Goal: Task Accomplishment & Management: Manage account settings

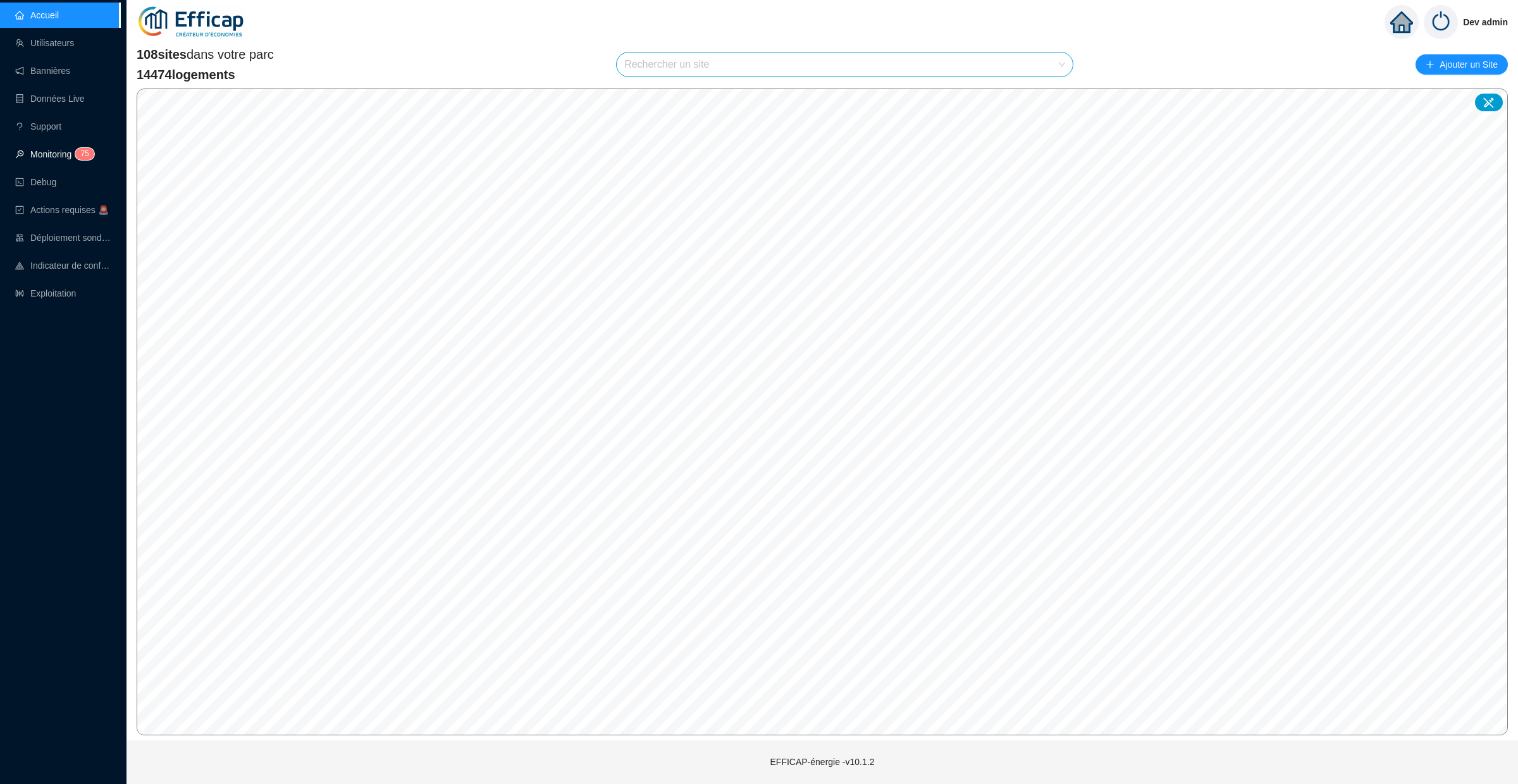
click at [73, 149] on link "Monitoring 7 5" at bounding box center [53, 154] width 76 height 10
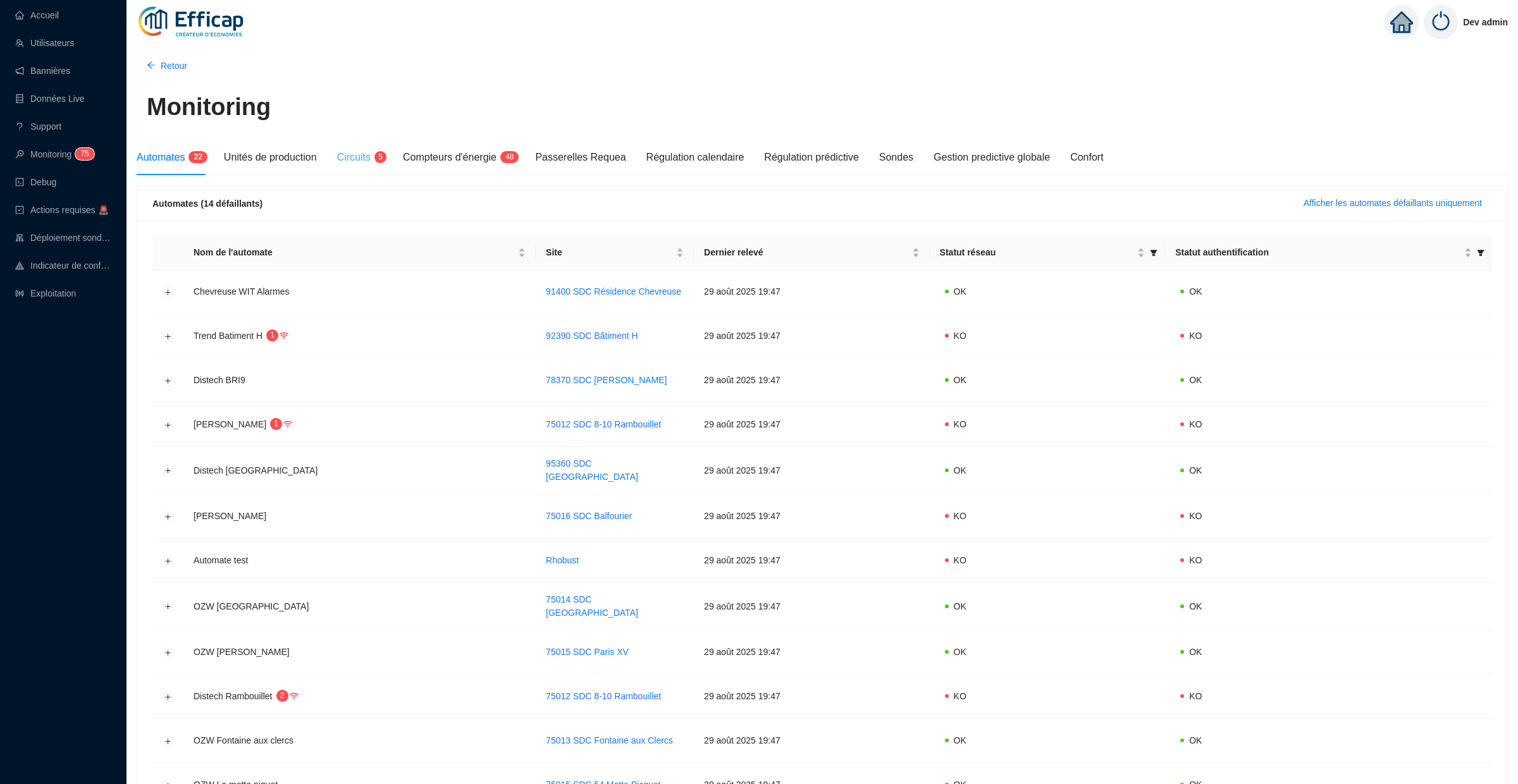
click at [376, 144] on div "Circuits 5" at bounding box center [360, 158] width 45 height 35
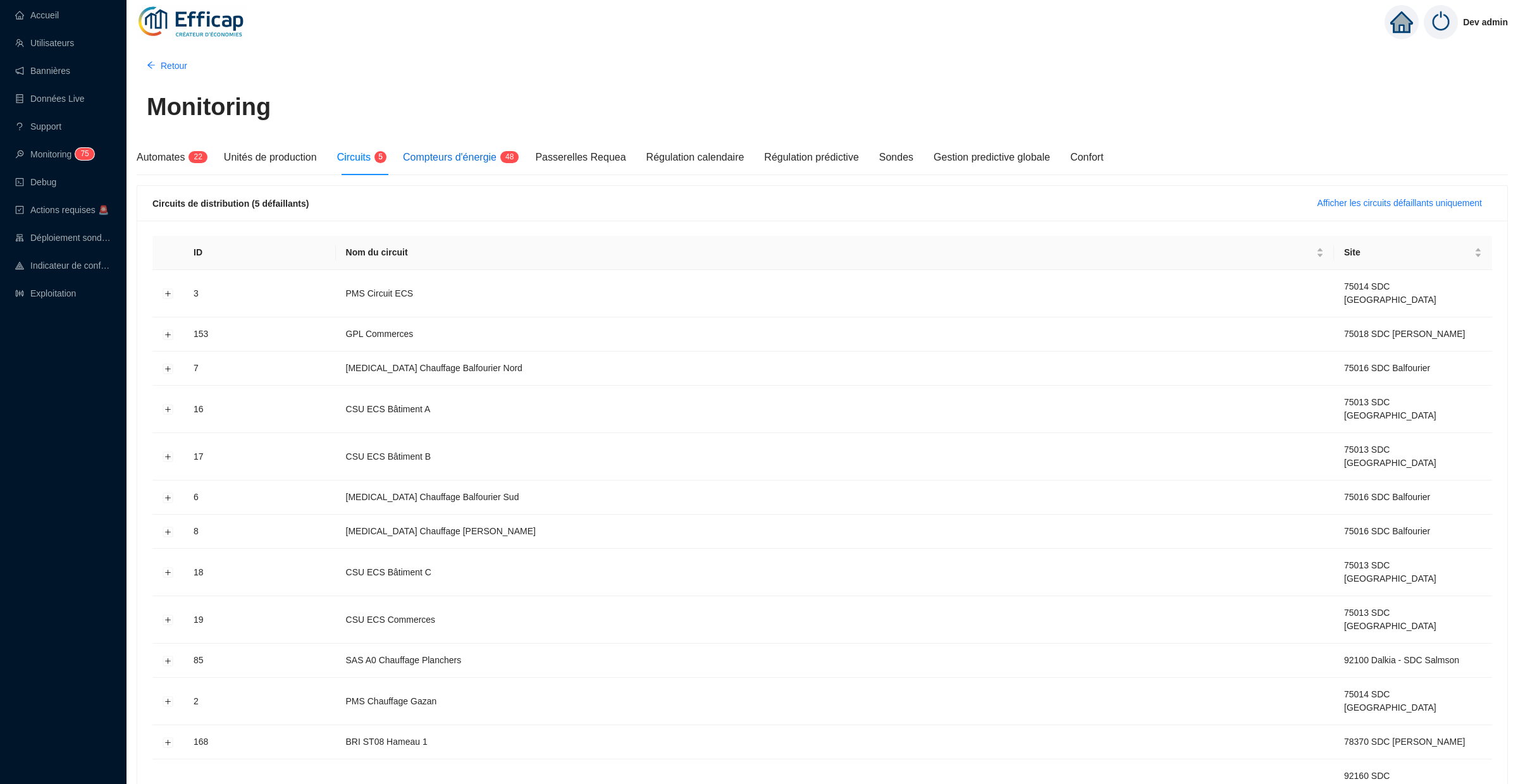
click at [460, 164] on div "Compteurs d'énergie 4 8" at bounding box center [458, 158] width 112 height 15
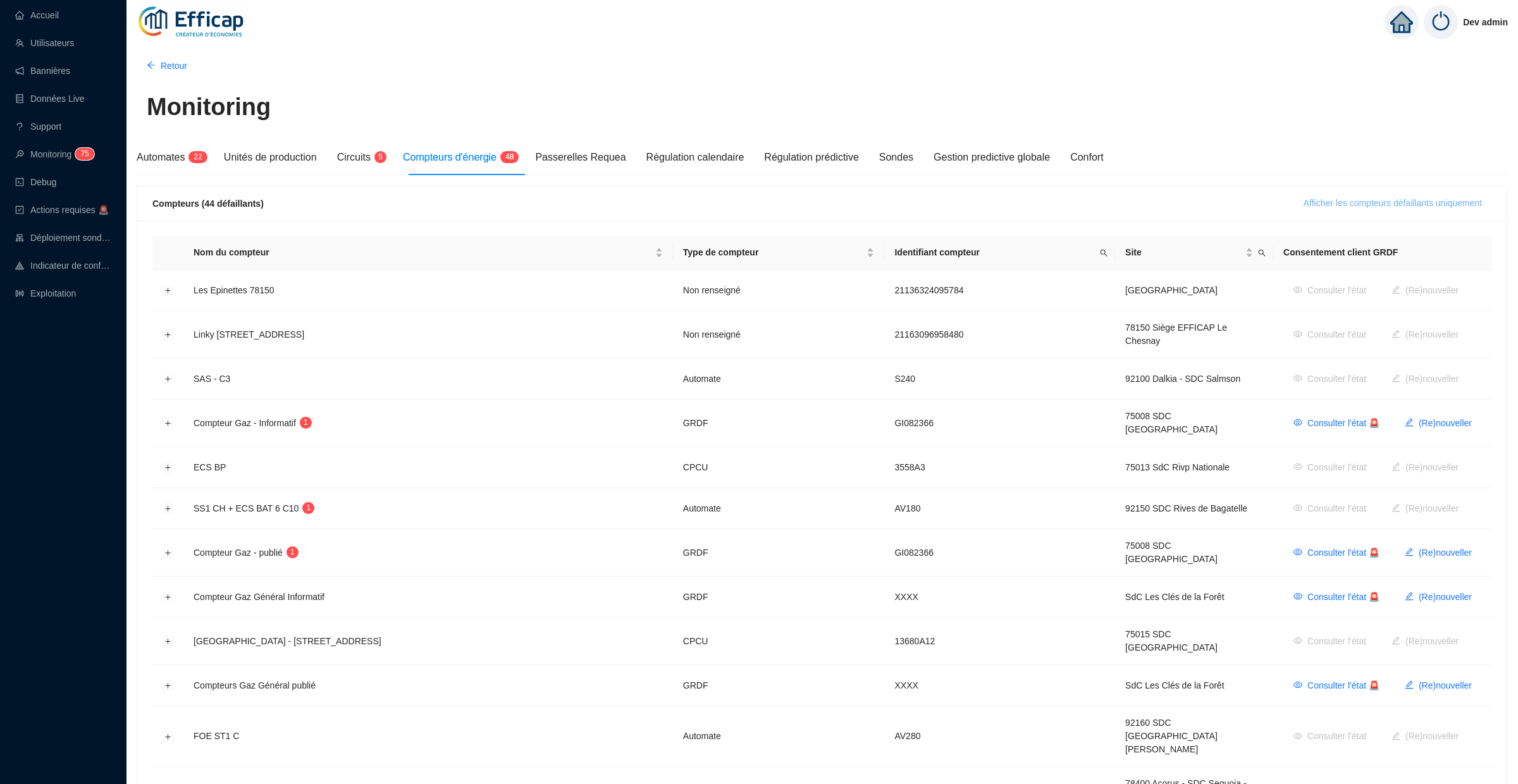
click at [1319, 196] on button "Afficher les compteurs défaillants uniquement" at bounding box center [1393, 204] width 199 height 20
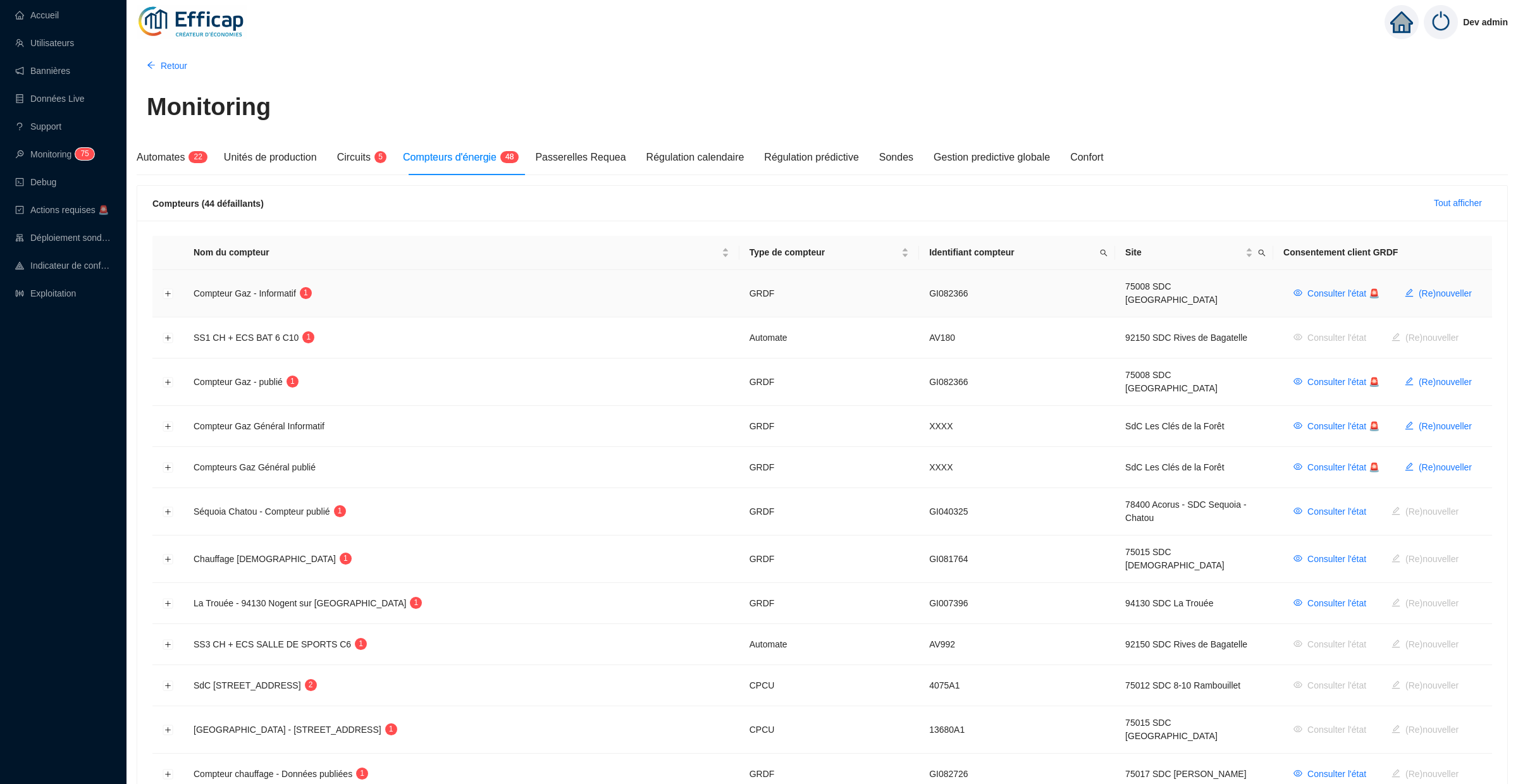
click at [155, 289] on td at bounding box center [168, 294] width 31 height 48
click at [159, 289] on td at bounding box center [168, 294] width 31 height 48
click at [168, 289] on button "Développer la ligne" at bounding box center [168, 294] width 10 height 10
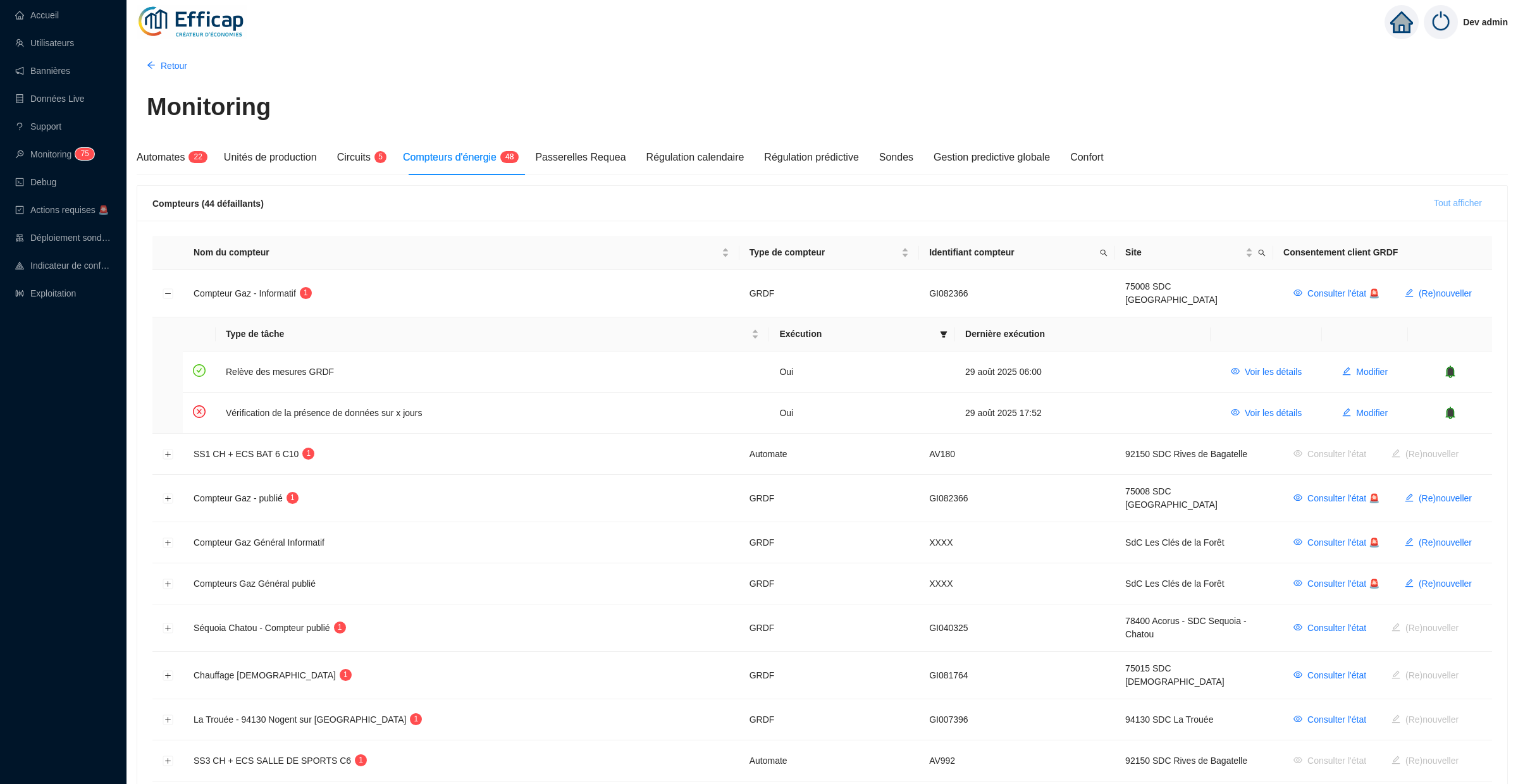
click at [1450, 206] on span "Tout afficher" at bounding box center [1458, 203] width 48 height 13
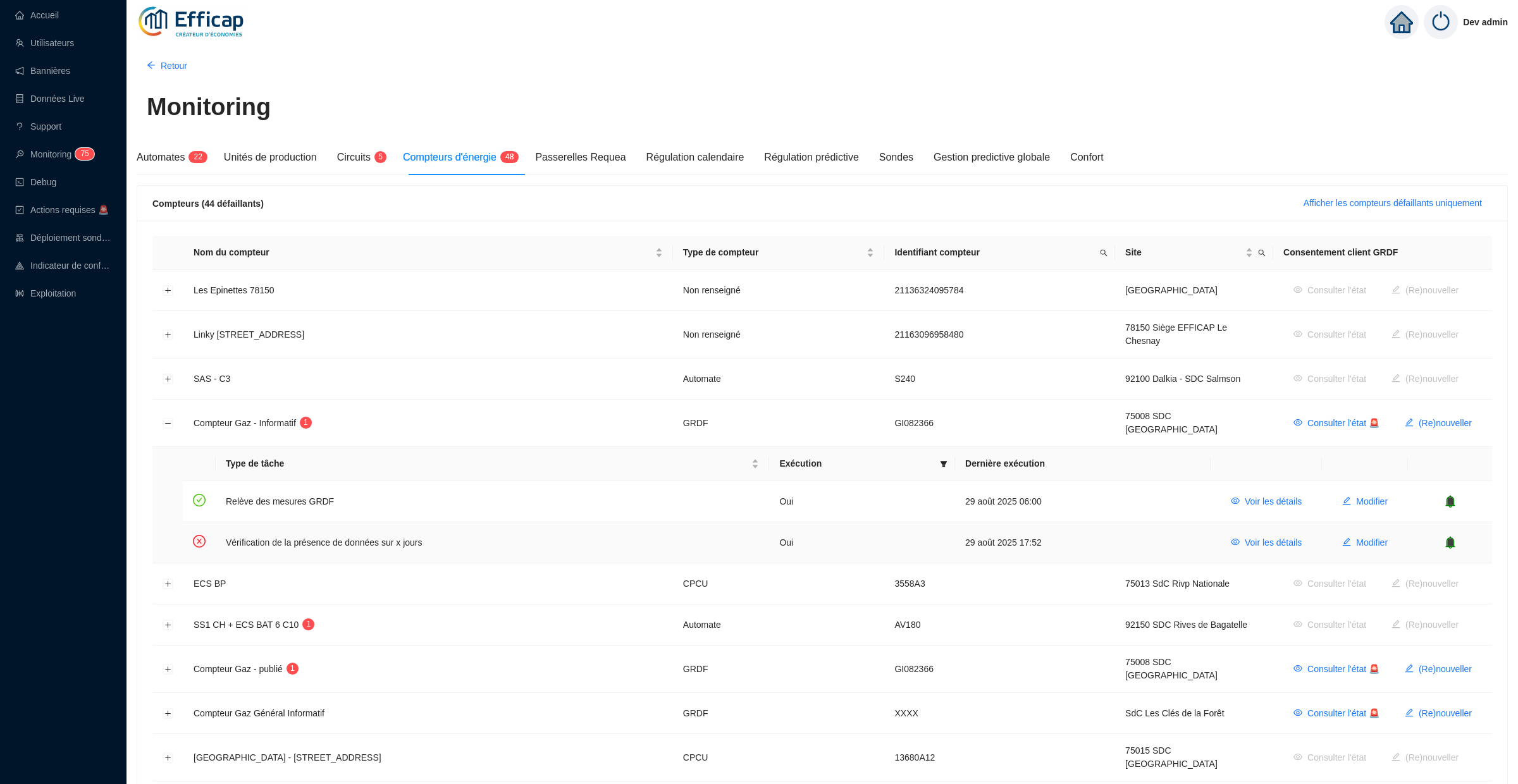
click at [1453, 537] on icon "bell" at bounding box center [1451, 541] width 8 height 9
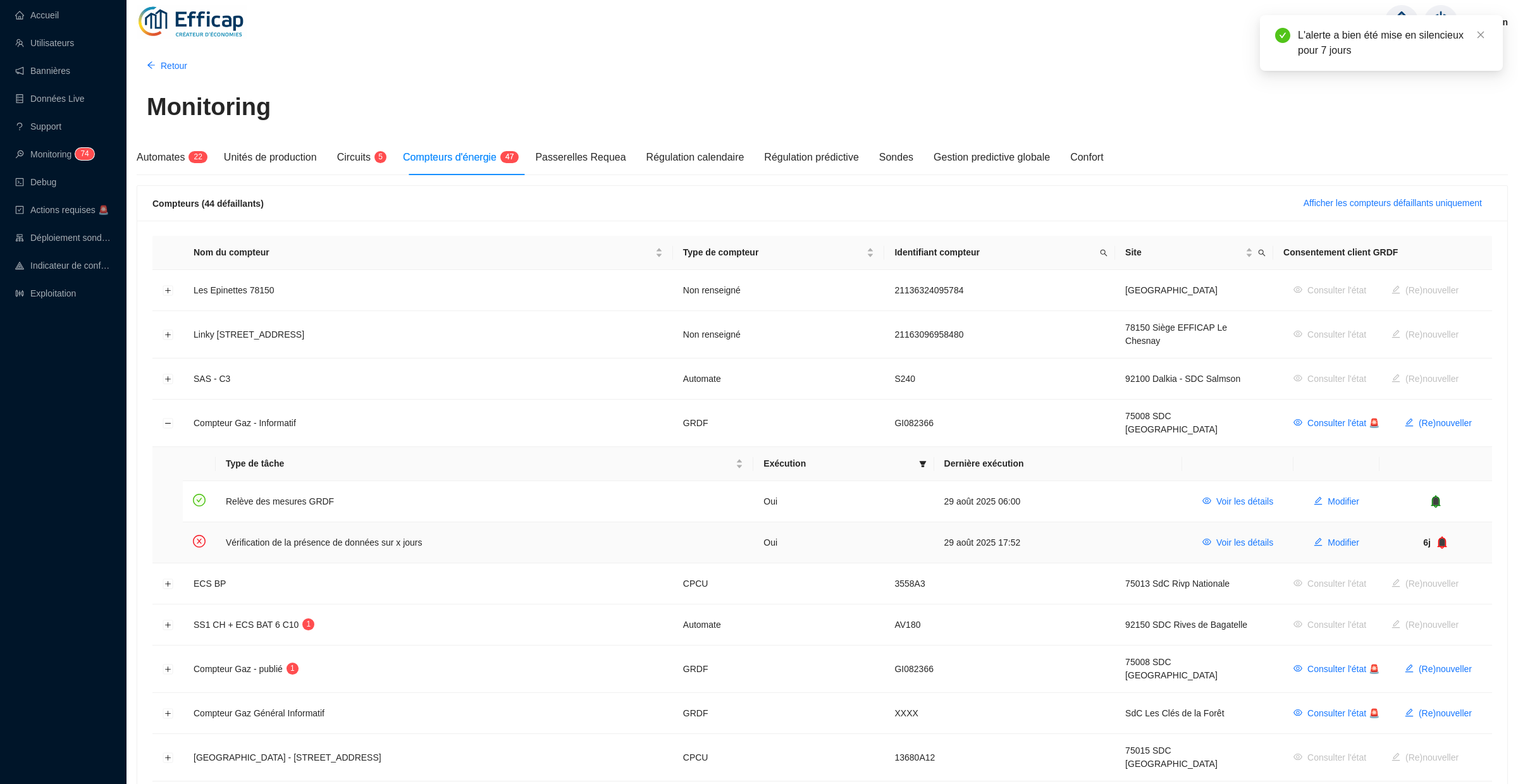
click at [1447, 536] on icon "bell" at bounding box center [1442, 542] width 13 height 13
click at [1337, 417] on span "Consulter l'état 🚨" at bounding box center [1344, 424] width 72 height 13
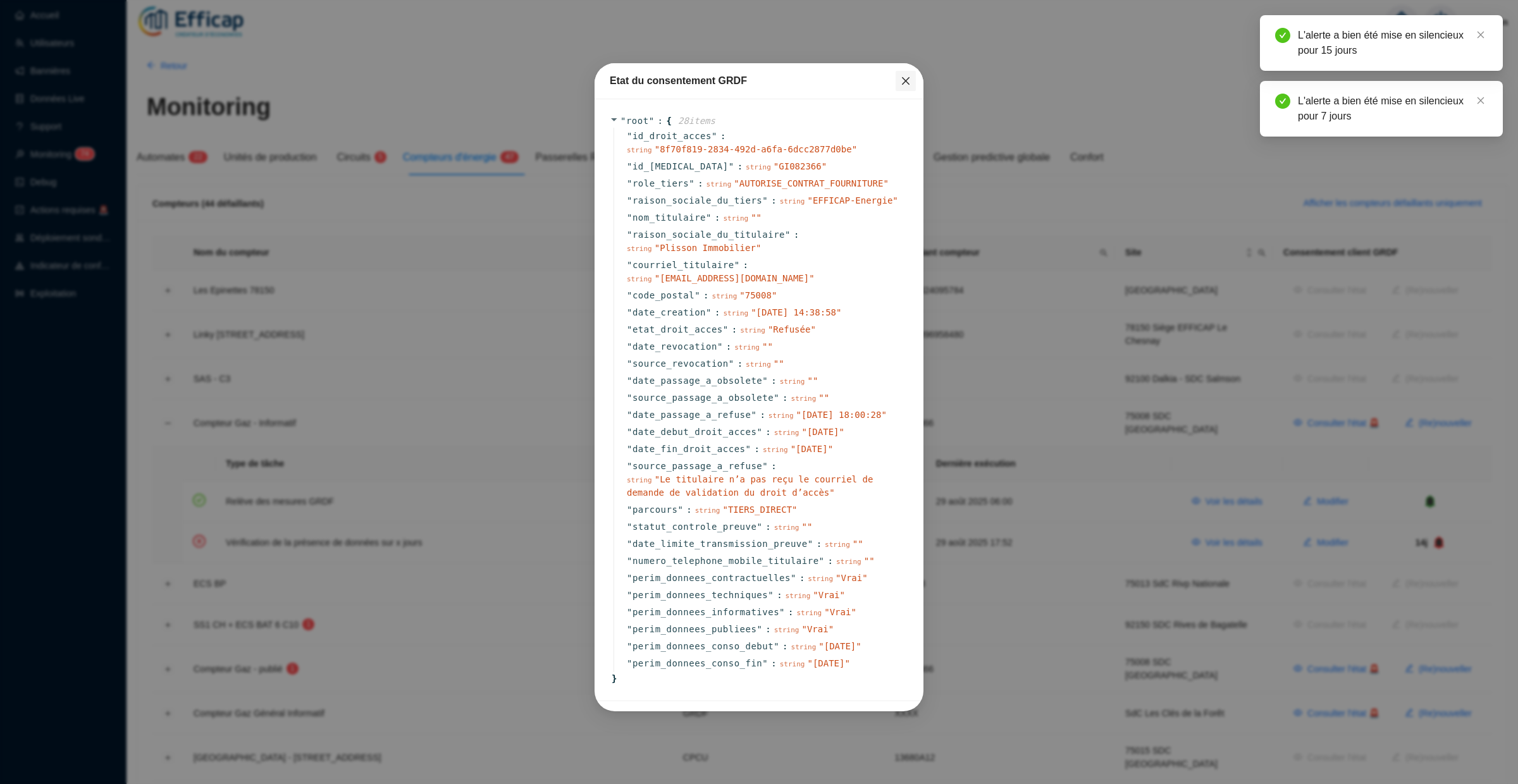
click at [905, 86] on icon "close" at bounding box center [906, 81] width 10 height 10
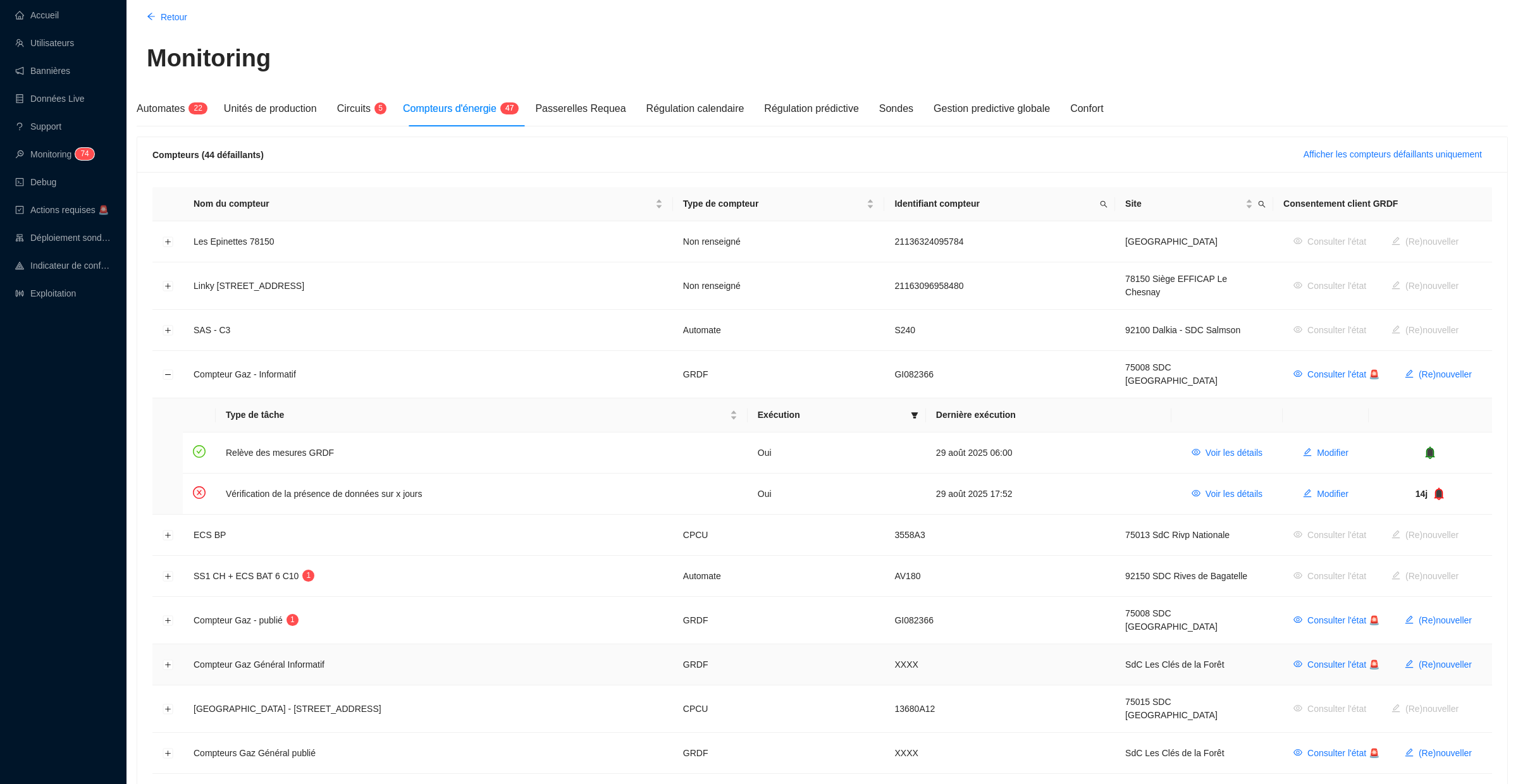
scroll to position [80, 0]
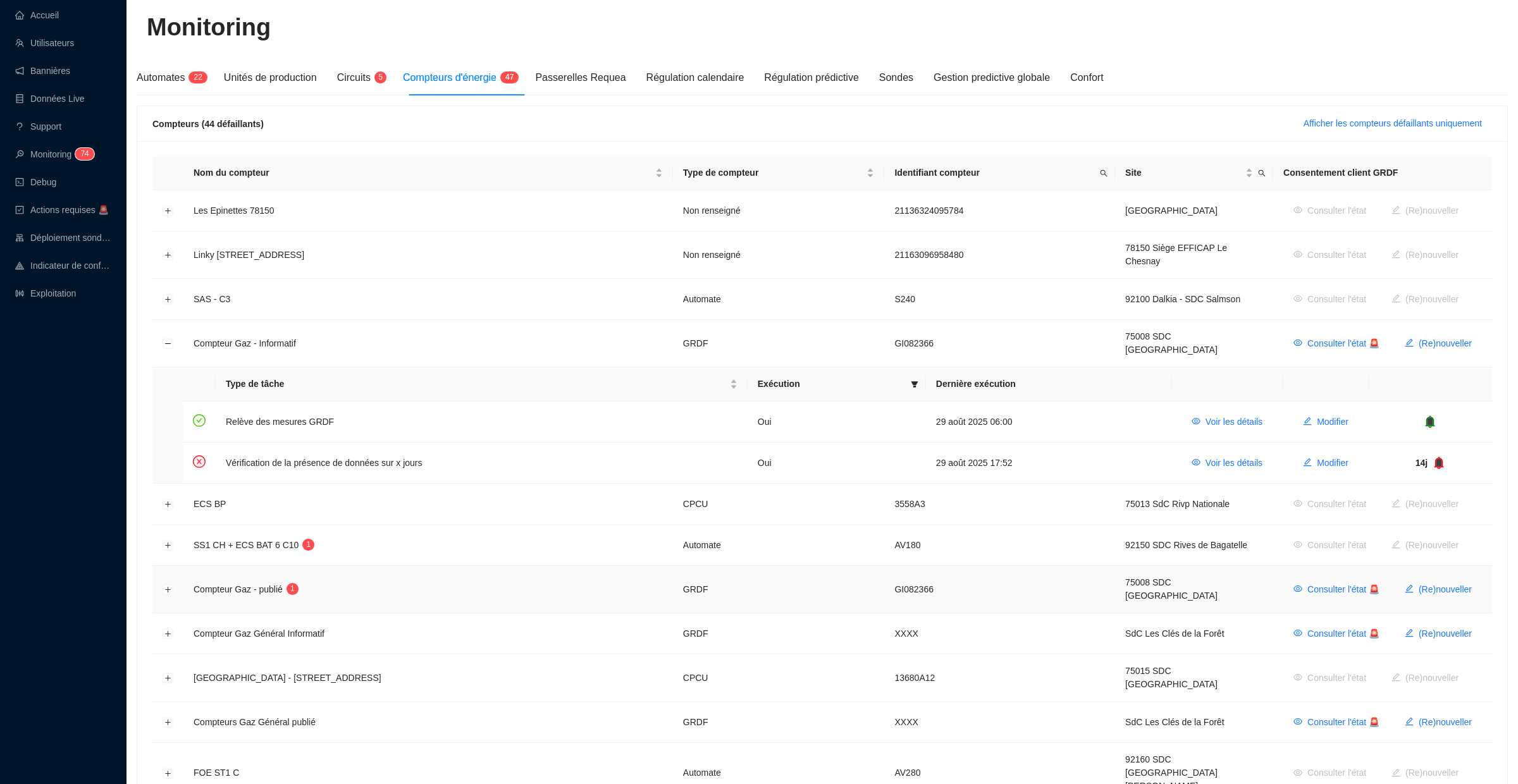
click at [167, 566] on td at bounding box center [168, 589] width 31 height 48
click at [167, 585] on button "Développer la ligne" at bounding box center [168, 590] width 10 height 10
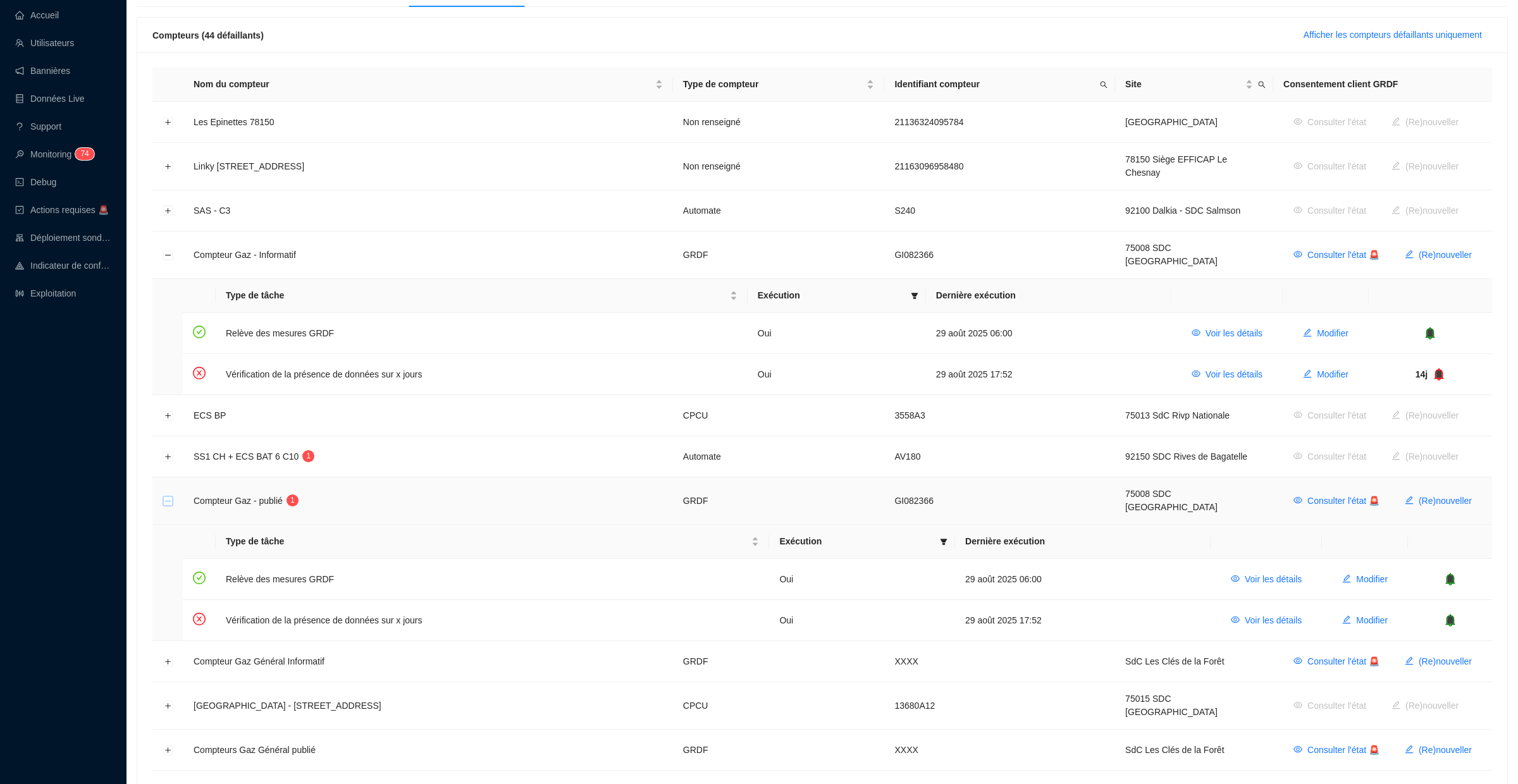
scroll to position [194, 0]
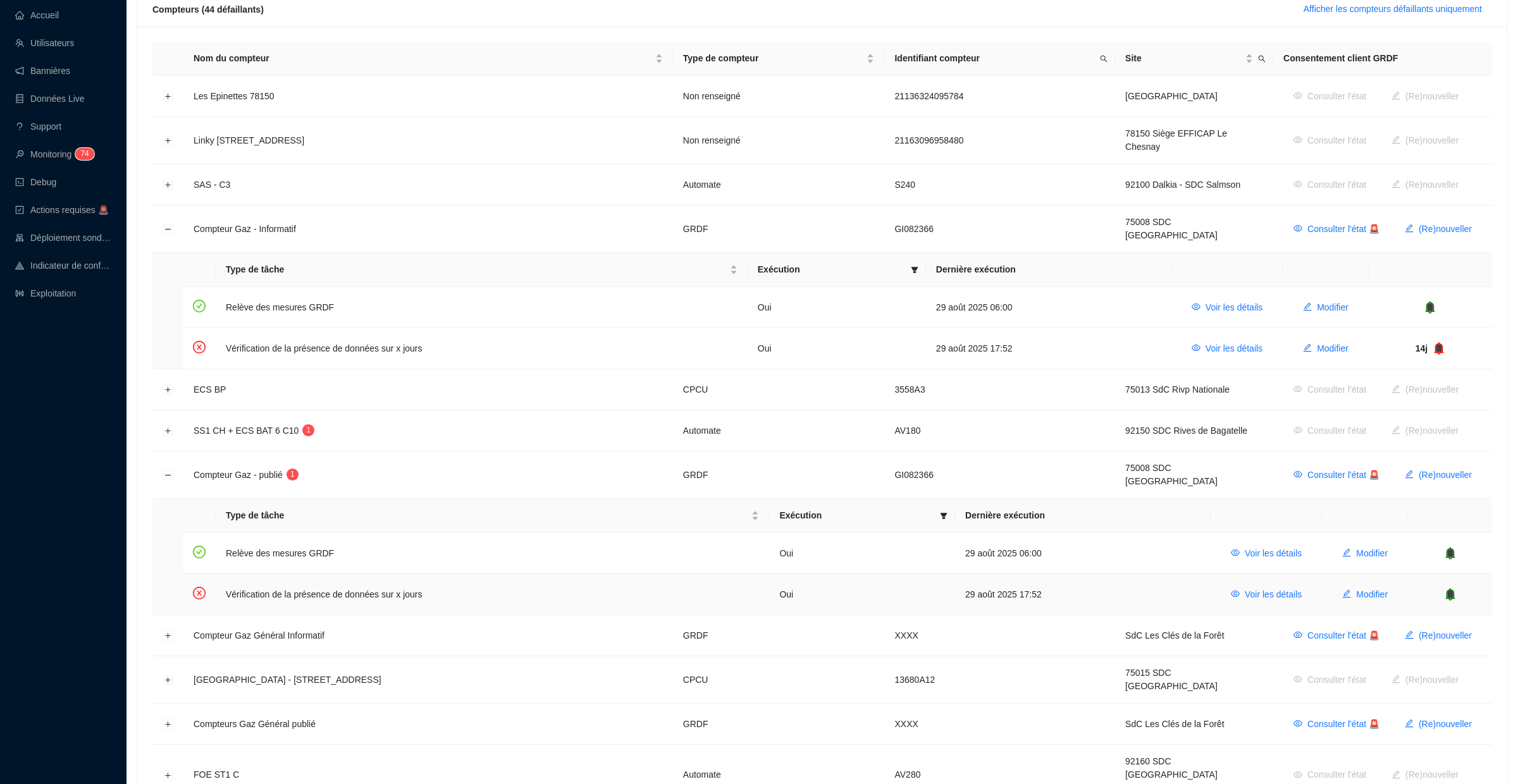
click at [1451, 589] on icon "bell" at bounding box center [1451, 593] width 8 height 9
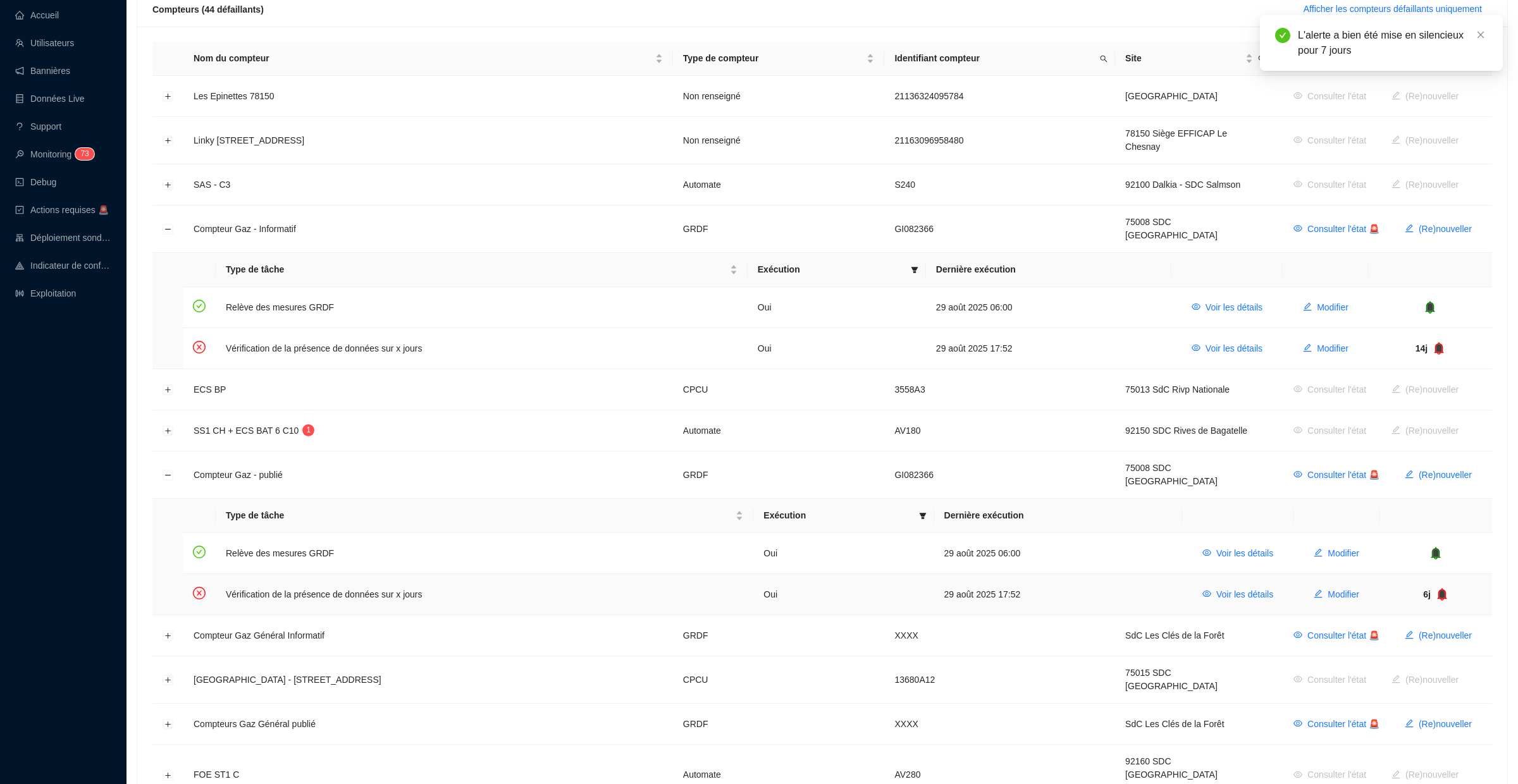
click at [1444, 589] on icon "bell" at bounding box center [1443, 593] width 8 height 9
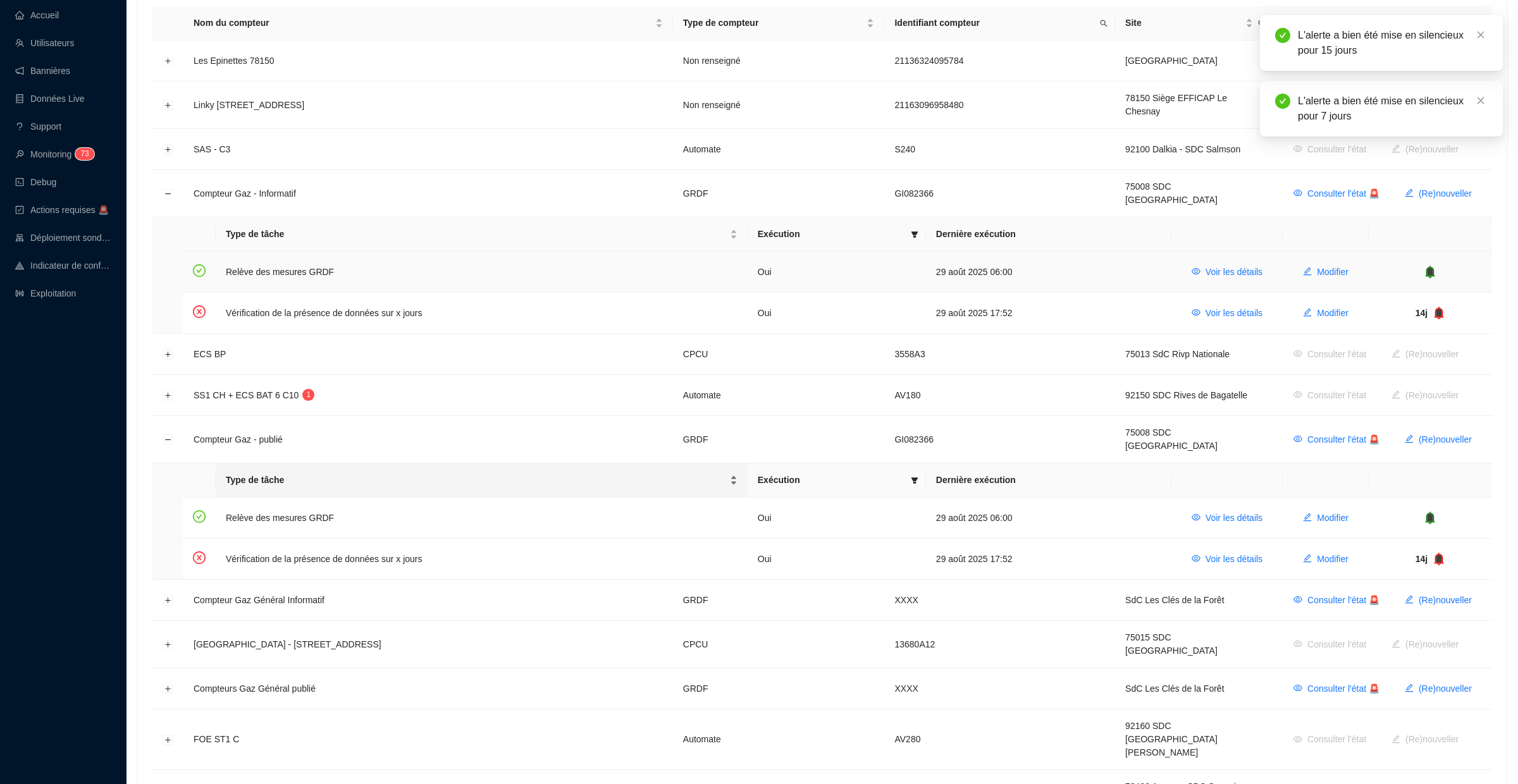
scroll to position [288, 0]
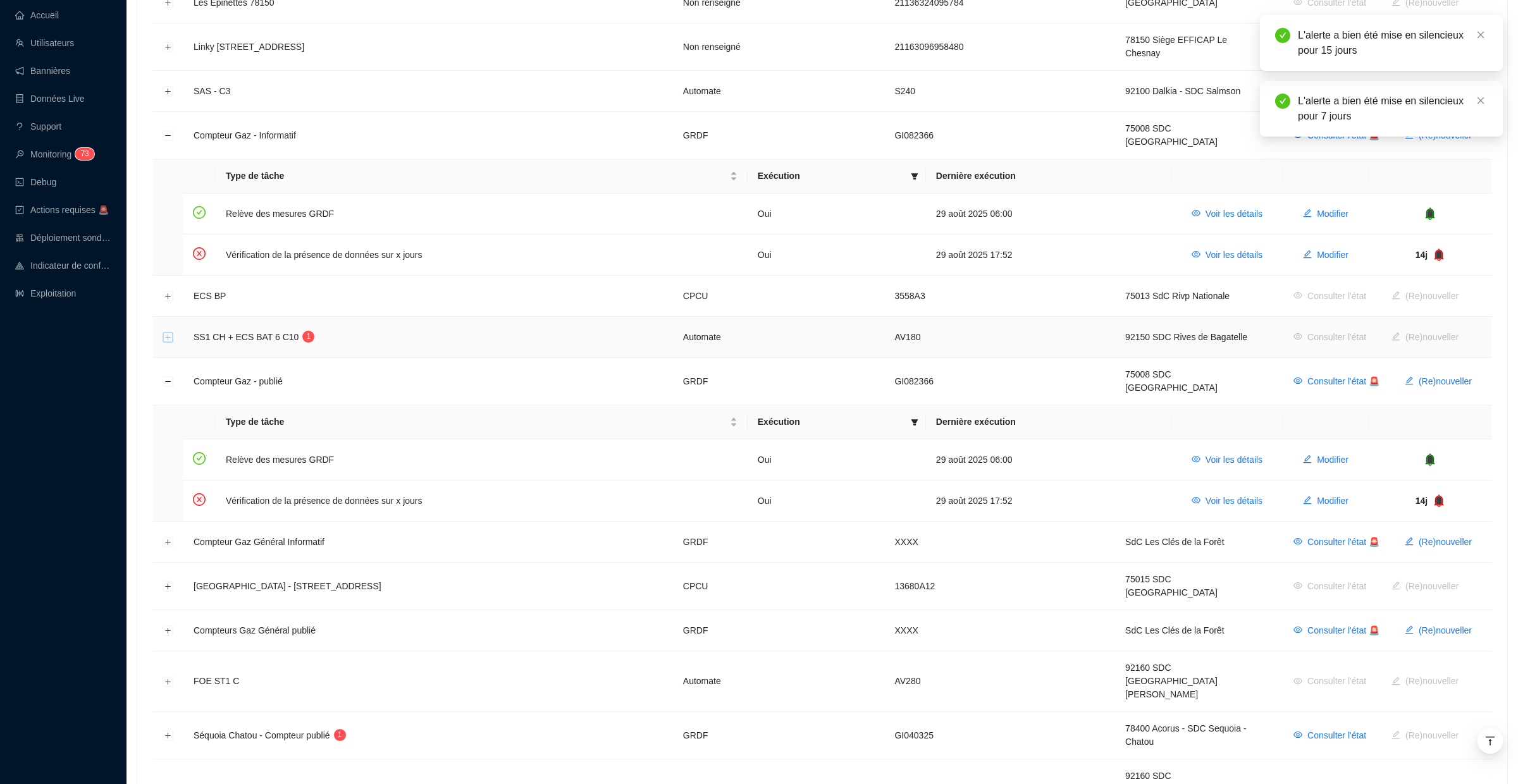
click at [167, 332] on button "Développer la ligne" at bounding box center [168, 337] width 10 height 10
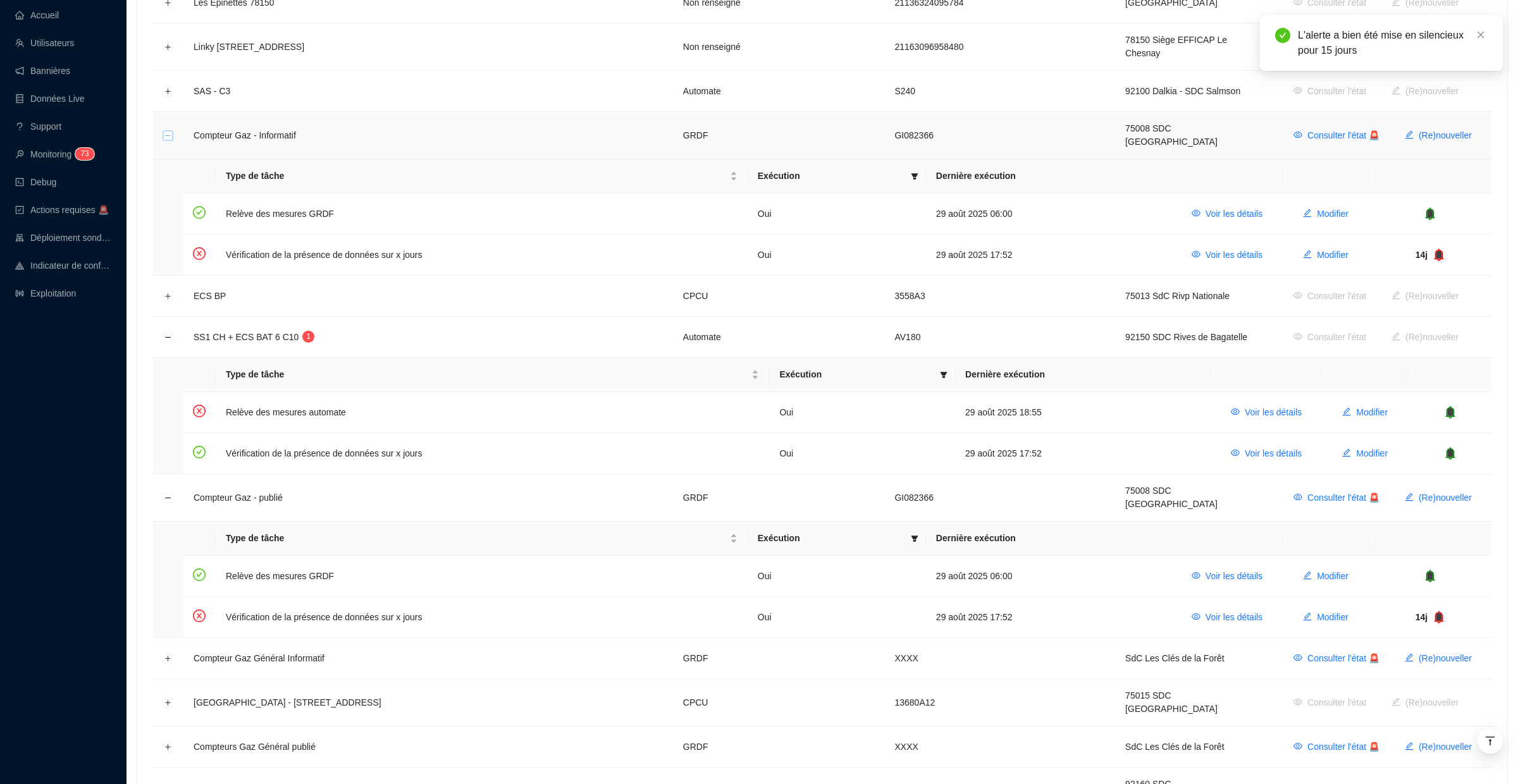
click at [170, 131] on button "Réduire la ligne" at bounding box center [168, 136] width 10 height 10
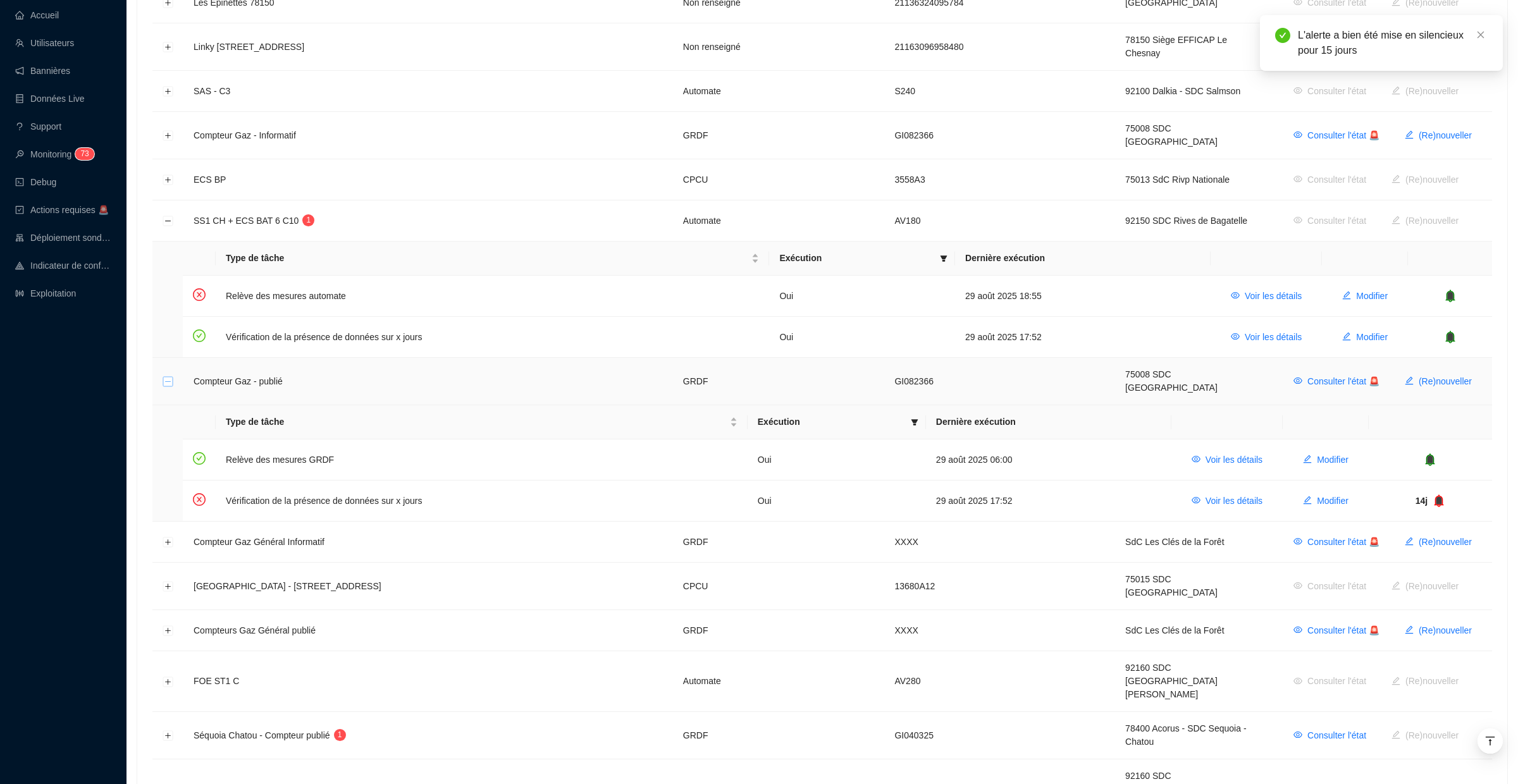
click at [172, 377] on button "Réduire la ligne" at bounding box center [168, 382] width 10 height 10
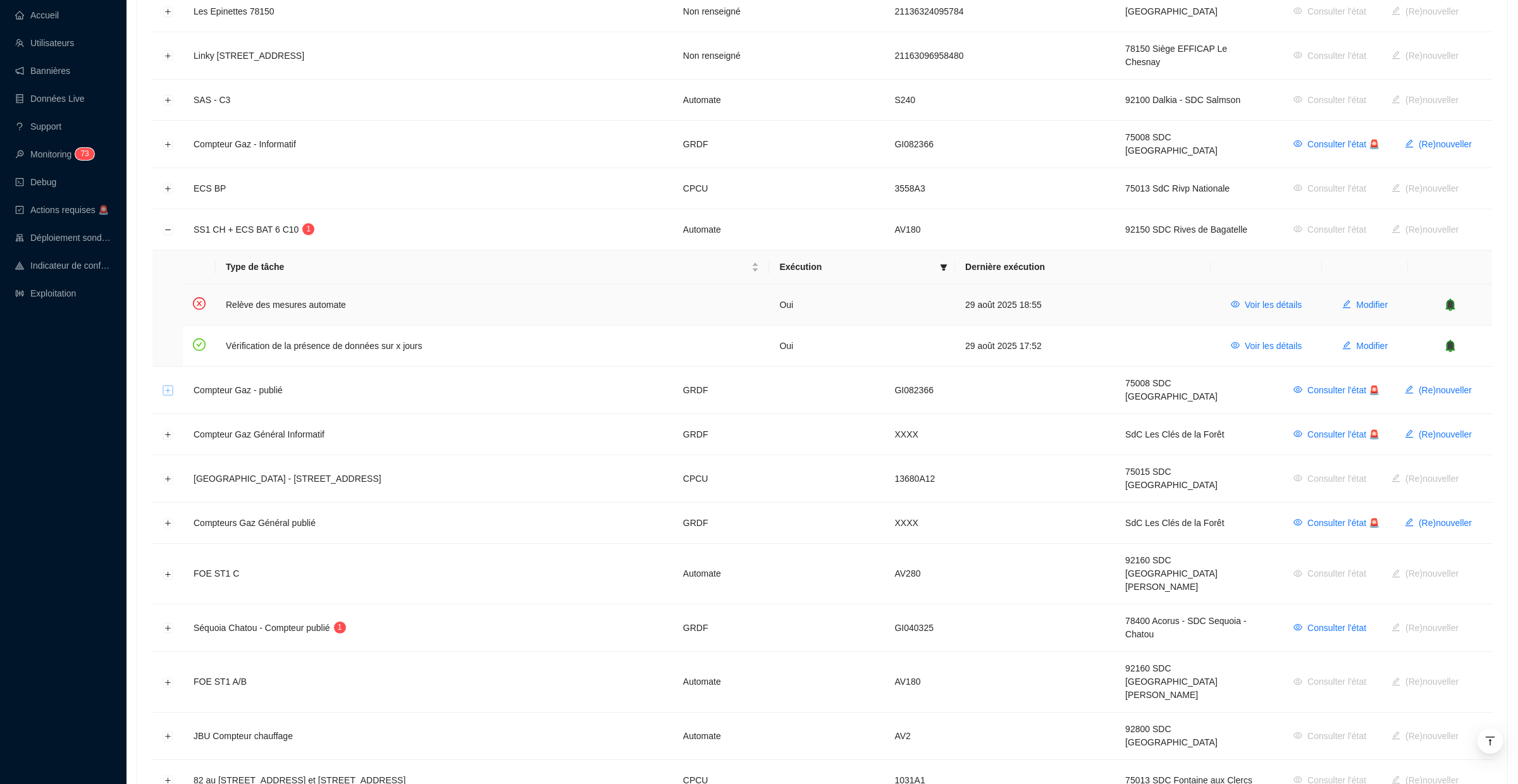
scroll to position [280, 0]
click at [170, 224] on button "Réduire la ligne" at bounding box center [168, 229] width 10 height 10
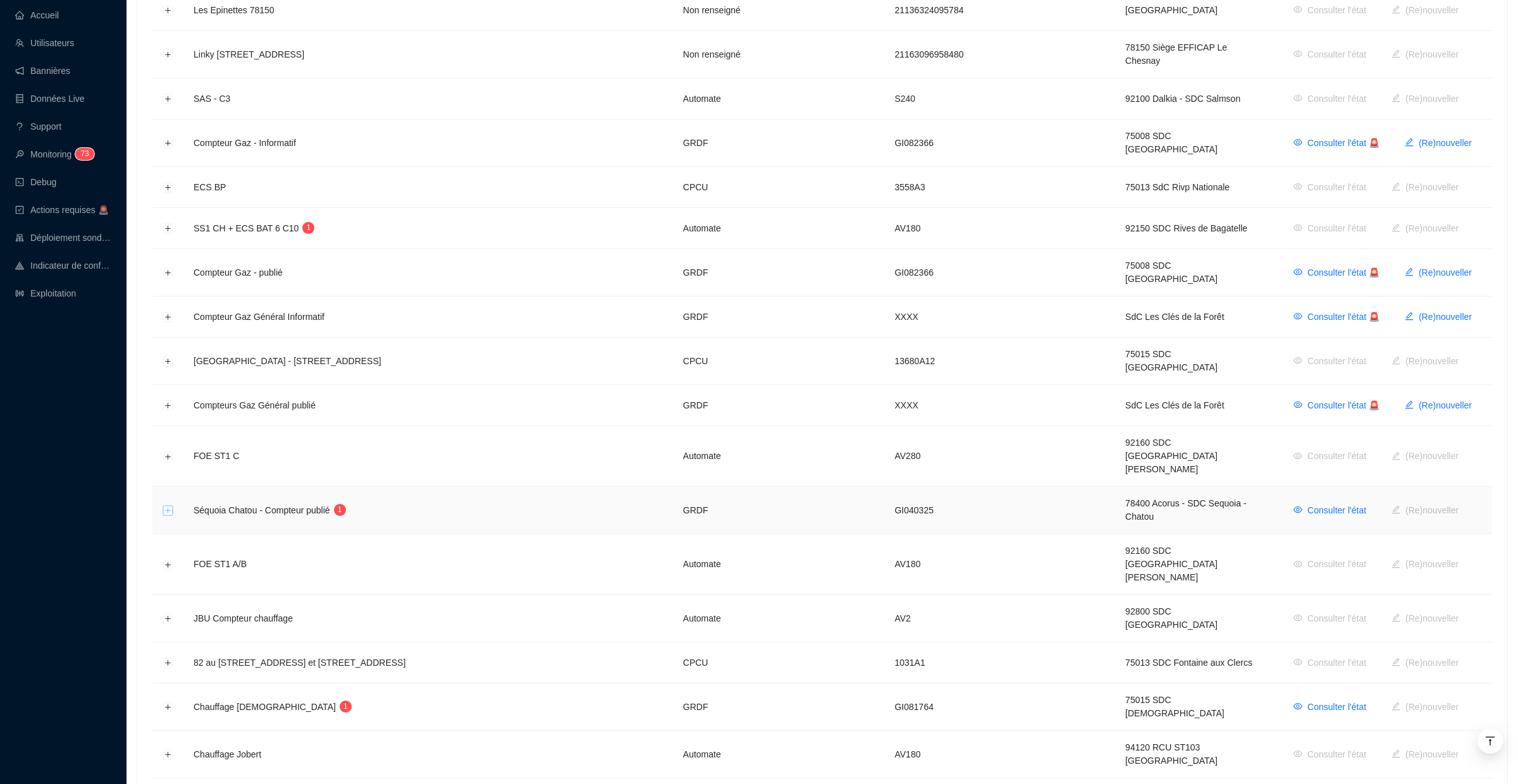
click at [166, 506] on button "Développer la ligne" at bounding box center [168, 511] width 10 height 10
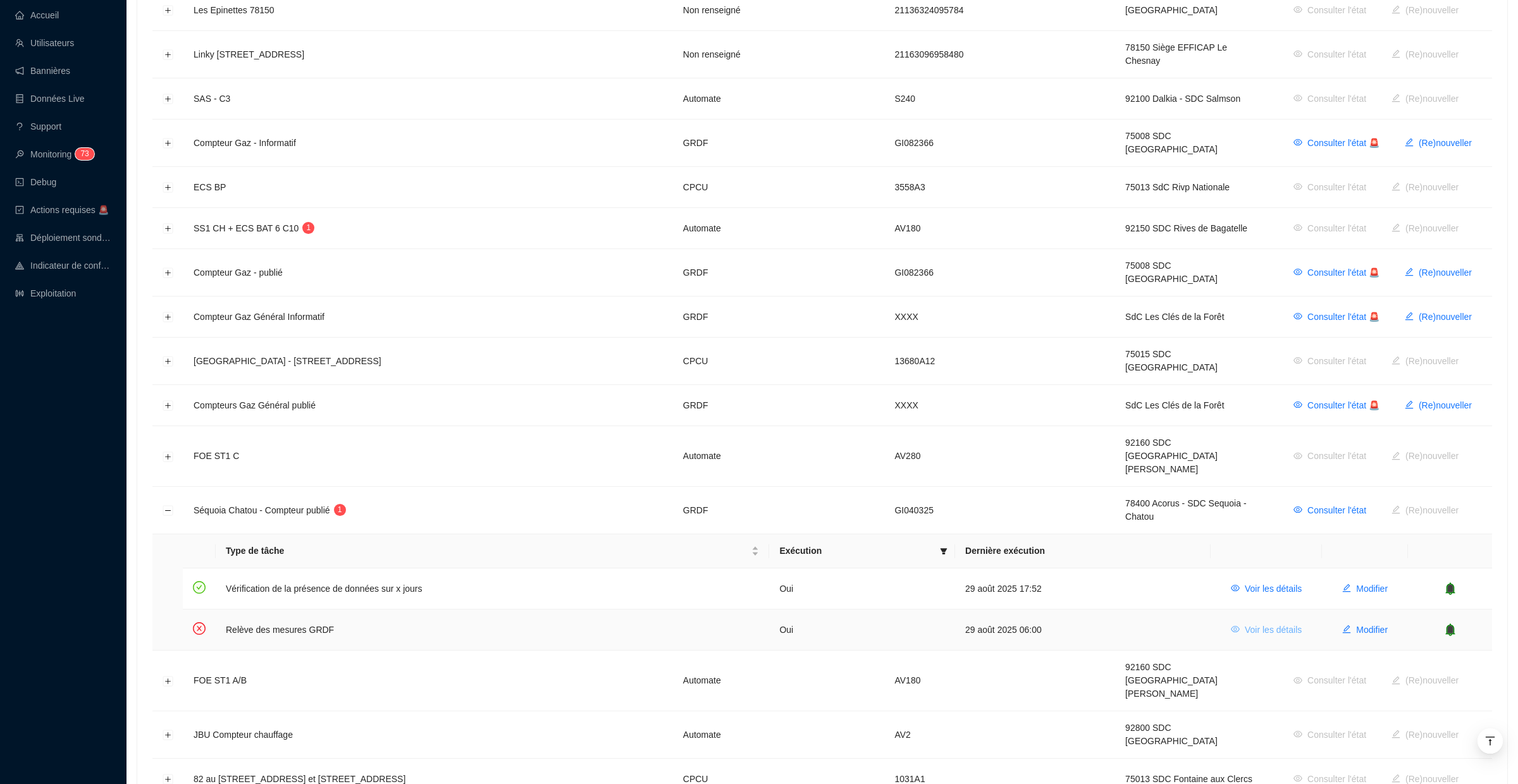
click at [1290, 624] on span "Voir les détails" at bounding box center [1274, 630] width 57 height 13
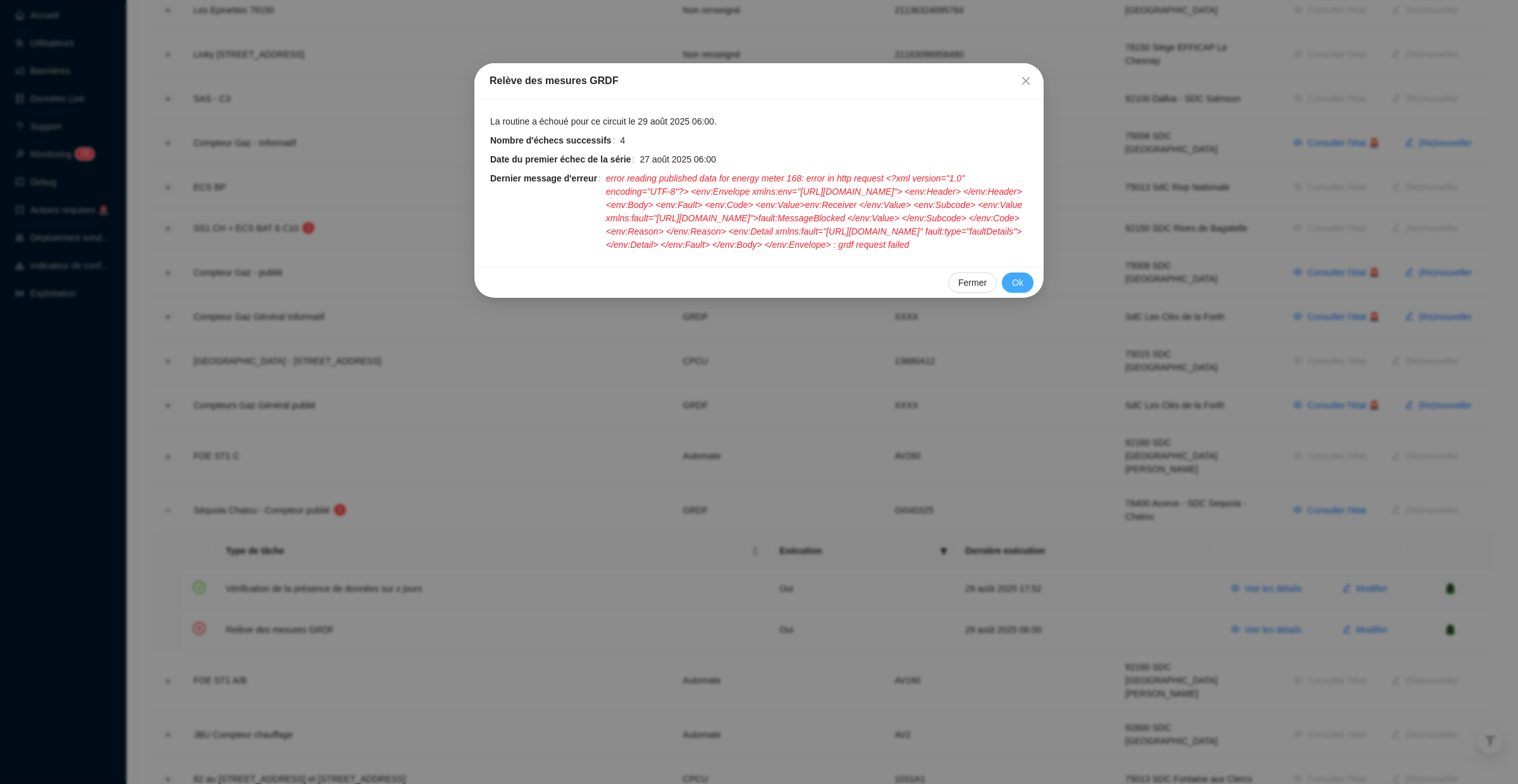
click at [1022, 290] on span "Ok" at bounding box center [1018, 283] width 12 height 13
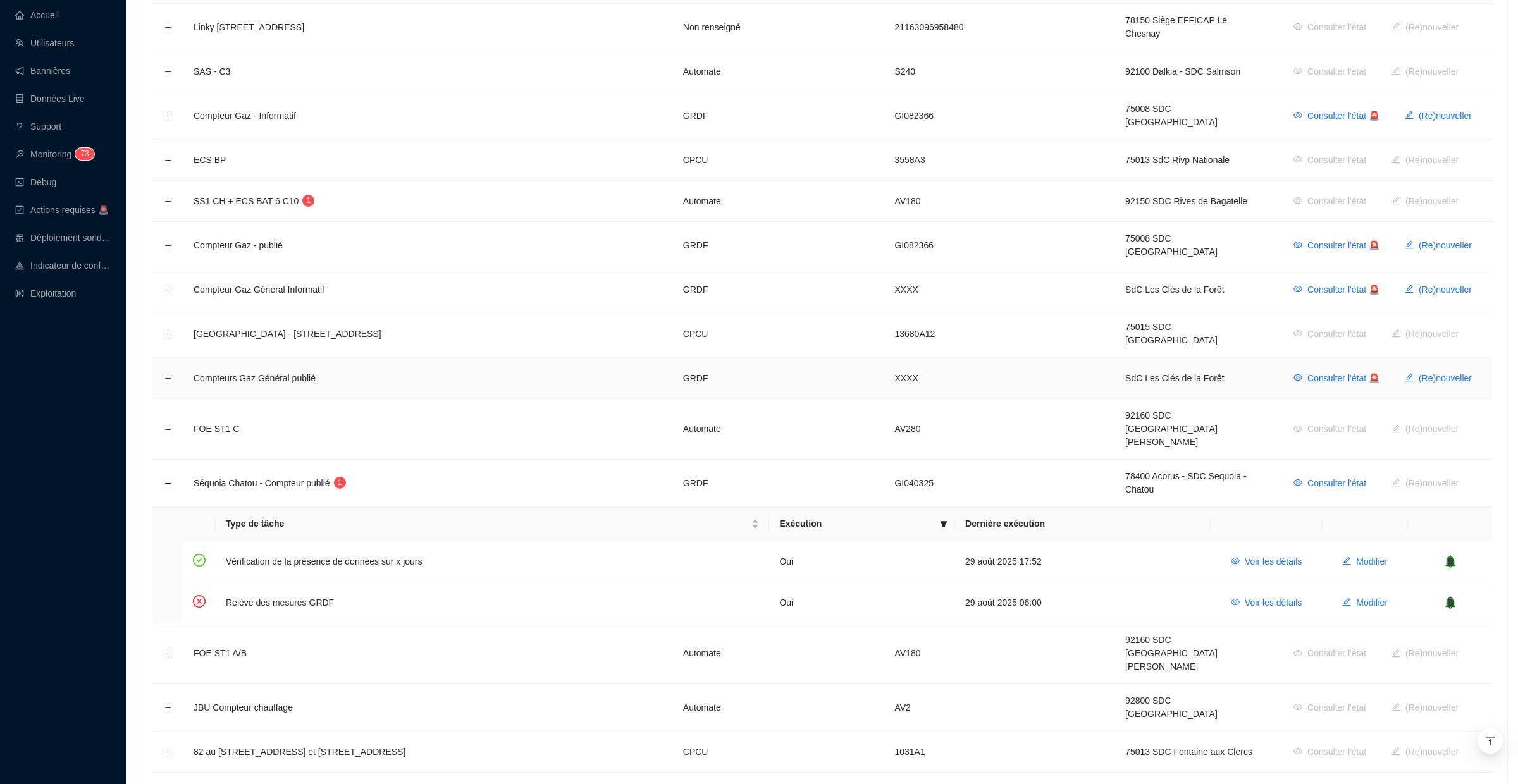
scroll to position [324, 0]
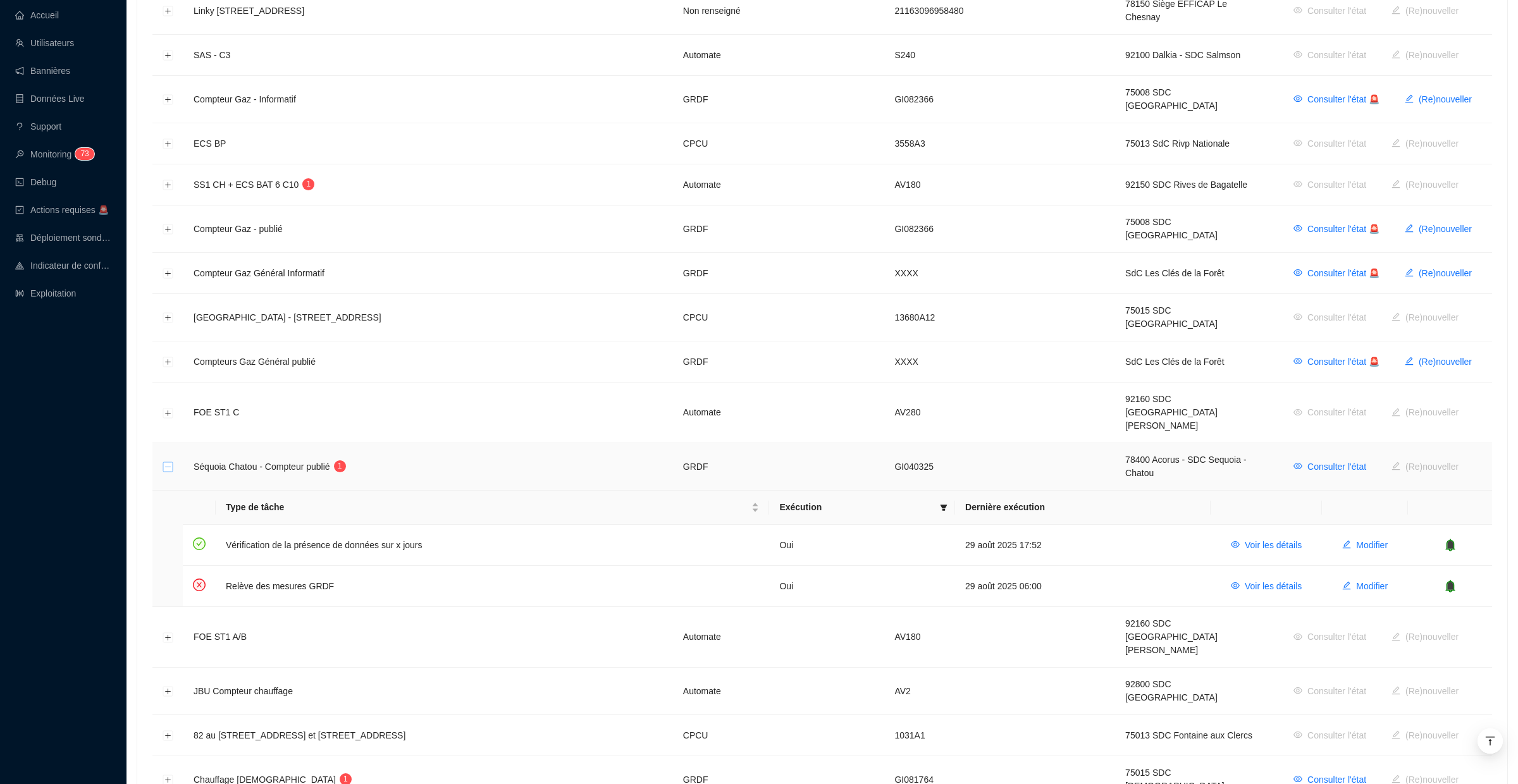
click at [170, 463] on button "Réduire la ligne" at bounding box center [168, 468] width 10 height 10
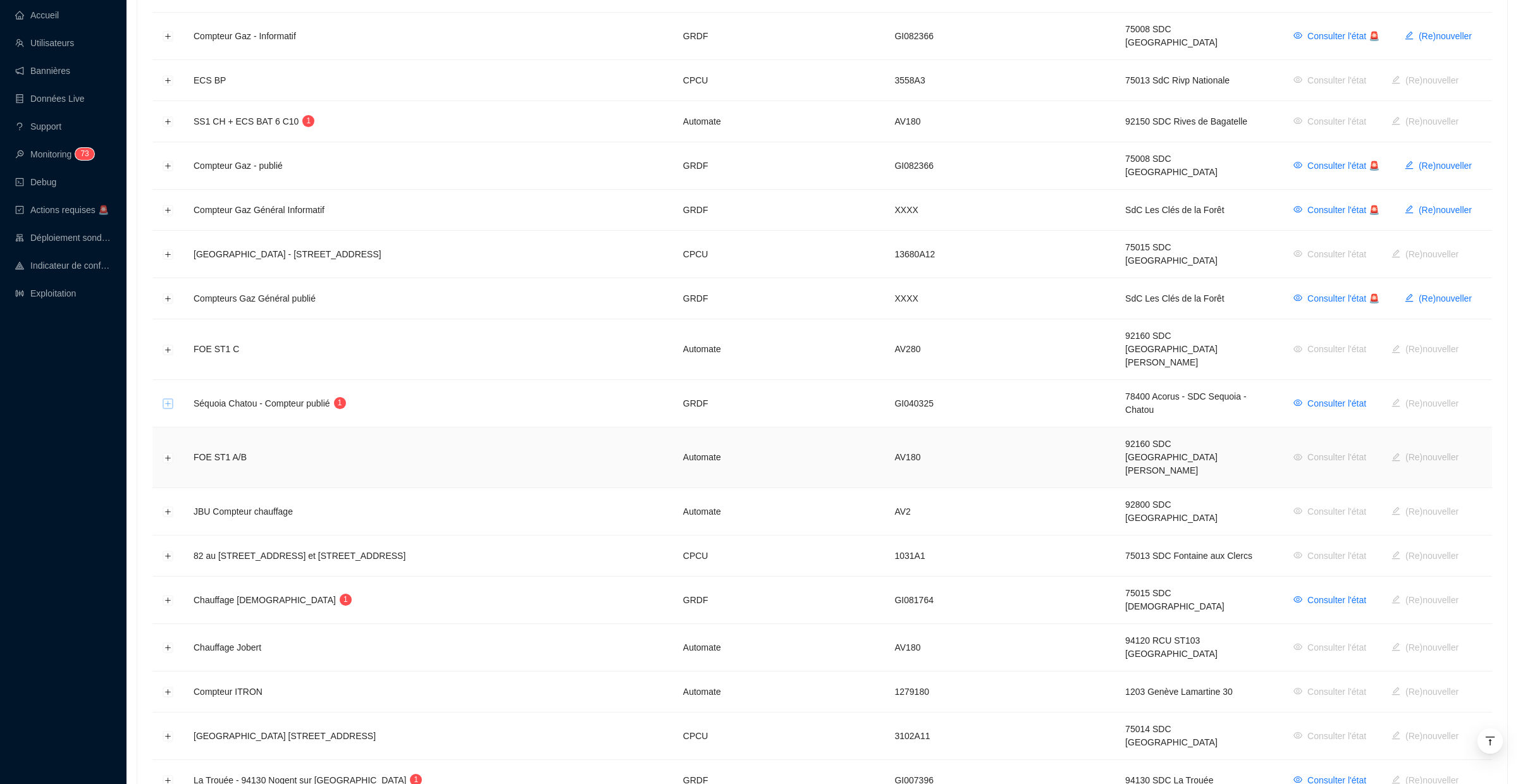
scroll to position [429, 0]
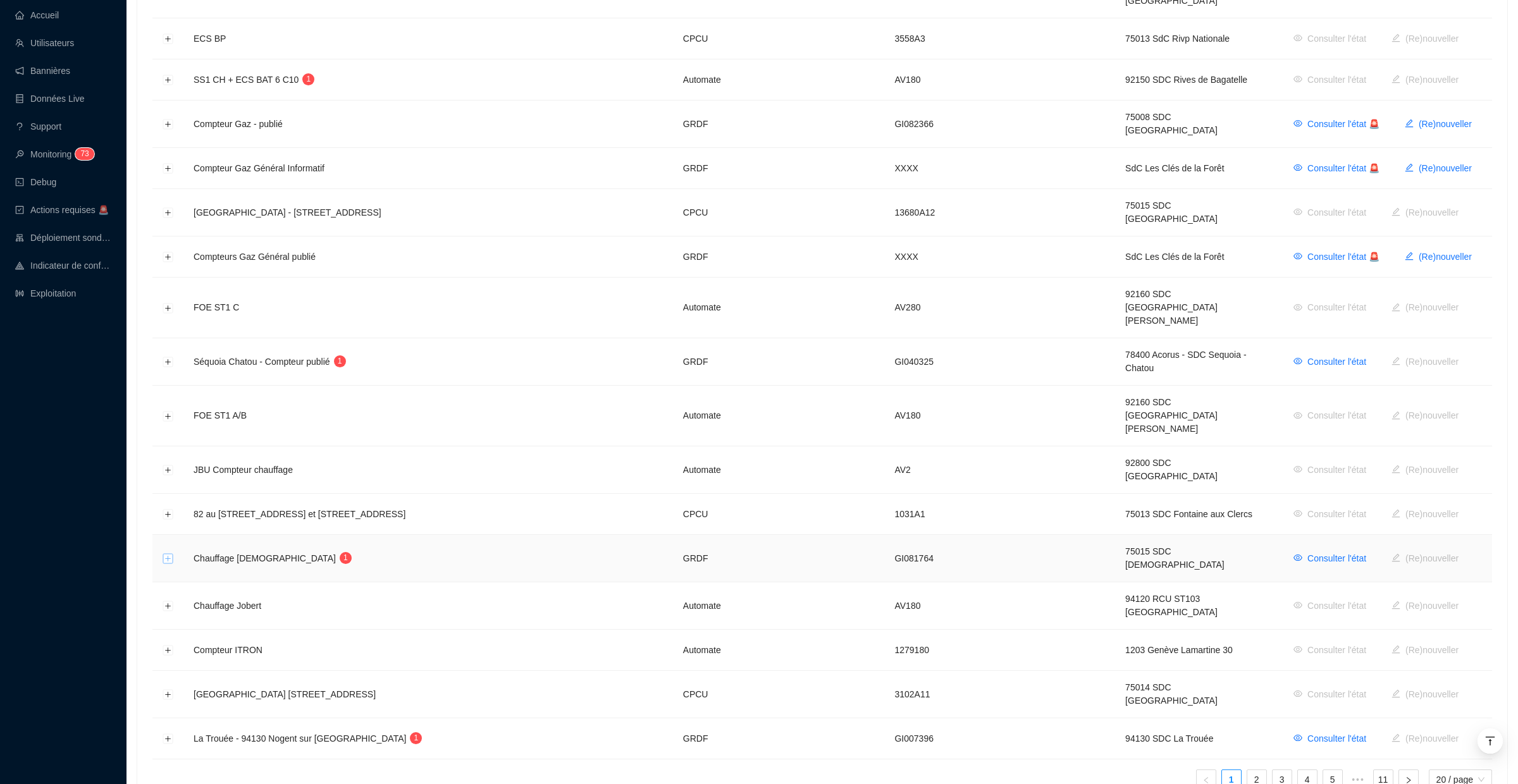
click at [170, 554] on button "Développer la ligne" at bounding box center [168, 559] width 10 height 10
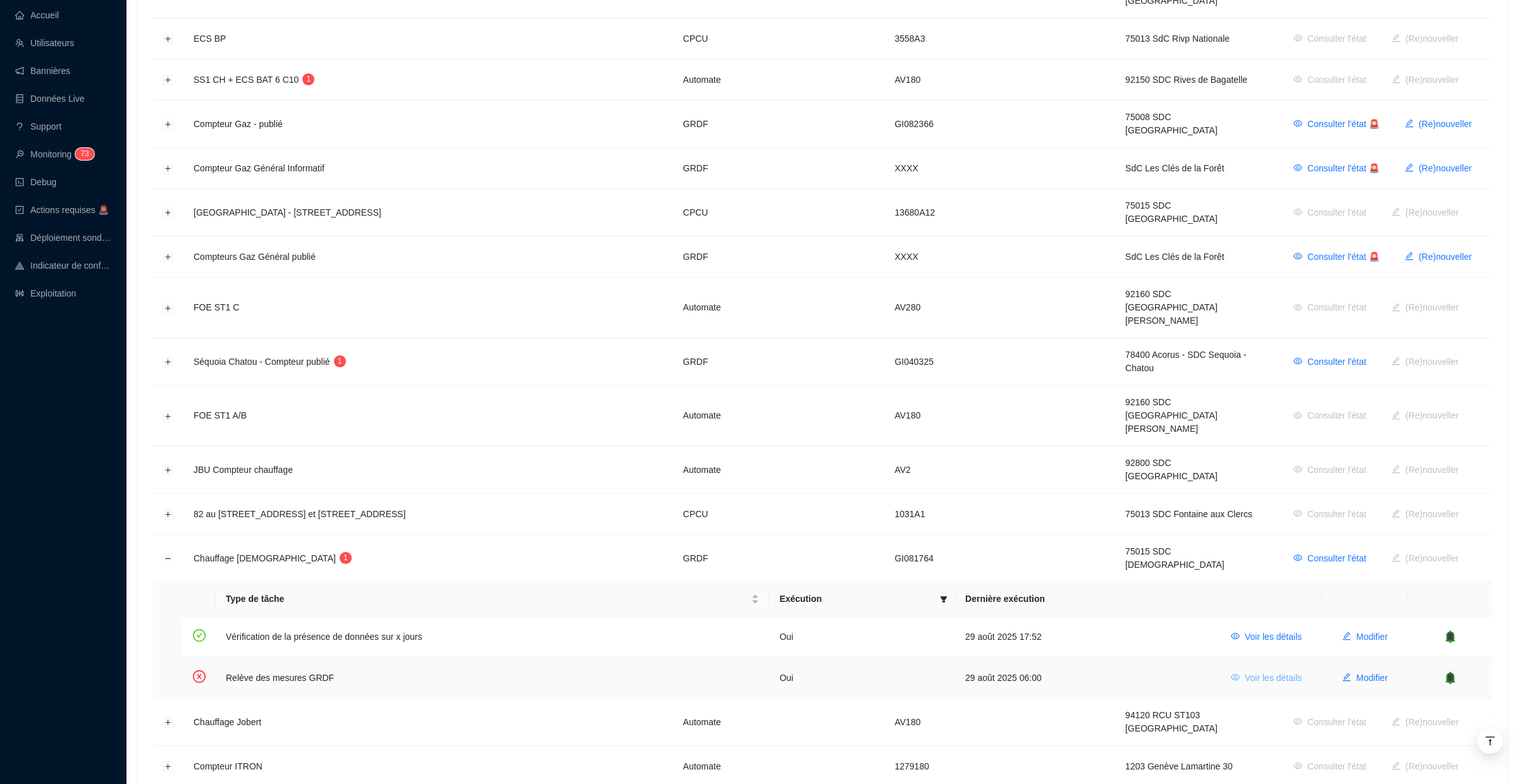
click at [1278, 672] on span "Voir les détails" at bounding box center [1274, 678] width 57 height 13
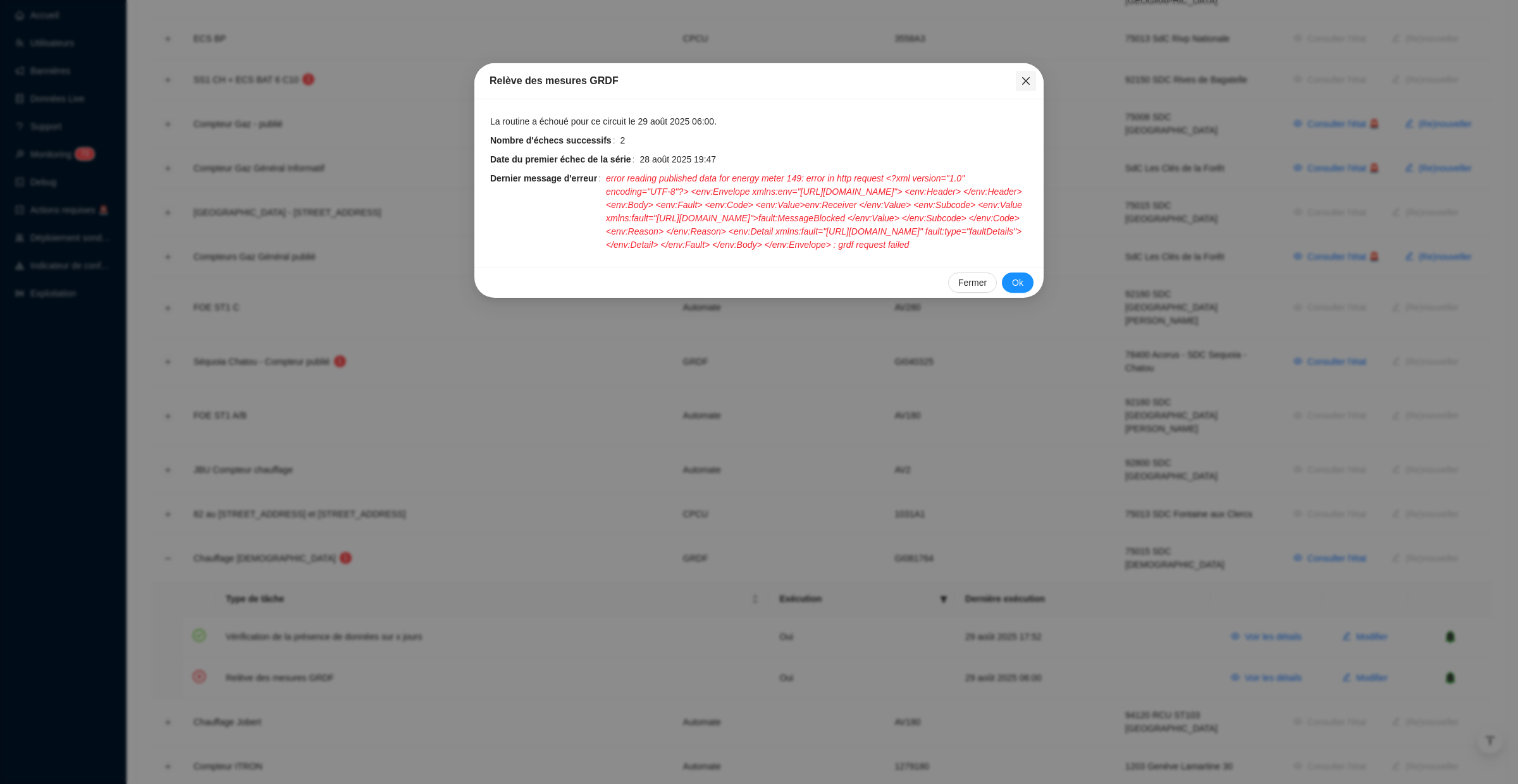
click at [1023, 79] on icon "close" at bounding box center [1026, 81] width 10 height 10
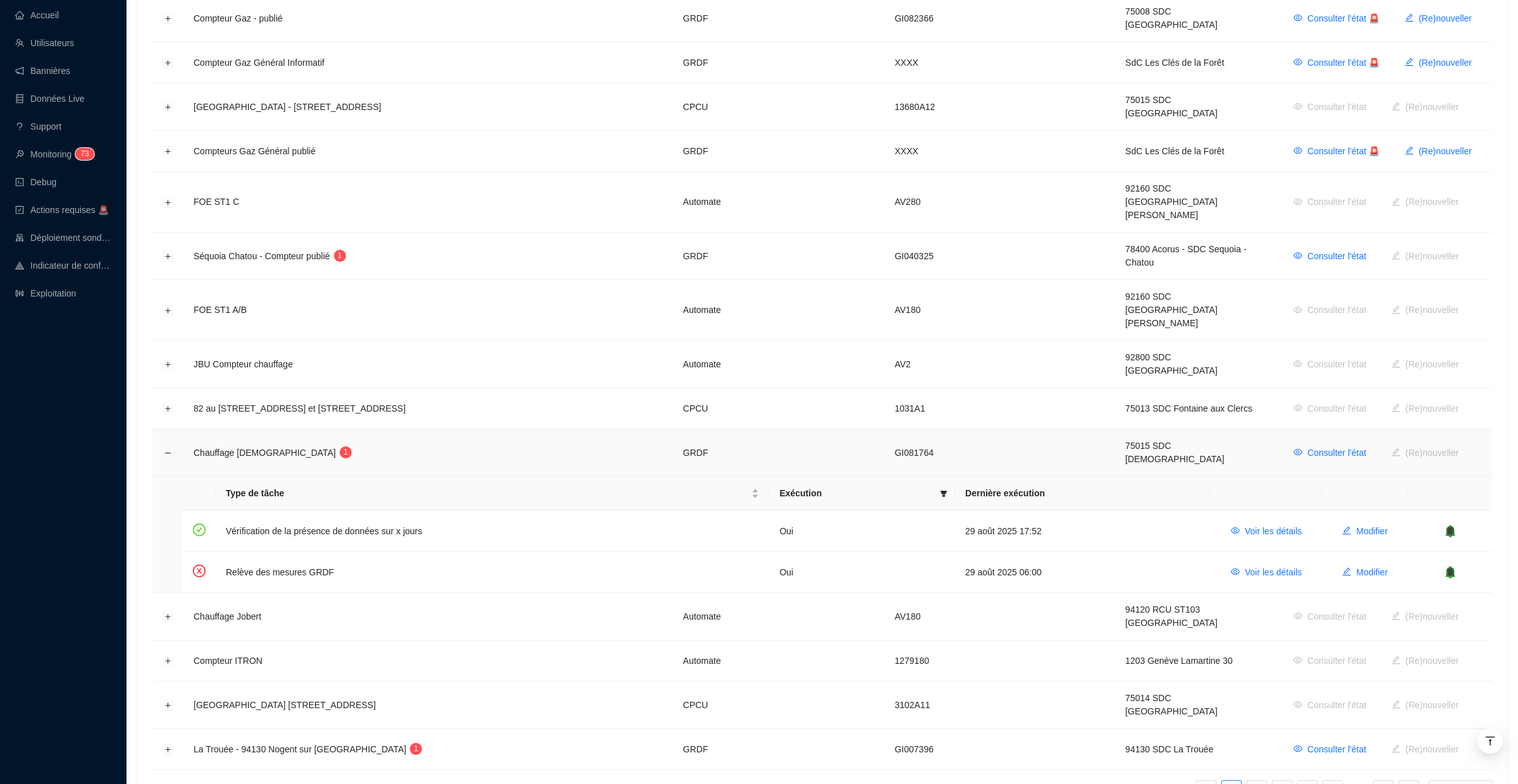
scroll to position [546, 0]
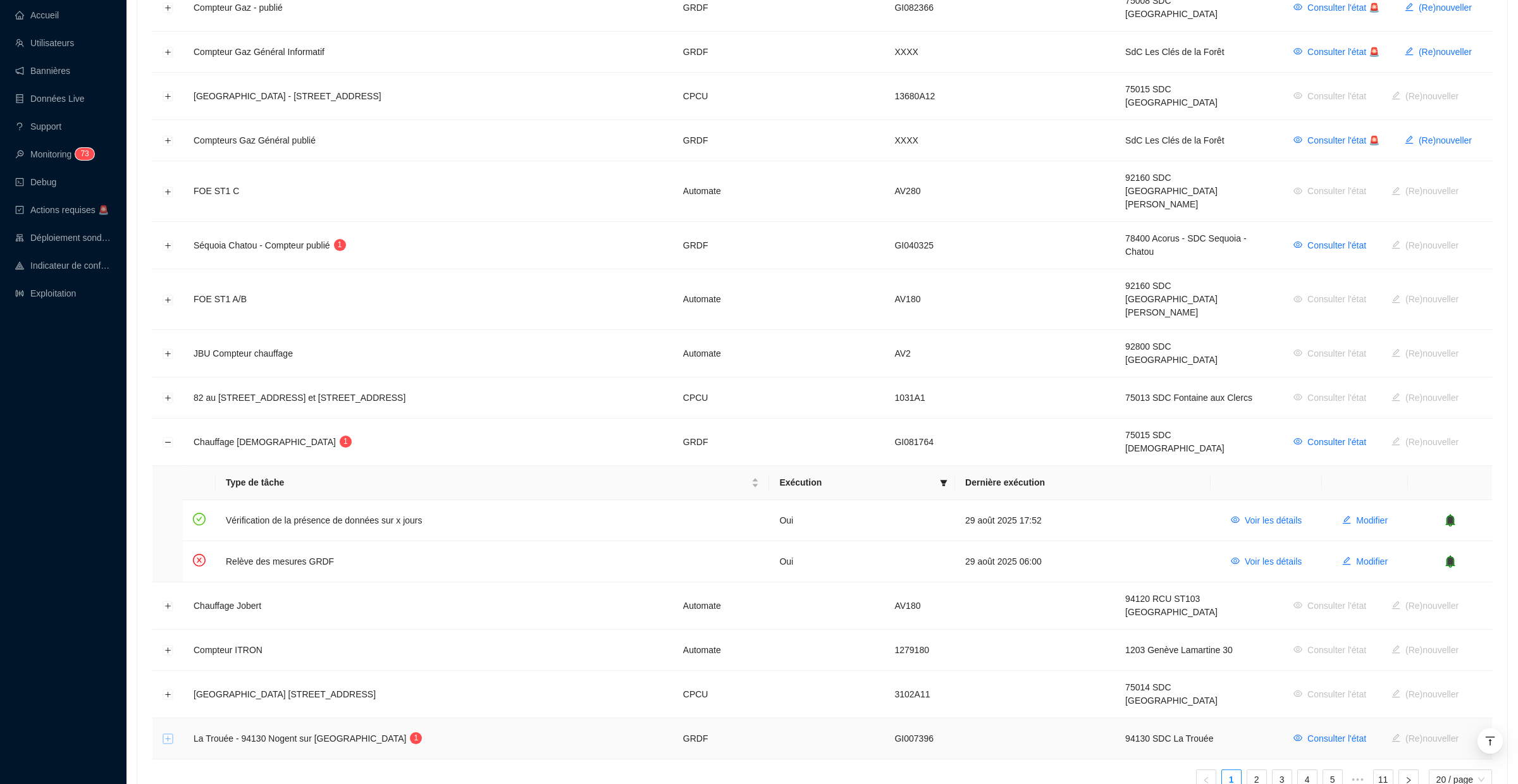
click at [170, 734] on button "Développer la ligne" at bounding box center [168, 740] width 10 height 10
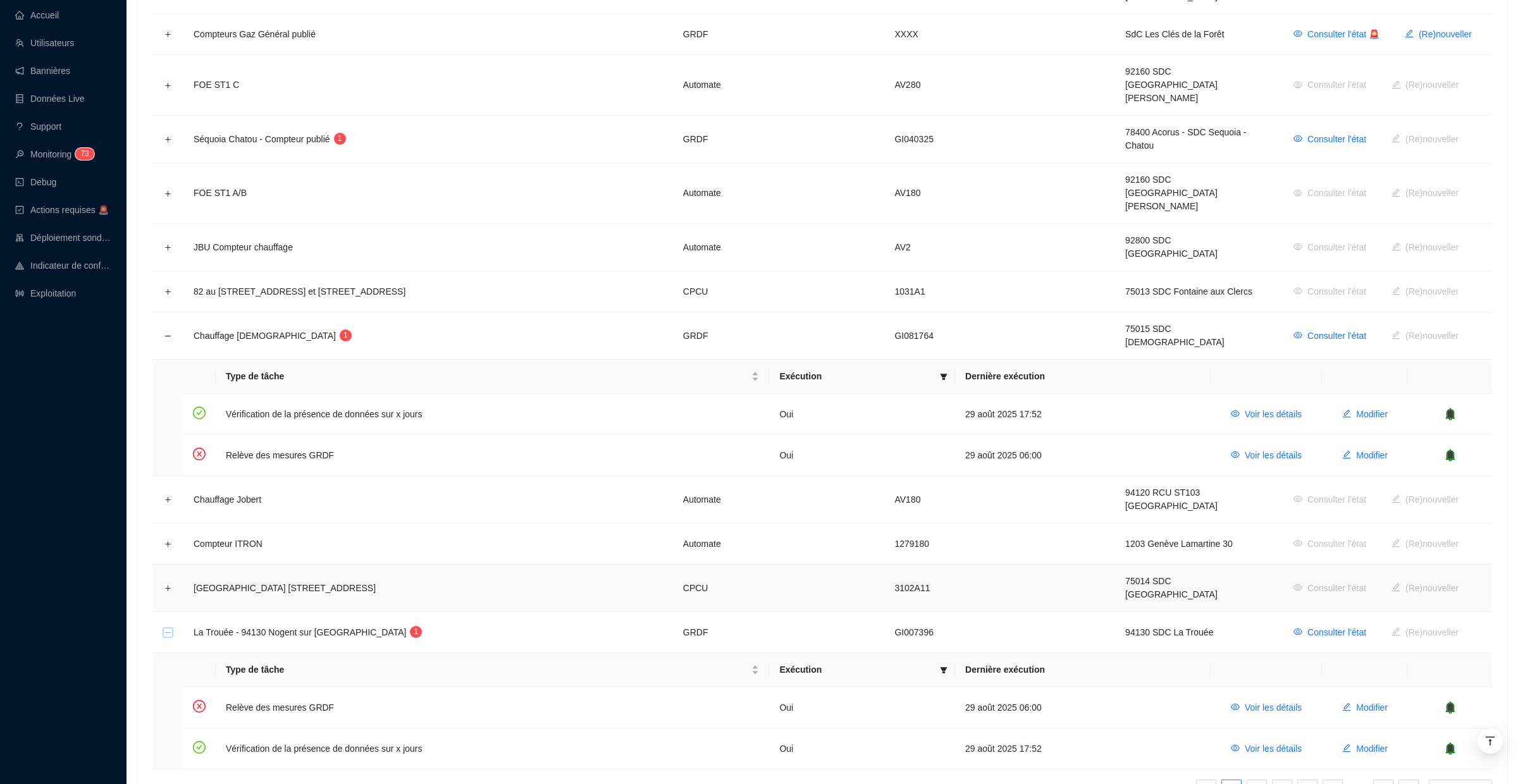
scroll to position [662, 0]
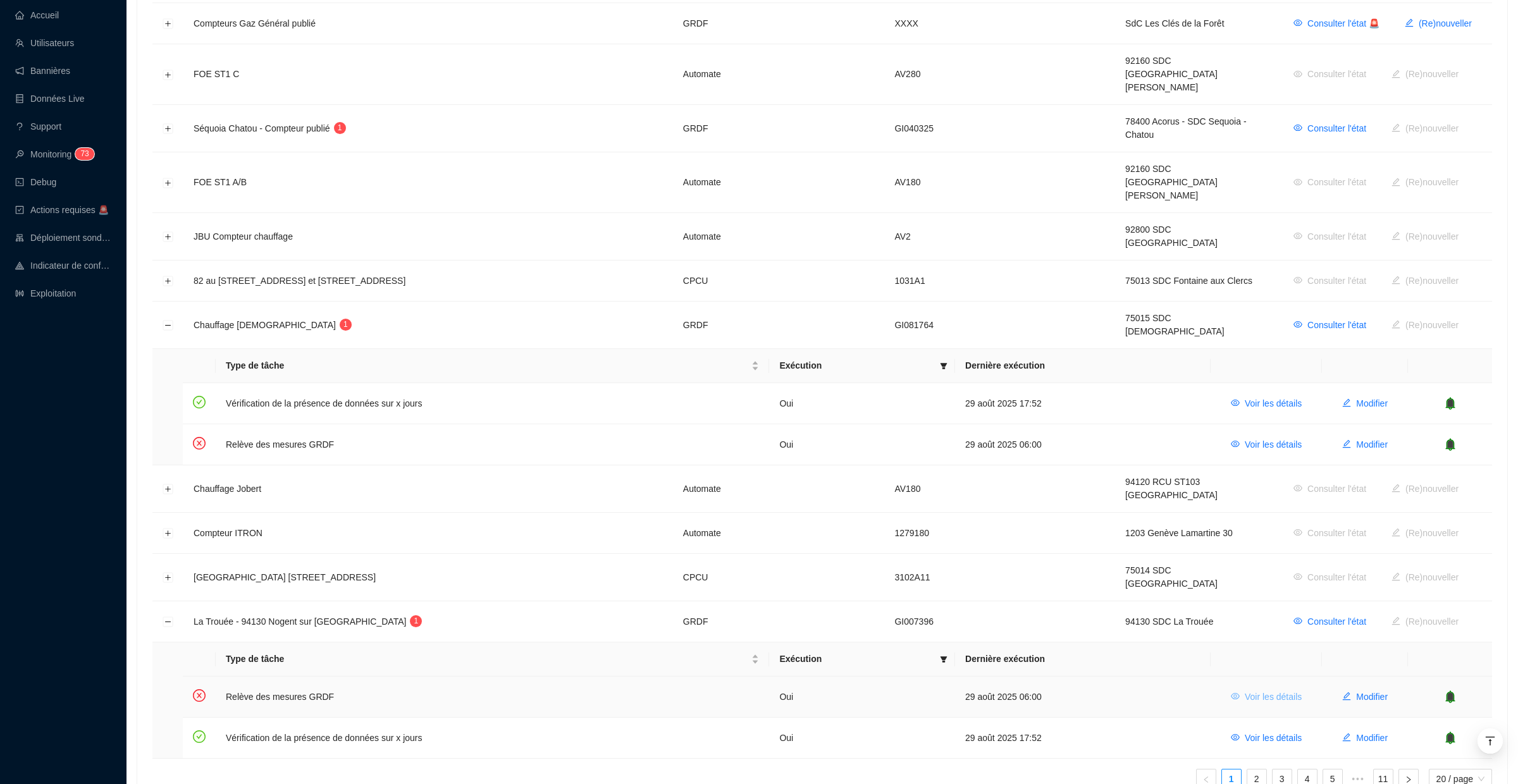
click at [1287, 691] on span "Voir les détails" at bounding box center [1274, 698] width 57 height 13
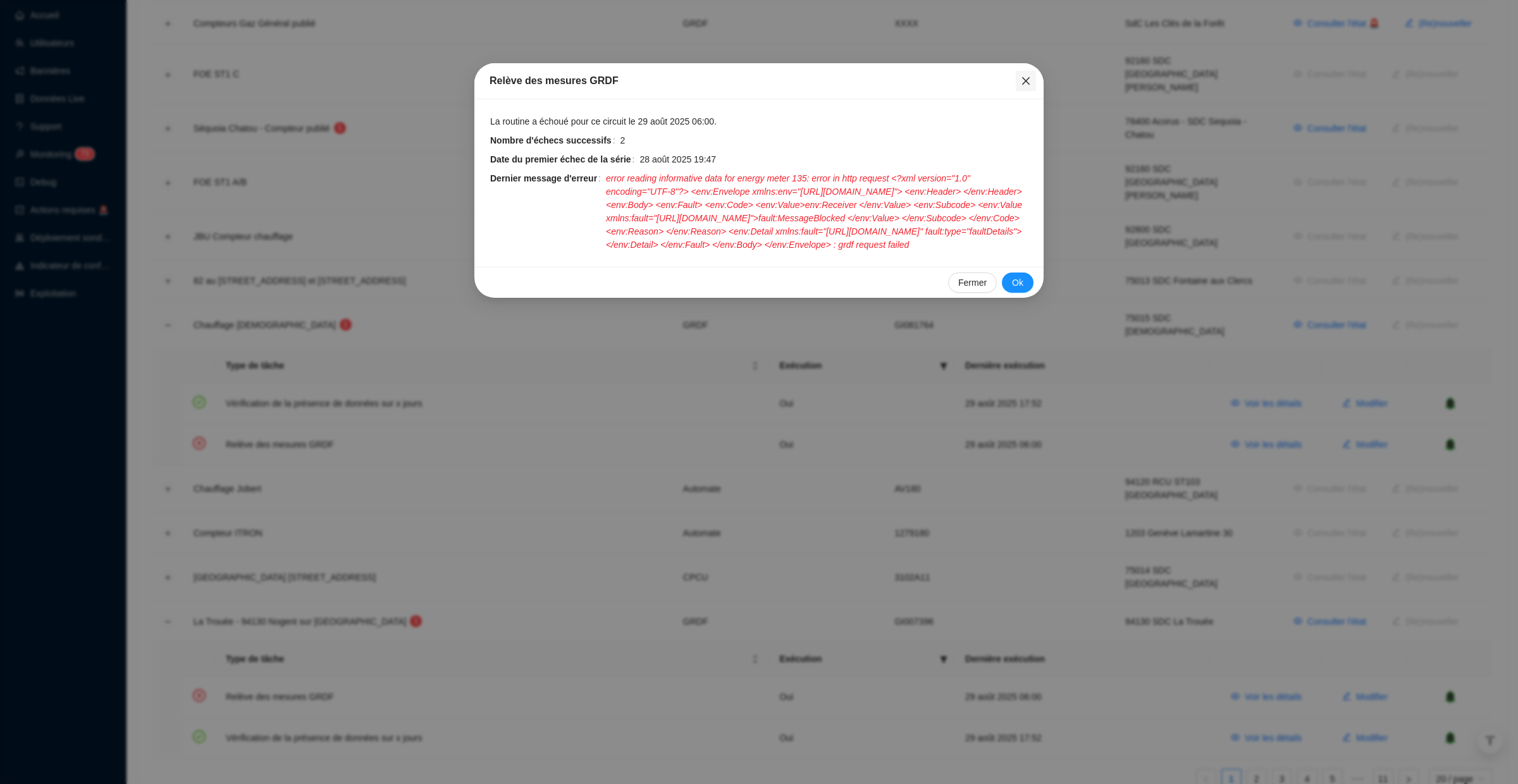
click at [1029, 83] on icon "close" at bounding box center [1026, 81] width 10 height 10
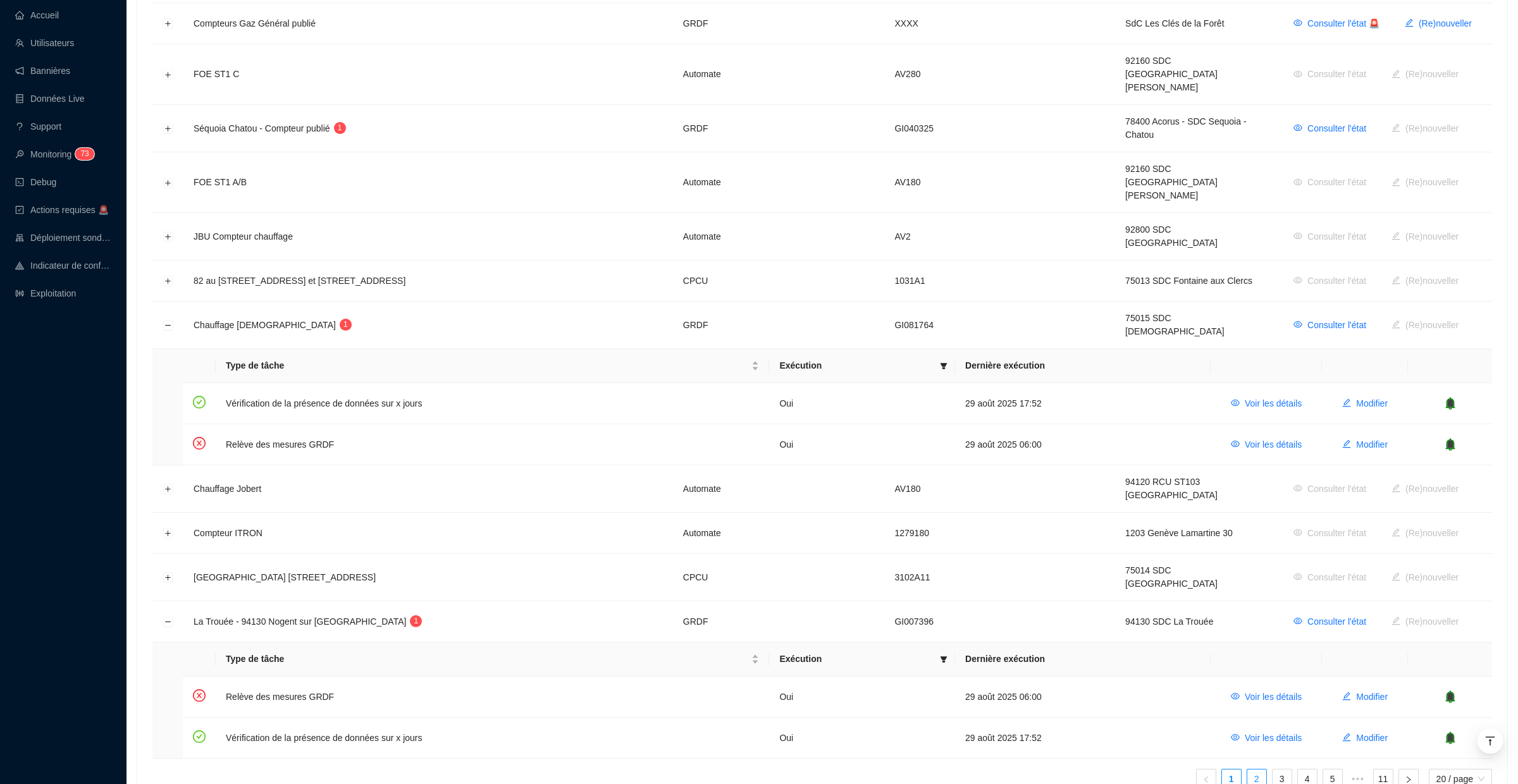
click at [1255, 770] on link "2" at bounding box center [1257, 779] width 19 height 19
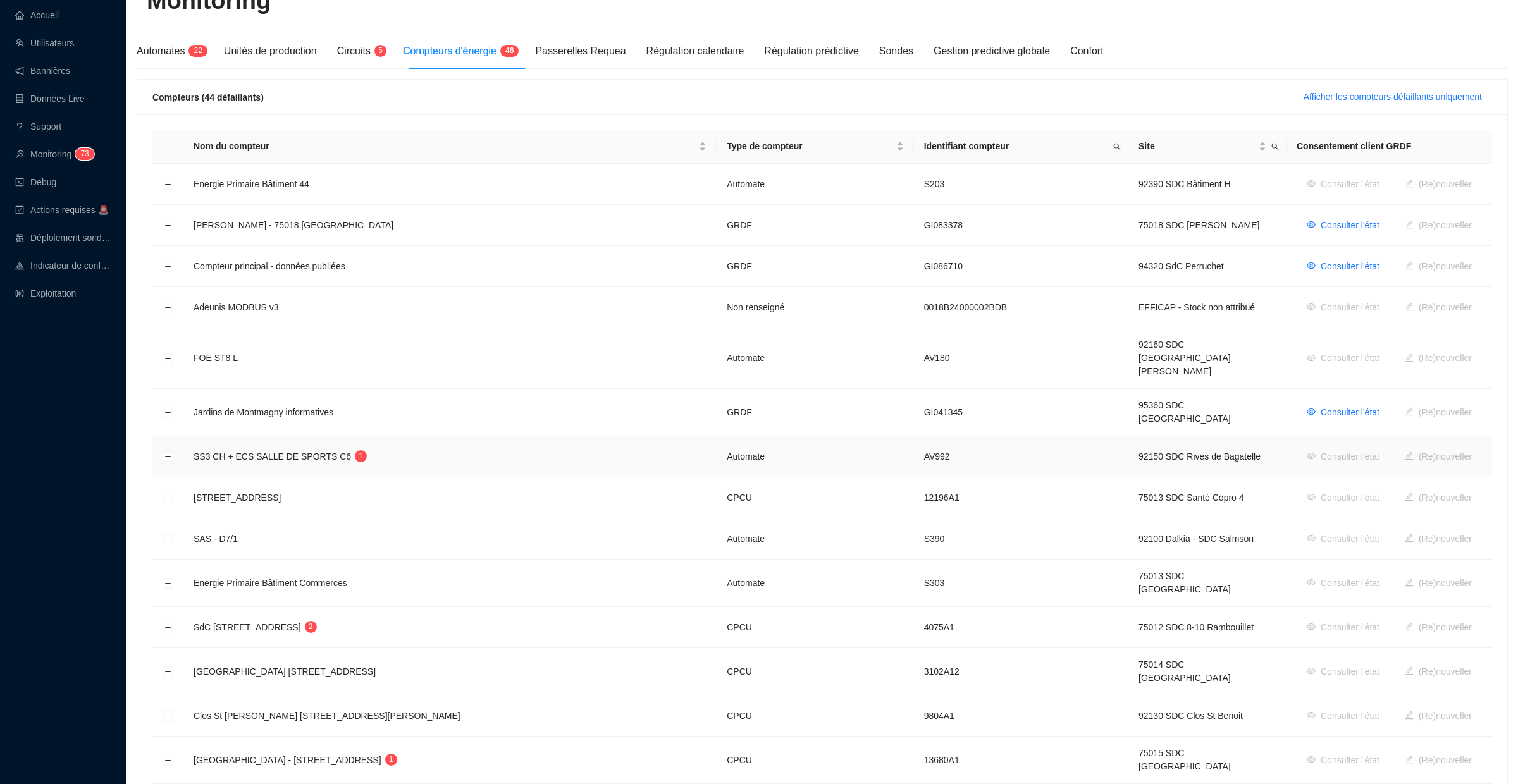
scroll to position [149, 0]
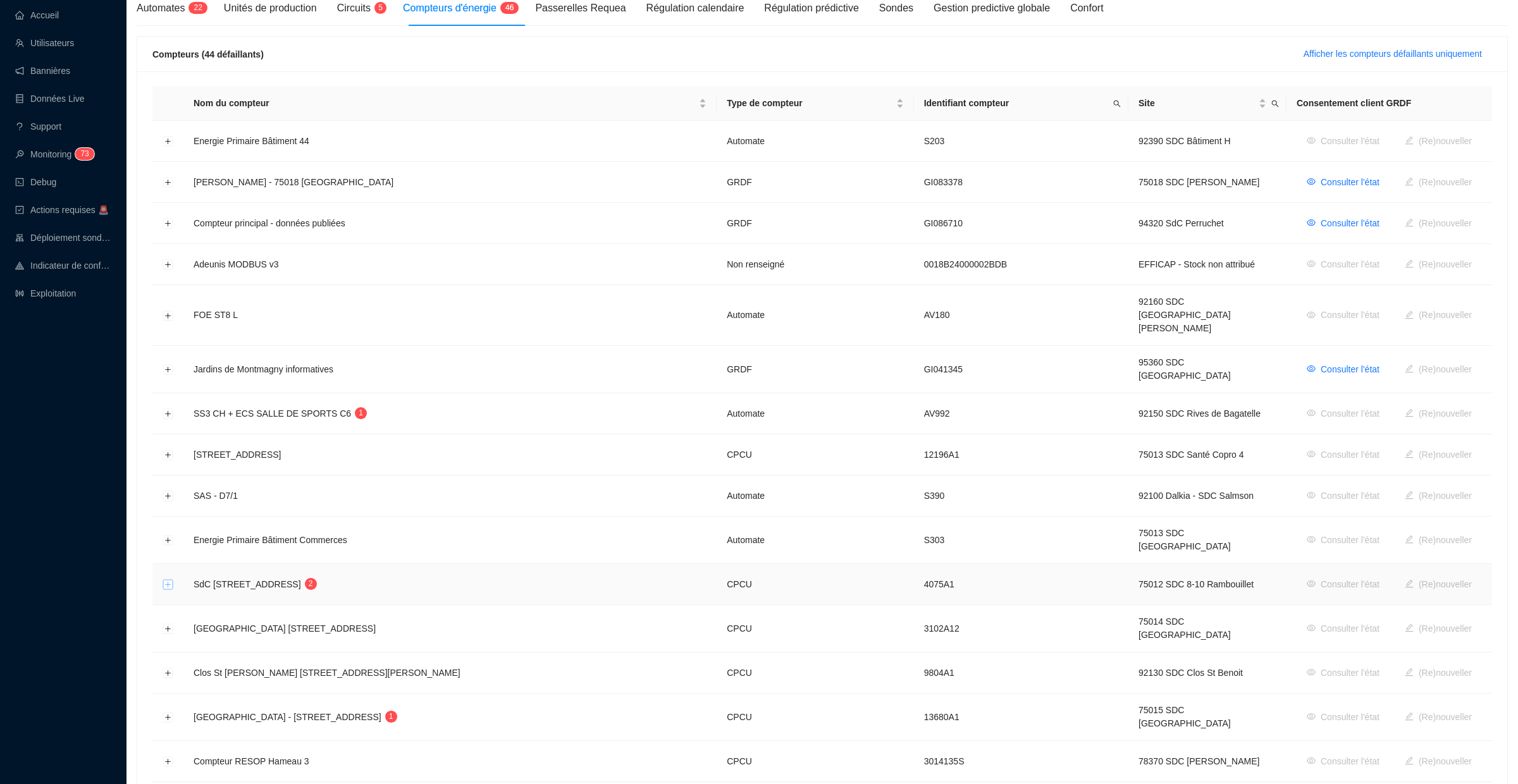
click at [168, 580] on button "Développer la ligne" at bounding box center [168, 585] width 10 height 10
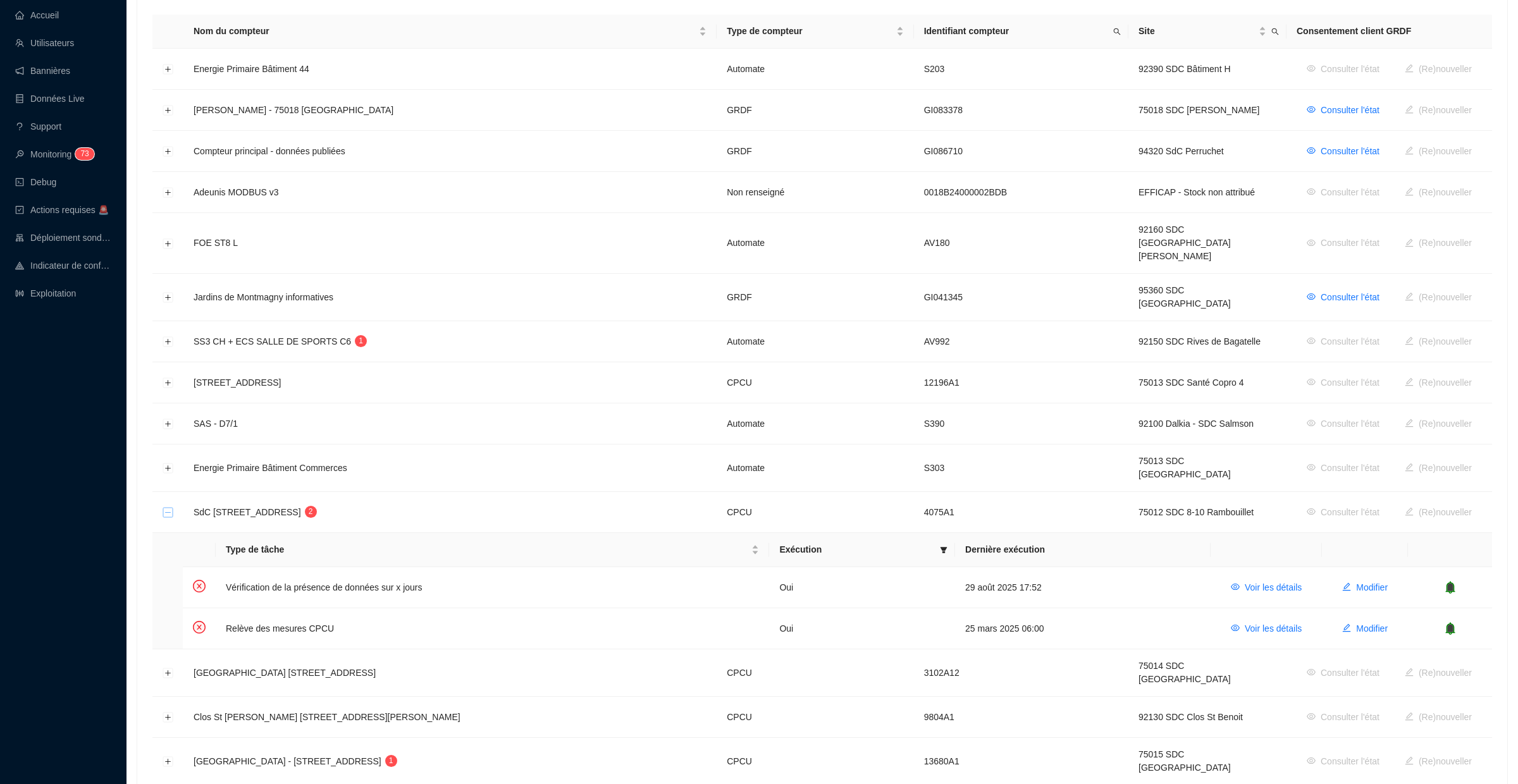
scroll to position [299, 0]
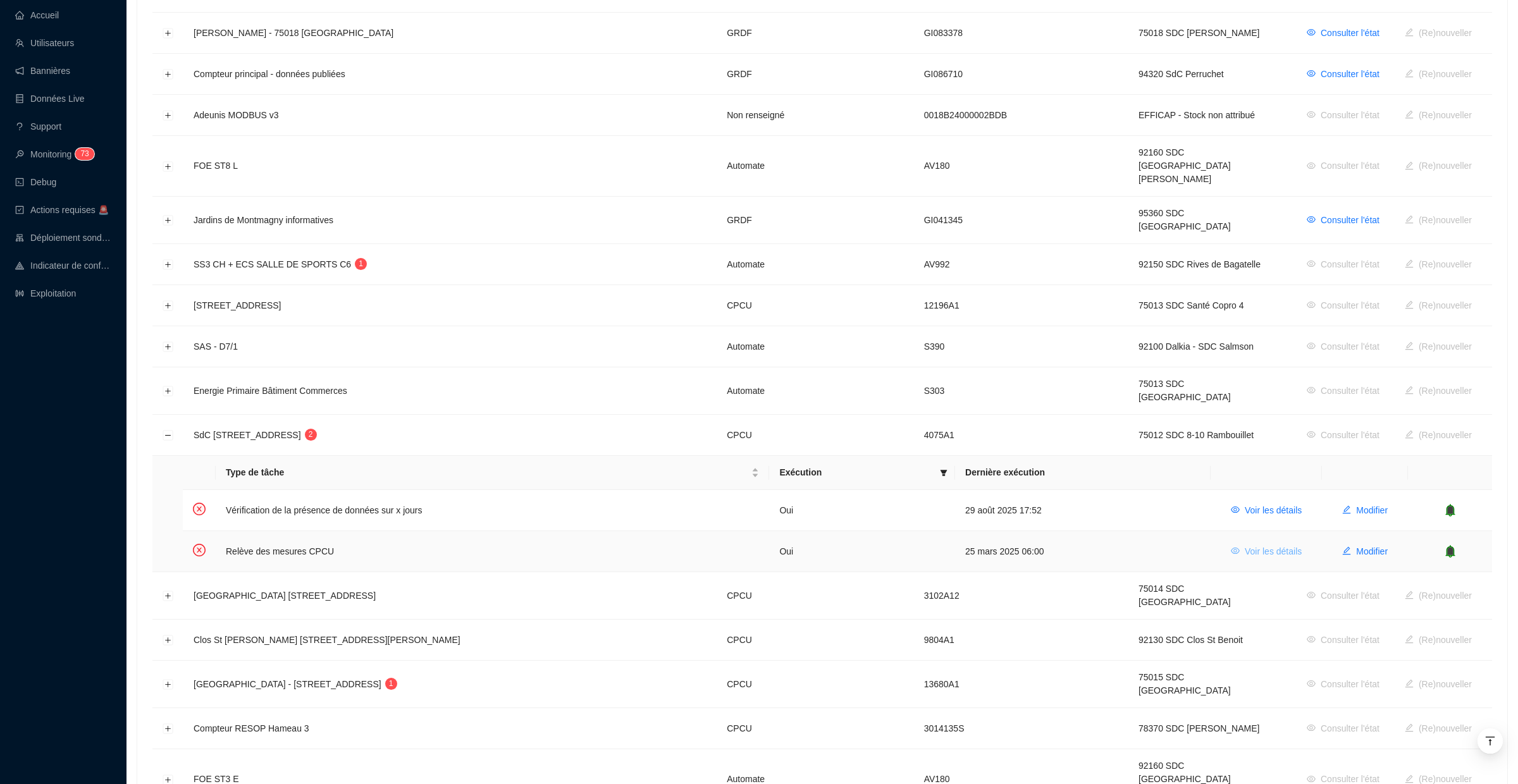
click at [1285, 546] on span "Voir les détails" at bounding box center [1274, 552] width 57 height 13
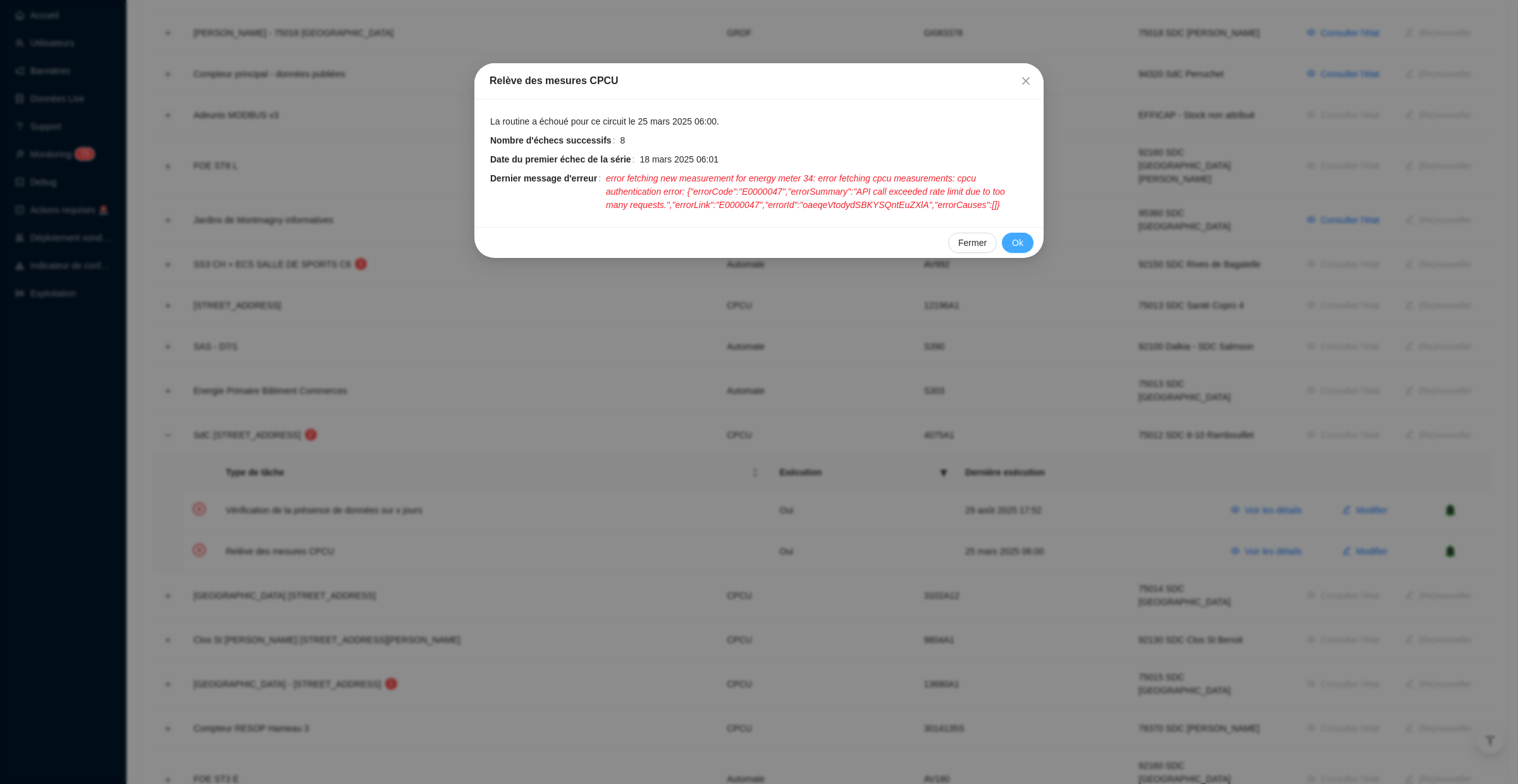
click at [1022, 242] on span "Ok" at bounding box center [1018, 243] width 12 height 13
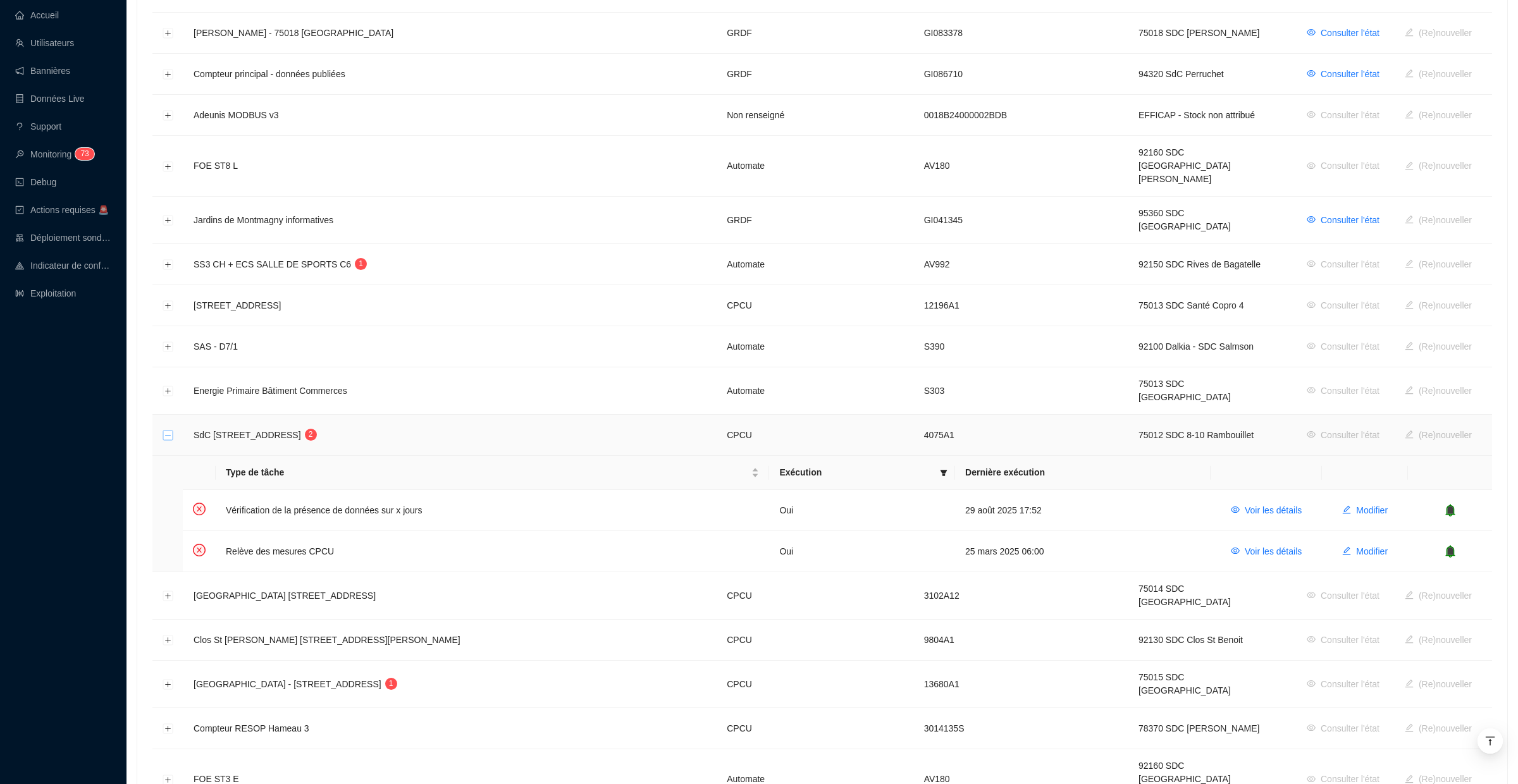
click at [168, 431] on button "Réduire la ligne" at bounding box center [168, 436] width 10 height 10
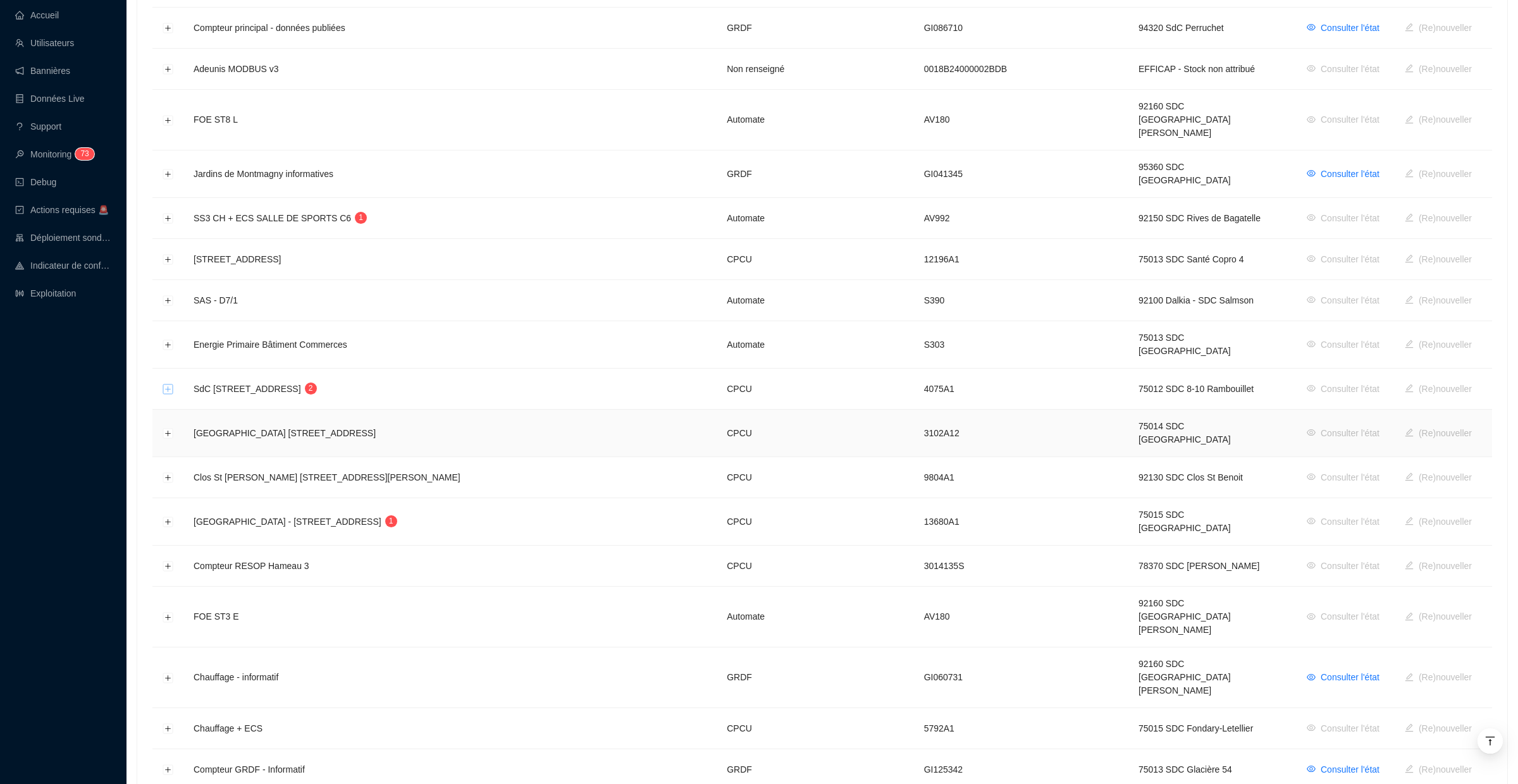
scroll to position [384, 0]
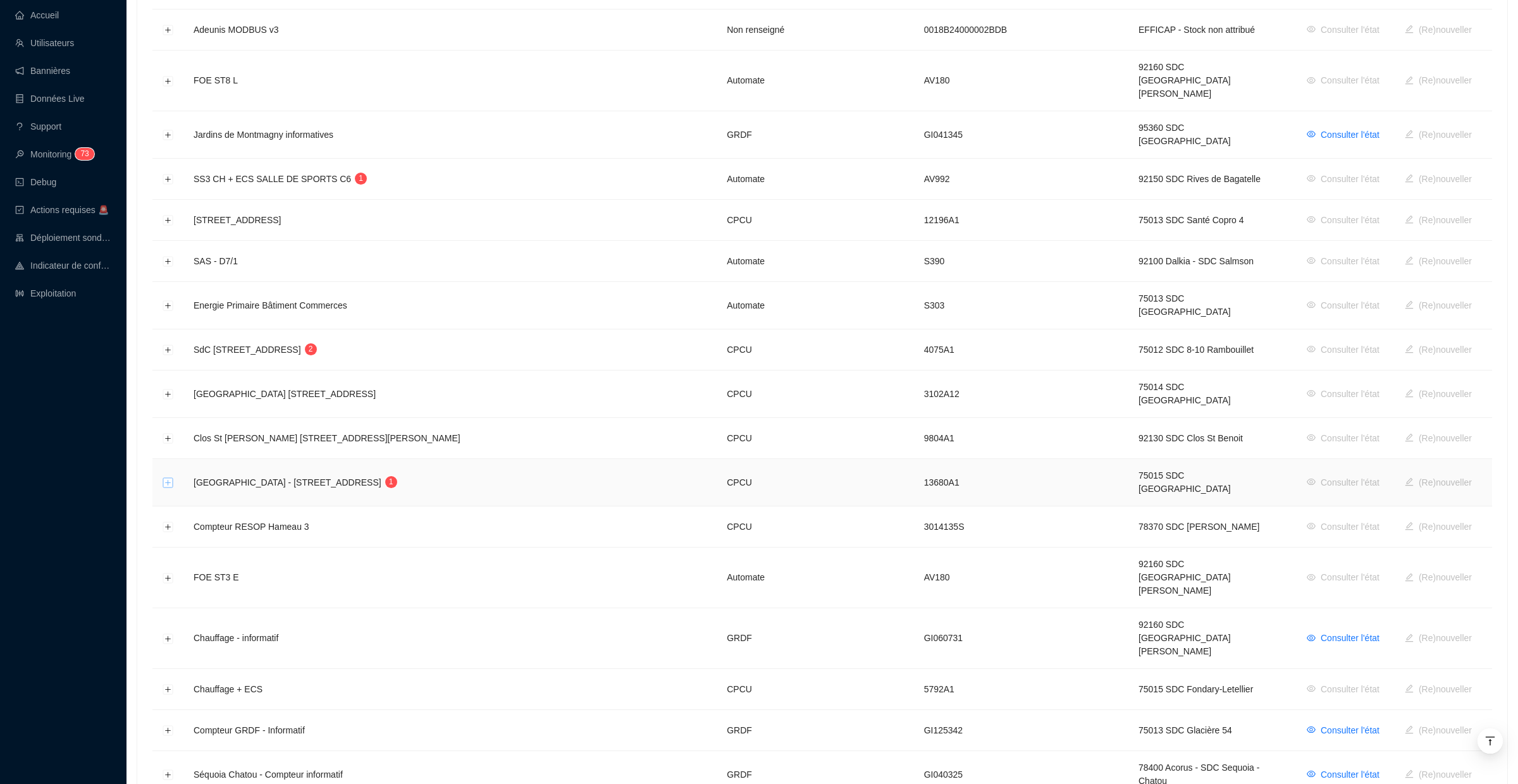
click at [168, 478] on button "Développer la ligne" at bounding box center [168, 483] width 10 height 10
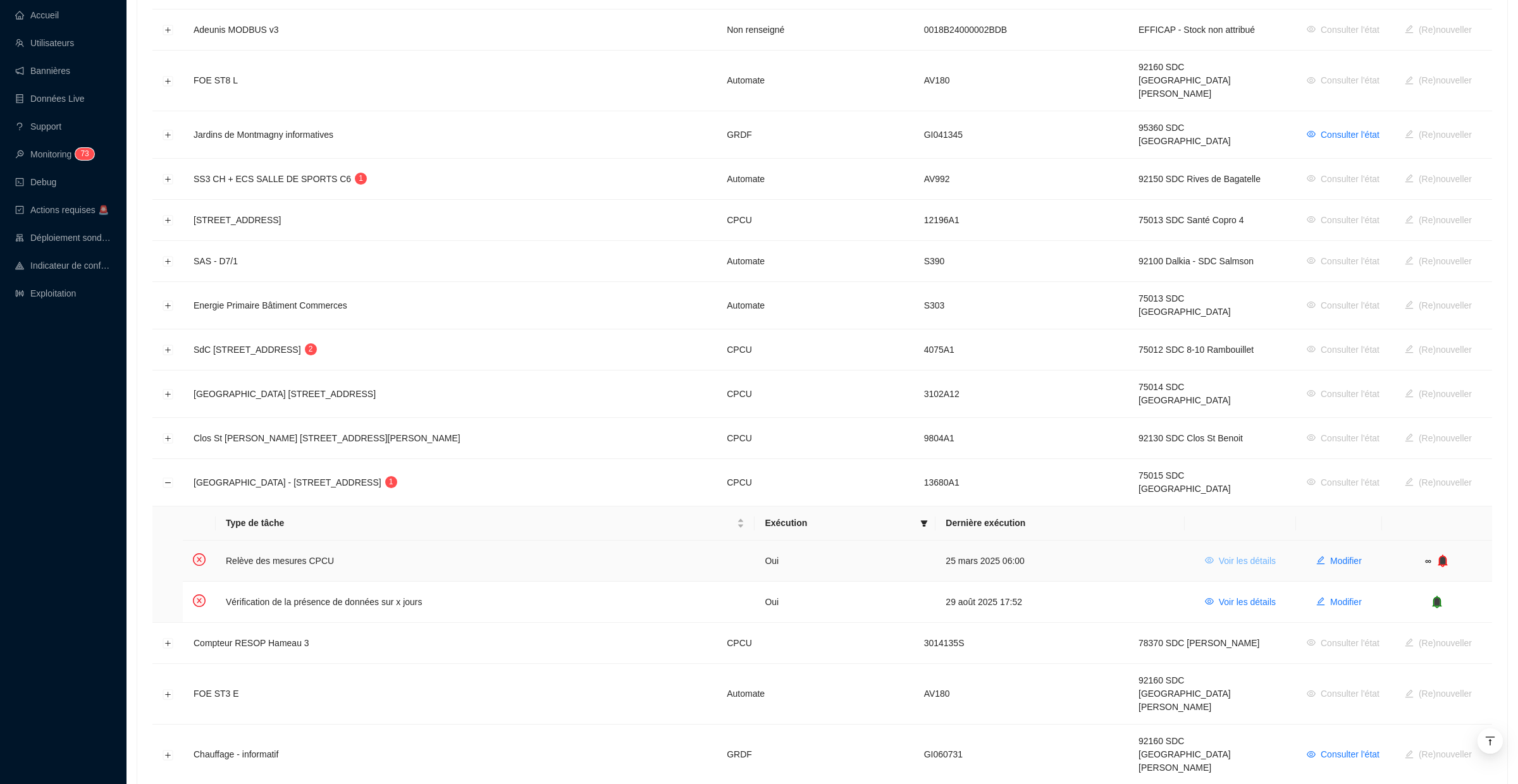
click at [1237, 555] on span "Voir les détails" at bounding box center [1248, 562] width 57 height 13
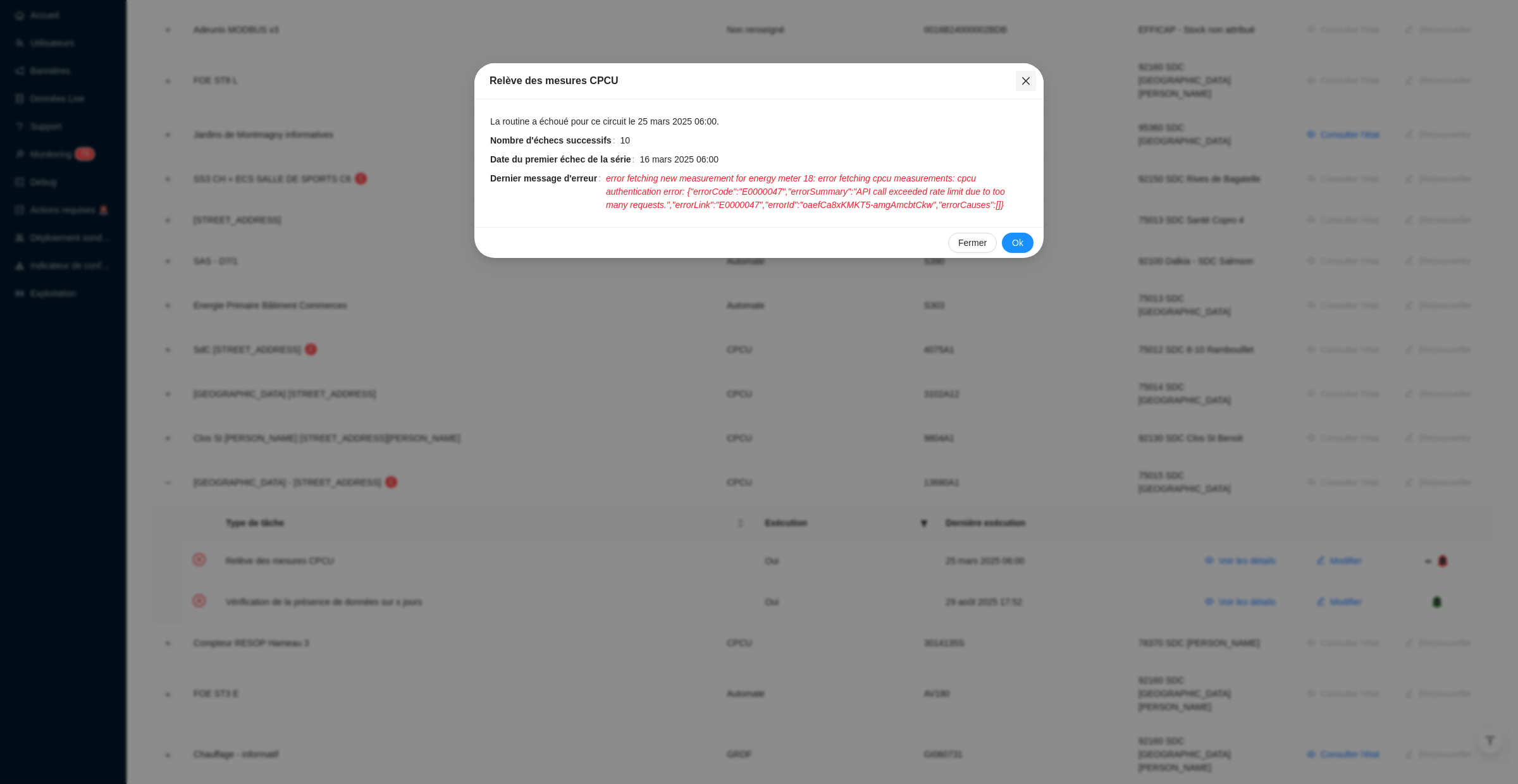
click at [1028, 81] on icon "close" at bounding box center [1026, 81] width 8 height 8
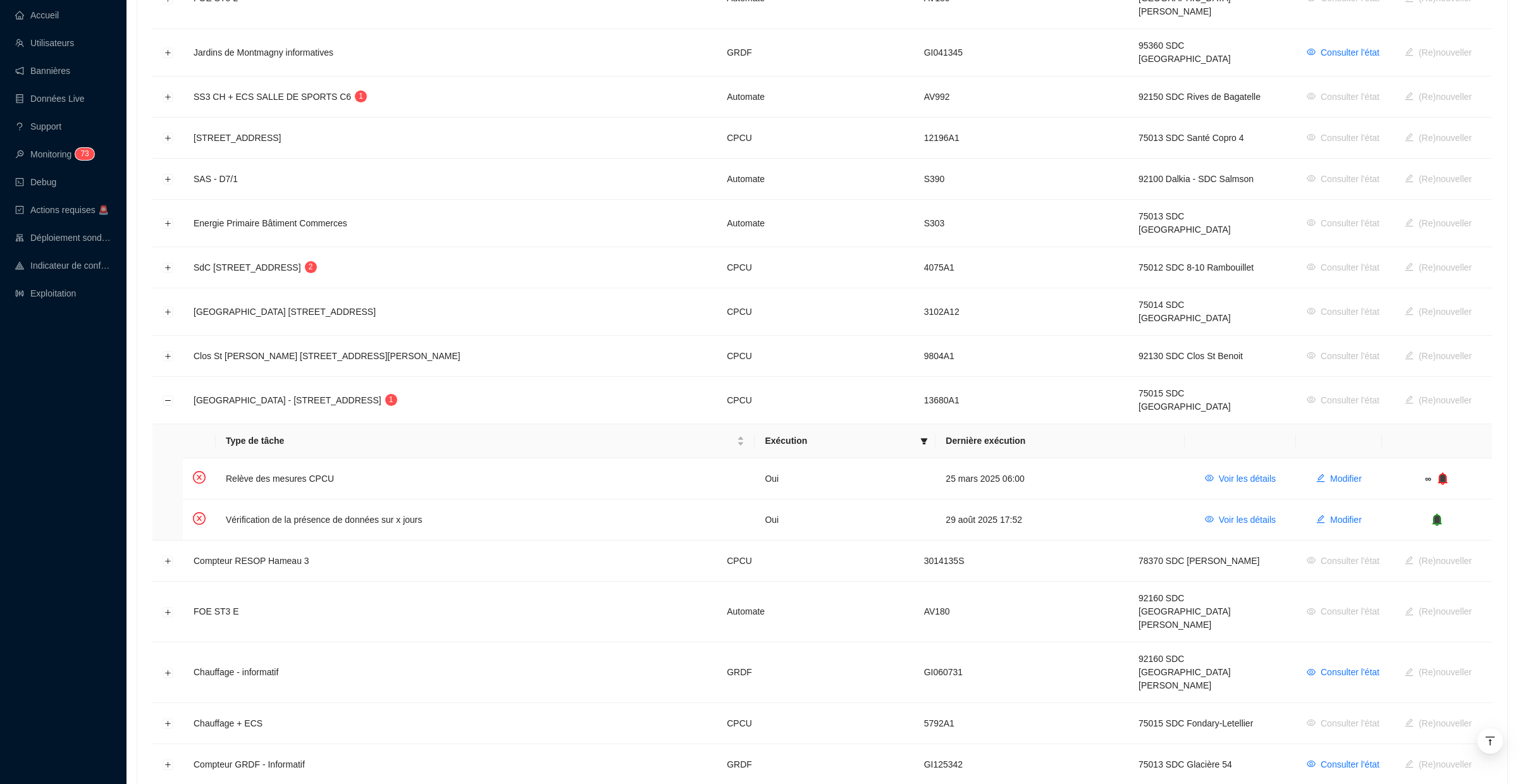
scroll to position [546, 0]
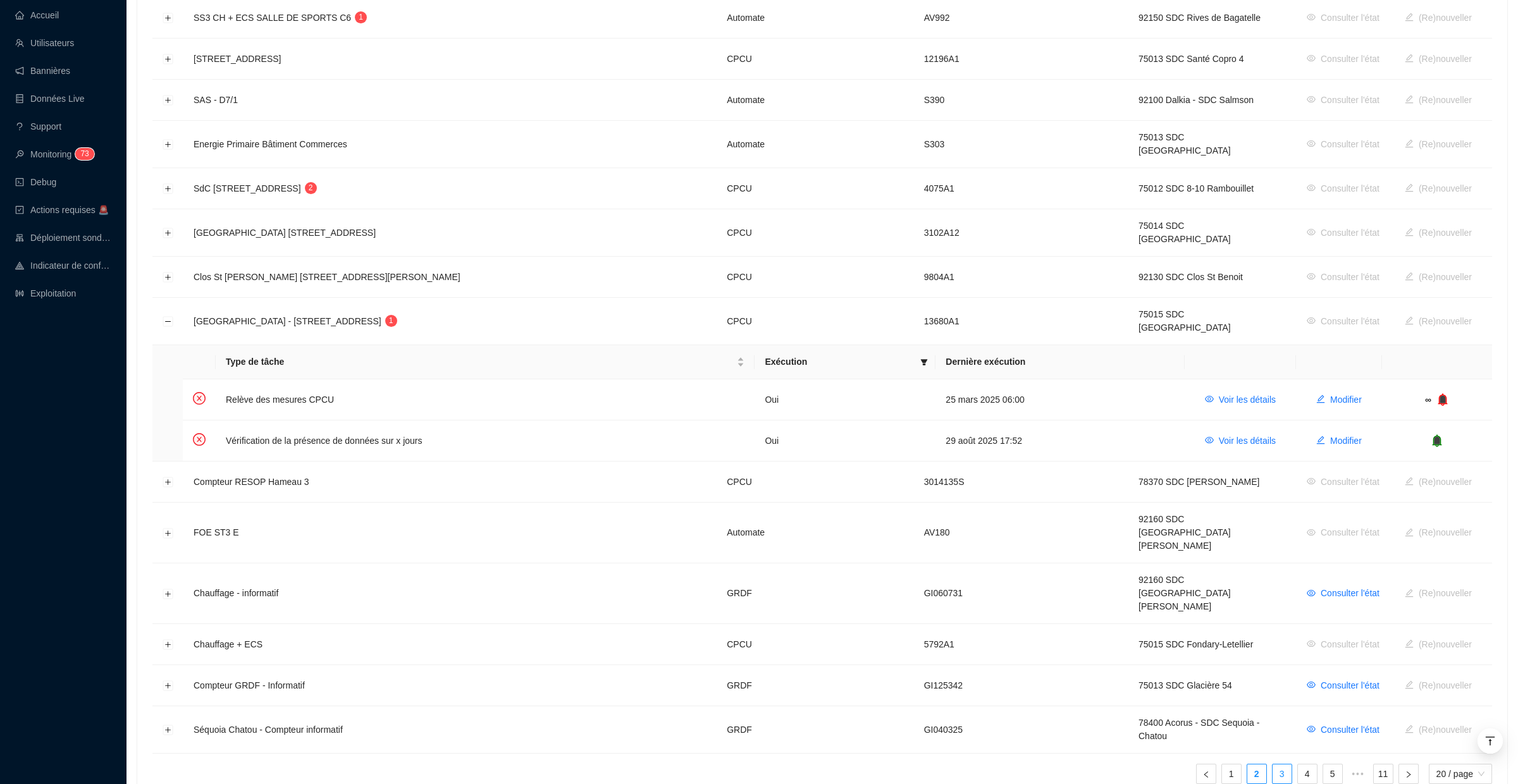
click at [1275, 765] on link "3" at bounding box center [1282, 774] width 19 height 19
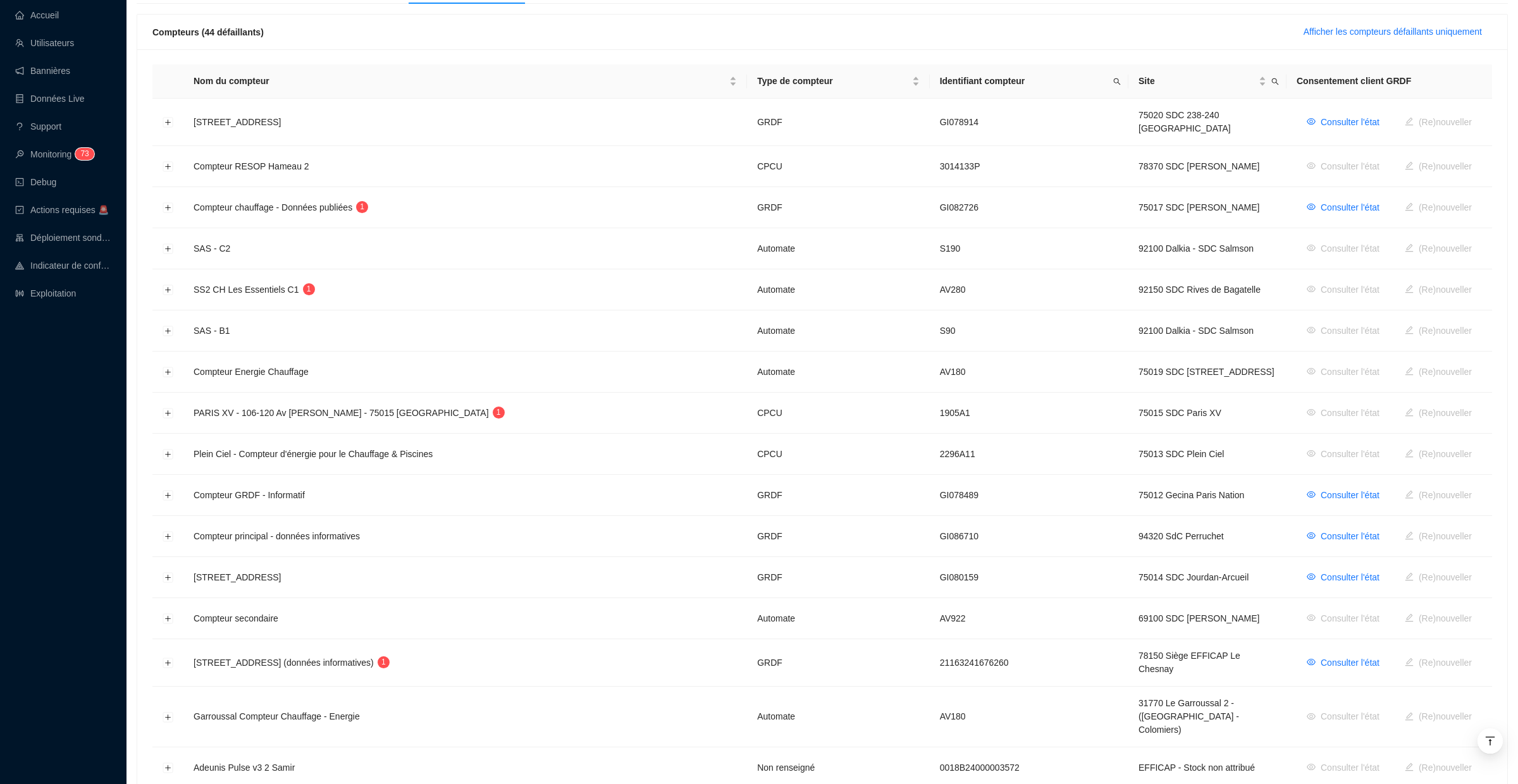
scroll to position [0, 0]
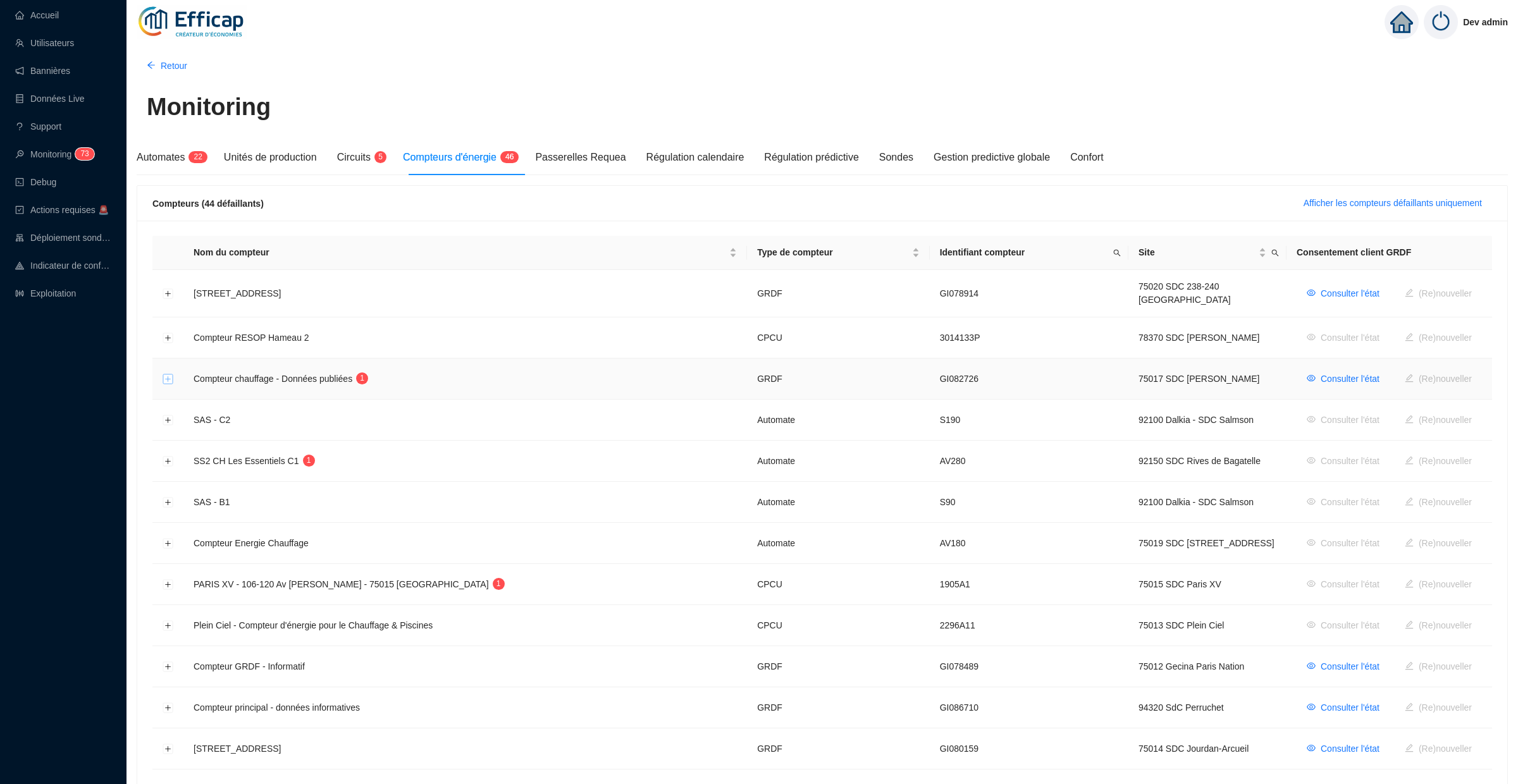
click at [169, 374] on button "Développer la ligne" at bounding box center [168, 379] width 10 height 10
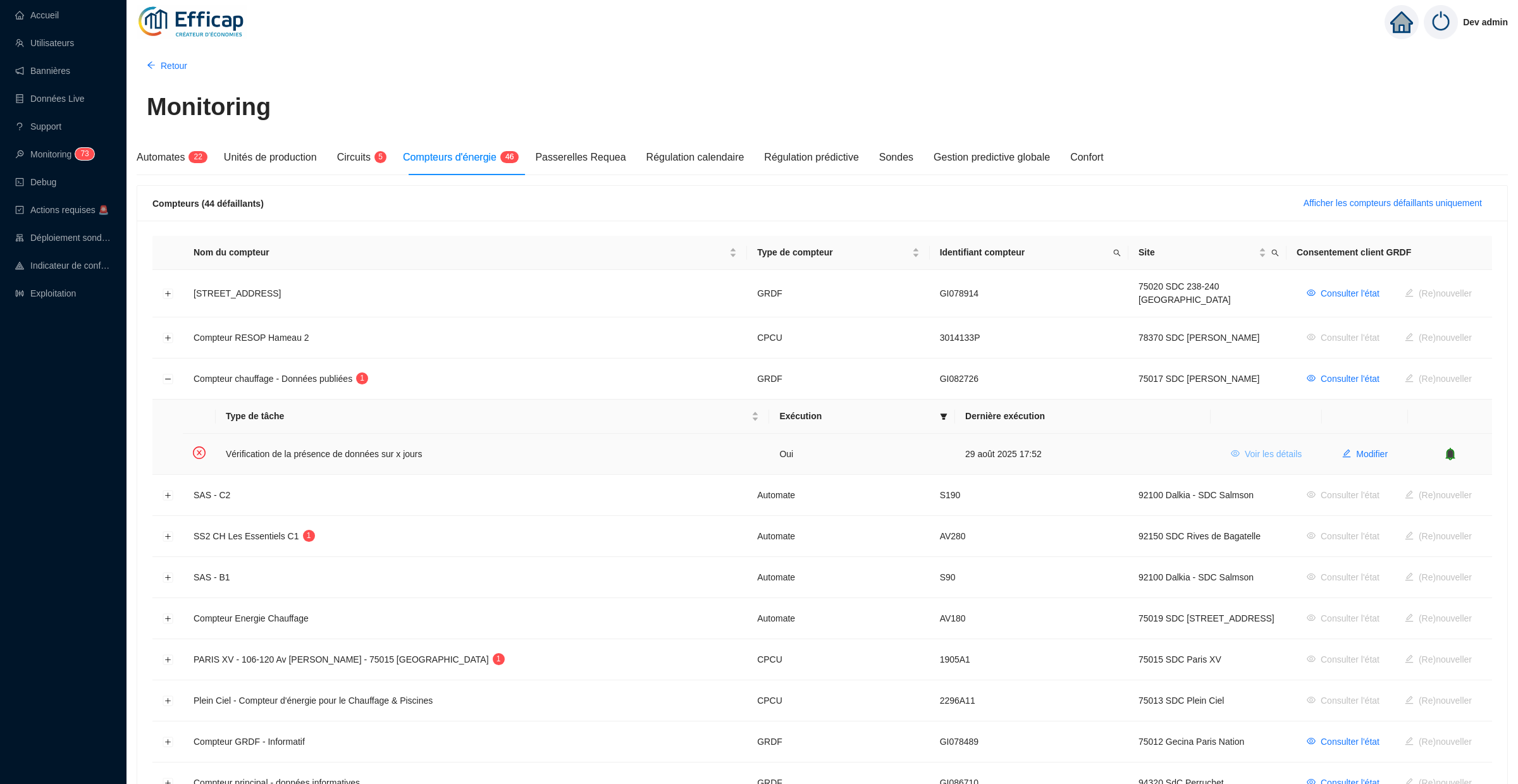
click at [1261, 447] on span "Voir les détails" at bounding box center [1274, 454] width 57 height 13
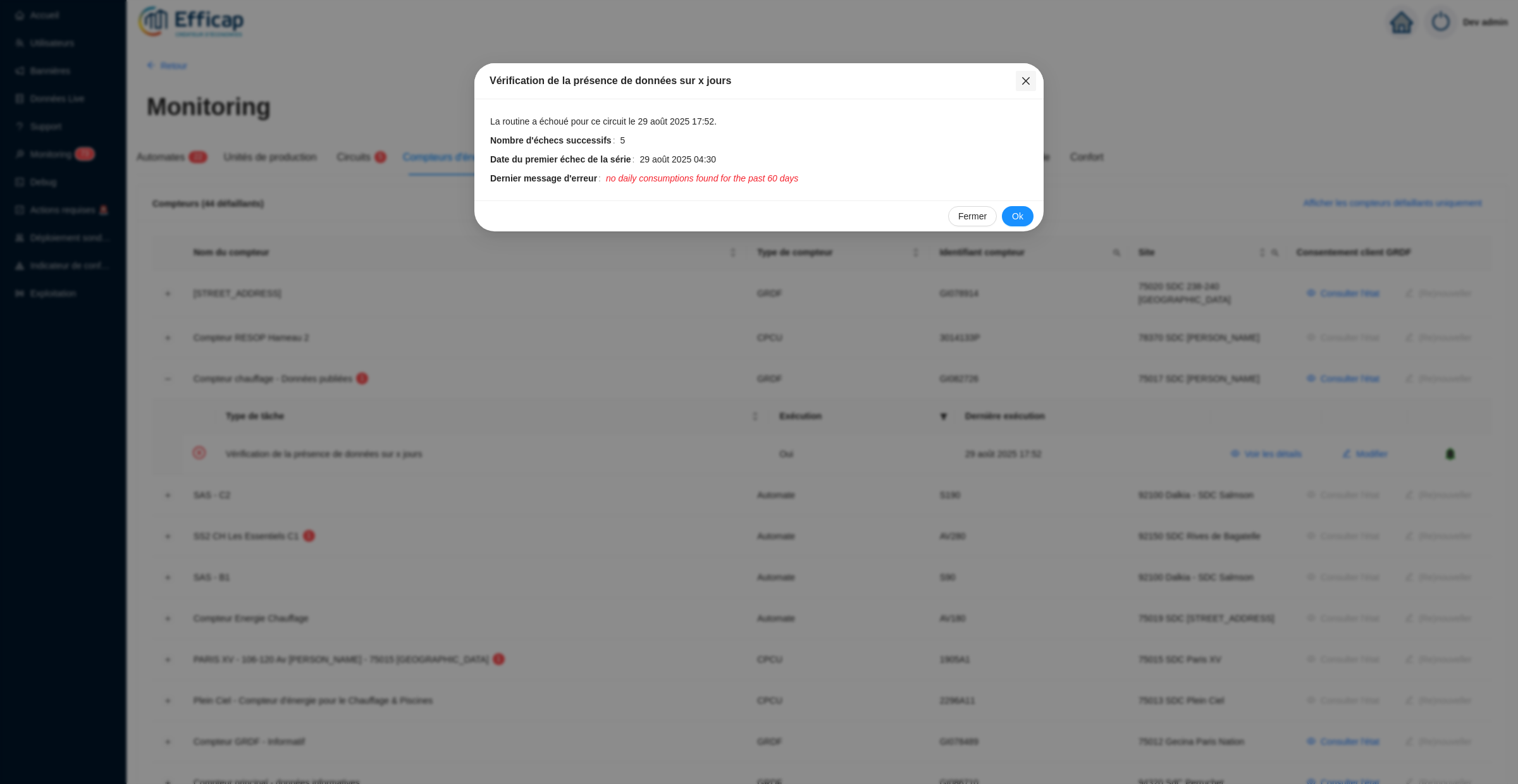
click at [1028, 83] on icon "close" at bounding box center [1026, 81] width 8 height 8
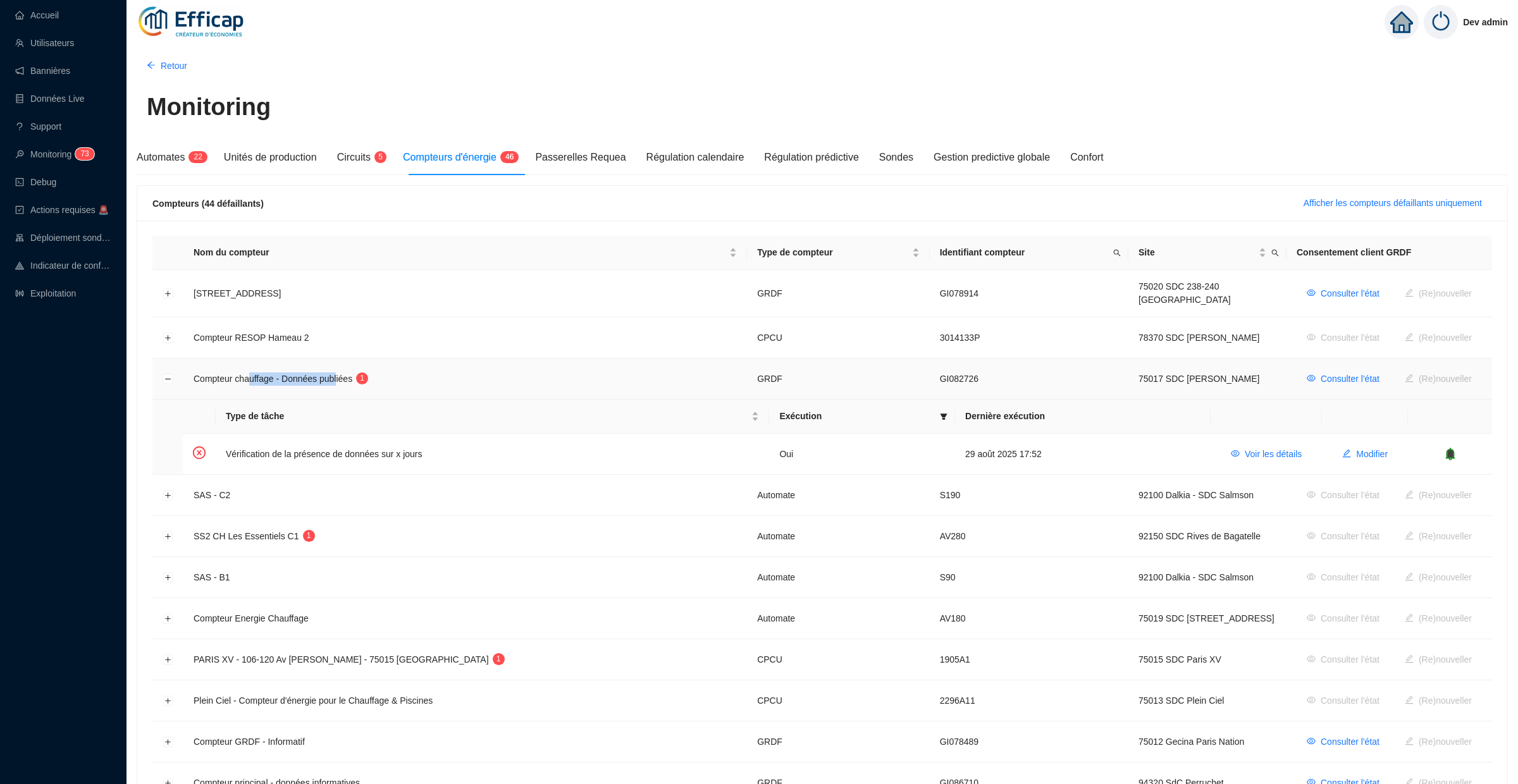
drag, startPoint x: 343, startPoint y: 374, endPoint x: 254, endPoint y: 374, distance: 89.0
click at [254, 374] on span "Compteur chauffage - Données publiées" at bounding box center [273, 379] width 159 height 10
drag, startPoint x: 212, startPoint y: 372, endPoint x: 343, endPoint y: 374, distance: 131.0
click at [343, 374] on span "Compteur chauffage - Données publiées" at bounding box center [273, 379] width 159 height 10
click at [168, 376] on button "Réduire la ligne" at bounding box center [168, 379] width 10 height 10
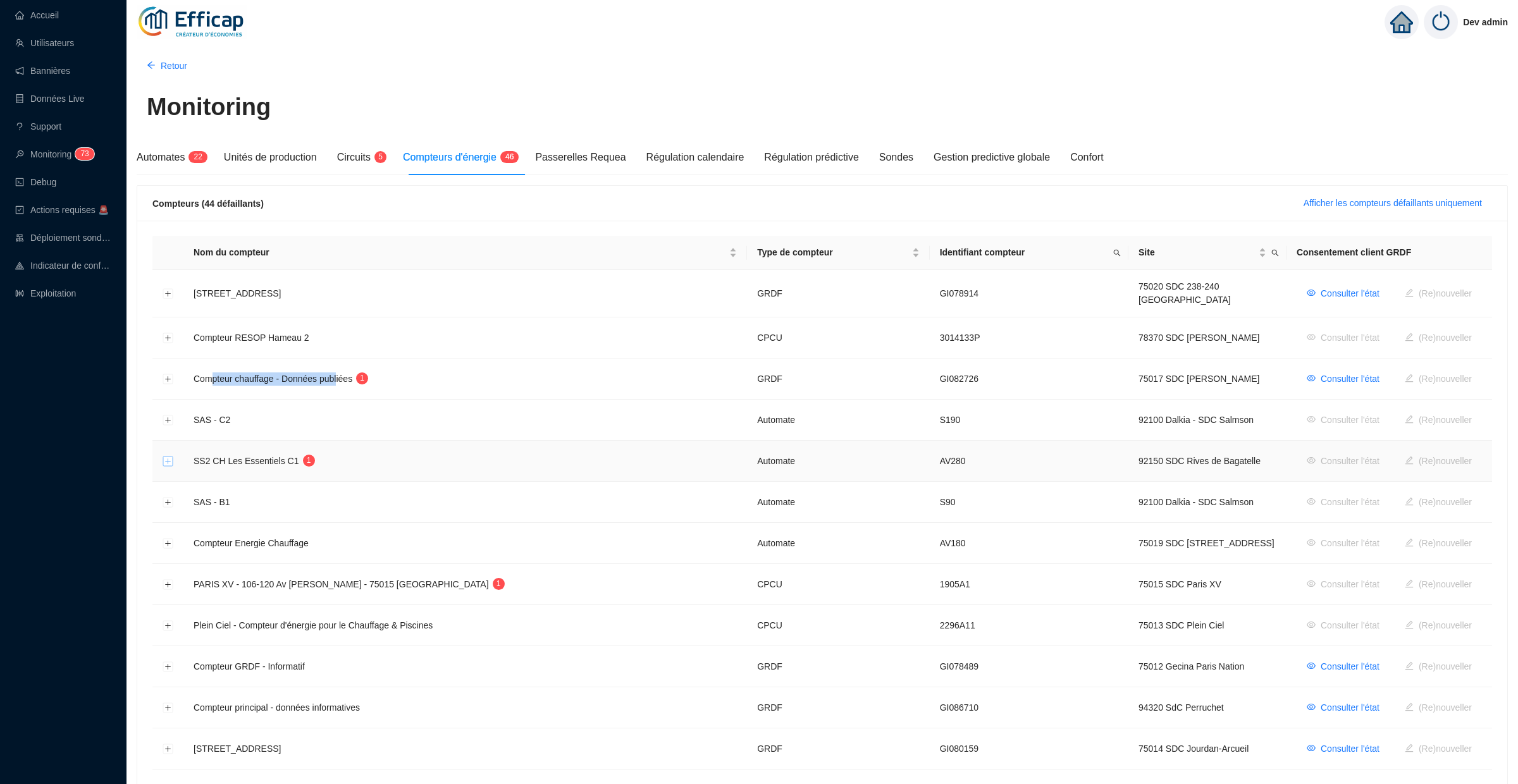
click at [166, 457] on button "Développer la ligne" at bounding box center [168, 462] width 10 height 10
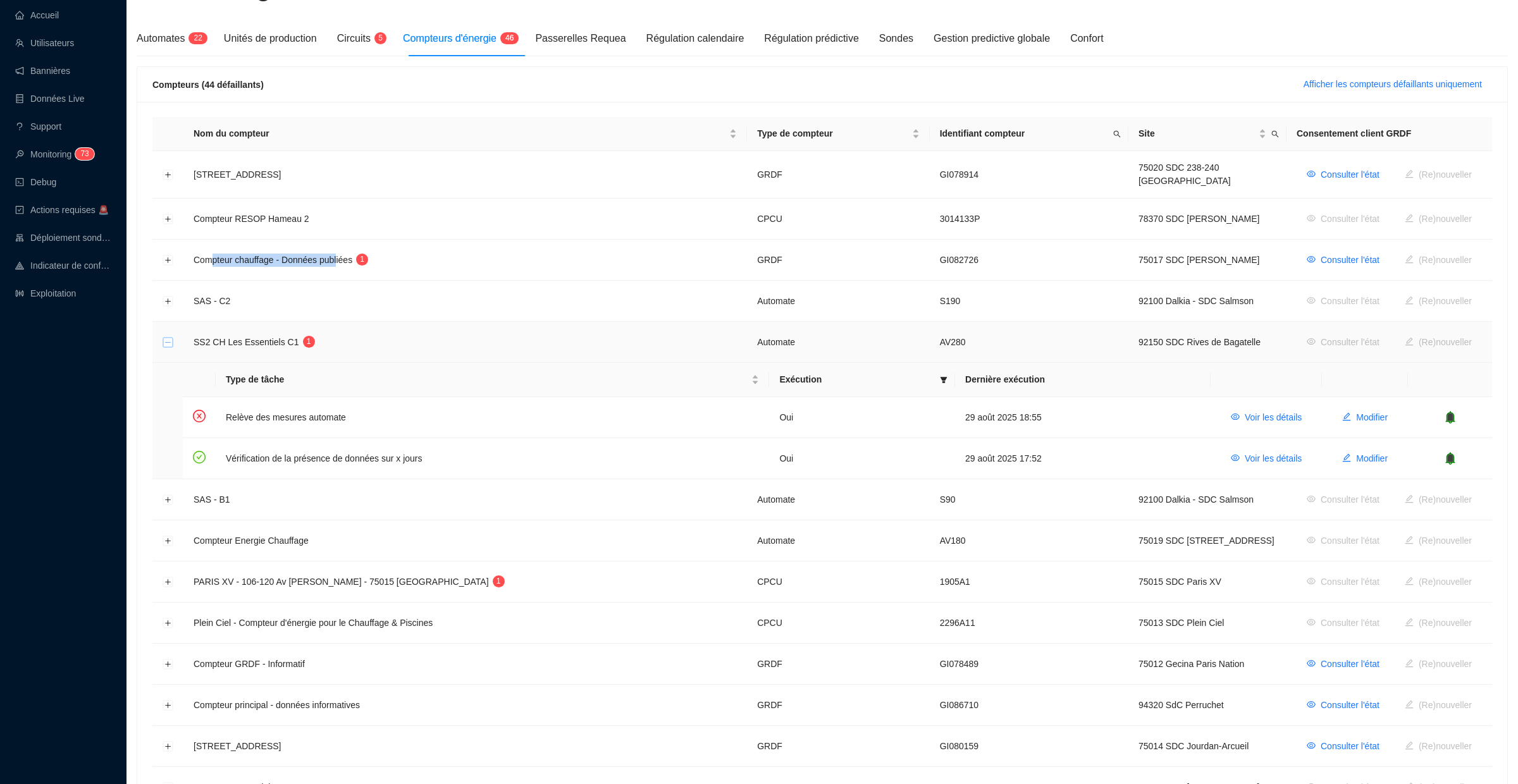
scroll to position [134, 0]
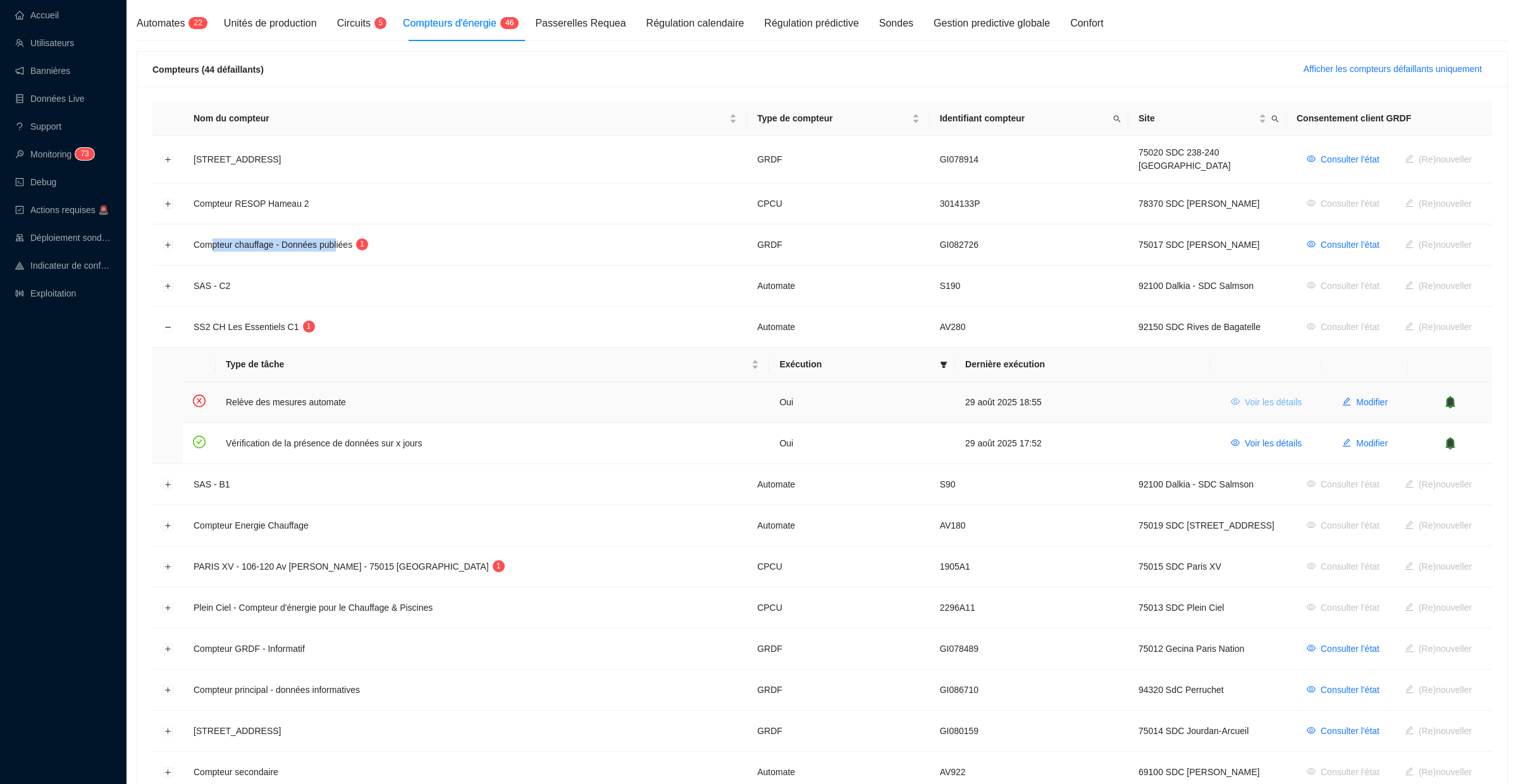
click at [1290, 396] on span "Voir les détails" at bounding box center [1274, 403] width 57 height 13
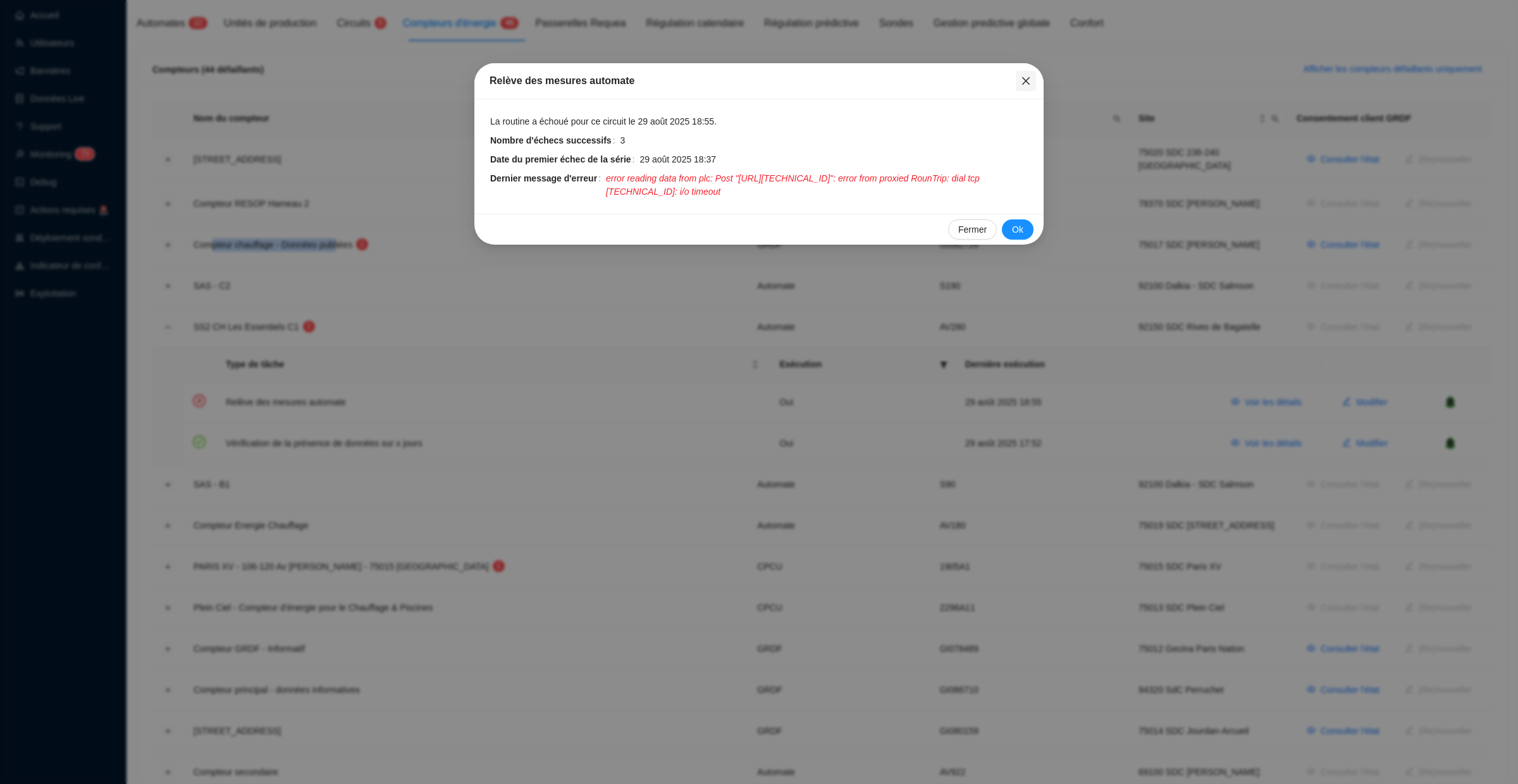
click at [1029, 76] on icon "close" at bounding box center [1026, 81] width 10 height 10
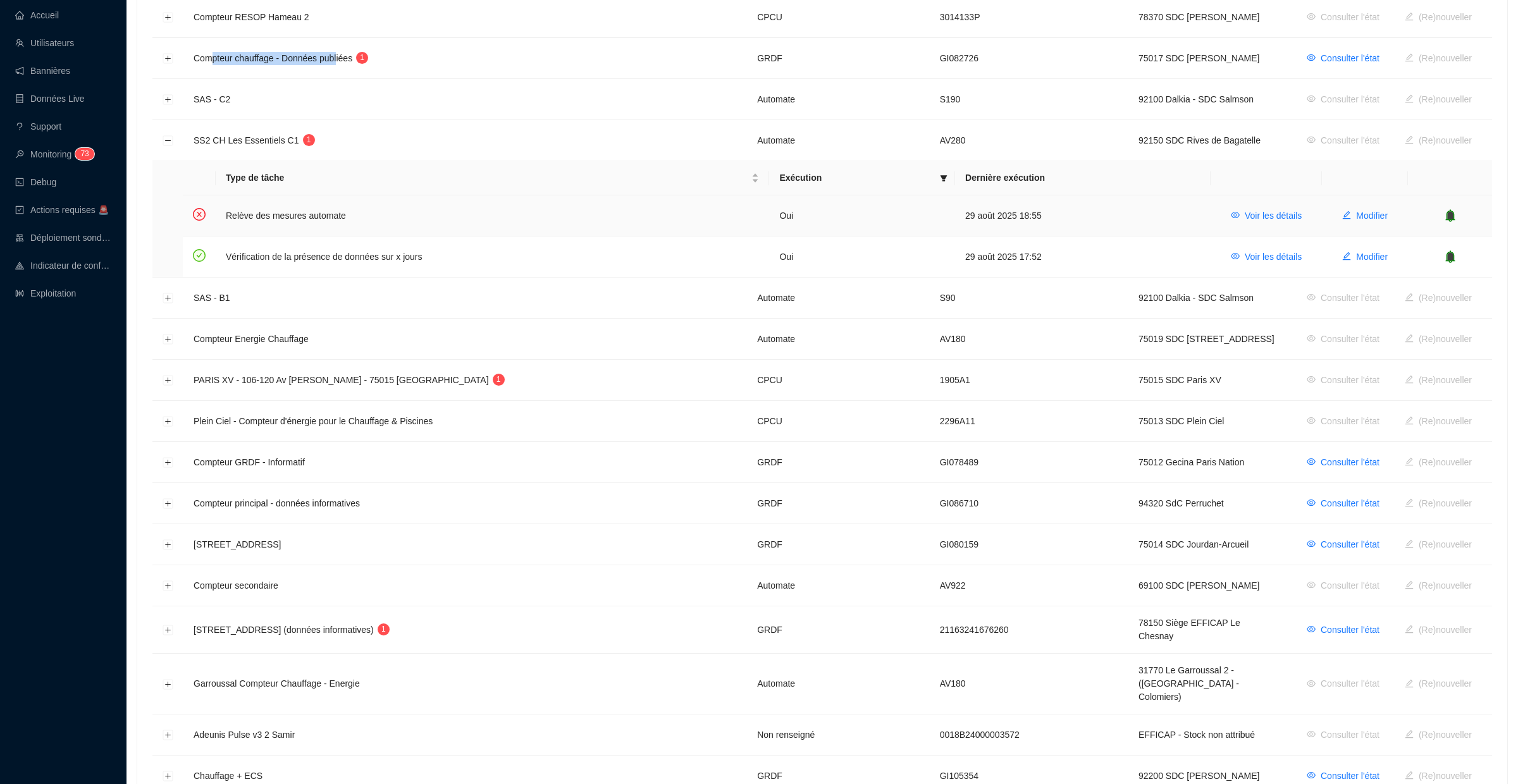
scroll to position [352, 0]
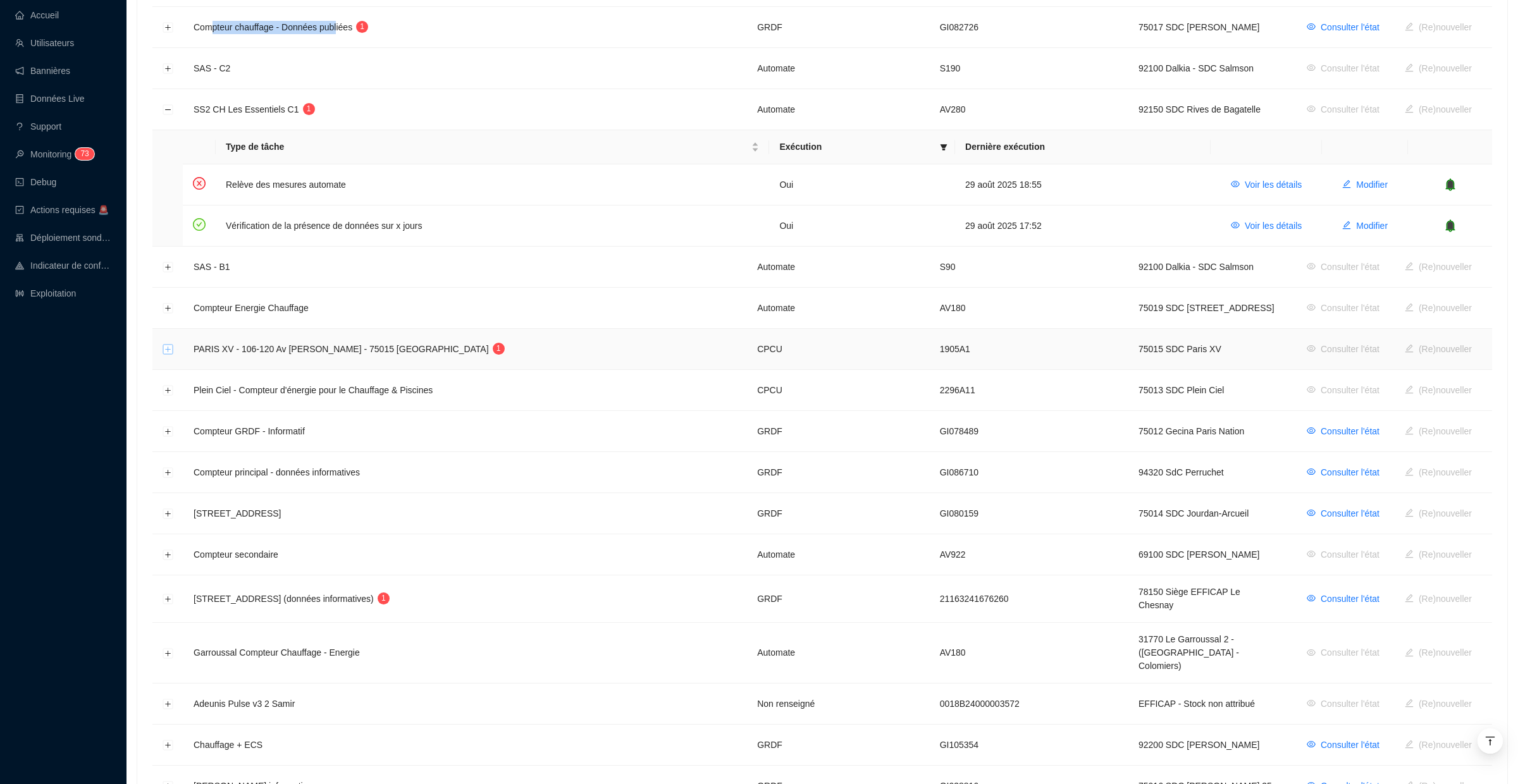
click at [168, 348] on button "Développer la ligne" at bounding box center [168, 350] width 10 height 10
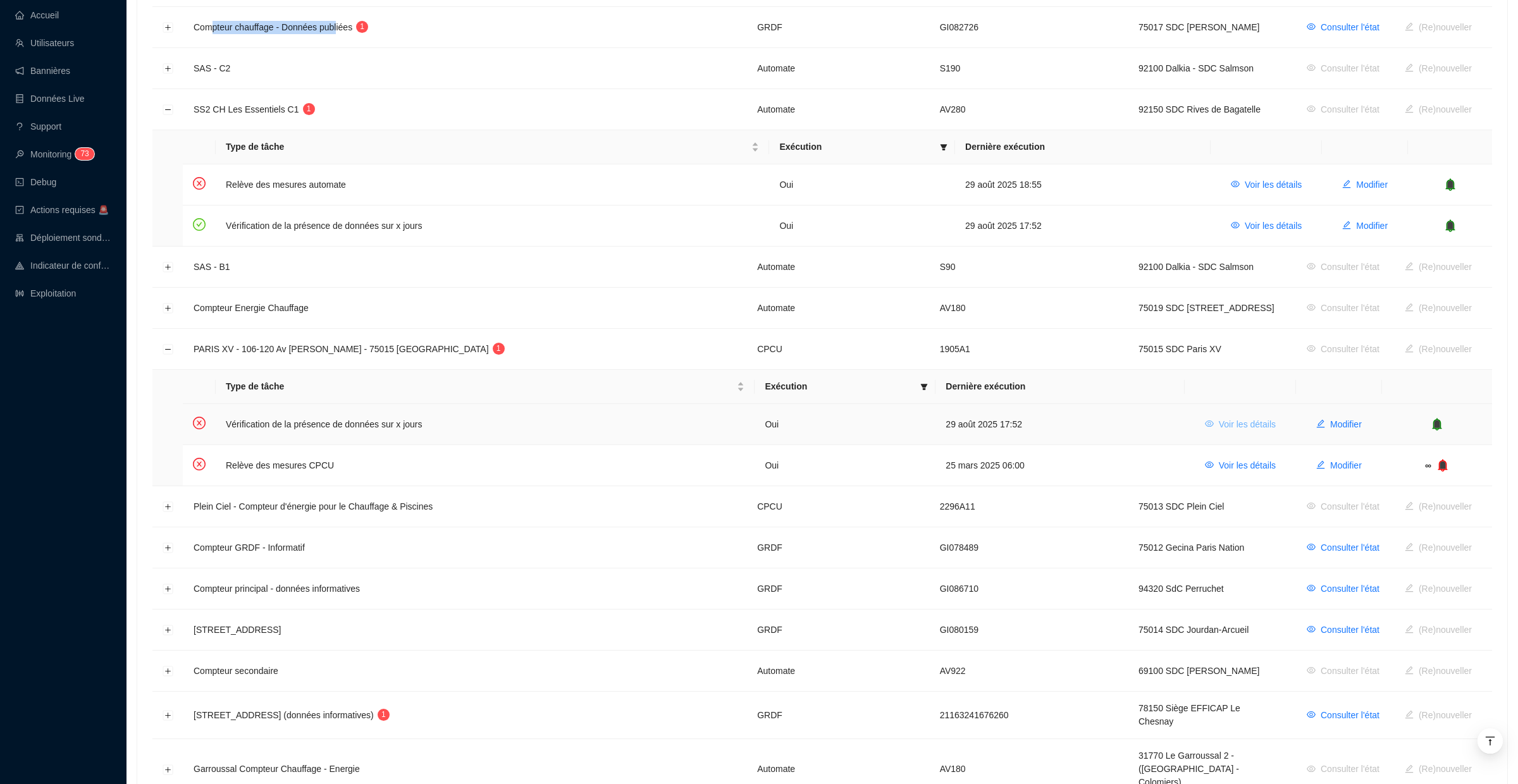
click at [1270, 421] on span "Voir les détails" at bounding box center [1248, 425] width 57 height 13
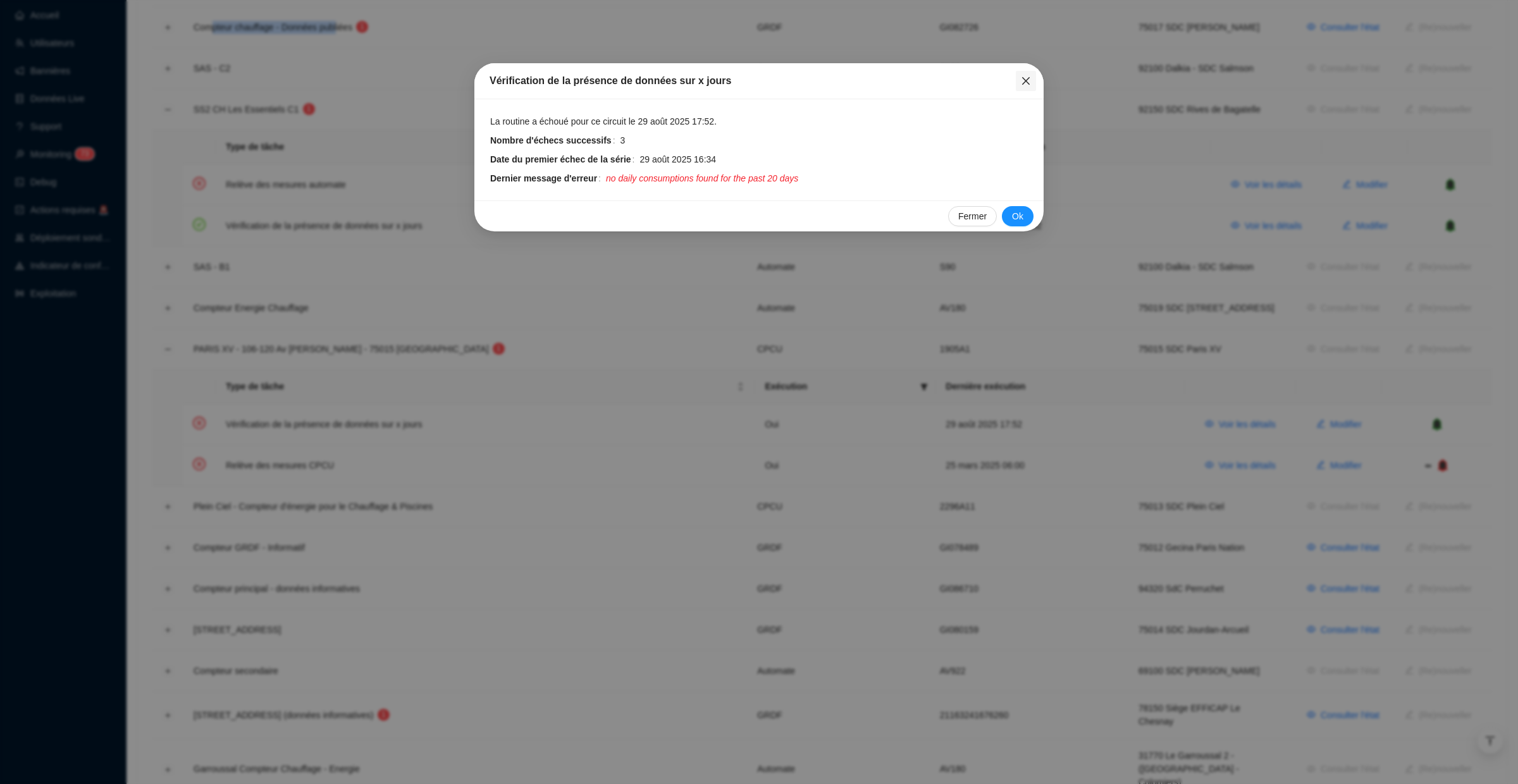
click at [1025, 83] on icon "close" at bounding box center [1026, 81] width 10 height 10
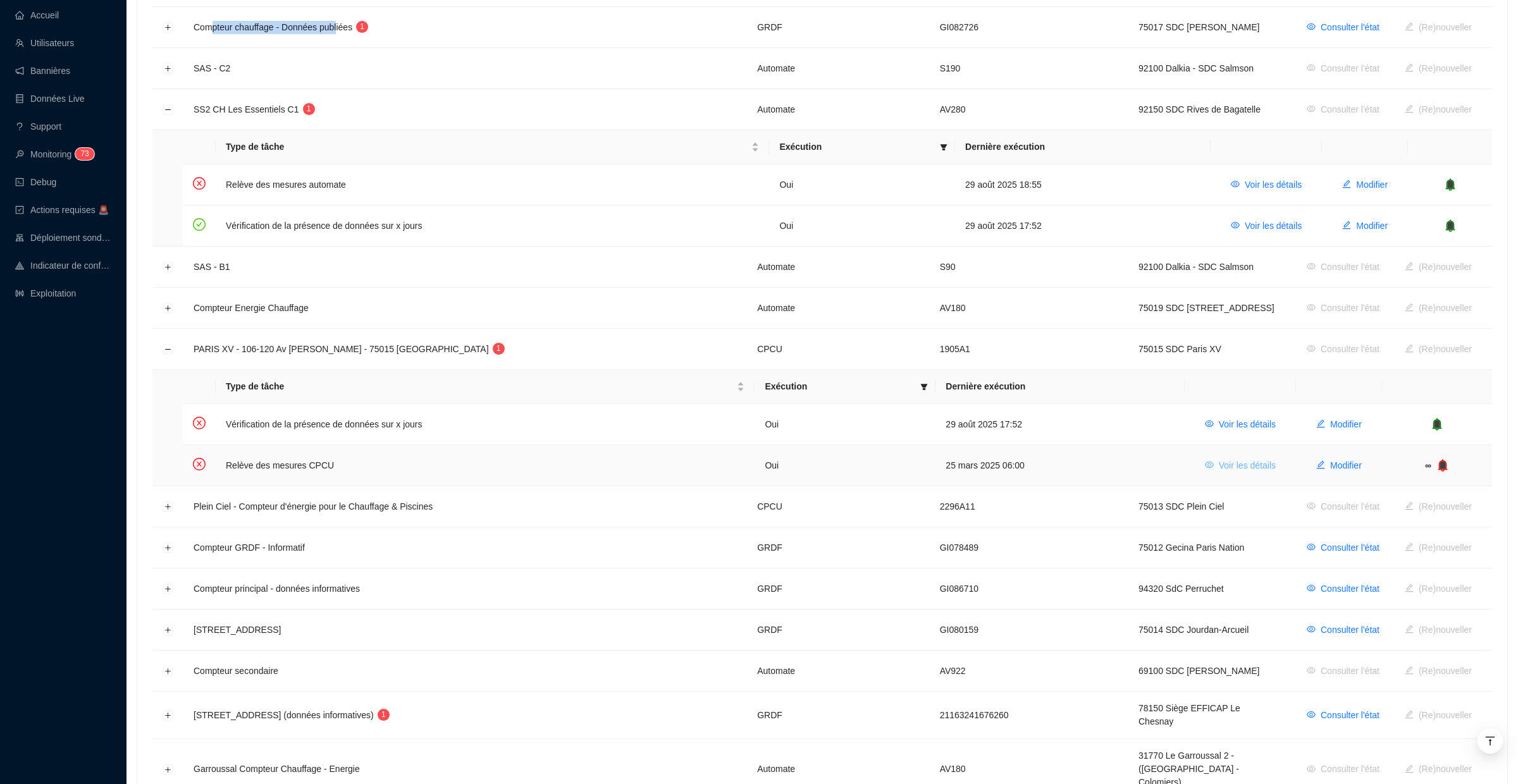
click at [1246, 459] on span "Voir les détails" at bounding box center [1248, 466] width 57 height 13
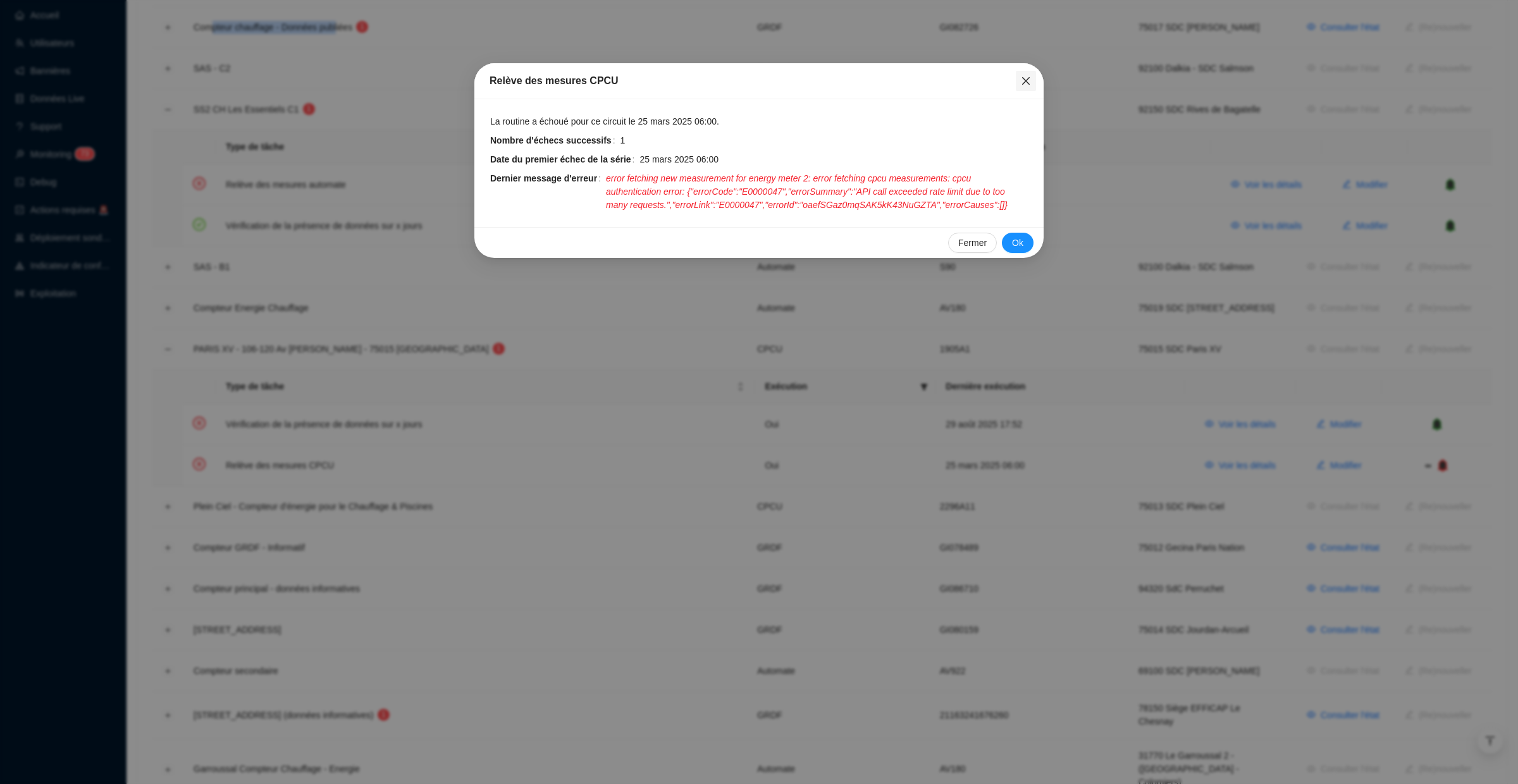
click at [1023, 83] on icon "close" at bounding box center [1026, 81] width 10 height 10
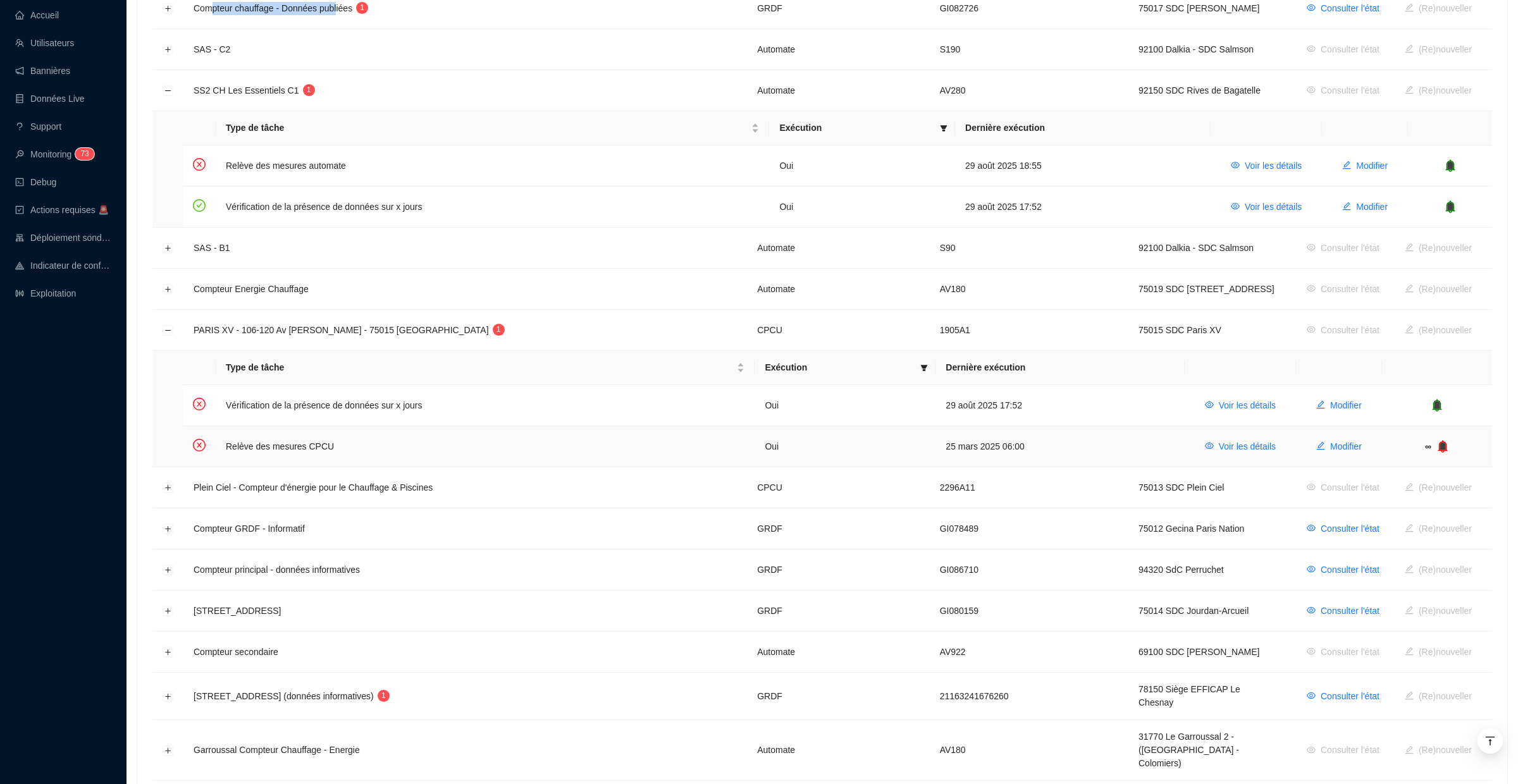
scroll to position [371, 0]
click at [1447, 446] on icon "bell" at bounding box center [1442, 446] width 9 height 13
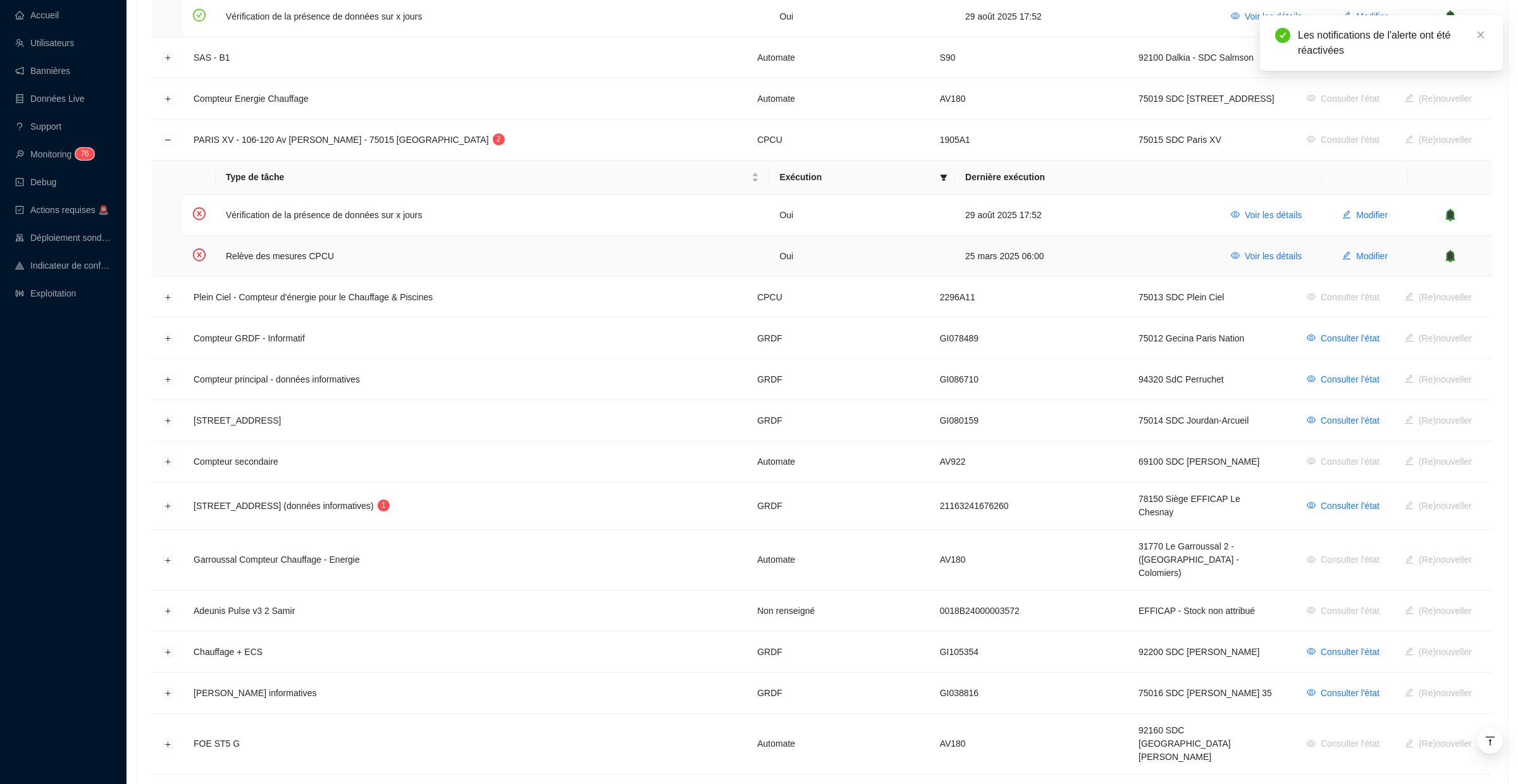
scroll to position [609, 0]
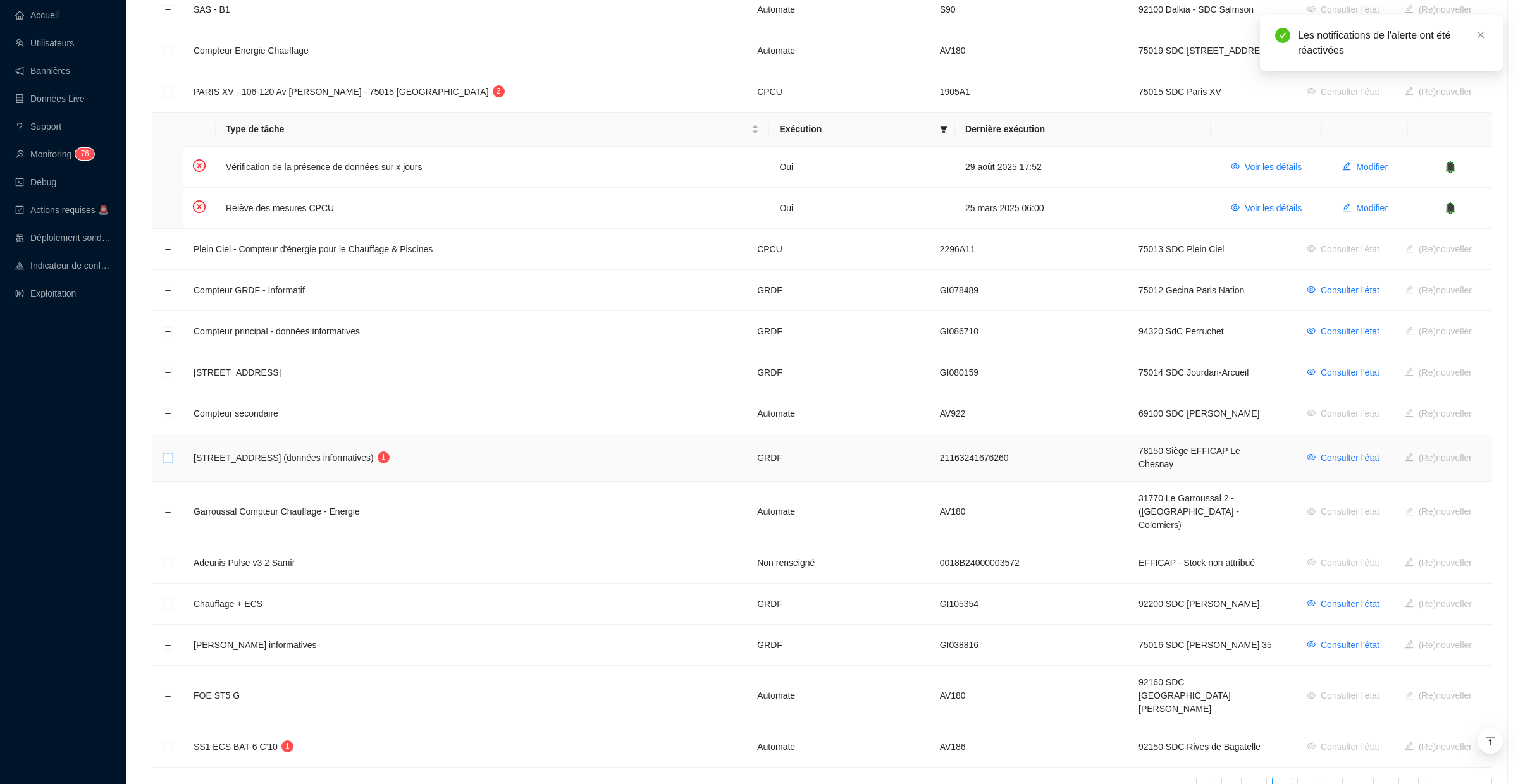
click at [170, 453] on button "Développer la ligne" at bounding box center [168, 458] width 10 height 10
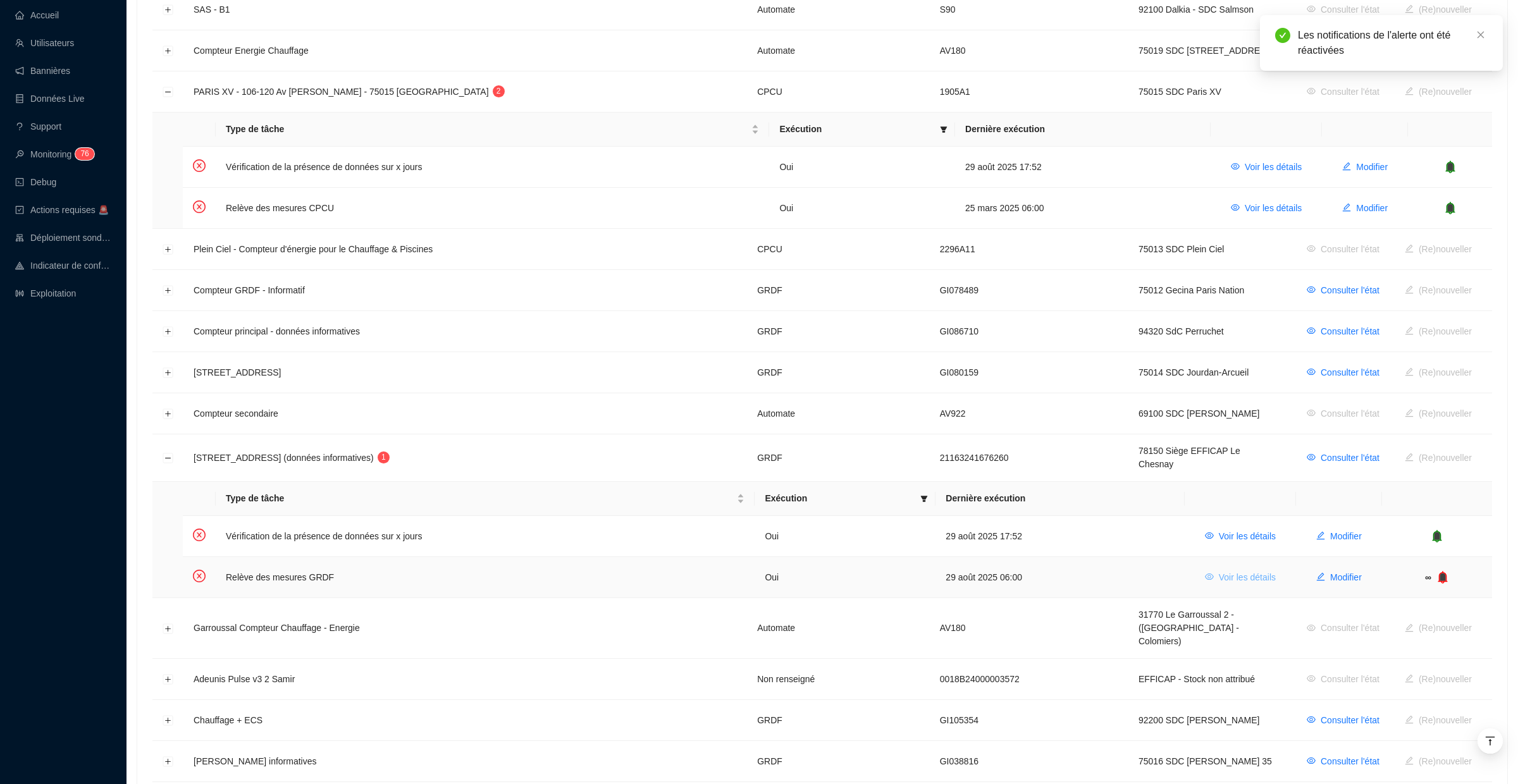
click at [1264, 573] on span "Voir les détails" at bounding box center [1248, 578] width 57 height 13
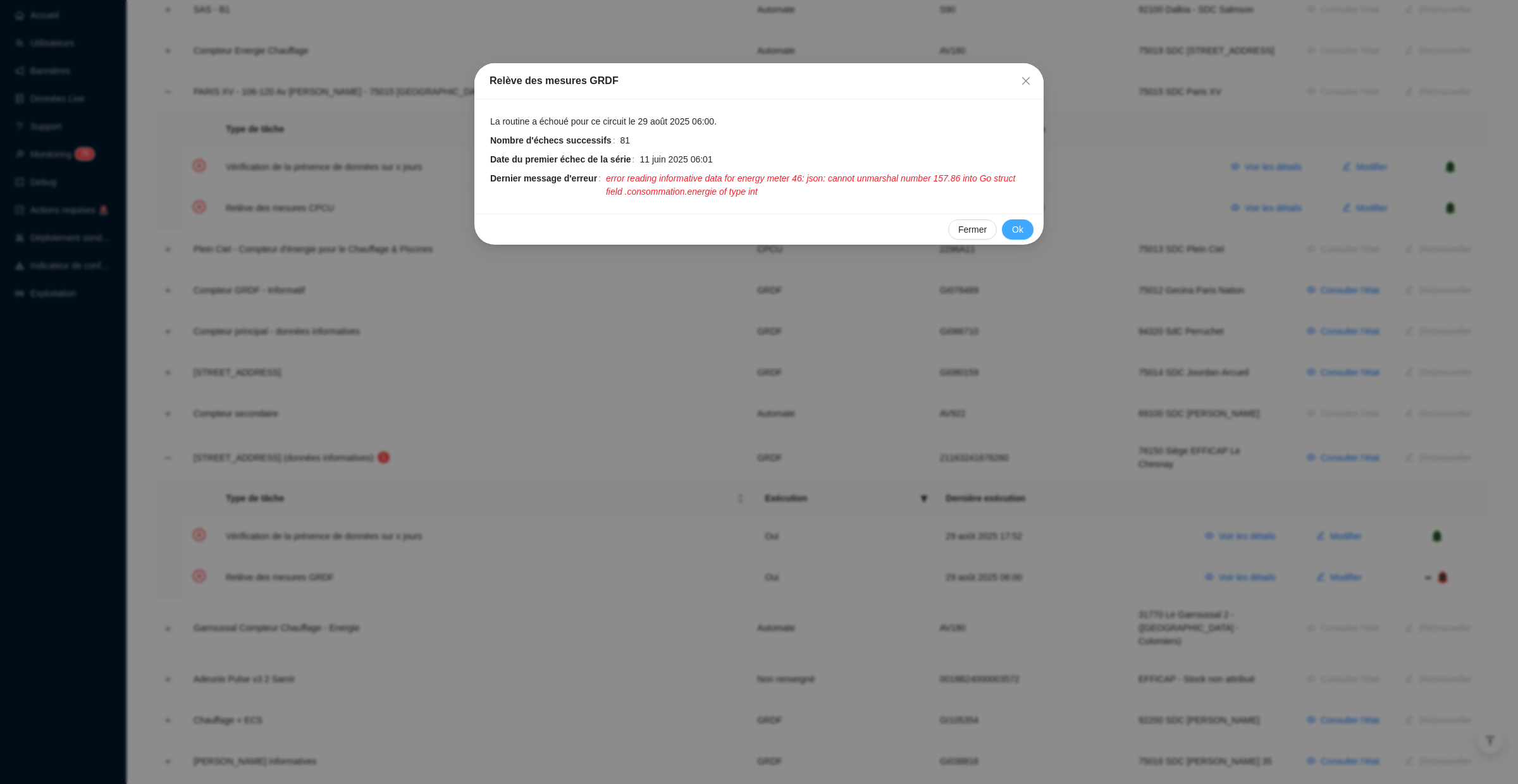
click at [1020, 226] on span "Ok" at bounding box center [1018, 230] width 12 height 13
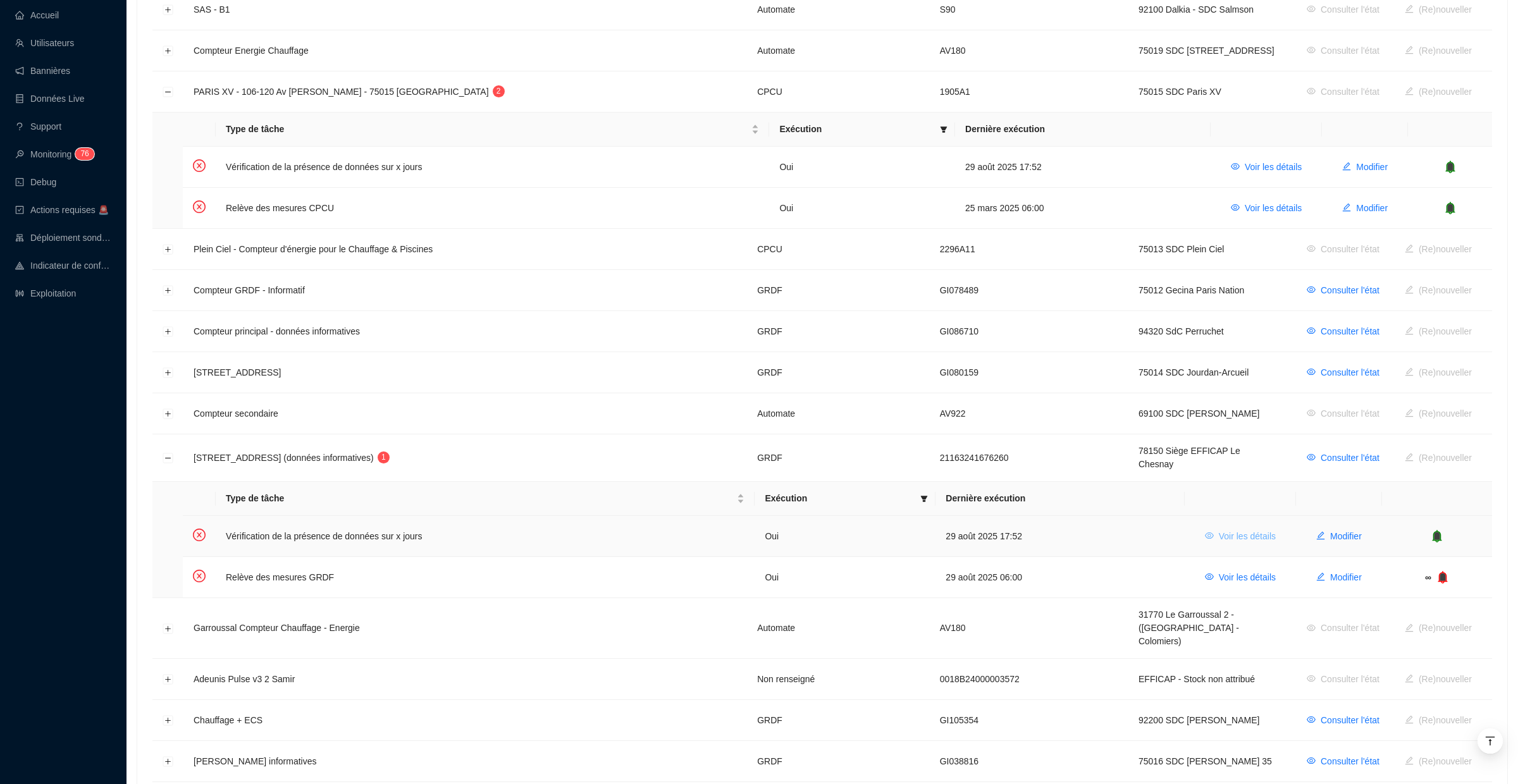
click at [1228, 530] on span "Voir les détails" at bounding box center [1248, 536] width 57 height 13
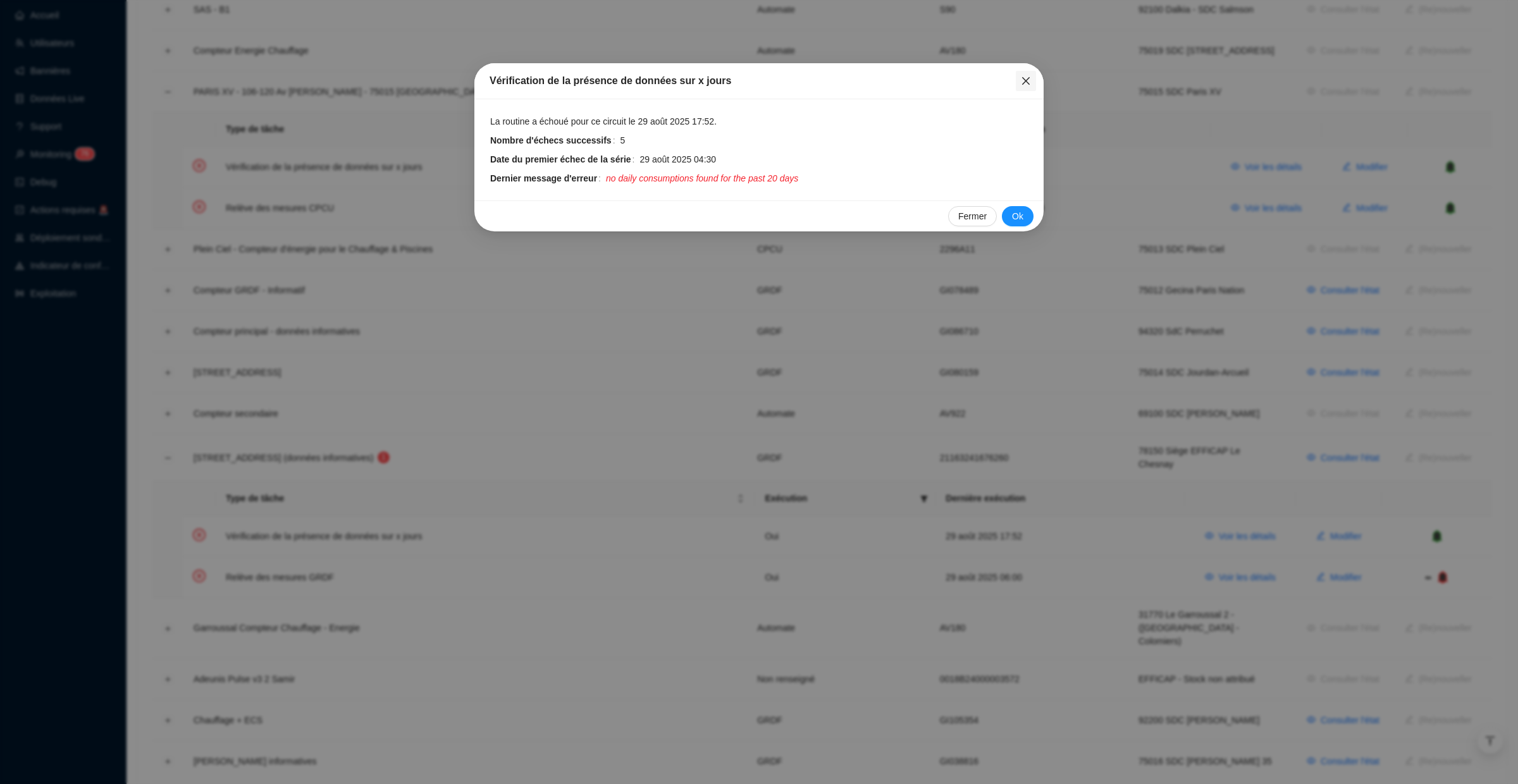
click at [1024, 83] on icon "close" at bounding box center [1026, 81] width 10 height 10
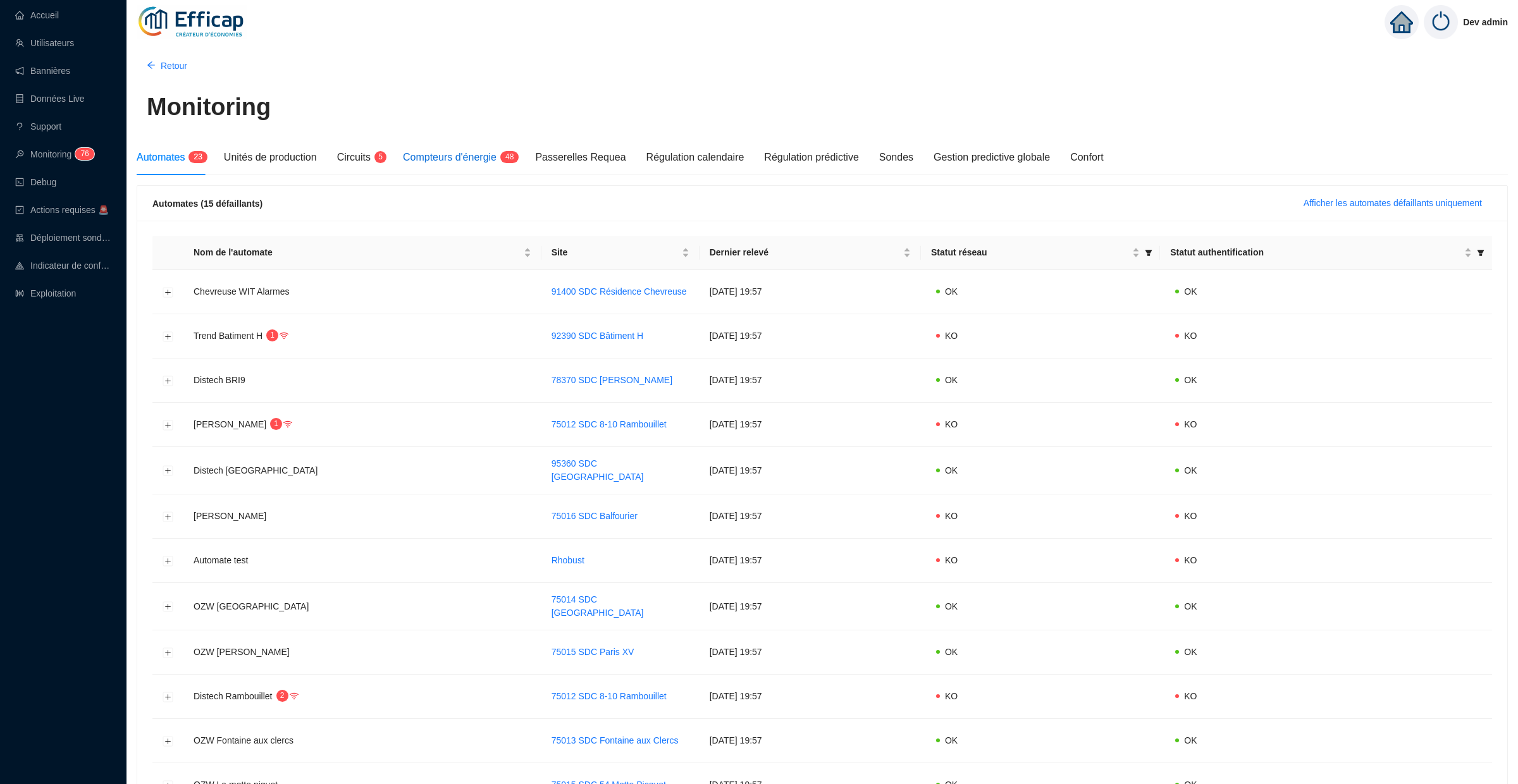
click at [476, 158] on span "Compteurs d'énergie" at bounding box center [450, 157] width 94 height 11
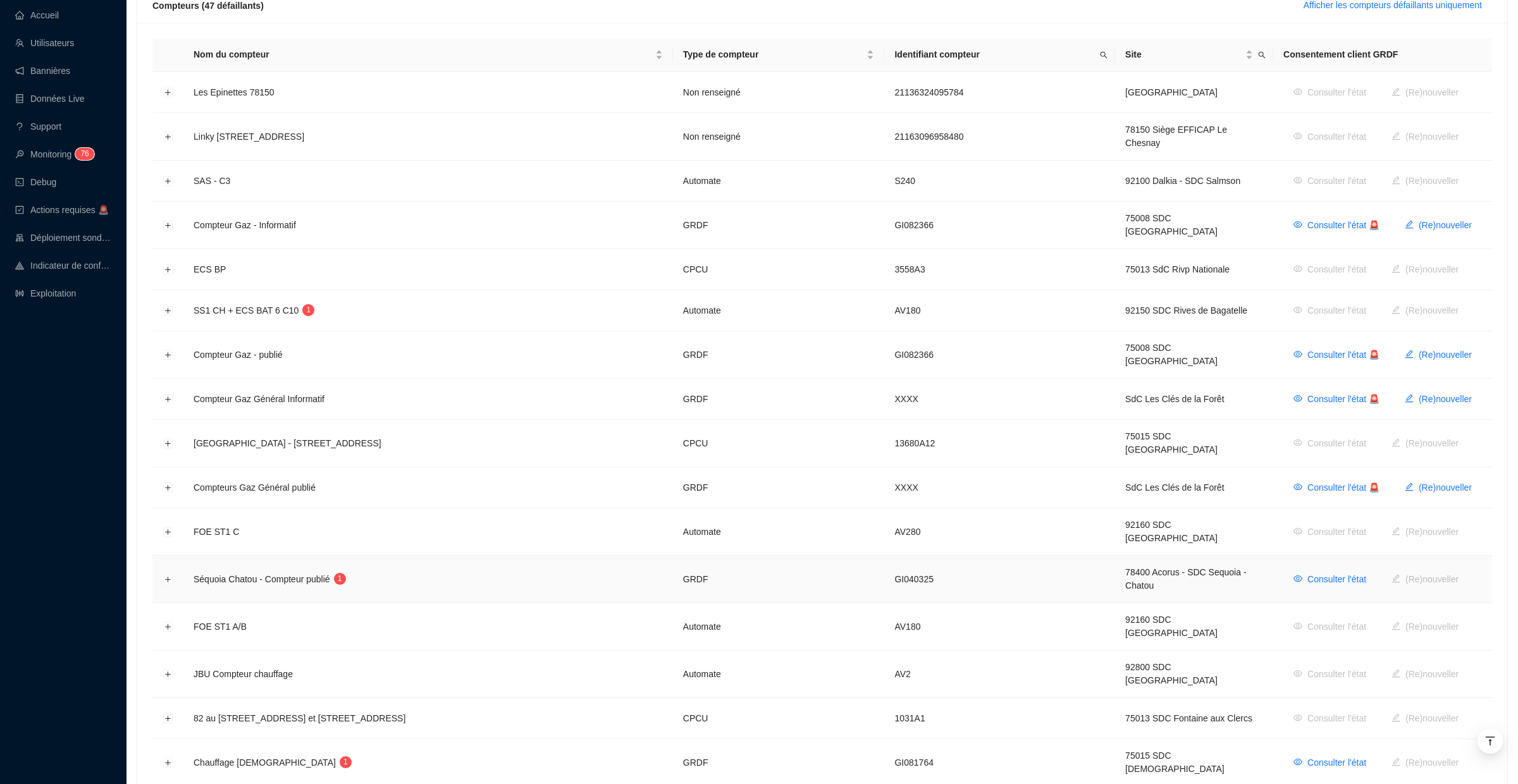
scroll to position [429, 0]
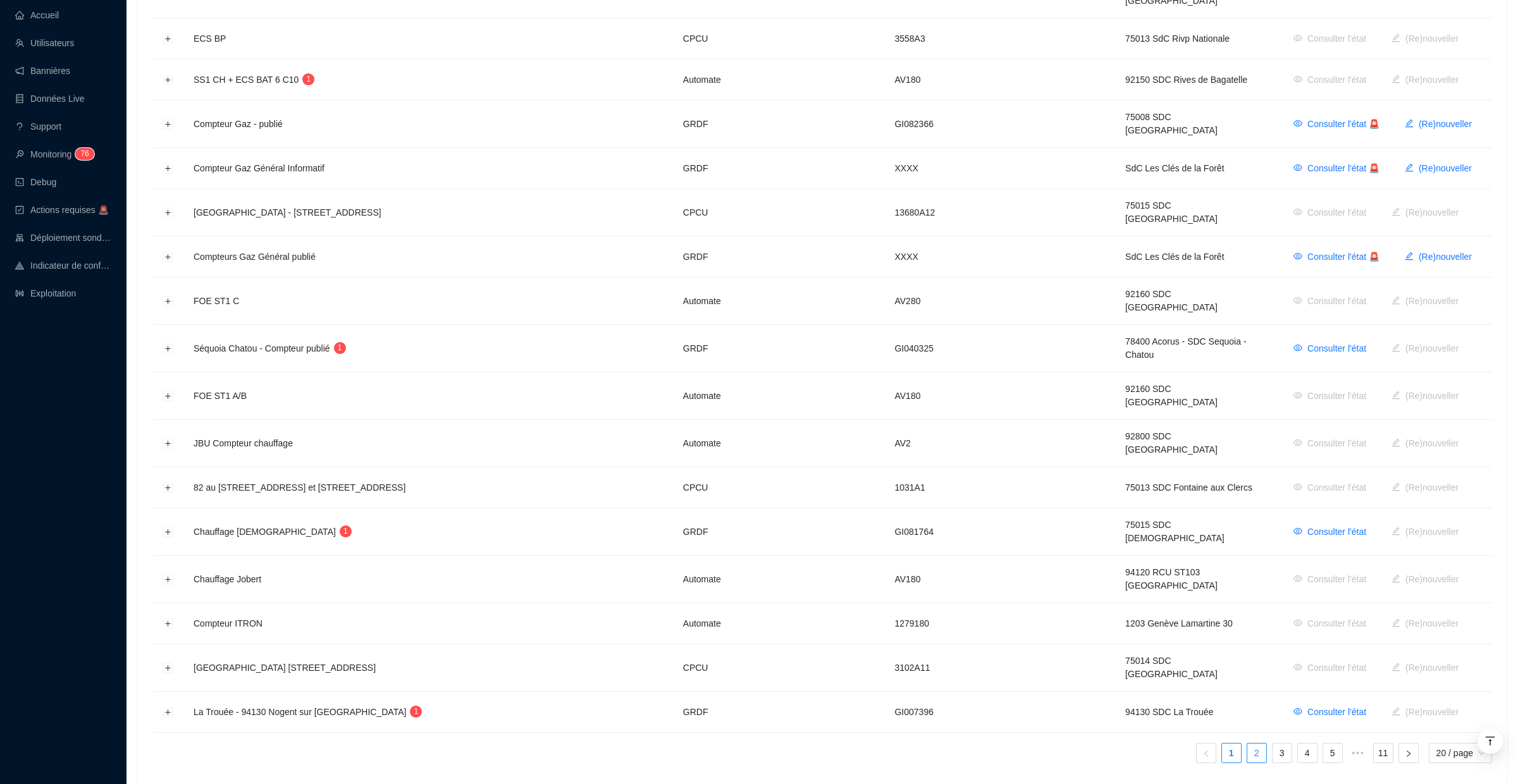
click at [1263, 744] on link "2" at bounding box center [1257, 753] width 19 height 19
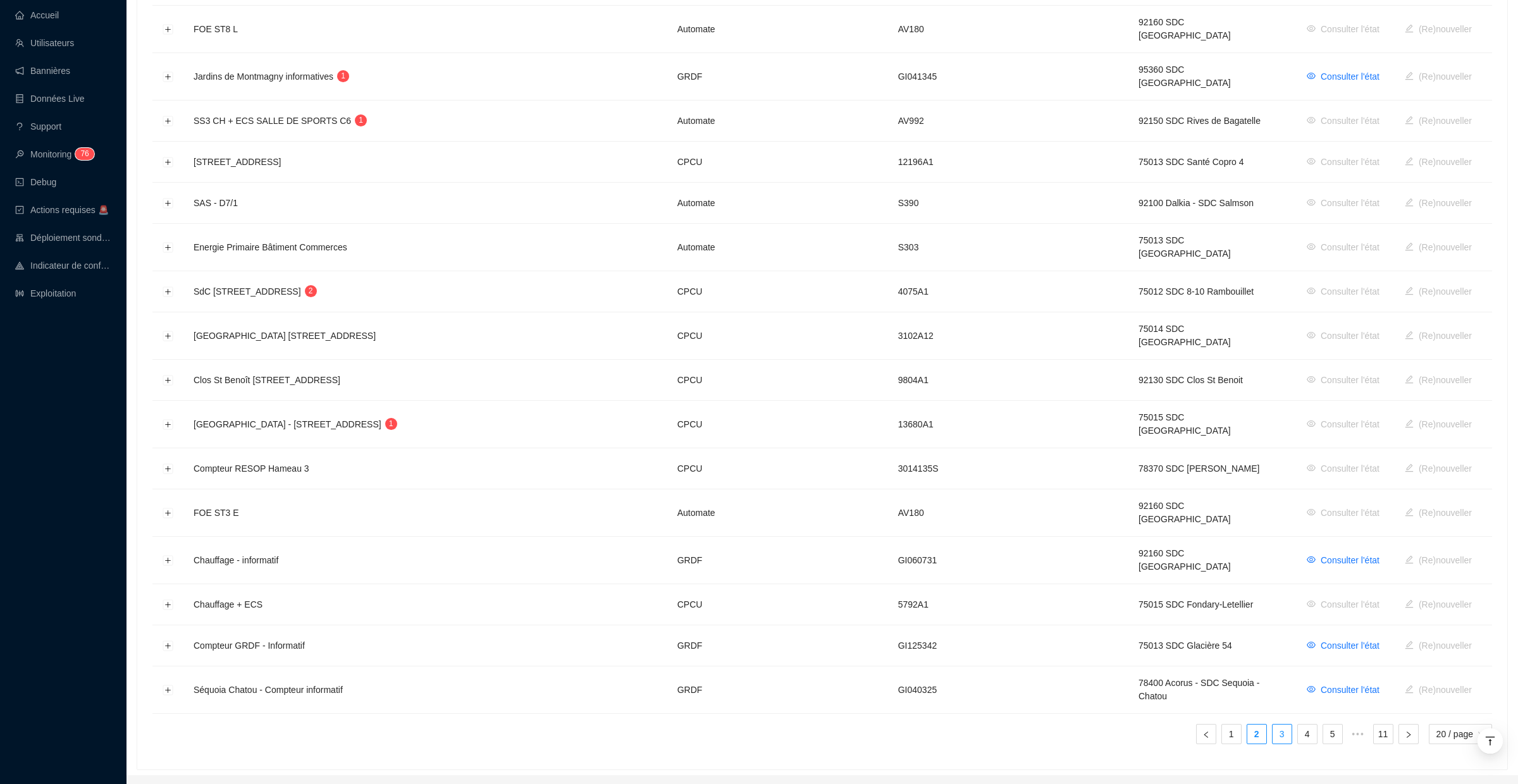
click at [1276, 725] on link "3" at bounding box center [1282, 734] width 19 height 19
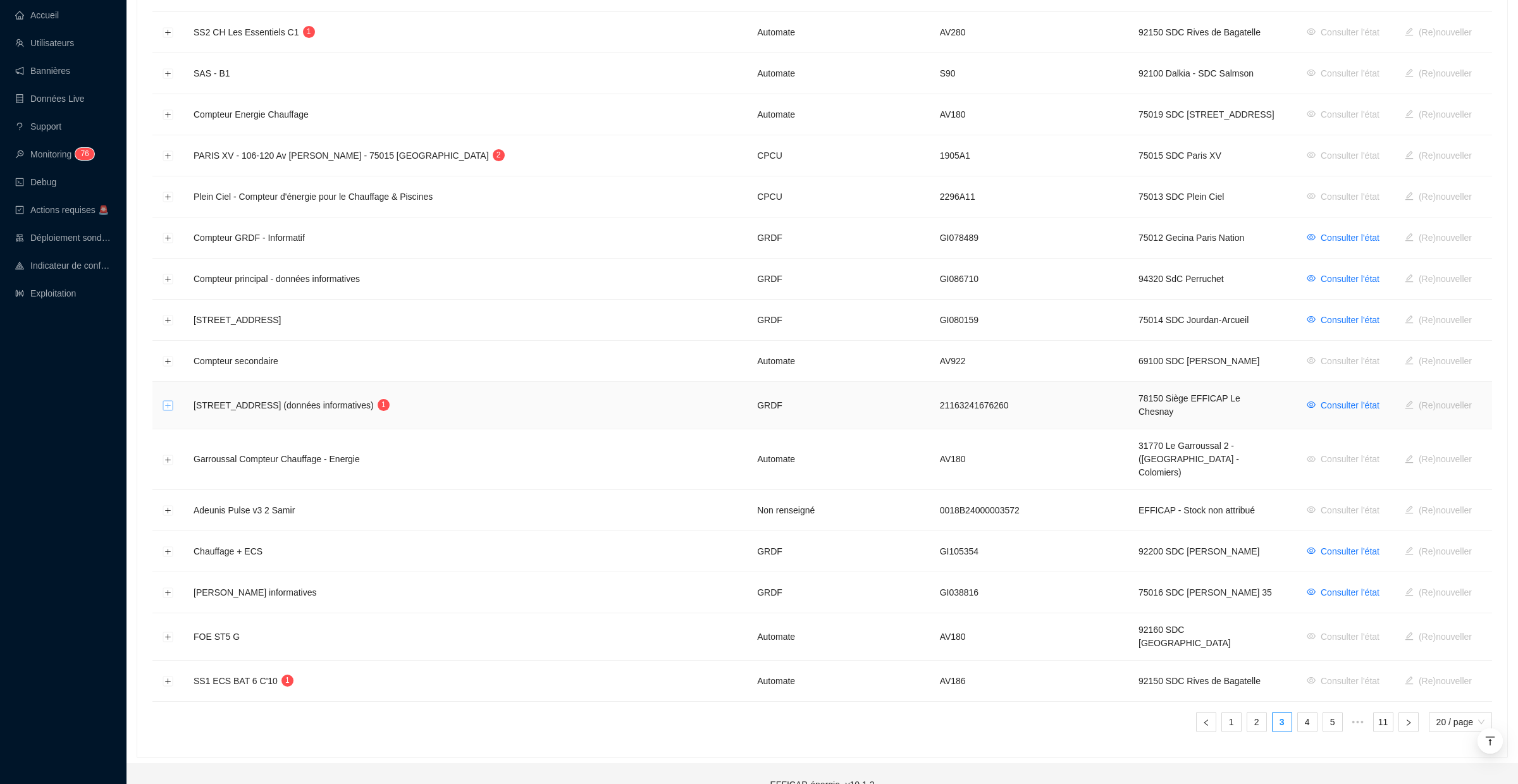
click at [165, 401] on button "Développer la ligne" at bounding box center [168, 406] width 10 height 10
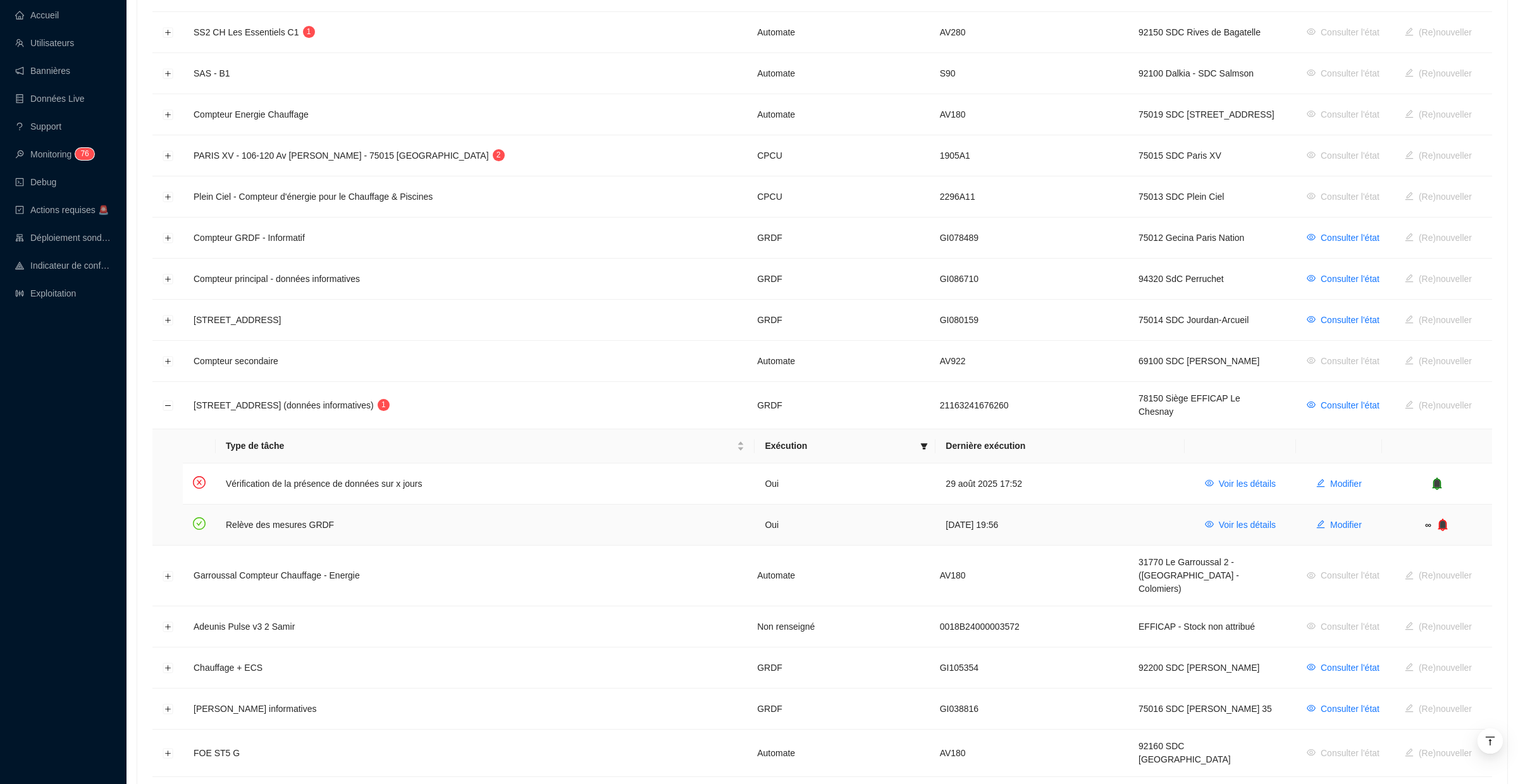
click at [1442, 519] on icon "bell" at bounding box center [1442, 525] width 9 height 13
click at [1285, 478] on span "Voir les détails" at bounding box center [1274, 484] width 57 height 13
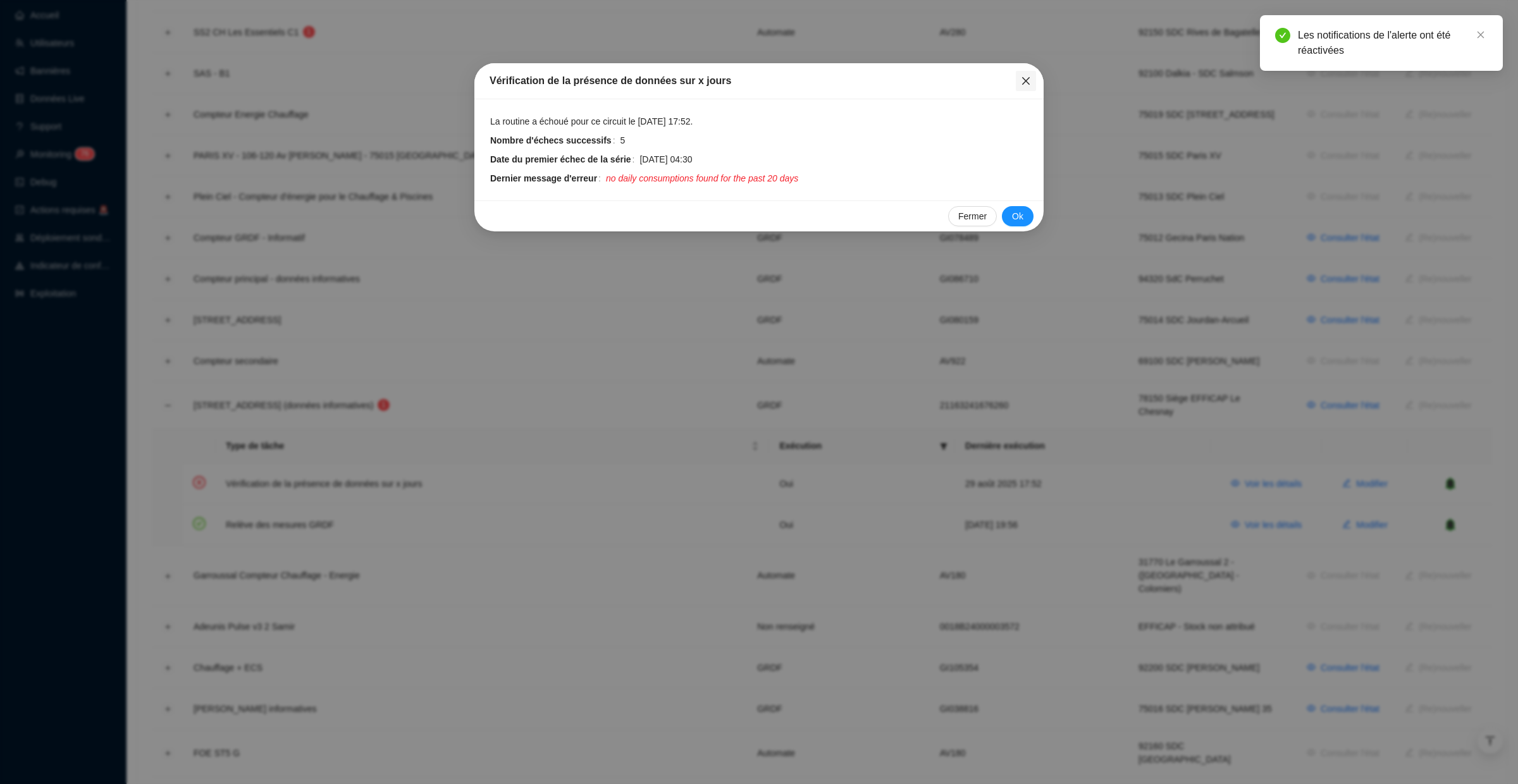
click at [1023, 81] on icon "close" at bounding box center [1026, 81] width 10 height 10
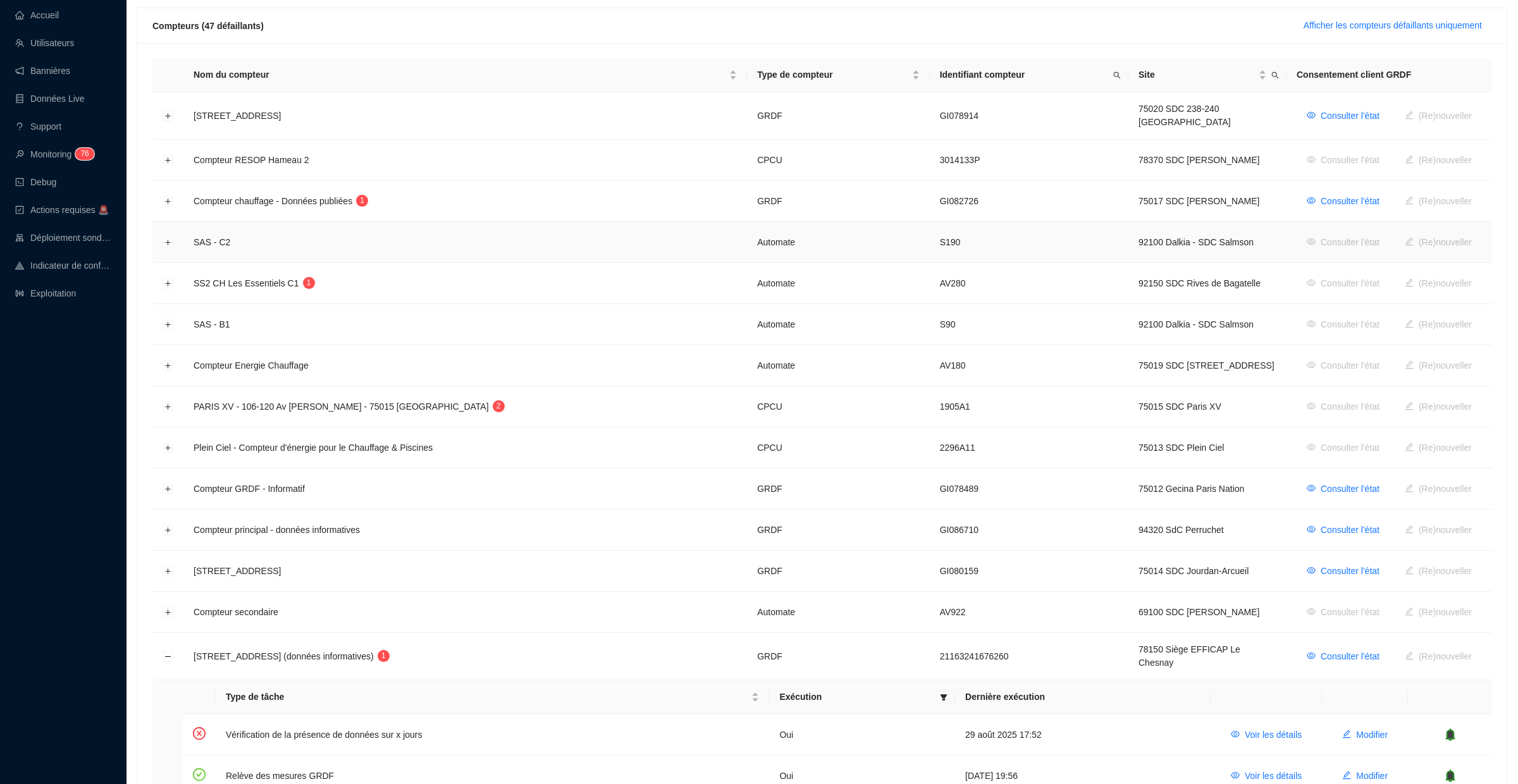
scroll to position [178, 0]
click at [172, 196] on button "Développer la ligne" at bounding box center [168, 201] width 10 height 10
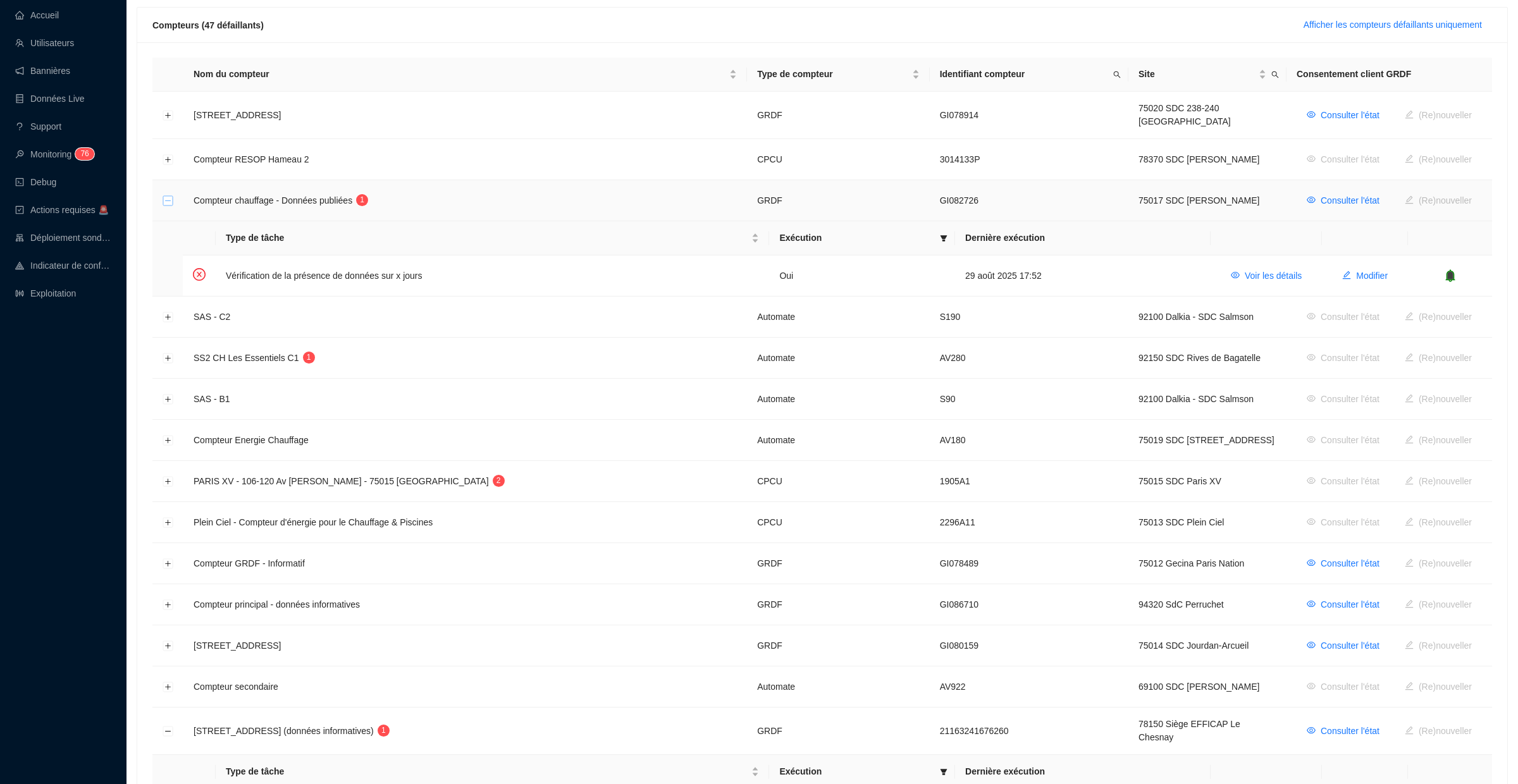
click at [167, 197] on button "Réduire la ligne" at bounding box center [168, 201] width 10 height 10
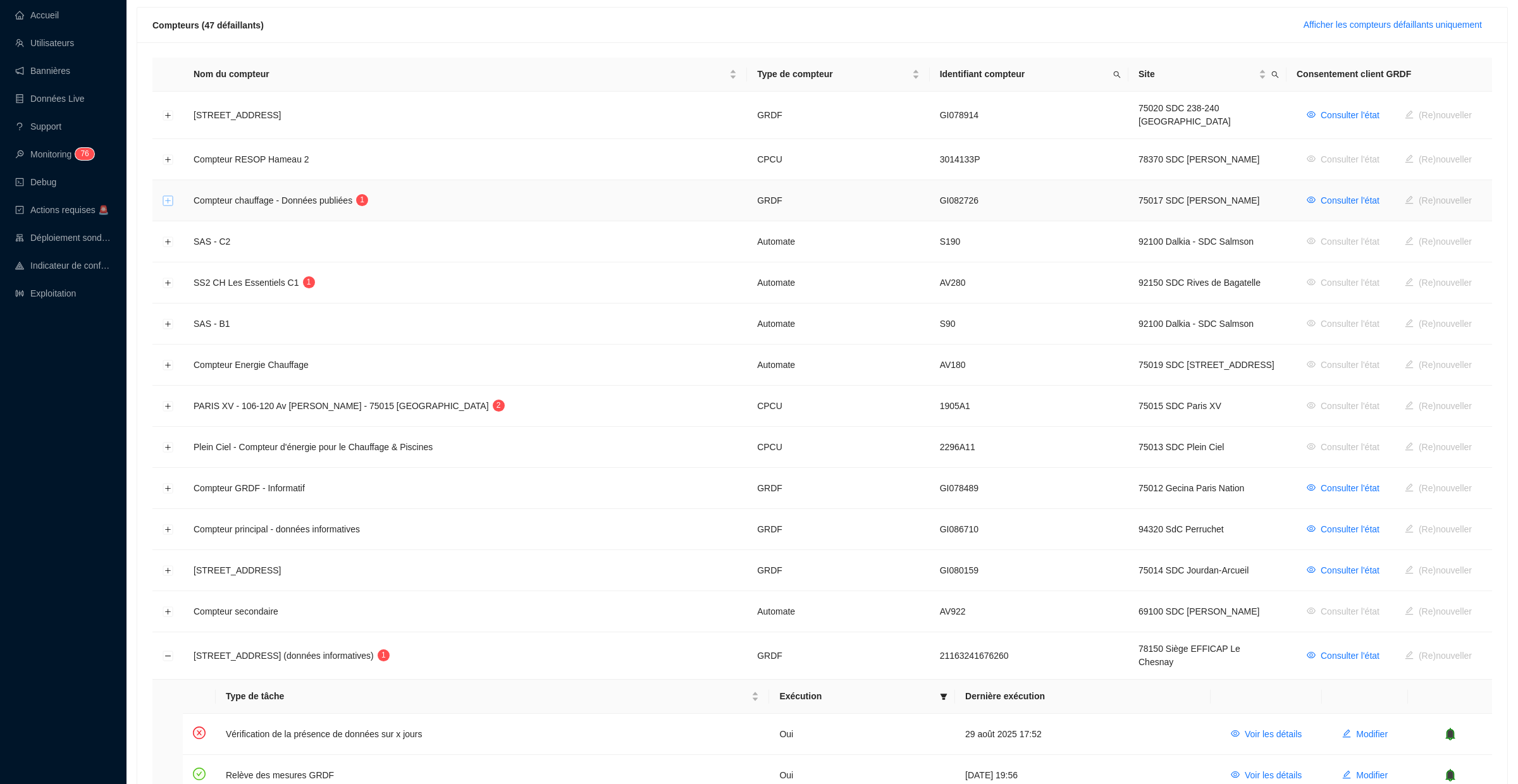
click at [171, 196] on button "Développer la ligne" at bounding box center [168, 201] width 10 height 10
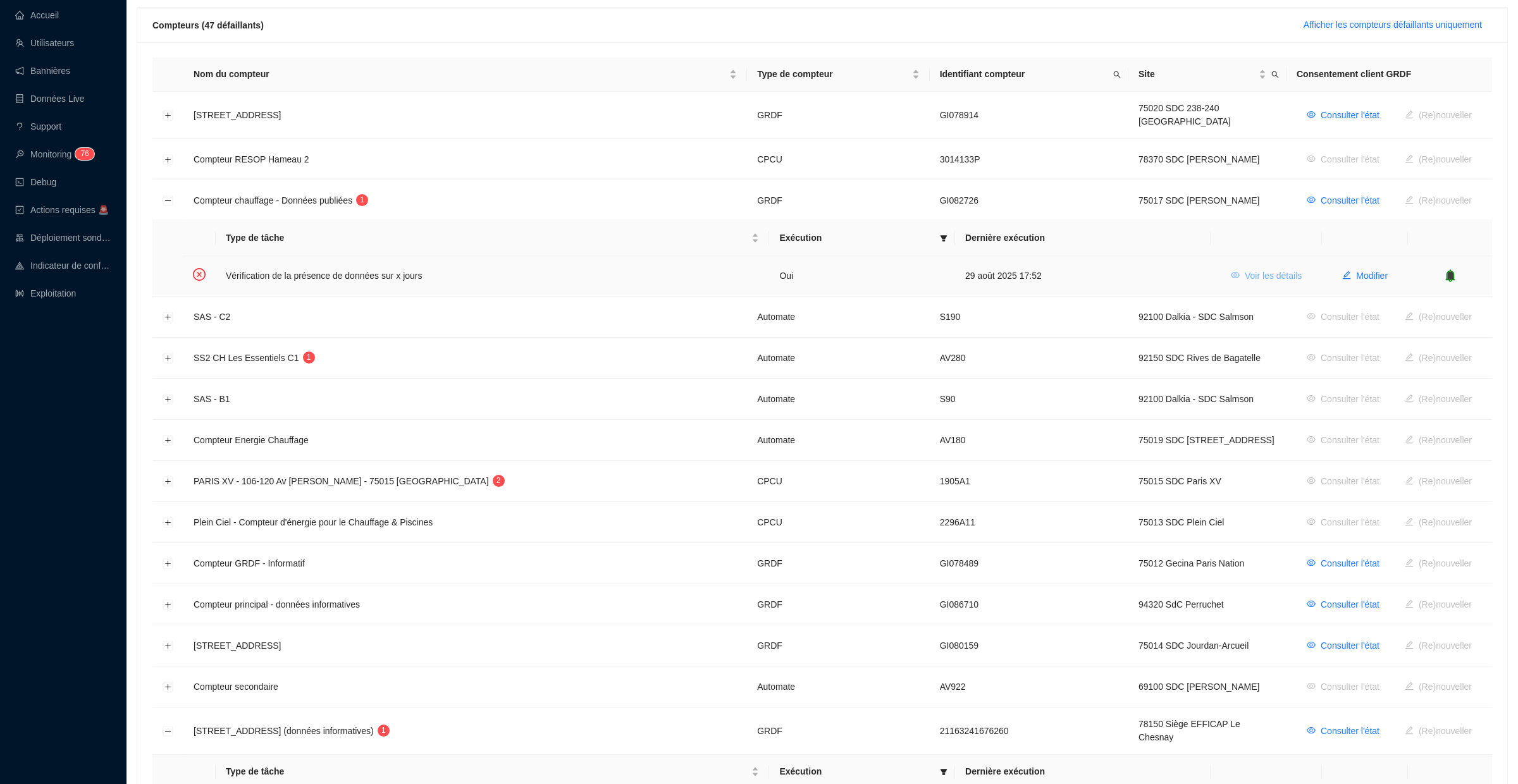
click at [1249, 269] on span "Voir les détails" at bounding box center [1274, 276] width 57 height 13
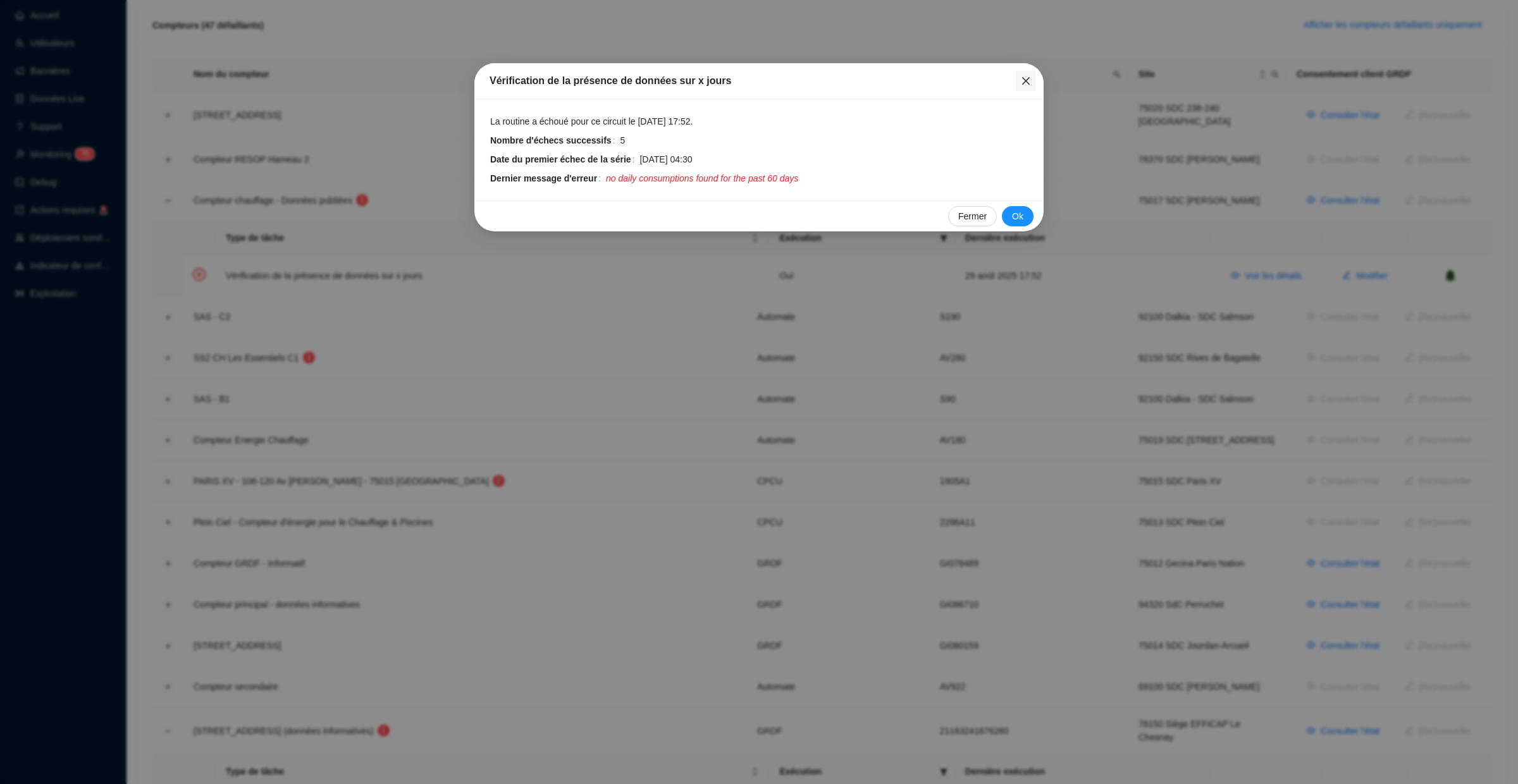
click at [1028, 81] on icon "close" at bounding box center [1026, 81] width 10 height 10
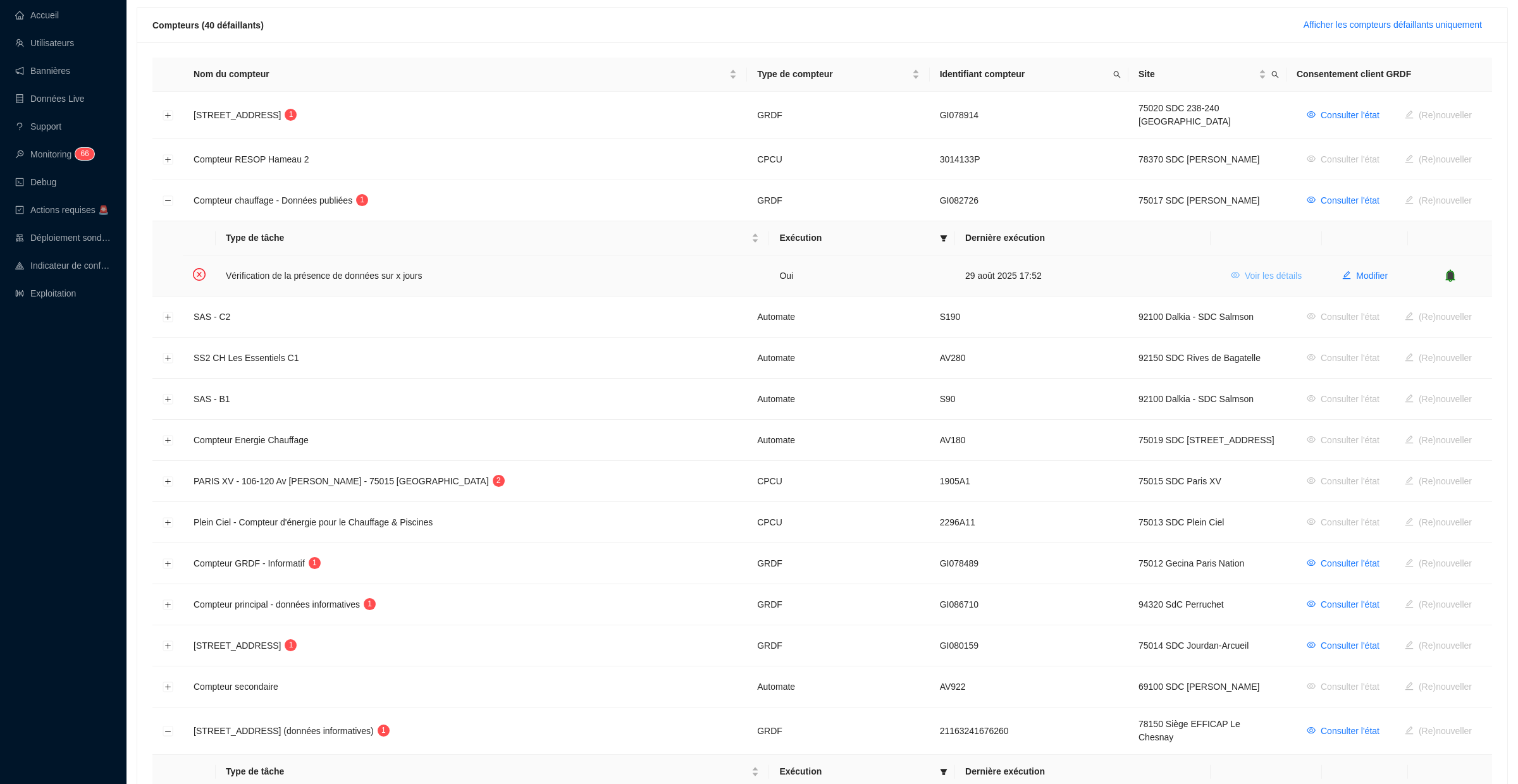
click at [1265, 272] on span "Voir les détails" at bounding box center [1274, 276] width 57 height 13
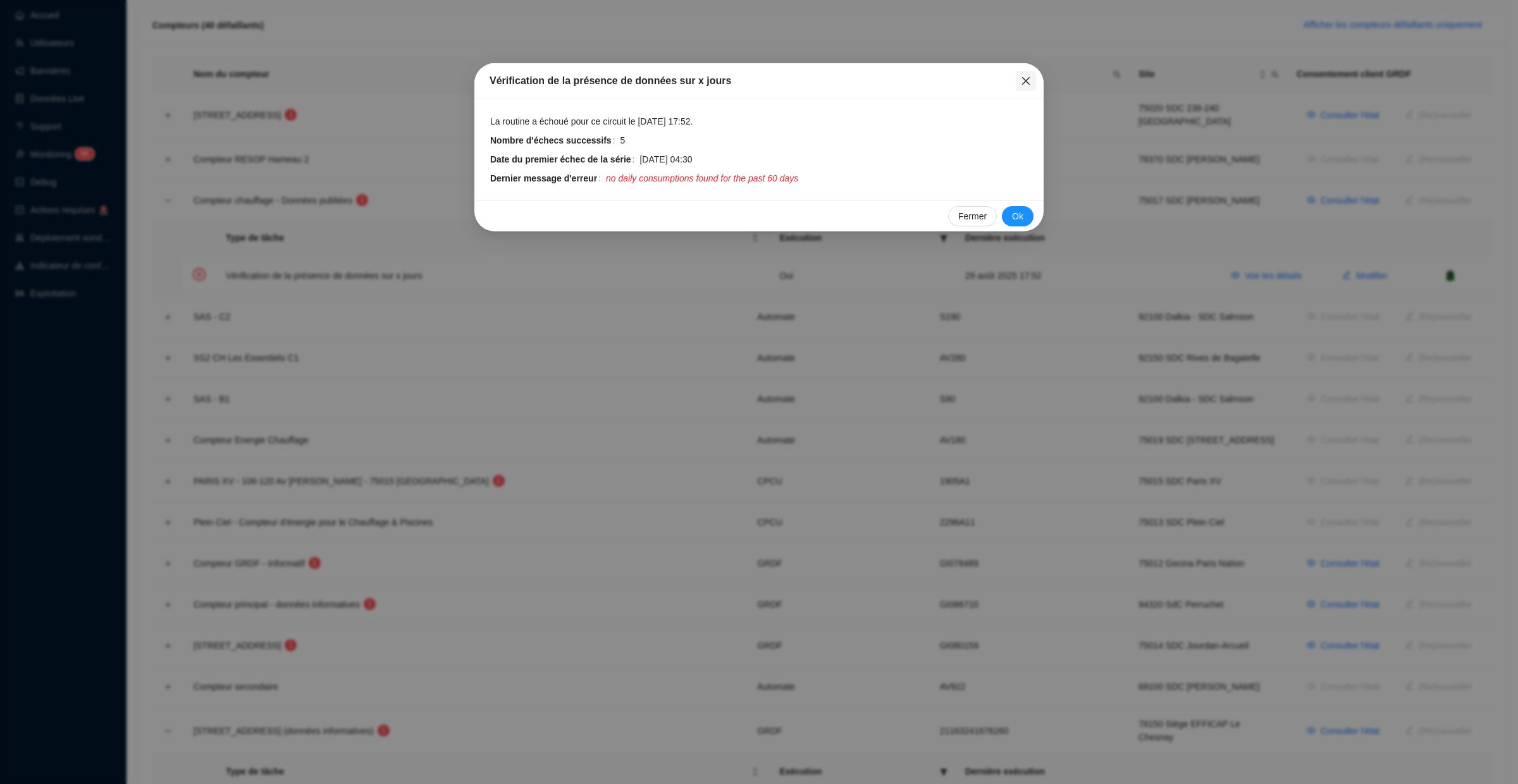
click at [1022, 85] on icon "close" at bounding box center [1026, 81] width 10 height 10
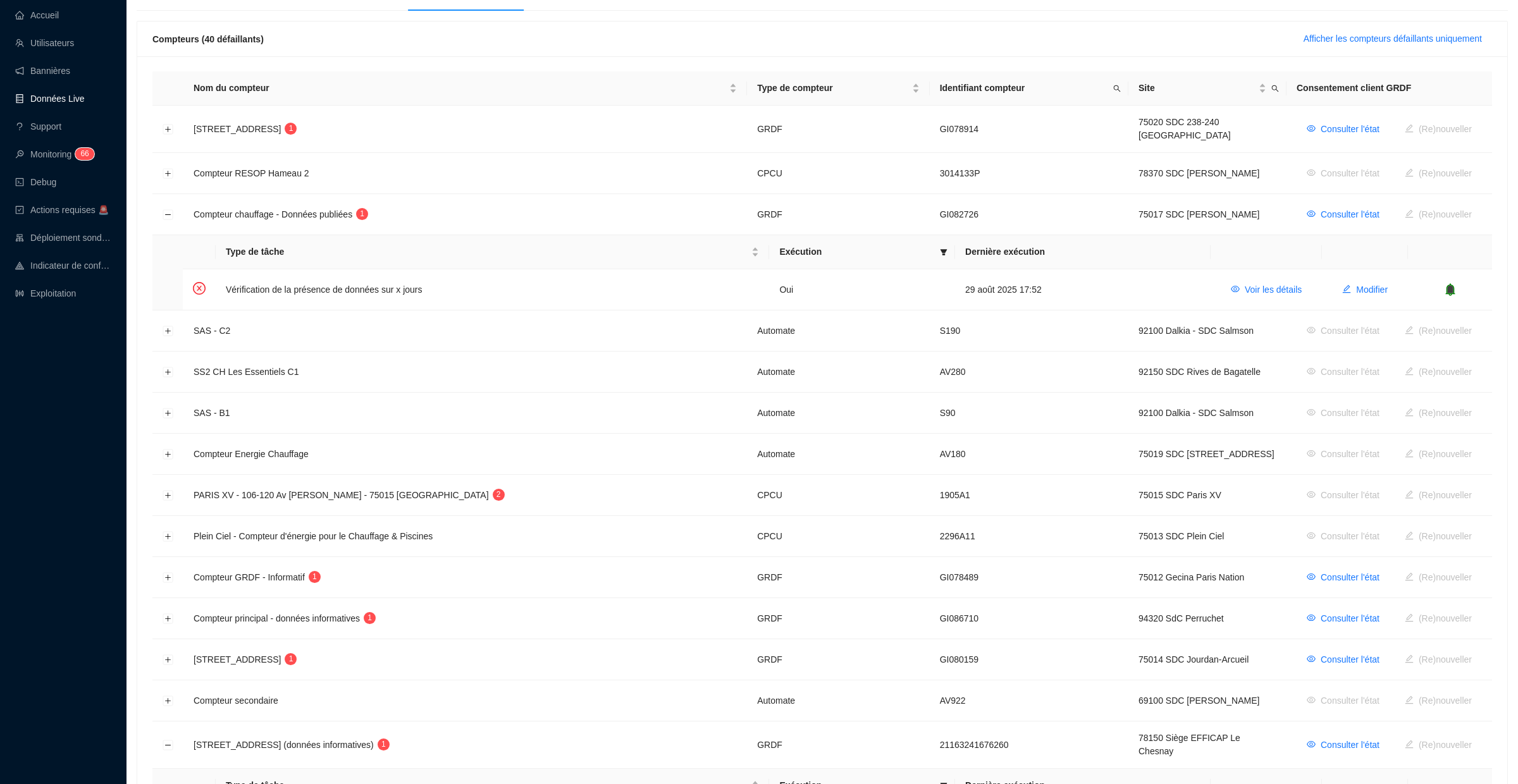
scroll to position [155, 0]
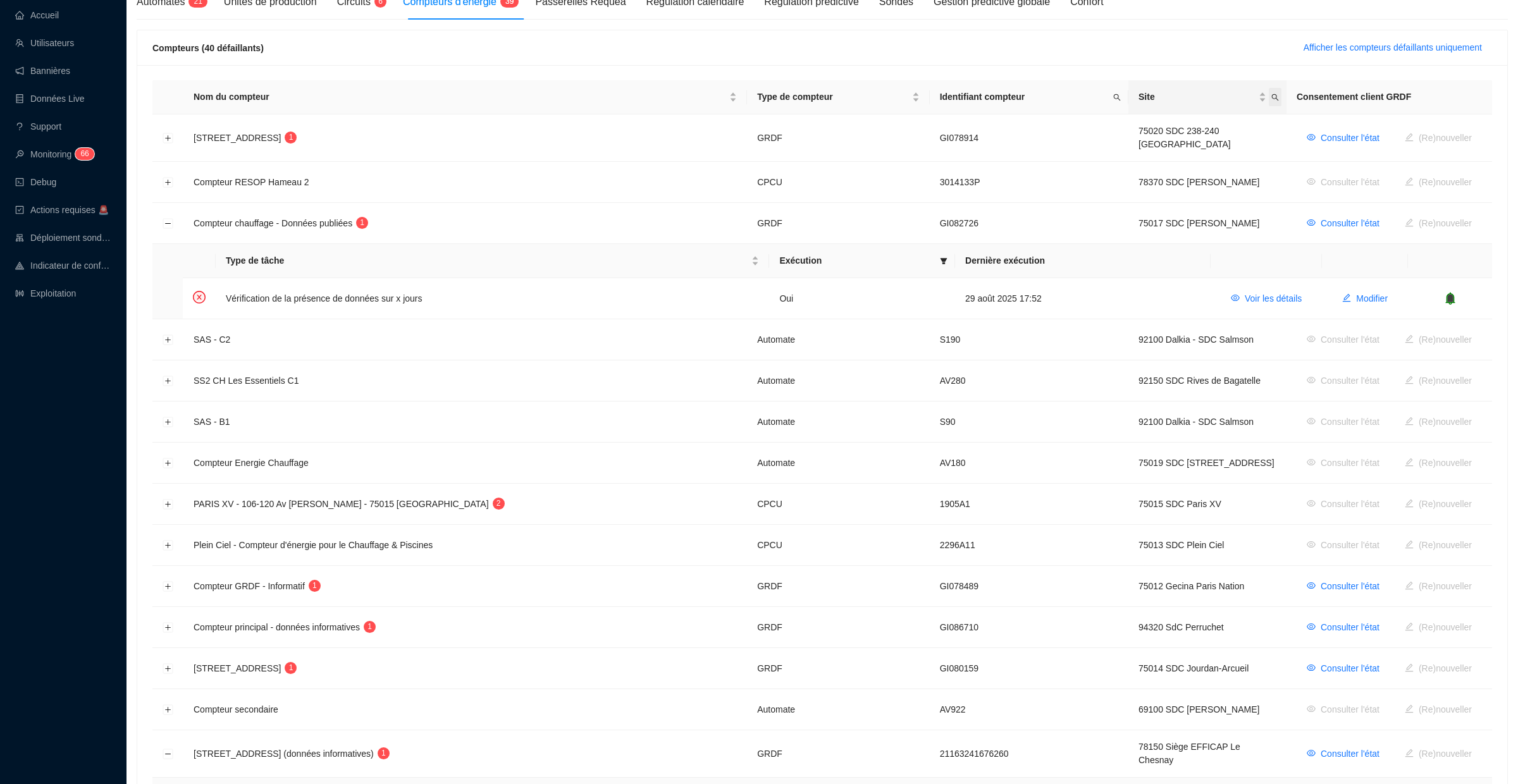
click at [1272, 98] on icon "search" at bounding box center [1275, 97] width 8 height 8
type input "banv"
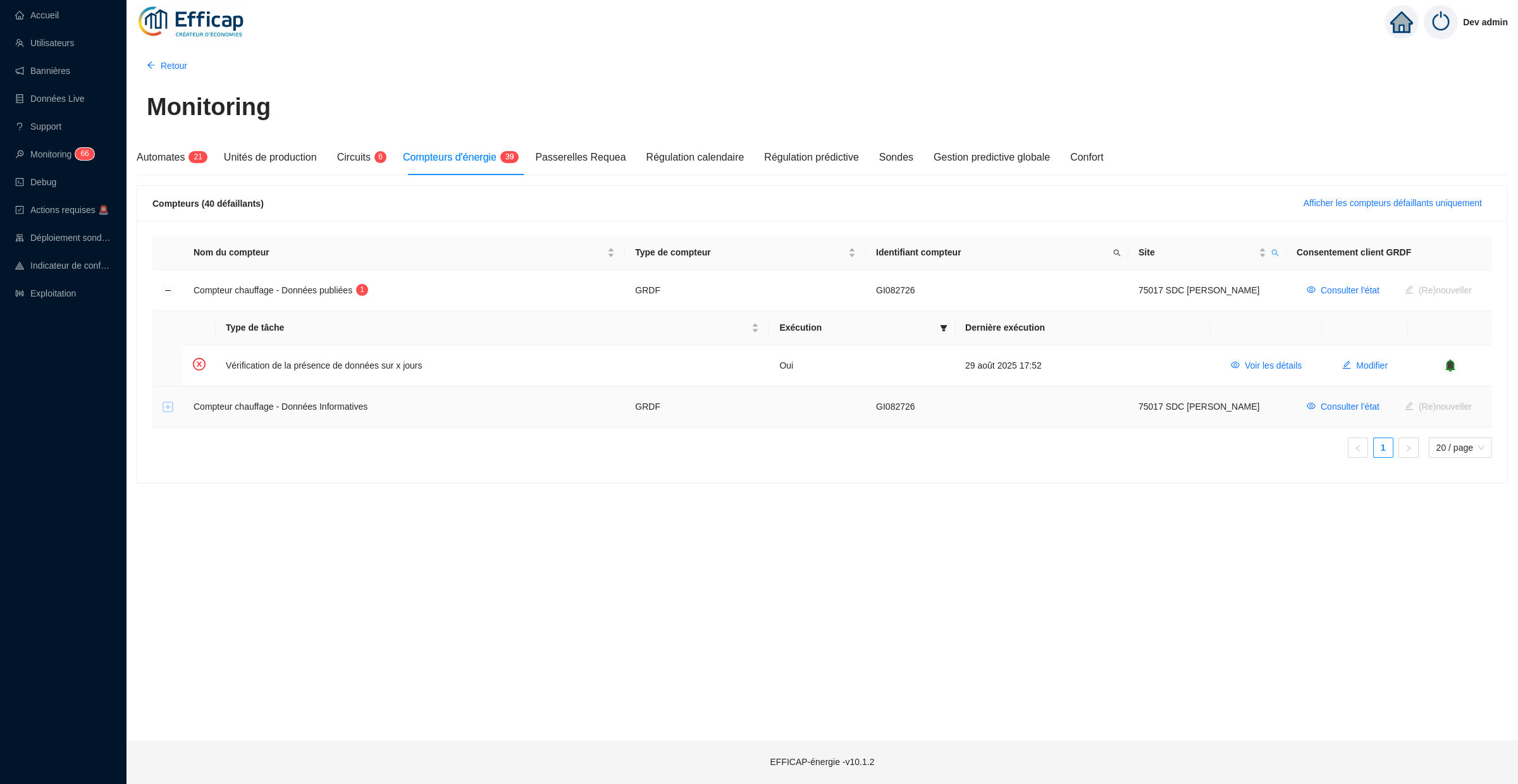
click at [172, 405] on button "Développer la ligne" at bounding box center [168, 407] width 10 height 10
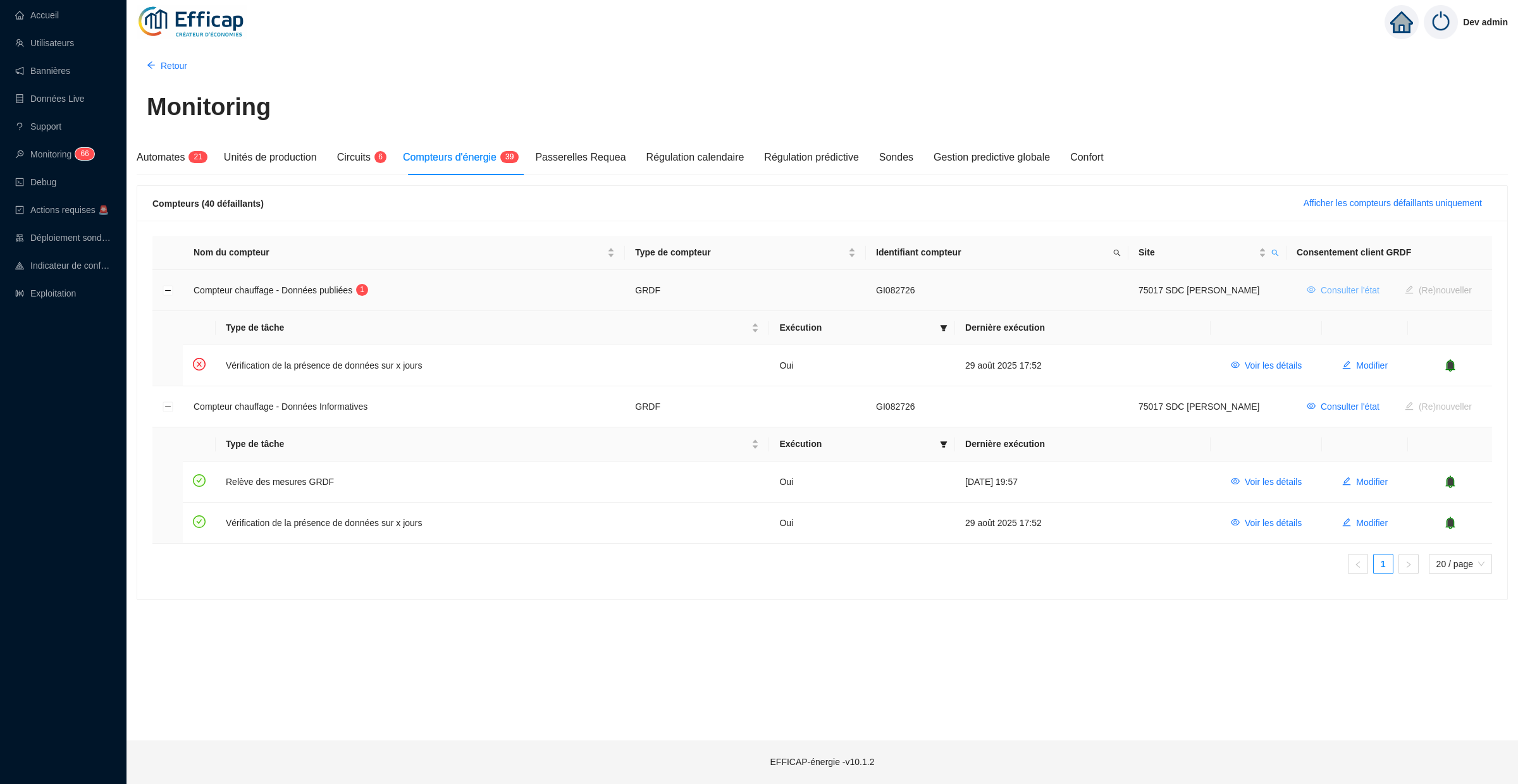
click at [1328, 294] on span "Consulter l'état" at bounding box center [1350, 290] width 59 height 13
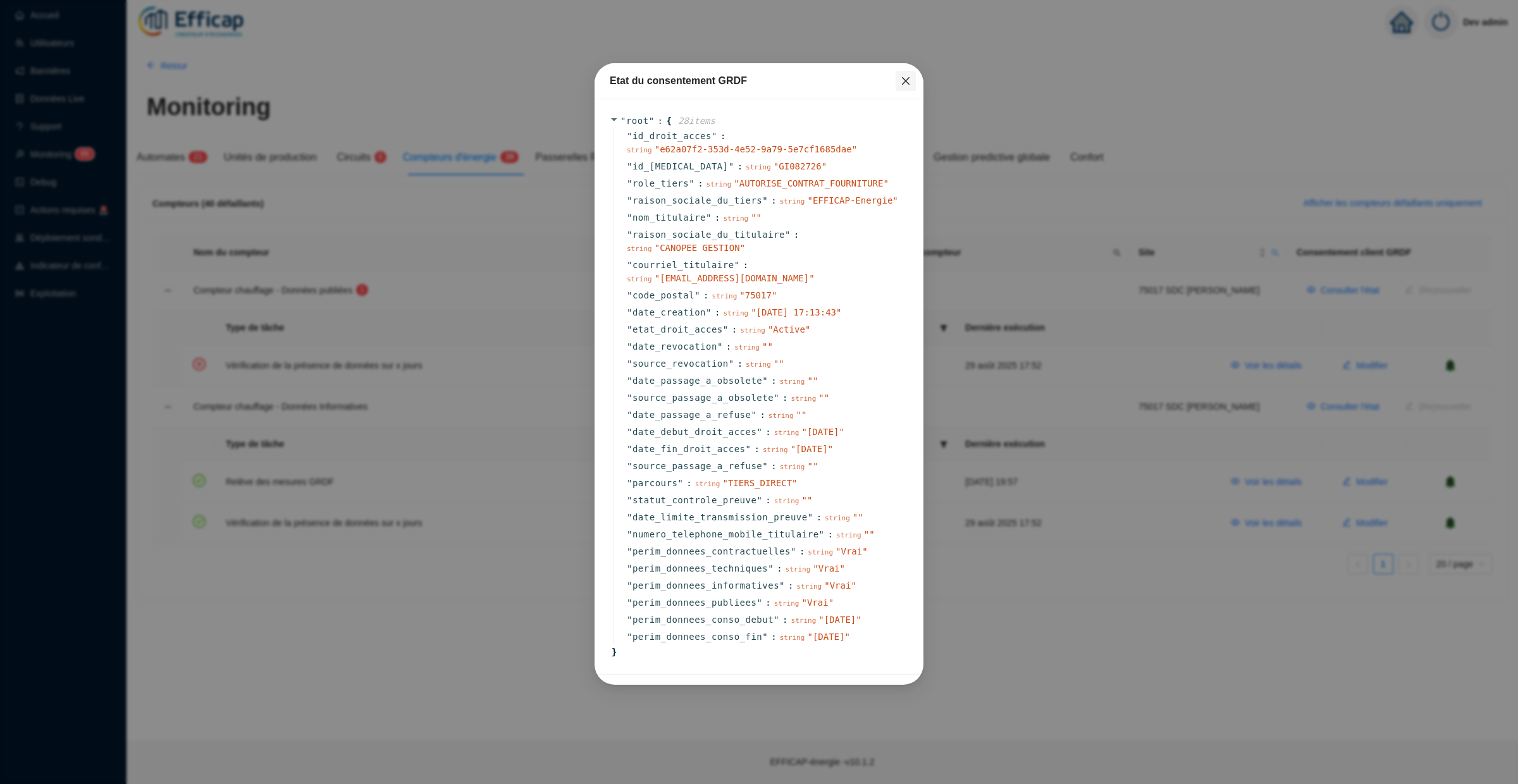
click at [910, 86] on button "Close" at bounding box center [906, 81] width 20 height 20
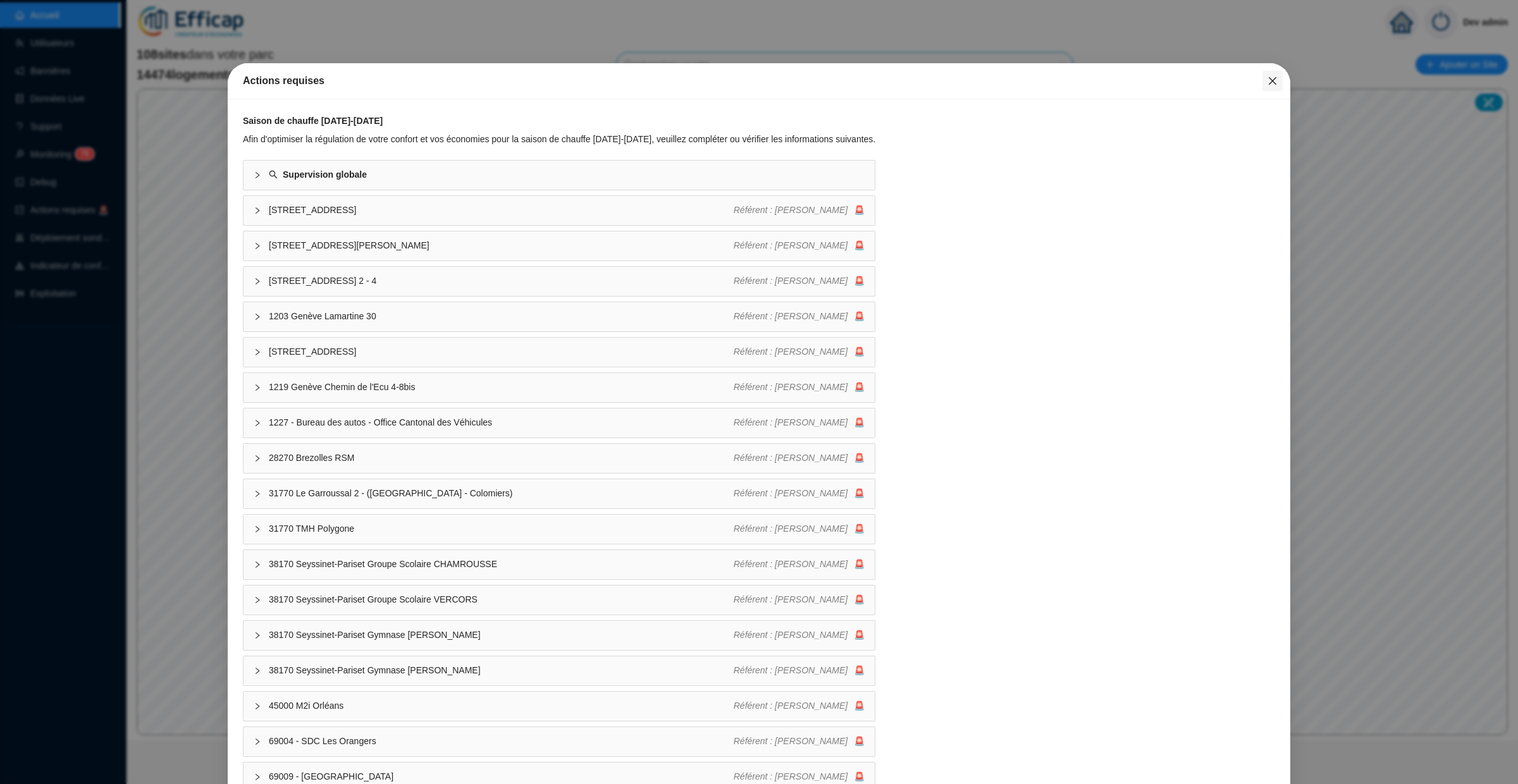
click at [1273, 86] on button "Close" at bounding box center [1273, 81] width 20 height 20
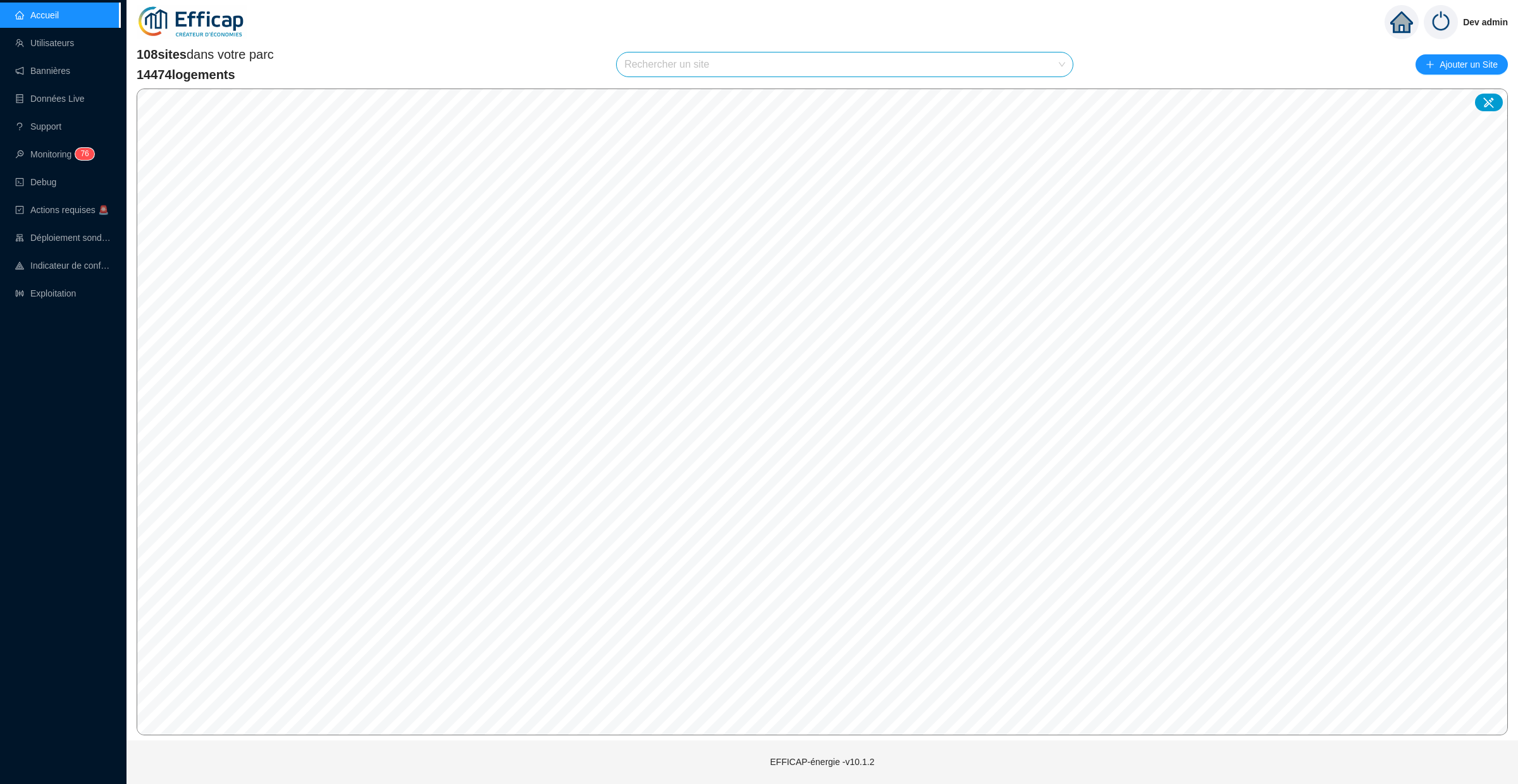
click at [852, 53] on input "search" at bounding box center [840, 65] width 430 height 24
type input "banv"
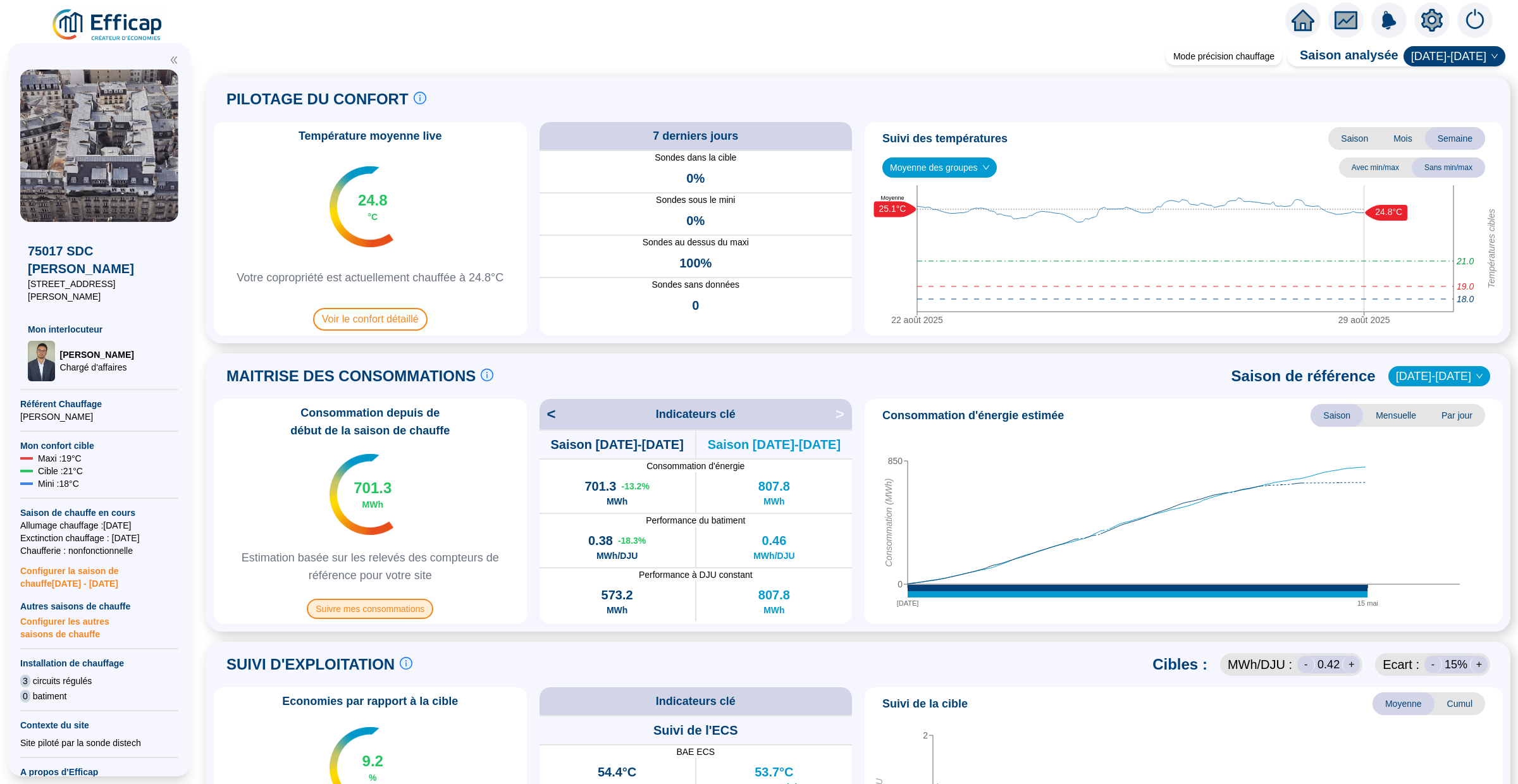
click at [362, 609] on span "Suivre mes consommations" at bounding box center [369, 609] width 127 height 20
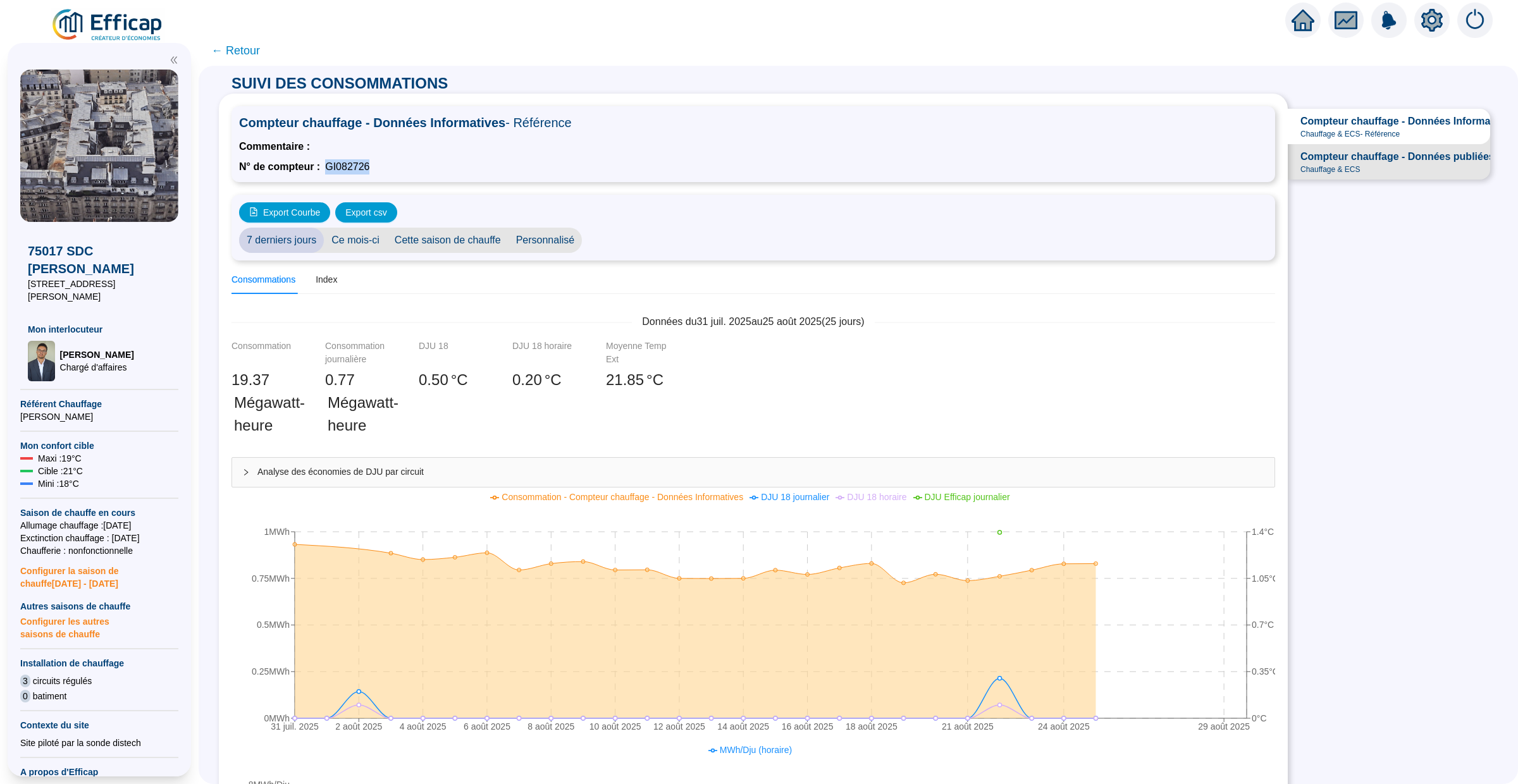
drag, startPoint x: 385, startPoint y: 168, endPoint x: 326, endPoint y: 165, distance: 59.1
click at [326, 165] on div "N° de compteur : GI082726" at bounding box center [753, 167] width 1029 height 15
copy span "GI082726"
click at [1379, 164] on span "Compteur chauffage - Données publiées" at bounding box center [1397, 157] width 194 height 15
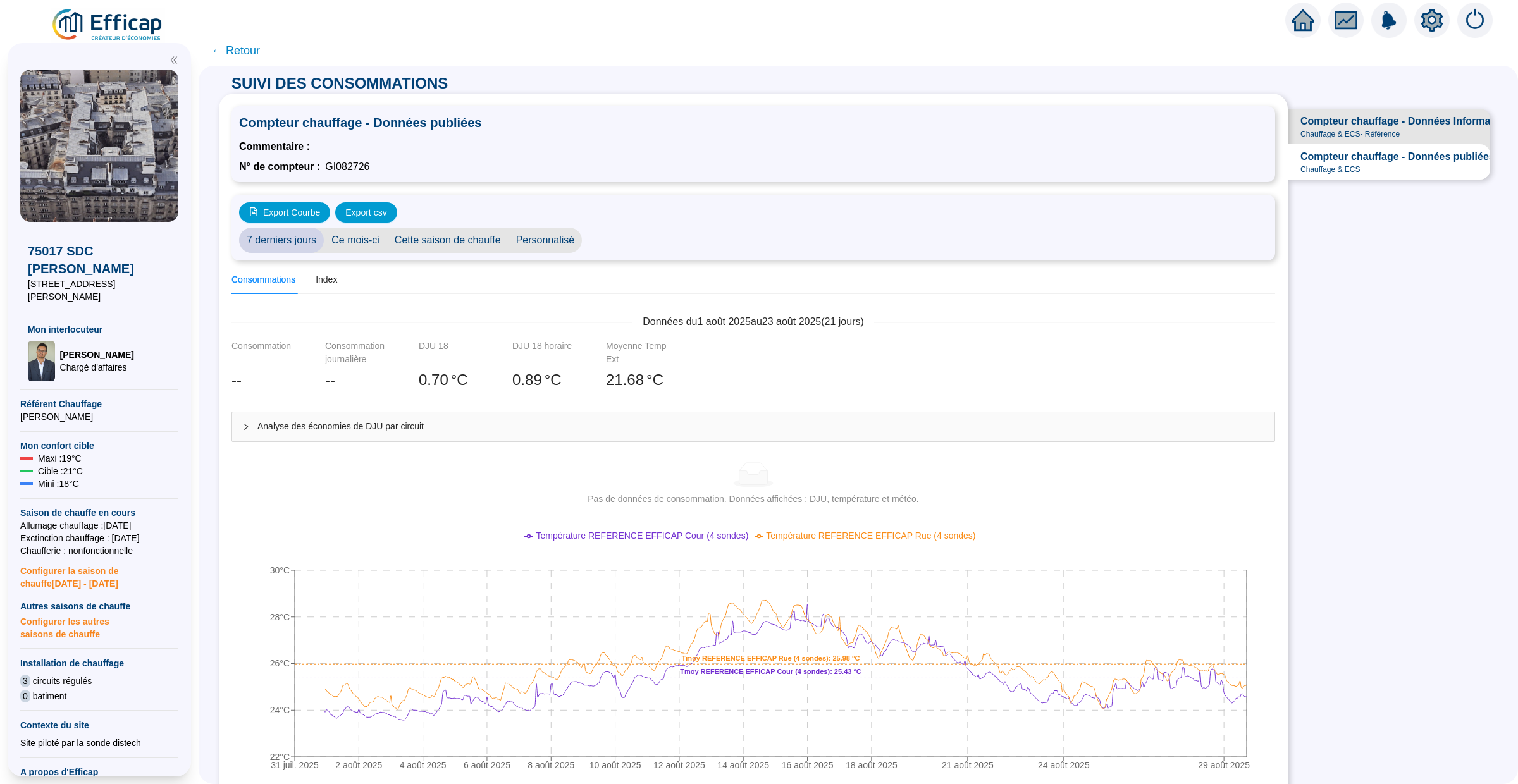
click at [1388, 122] on span "Compteur chauffage - Données Informatives" at bounding box center [1407, 122] width 213 height 15
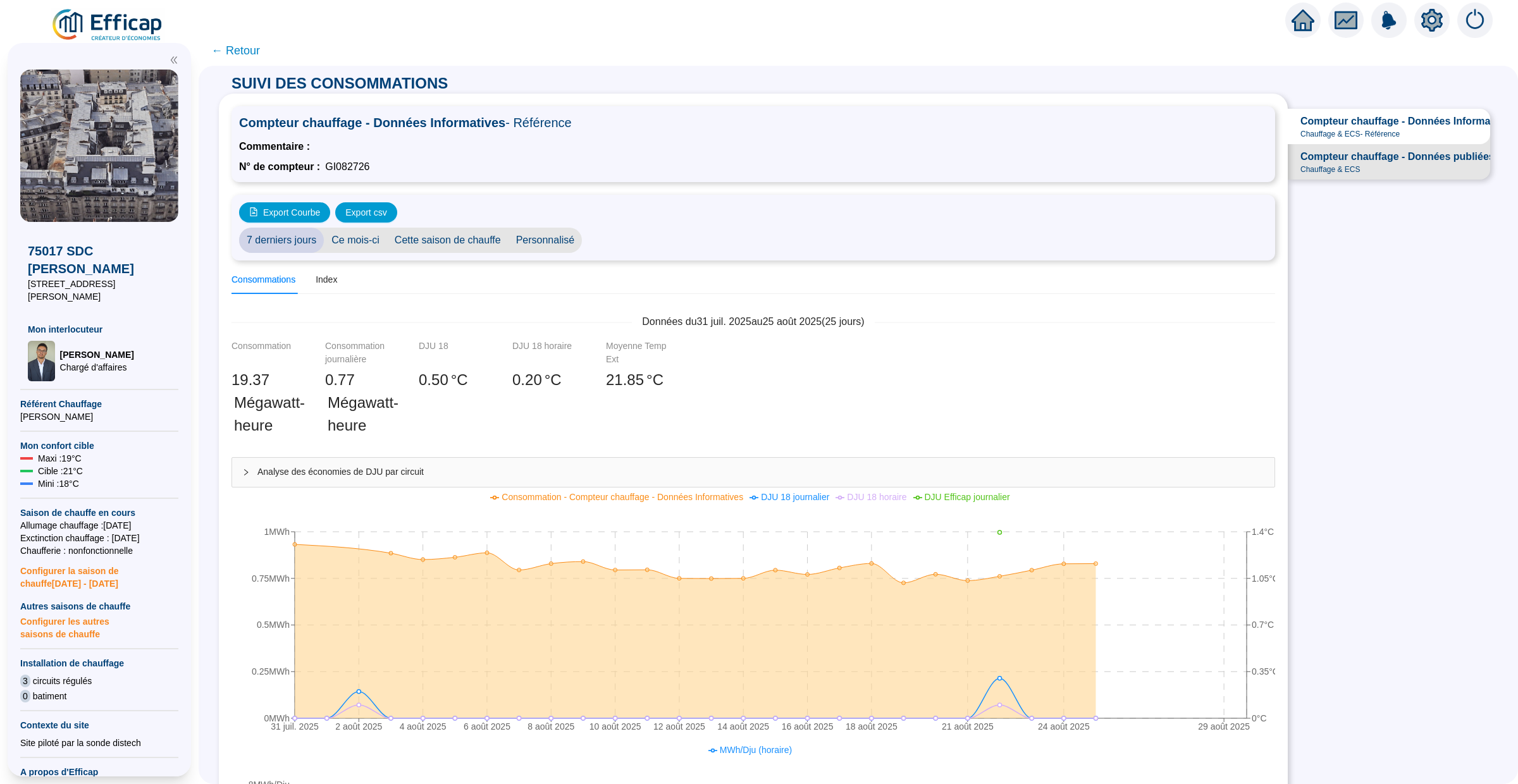
click at [1341, 157] on span "Compteur chauffage - Données publiées" at bounding box center [1397, 157] width 194 height 15
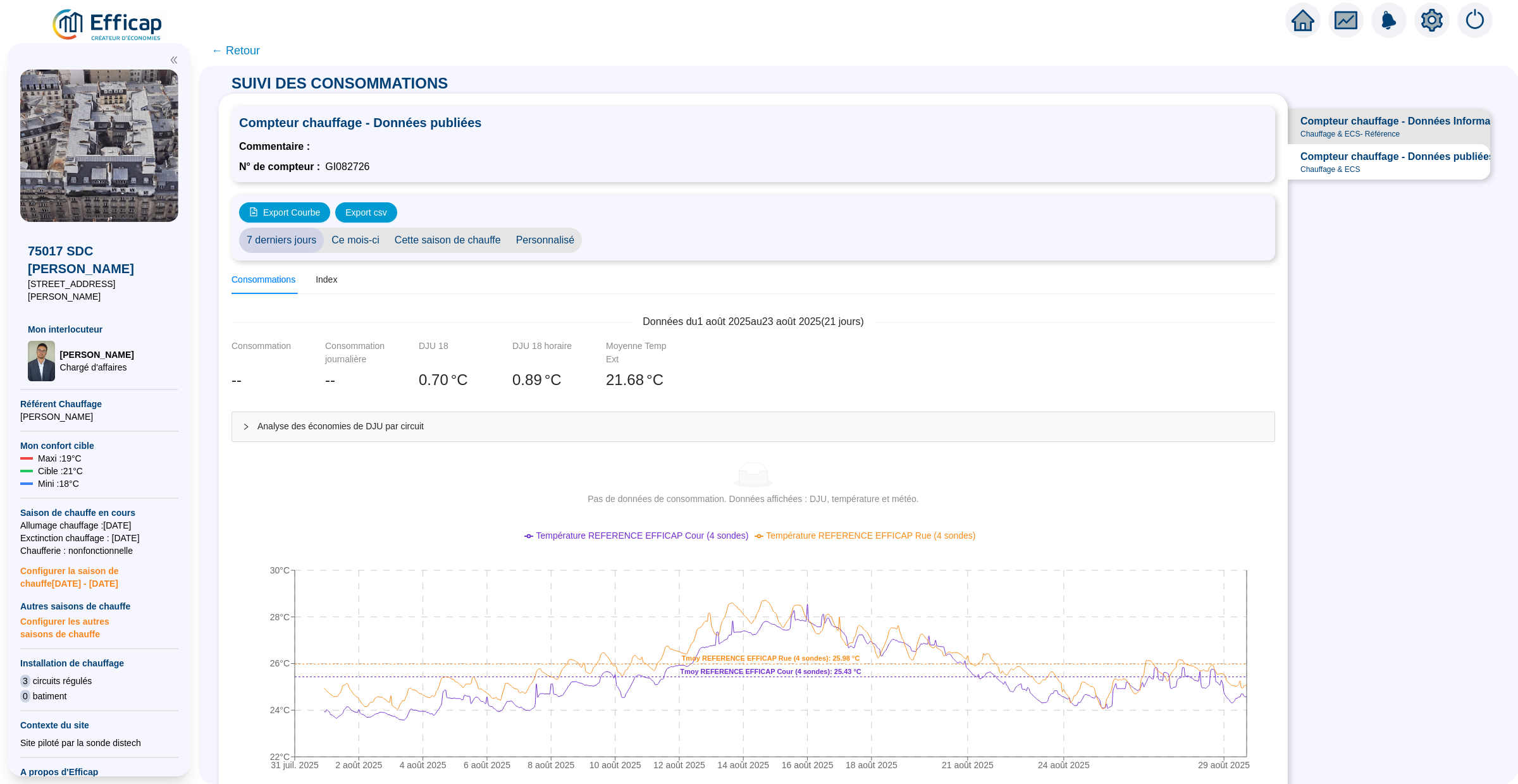
click at [467, 238] on span "Cette saison de chauffe" at bounding box center [448, 240] width 122 height 25
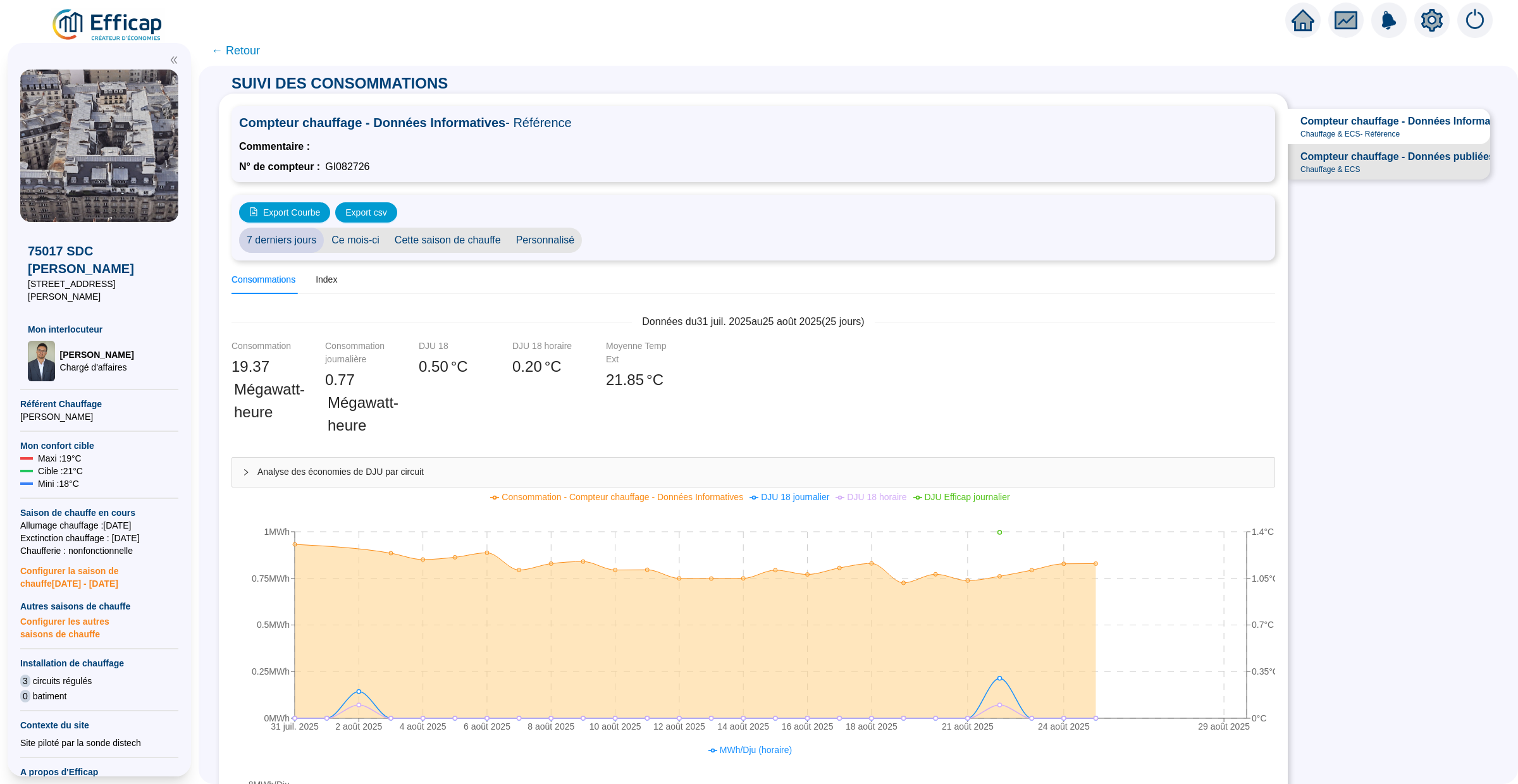
click at [1406, 164] on span "Compteur chauffage - Données publiées" at bounding box center [1397, 157] width 194 height 15
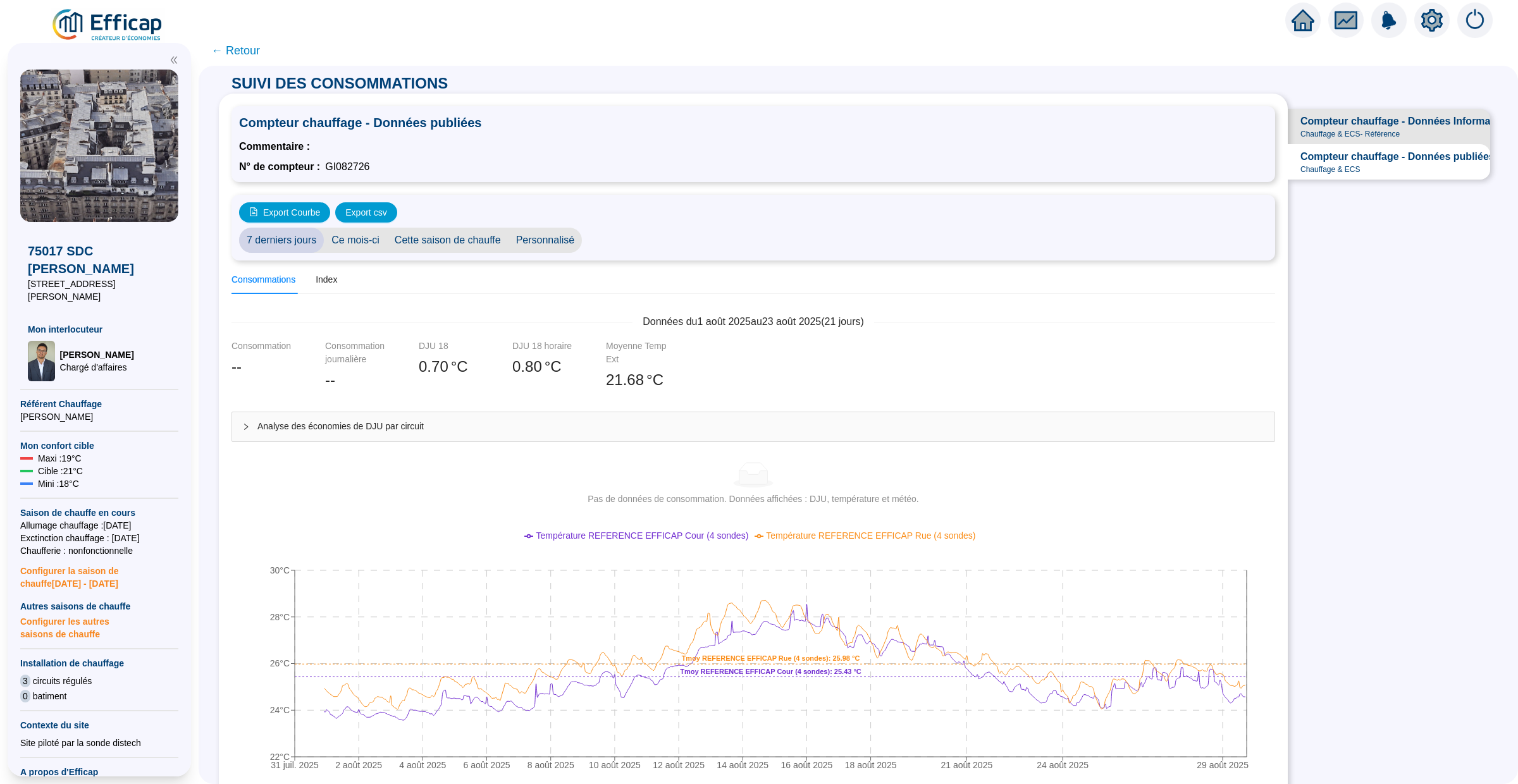
click at [455, 243] on span "Cette saison de chauffe" at bounding box center [448, 240] width 122 height 25
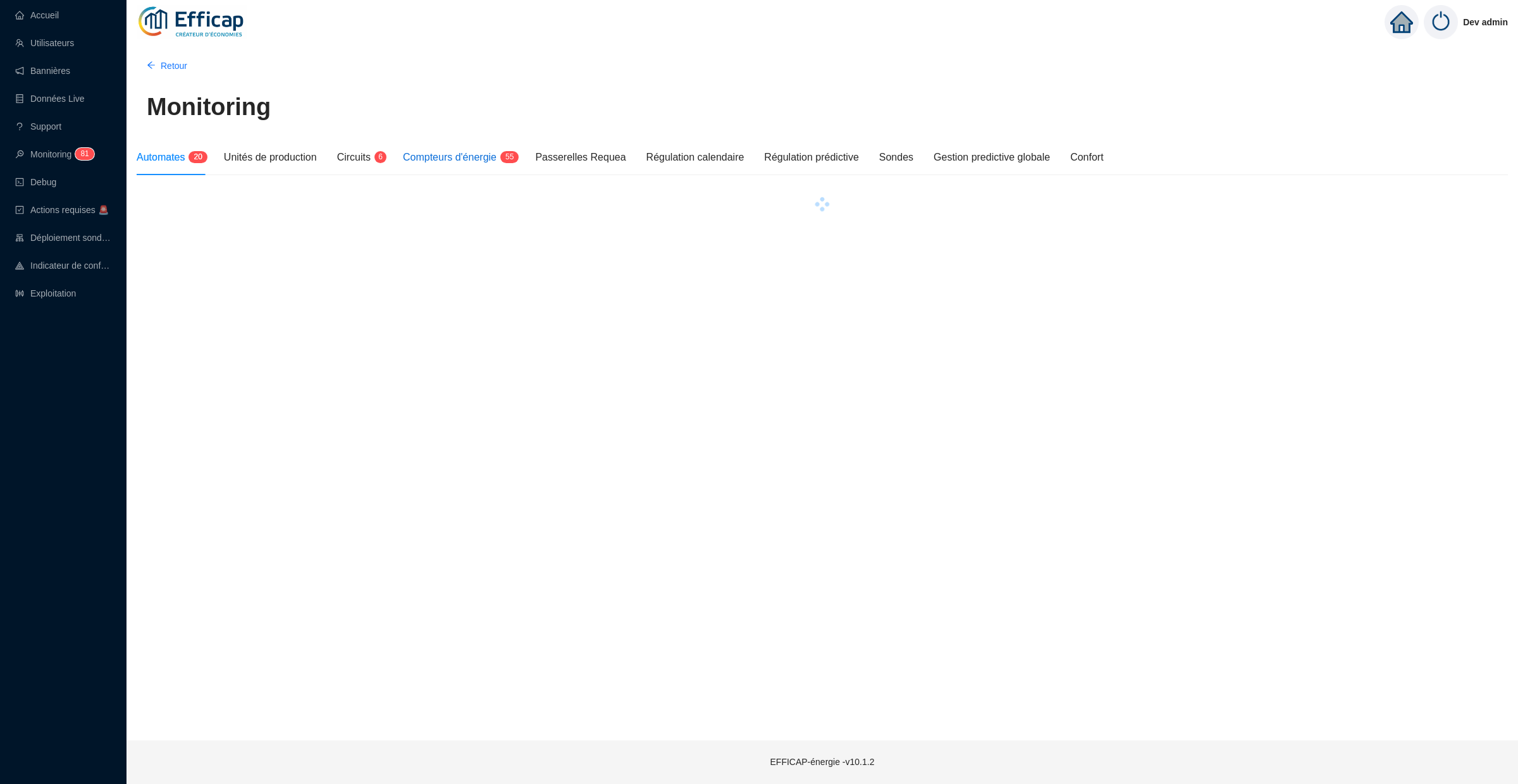
click at [489, 154] on span "Compteurs d'énergie" at bounding box center [450, 157] width 94 height 11
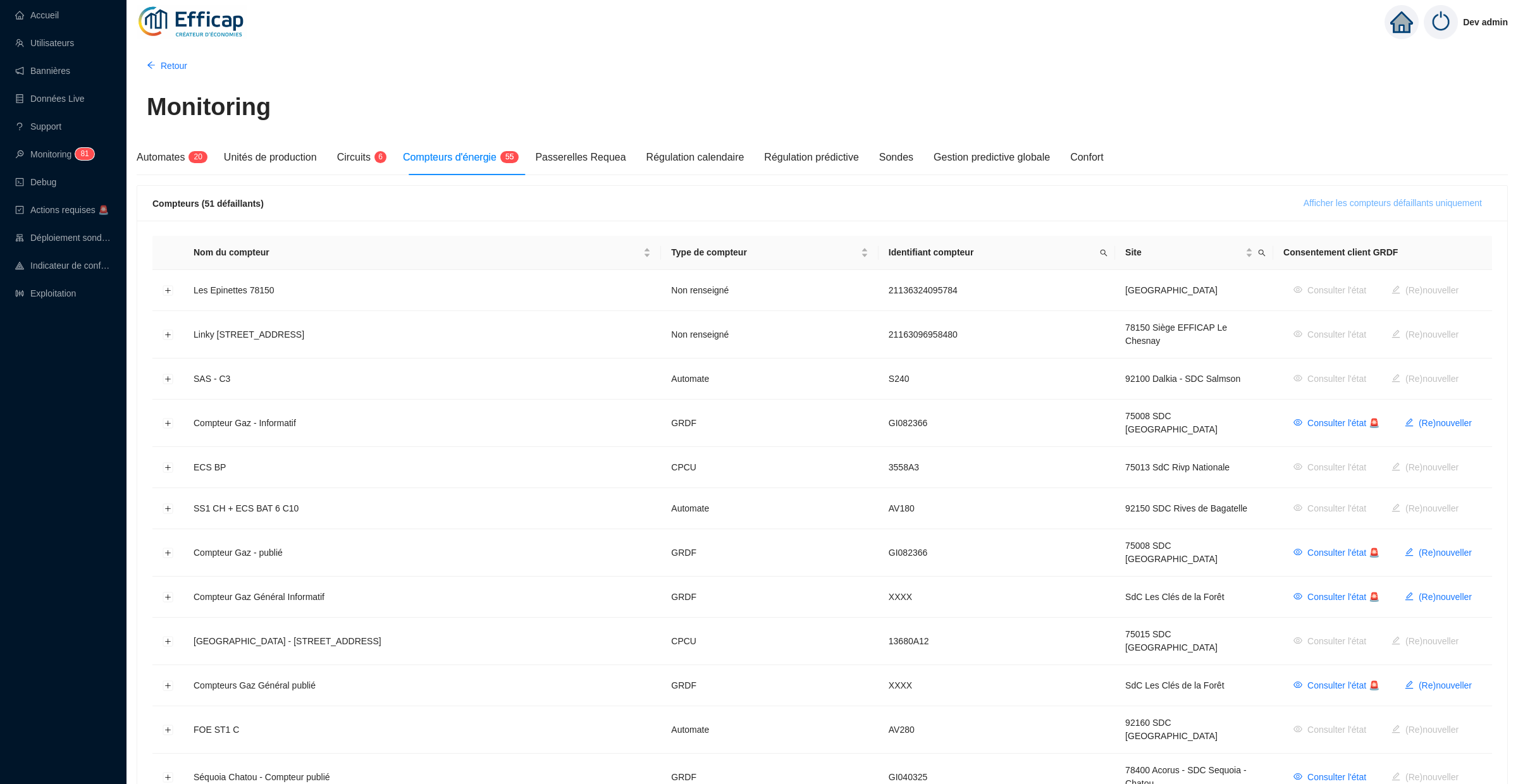
click at [1340, 203] on span "Afficher les compteurs défaillants uniquement" at bounding box center [1393, 203] width 178 height 13
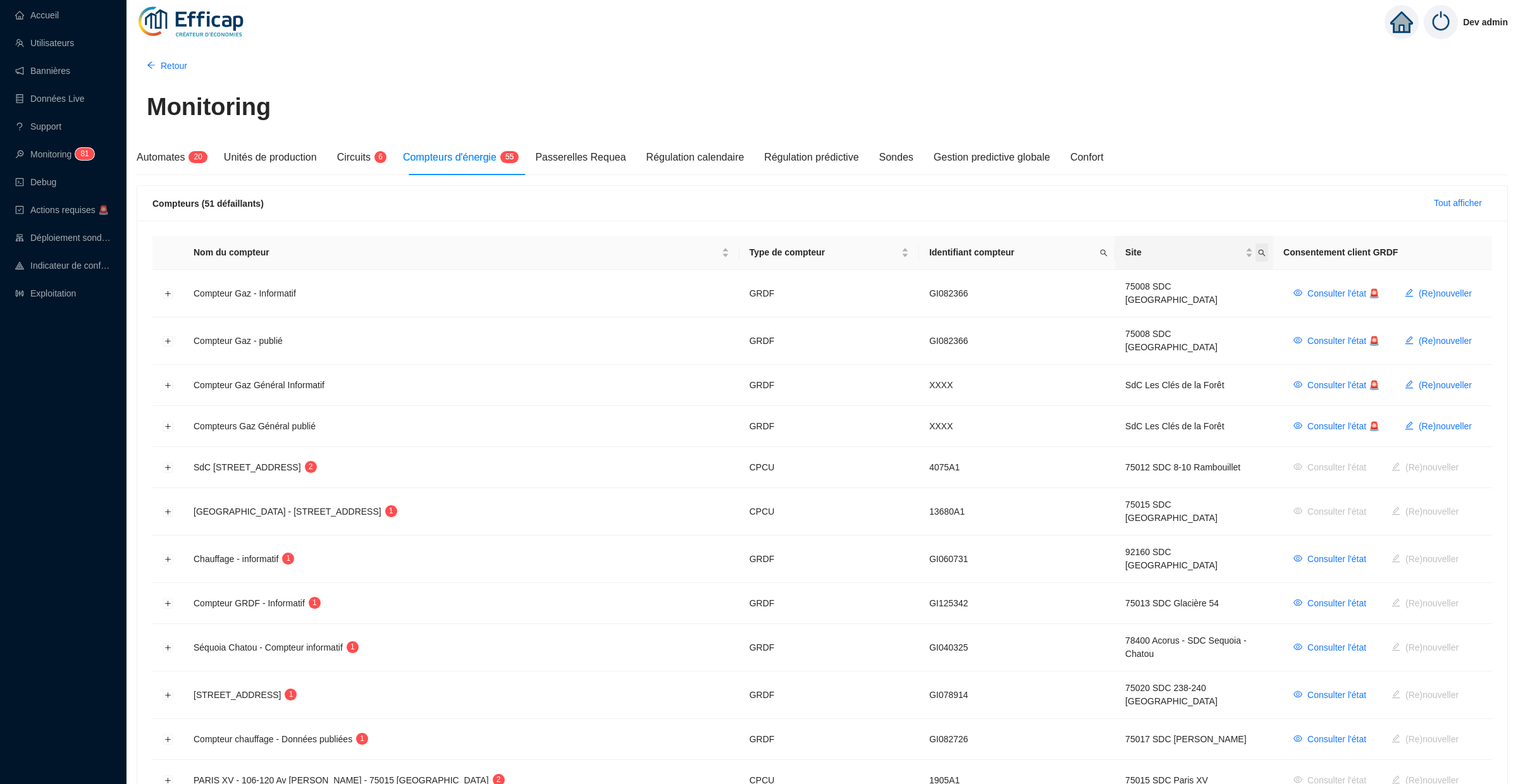
click at [1259, 254] on icon "search" at bounding box center [1262, 253] width 8 height 8
type input "banv"
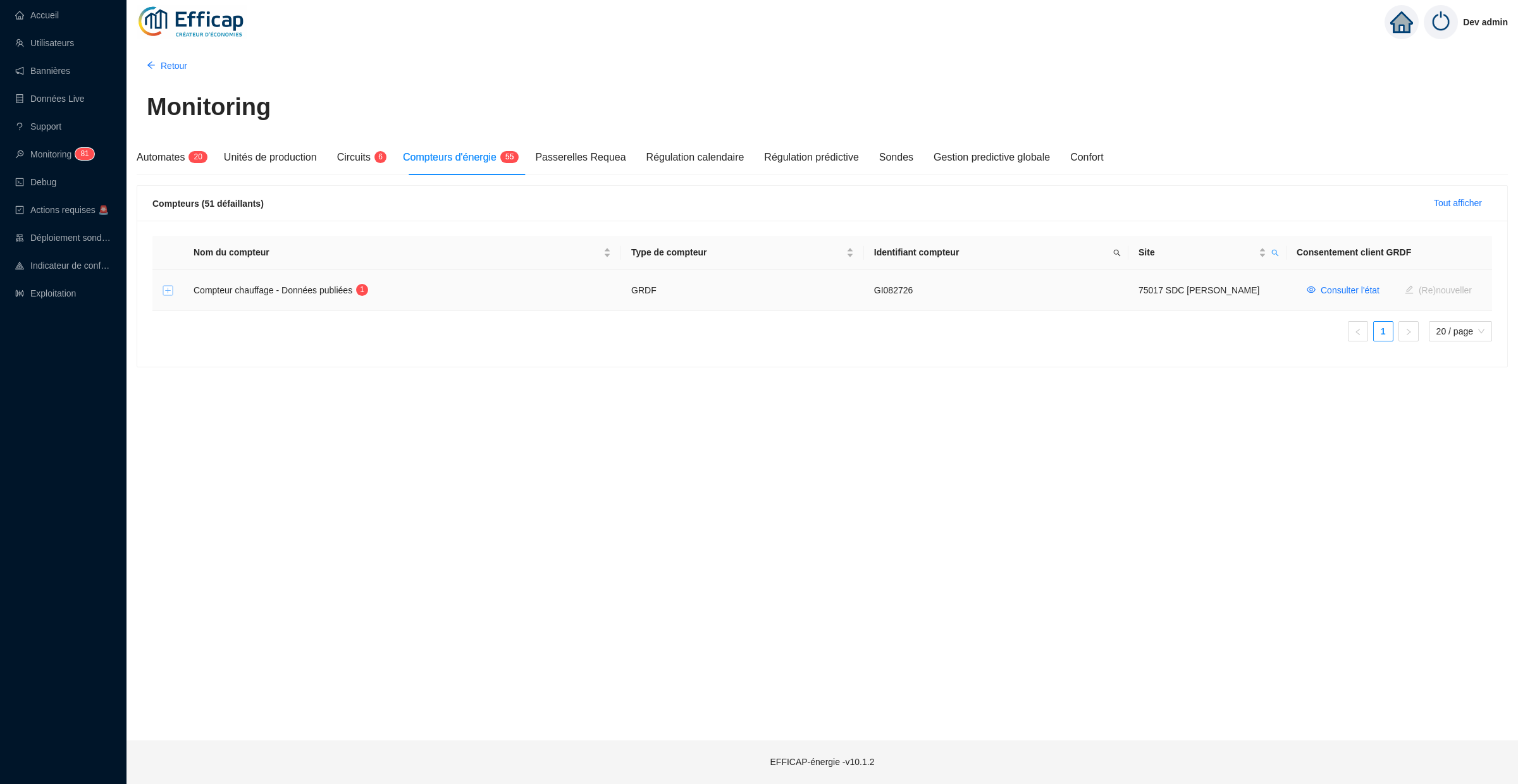
click at [167, 290] on button "Développer la ligne" at bounding box center [168, 291] width 10 height 10
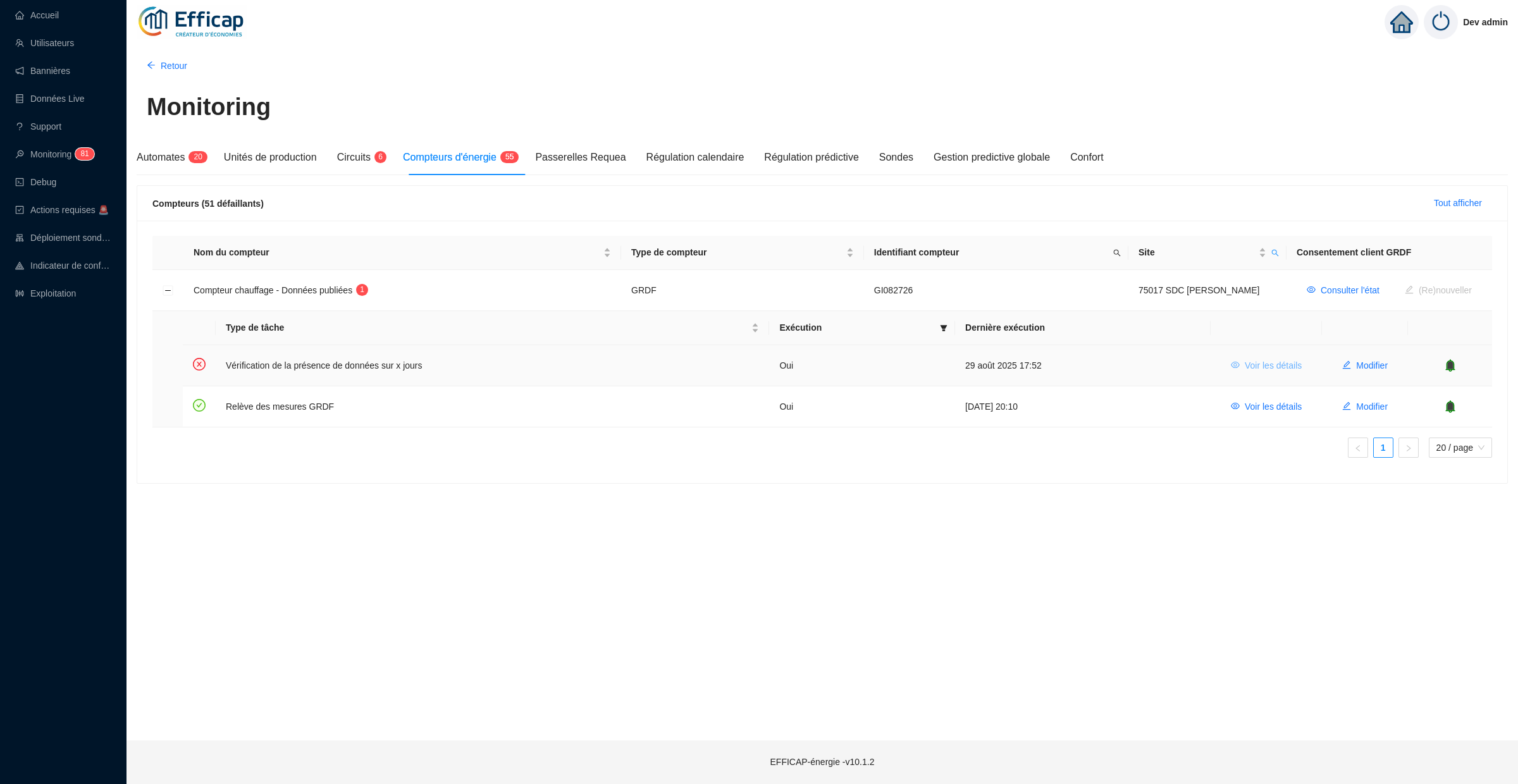
click at [1265, 368] on span "Voir les détails" at bounding box center [1274, 366] width 57 height 13
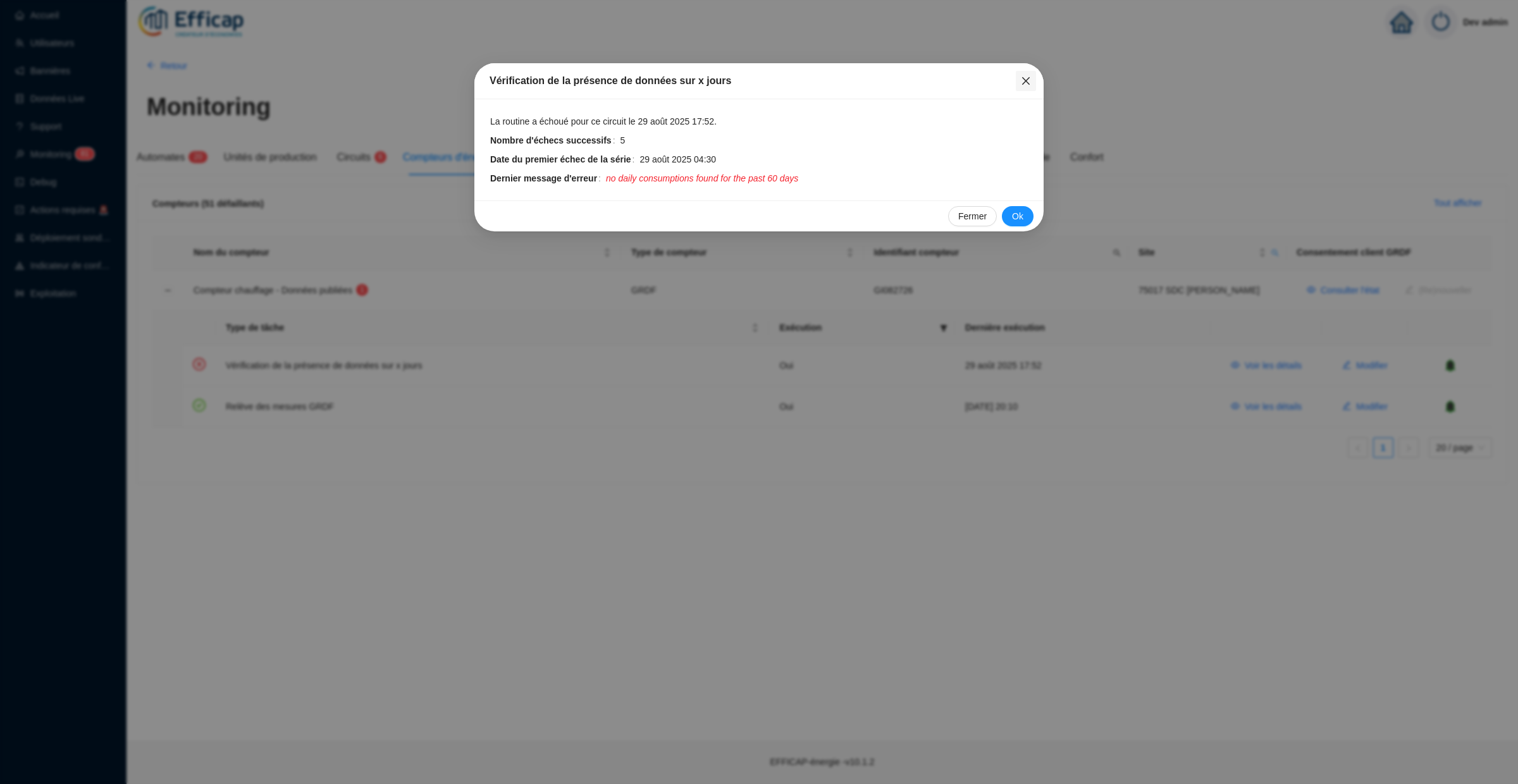
click at [1025, 84] on icon "close" at bounding box center [1026, 81] width 10 height 10
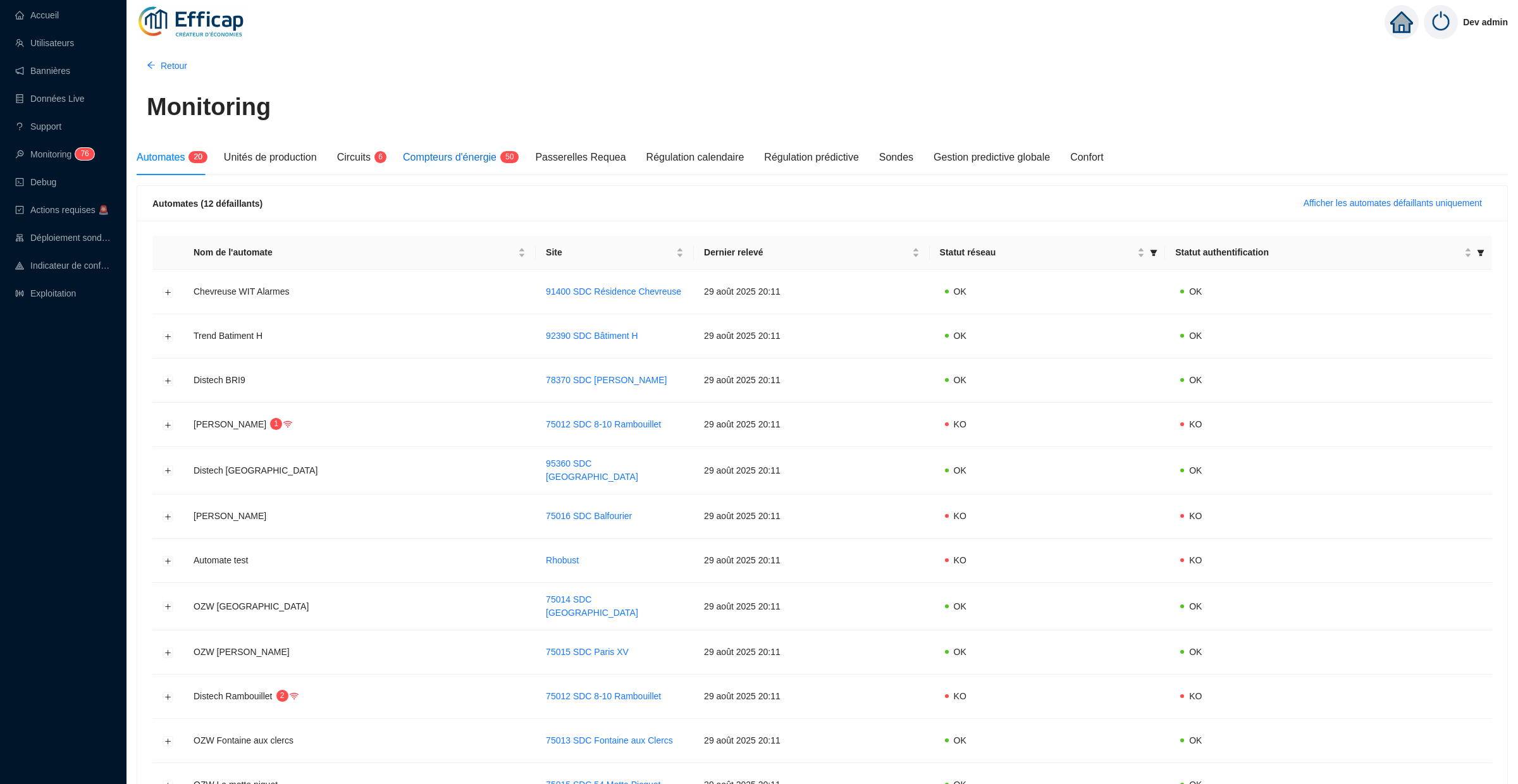
click at [489, 164] on div "Compteurs d'énergie 5 0" at bounding box center [458, 158] width 112 height 15
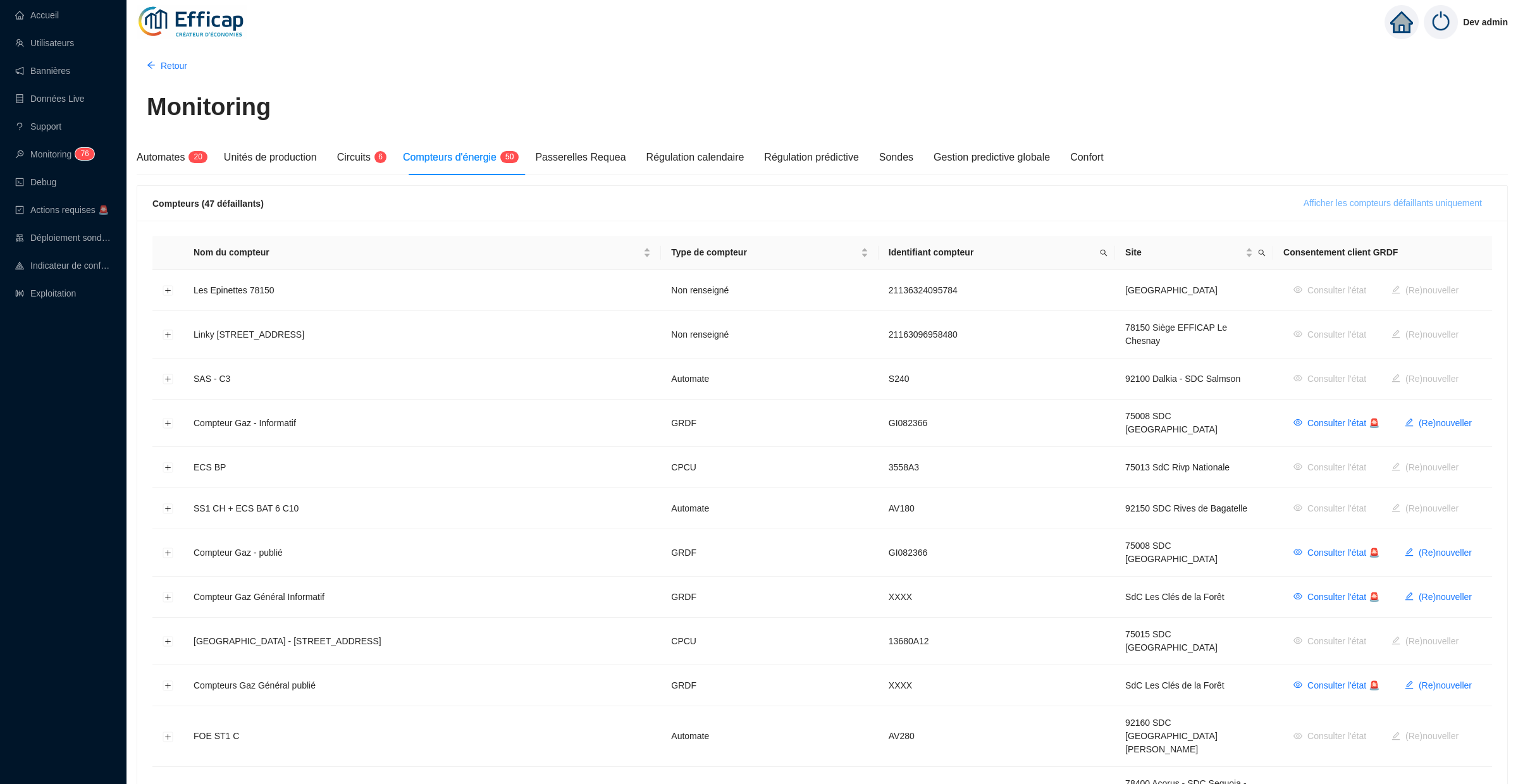
click at [1382, 206] on span "Afficher les compteurs défaillants uniquement" at bounding box center [1393, 203] width 178 height 13
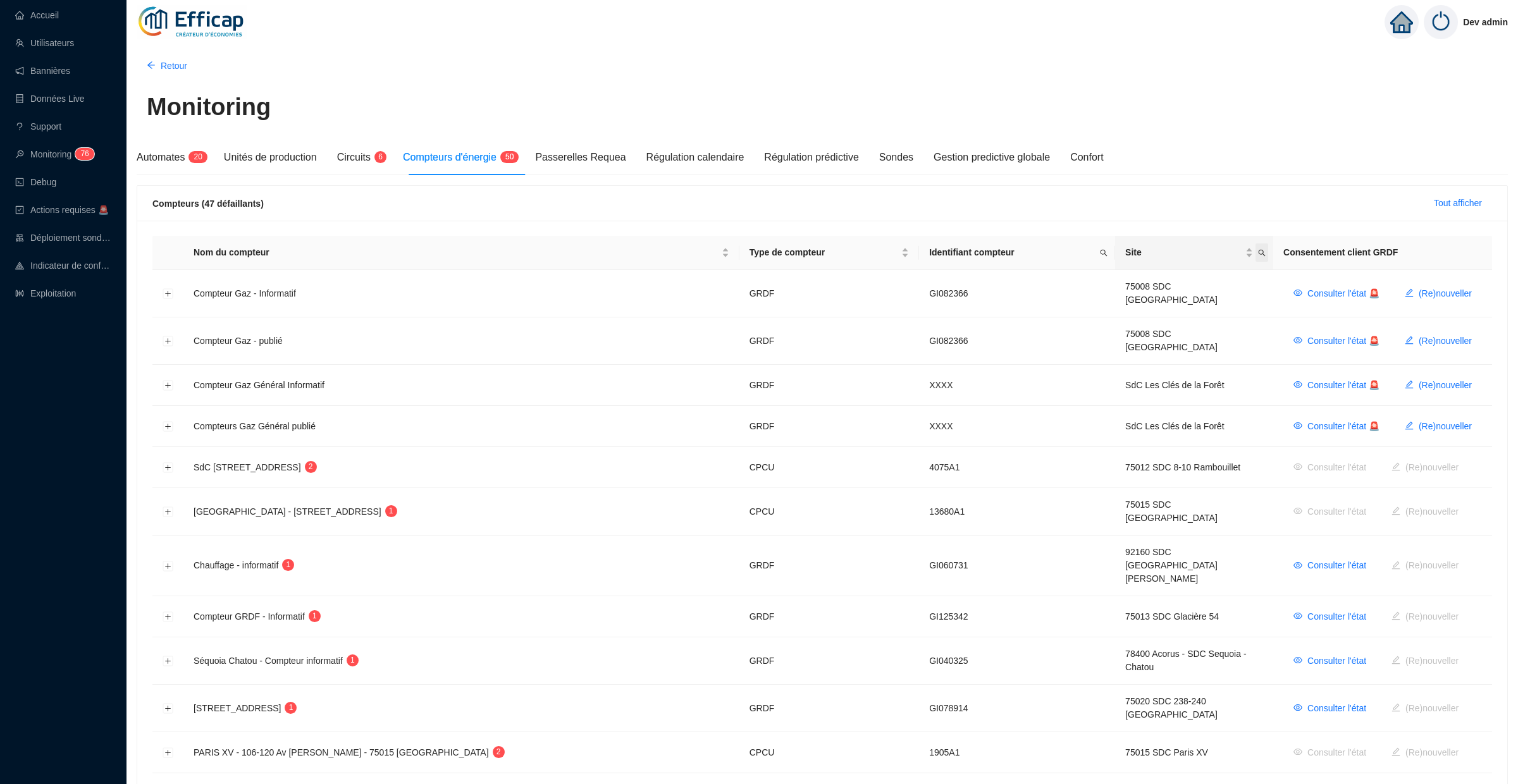
click at [1261, 253] on span "Site" at bounding box center [1262, 253] width 13 height 18
type input "banv"
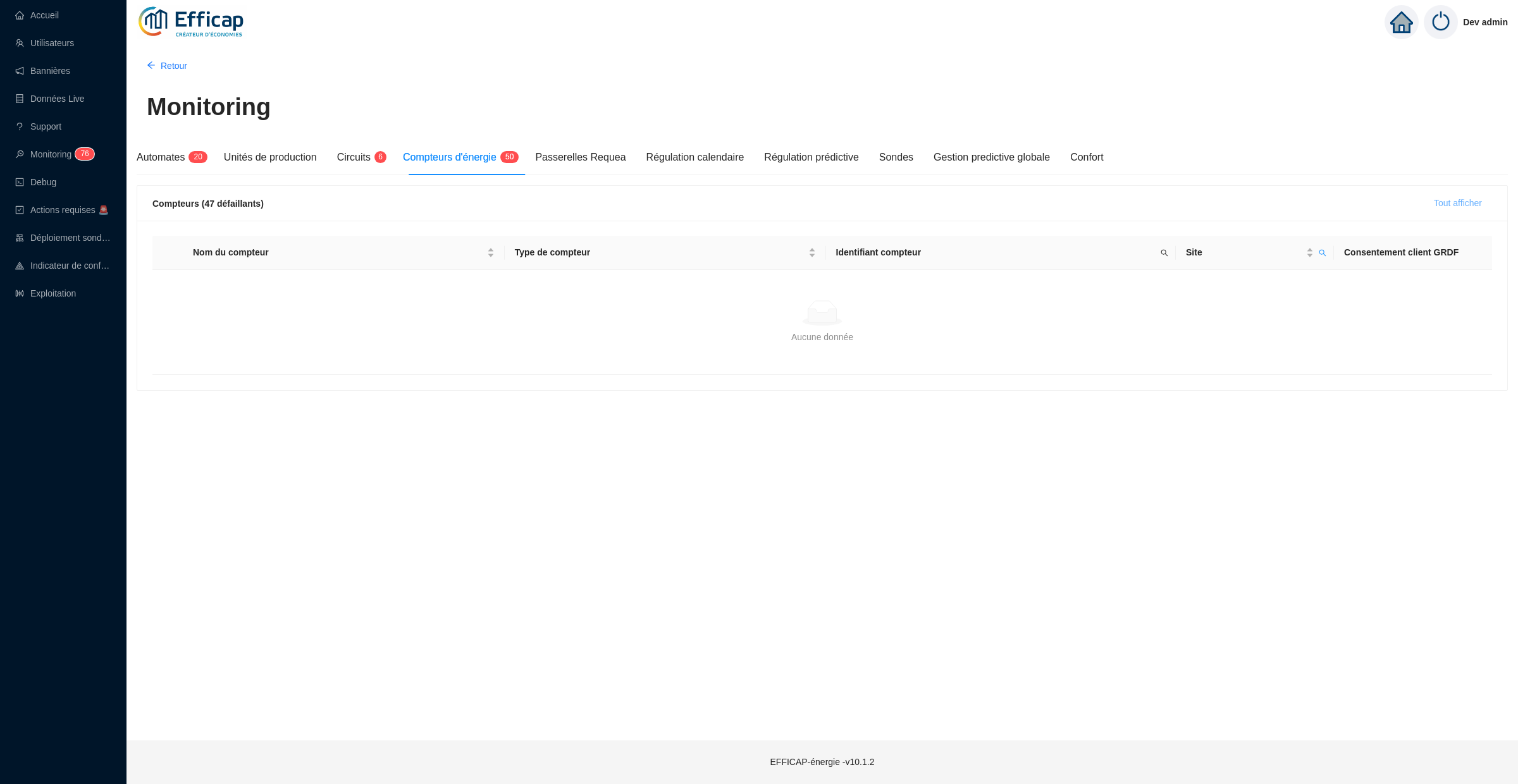
click at [1442, 203] on span "Tout afficher" at bounding box center [1458, 203] width 48 height 13
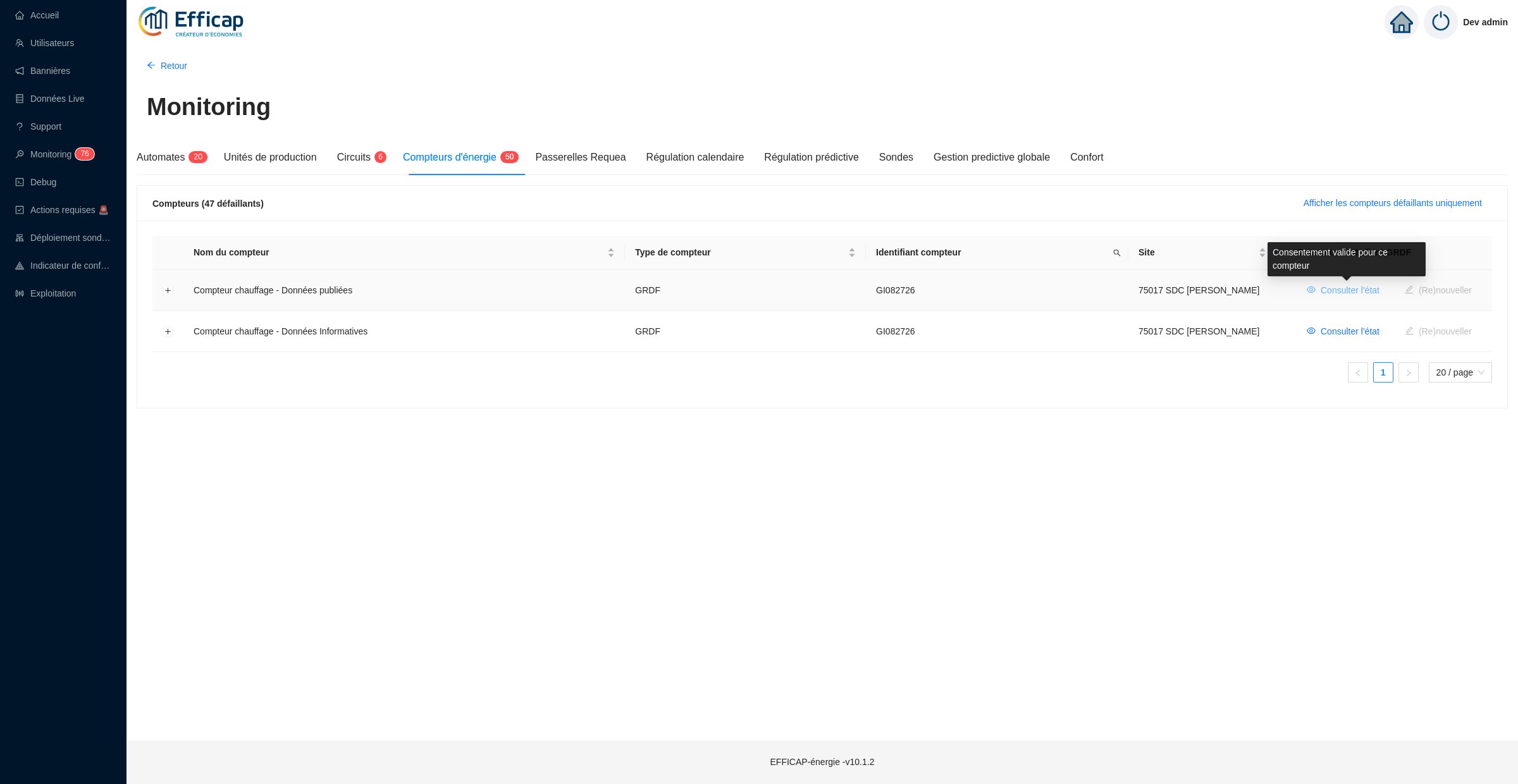
click at [1362, 291] on span "Consulter l'état" at bounding box center [1350, 290] width 59 height 13
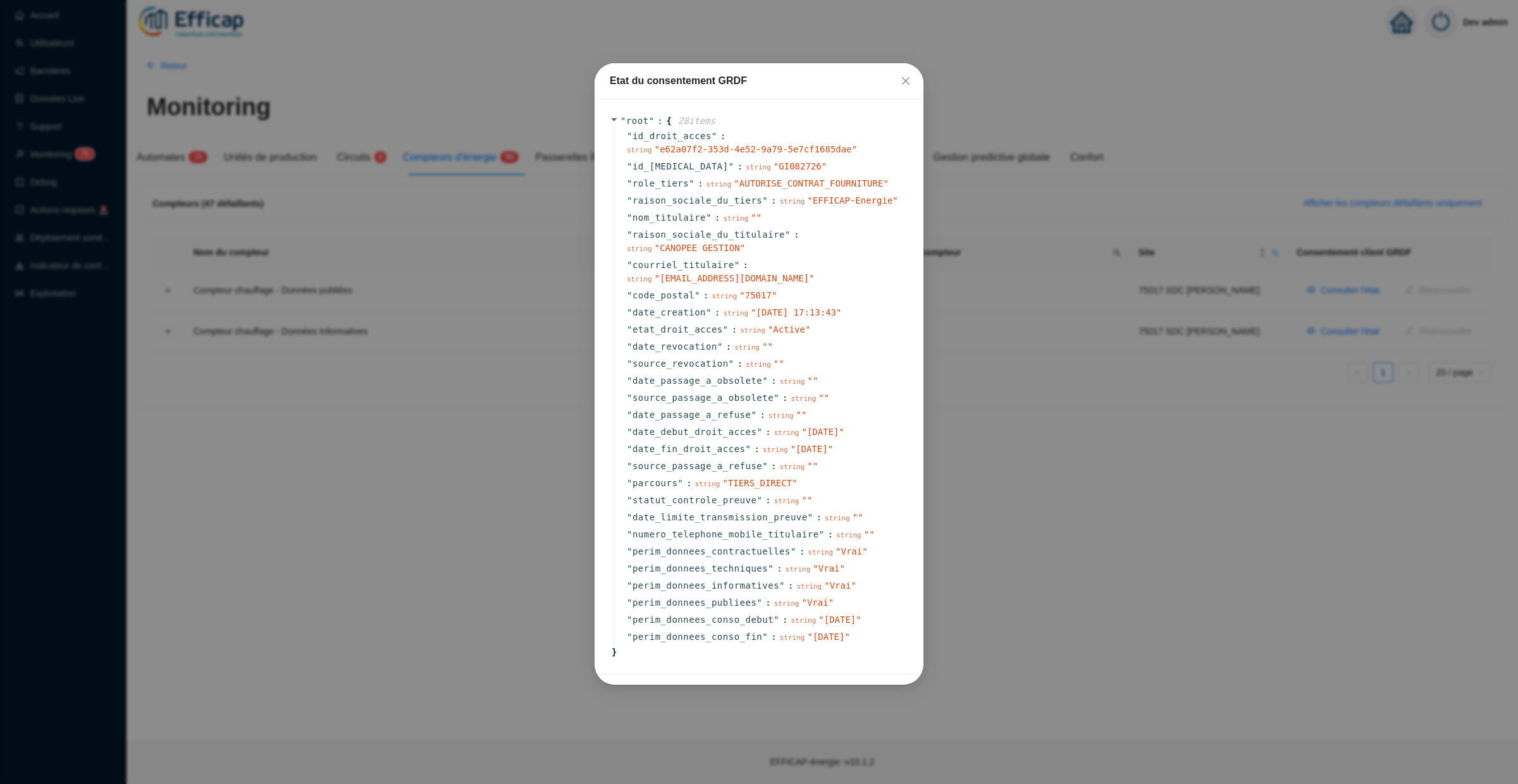
drag, startPoint x: 908, startPoint y: 76, endPoint x: 940, endPoint y: 77, distance: 32.0
click at [908, 76] on icon "close" at bounding box center [906, 81] width 10 height 10
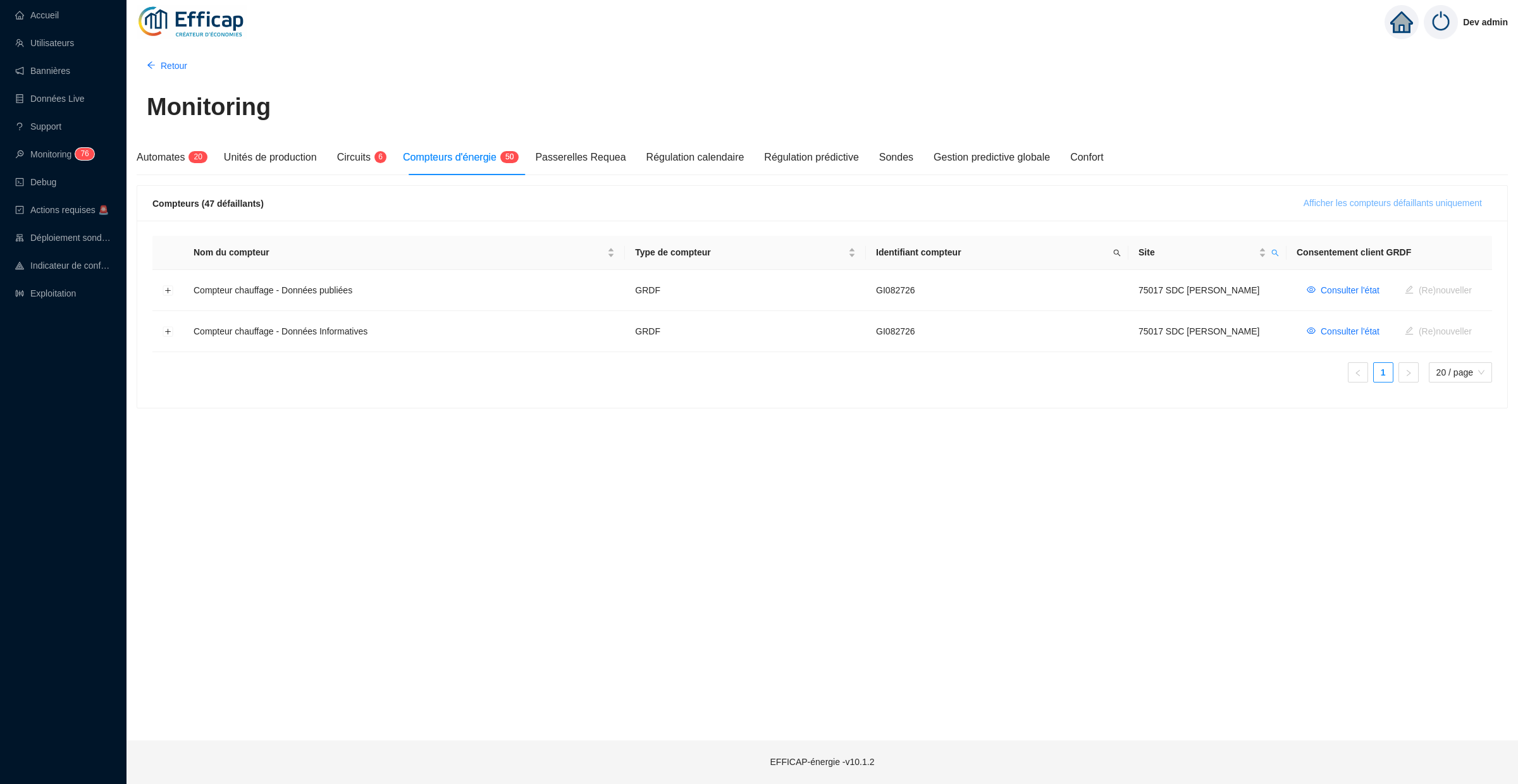
click at [1374, 211] on button "Afficher les compteurs défaillants uniquement" at bounding box center [1393, 204] width 199 height 20
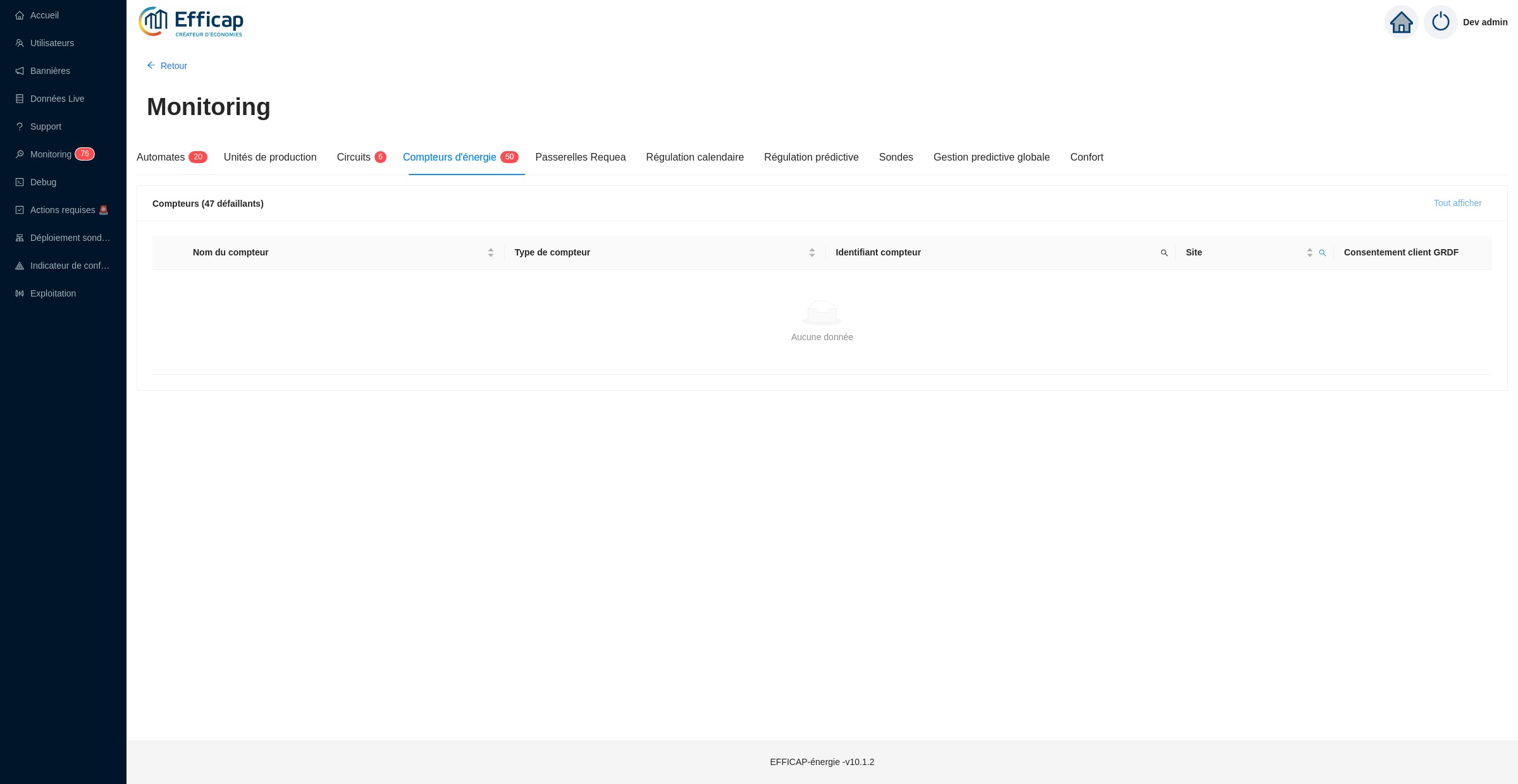
click at [1448, 196] on span "Tout afficher" at bounding box center [1458, 203] width 48 height 13
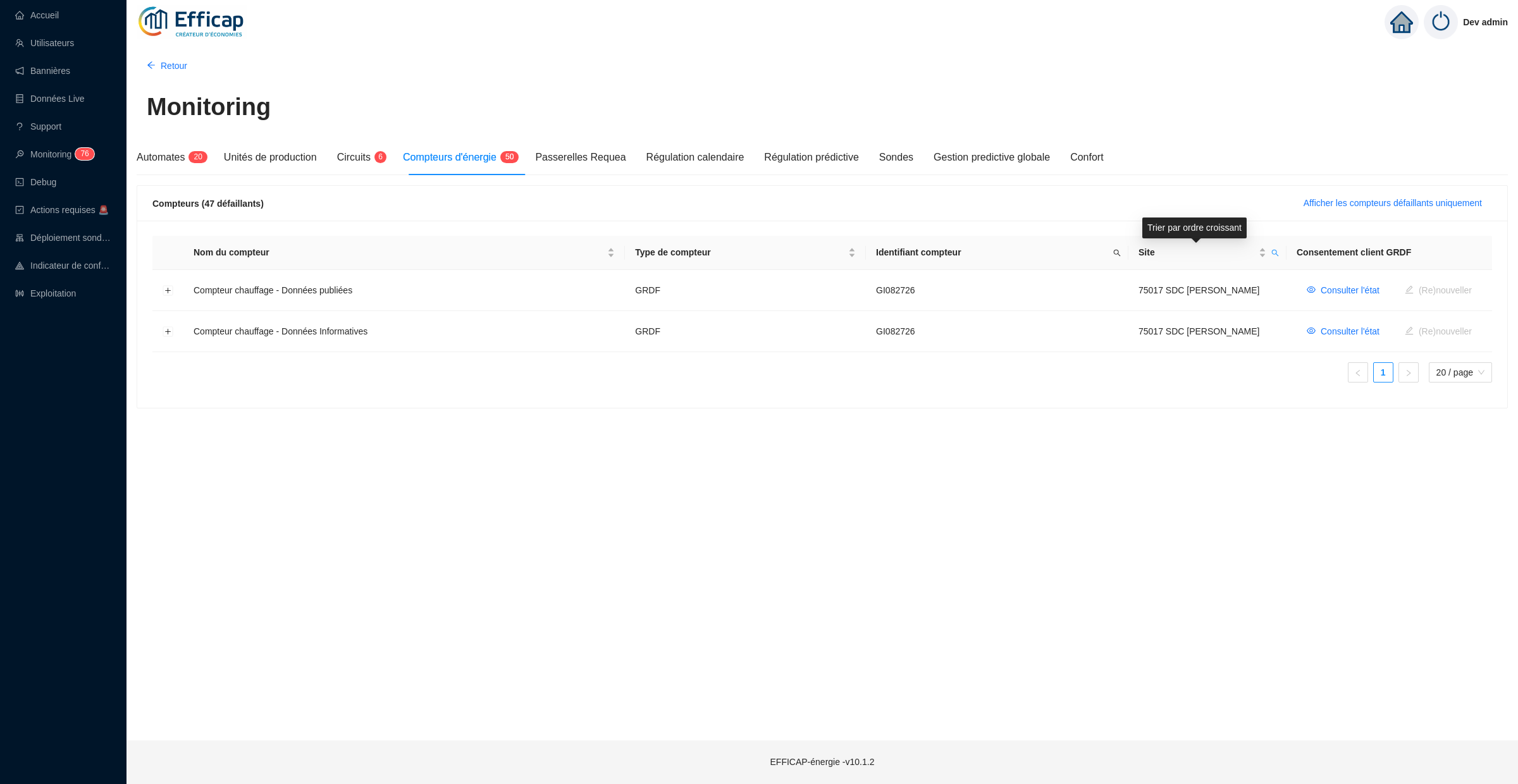
click at [1288, 248] on th "Consentement client GRDF" at bounding box center [1390, 253] width 206 height 34
click at [1272, 249] on icon "search" at bounding box center [1275, 253] width 8 height 8
click at [1241, 303] on icon "close" at bounding box center [1243, 302] width 7 height 7
click at [1187, 308] on button "button" at bounding box center [1180, 302] width 57 height 15
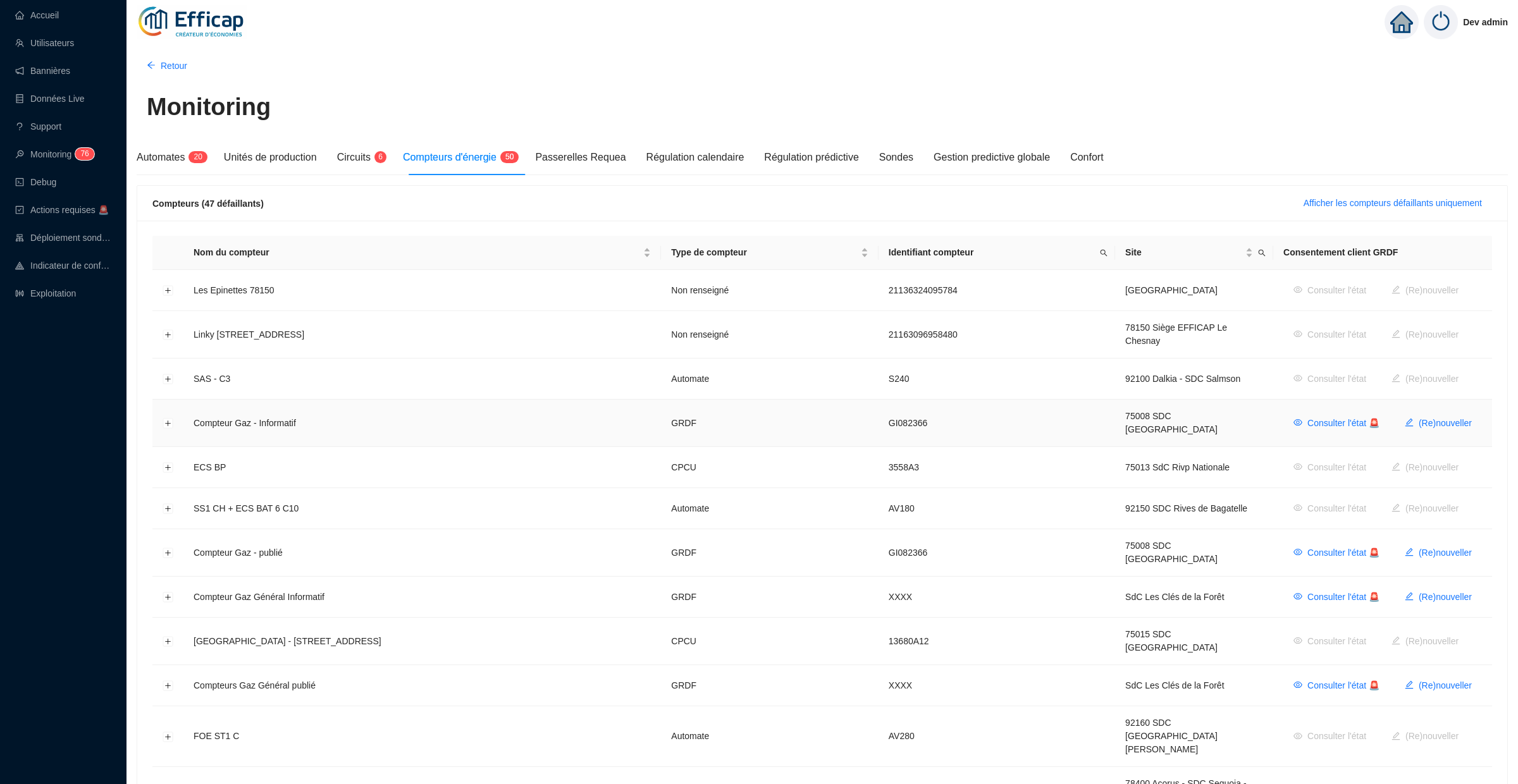
click at [174, 414] on td at bounding box center [168, 423] width 31 height 48
click at [172, 419] on button "Développer la ligne" at bounding box center [168, 424] width 10 height 10
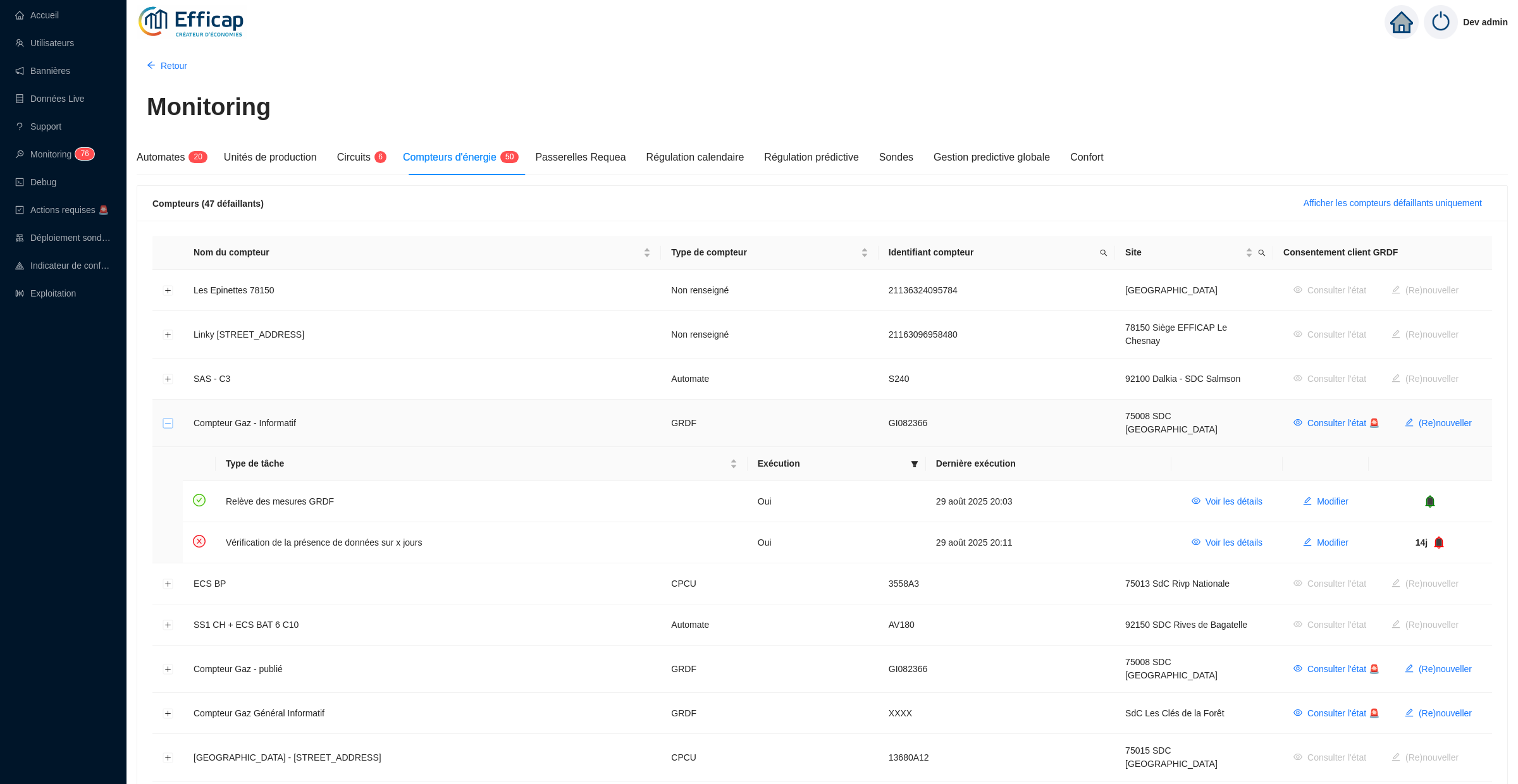
click at [172, 419] on button "Réduire la ligne" at bounding box center [168, 424] width 10 height 10
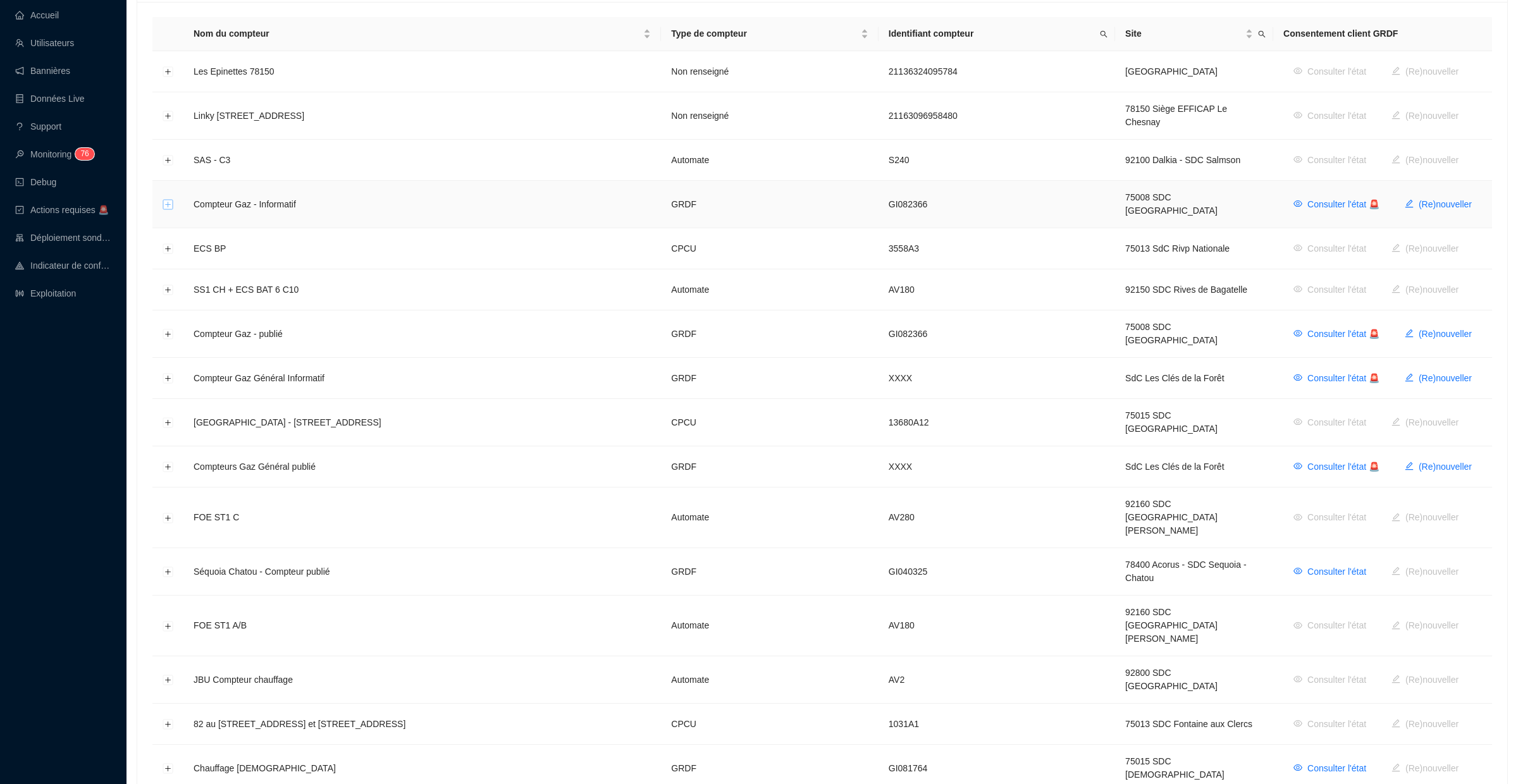
scroll to position [429, 0]
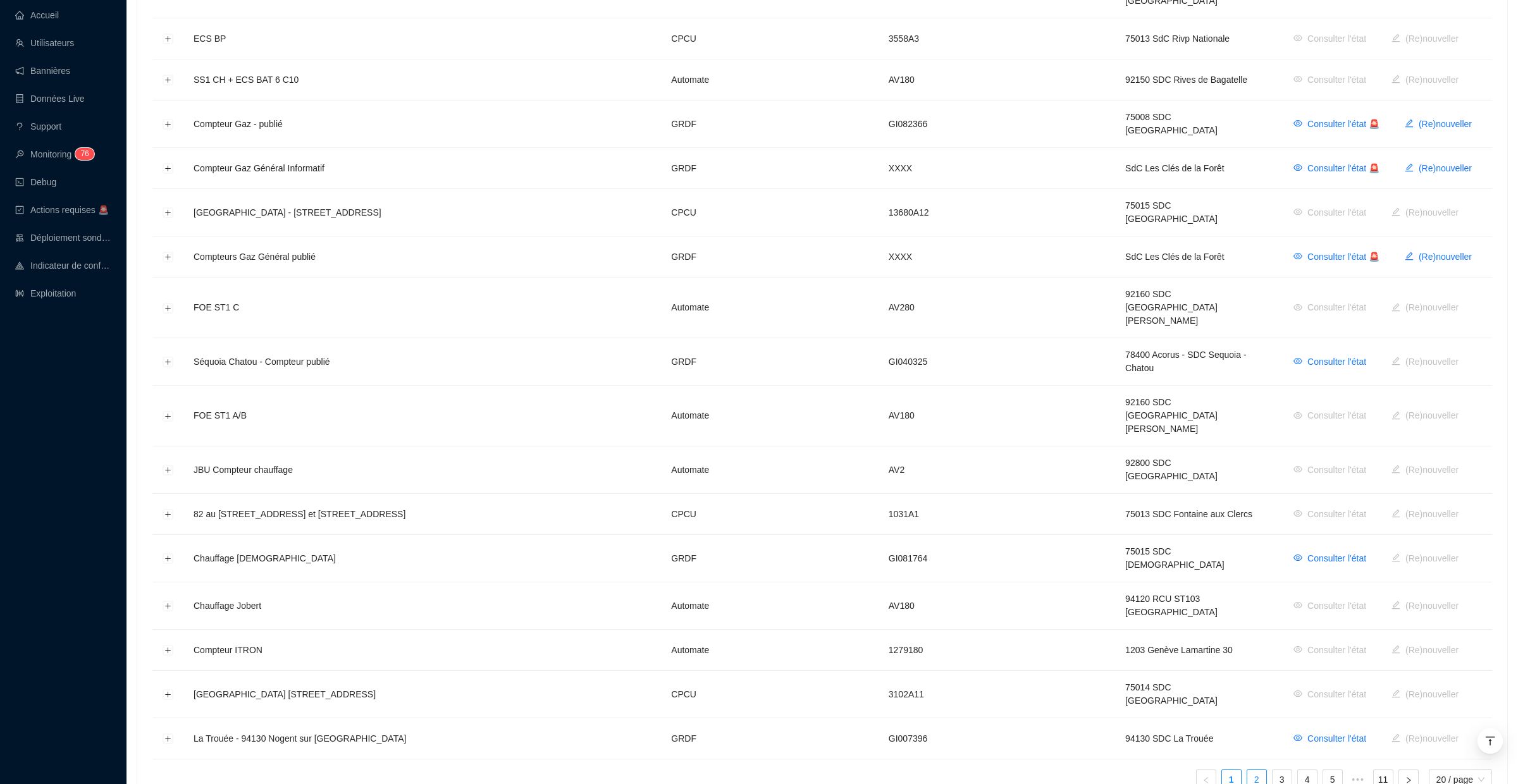
click at [1248, 771] on link "2" at bounding box center [1257, 780] width 19 height 19
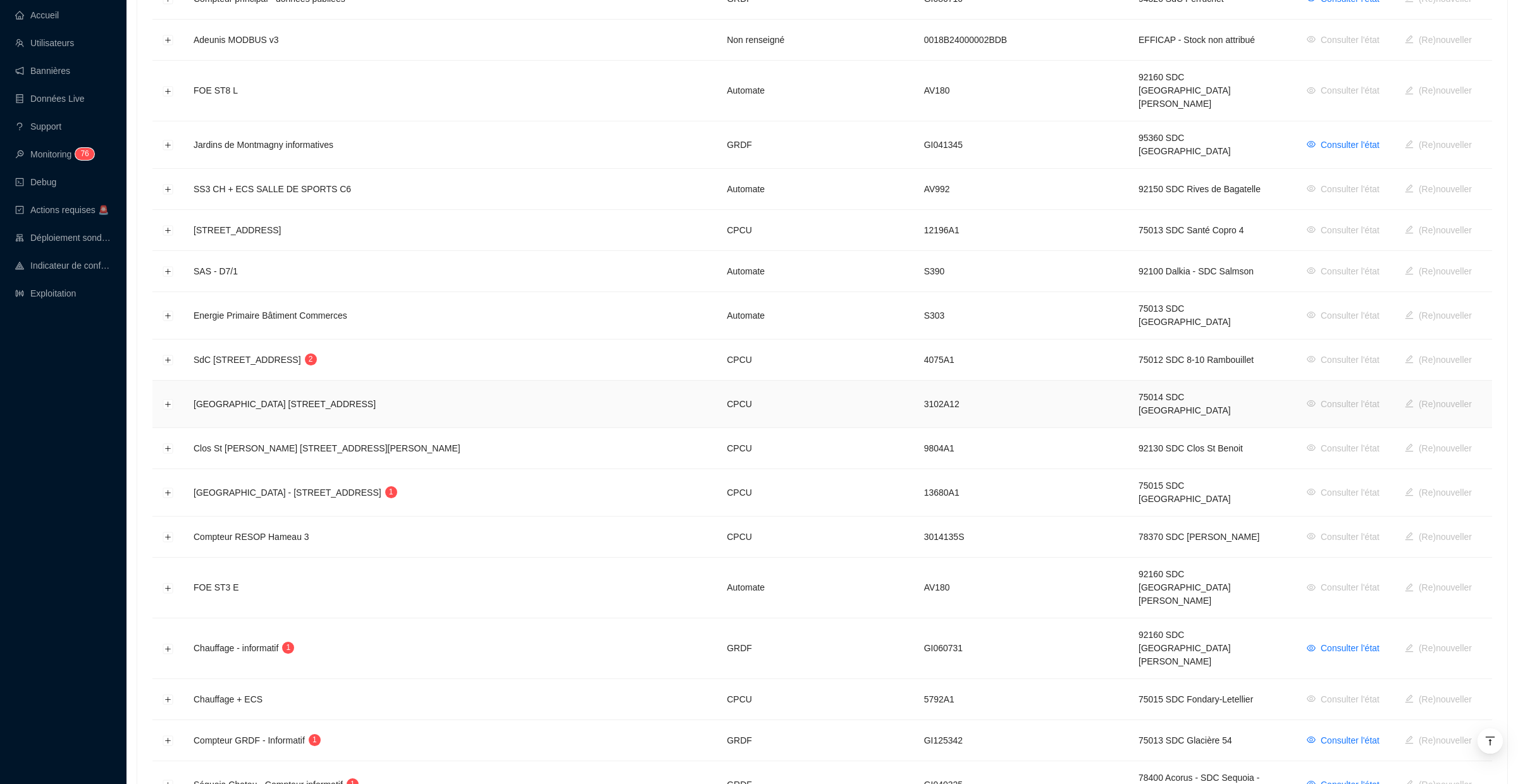
scroll to position [381, 0]
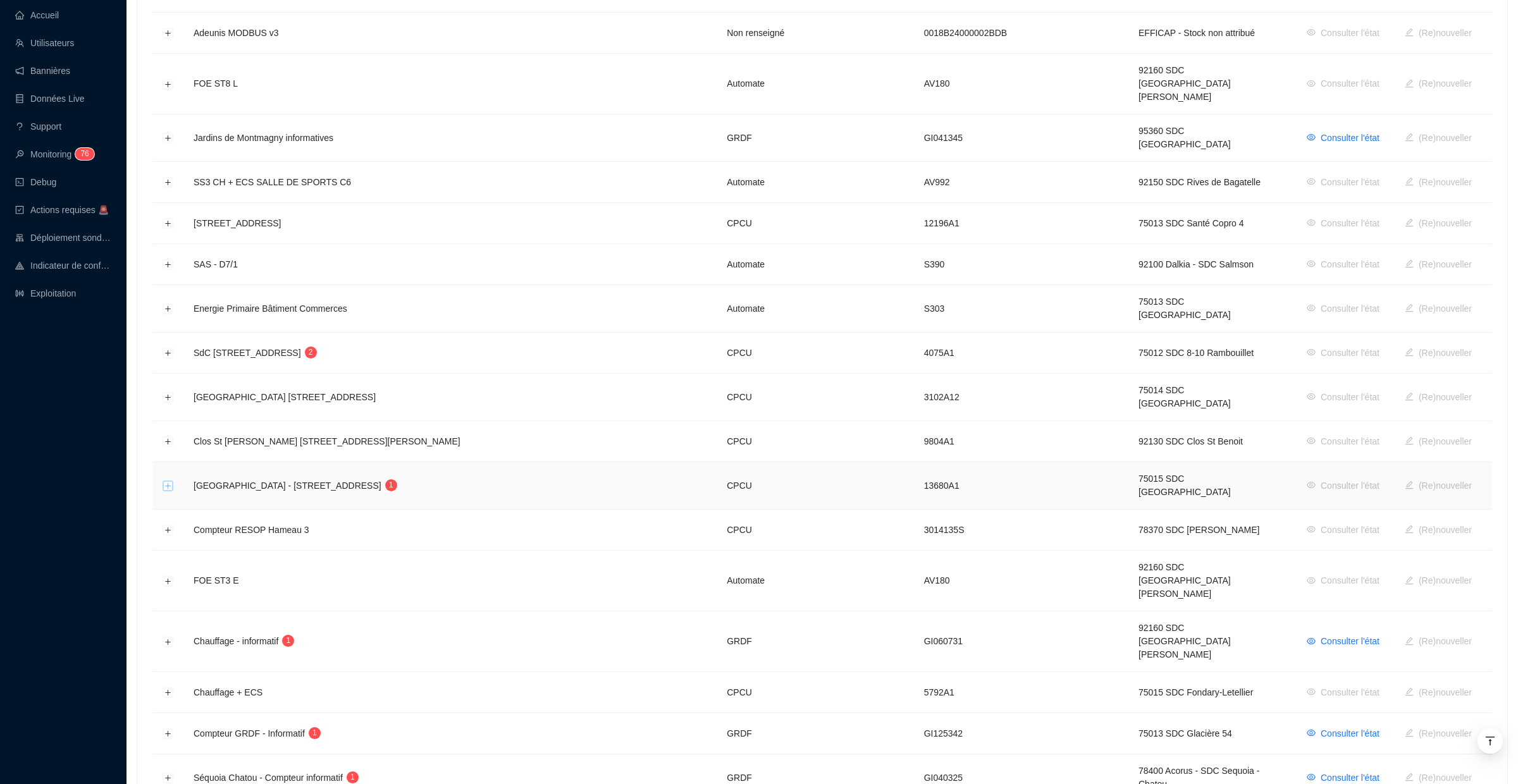
click at [166, 481] on button "Développer la ligne" at bounding box center [168, 486] width 10 height 10
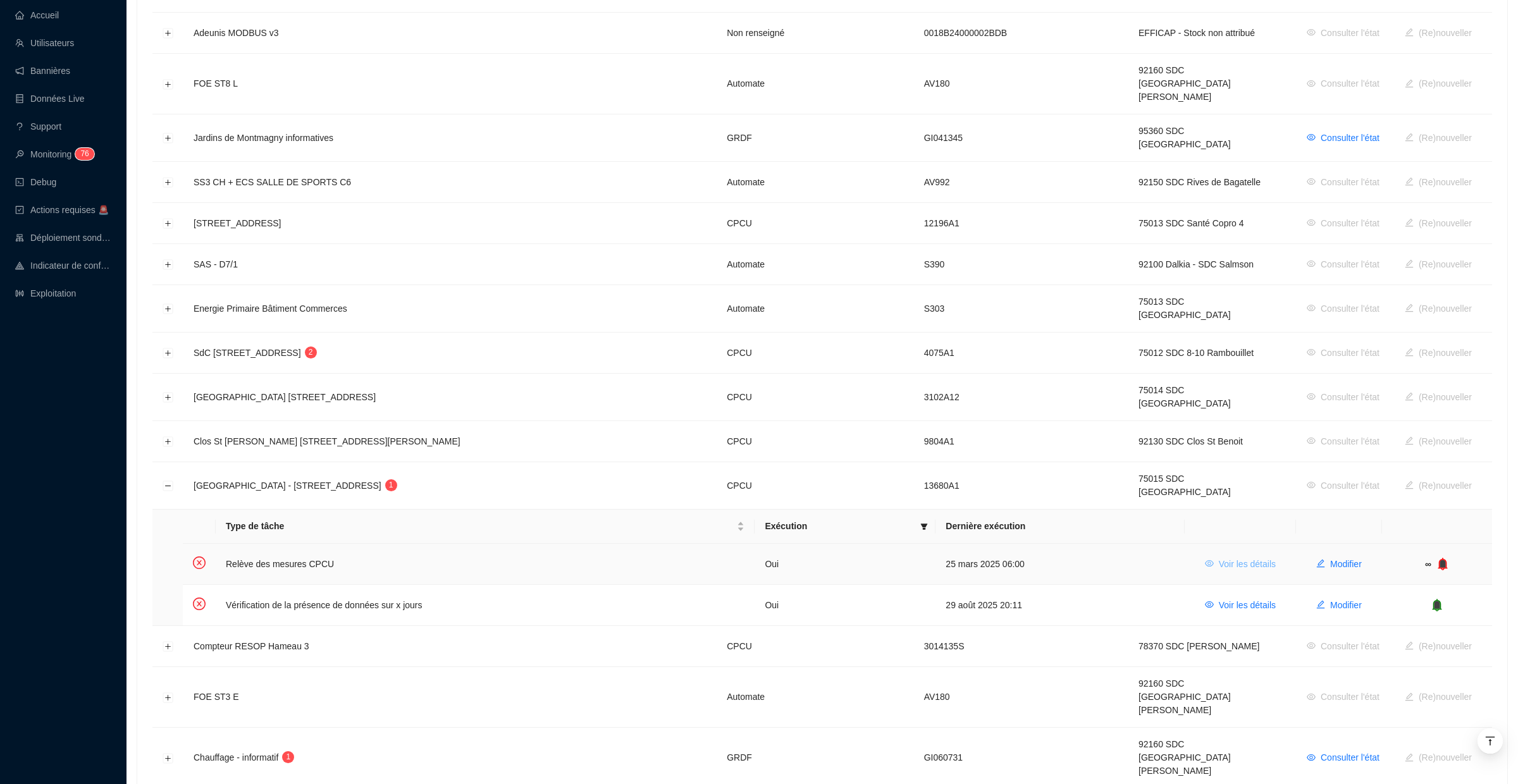
click at [1222, 558] on span "Voir les détails" at bounding box center [1248, 565] width 57 height 13
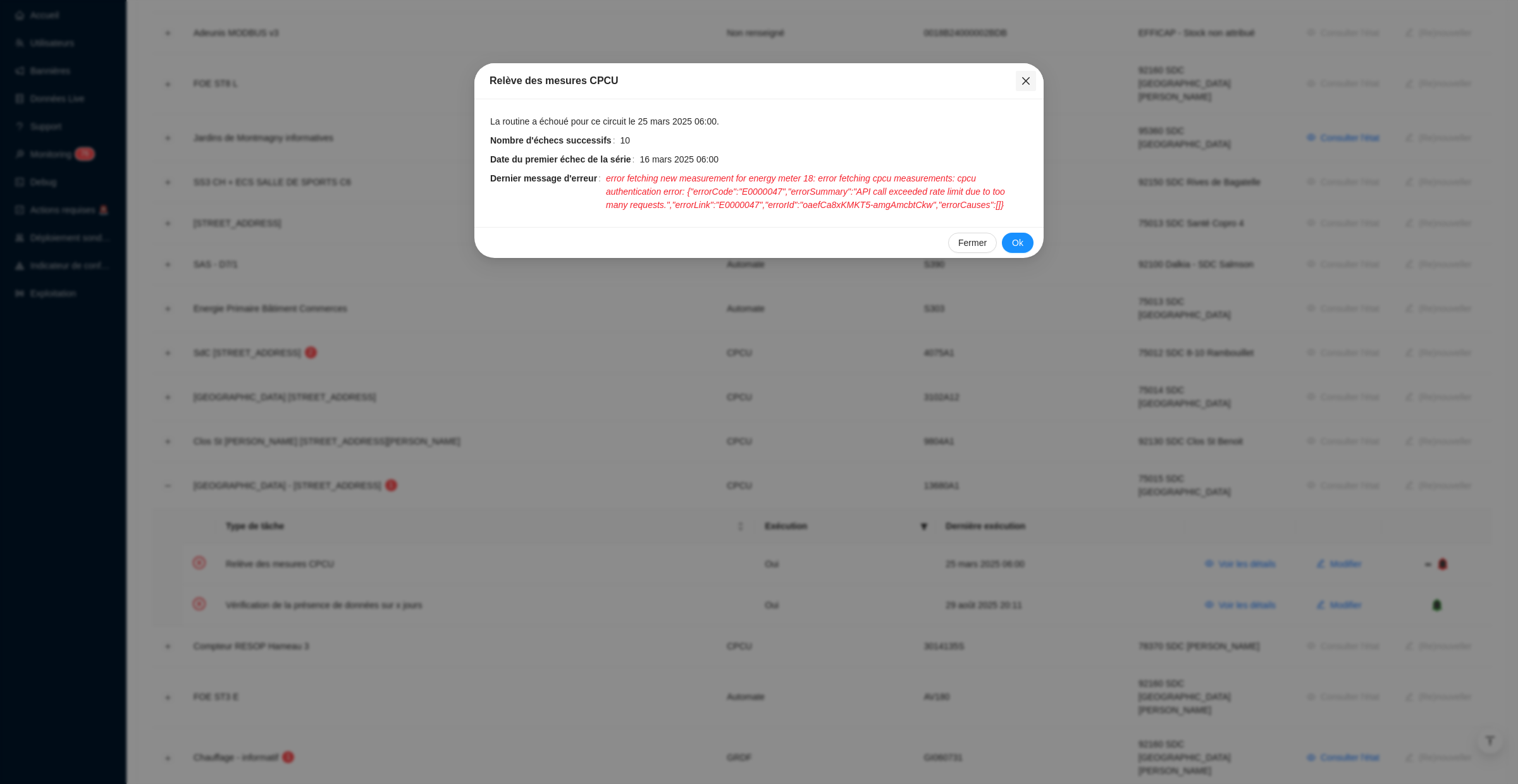
click at [1021, 76] on icon "close" at bounding box center [1026, 81] width 10 height 10
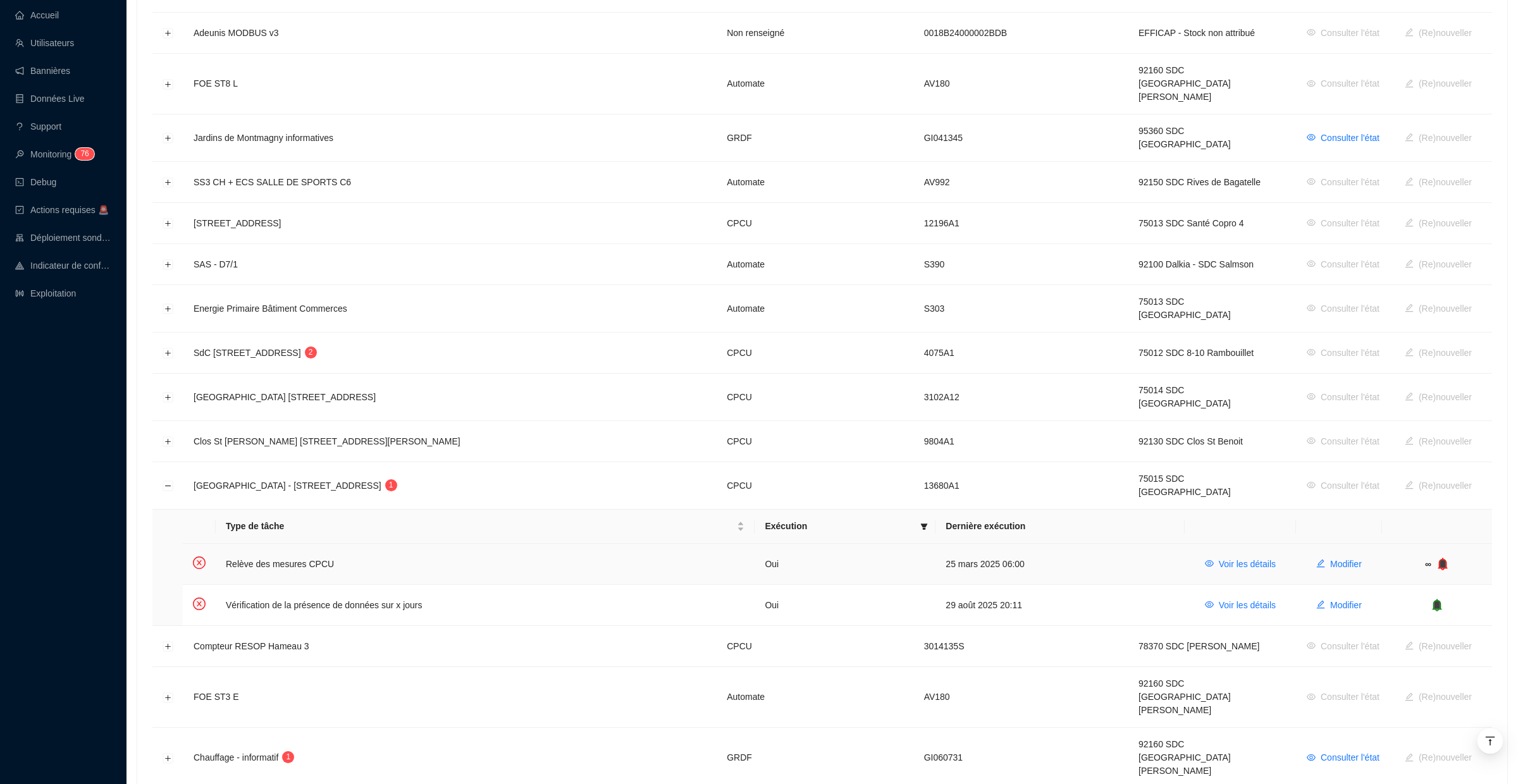
click at [1440, 558] on icon "bell" at bounding box center [1442, 564] width 9 height 13
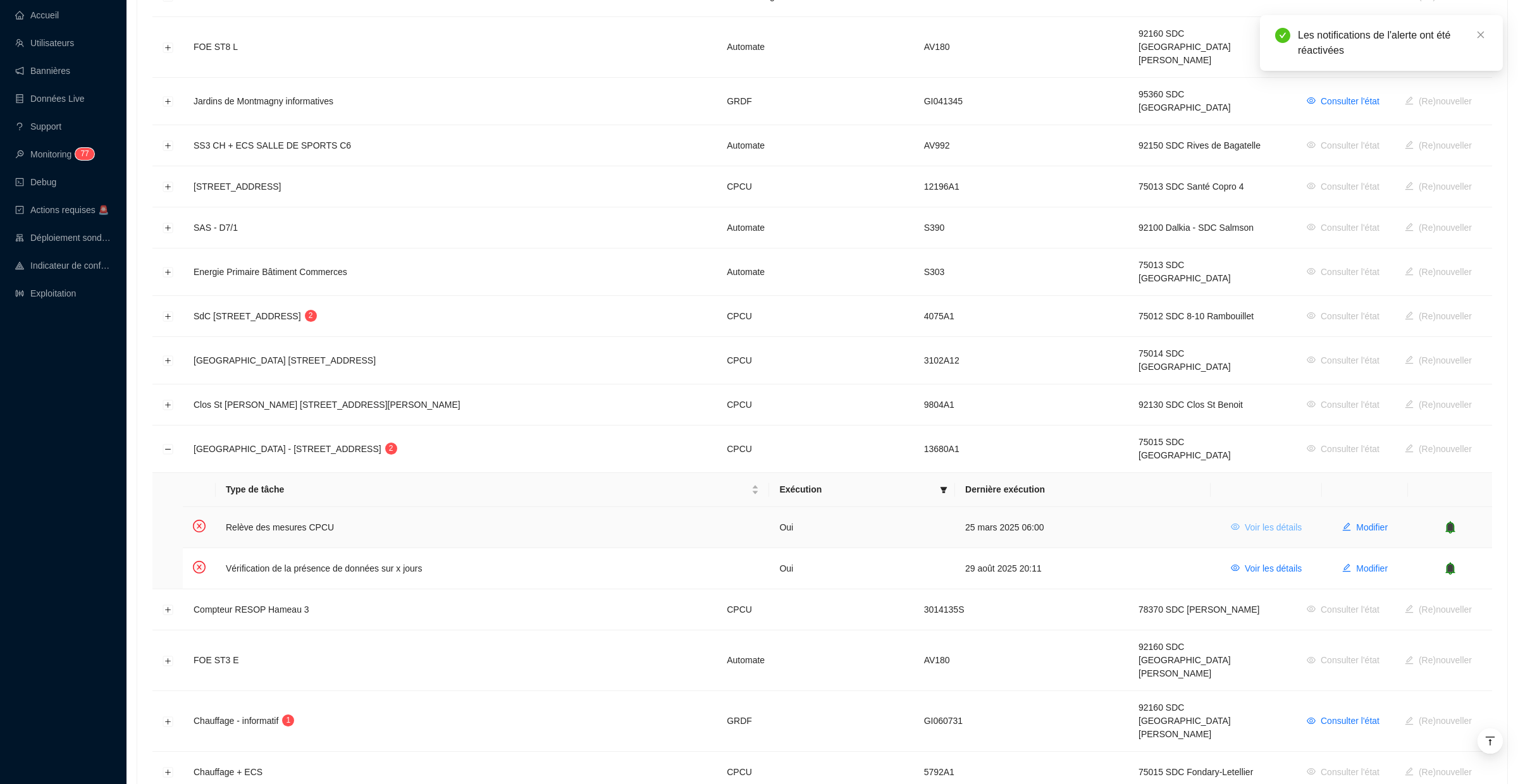
scroll to position [421, 0]
click at [167, 713] on button "Développer la ligne" at bounding box center [168, 718] width 10 height 10
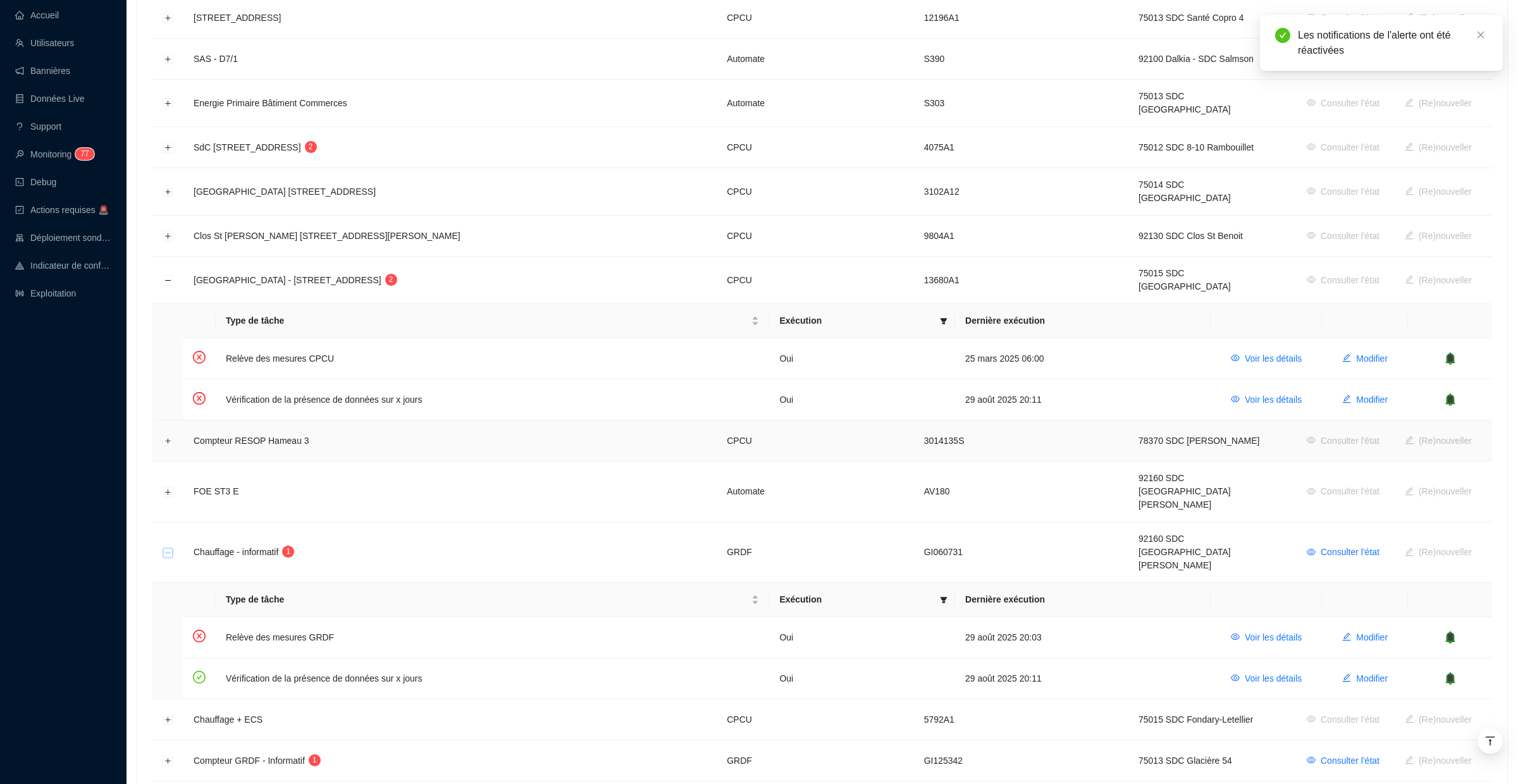
scroll to position [588, 0]
click at [1269, 630] on span "Voir les détails" at bounding box center [1274, 636] width 57 height 13
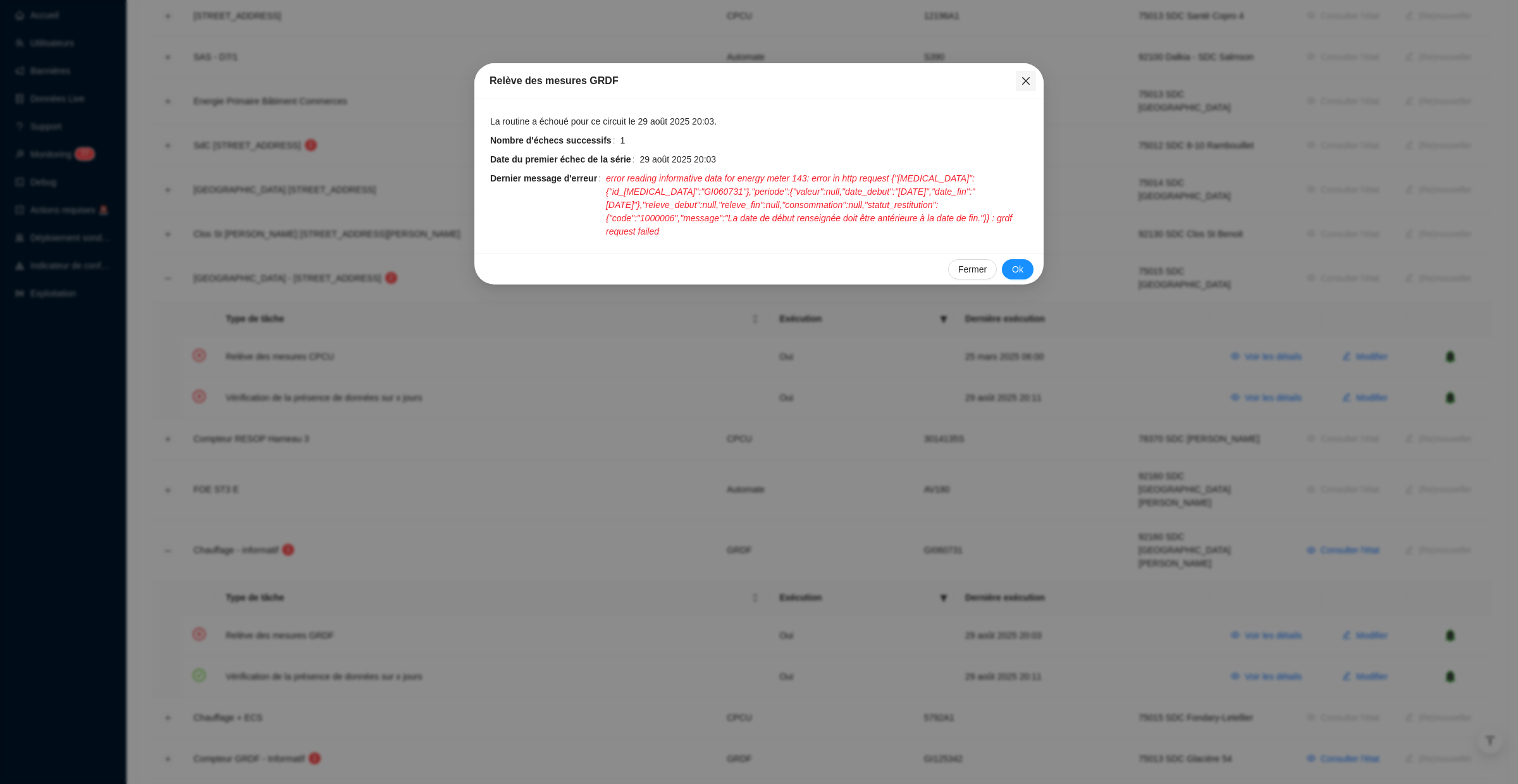
click at [1025, 79] on icon "close" at bounding box center [1026, 81] width 10 height 10
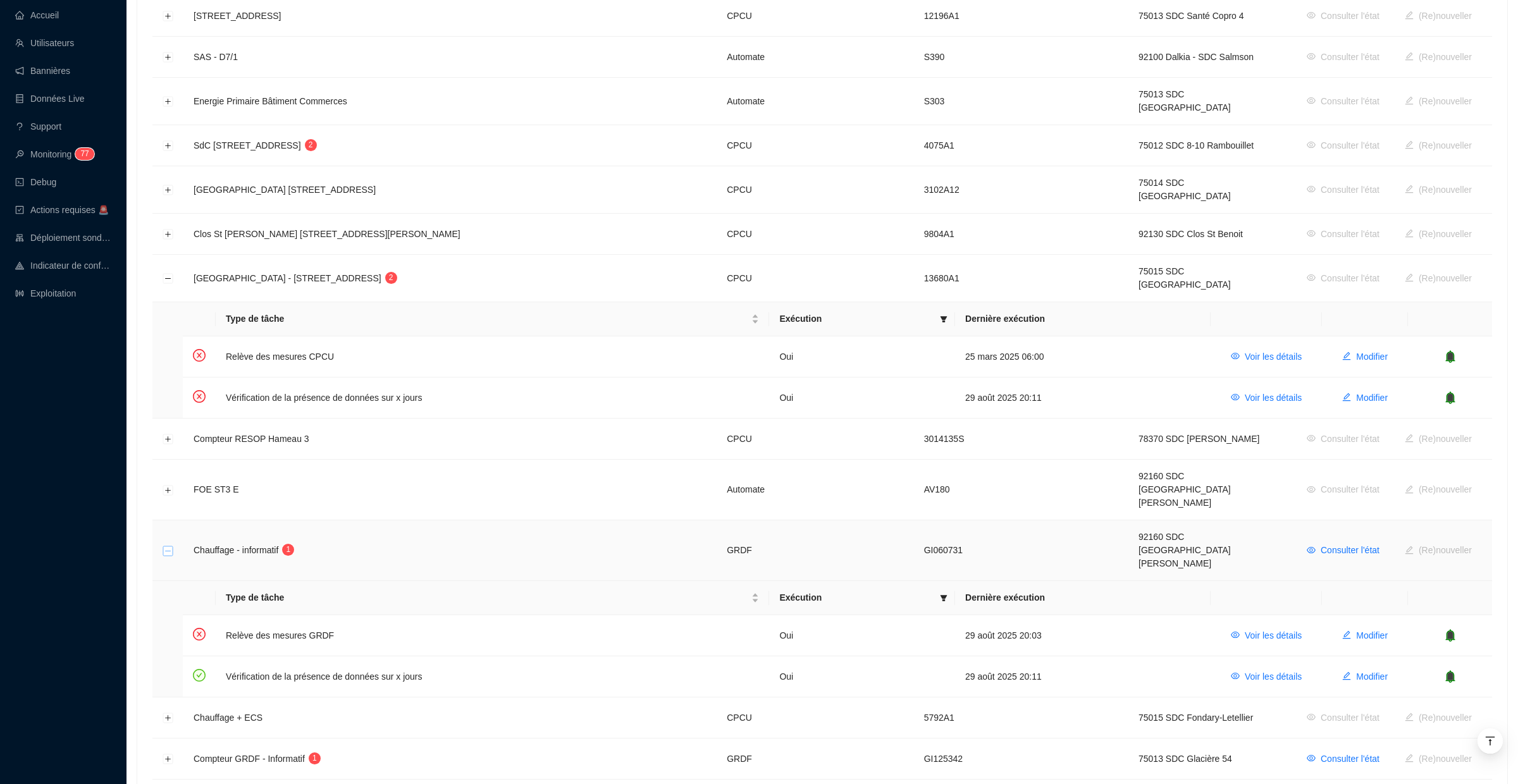
click at [169, 546] on button "Réduire la ligne" at bounding box center [168, 551] width 10 height 10
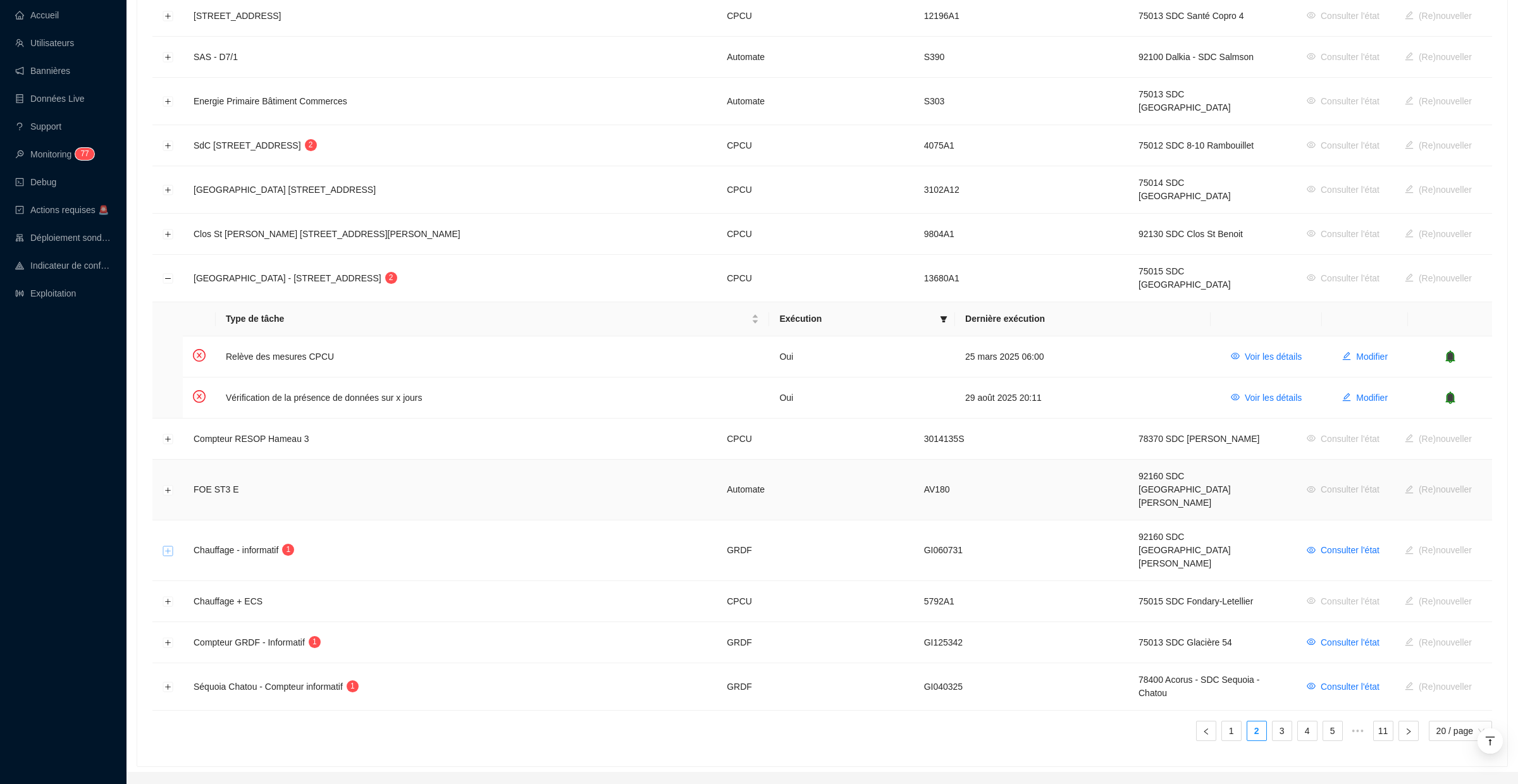
scroll to position [546, 0]
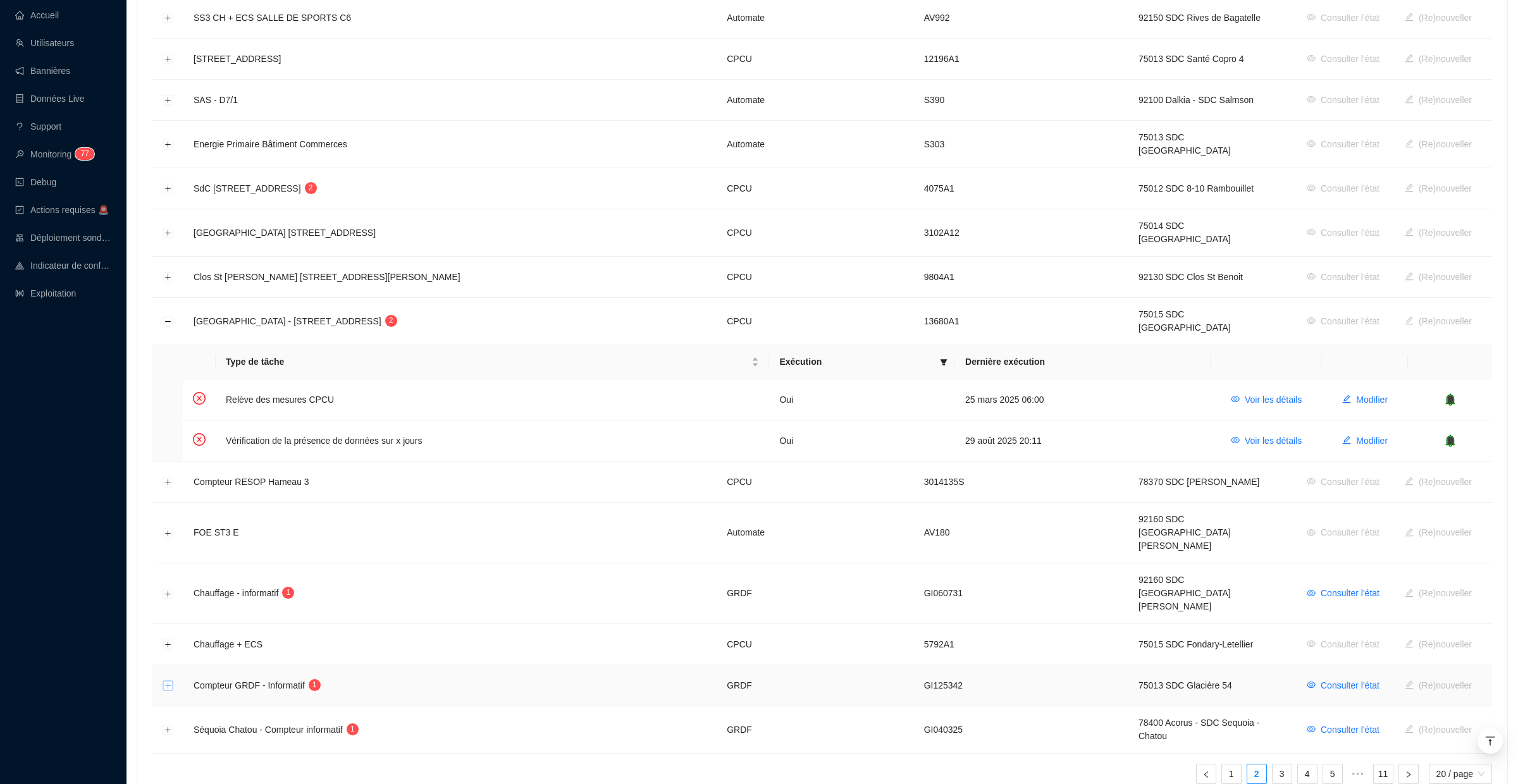
click at [169, 682] on button "Développer la ligne" at bounding box center [168, 687] width 10 height 10
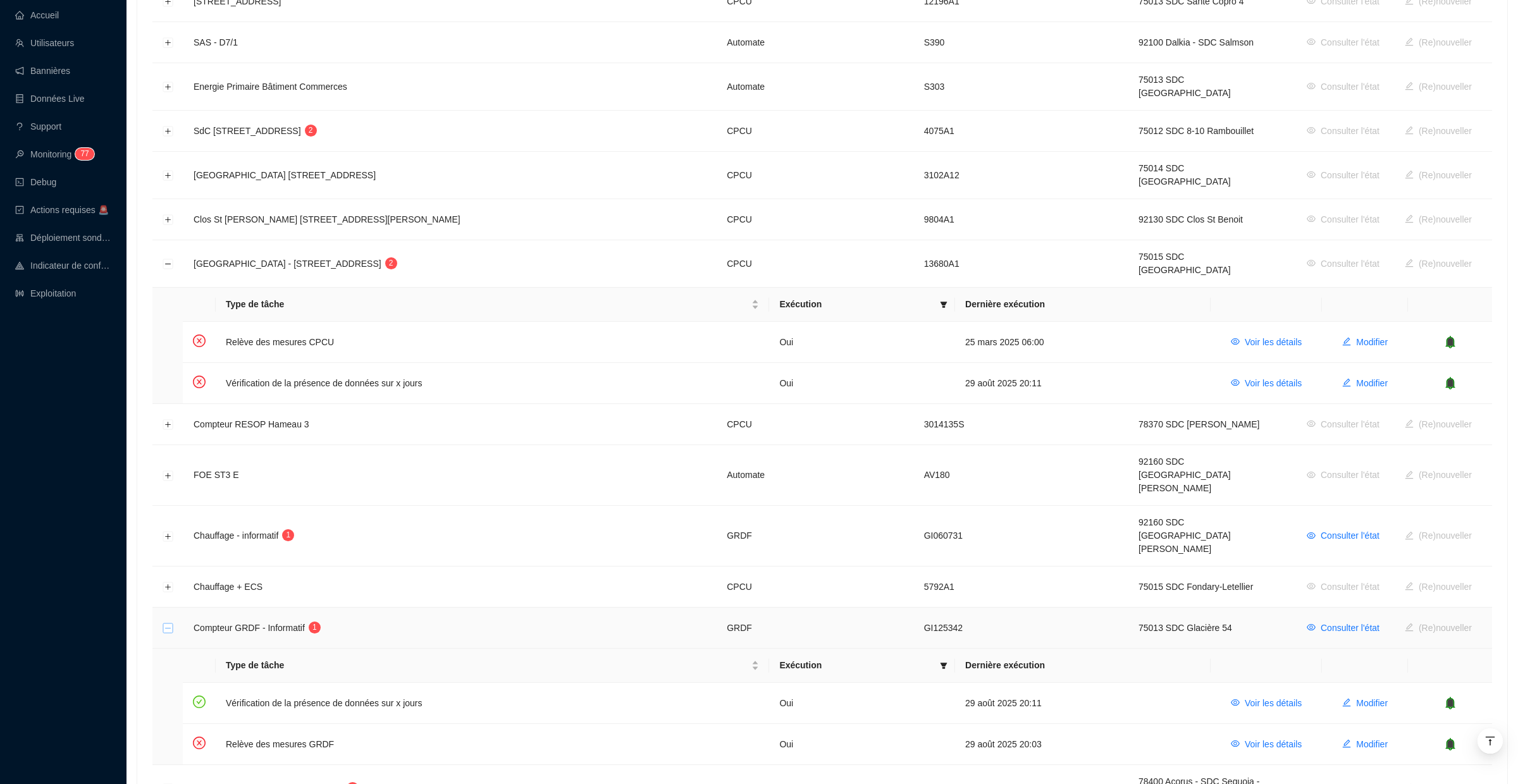
scroll to position [617, 0]
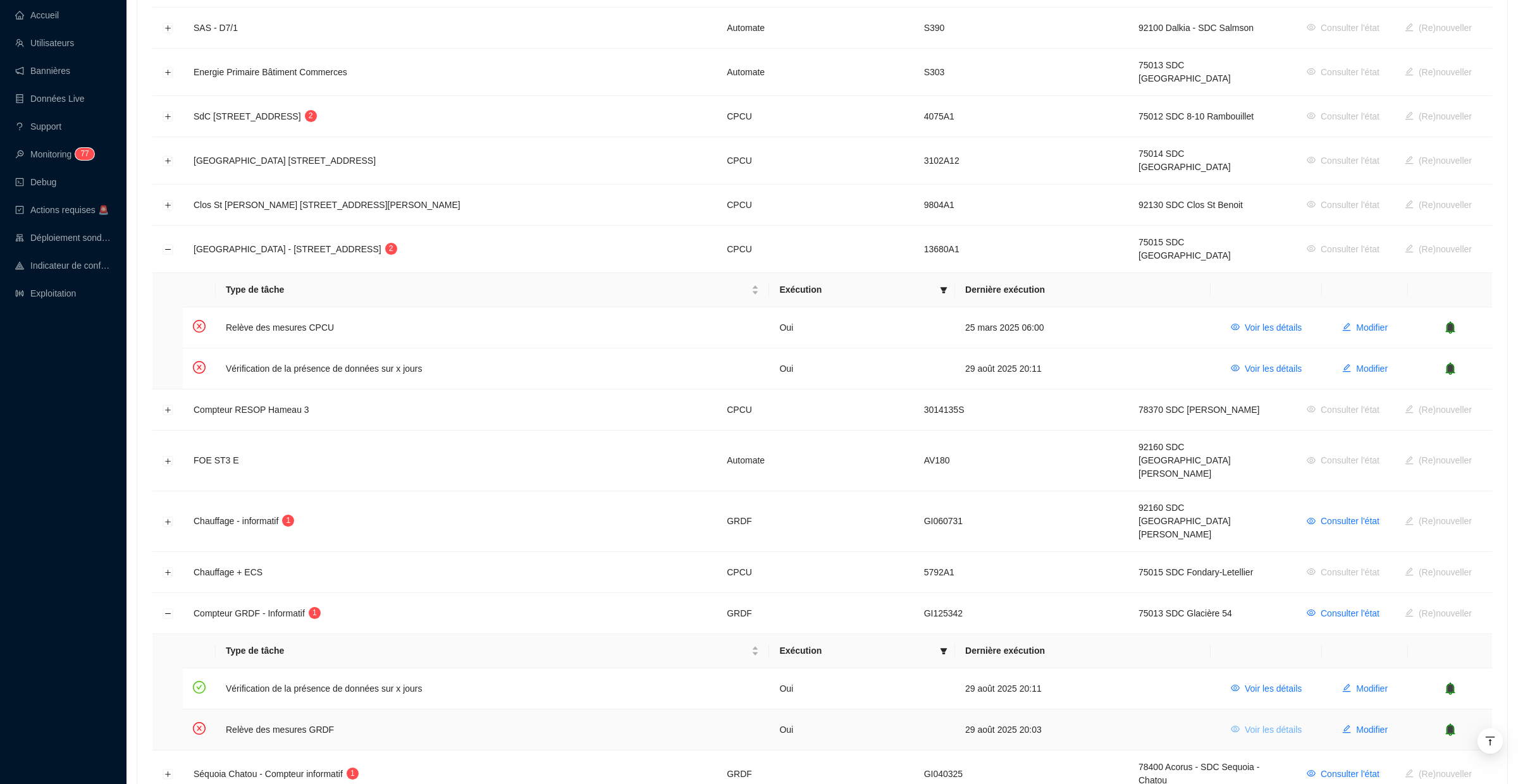
click at [1272, 724] on span "Voir les détails" at bounding box center [1274, 730] width 57 height 13
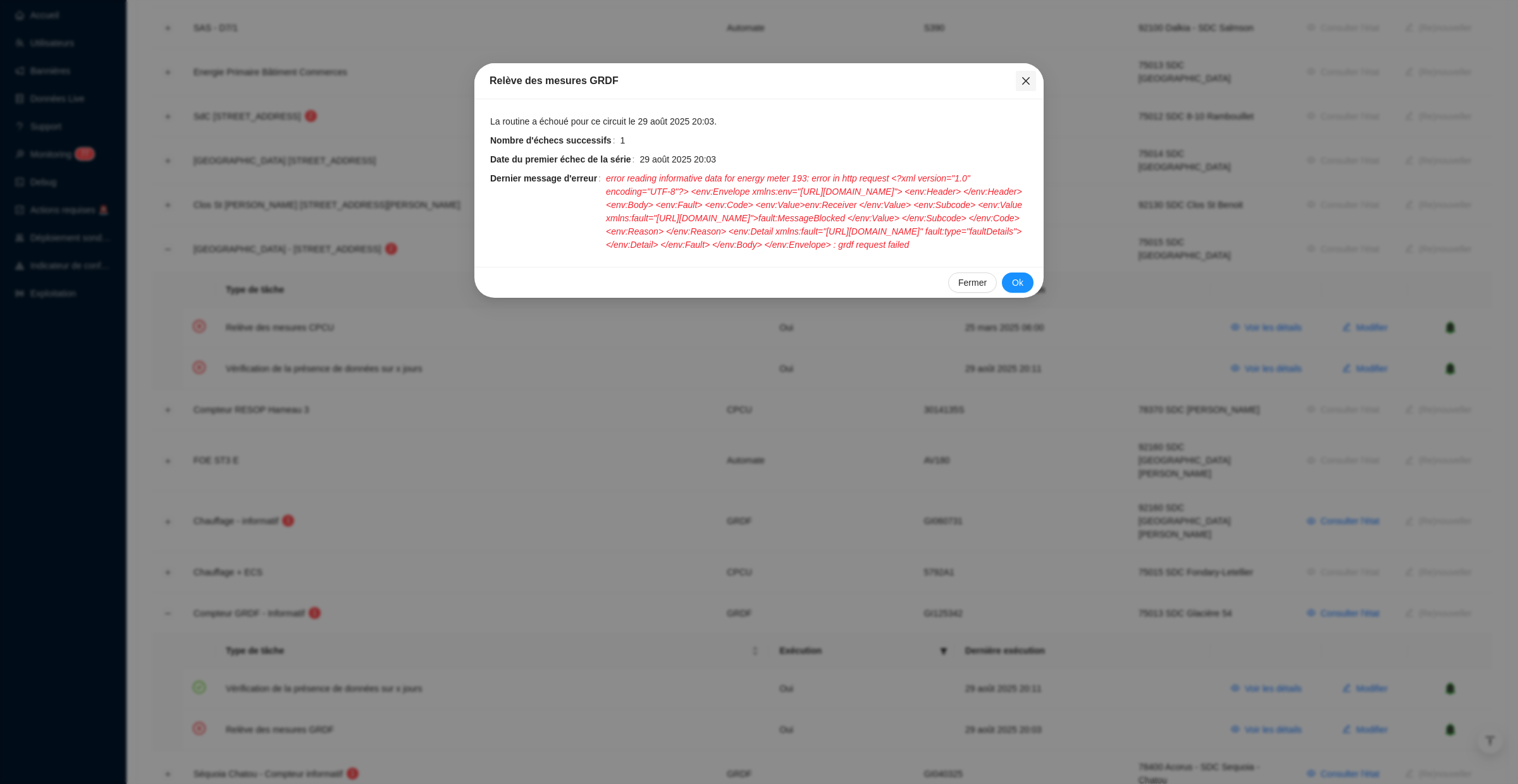
click at [1025, 76] on icon "close" at bounding box center [1026, 81] width 10 height 10
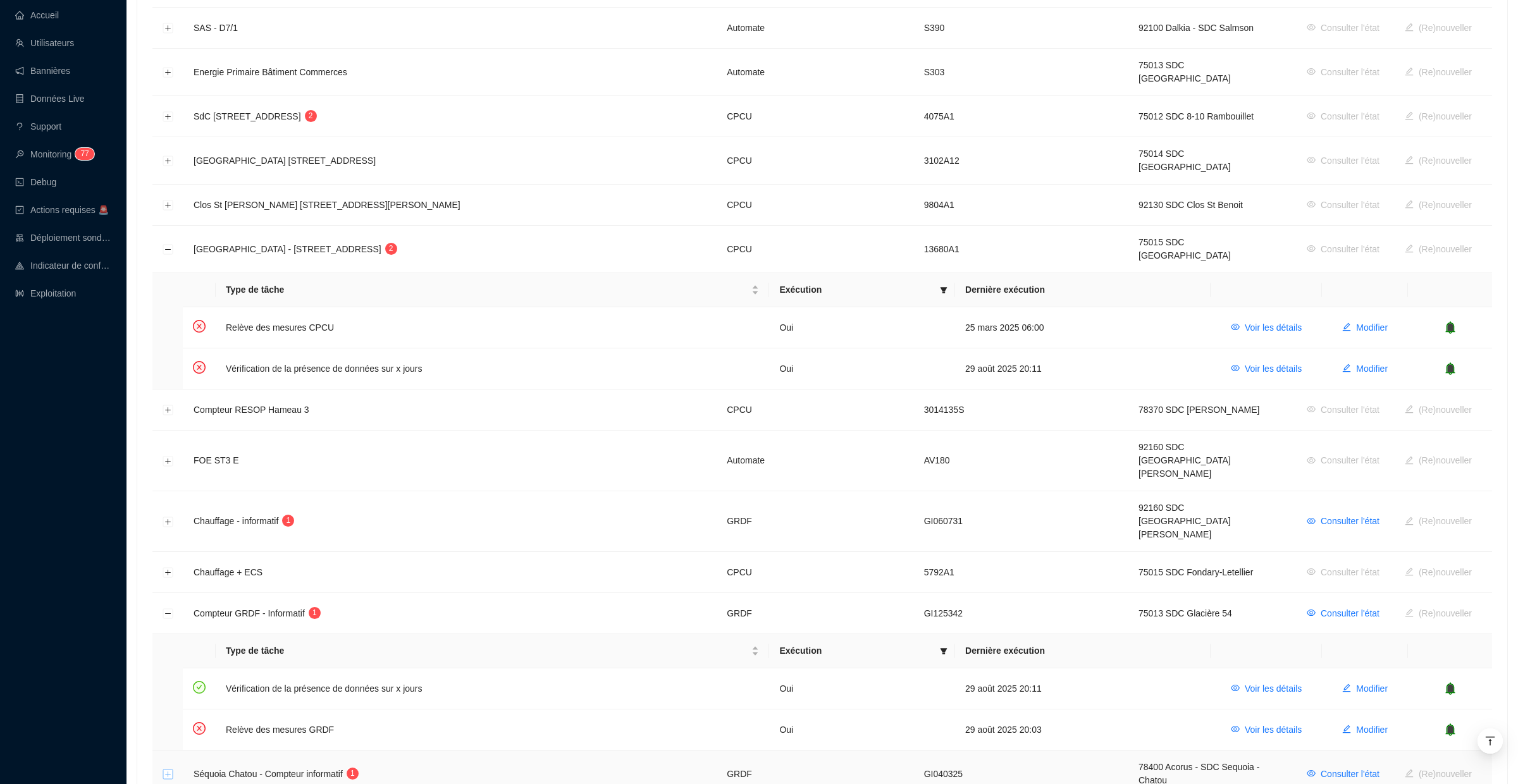
click at [169, 770] on button "Développer la ligne" at bounding box center [168, 775] width 10 height 10
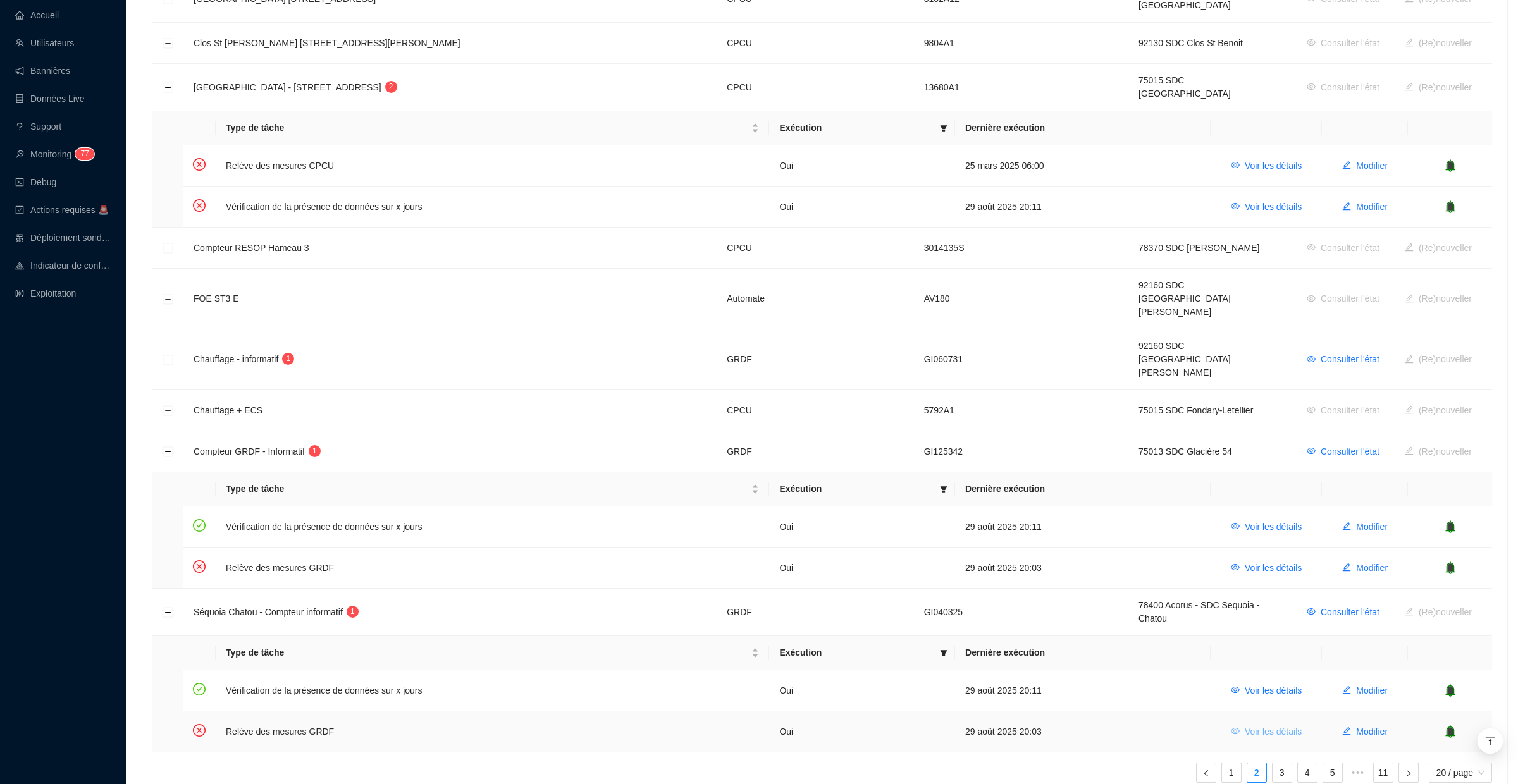
click at [1261, 725] on span "Voir les détails" at bounding box center [1274, 732] width 57 height 13
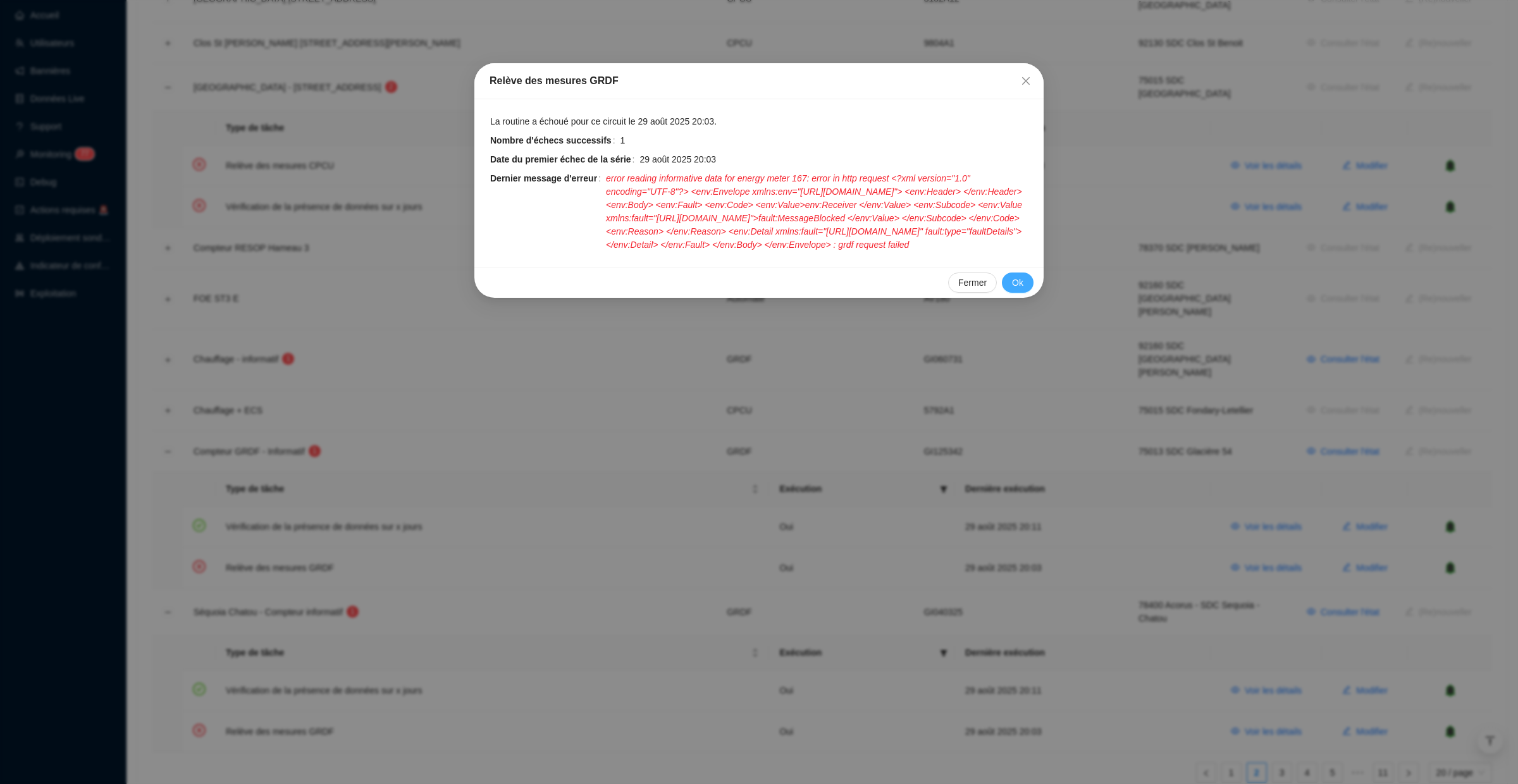
click at [1020, 290] on span "Ok" at bounding box center [1018, 283] width 12 height 13
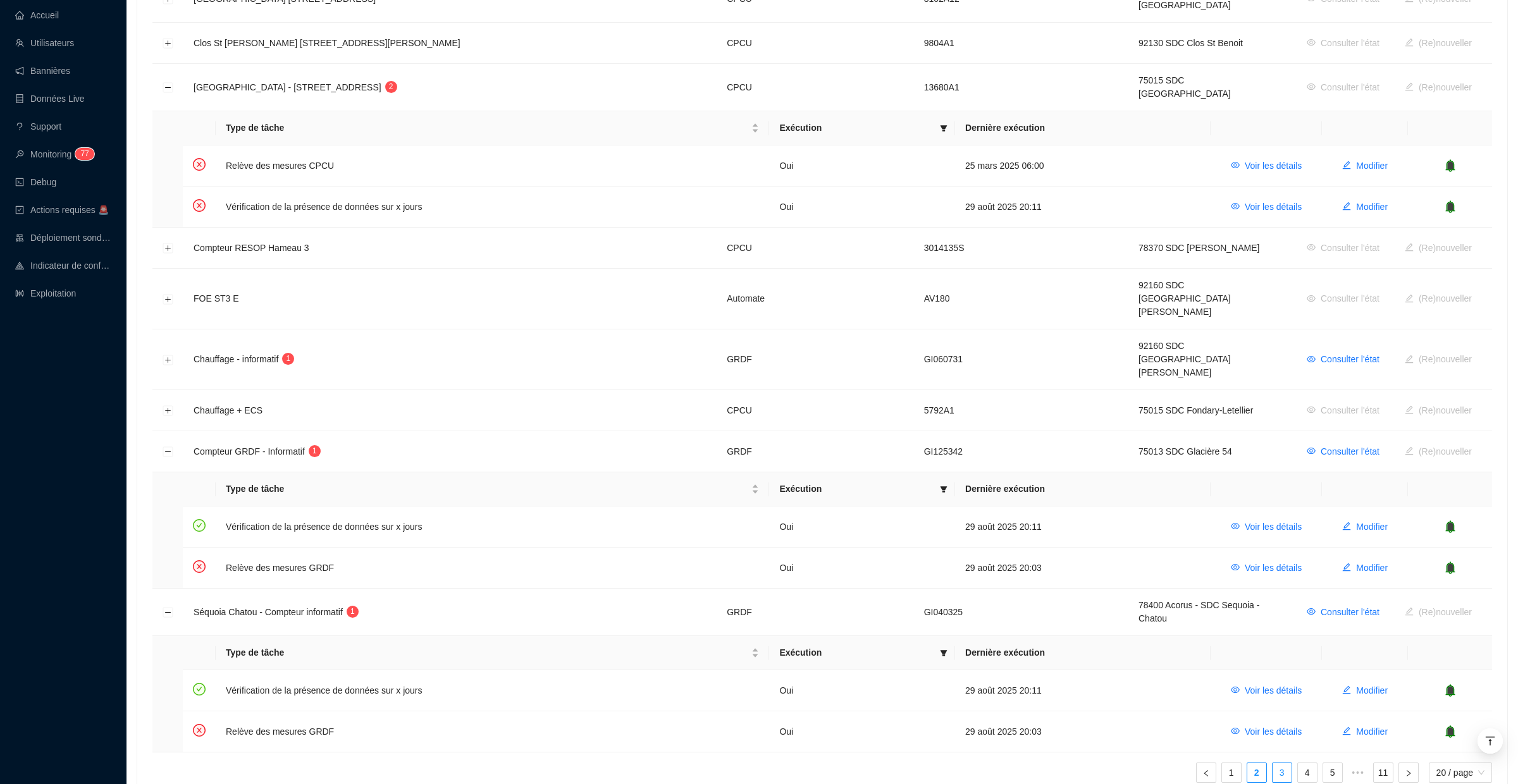
click at [1287, 764] on link "3" at bounding box center [1282, 773] width 19 height 19
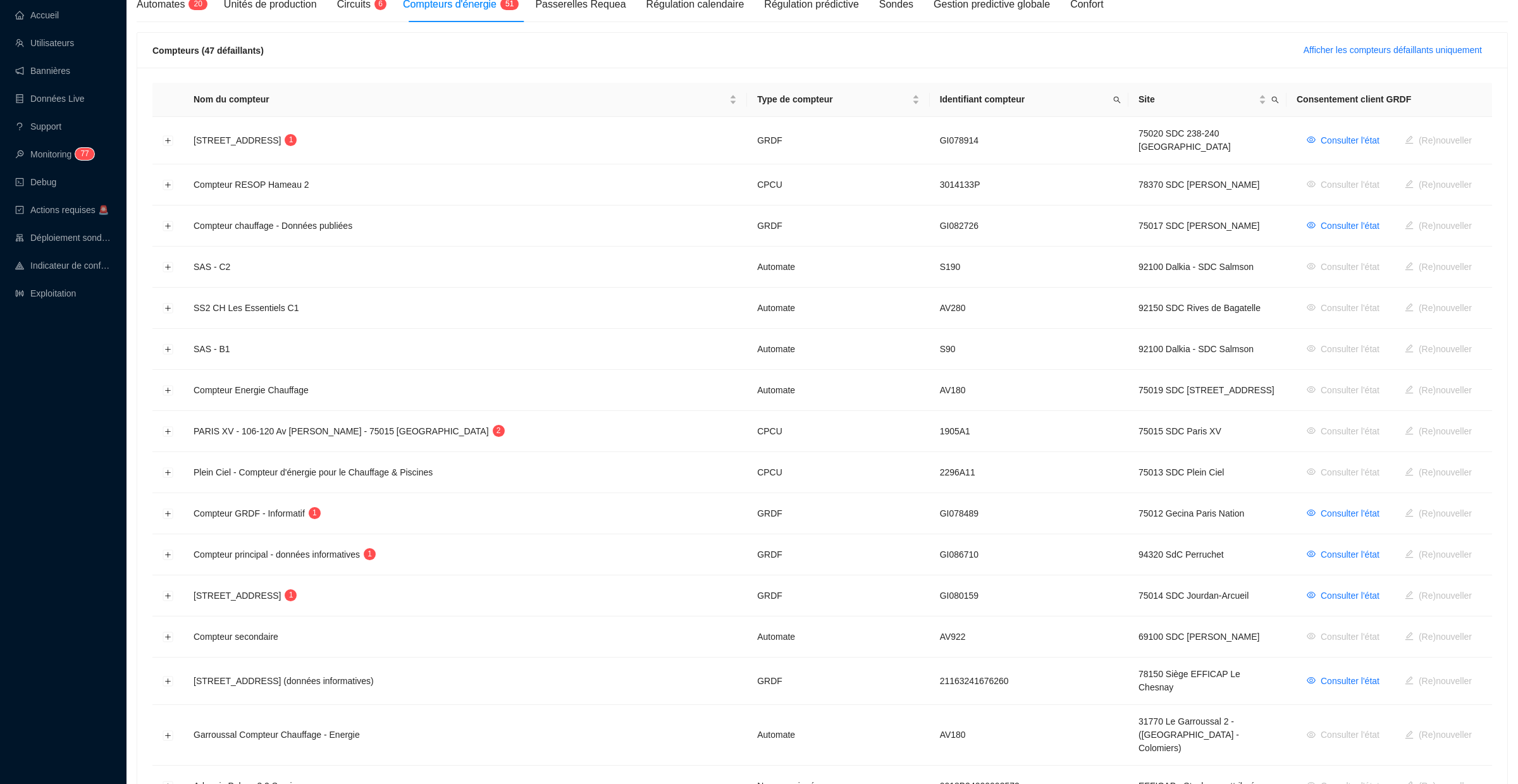
scroll to position [0, 0]
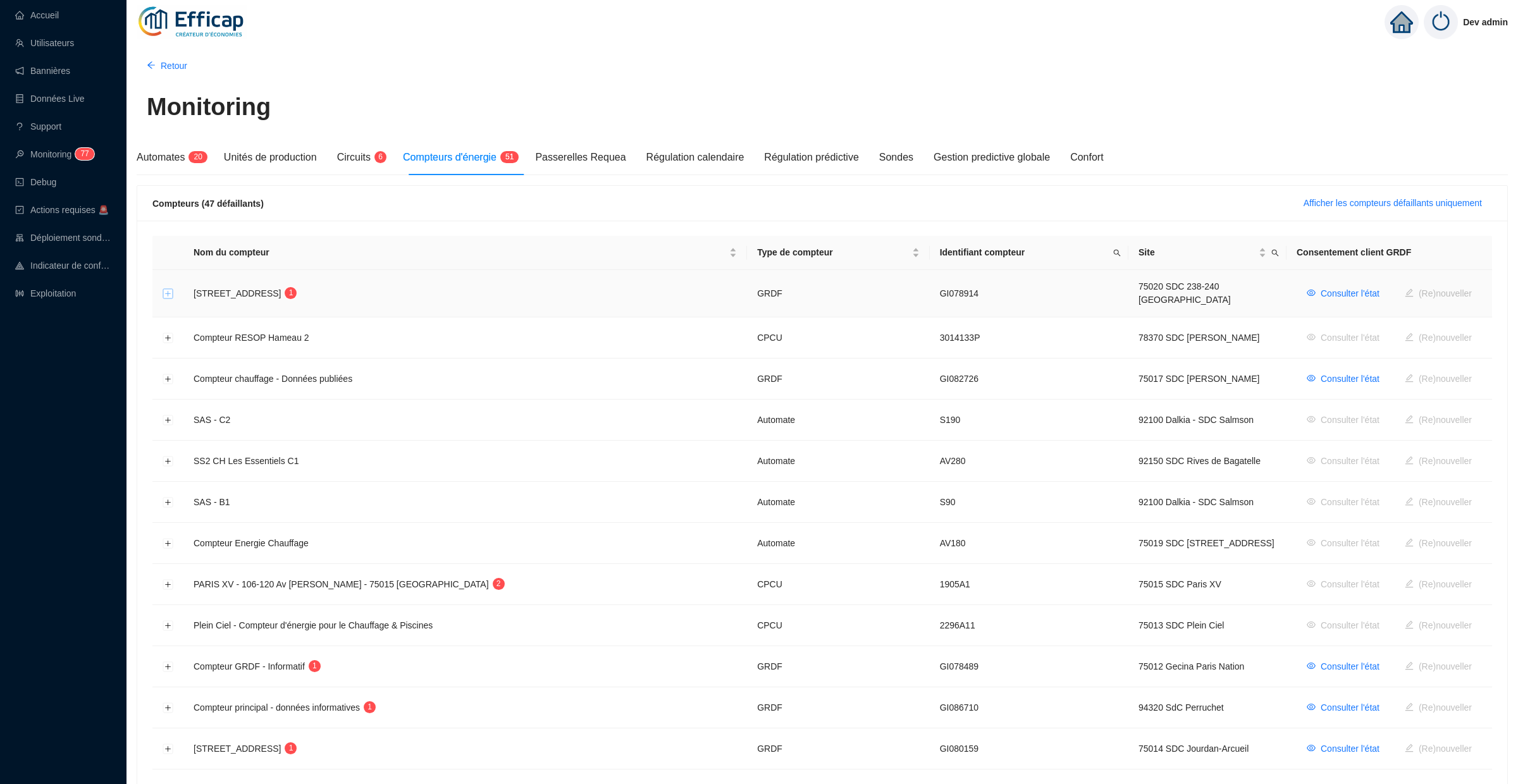
click at [170, 292] on button "Développer la ligne" at bounding box center [168, 294] width 10 height 10
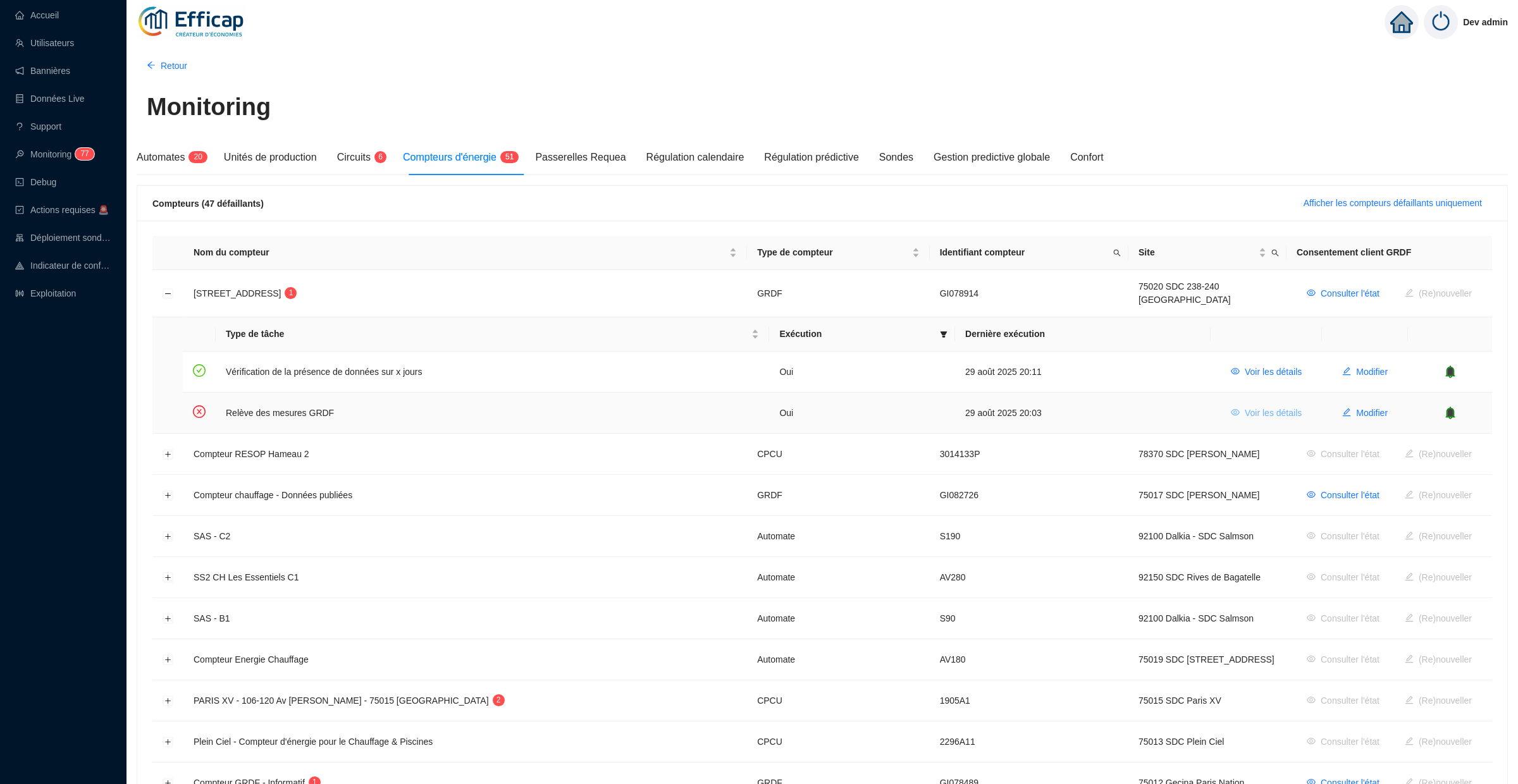
click at [1262, 407] on span "Voir les détails" at bounding box center [1274, 414] width 57 height 13
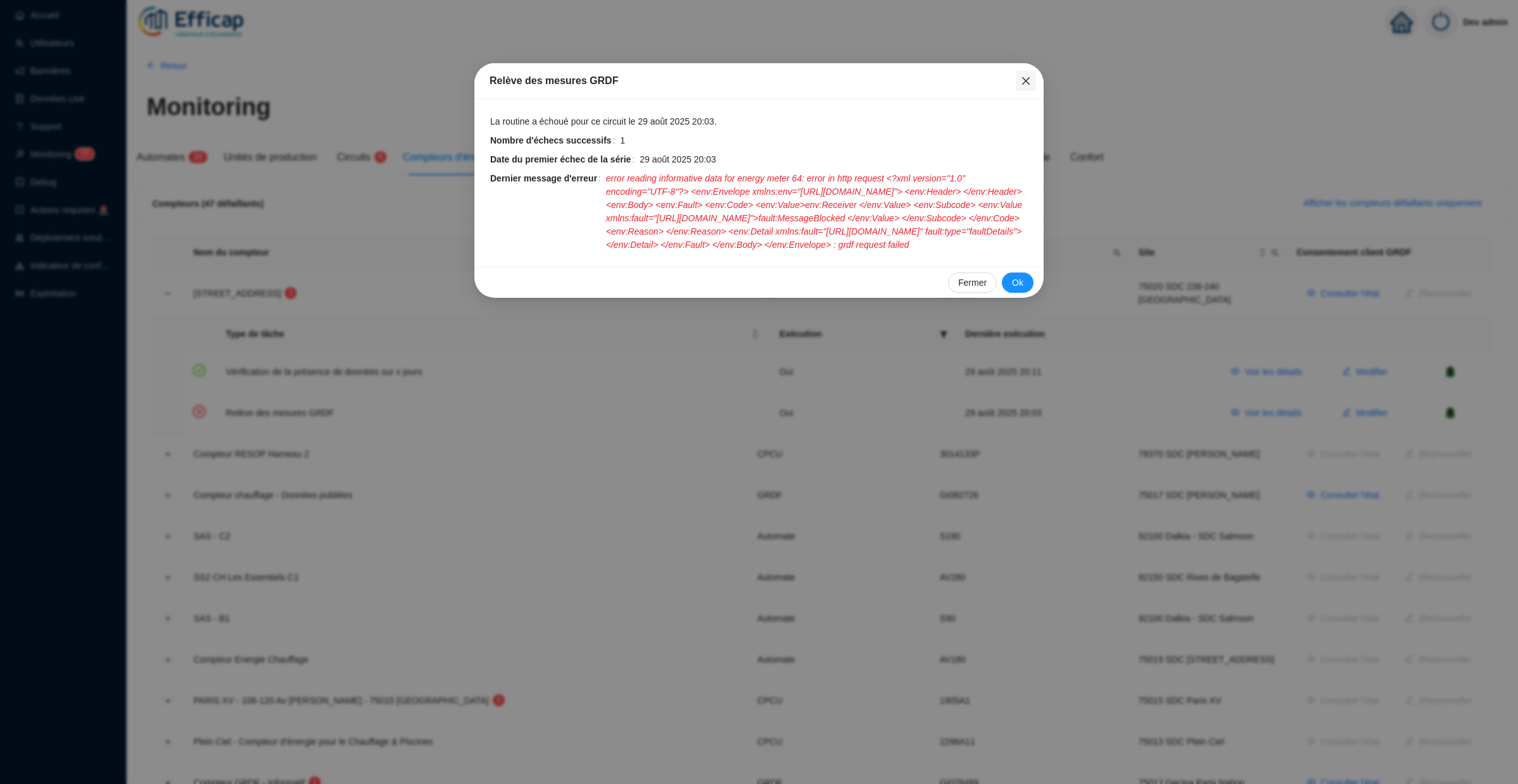
click at [1025, 78] on icon "close" at bounding box center [1026, 81] width 10 height 10
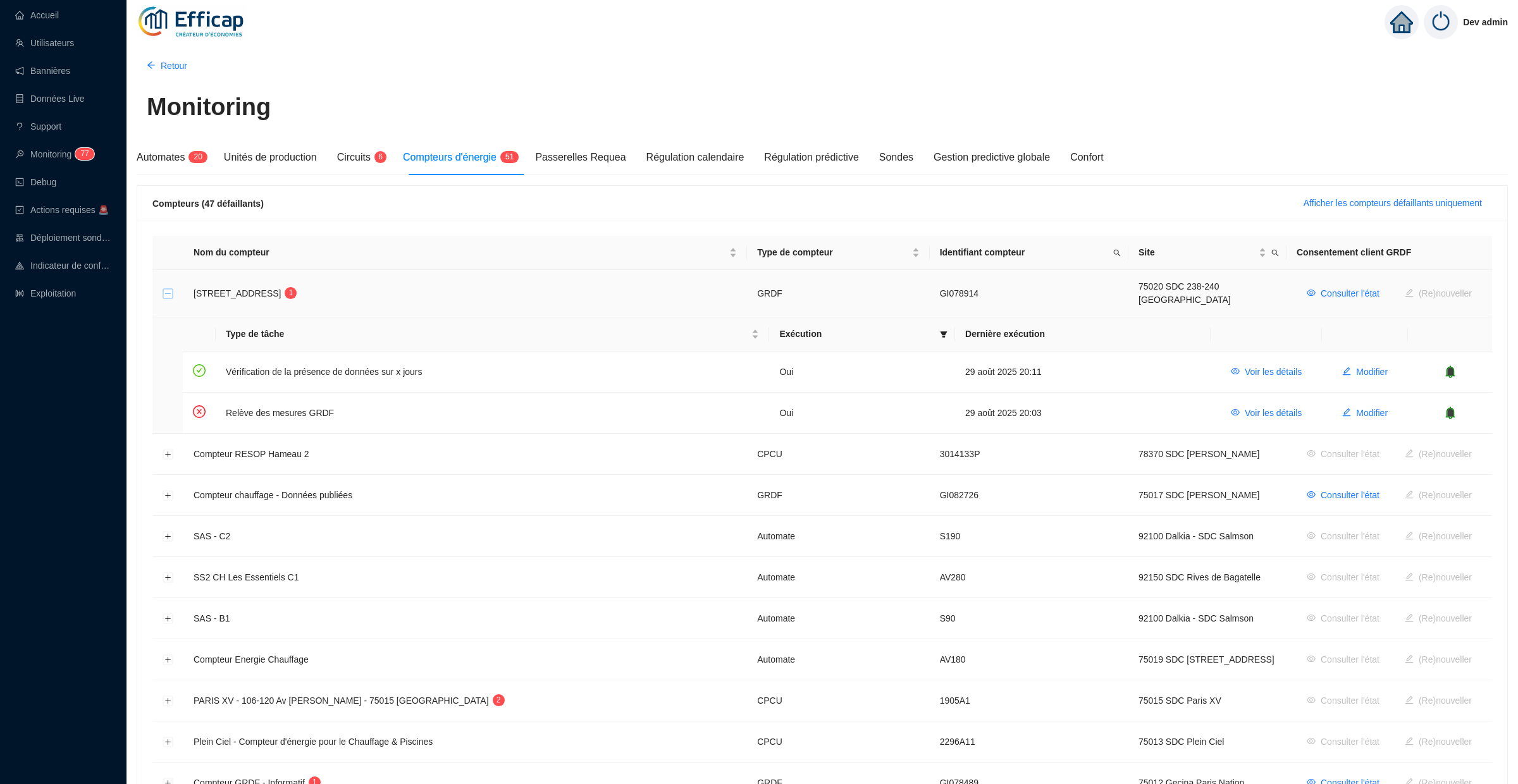
click at [165, 293] on button "Réduire la ligne" at bounding box center [168, 294] width 10 height 10
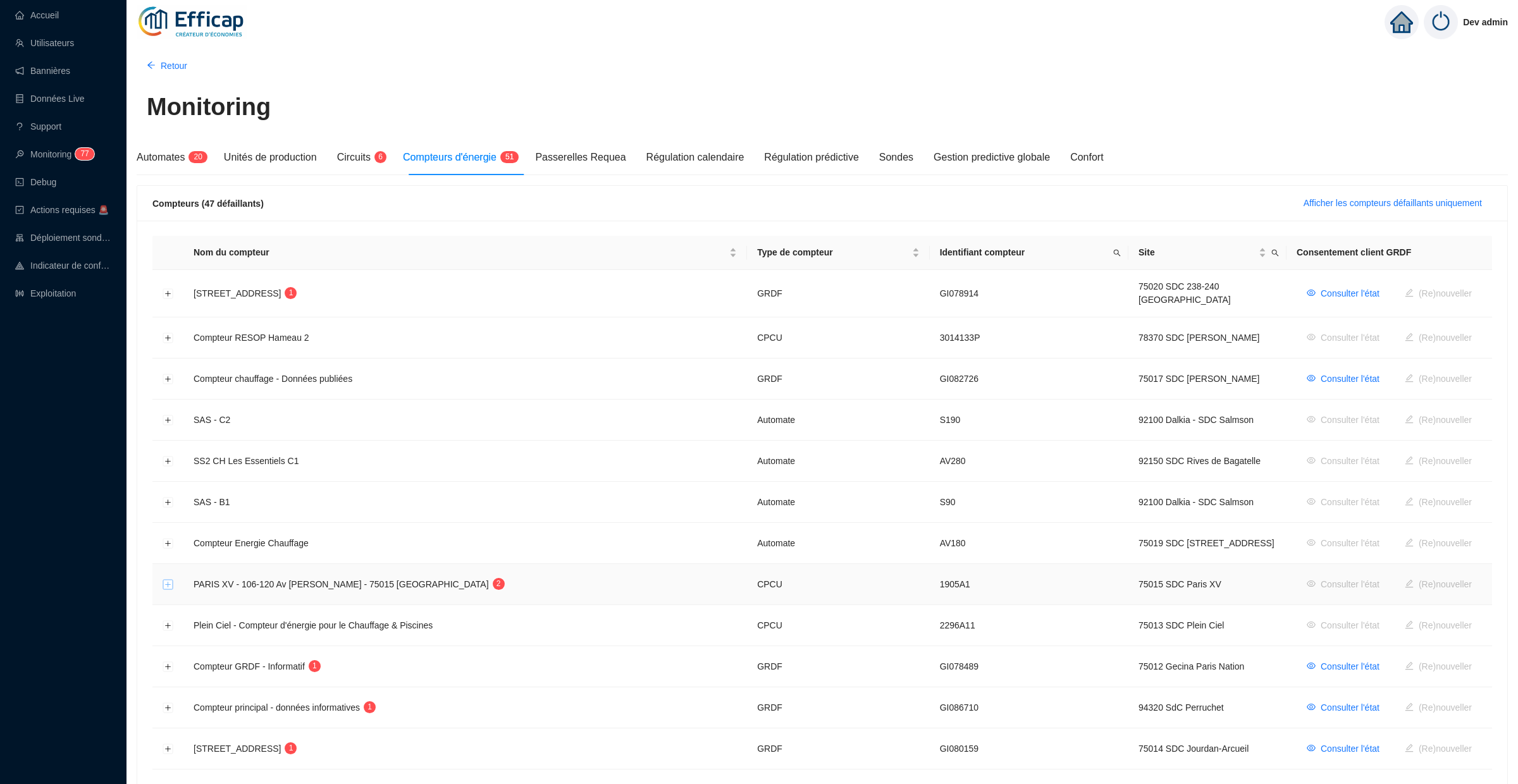
click at [169, 582] on button "Développer la ligne" at bounding box center [168, 585] width 10 height 10
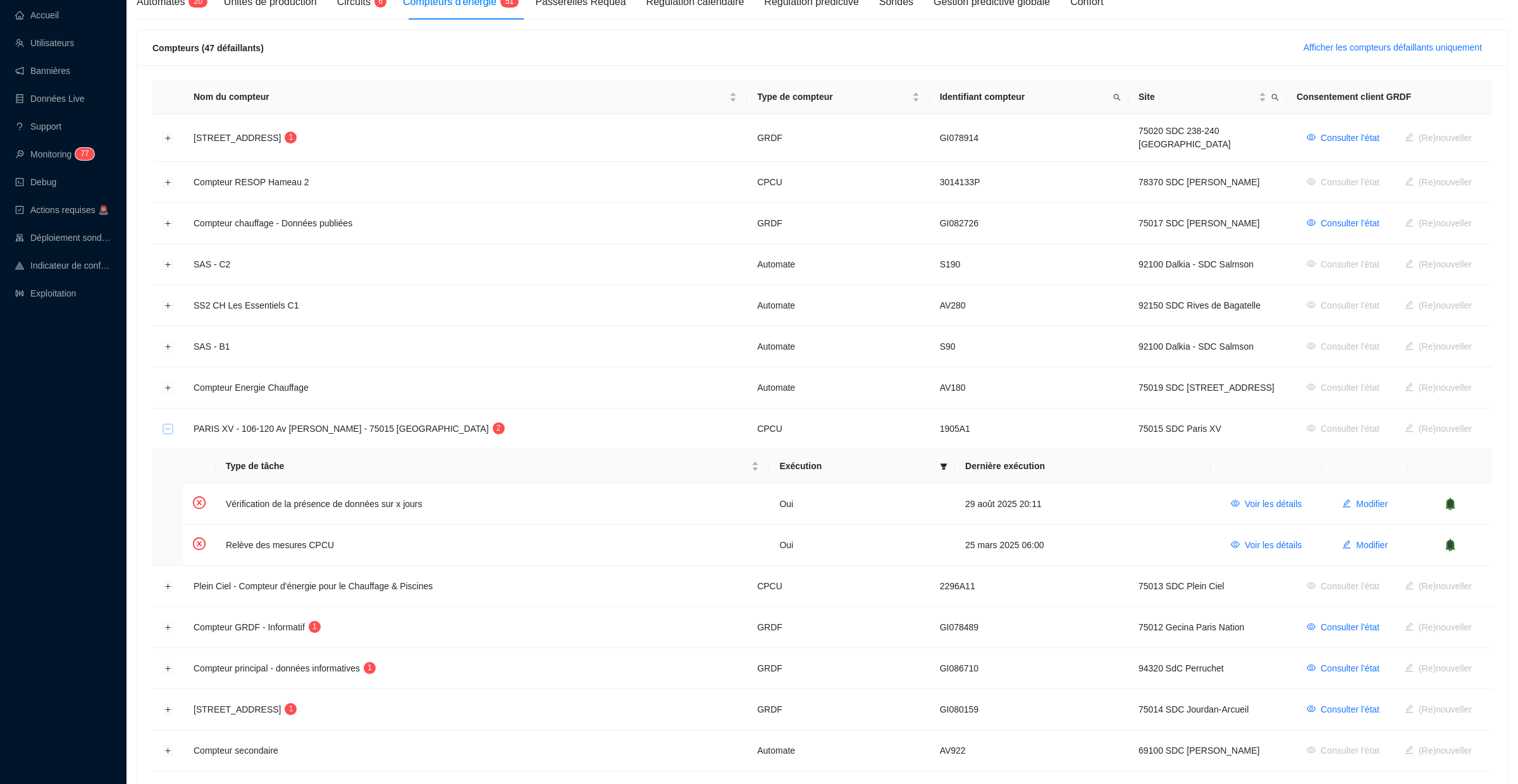
scroll to position [181, 0]
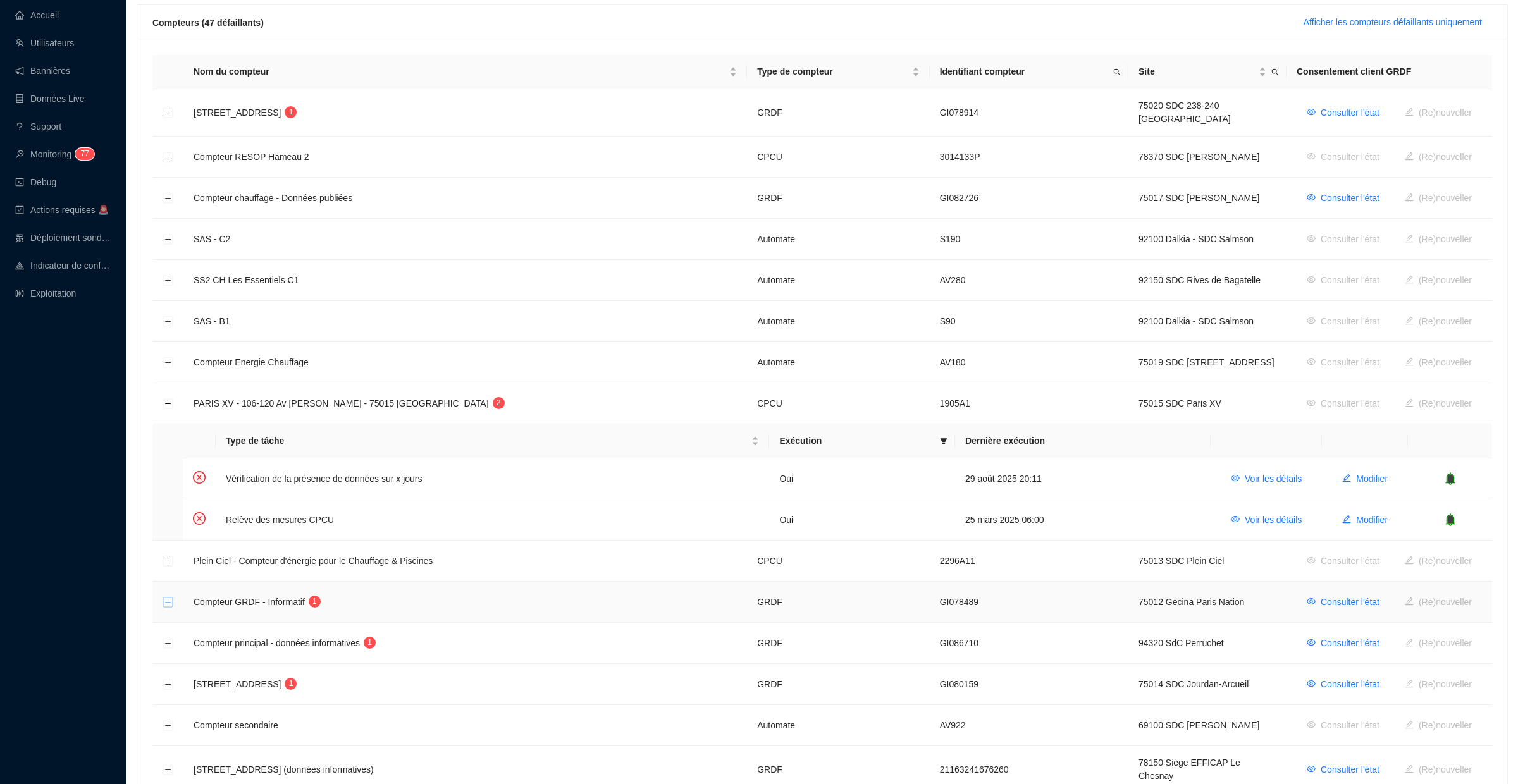
click at [165, 599] on button "Développer la ligne" at bounding box center [168, 603] width 10 height 10
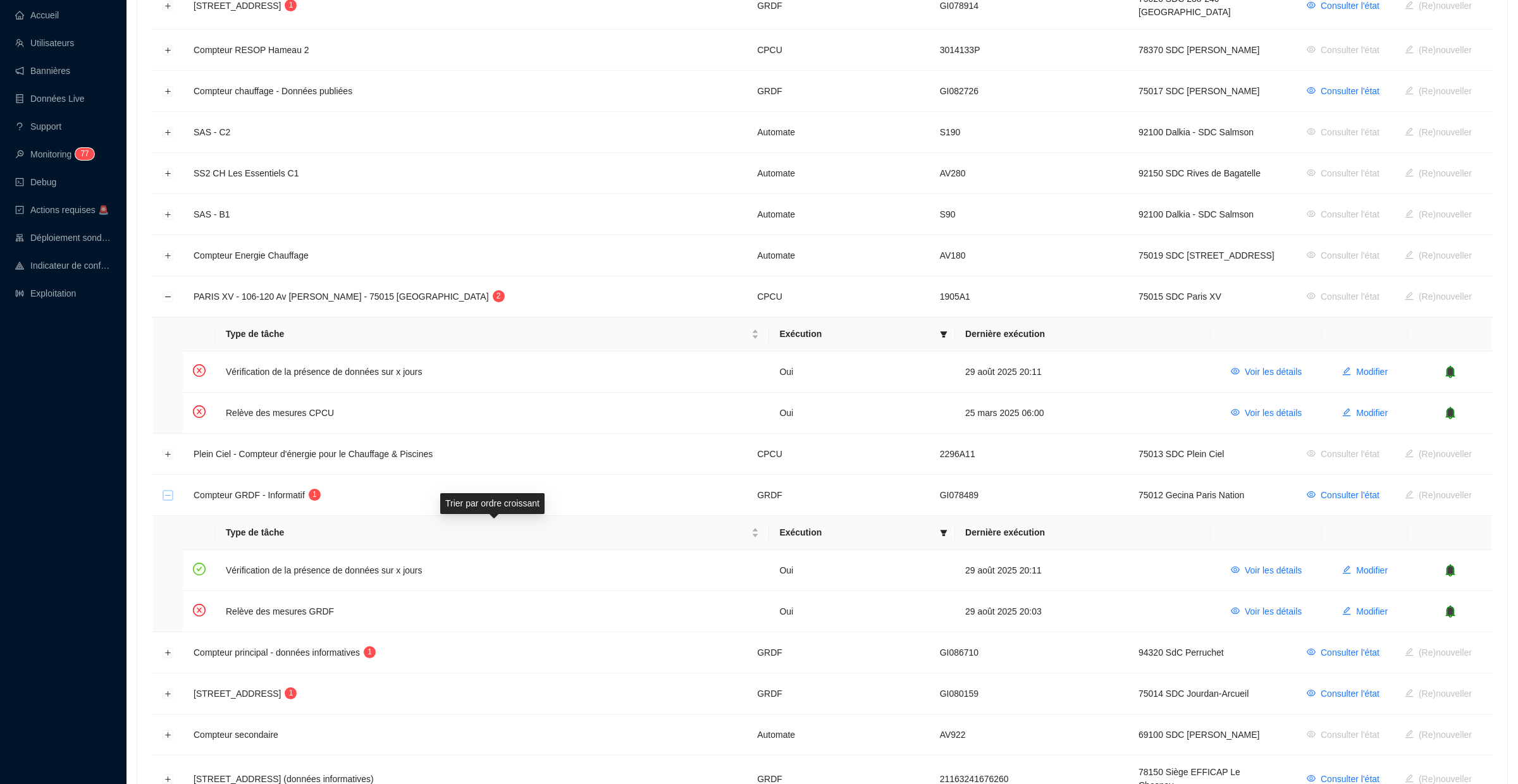
scroll to position [317, 0]
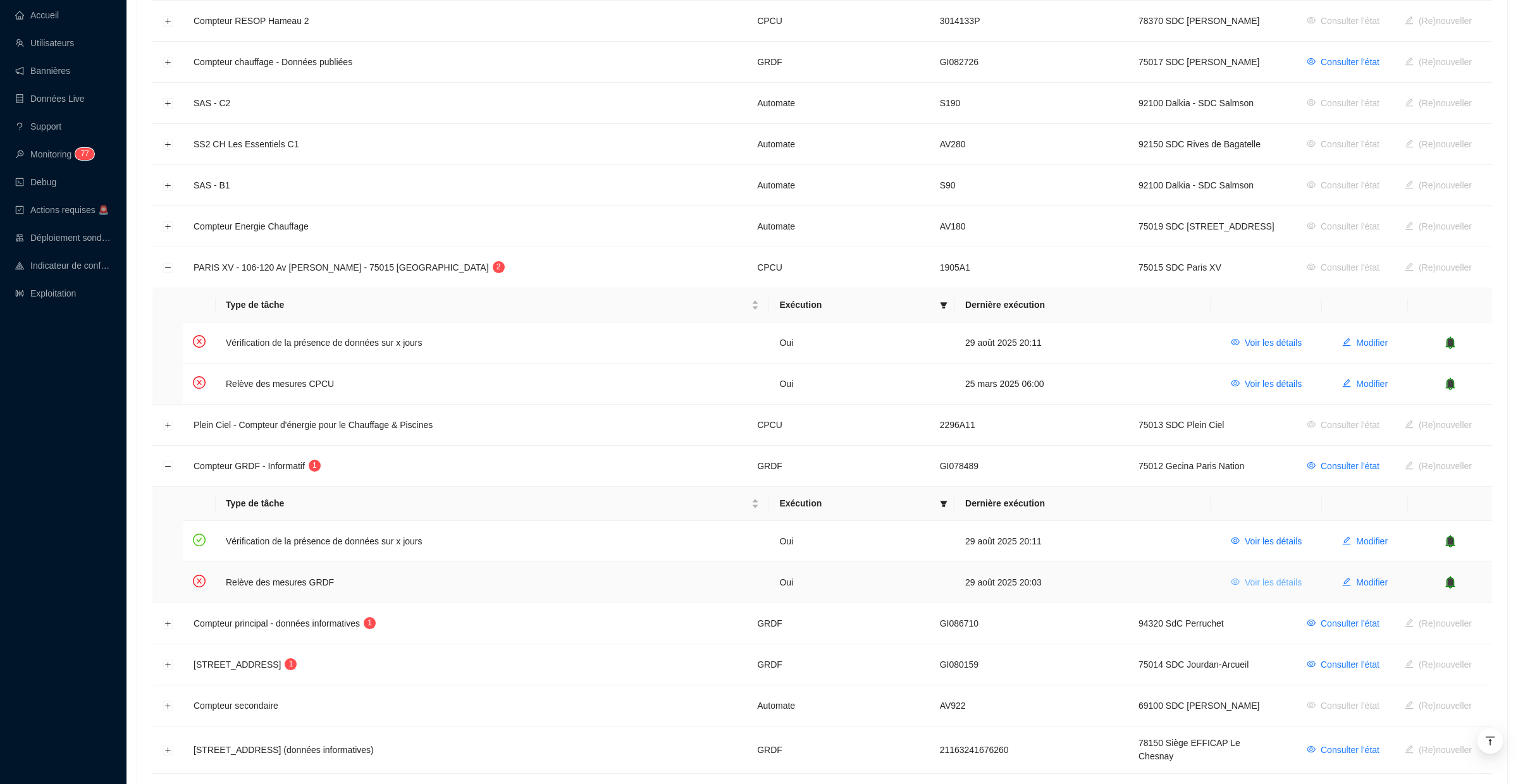
click at [1248, 576] on span "Voir les détails" at bounding box center [1274, 583] width 57 height 13
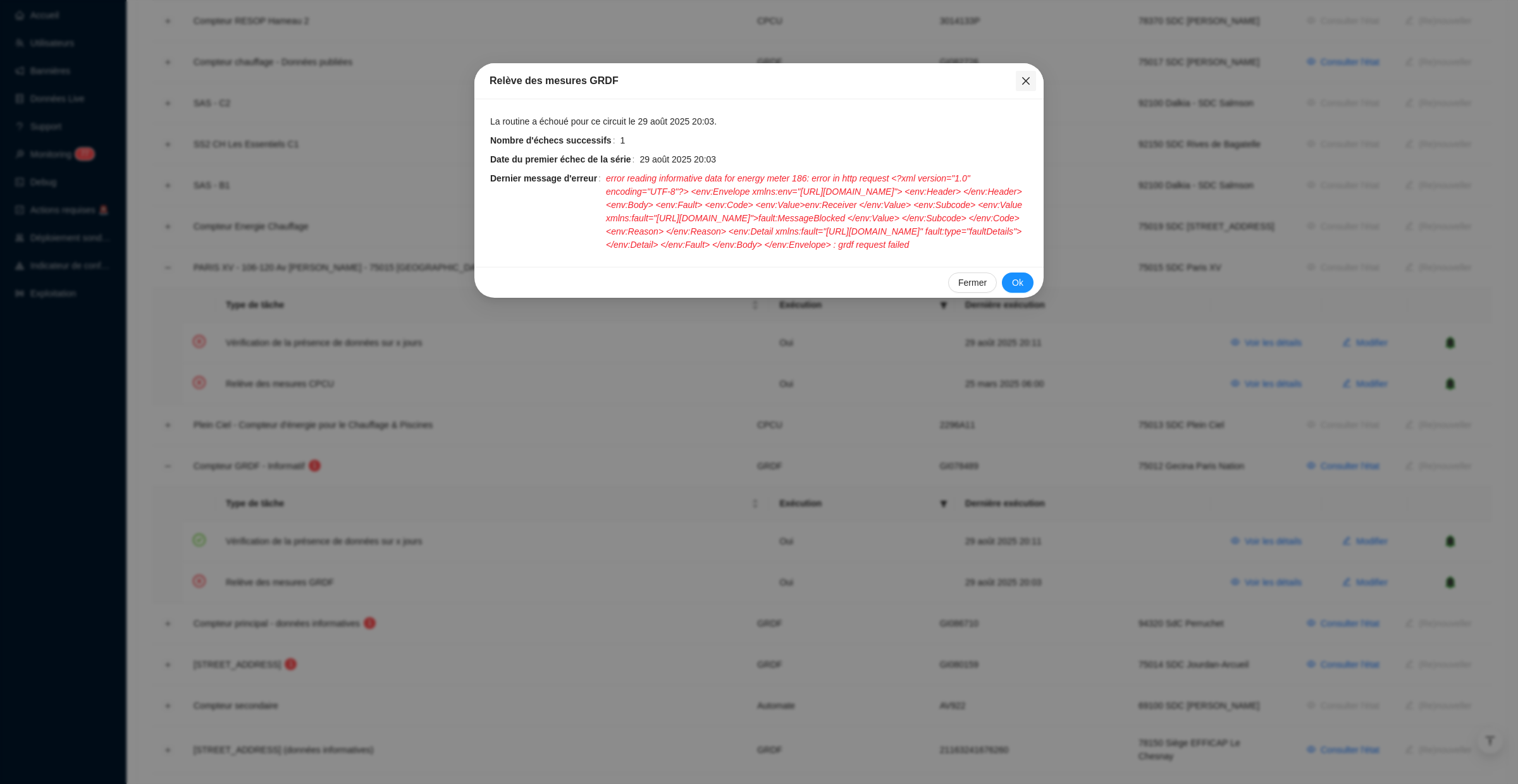
click at [1025, 79] on icon "close" at bounding box center [1026, 81] width 10 height 10
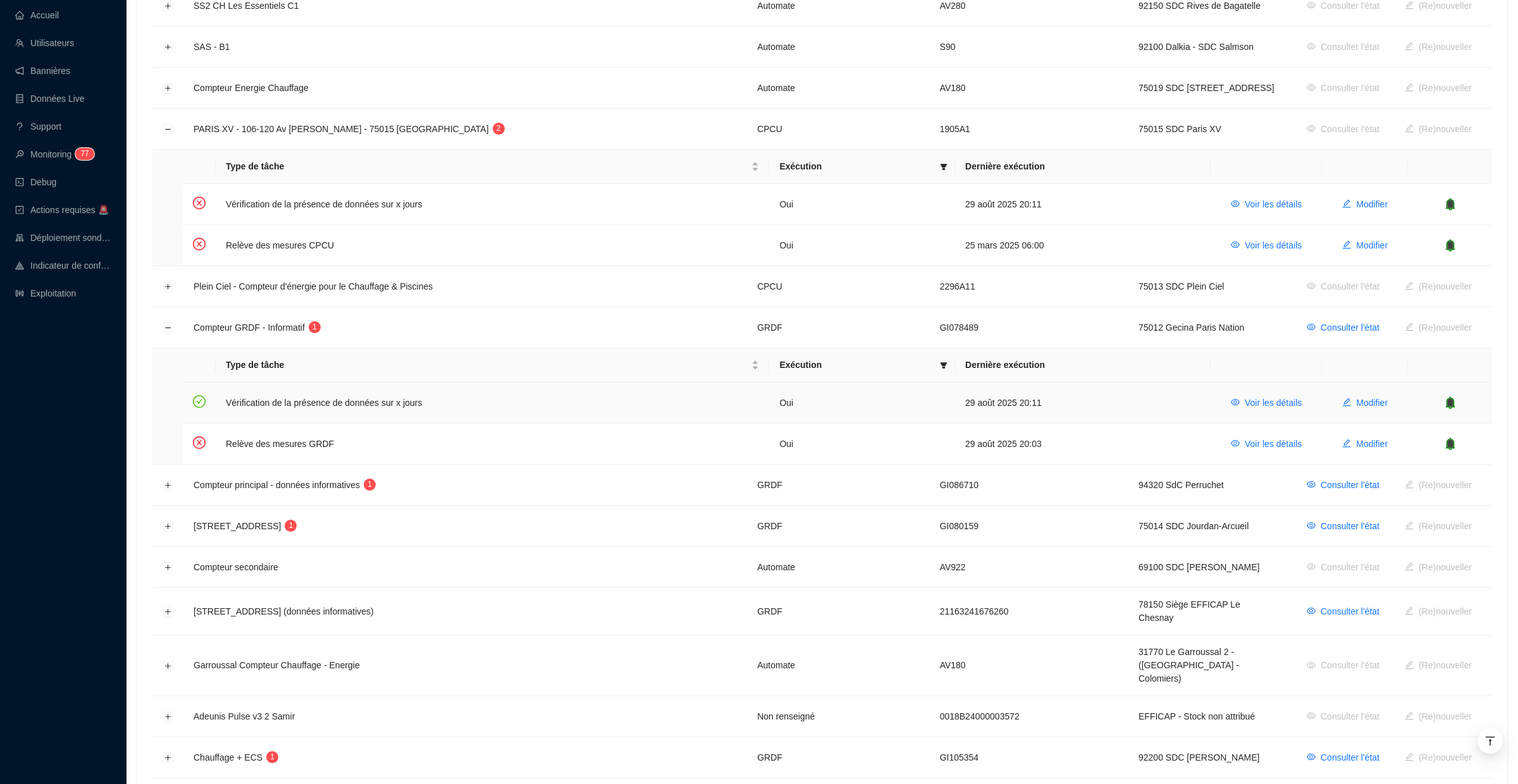
scroll to position [548, 0]
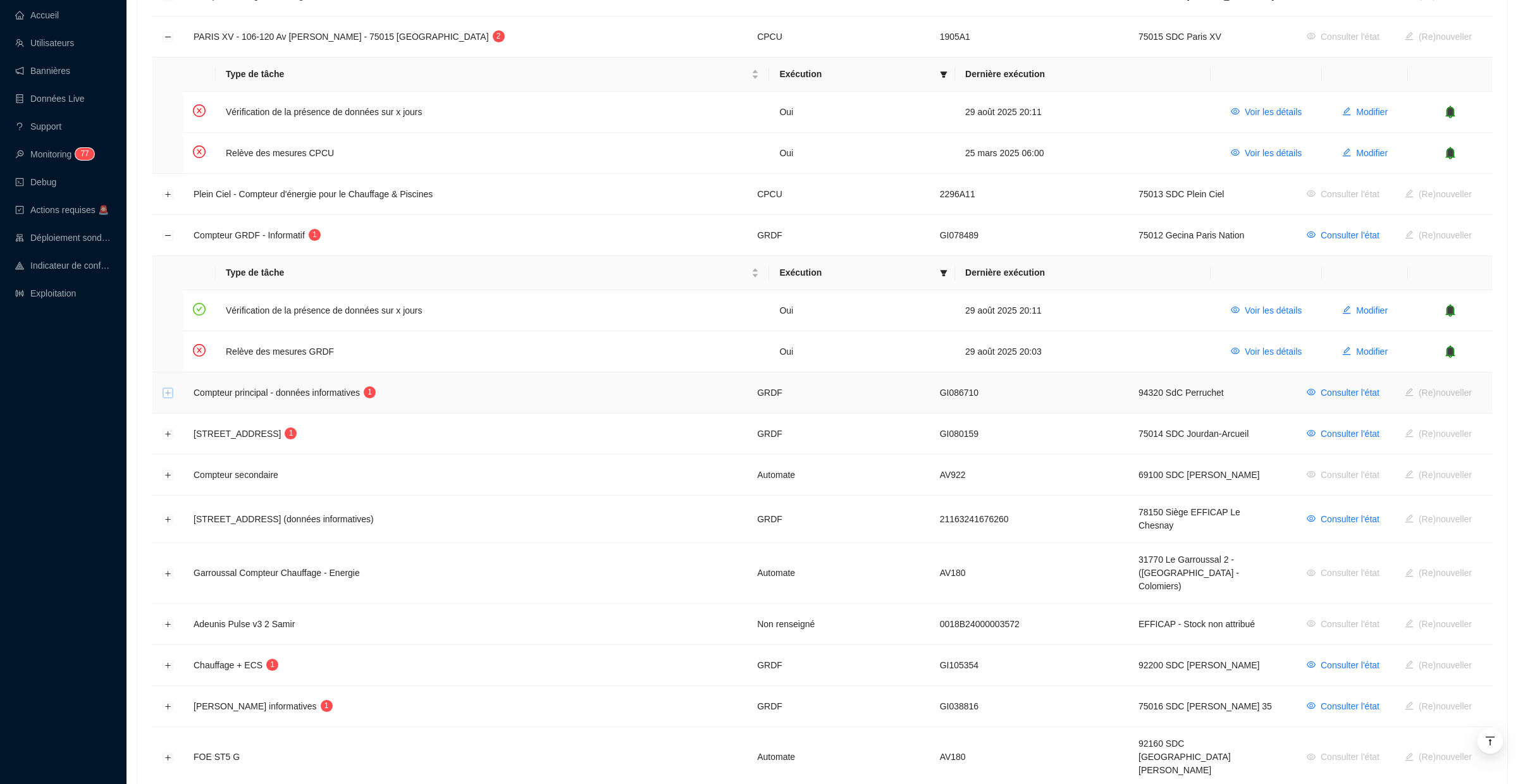
click at [170, 389] on button "Développer la ligne" at bounding box center [168, 394] width 10 height 10
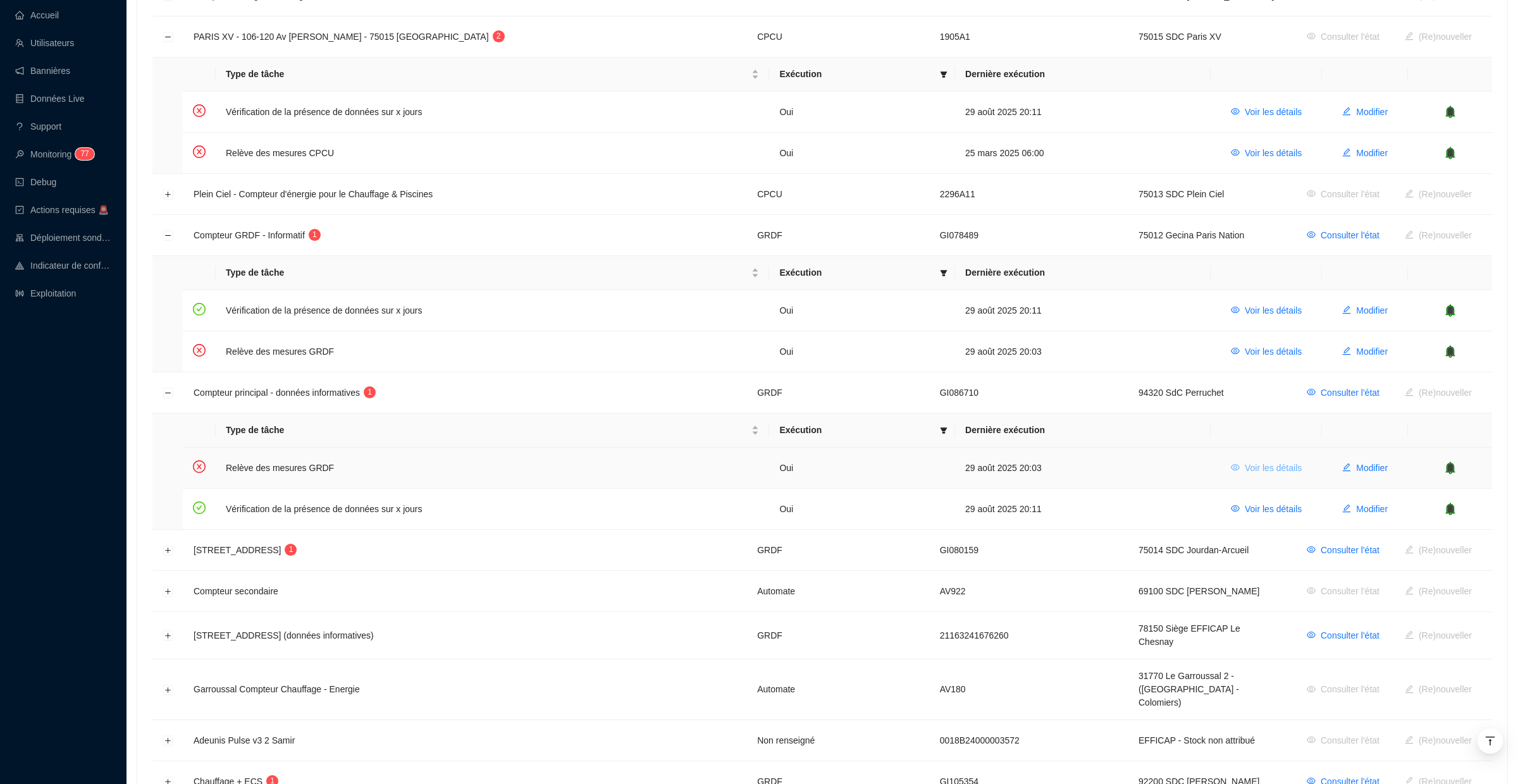
click at [1248, 462] on span "Voir les détails" at bounding box center [1274, 468] width 57 height 13
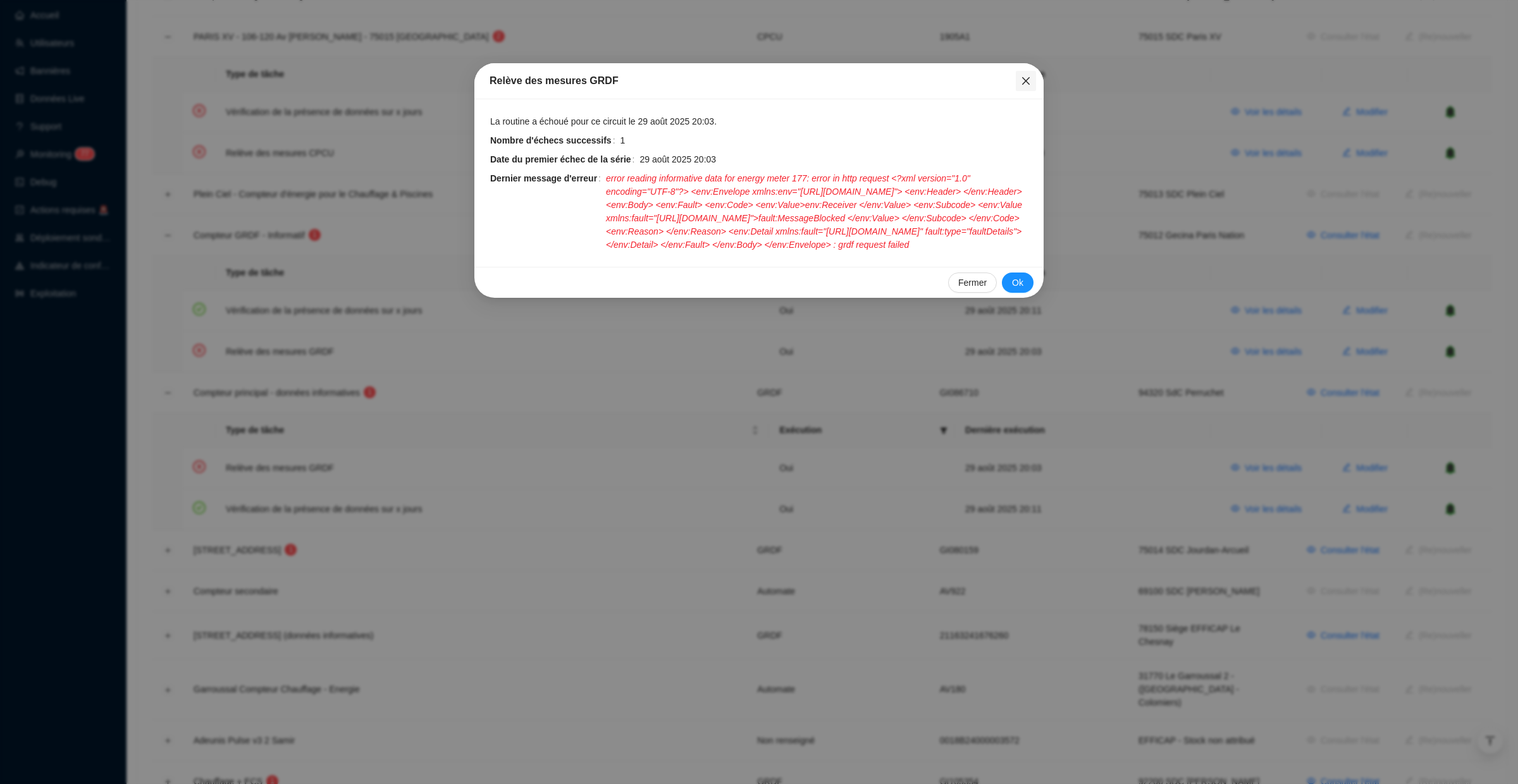
click at [1023, 83] on icon "close" at bounding box center [1026, 81] width 8 height 8
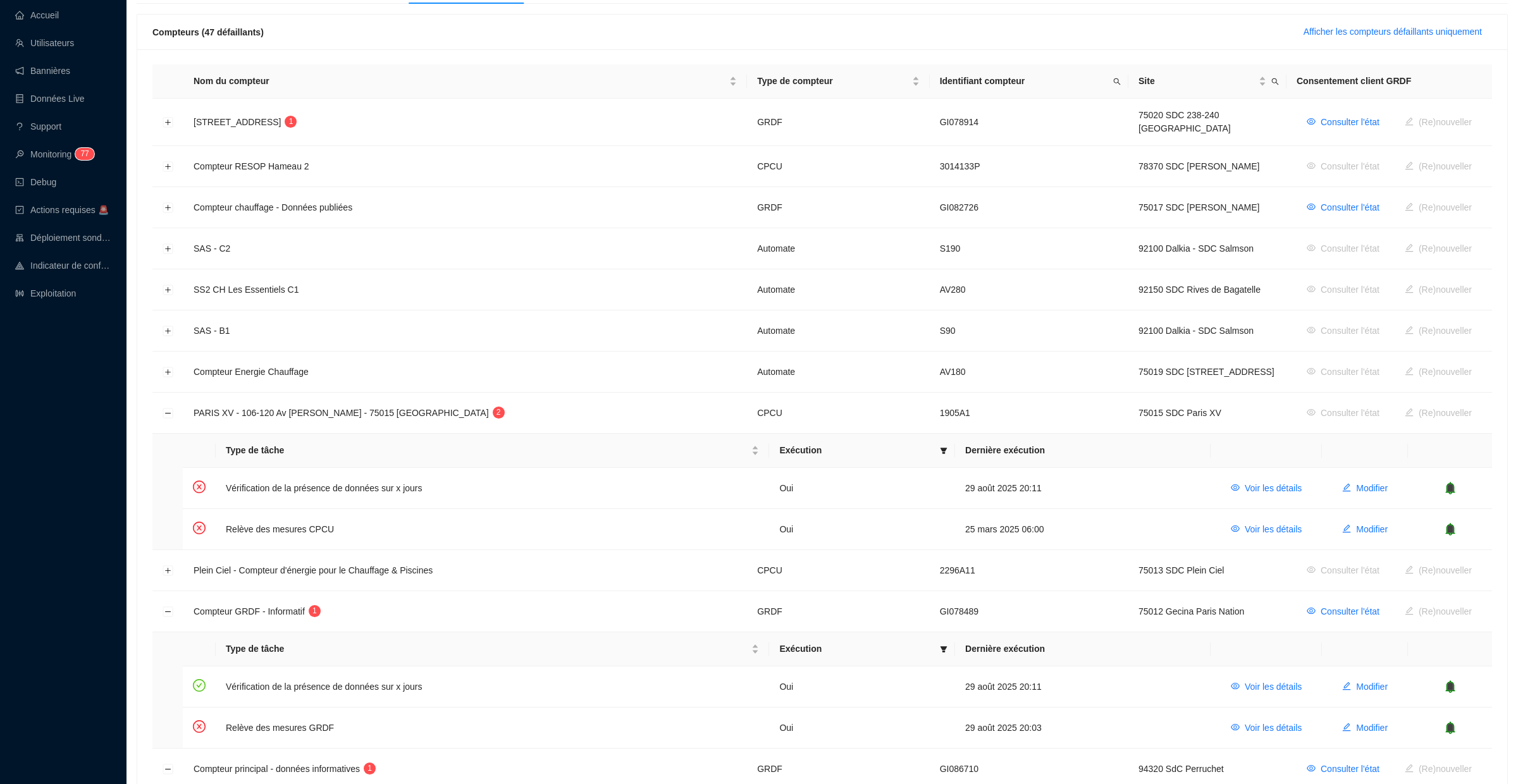
scroll to position [0, 0]
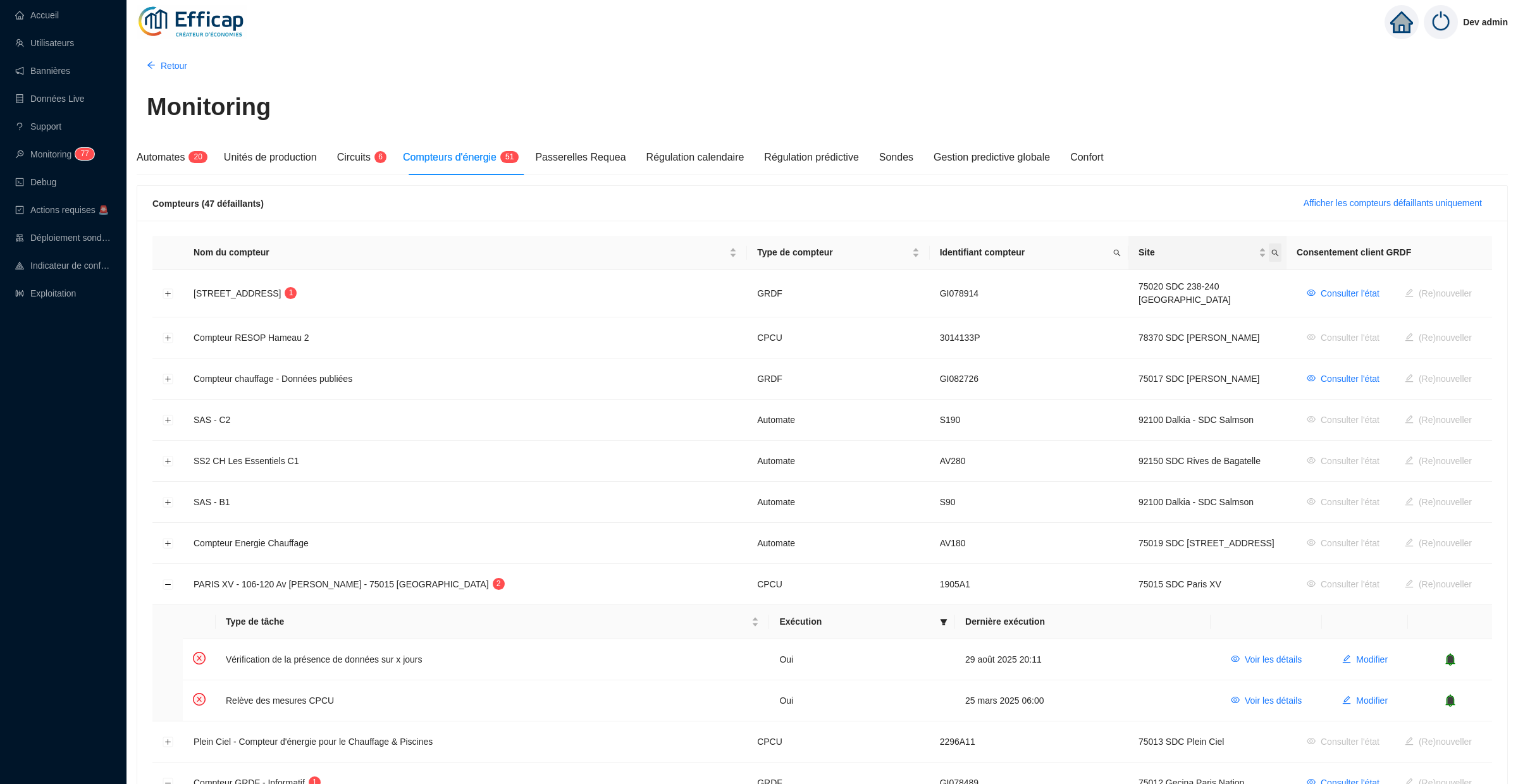
click at [1272, 253] on icon "search" at bounding box center [1275, 253] width 8 height 8
type input "banv"
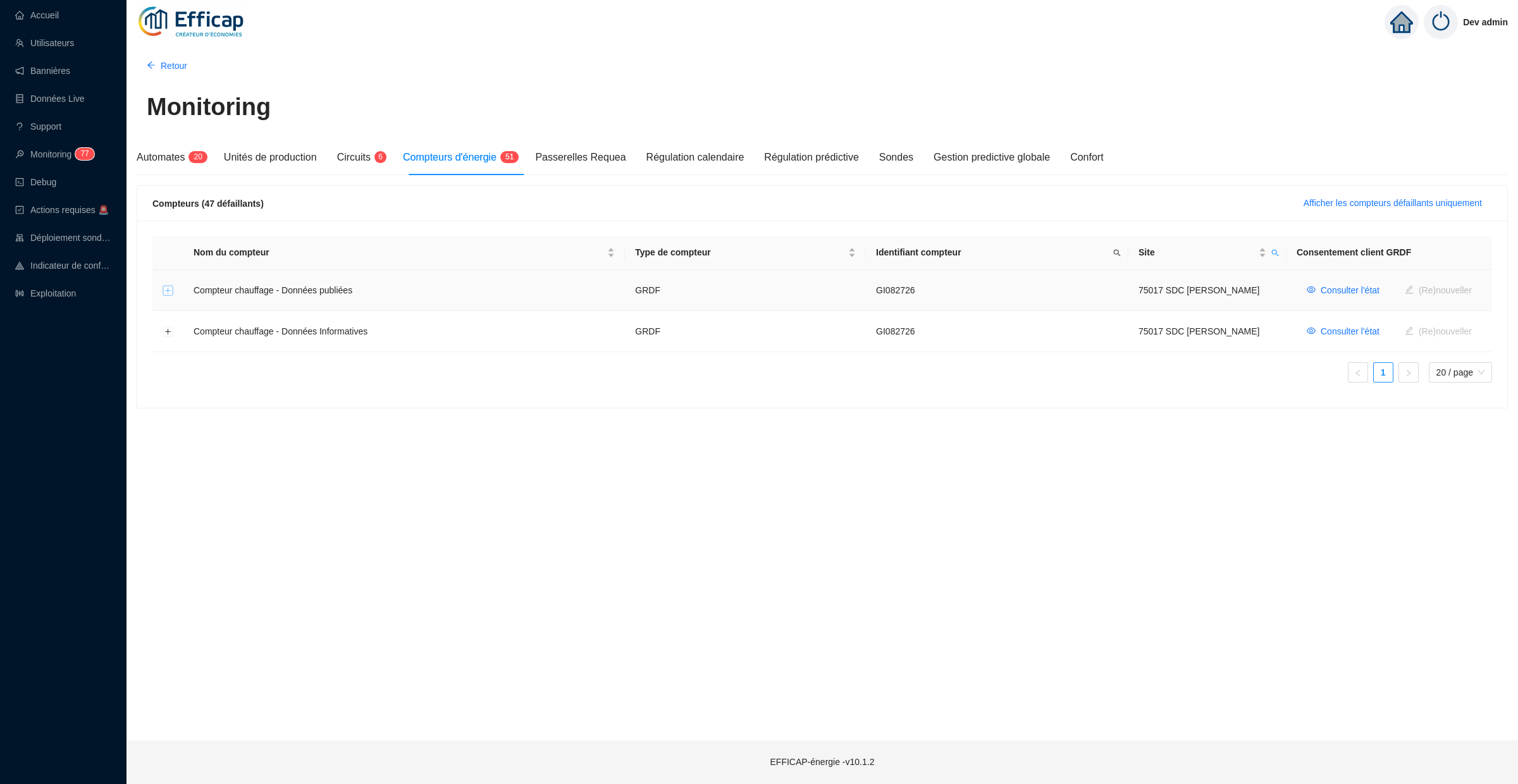
click at [168, 291] on button "Développer la ligne" at bounding box center [168, 291] width 10 height 10
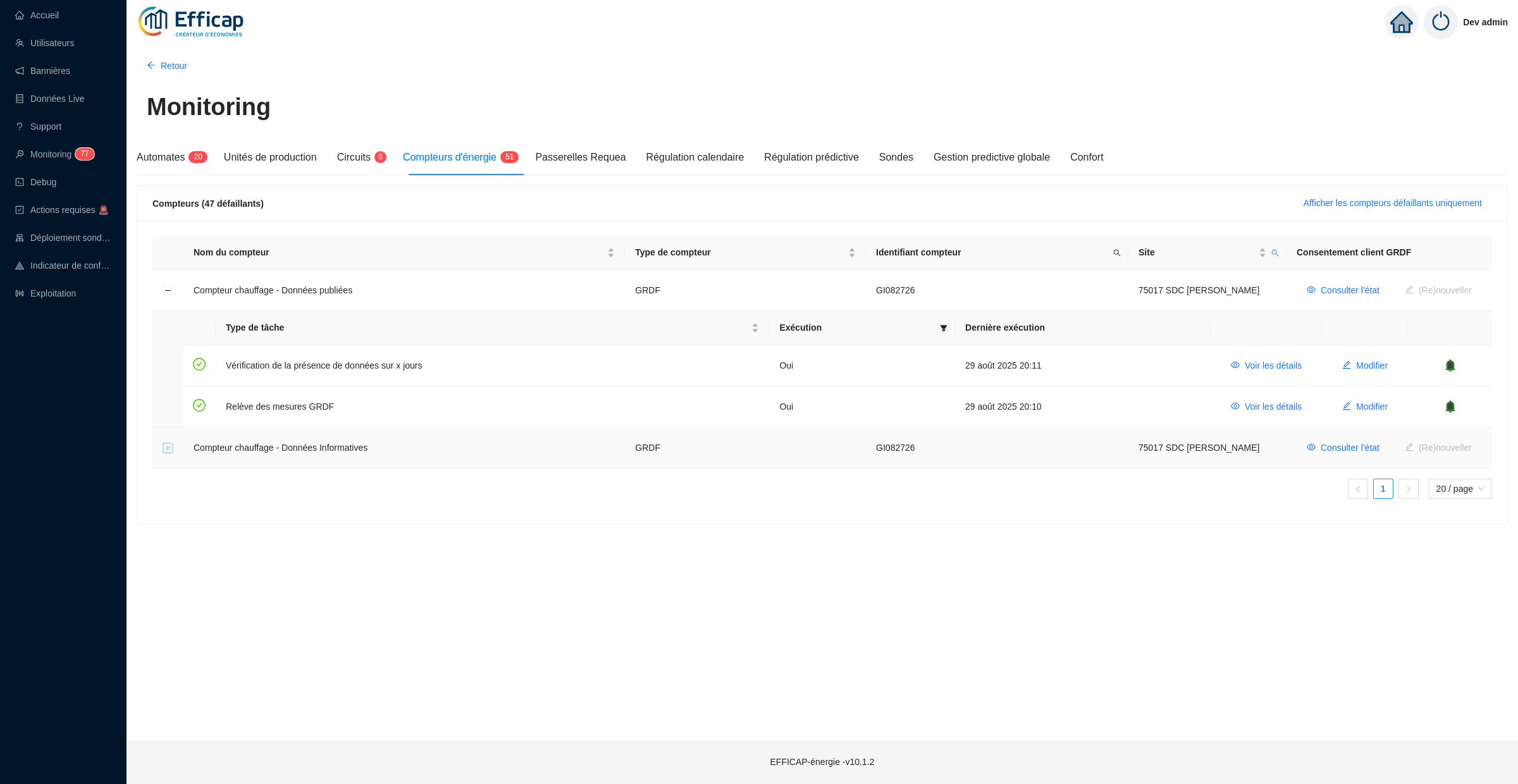
click at [170, 447] on button "Développer la ligne" at bounding box center [168, 448] width 10 height 10
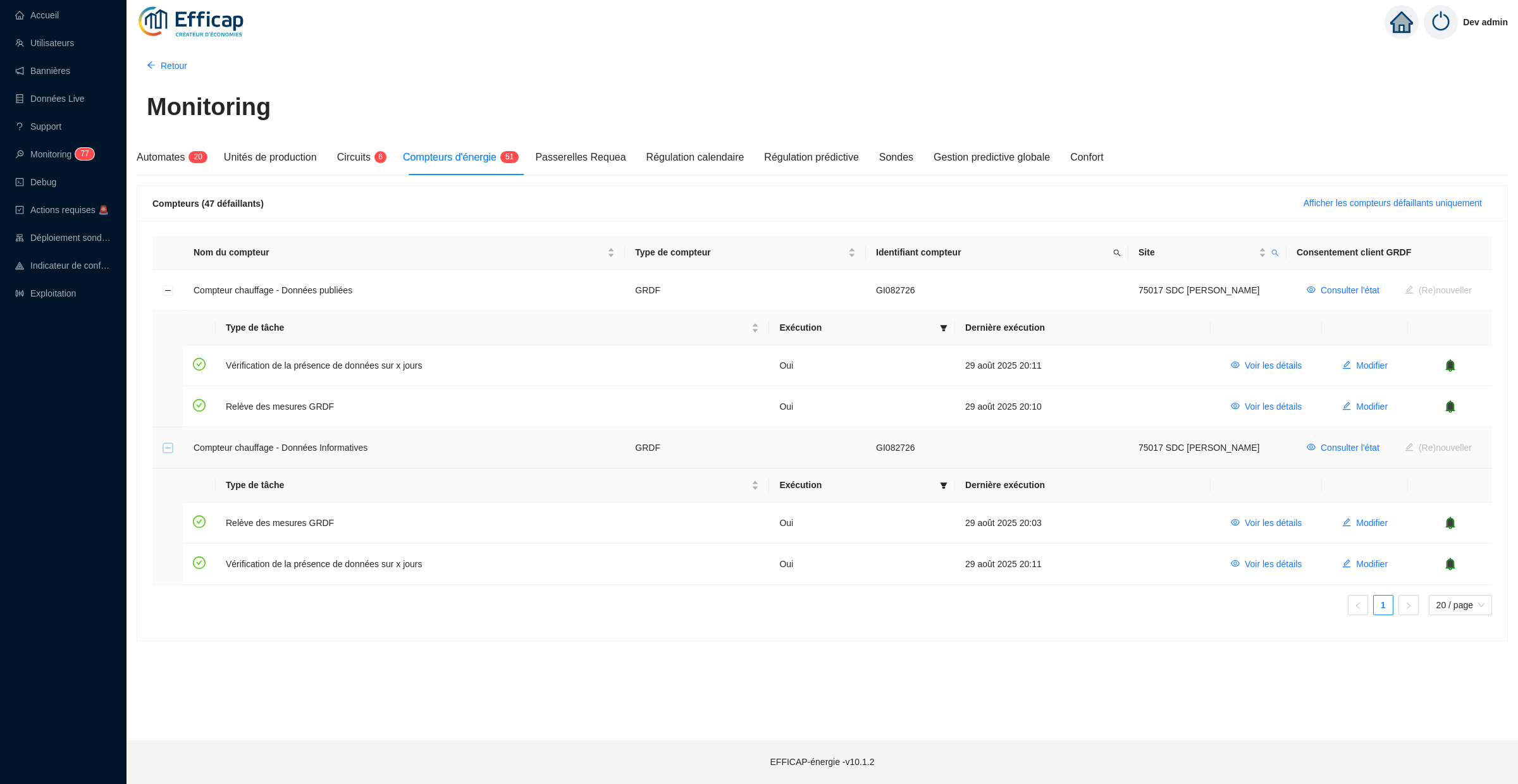
click at [170, 447] on button "Réduire la ligne" at bounding box center [168, 448] width 10 height 10
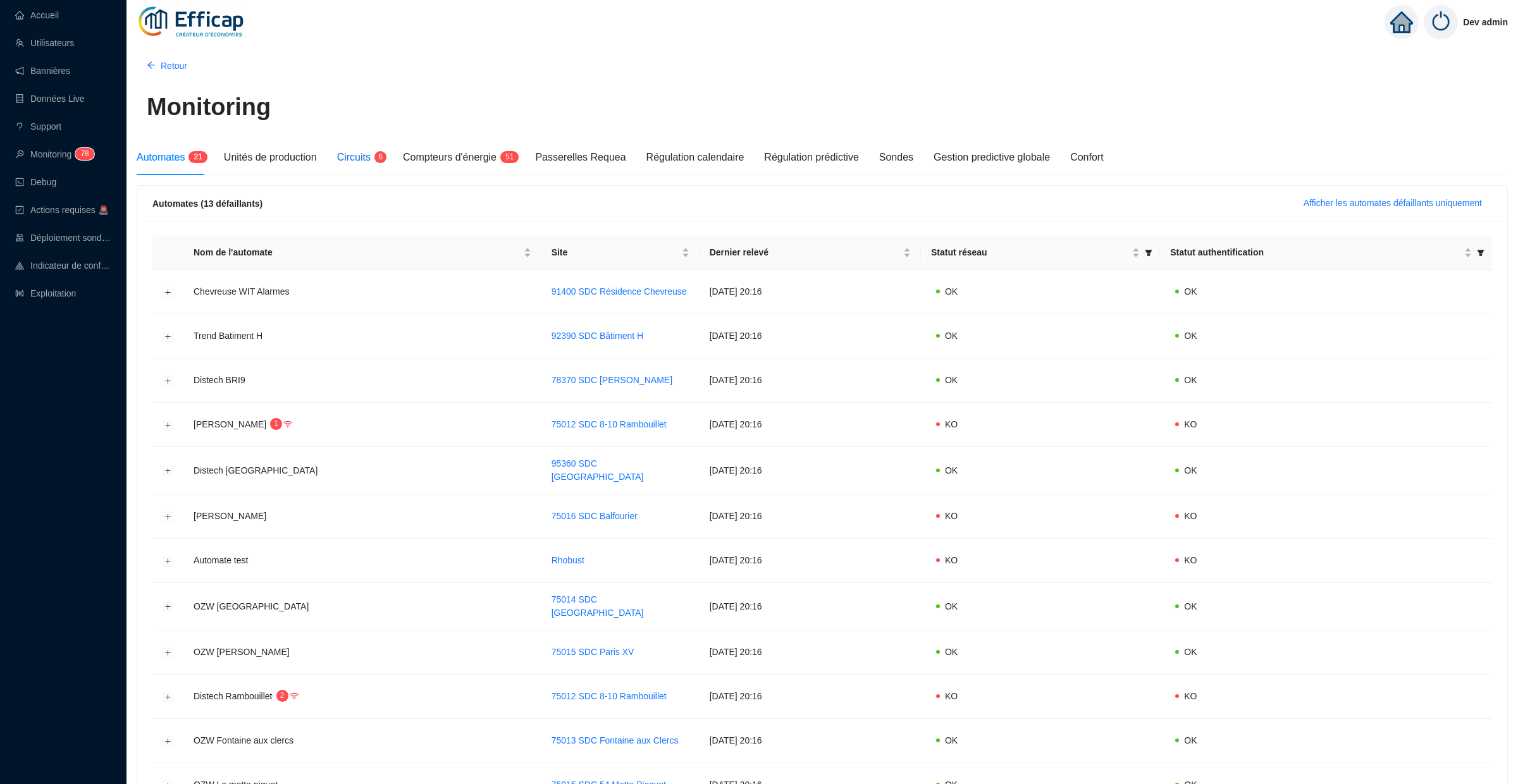
click at [359, 157] on span "Circuits" at bounding box center [354, 157] width 34 height 11
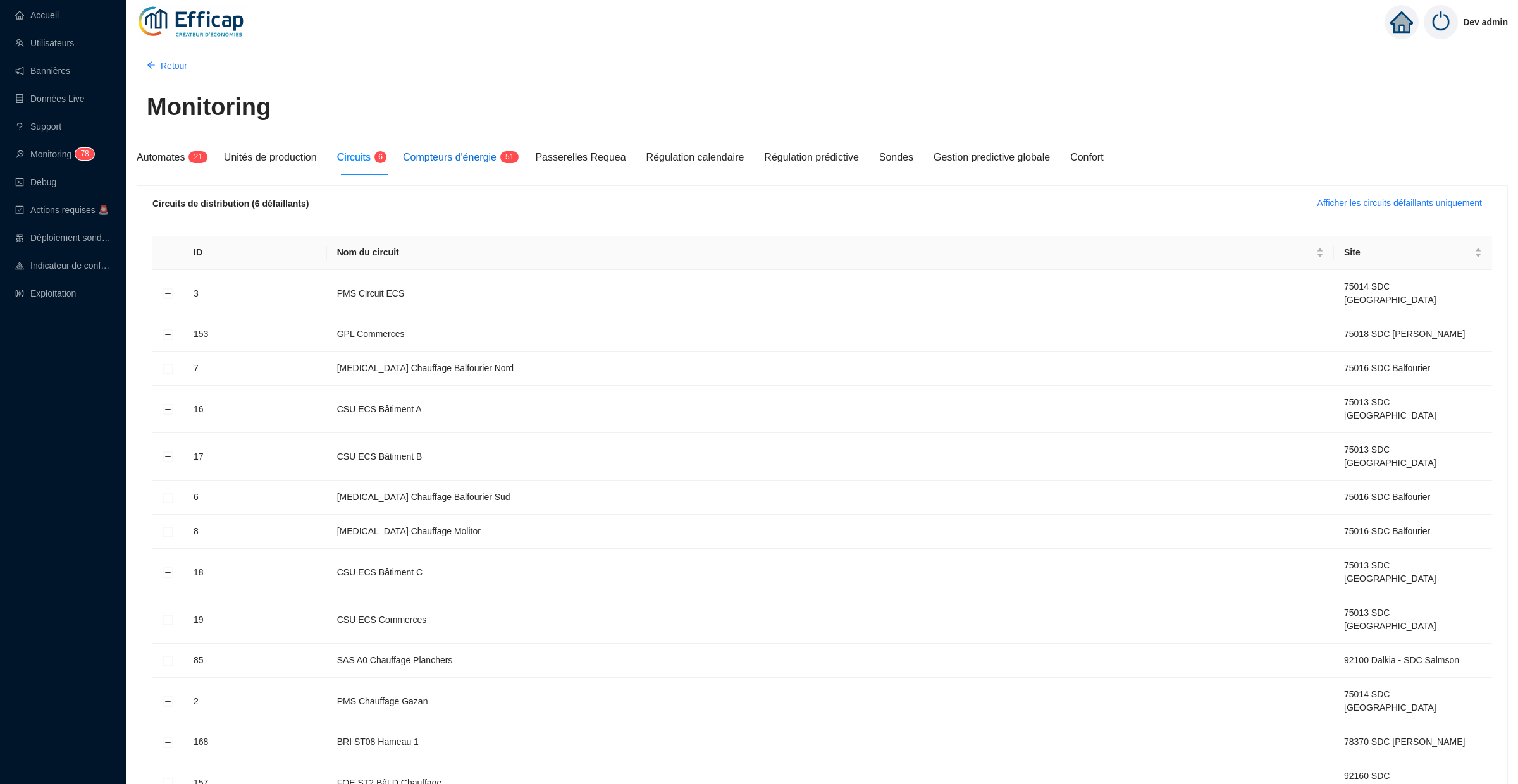
click at [487, 162] on span "Compteurs d'énergie" at bounding box center [450, 157] width 94 height 11
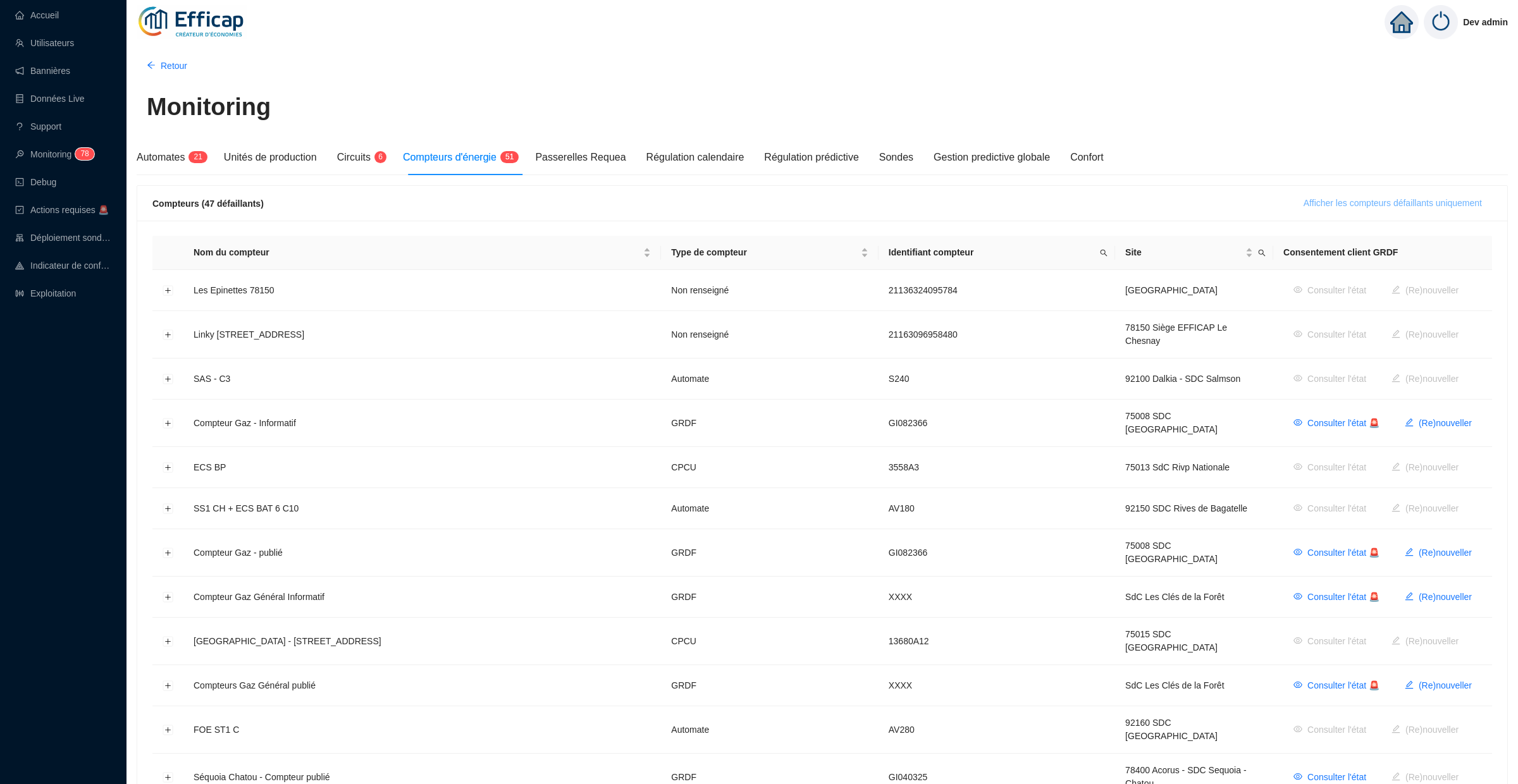
click at [1324, 201] on span "Afficher les compteurs défaillants uniquement" at bounding box center [1393, 203] width 178 height 13
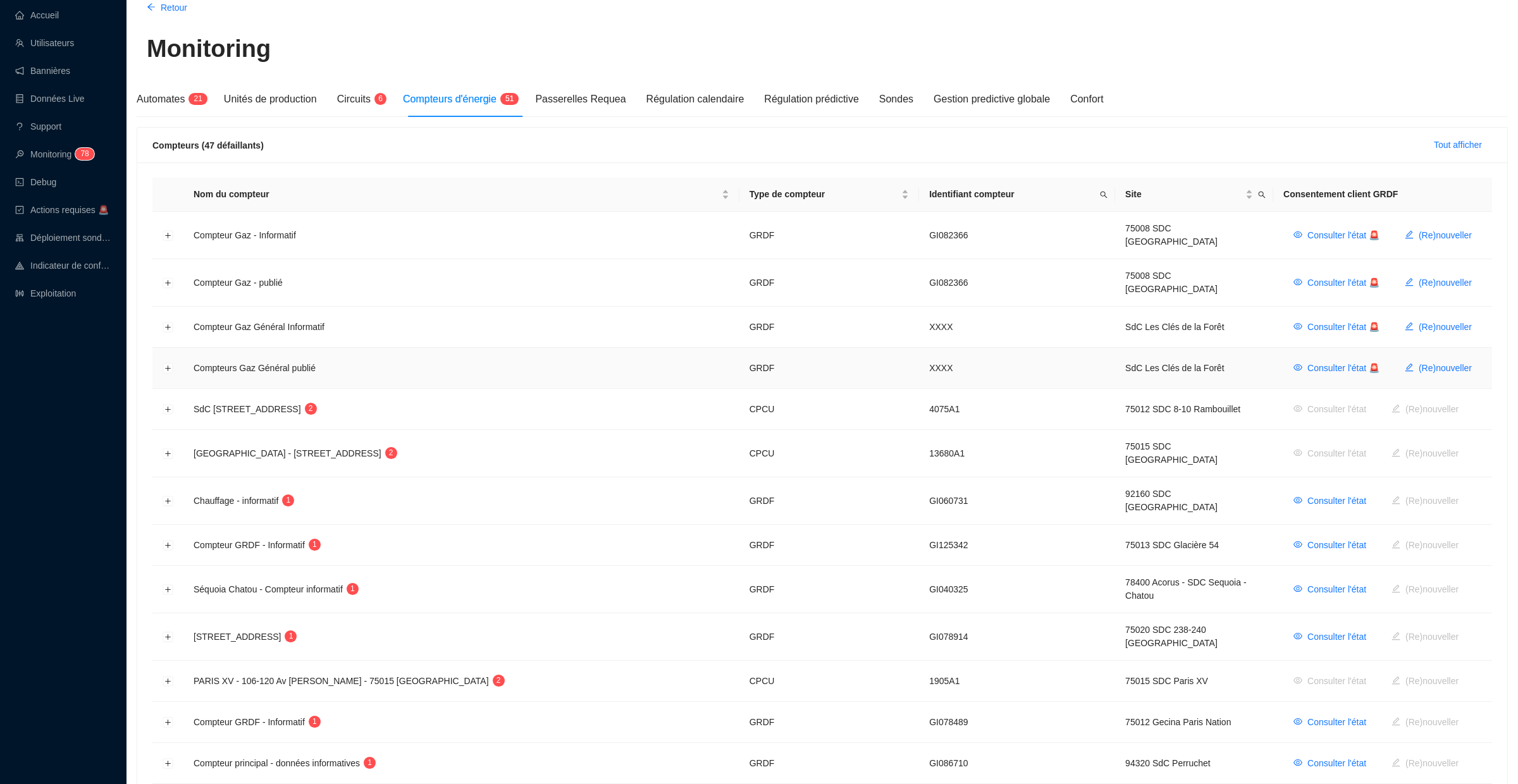
scroll to position [62, 0]
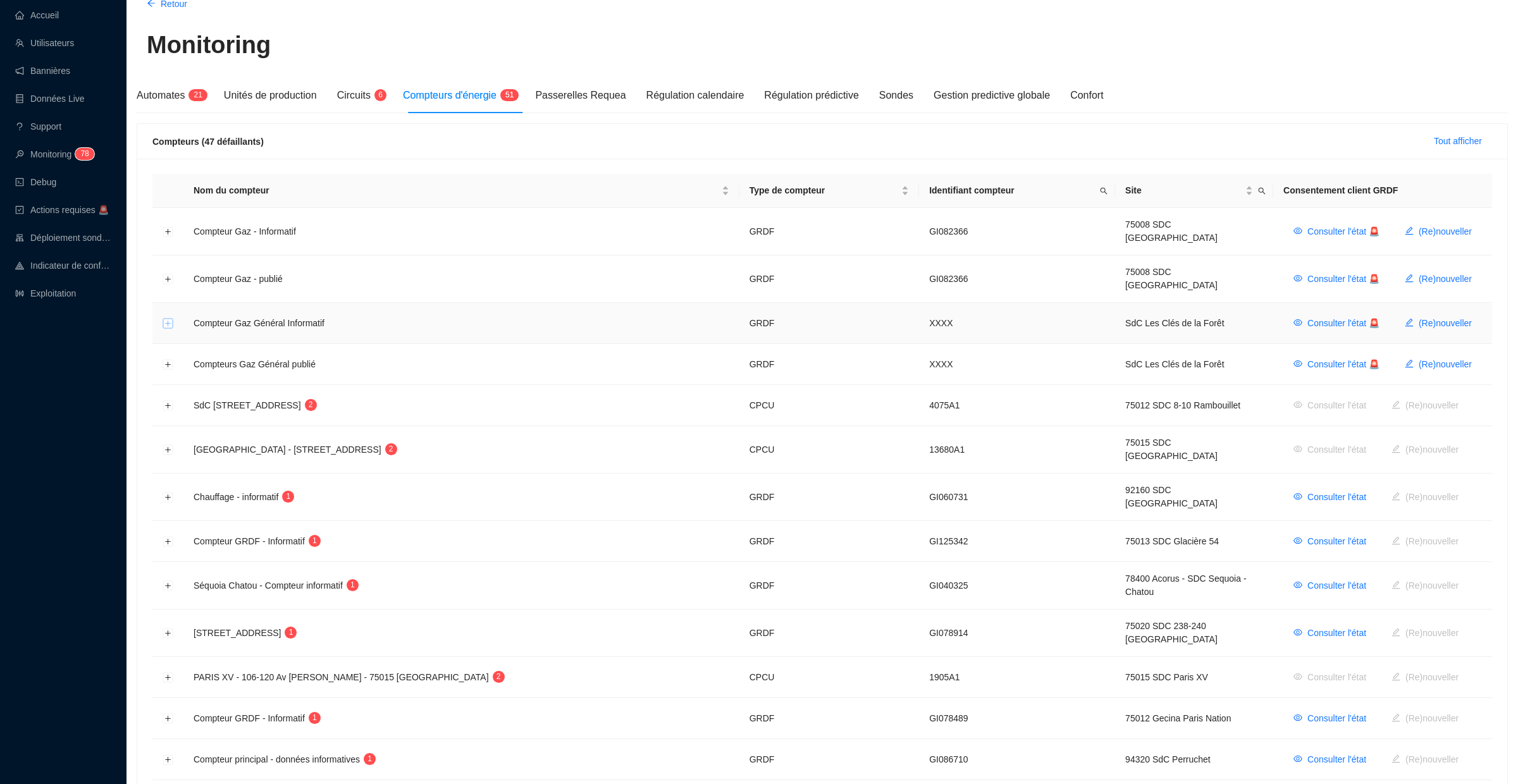
click at [168, 319] on button "Développer la ligne" at bounding box center [168, 324] width 10 height 10
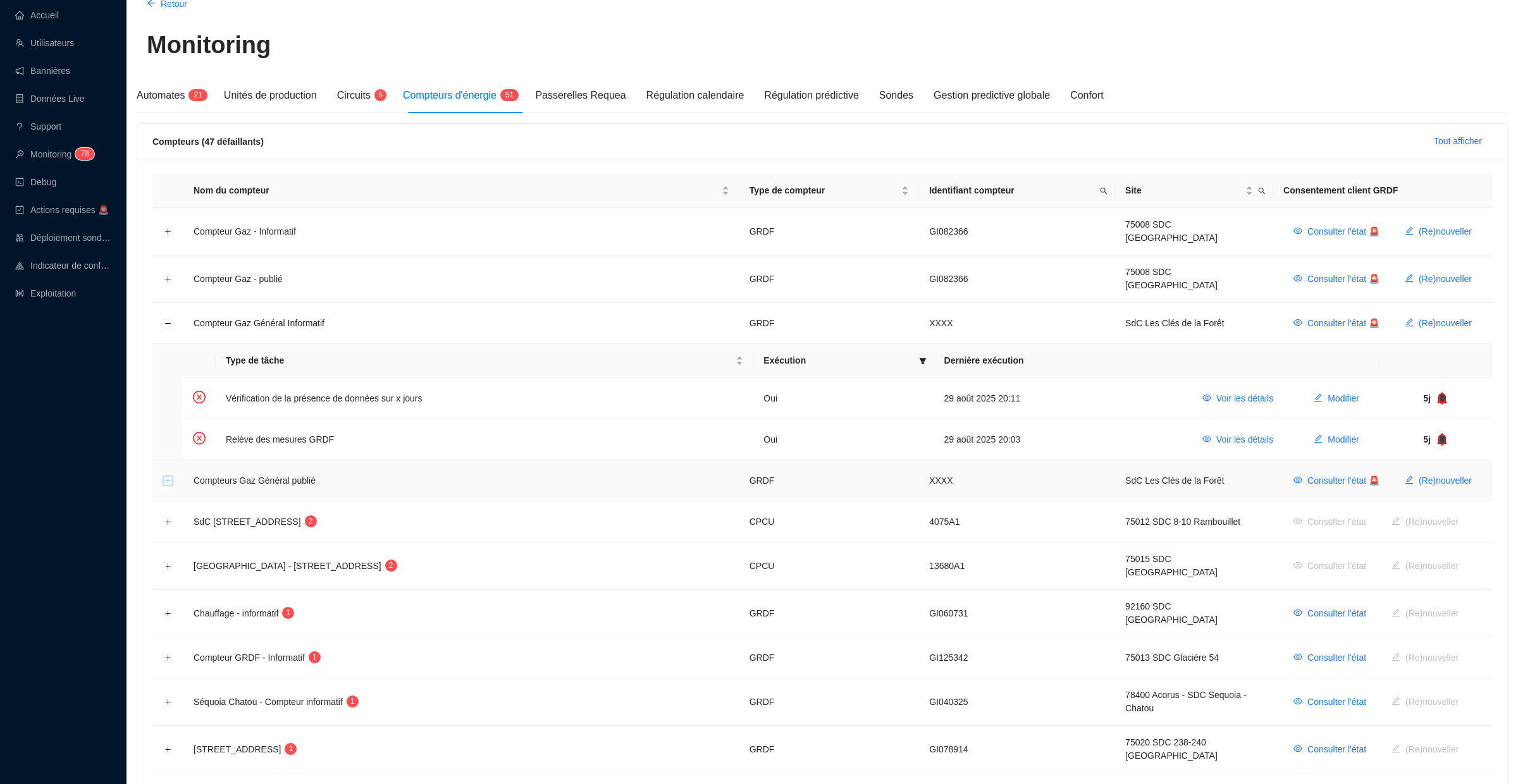
click at [170, 476] on button "Développer la ligne" at bounding box center [168, 481] width 10 height 10
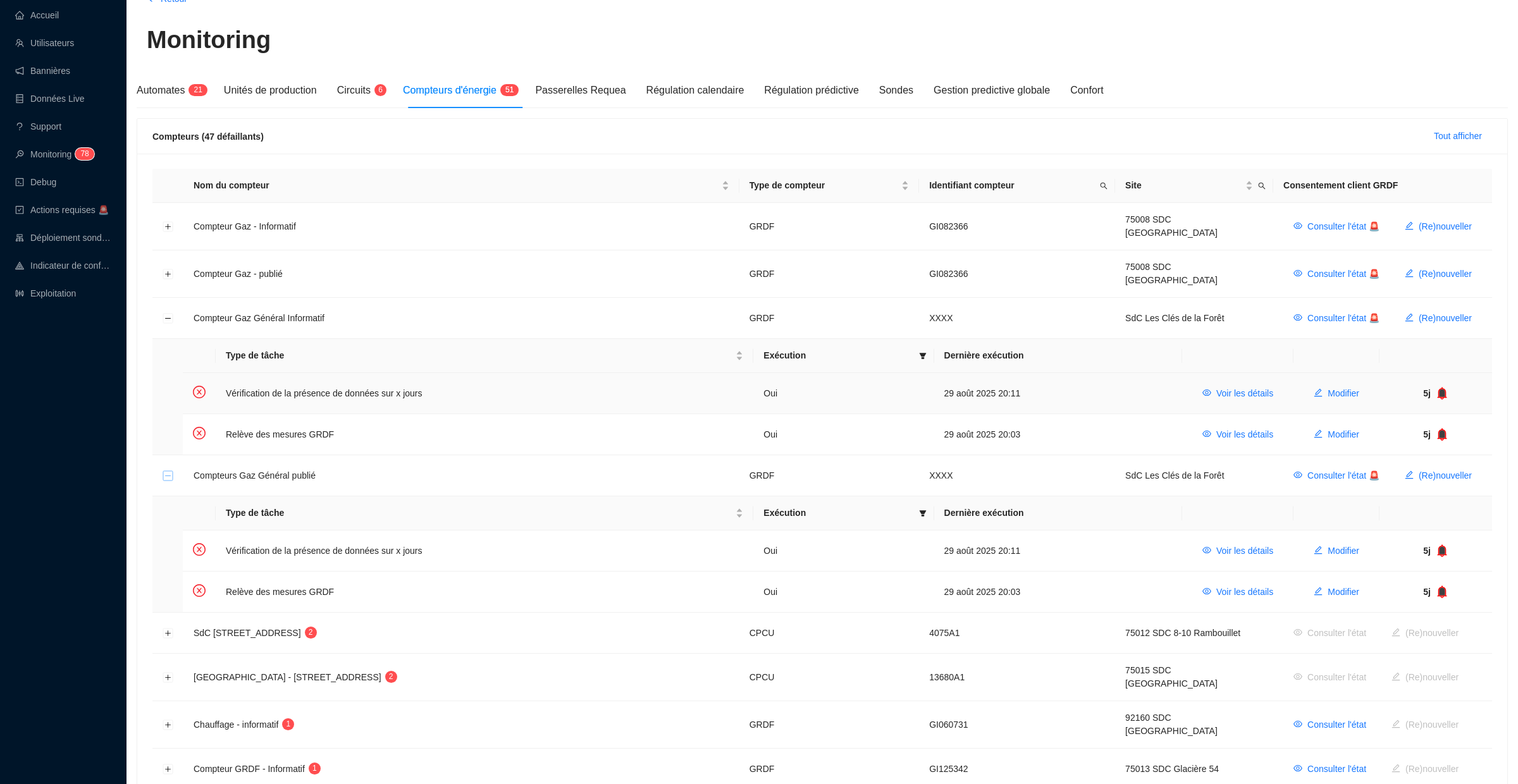
scroll to position [65, 0]
click at [168, 316] on button "Réduire la ligne" at bounding box center [168, 321] width 10 height 10
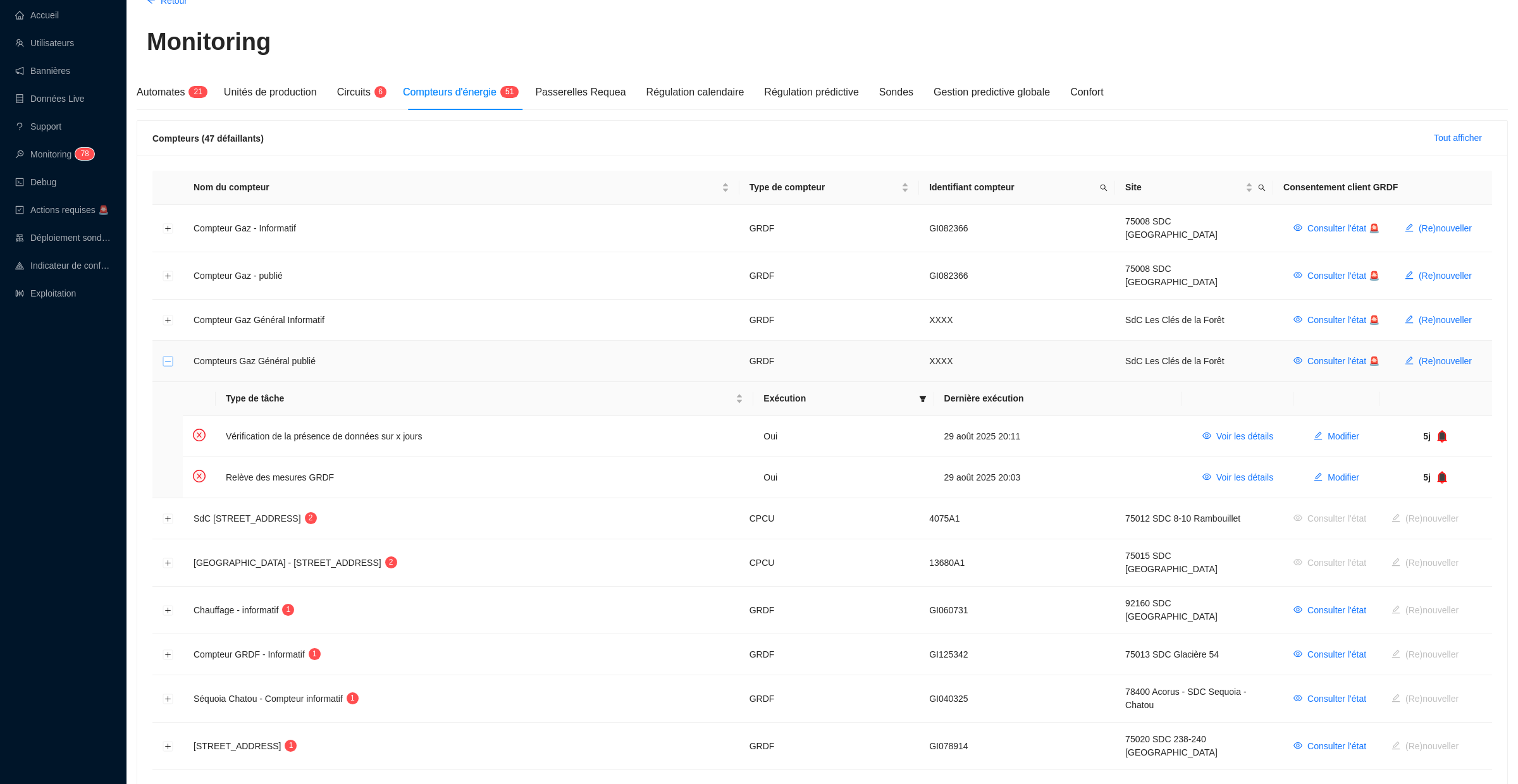
click at [168, 357] on button "Réduire la ligne" at bounding box center [168, 362] width 10 height 10
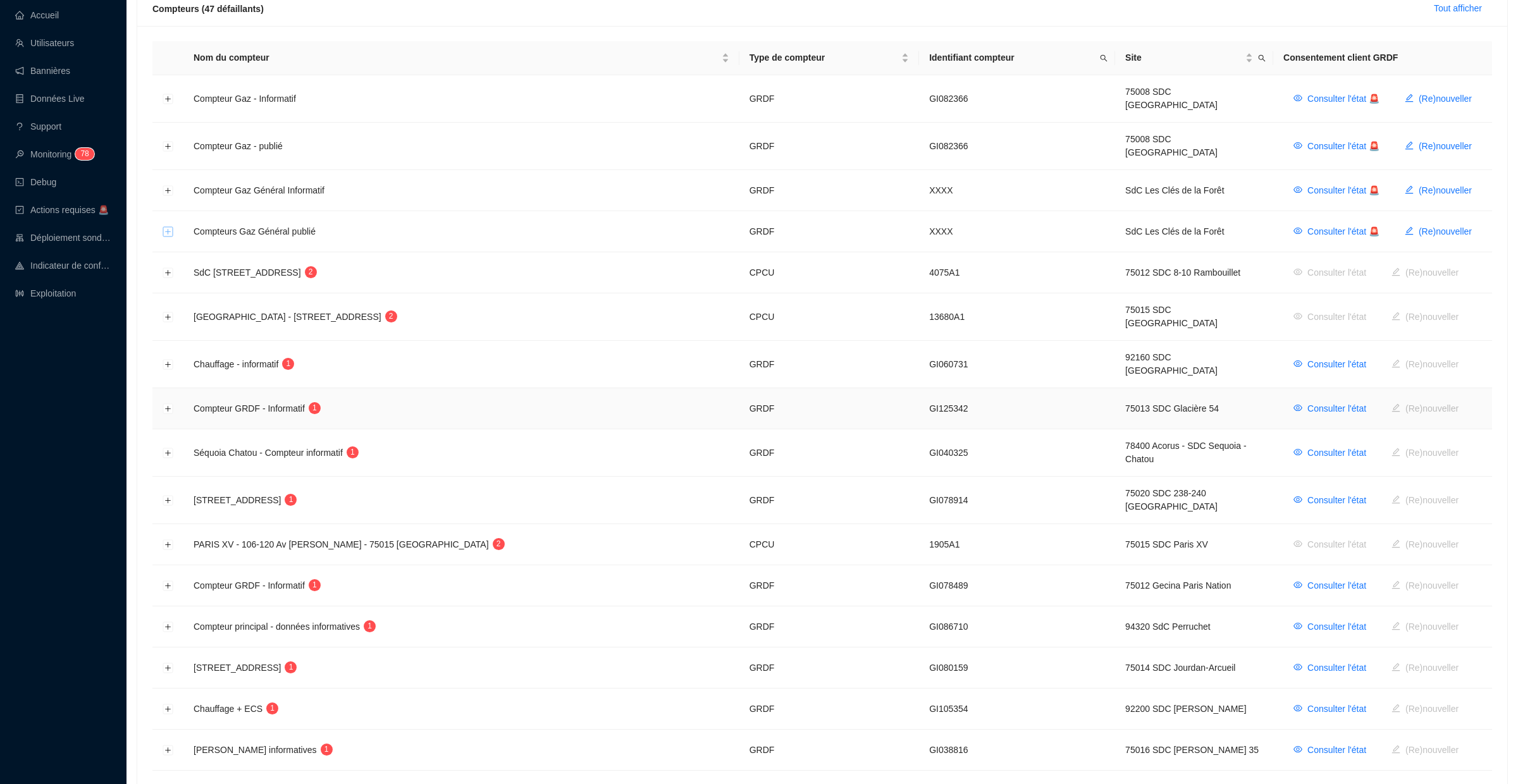
scroll to position [201, 0]
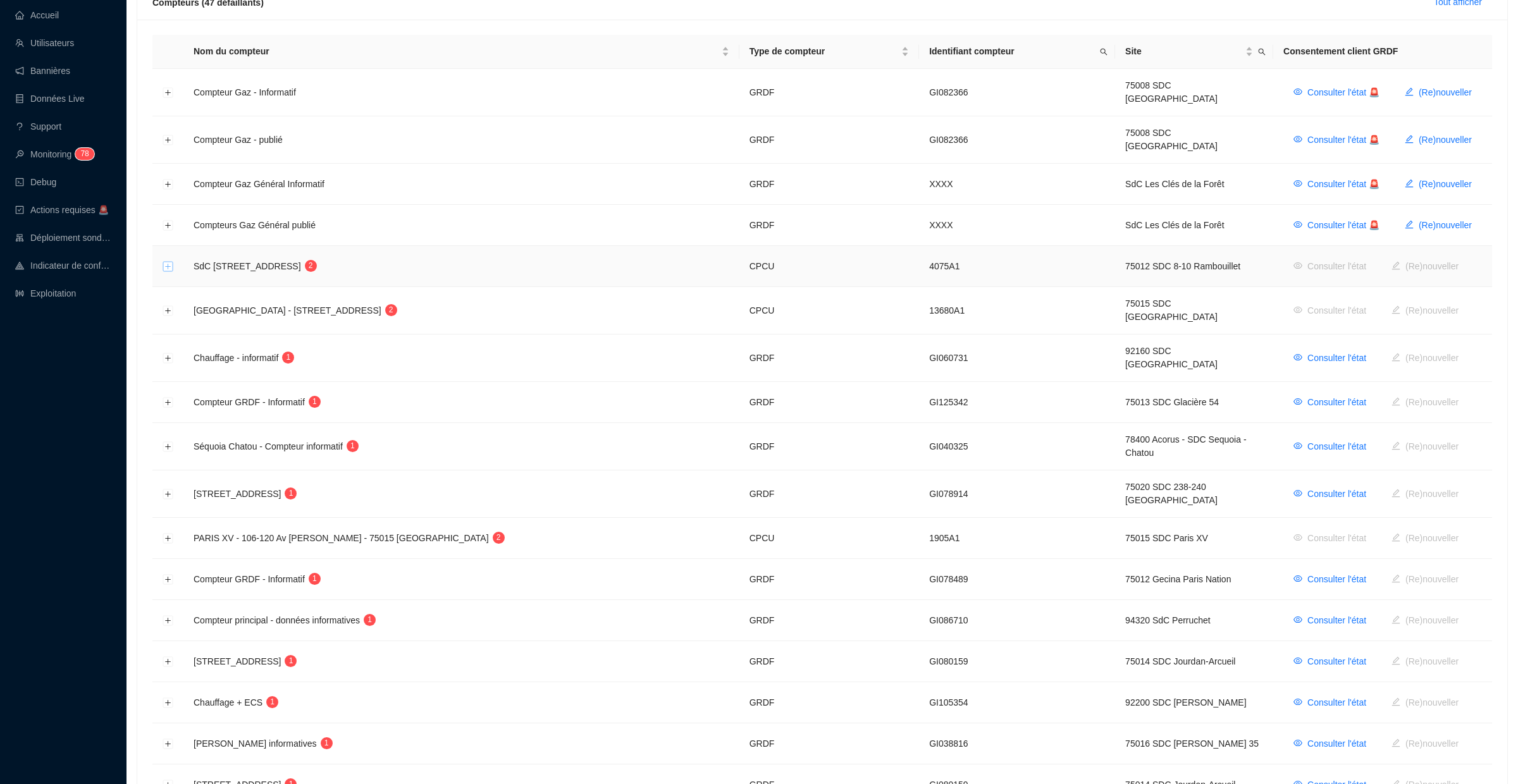
click at [165, 262] on button "Développer la ligne" at bounding box center [168, 267] width 10 height 10
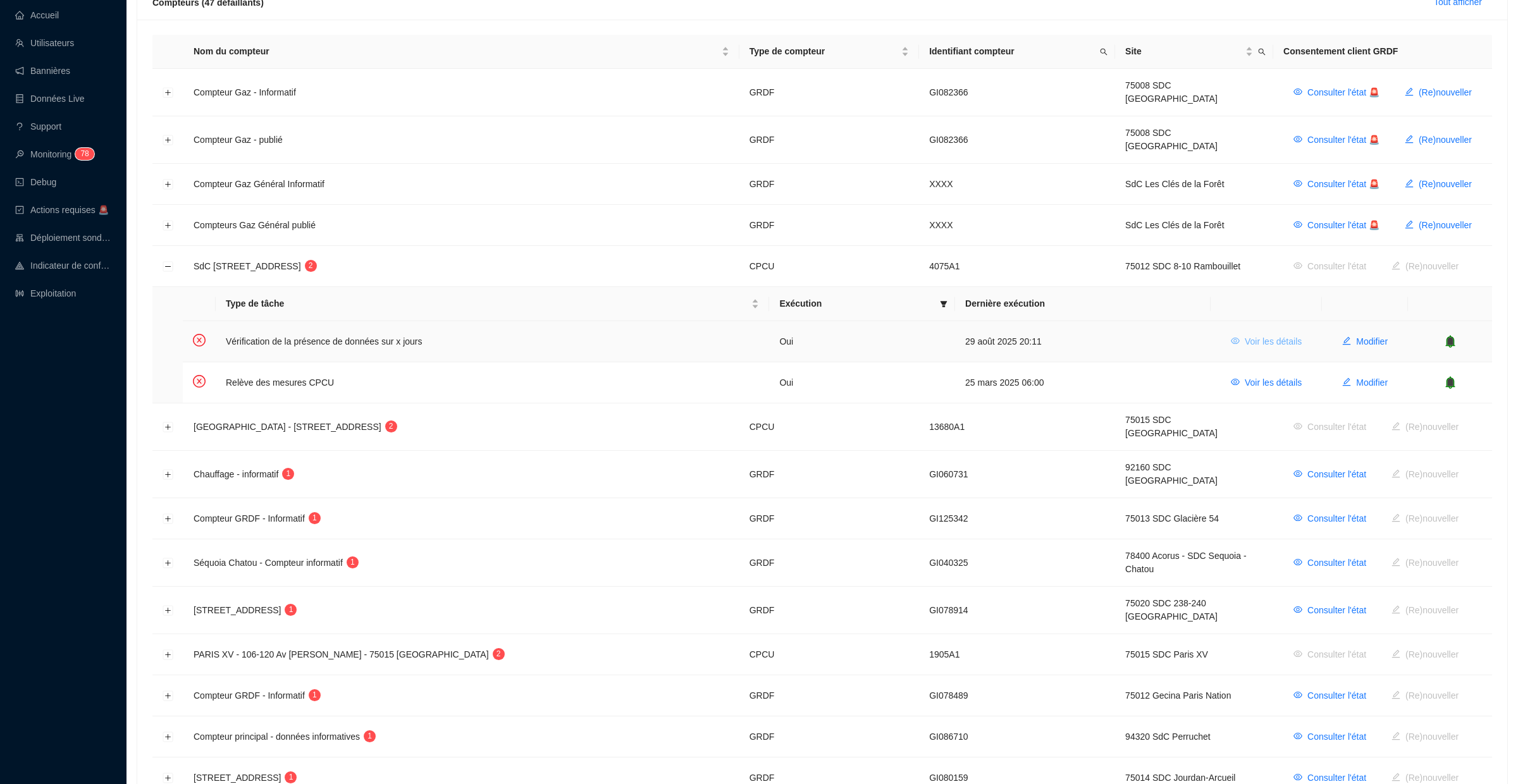
click at [1265, 335] on span "Voir les détails" at bounding box center [1274, 342] width 57 height 13
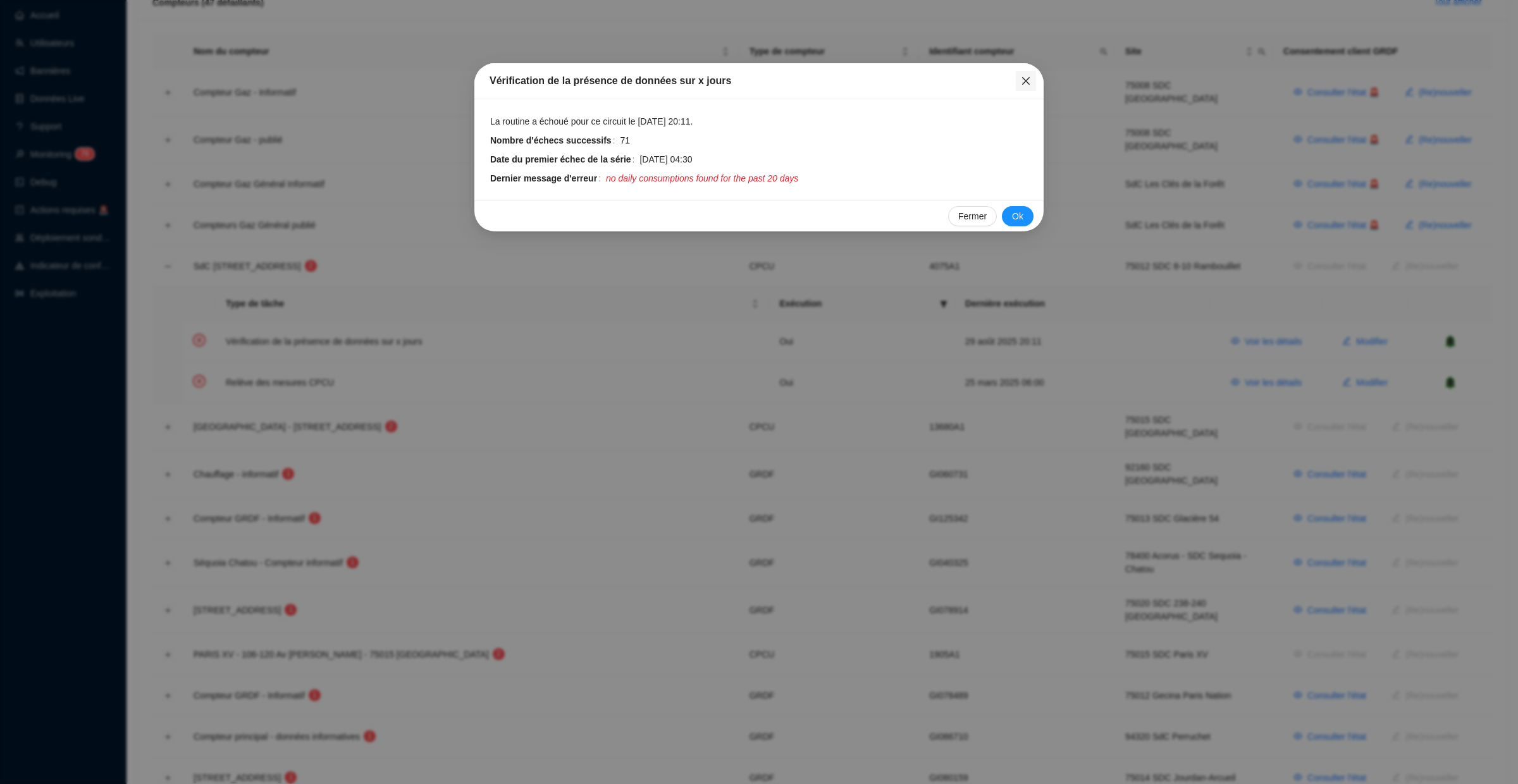
click at [1024, 86] on button "Close" at bounding box center [1026, 81] width 20 height 20
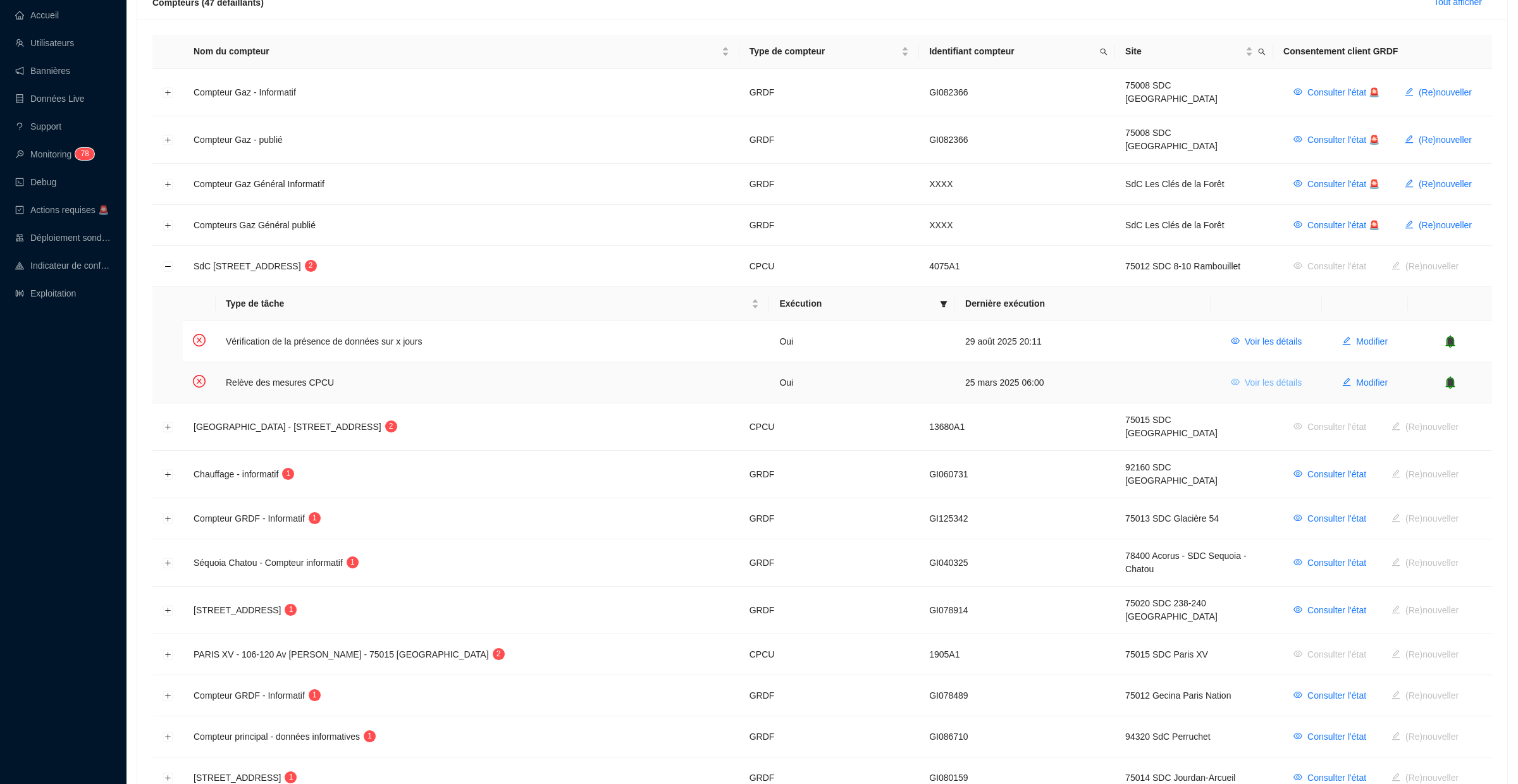
click at [1264, 376] on span "Voir les détails" at bounding box center [1274, 383] width 57 height 13
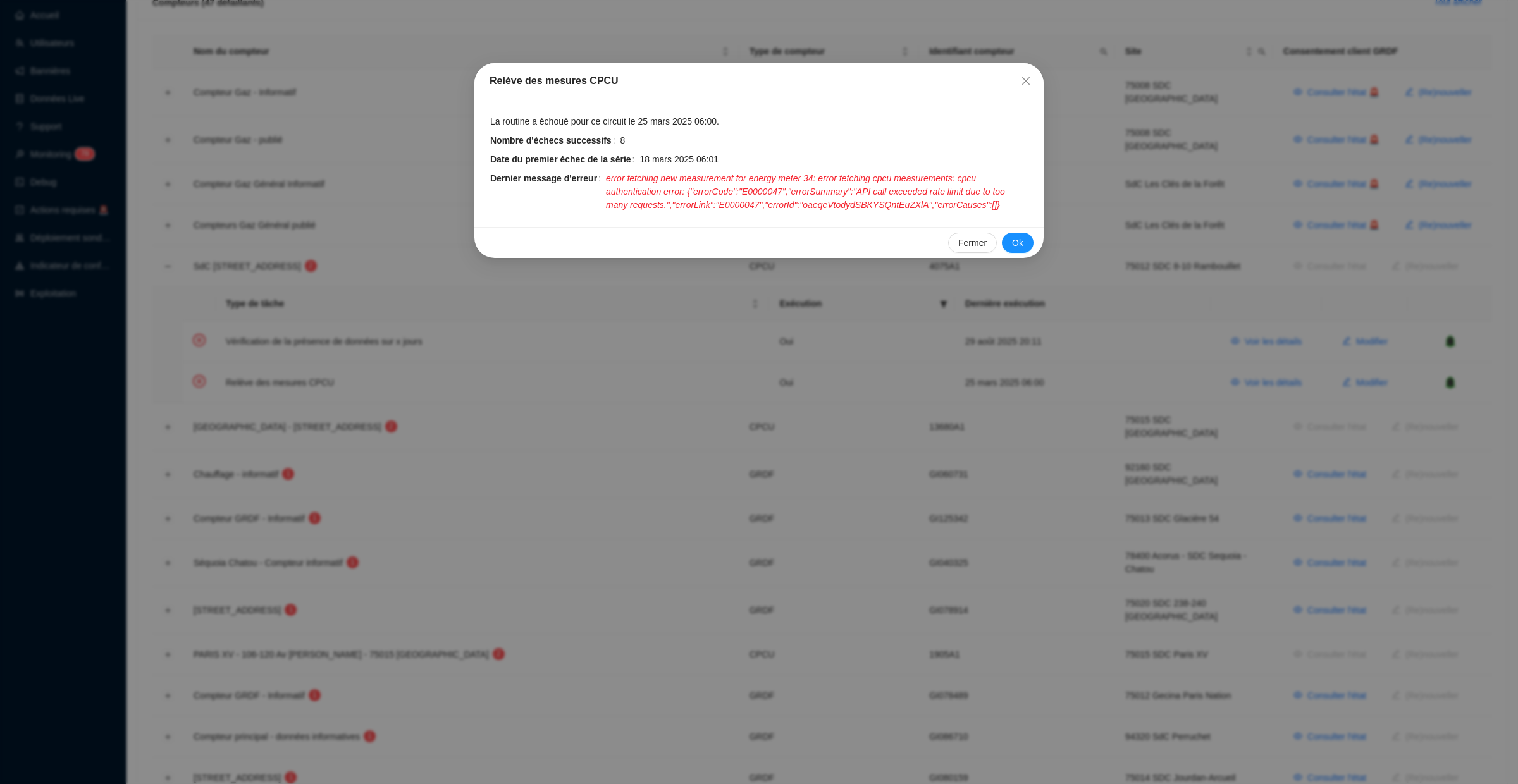
click at [1023, 93] on div "Relève des mesures CPCU" at bounding box center [759, 81] width 569 height 36
click at [1023, 88] on button "Close" at bounding box center [1026, 81] width 20 height 20
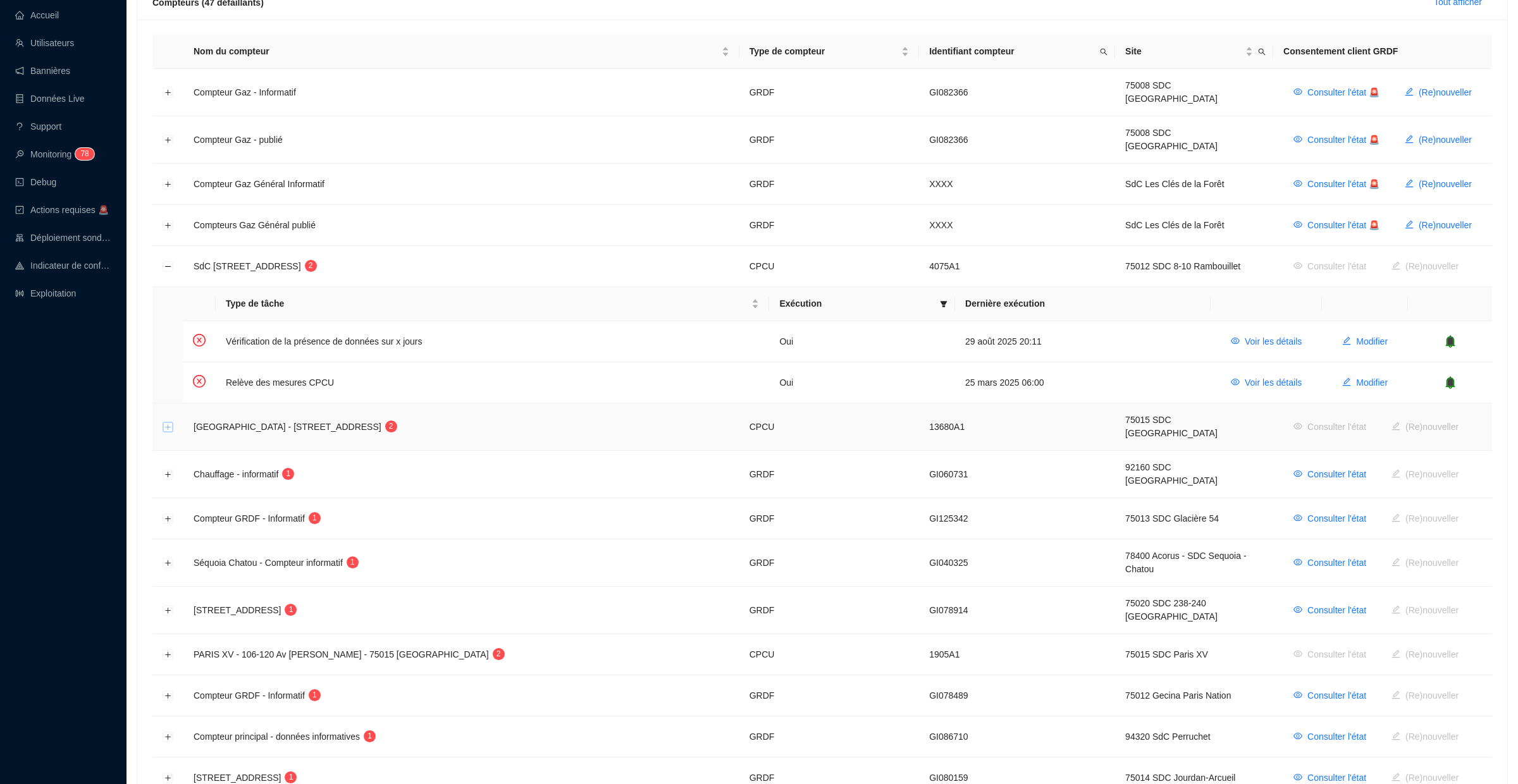
click at [169, 422] on button "Développer la ligne" at bounding box center [168, 427] width 10 height 10
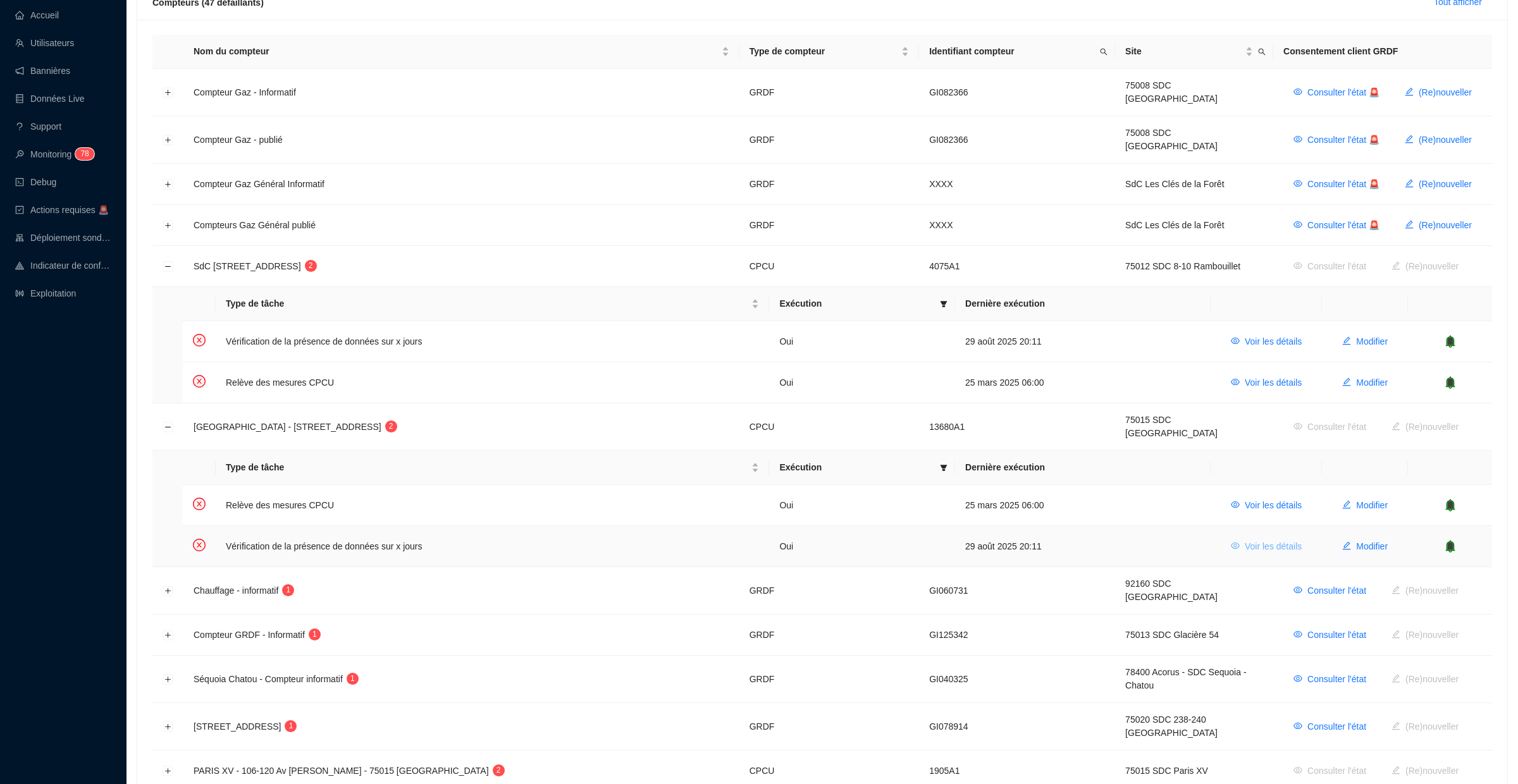
click at [1261, 541] on span "Voir les détails" at bounding box center [1274, 547] width 57 height 13
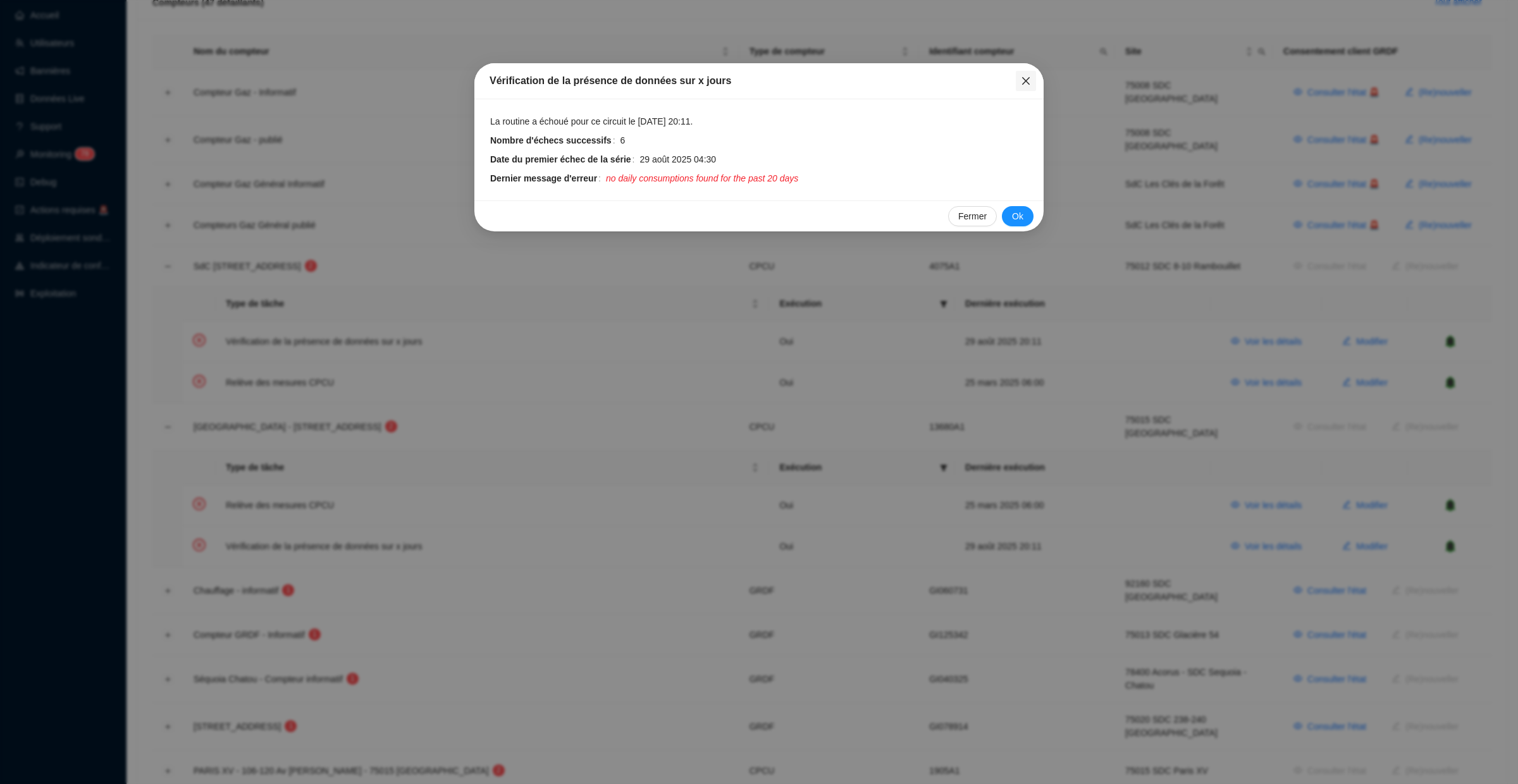
click at [1026, 75] on button "Close" at bounding box center [1026, 81] width 20 height 20
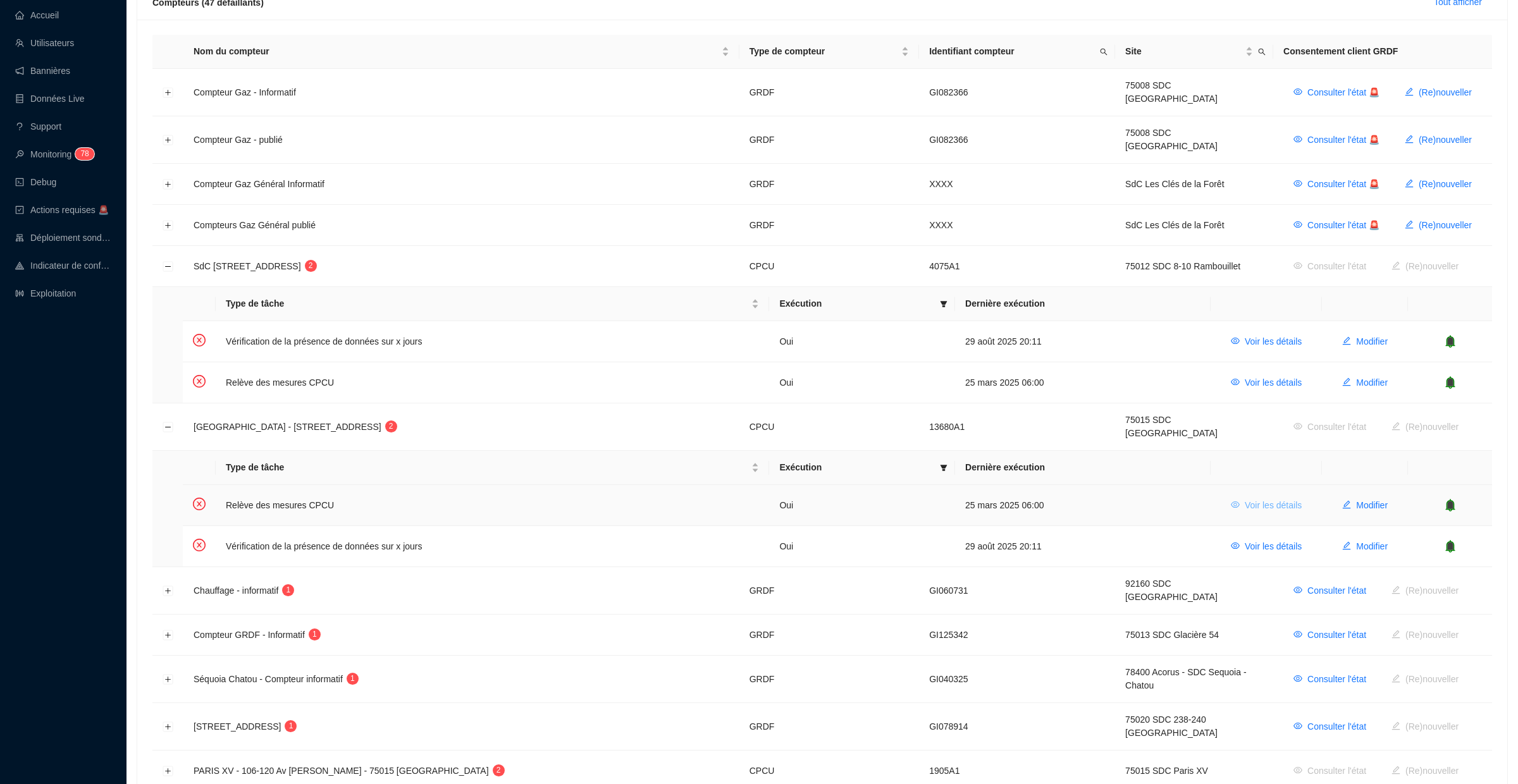
click at [1285, 497] on button "Voir les détails" at bounding box center [1266, 505] width 92 height 20
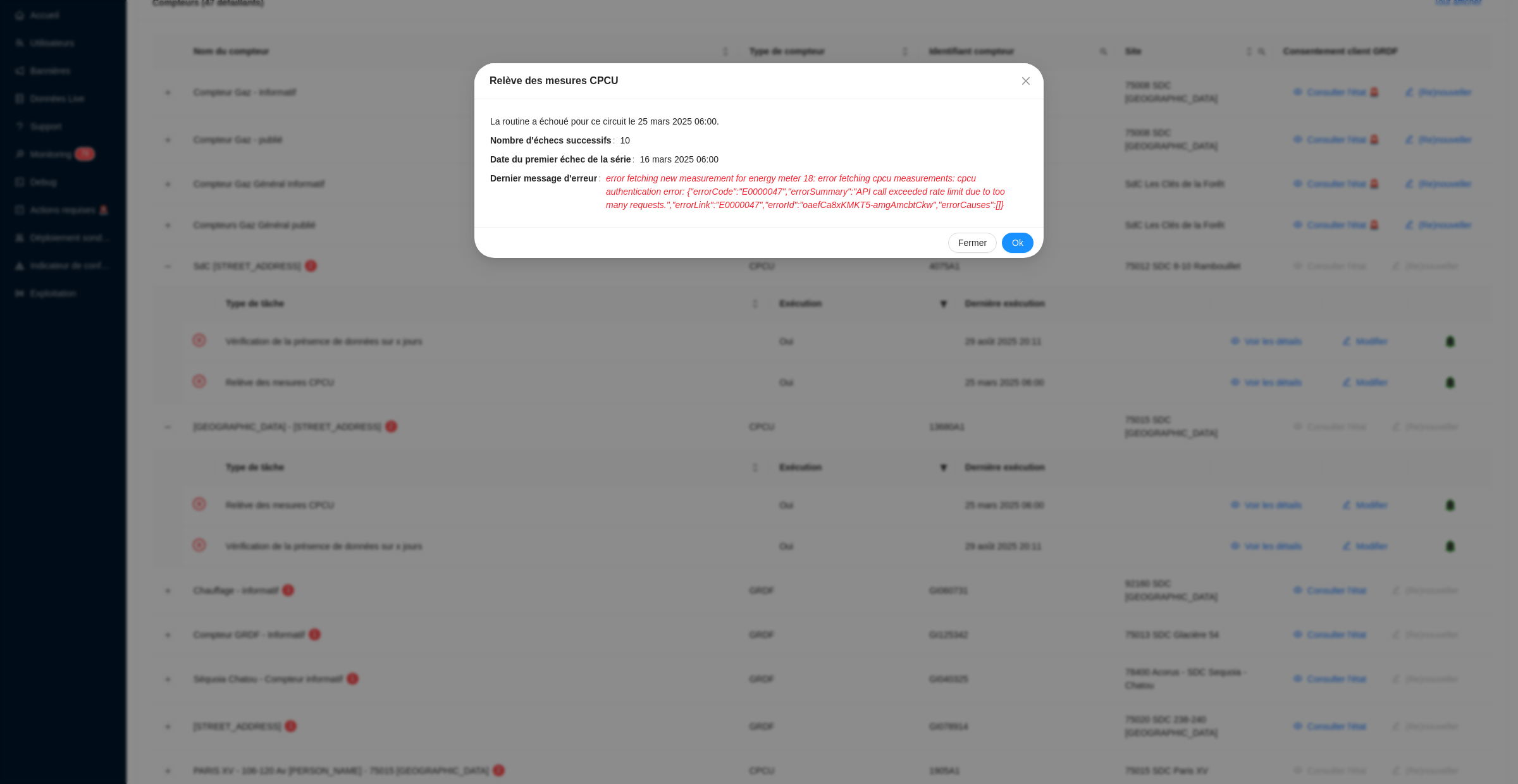
click at [1284, 487] on div "Relève des mesures CPCU La routine a échoué pour ce circuit le 25 mars 2025 06:…" at bounding box center [759, 392] width 1518 height 784
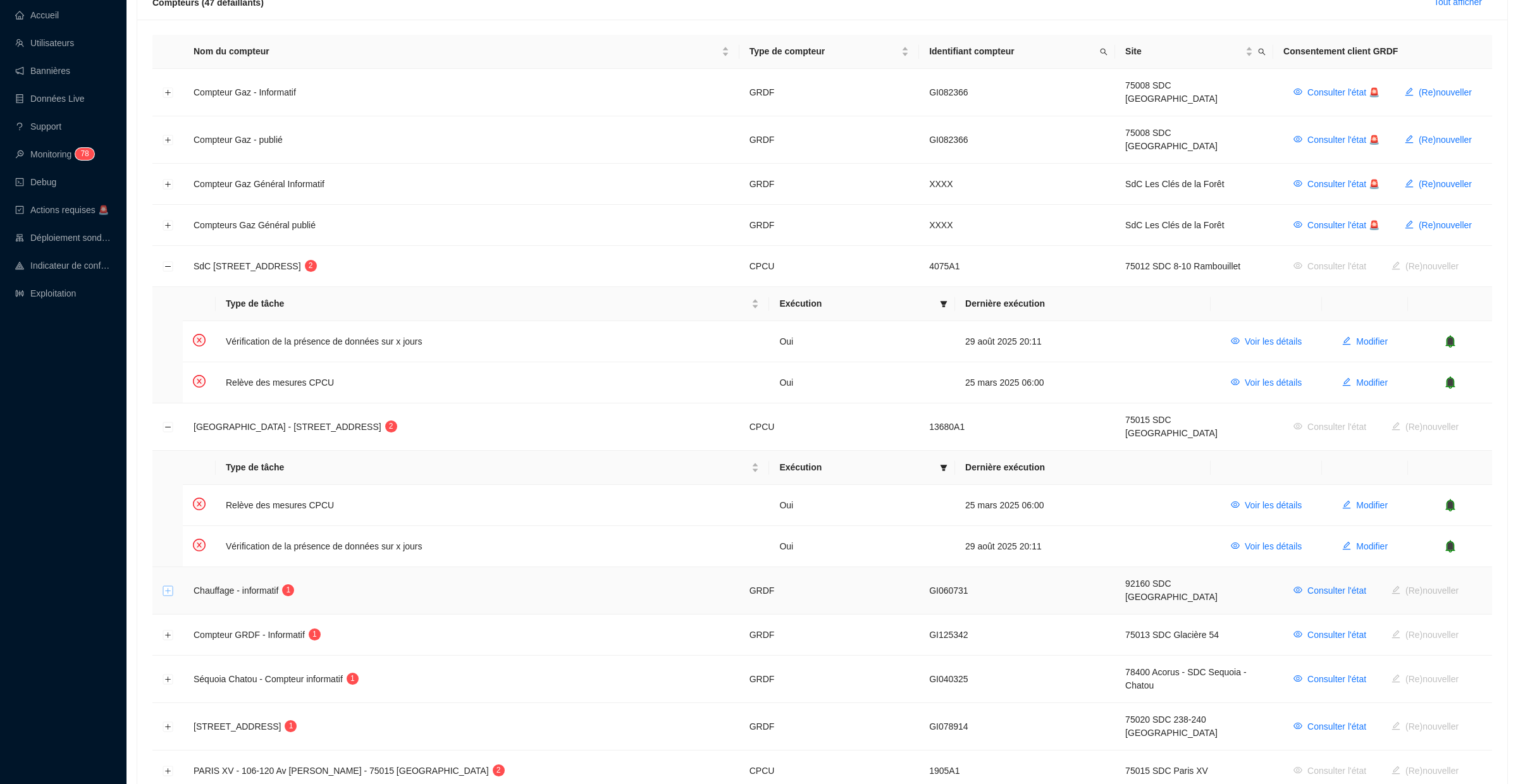
click at [167, 587] on button "Développer la ligne" at bounding box center [168, 592] width 10 height 10
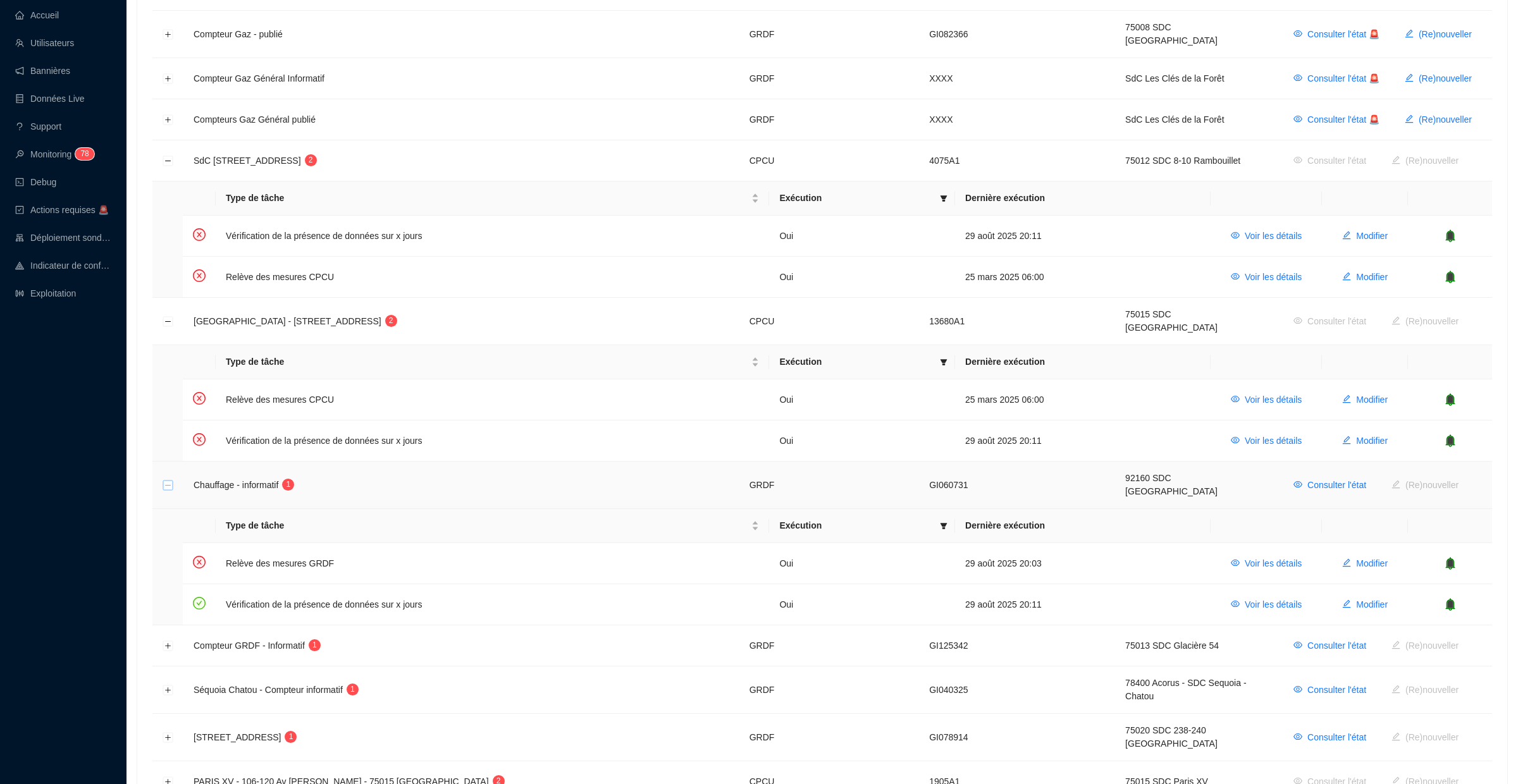
scroll to position [368, 0]
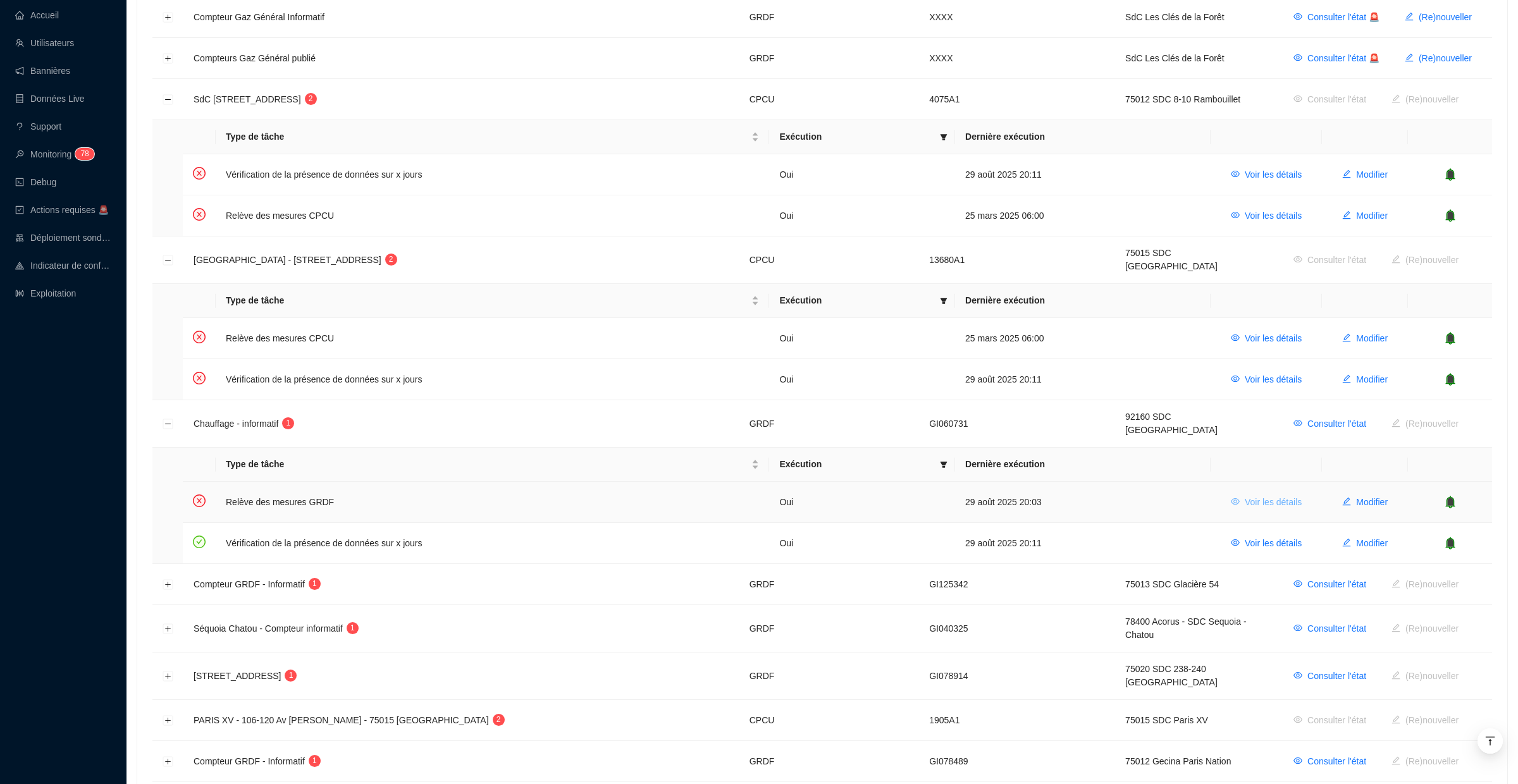
click at [1255, 492] on button "Voir les détails" at bounding box center [1266, 502] width 92 height 20
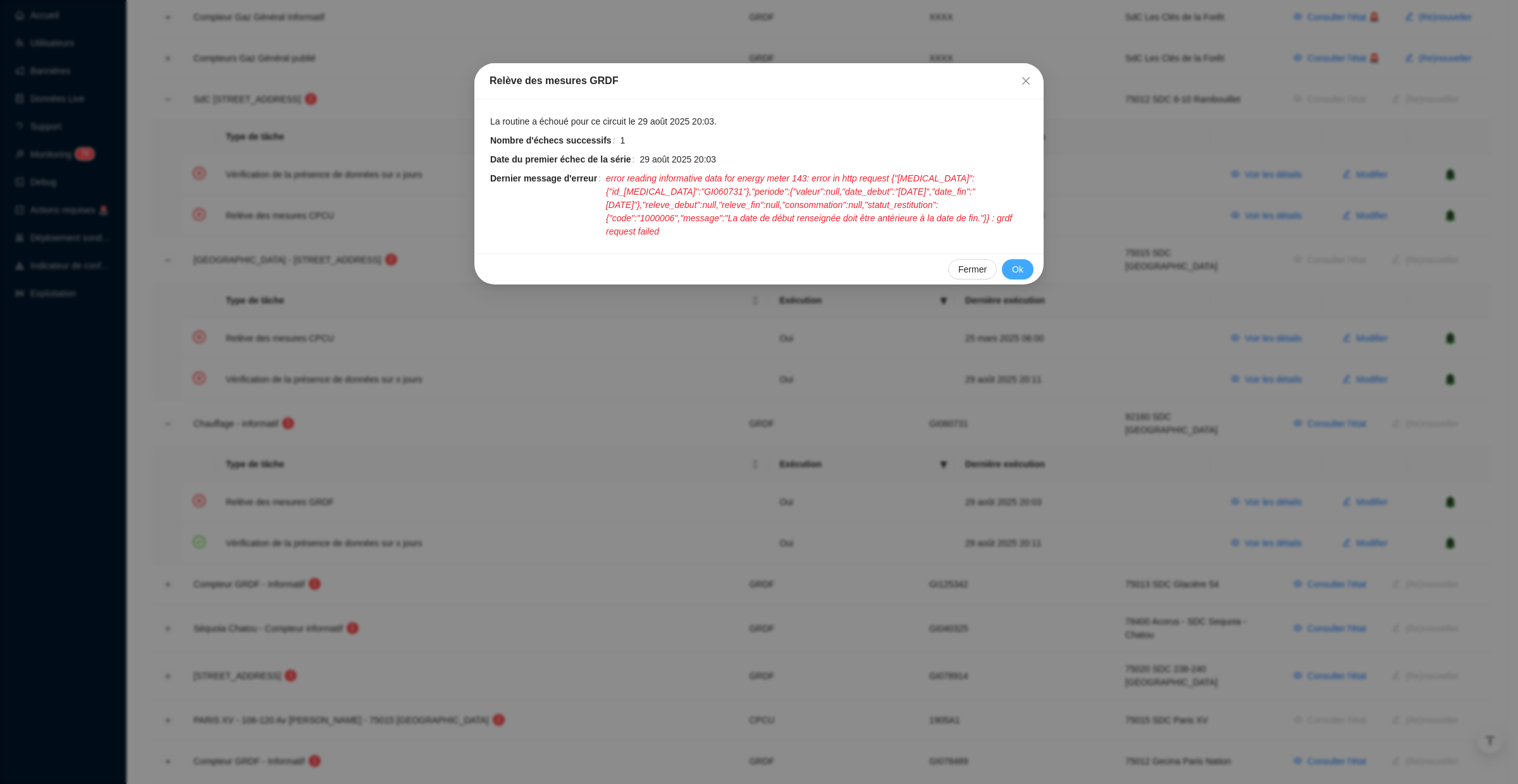
click at [1019, 268] on span "Ok" at bounding box center [1018, 269] width 12 height 13
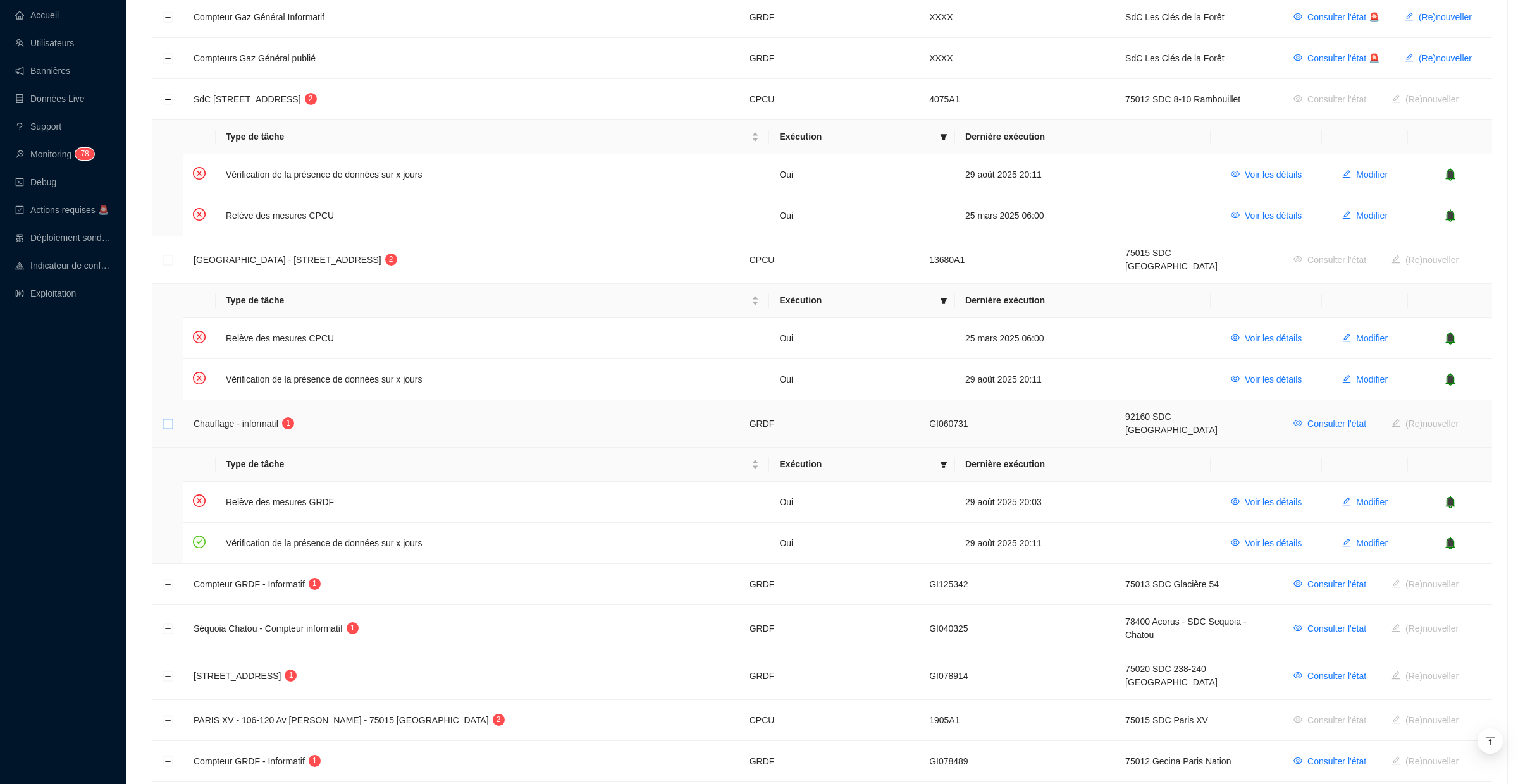
click at [165, 420] on button "Réduire la ligne" at bounding box center [168, 425] width 10 height 10
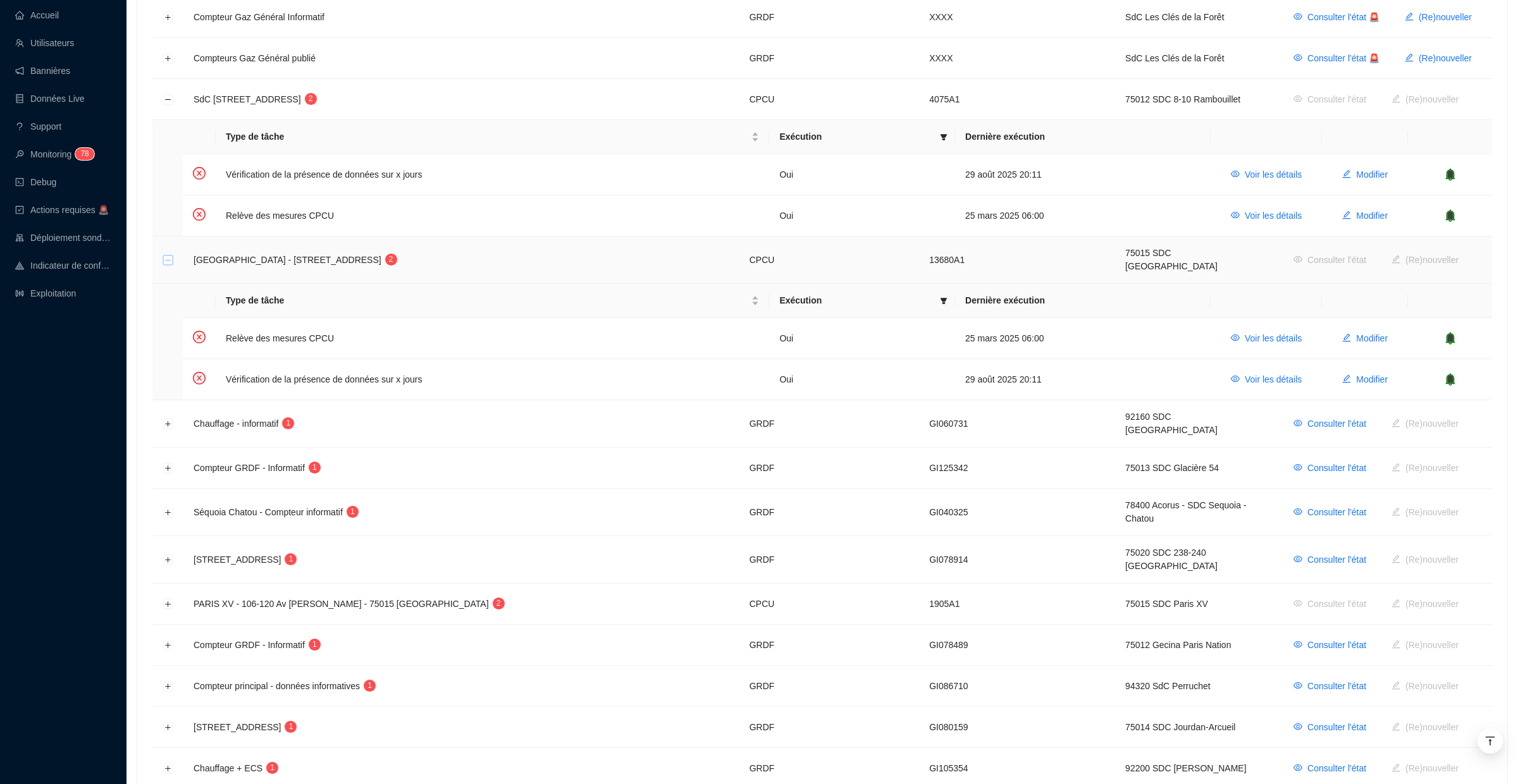
click at [165, 255] on button "Réduire la ligne" at bounding box center [168, 260] width 10 height 10
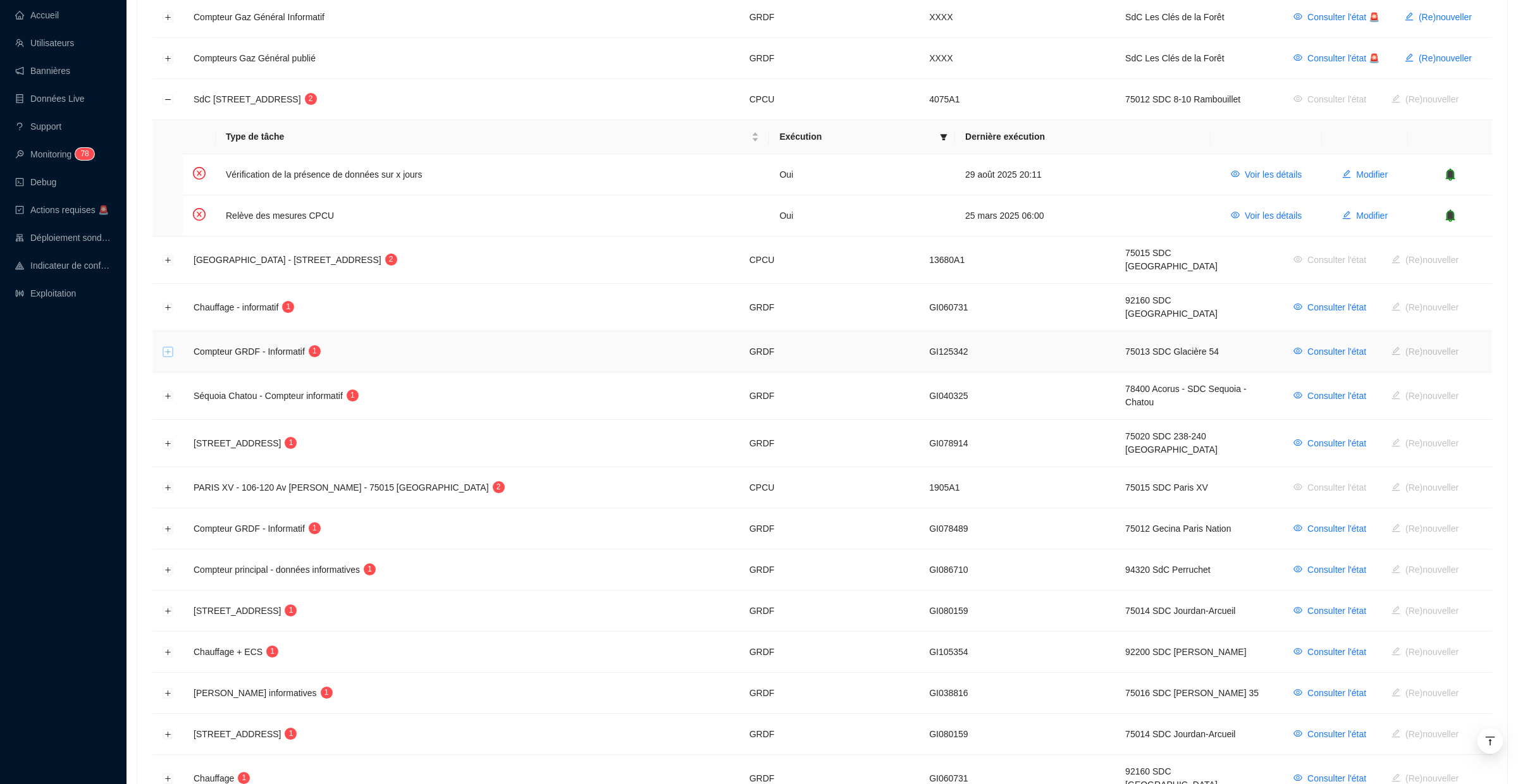
click at [170, 348] on button "Développer la ligne" at bounding box center [168, 353] width 10 height 10
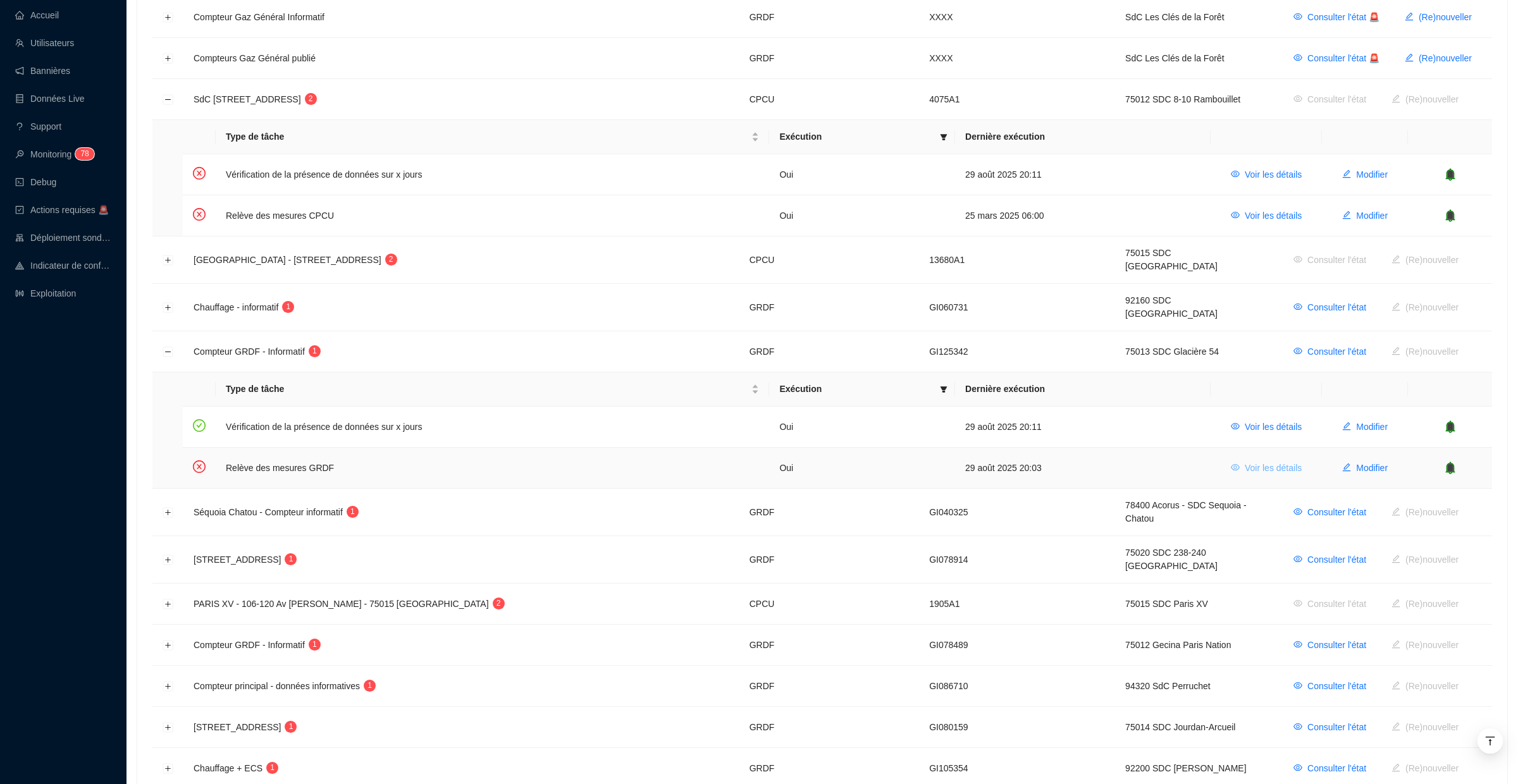
click at [1269, 462] on span "Voir les détails" at bounding box center [1274, 468] width 57 height 13
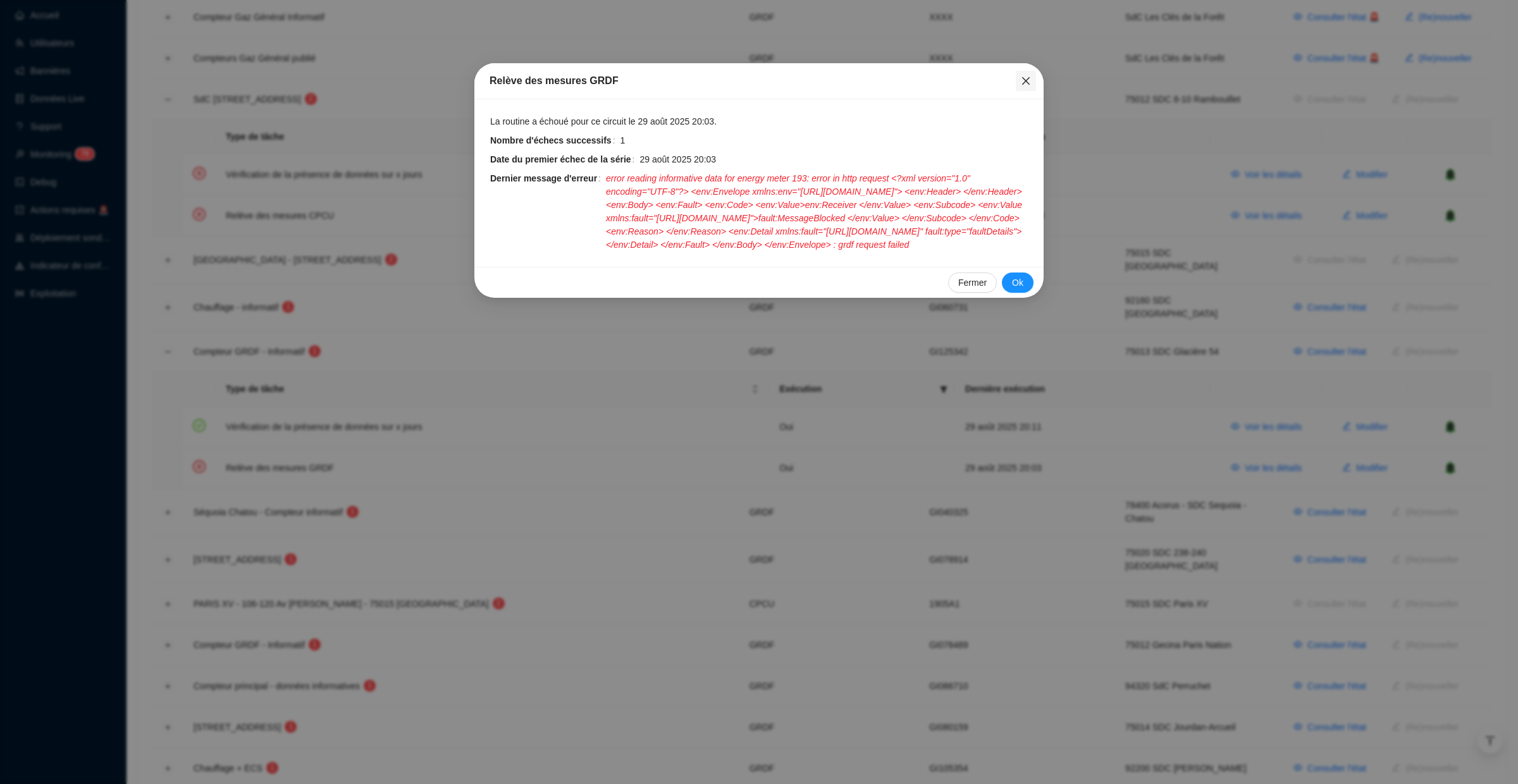
click at [1024, 84] on icon "close" at bounding box center [1026, 81] width 10 height 10
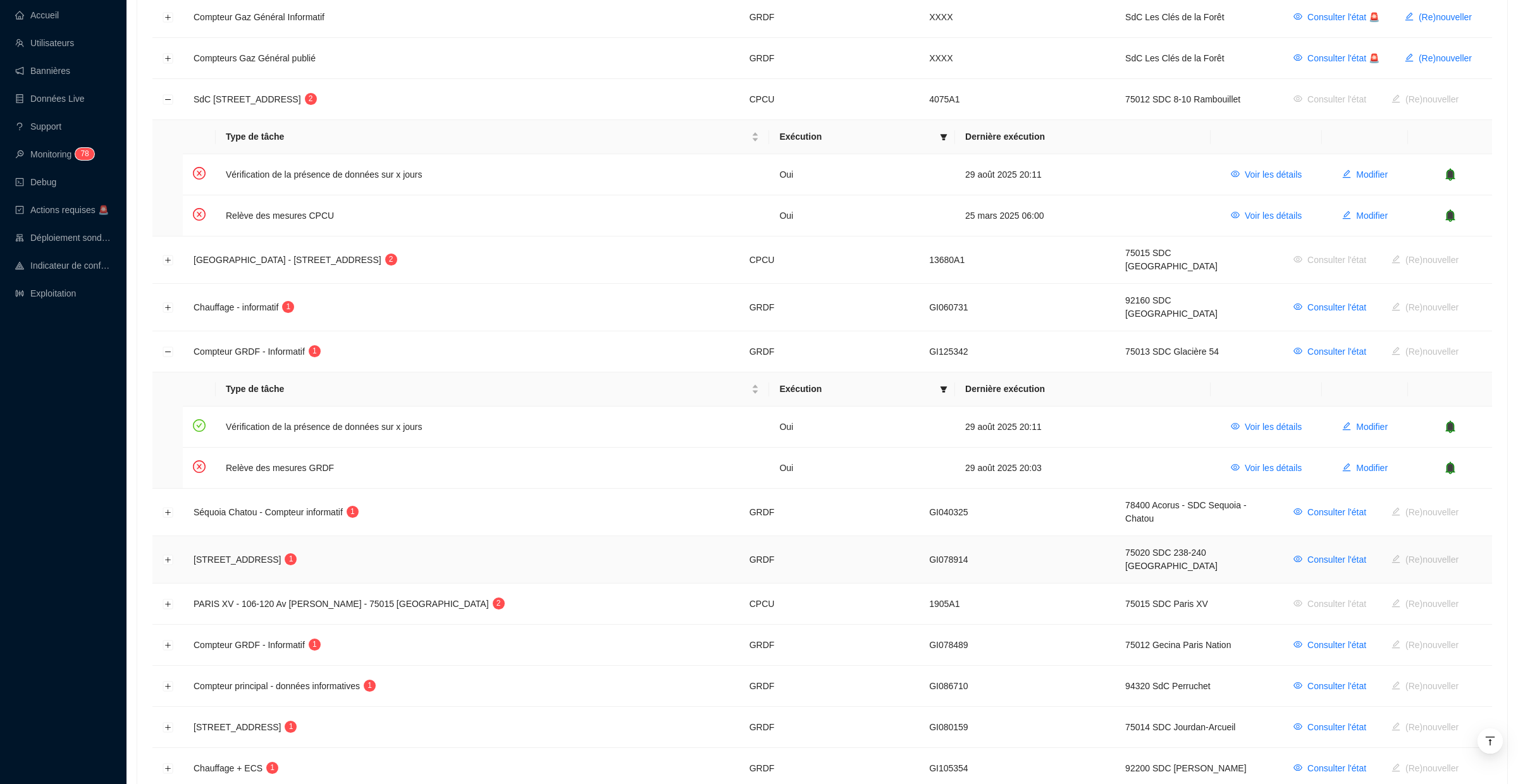
click at [161, 536] on td at bounding box center [168, 560] width 31 height 48
click at [170, 556] on button "Développer la ligne" at bounding box center [168, 561] width 10 height 10
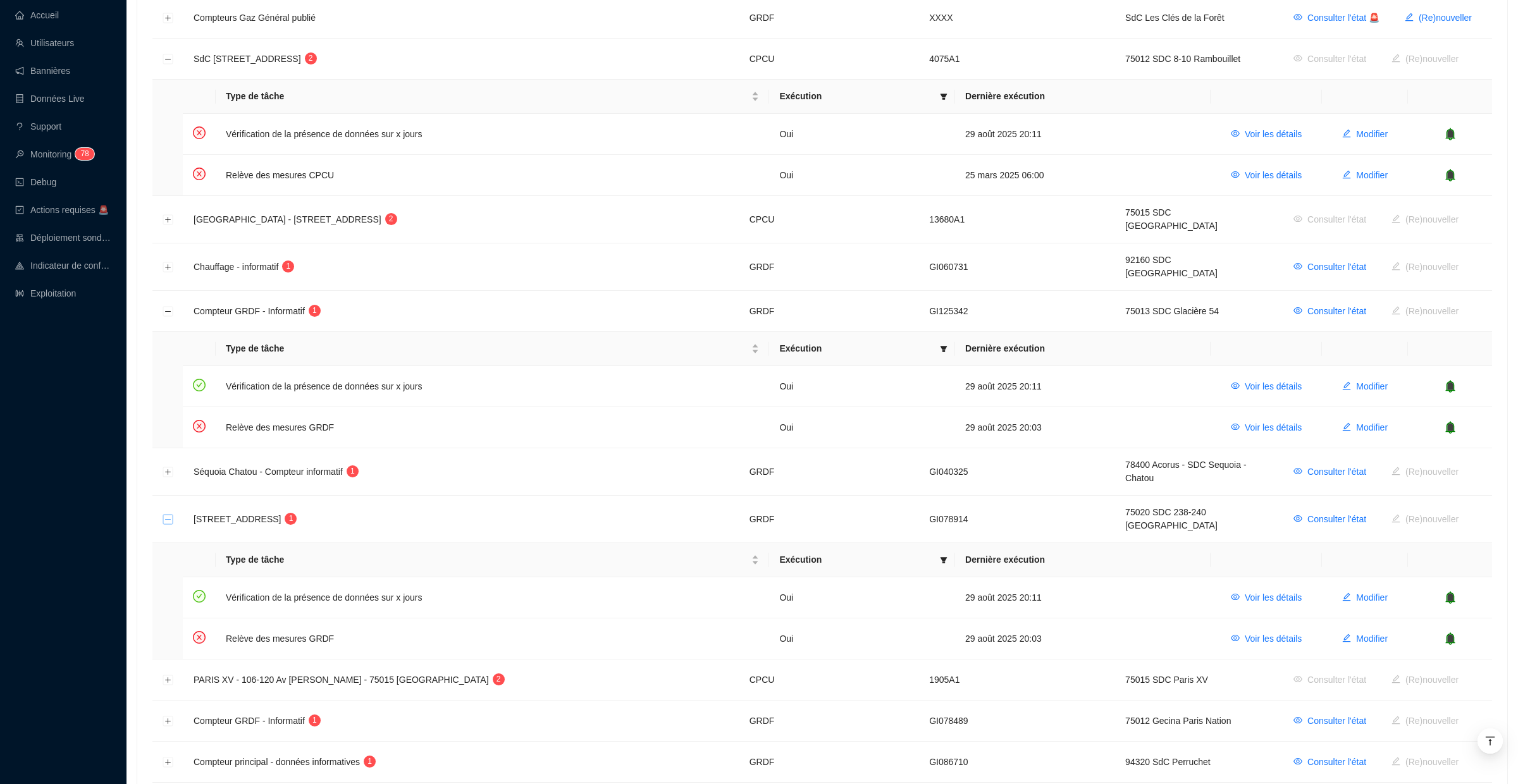
scroll to position [441, 0]
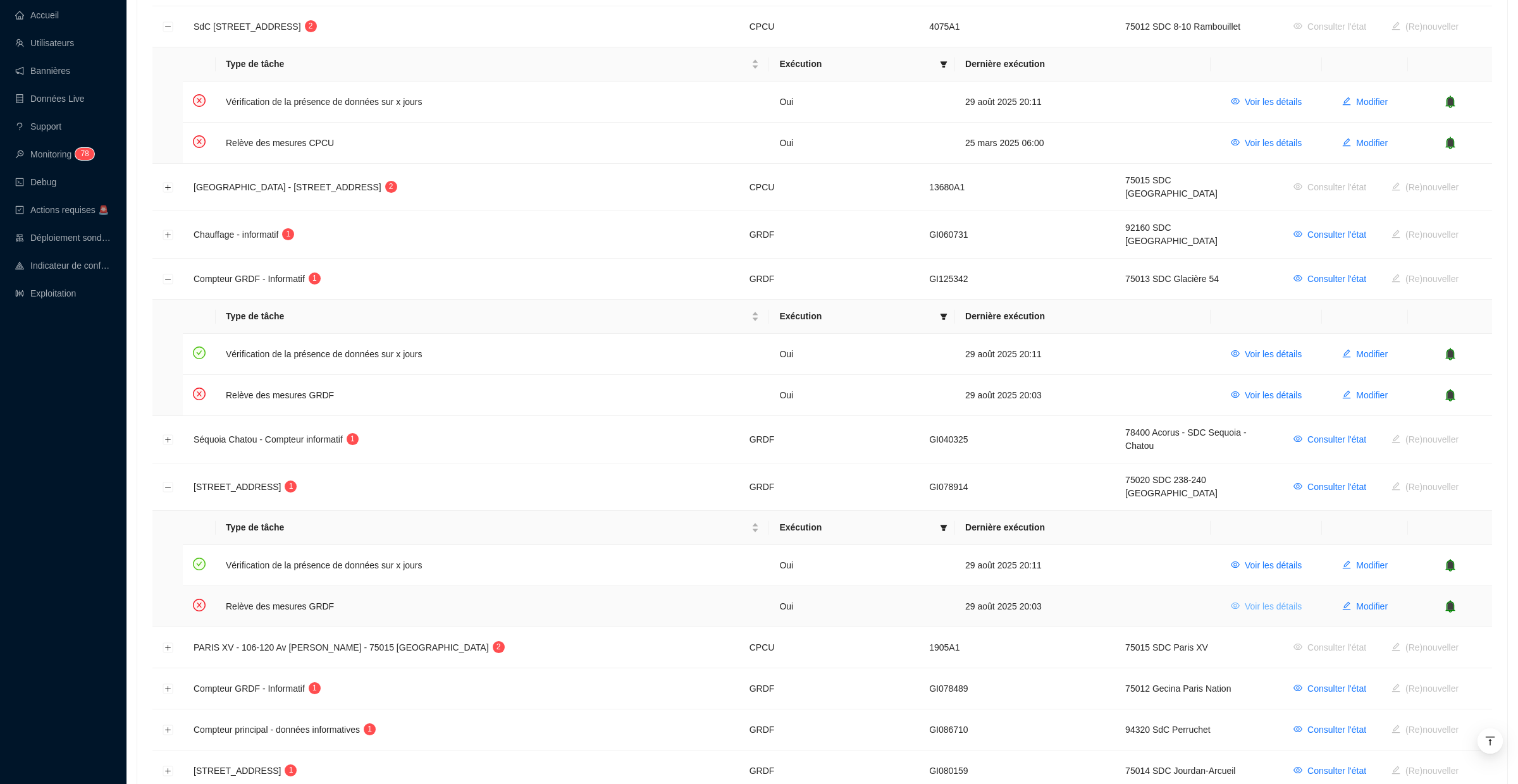
click at [1240, 597] on button "Voir les détails" at bounding box center [1266, 607] width 92 height 20
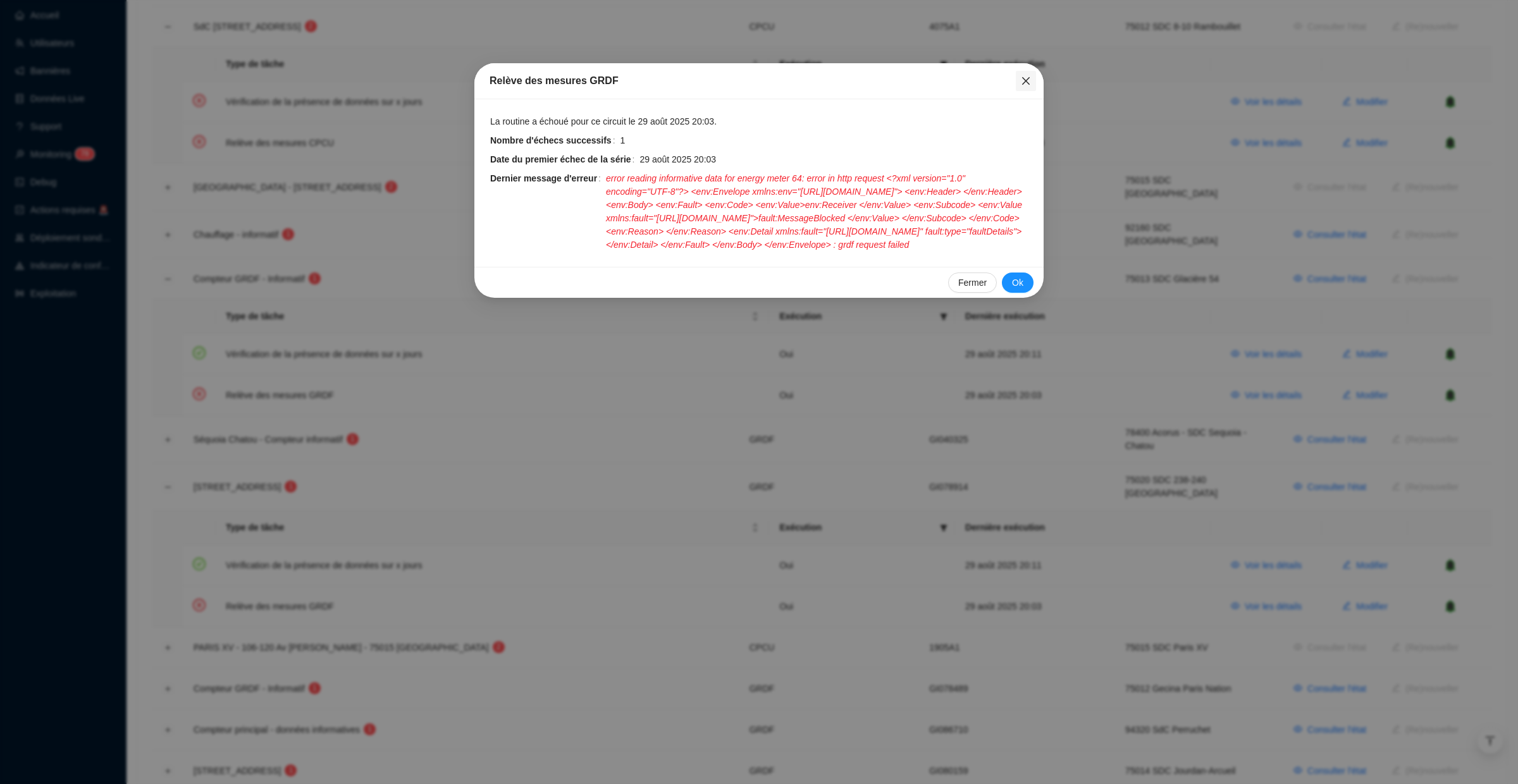
click at [1023, 83] on icon "close" at bounding box center [1026, 81] width 8 height 8
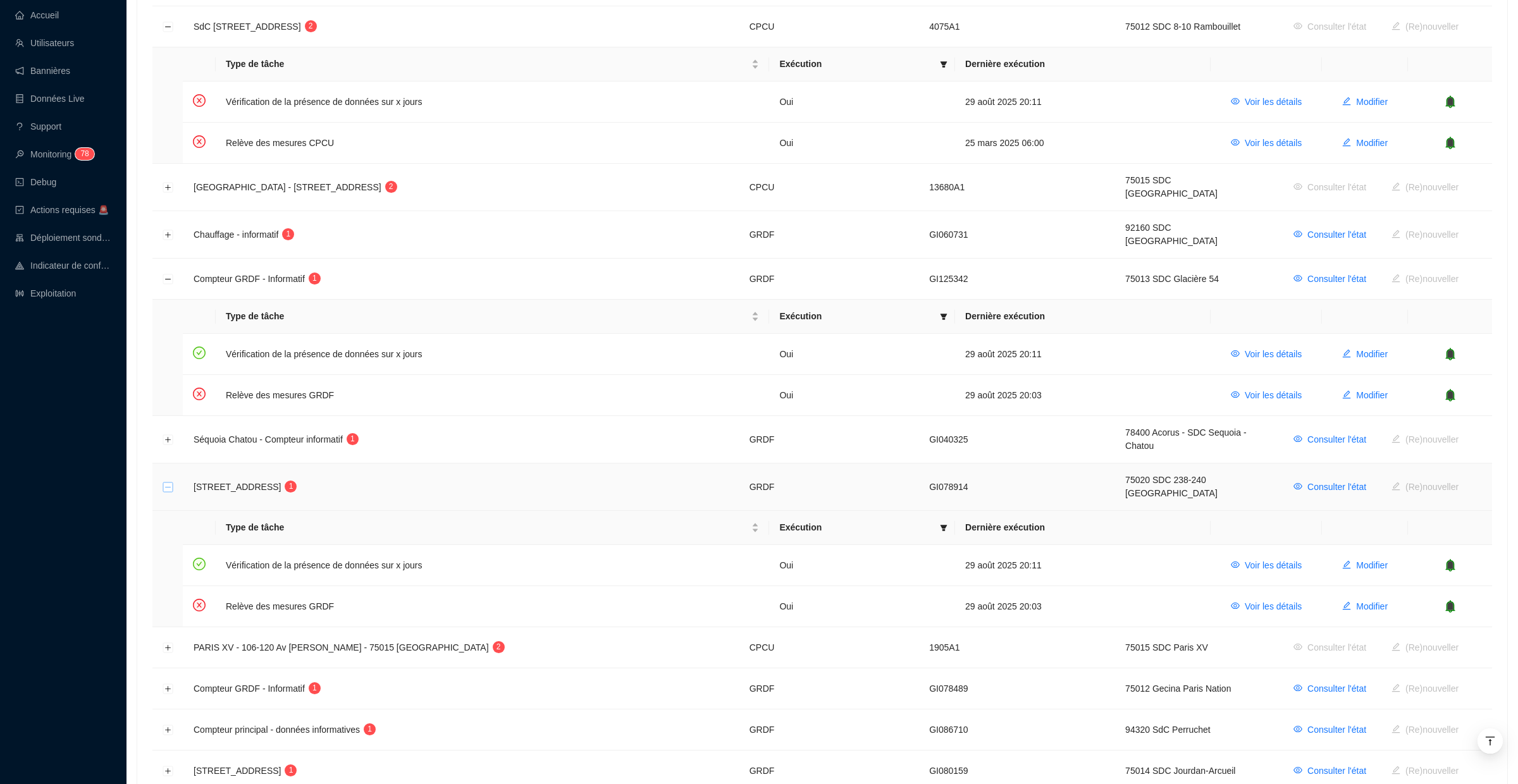
click at [168, 483] on button "Réduire la ligne" at bounding box center [168, 488] width 10 height 10
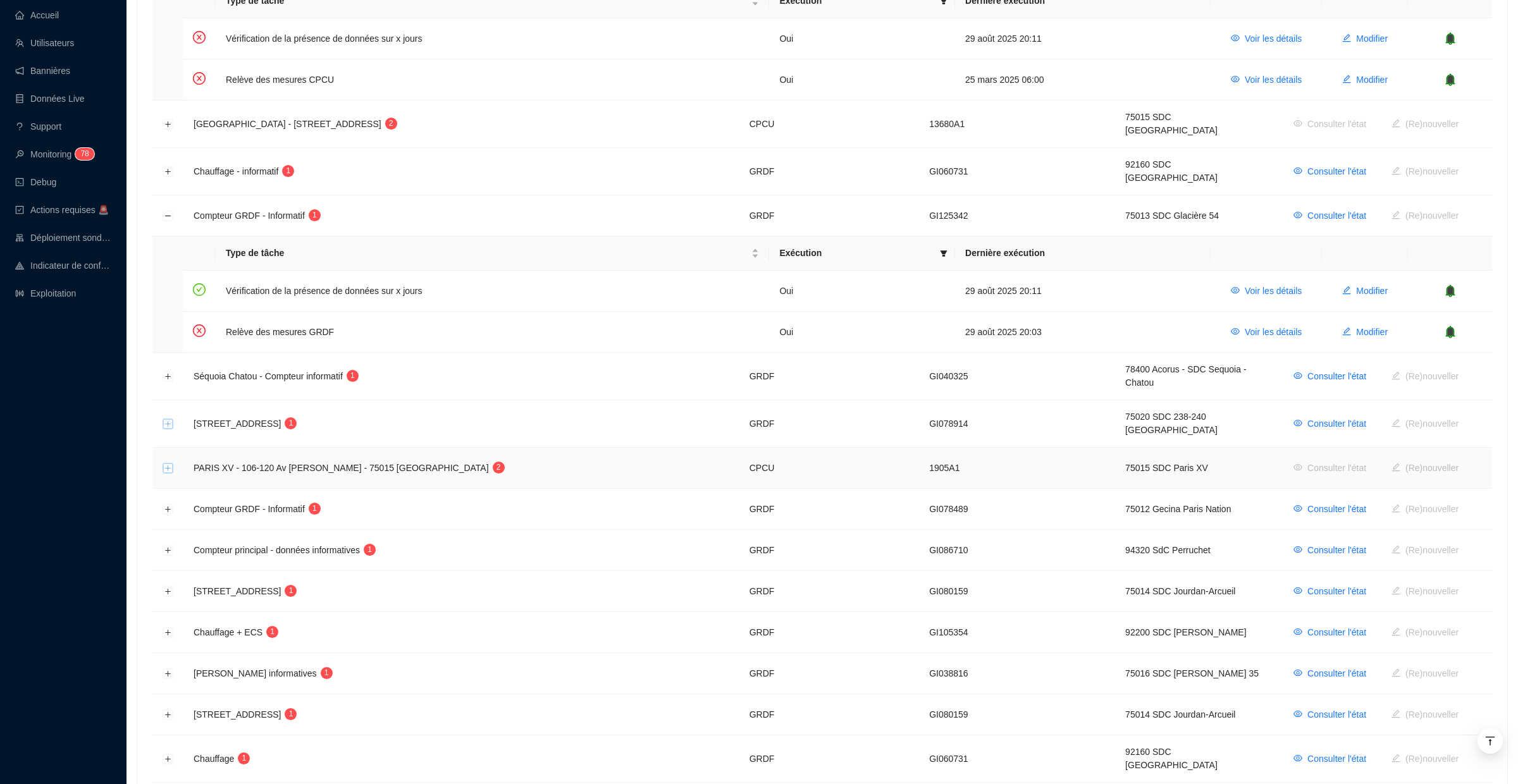
scroll to position [508, 0]
click at [170, 501] on button "Développer la ligne" at bounding box center [168, 506] width 10 height 10
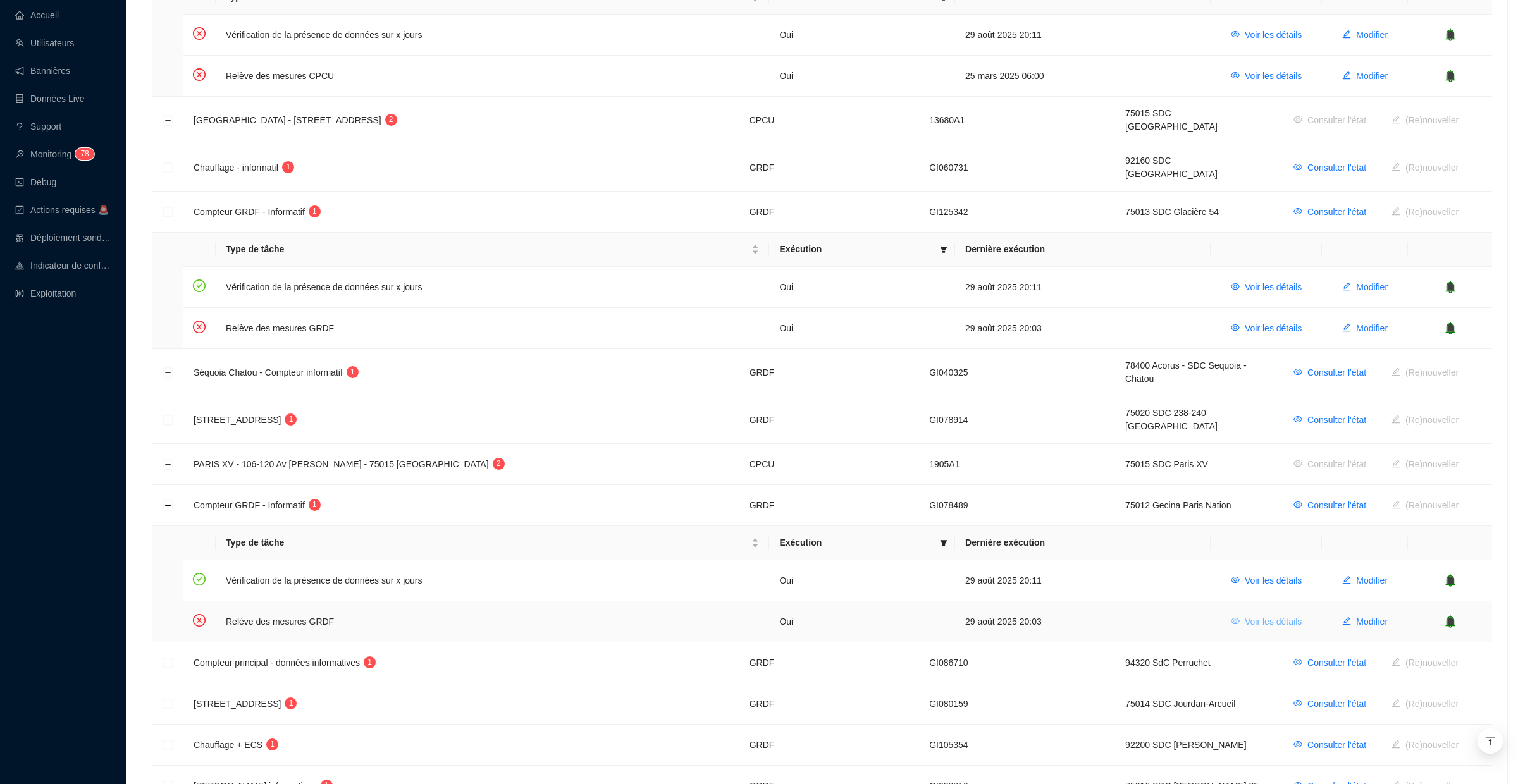
click at [1267, 615] on span "Voir les détails" at bounding box center [1274, 622] width 57 height 13
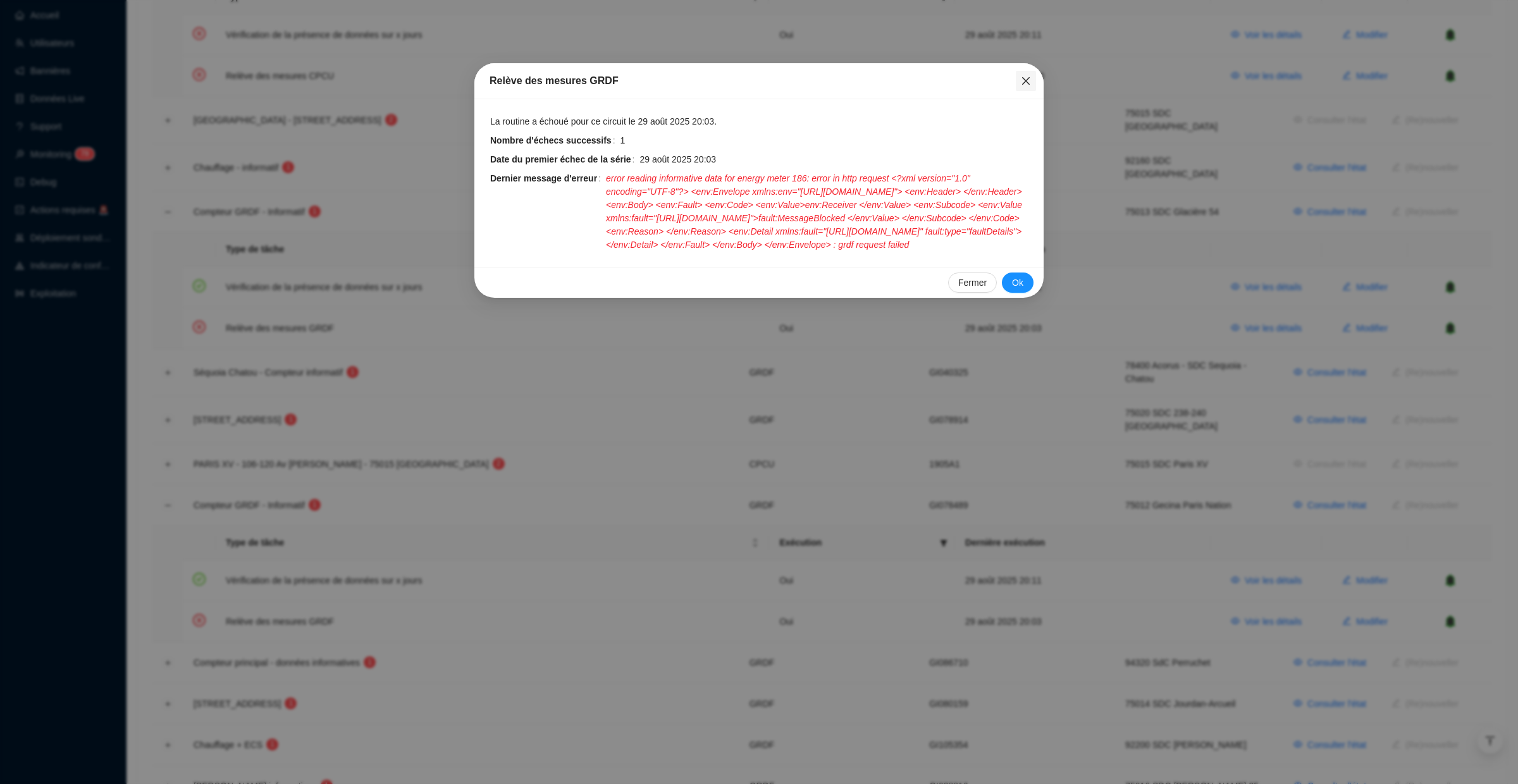
click at [1028, 82] on icon "close" at bounding box center [1026, 81] width 8 height 8
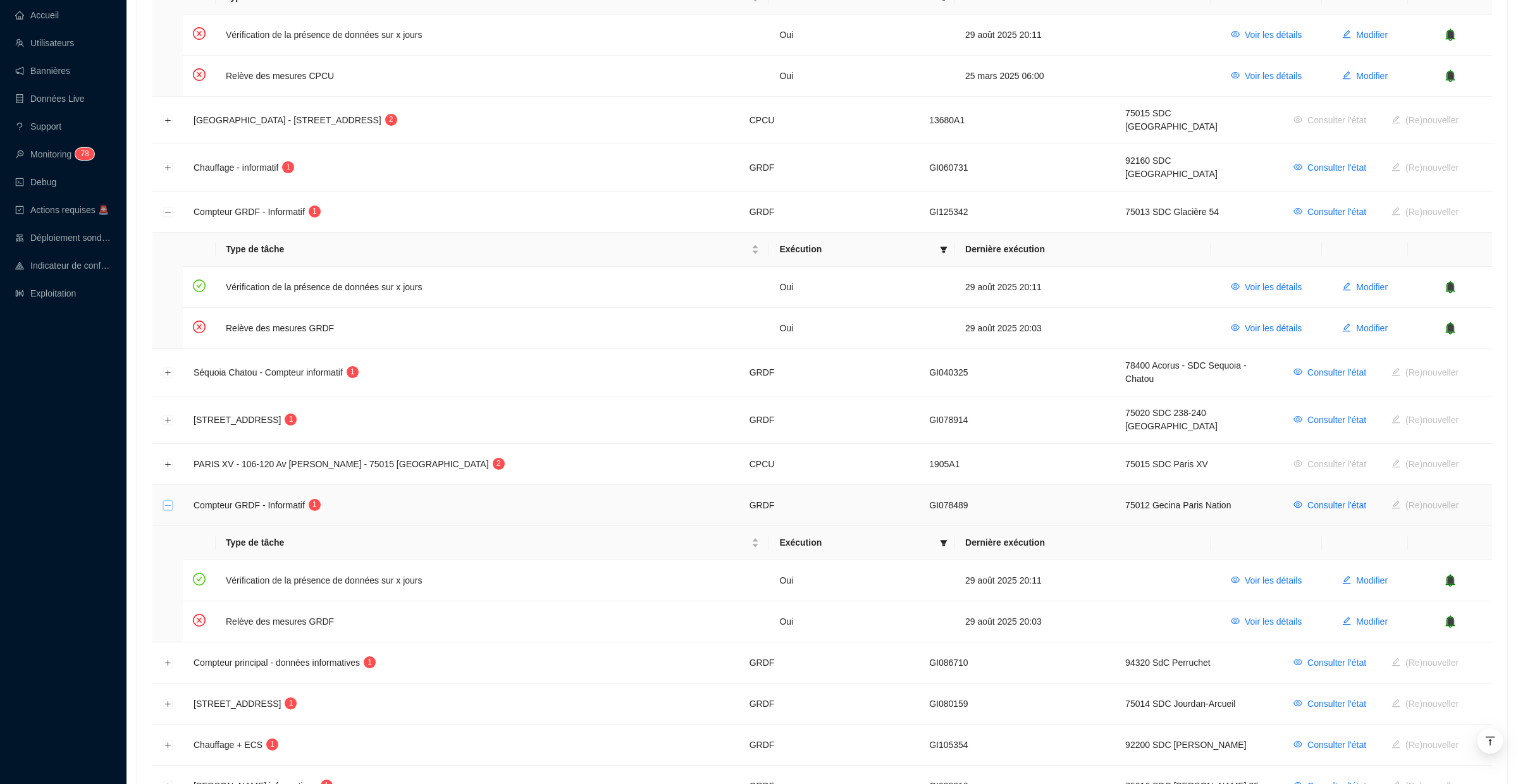
click at [170, 501] on button "Réduire la ligne" at bounding box center [168, 506] width 10 height 10
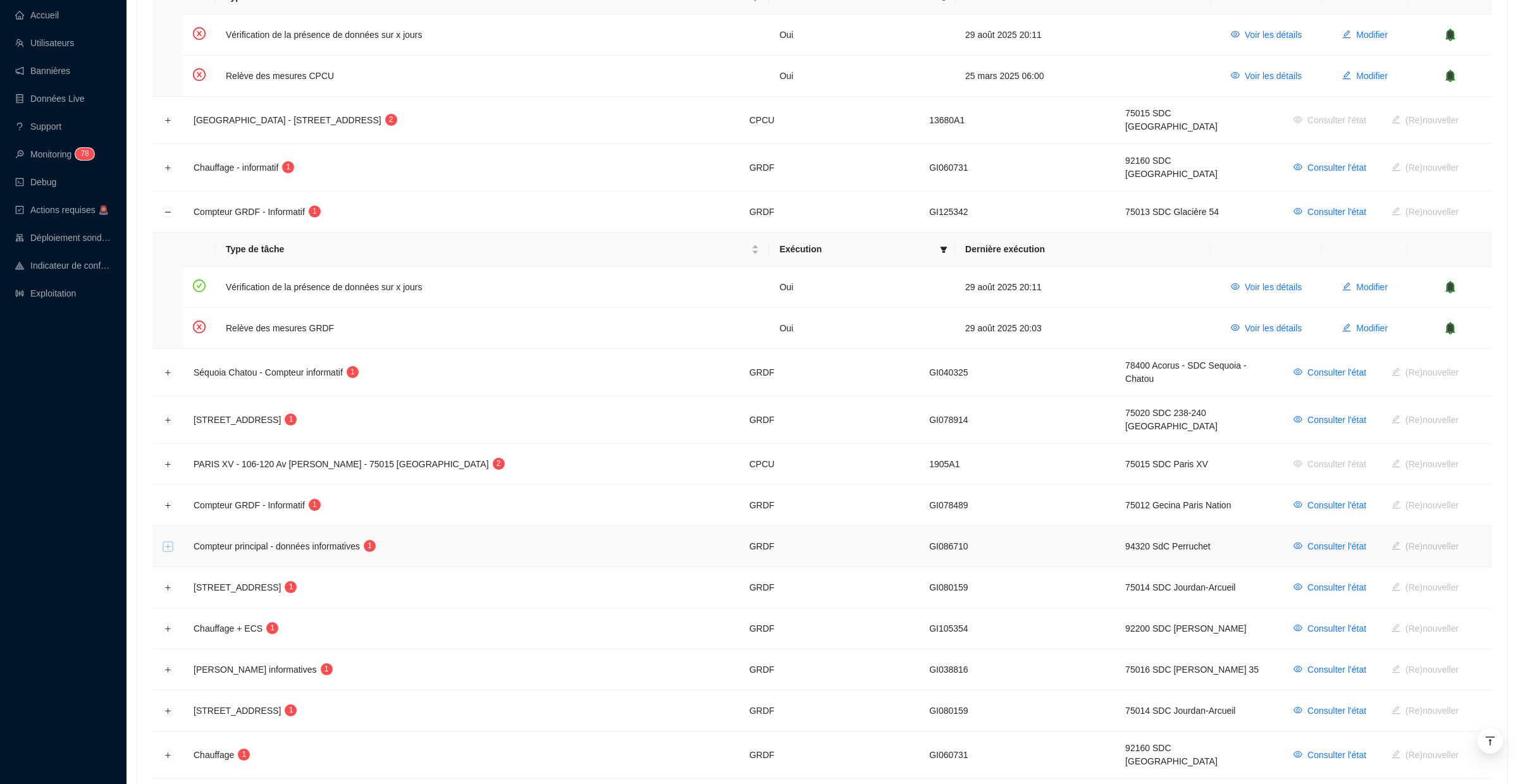
click at [167, 542] on button "Développer la ligne" at bounding box center [168, 547] width 10 height 10
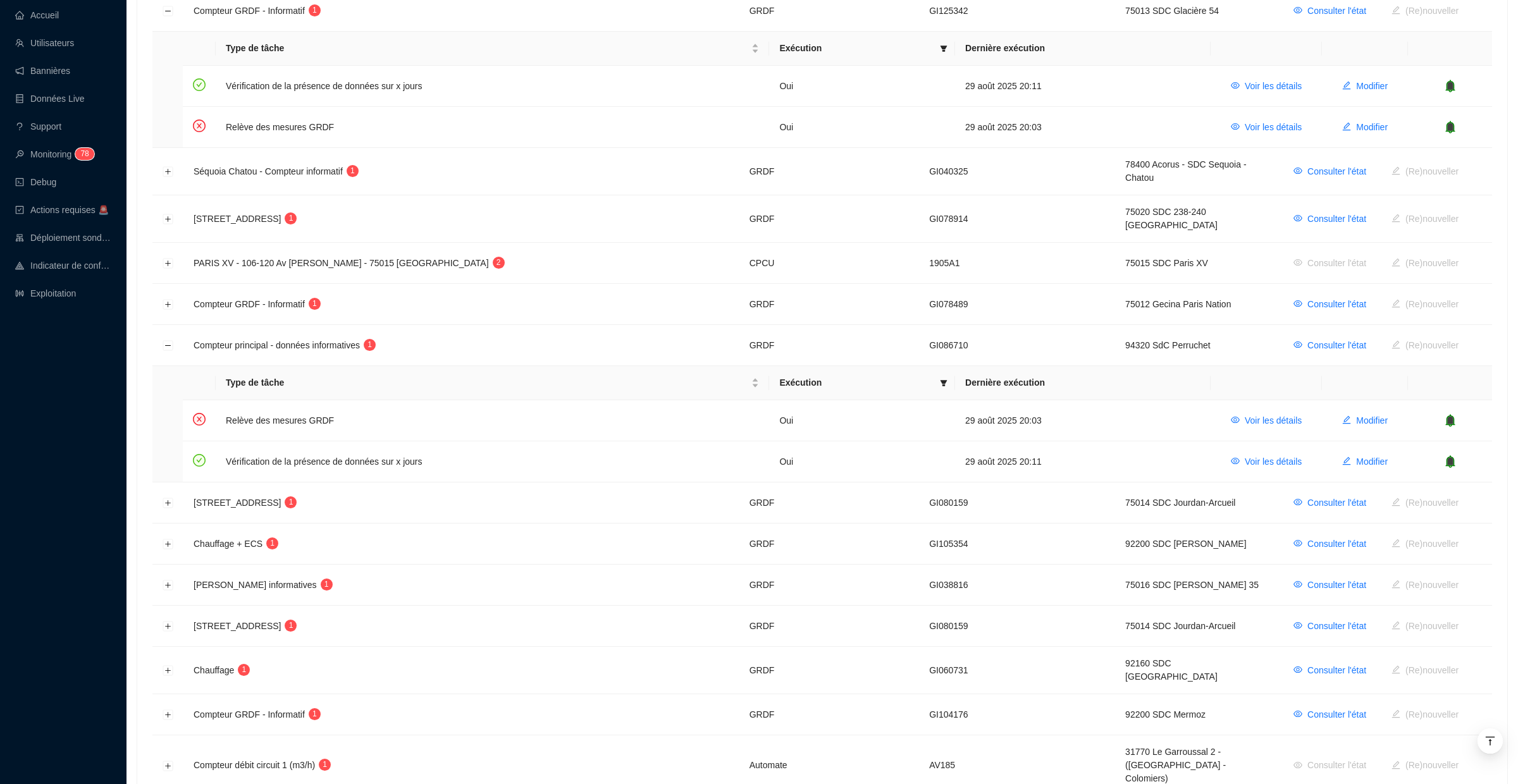
scroll to position [786, 0]
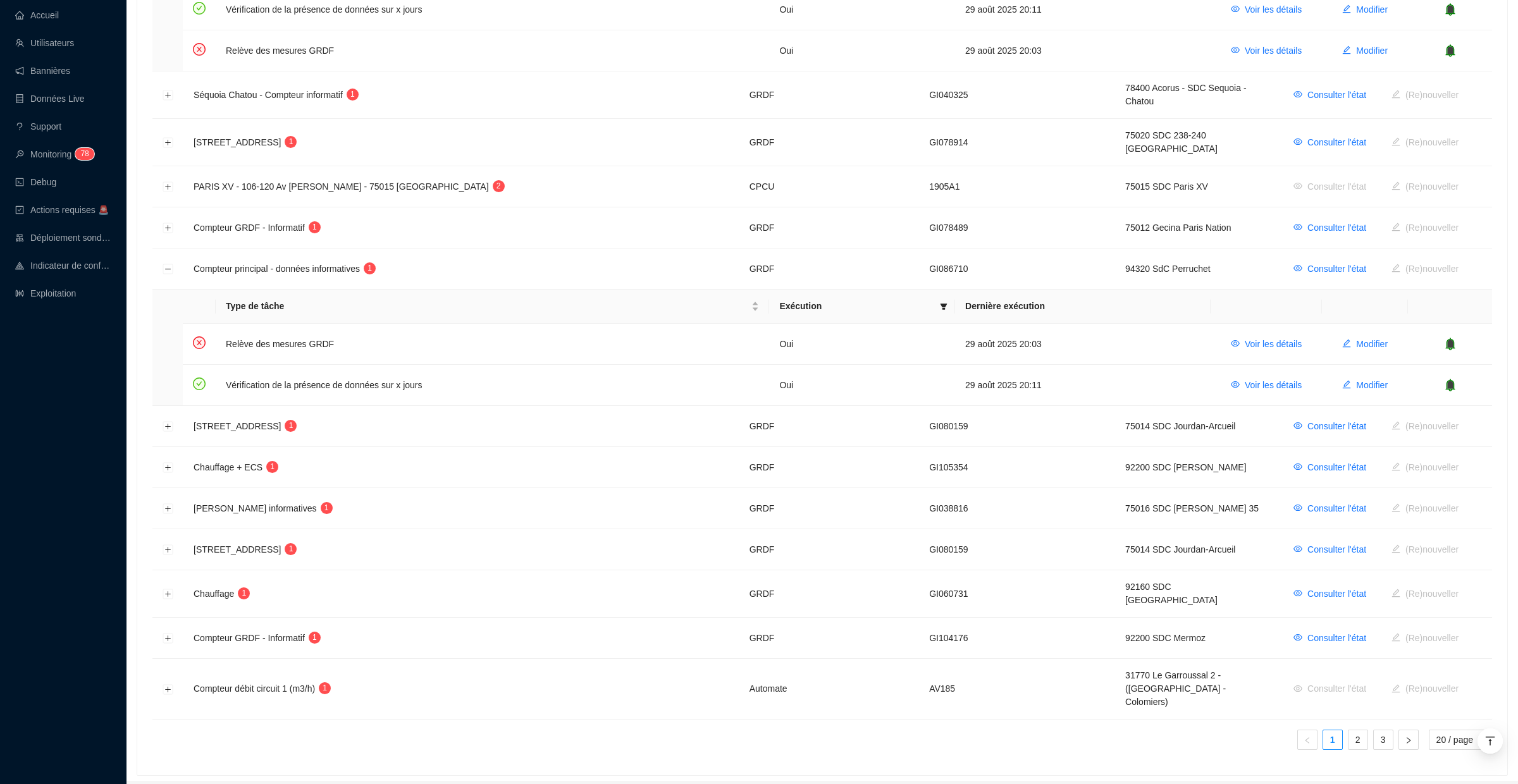
click at [175, 659] on td at bounding box center [168, 689] width 31 height 60
click at [172, 684] on button "Développer la ligne" at bounding box center [168, 689] width 10 height 10
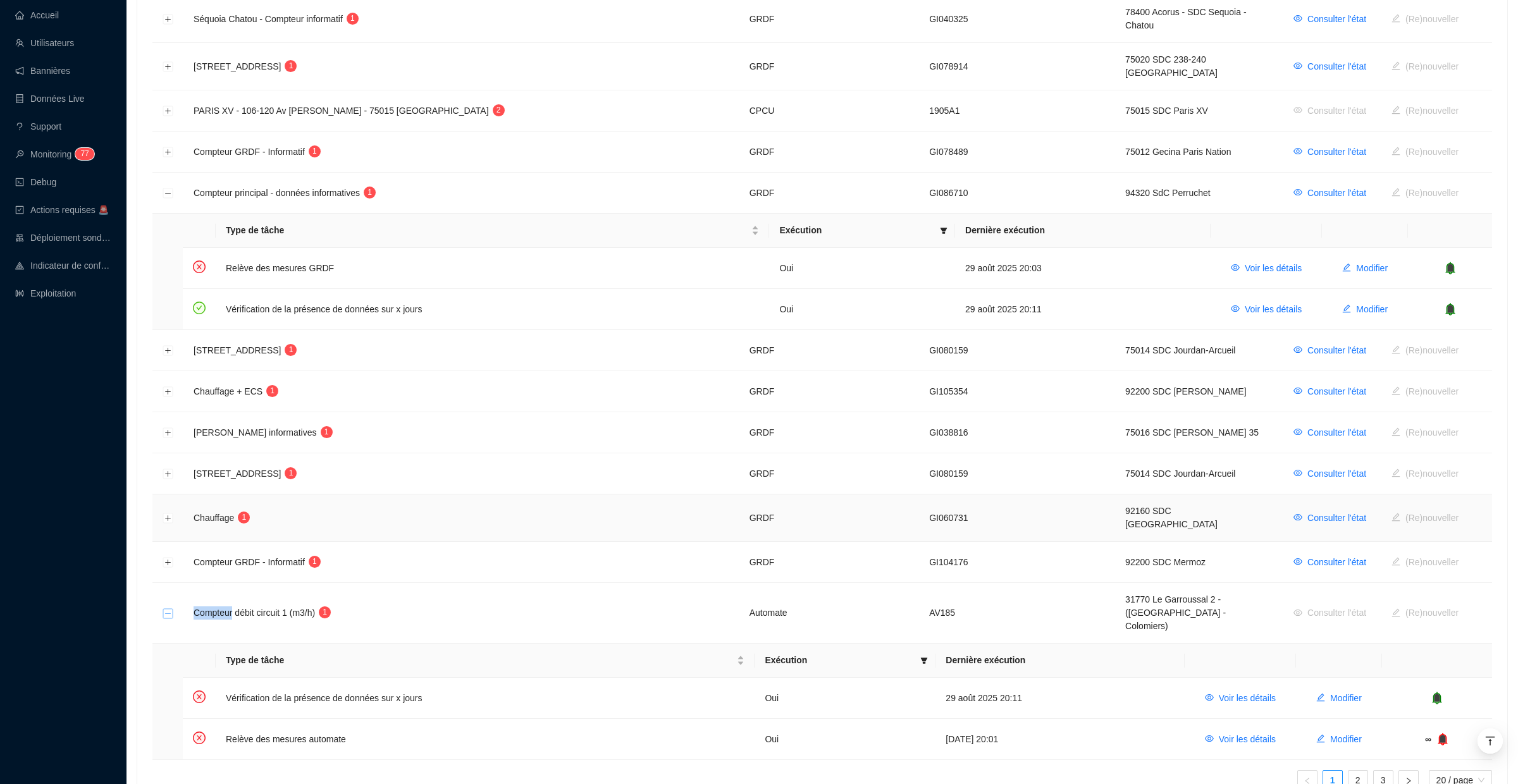
scroll to position [902, 0]
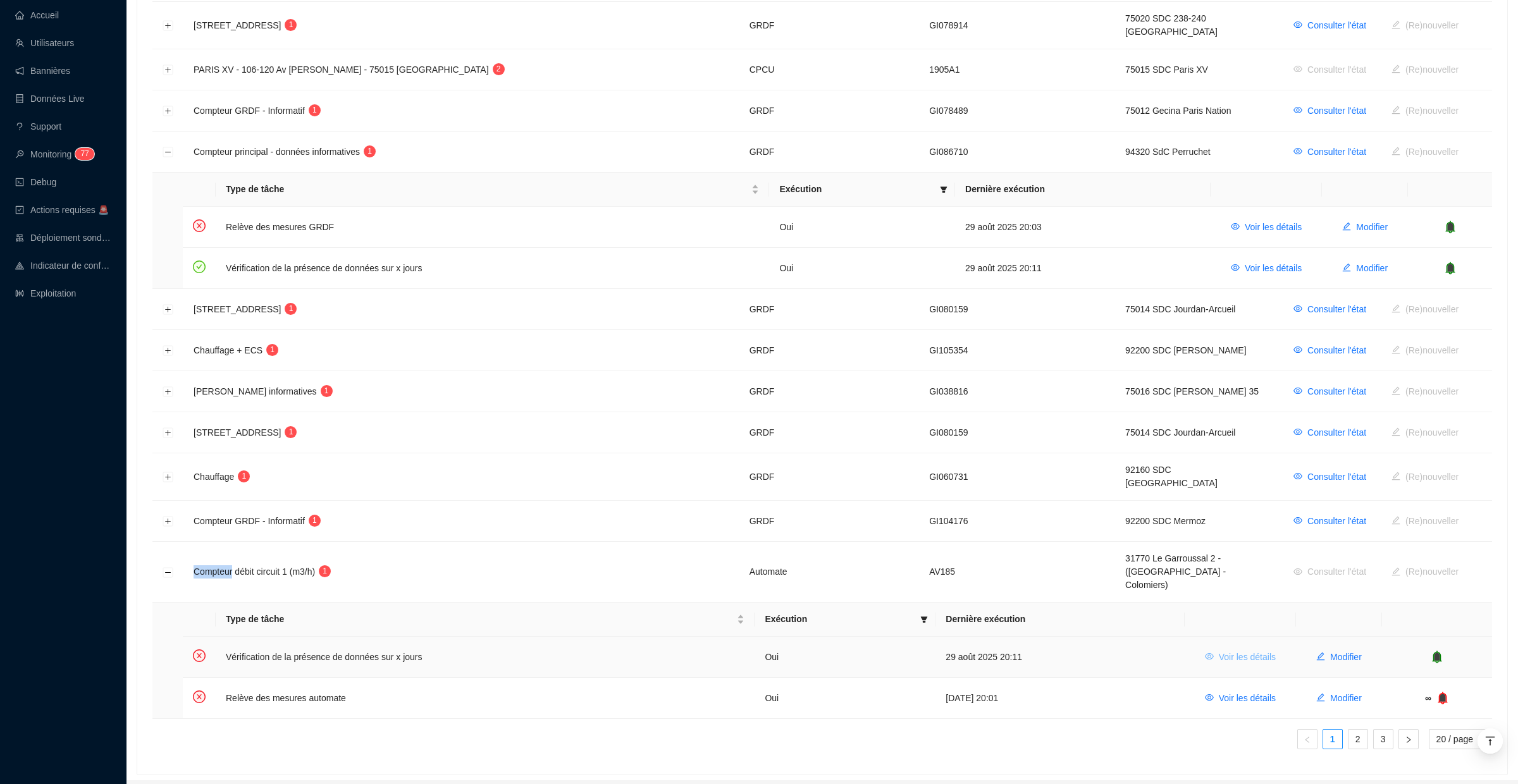
click at [1267, 651] on span "Voir les détails" at bounding box center [1248, 657] width 57 height 13
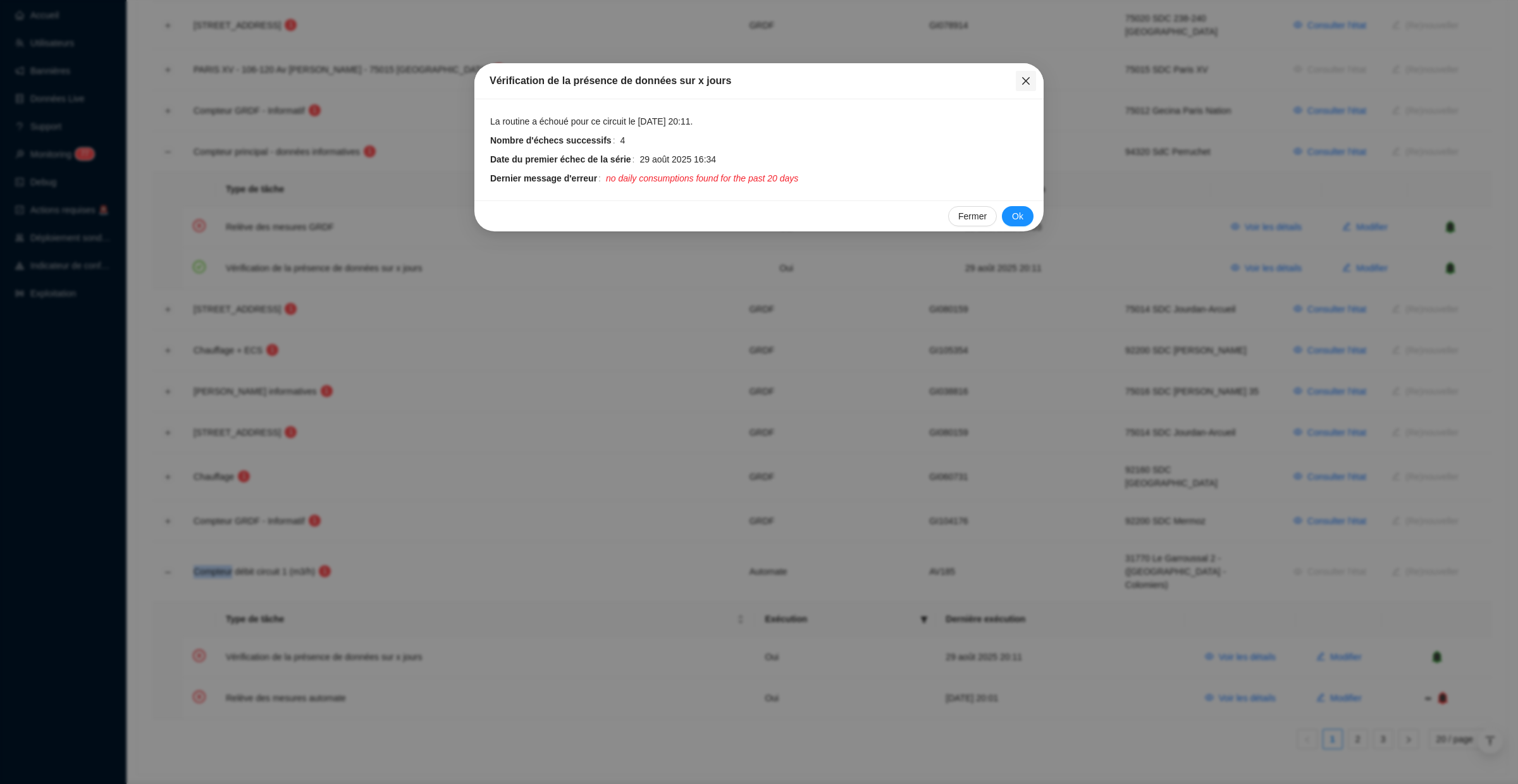
click at [1027, 83] on icon "close" at bounding box center [1026, 81] width 10 height 10
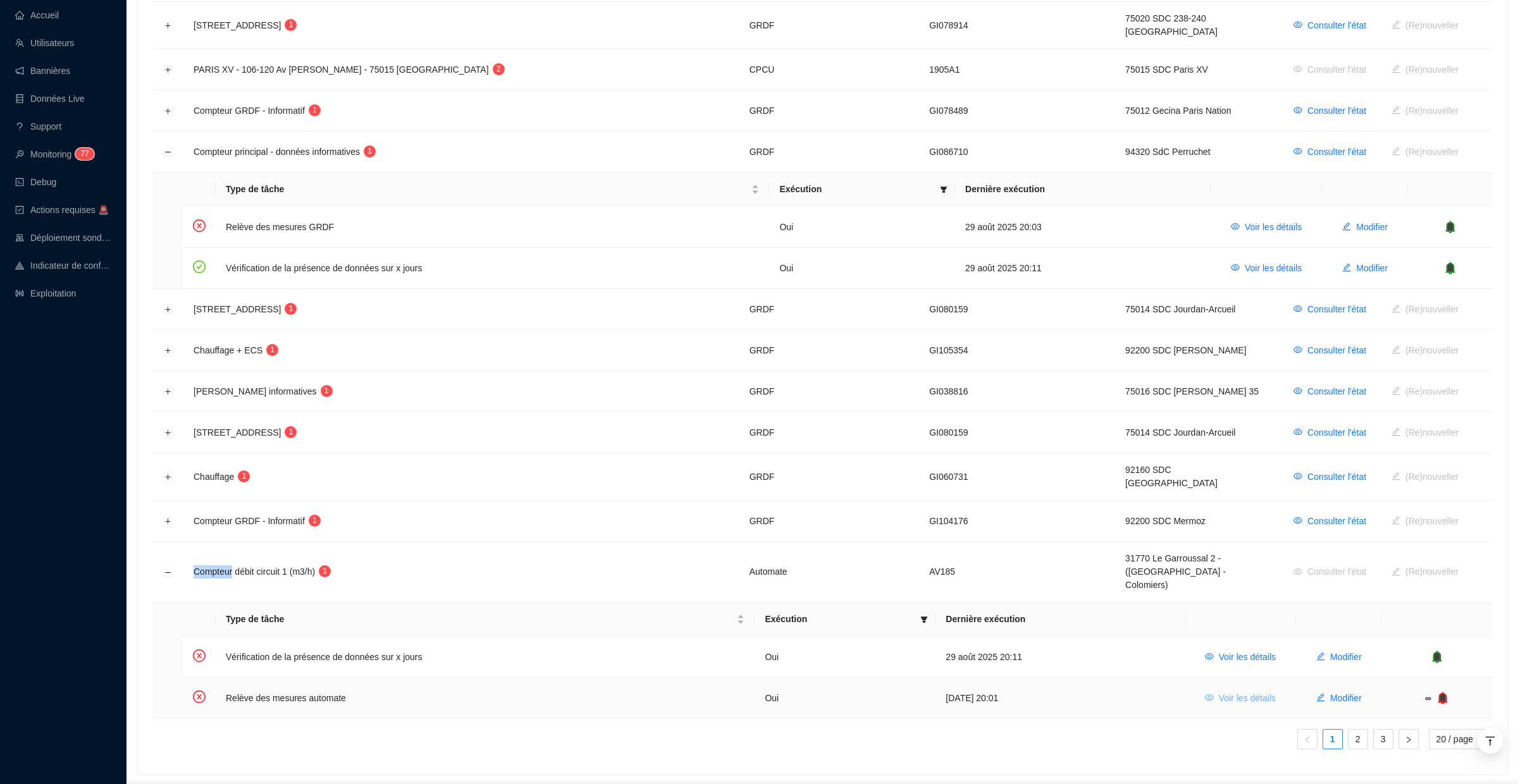
click at [1227, 692] on span "Voir les détails" at bounding box center [1248, 698] width 57 height 13
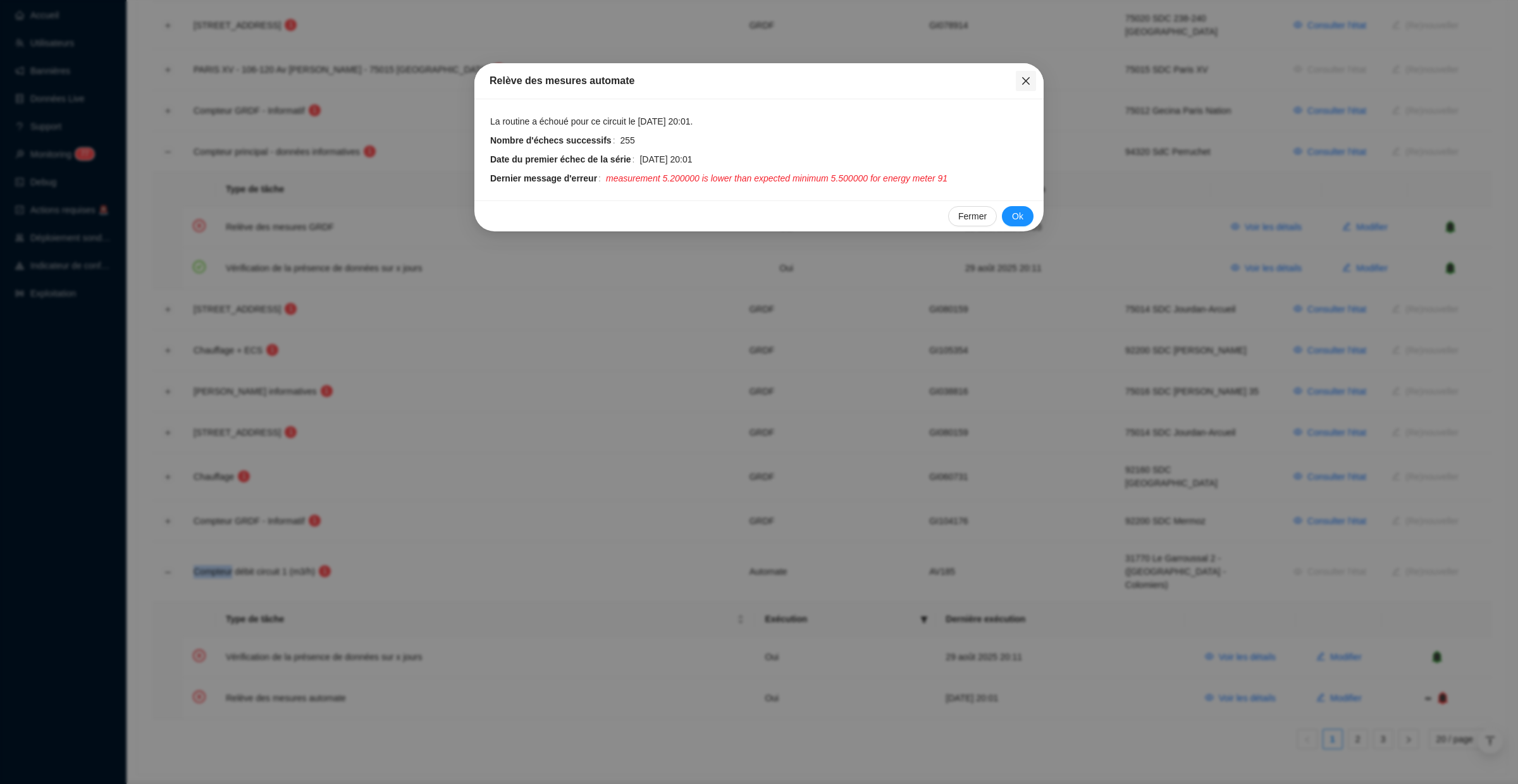
click at [1029, 81] on icon "close" at bounding box center [1026, 81] width 10 height 10
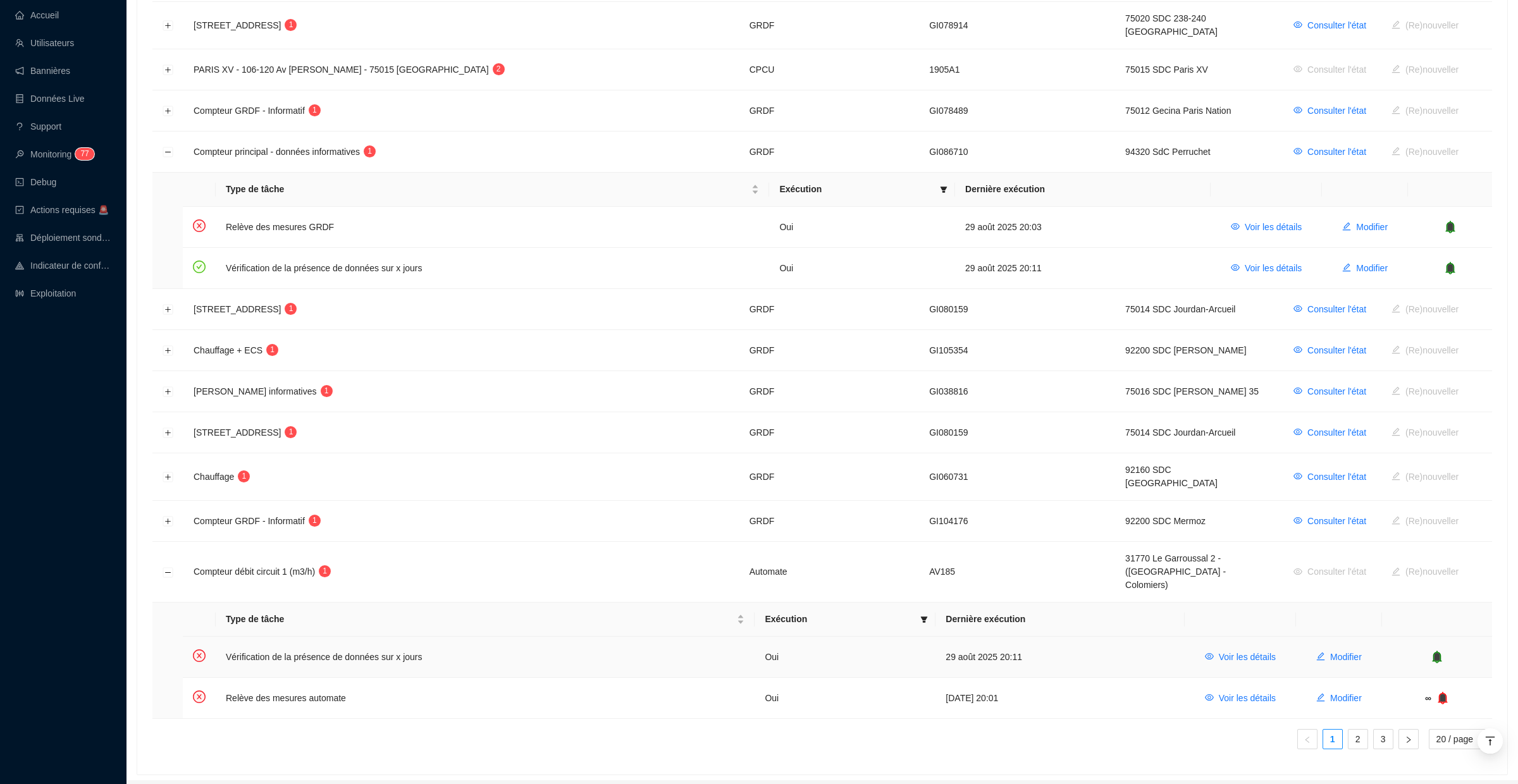
click at [1434, 652] on icon "bell" at bounding box center [1437, 656] width 8 height 9
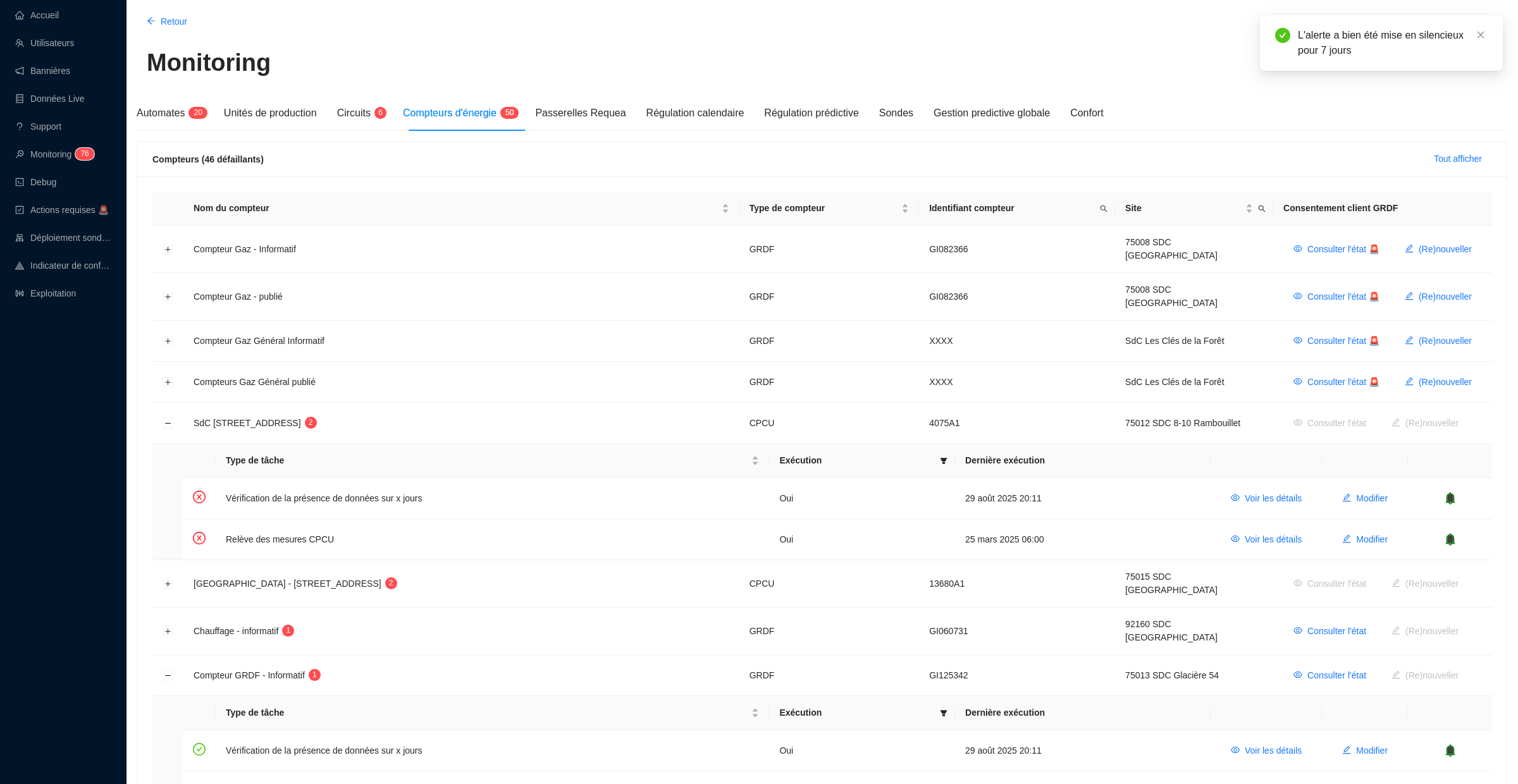
scroll to position [0, 0]
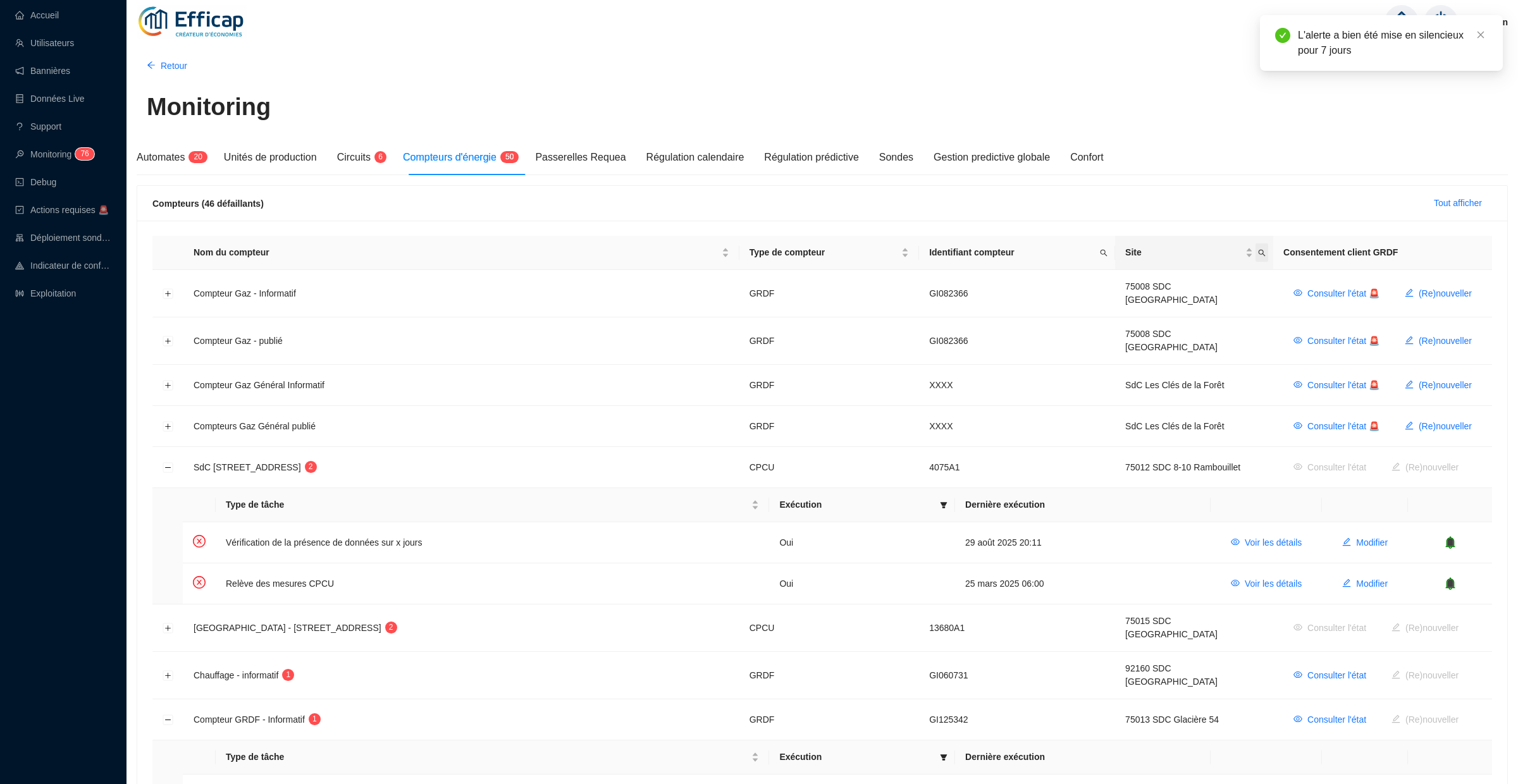
click at [1259, 253] on icon "search" at bounding box center [1262, 253] width 8 height 8
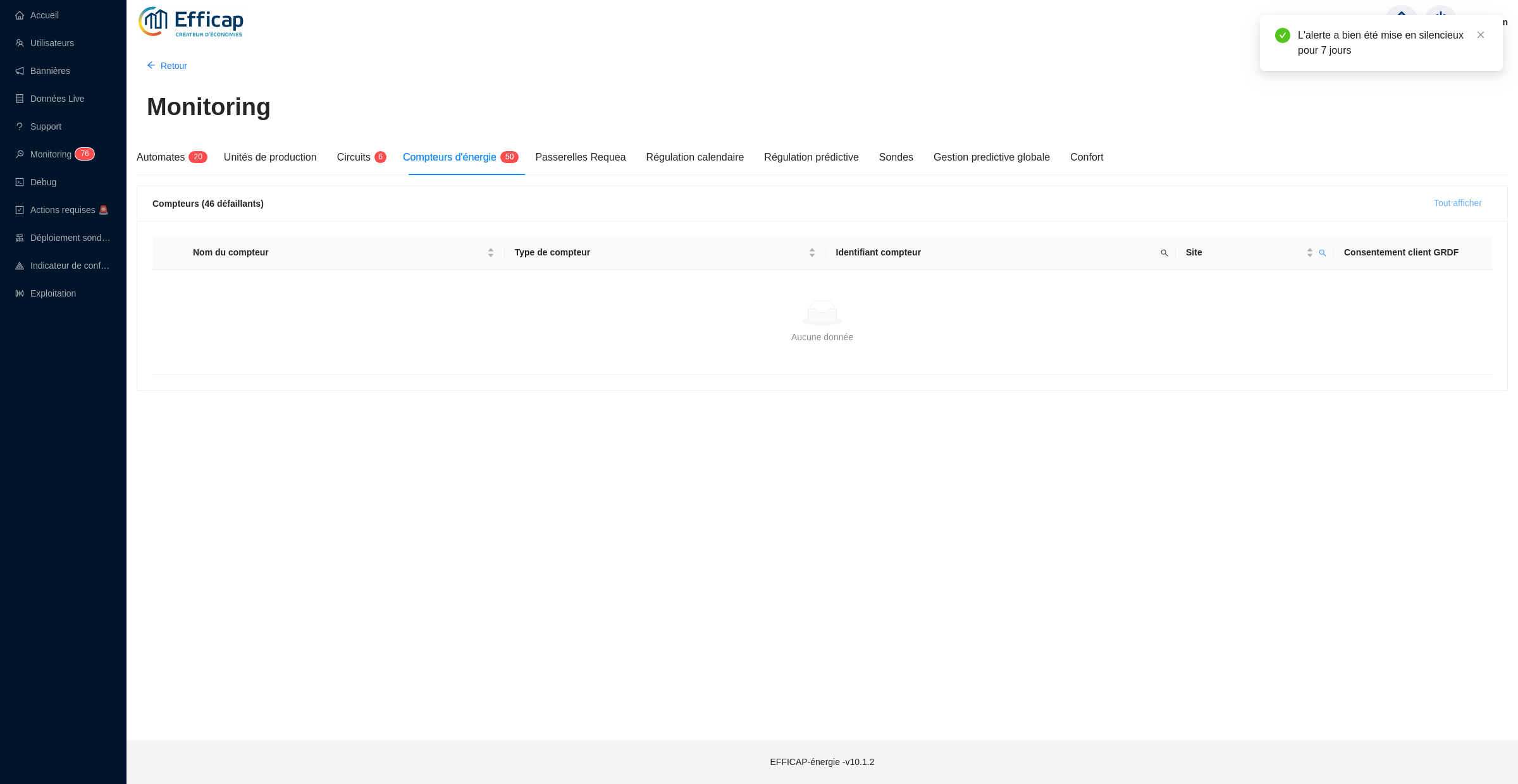
click at [1453, 206] on span "Tout afficher" at bounding box center [1458, 203] width 48 height 13
click at [1326, 254] on span "Site" at bounding box center [1322, 253] width 13 height 18
click at [1230, 273] on input "garou" at bounding box center [1264, 280] width 119 height 20
click at [1226, 280] on input "garou" at bounding box center [1264, 280] width 119 height 20
type input "garrou"
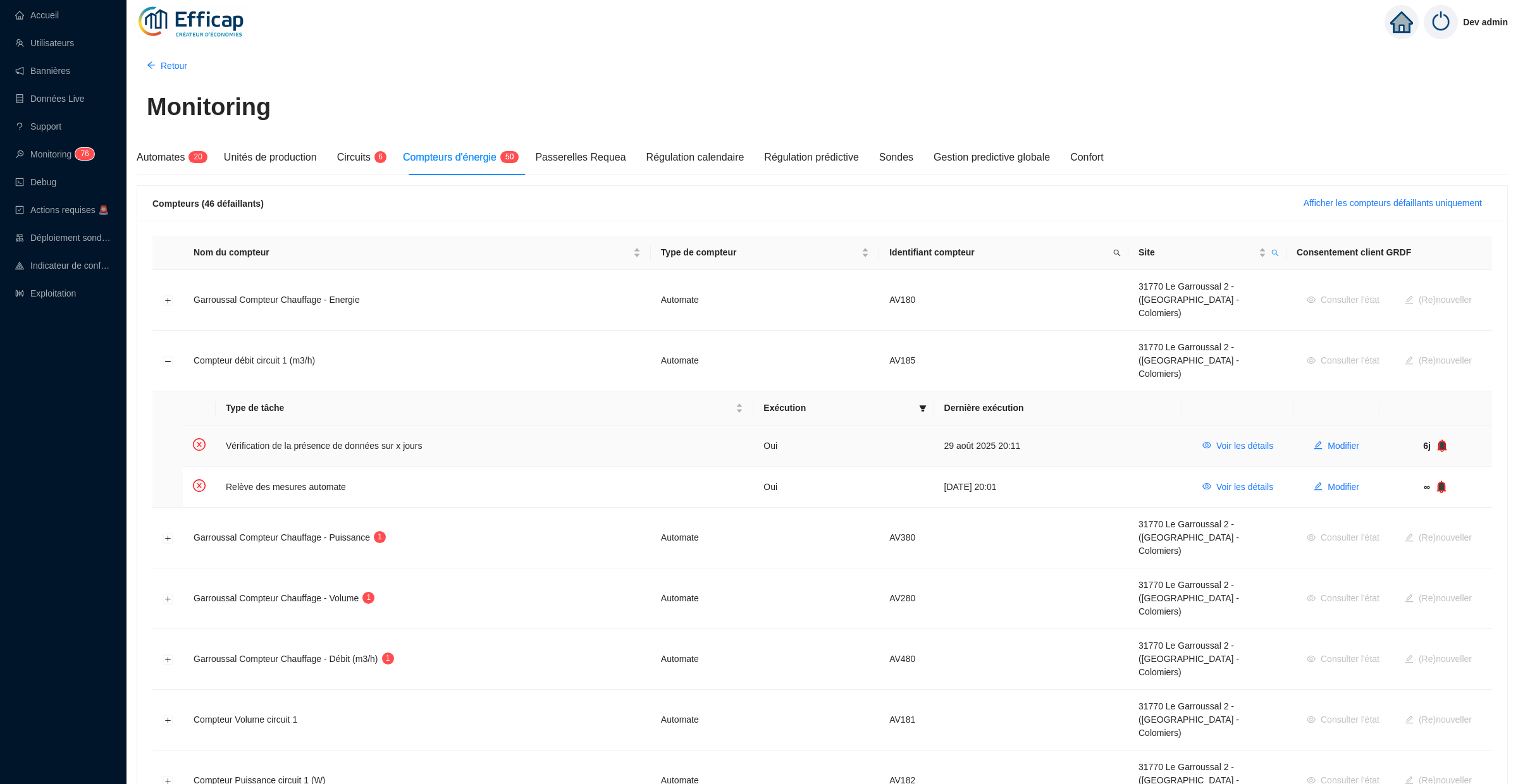
click at [1440, 441] on icon "bell" at bounding box center [1443, 445] width 8 height 9
click at [1439, 441] on icon "bell" at bounding box center [1440, 445] width 8 height 9
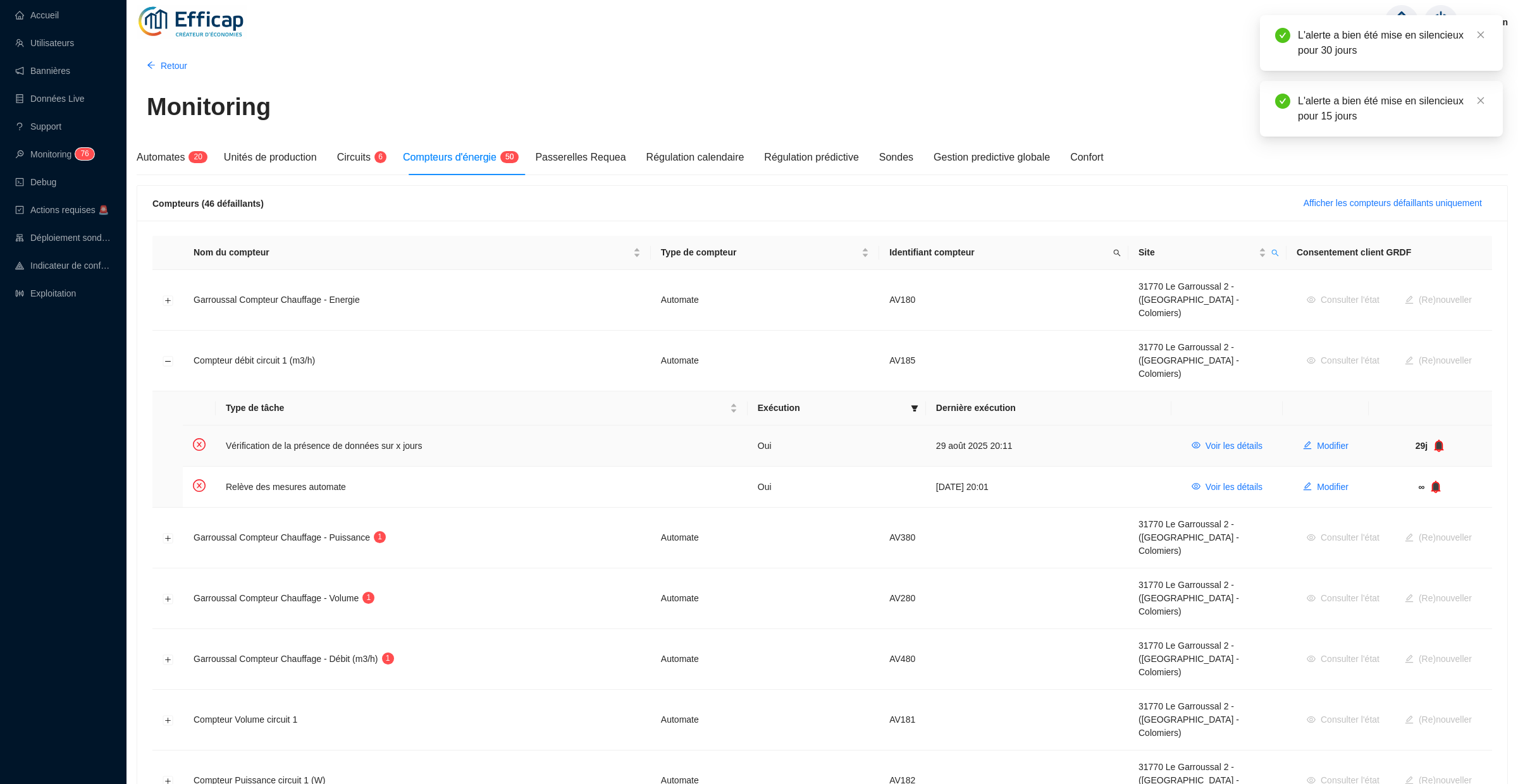
click at [1440, 441] on icon "bell" at bounding box center [1440, 445] width 8 height 9
click at [1342, 440] on span "Modifier" at bounding box center [1347, 447] width 32 height 13
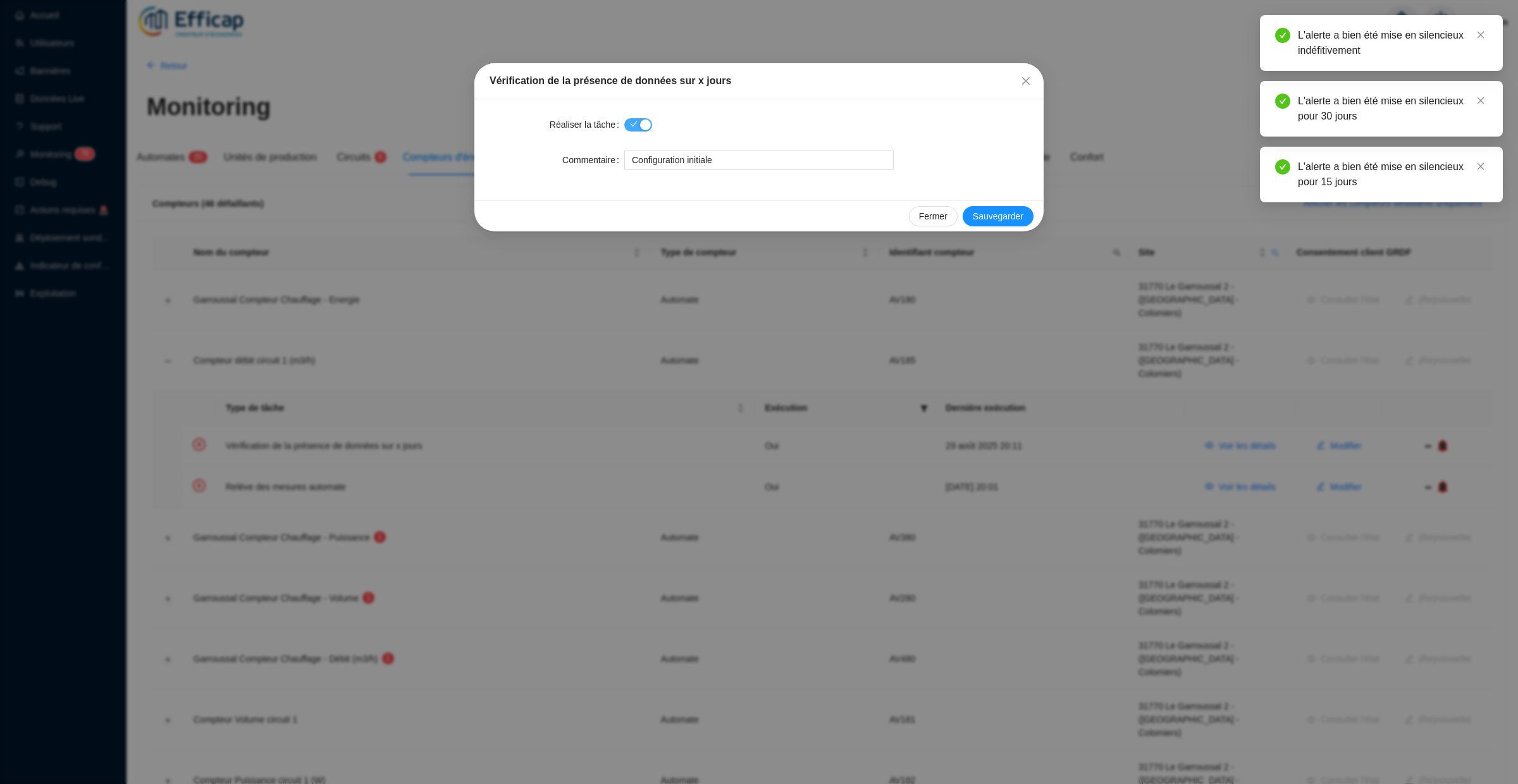
click at [637, 123] on span "button" at bounding box center [638, 125] width 28 height 13
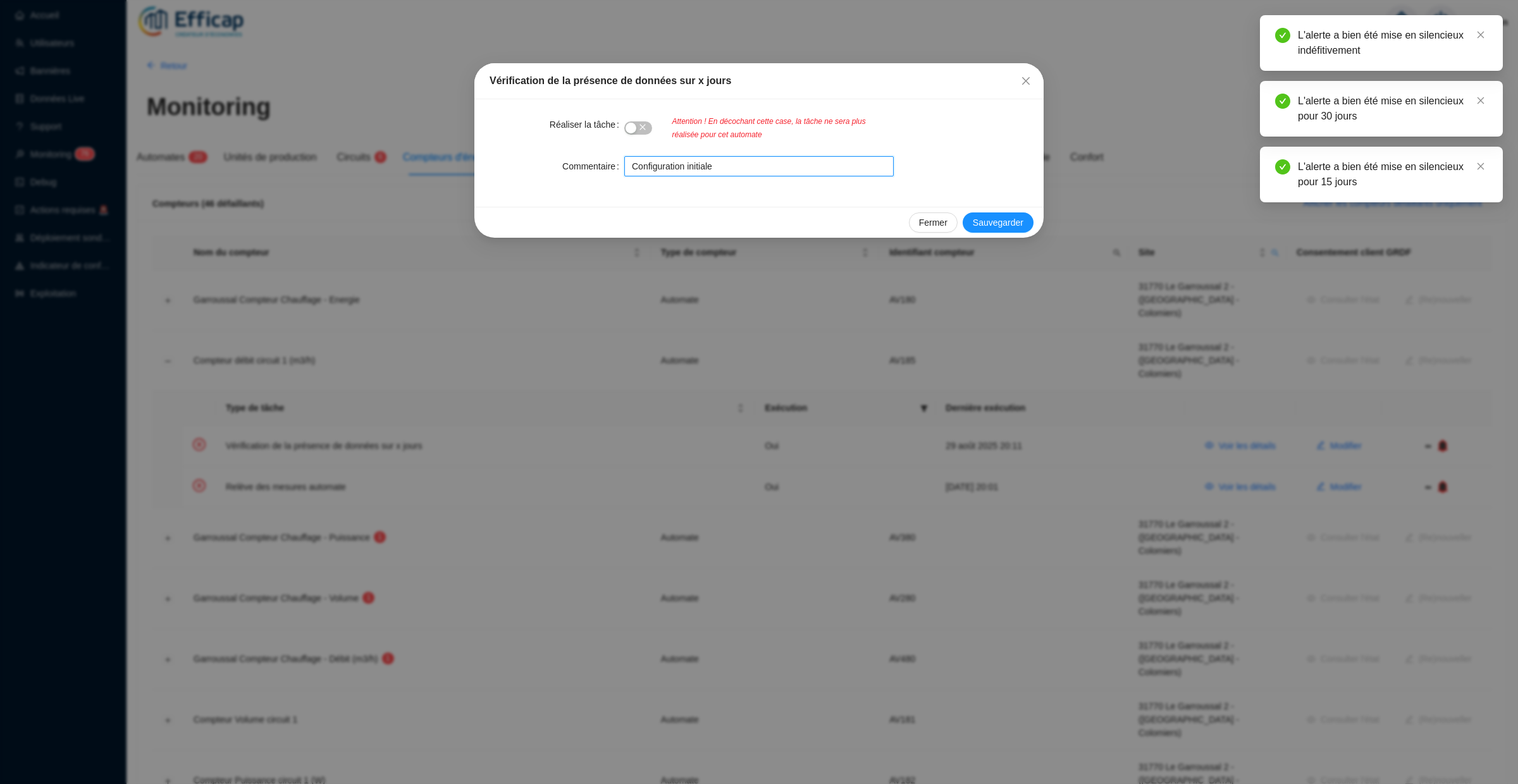
drag, startPoint x: 746, startPoint y: 170, endPoint x: 602, endPoint y: 165, distance: 144.1
click at [602, 165] on div "Commentaire Configuration initiale" at bounding box center [759, 166] width 539 height 20
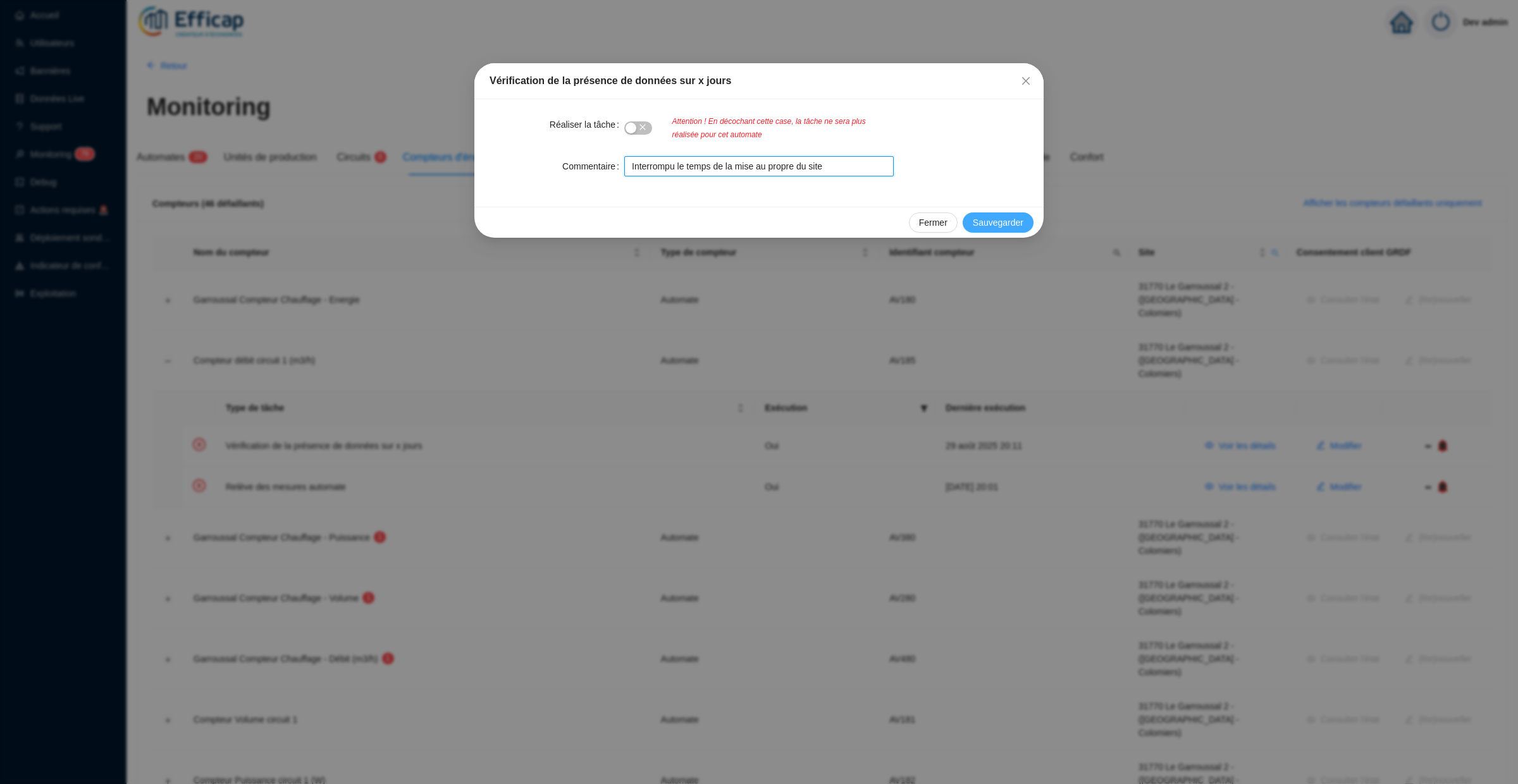
type input "Interrompu le temps de la mise au propre du site"
click at [1016, 224] on span "Sauvegarder" at bounding box center [998, 223] width 50 height 13
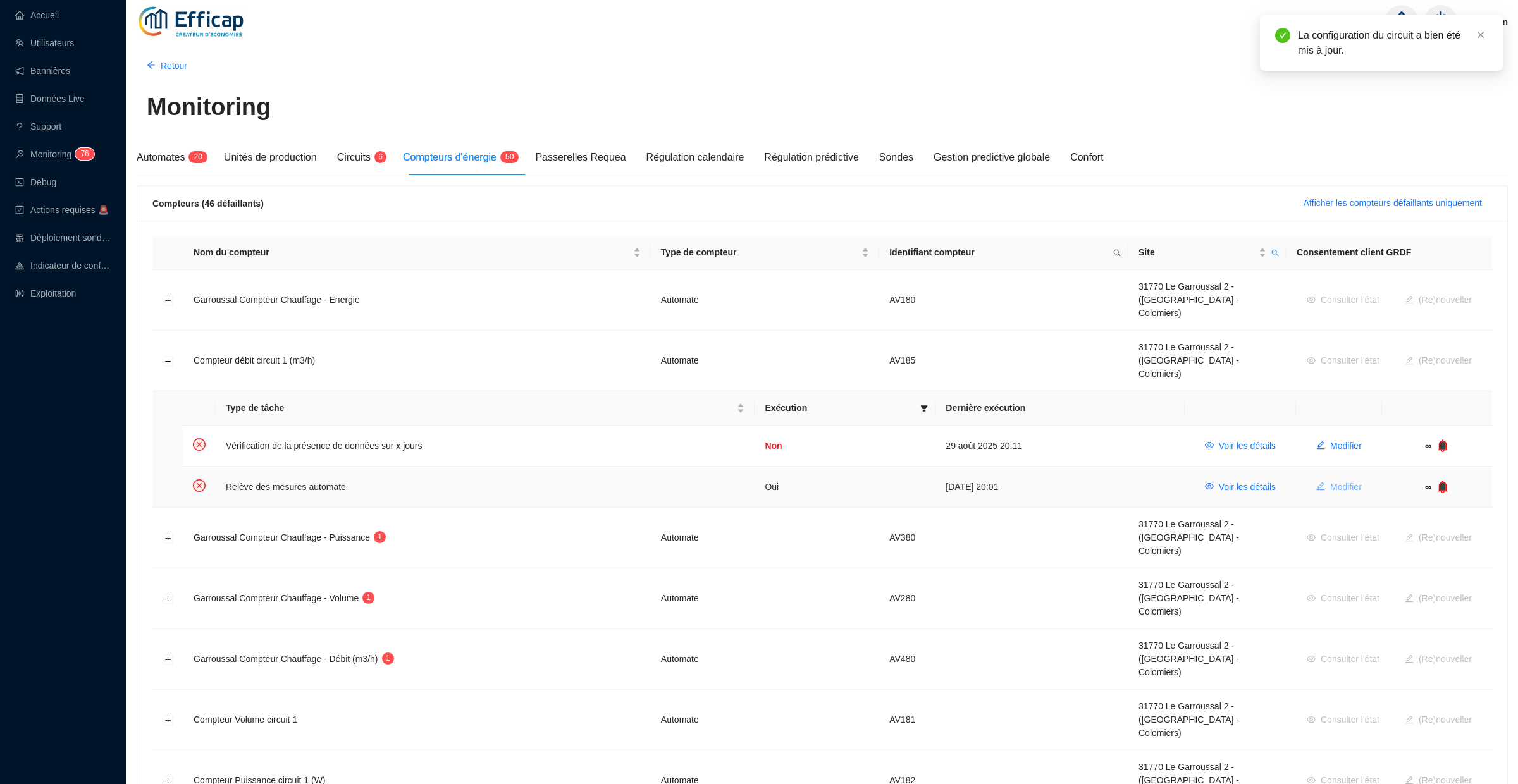
click at [1331, 481] on span "Modifier" at bounding box center [1347, 488] width 32 height 13
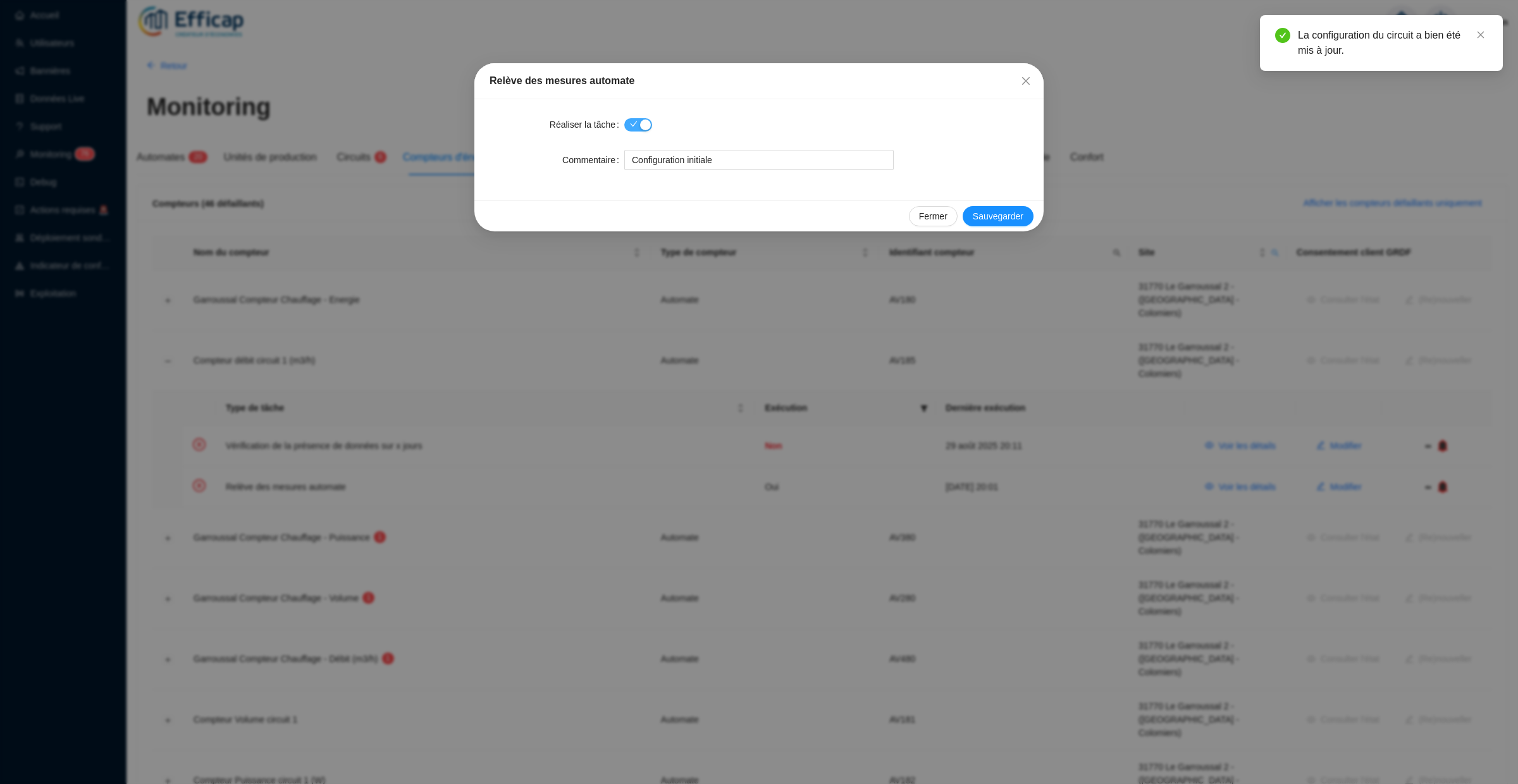
click at [642, 119] on div "button" at bounding box center [646, 124] width 11 height 11
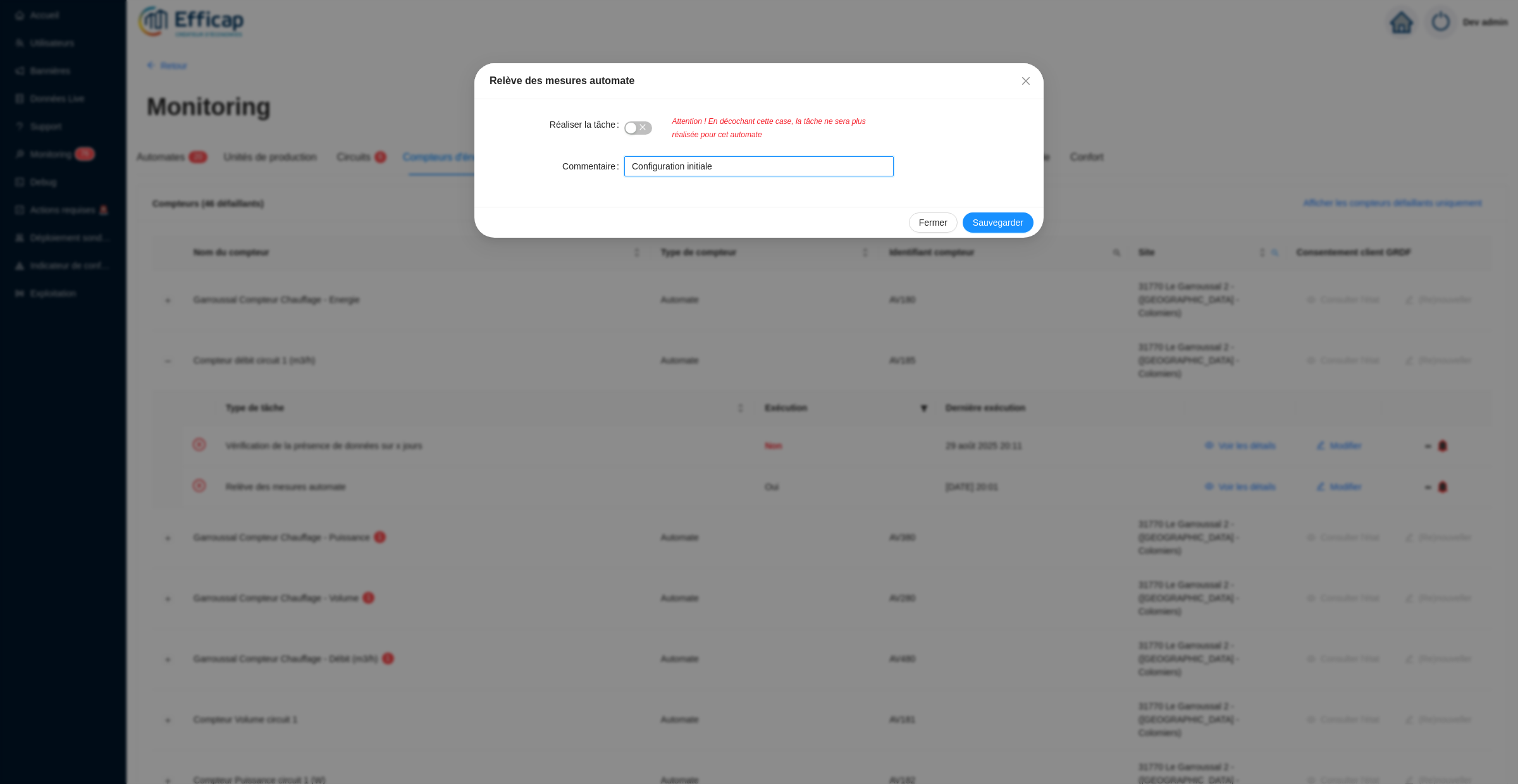
drag, startPoint x: 774, startPoint y: 170, endPoint x: 557, endPoint y: 148, distance: 218.1
click at [555, 147] on form "Réaliser la tâche Attention ! En décochant cette case, la tâche ne sera plus ré…" at bounding box center [759, 145] width 539 height 62
click at [704, 163] on input "Interompu le tems de la mie au propre du site" at bounding box center [759, 166] width 270 height 20
type input "Interompu le temps de la mie au propre du site"
click at [1004, 216] on button "Sauvegarder" at bounding box center [998, 222] width 71 height 20
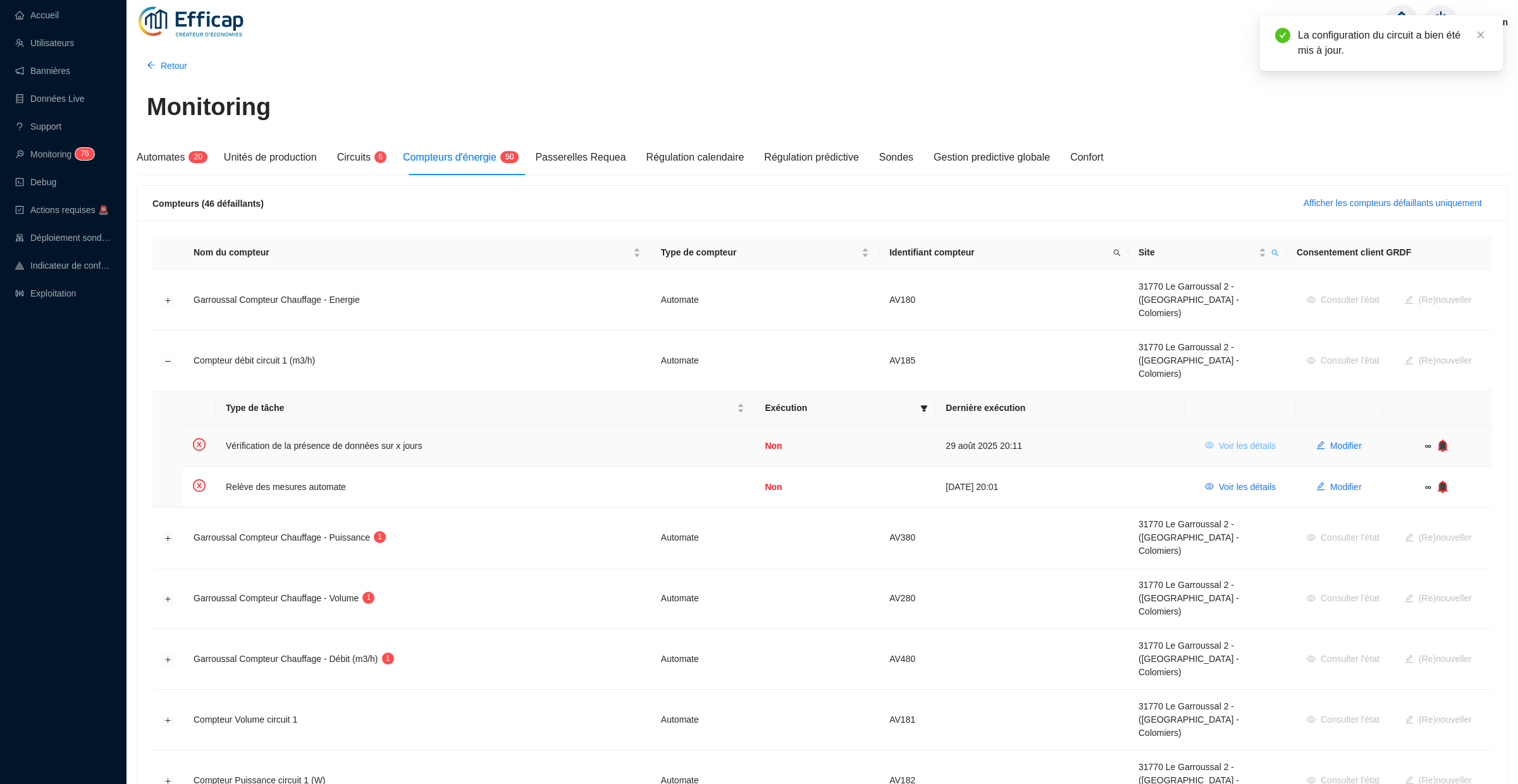
click at [1226, 440] on span "Voir les détails" at bounding box center [1248, 447] width 57 height 13
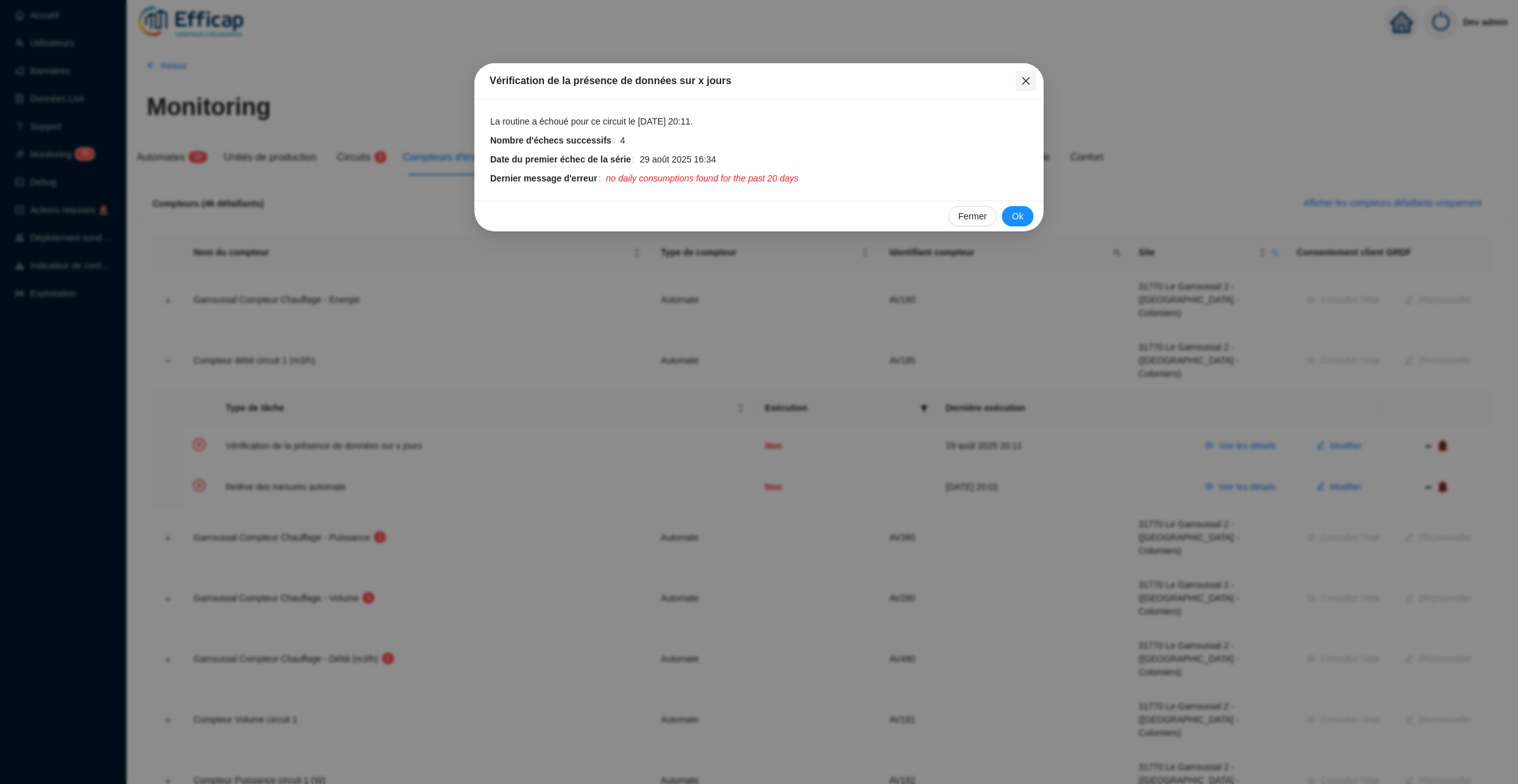
click at [1026, 79] on icon "close" at bounding box center [1026, 81] width 10 height 10
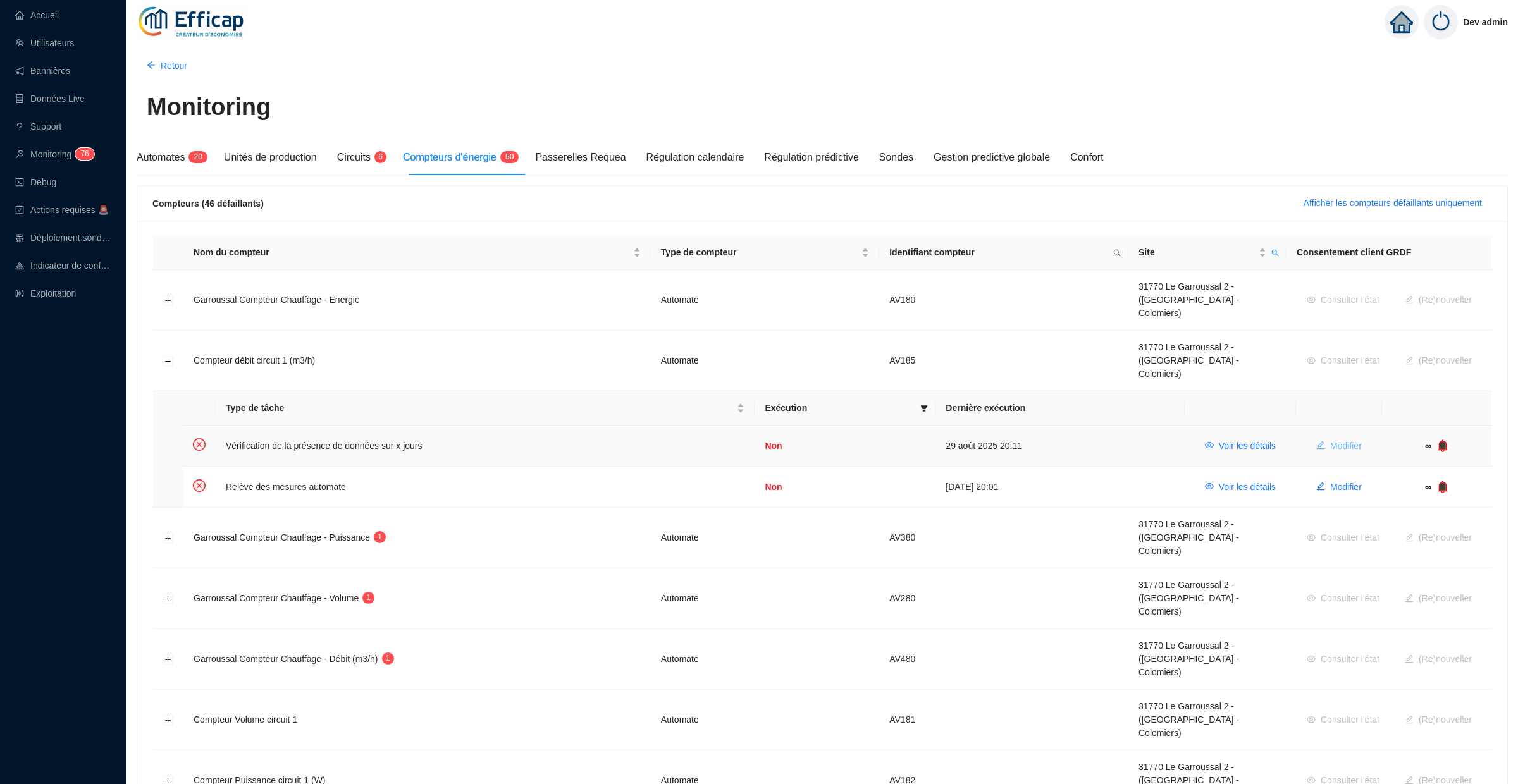
click at [1344, 440] on span "Modifier" at bounding box center [1347, 447] width 32 height 13
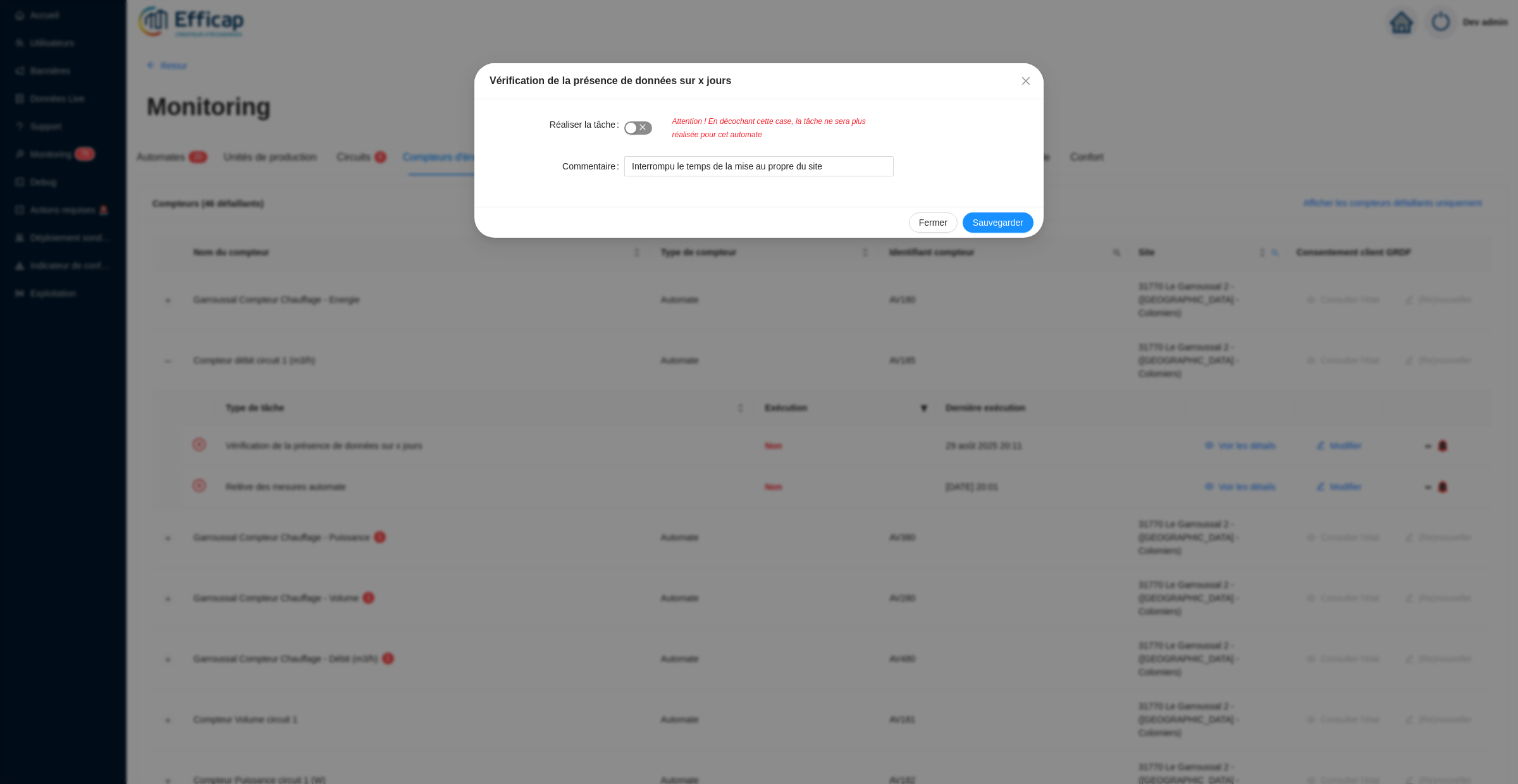
click at [628, 129] on div "button" at bounding box center [631, 128] width 11 height 11
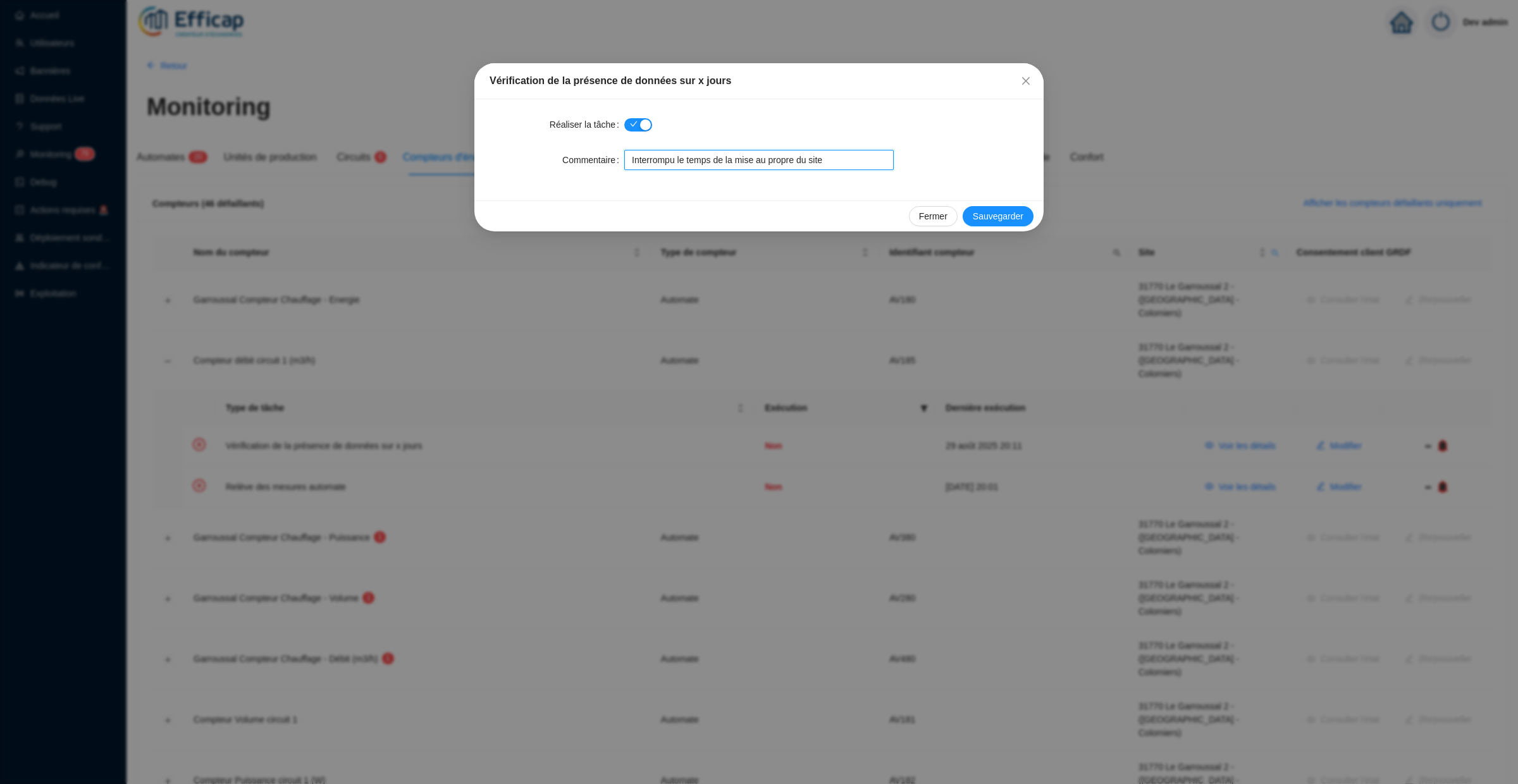
drag, startPoint x: 855, startPoint y: 164, endPoint x: 554, endPoint y: 164, distance: 301.0
click at [554, 164] on div "Commentaire Interrompu le temps de la mise au propre du site" at bounding box center [759, 160] width 539 height 20
click at [1000, 218] on span "Sauvegarder" at bounding box center [998, 217] width 50 height 13
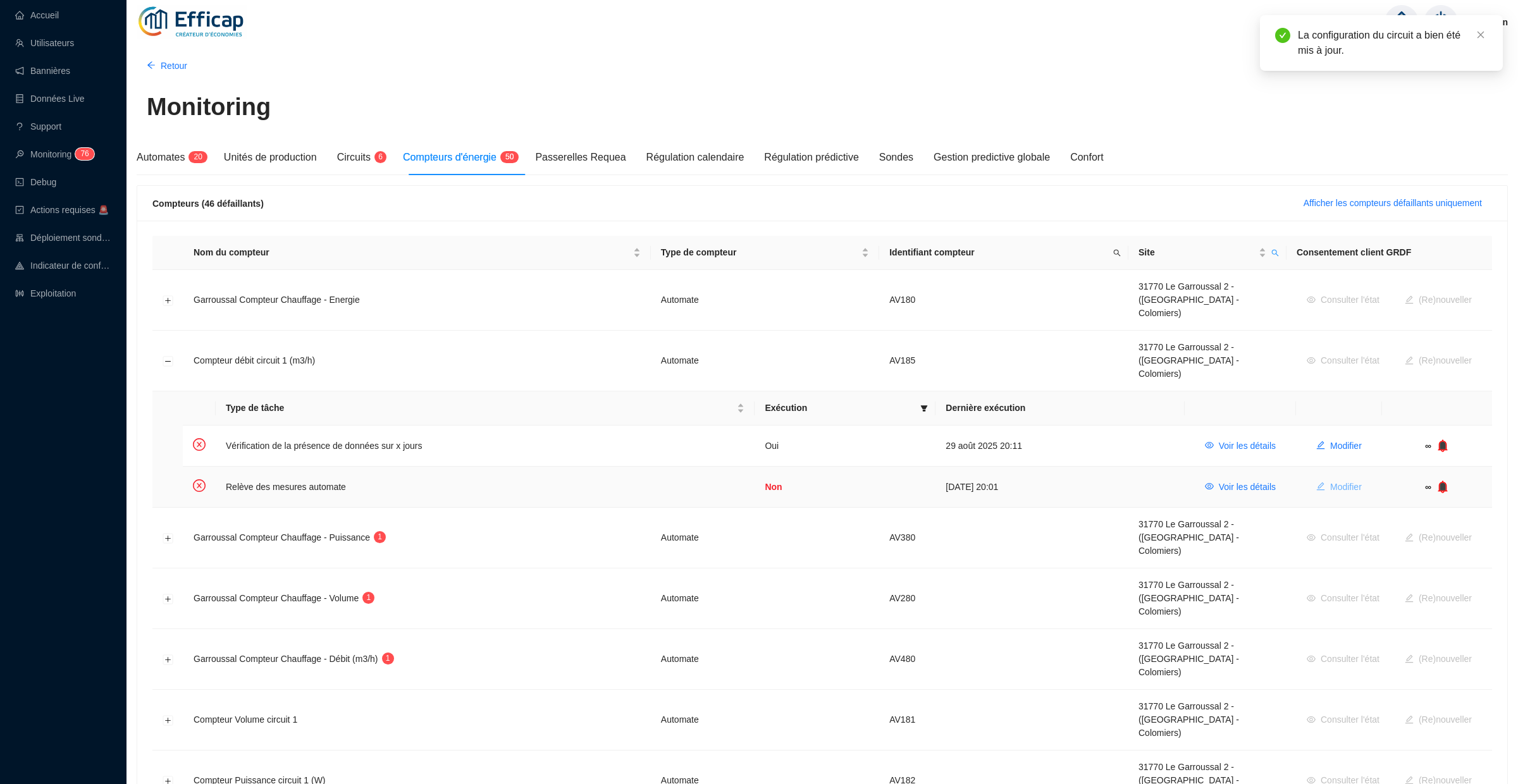
click at [1338, 481] on span "Modifier" at bounding box center [1347, 488] width 32 height 13
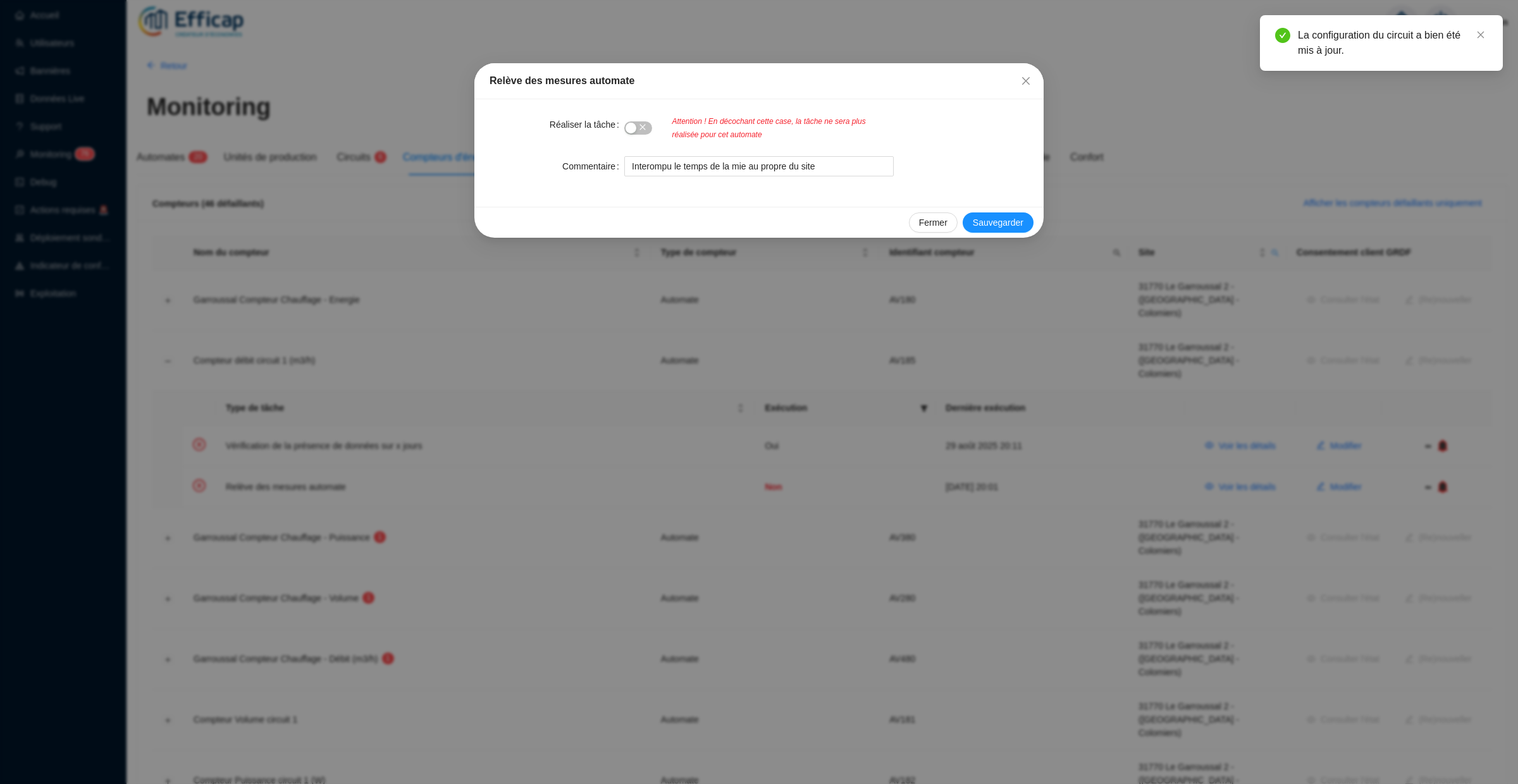
click at [653, 133] on div "Attention ! En décochant cette case, la tâche ne sera plus réalisée pour cet au…" at bounding box center [759, 128] width 270 height 27
click at [648, 132] on span "button" at bounding box center [638, 128] width 28 height 13
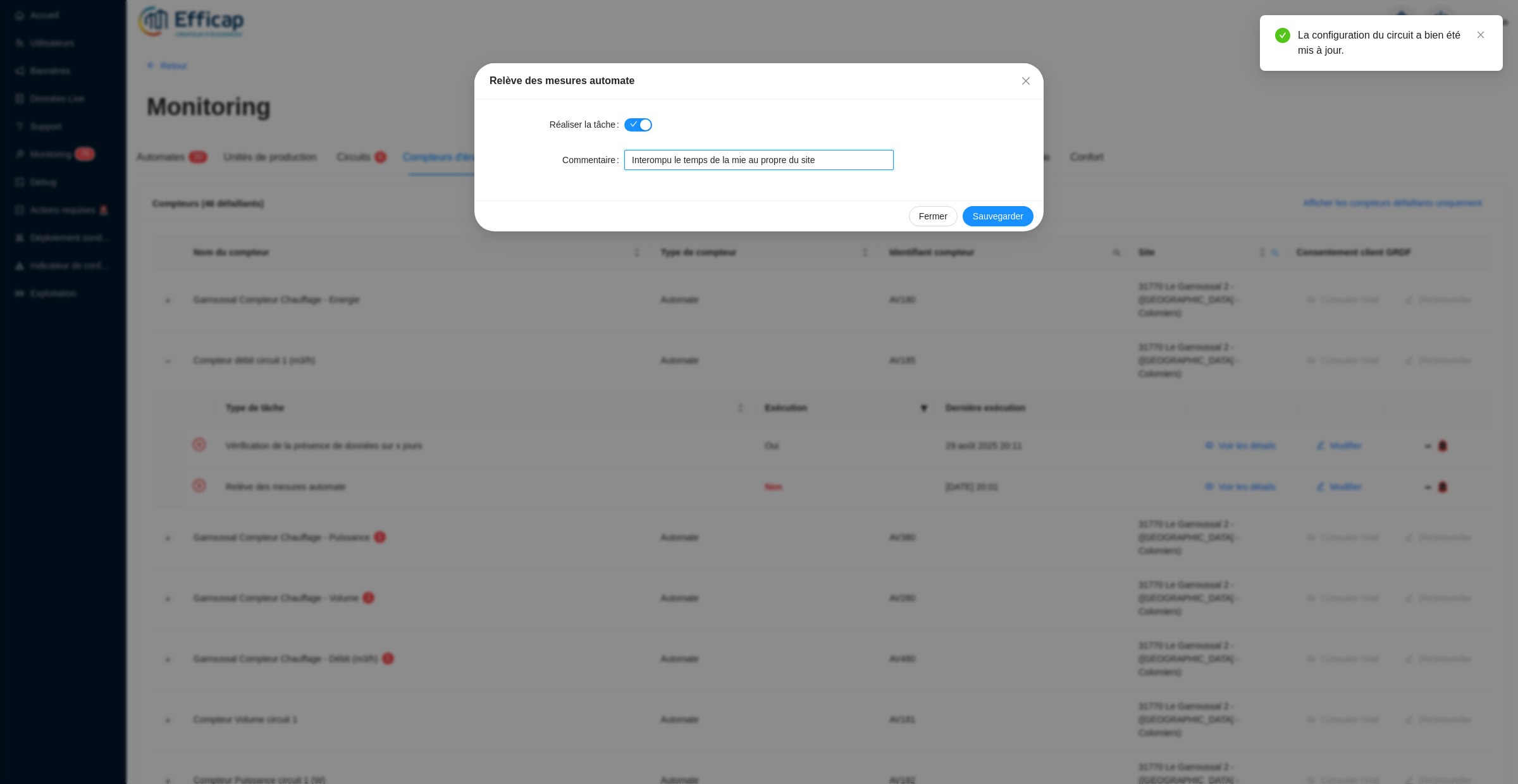
drag, startPoint x: 836, startPoint y: 153, endPoint x: 618, endPoint y: 153, distance: 218.0
click at [618, 153] on div "Commentaire Interompu le temps de la mie au propre du site" at bounding box center [759, 160] width 539 height 20
drag, startPoint x: 629, startPoint y: 159, endPoint x: 896, endPoint y: 158, distance: 267.0
click at [896, 158] on div "Commentaire Interompu le temps de la mie au propre du site" at bounding box center [759, 160] width 539 height 20
click at [997, 214] on span "Sauvegarder" at bounding box center [998, 217] width 50 height 13
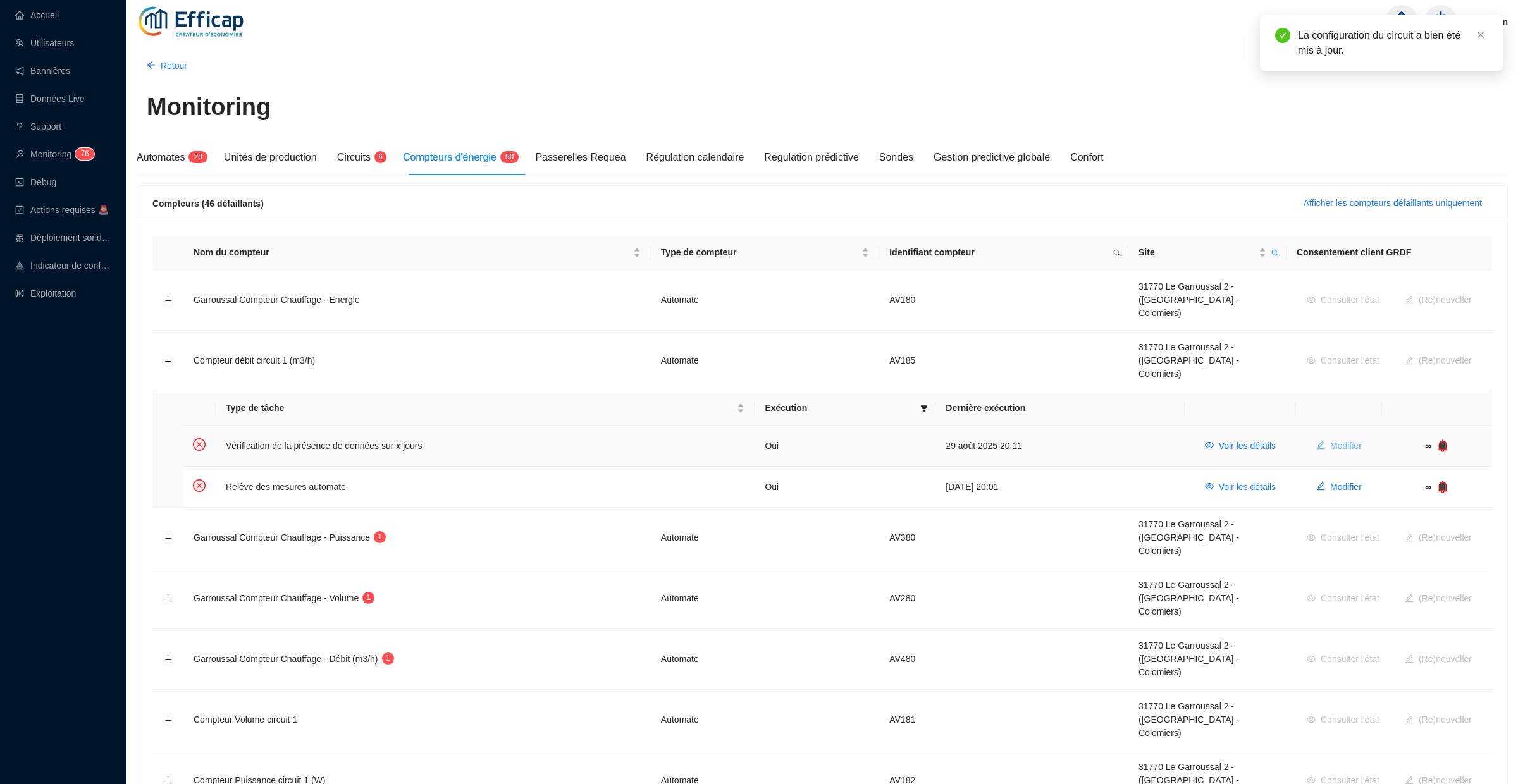
click at [1342, 440] on span "Modifier" at bounding box center [1347, 447] width 32 height 13
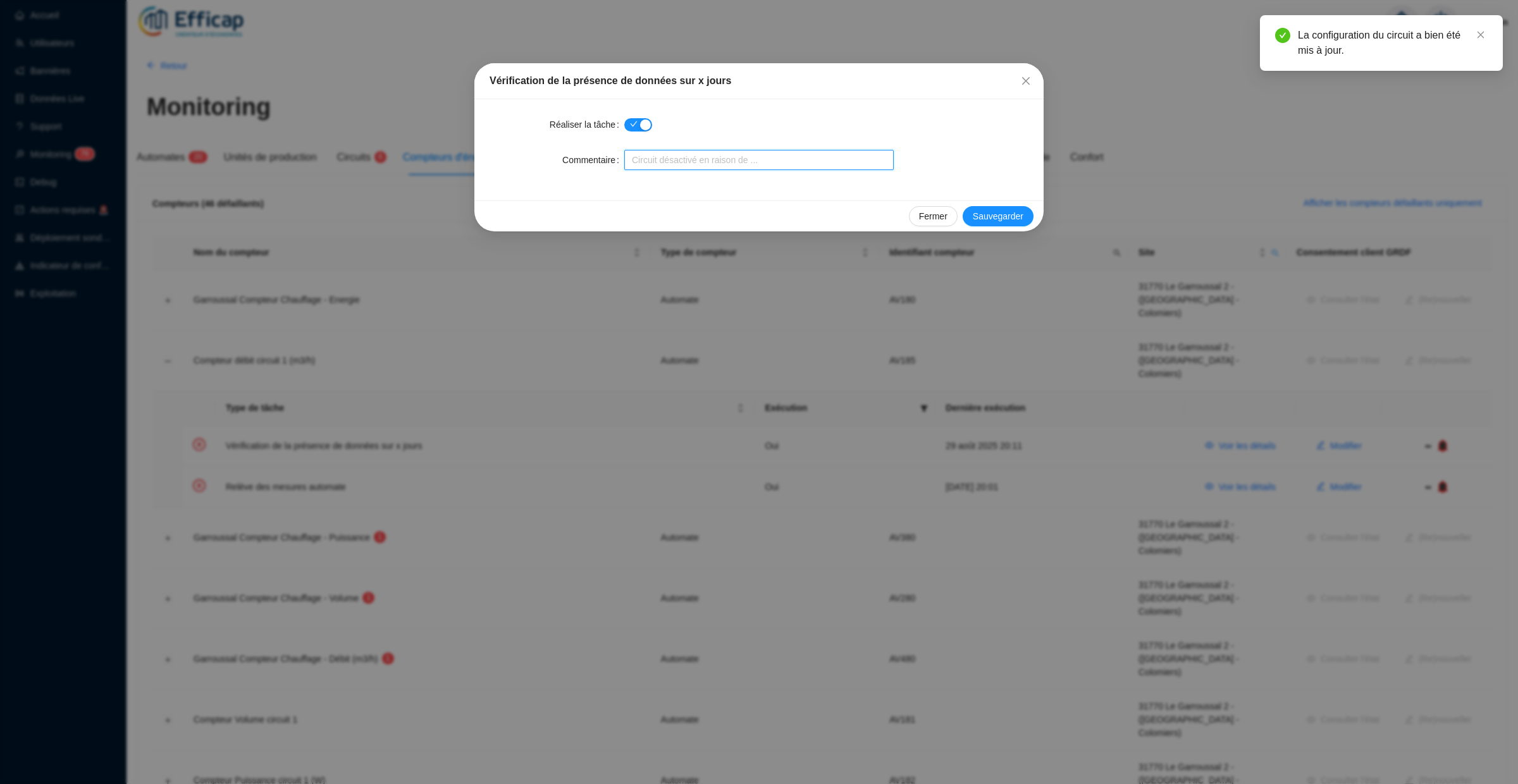
click at [674, 165] on input "Commentaire" at bounding box center [759, 160] width 270 height 20
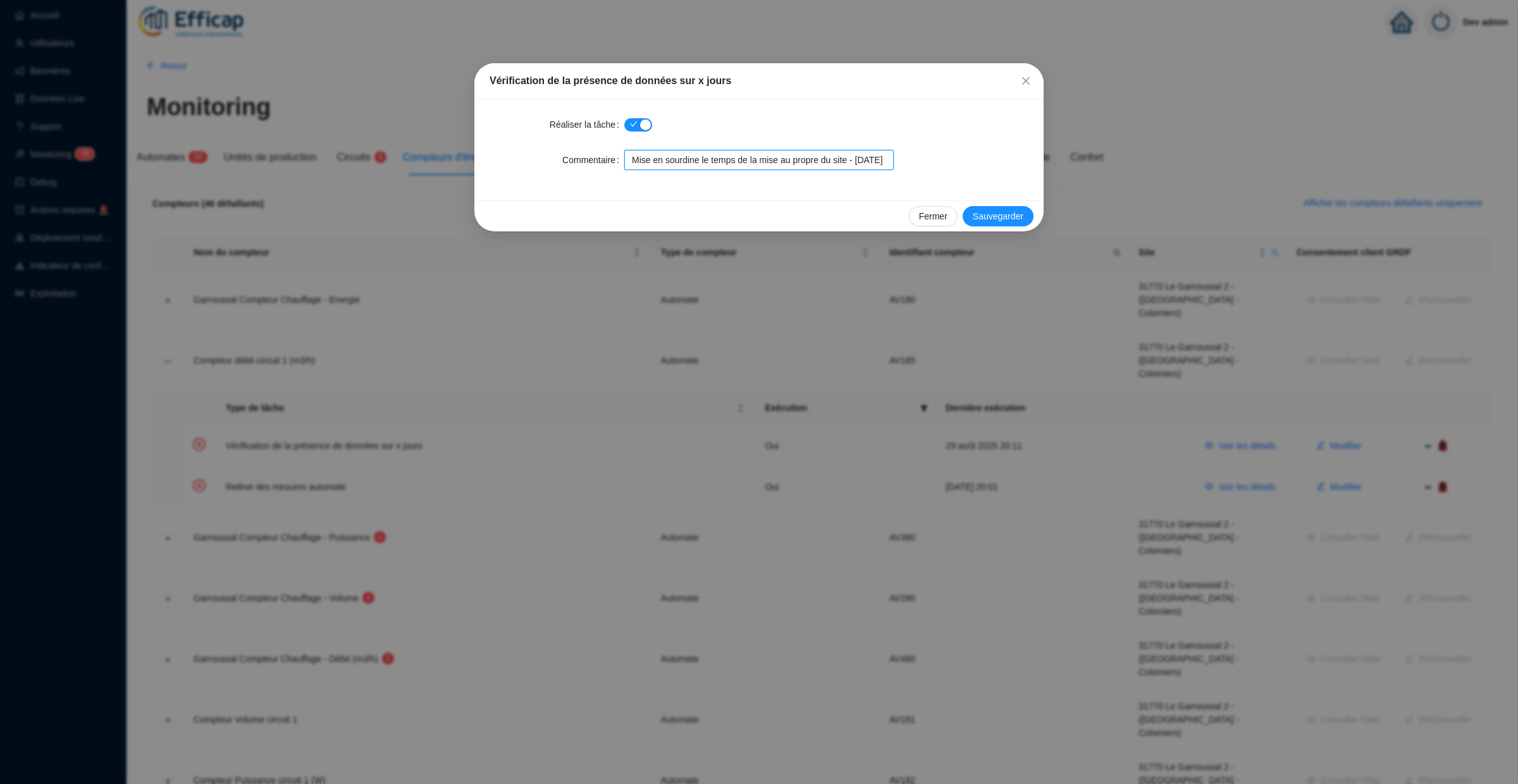
scroll to position [0, 14]
type input "Mise en sourdine le temps de la mise au propre du site - 28/08/25"
click at [997, 220] on span "Sauvegarder" at bounding box center [998, 217] width 50 height 13
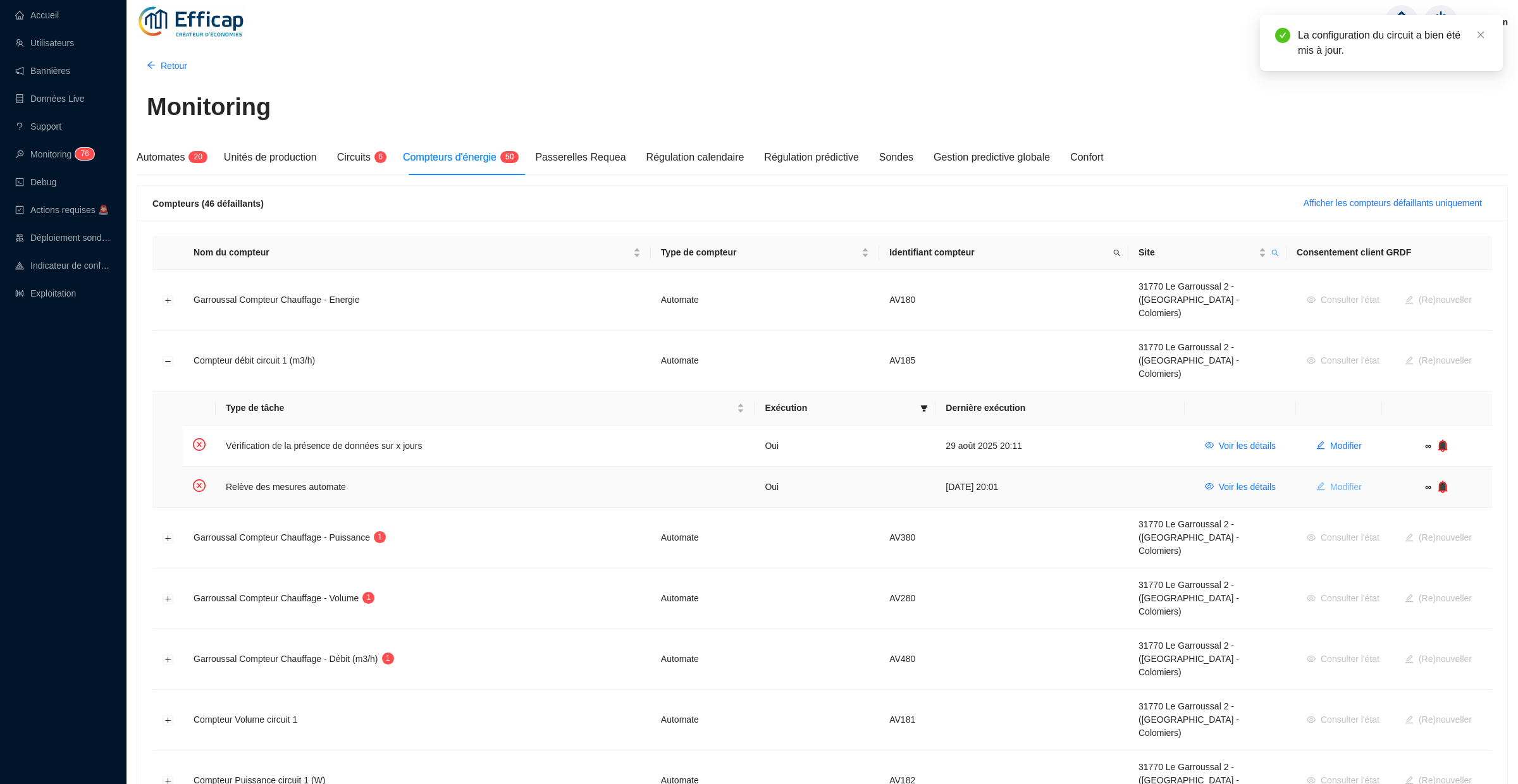
click at [1348, 481] on span "Modifier" at bounding box center [1347, 488] width 32 height 13
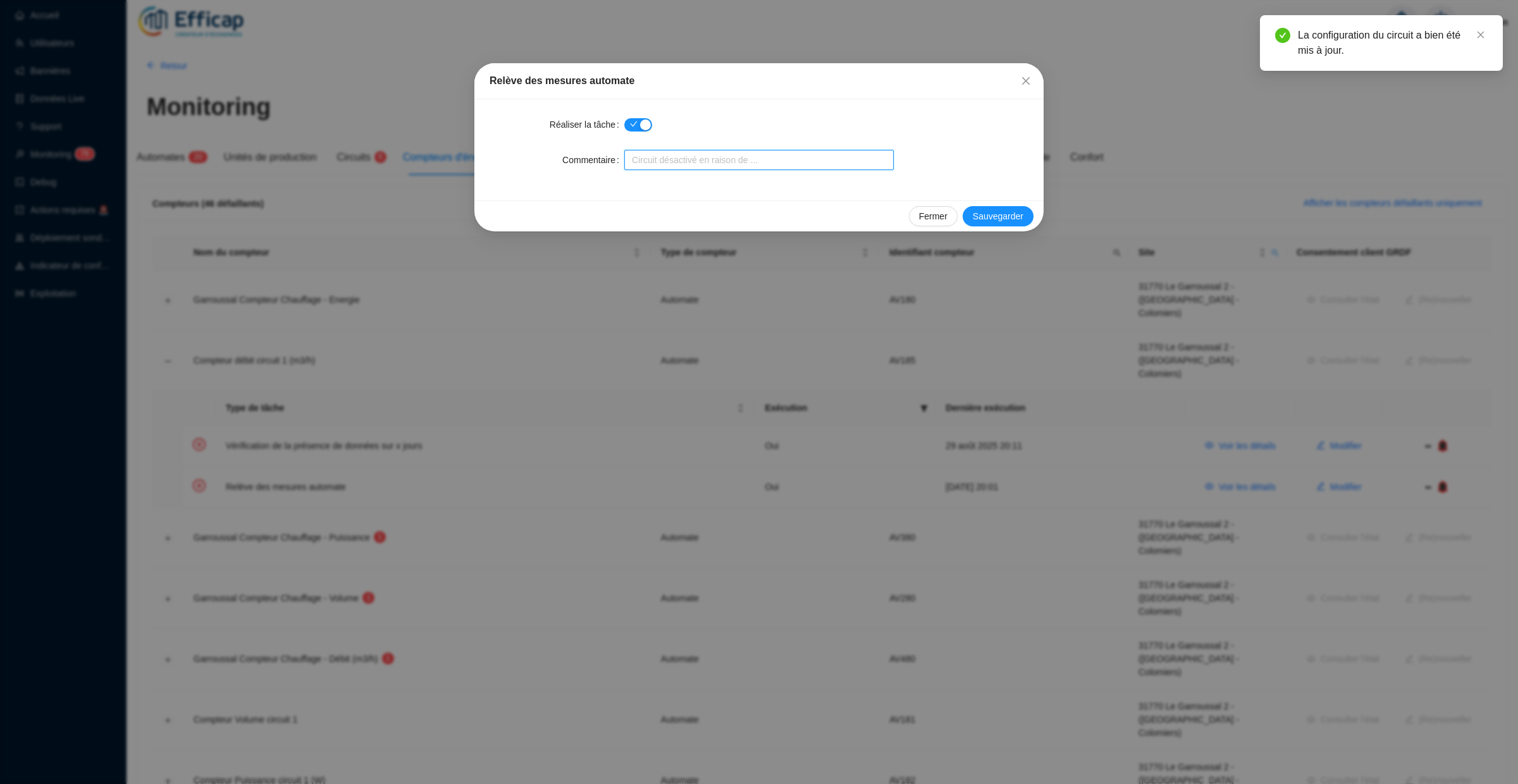
click at [674, 154] on input "Commentaire" at bounding box center [759, 160] width 270 height 20
paste input "Mise en sourdine le temps de la mise au propre du site - 28/08/25"
type input "Mise en sourdine le temps de la mise au propre du site - 28/08/25"
click at [979, 208] on button "Sauvegarder" at bounding box center [998, 217] width 71 height 20
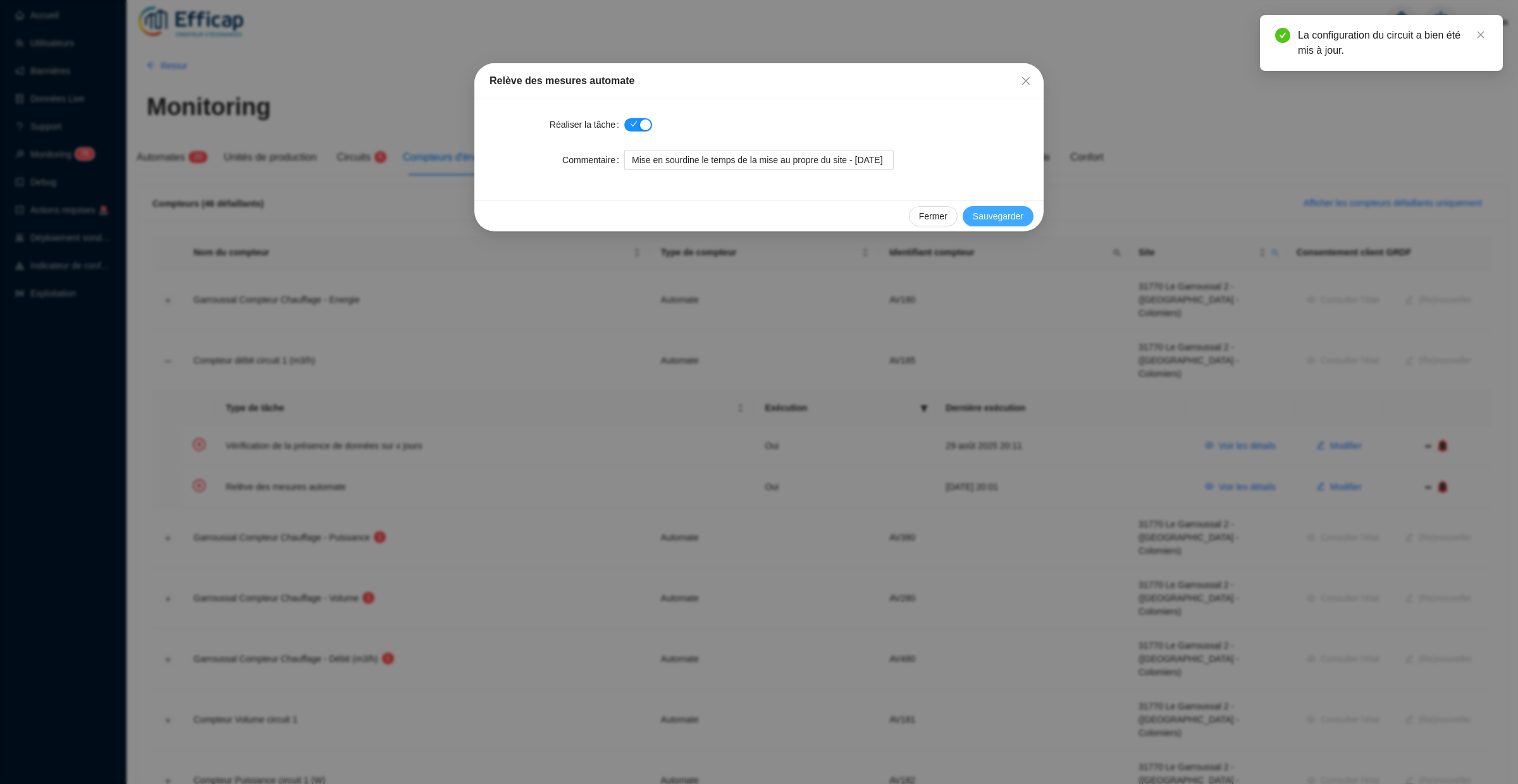
scroll to position [0, 0]
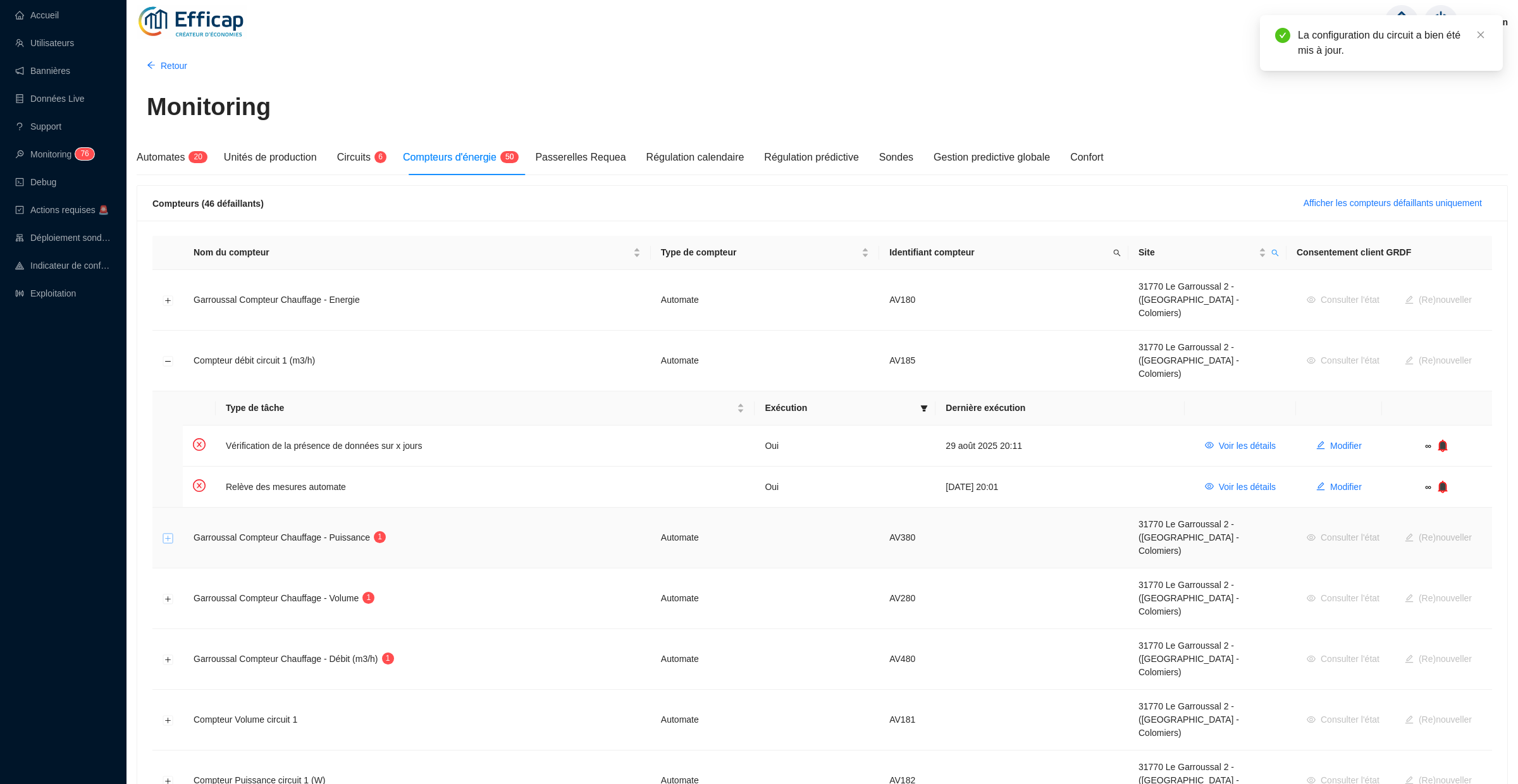
click at [170, 533] on button "Développer la ligne" at bounding box center [168, 538] width 10 height 10
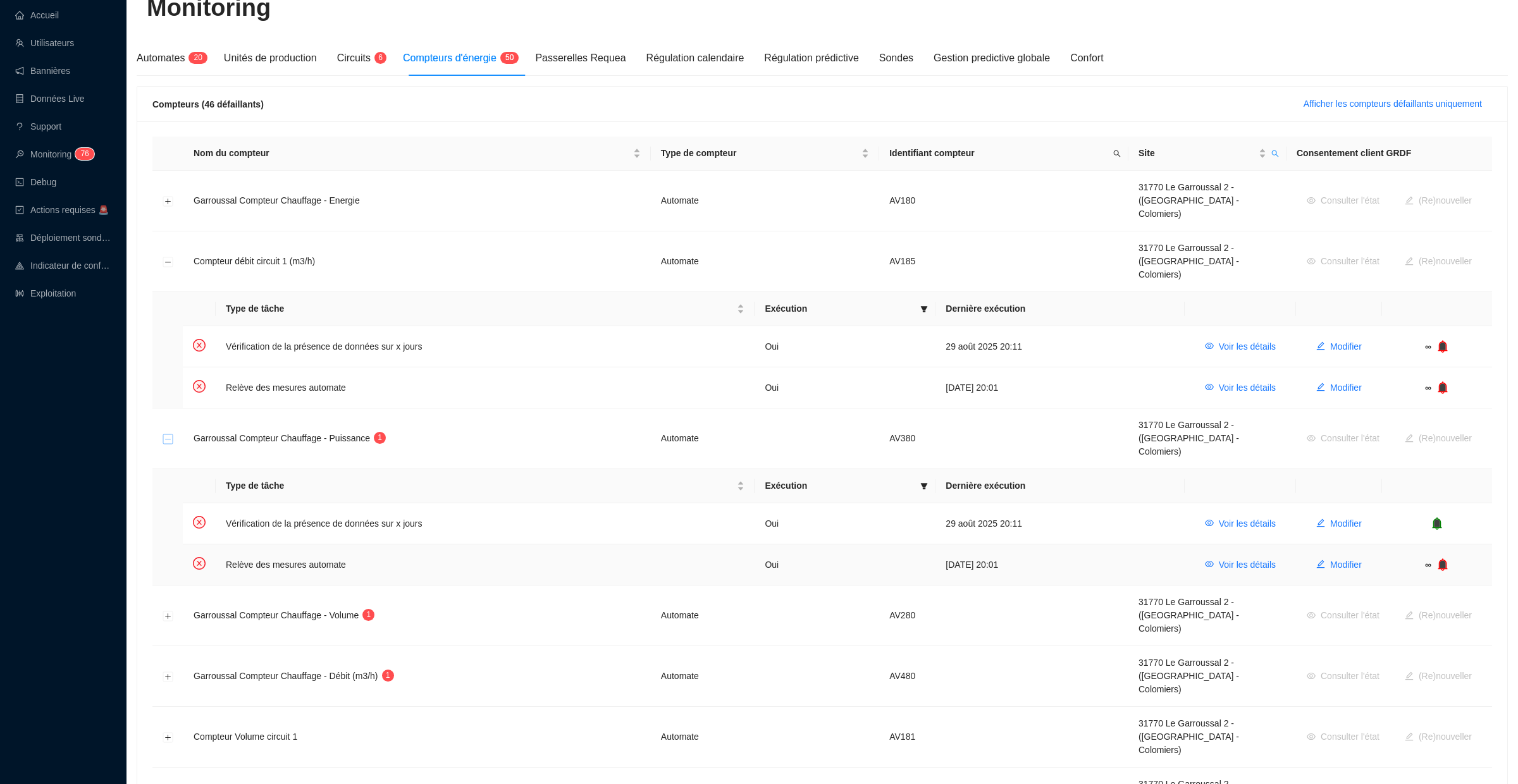
scroll to position [116, 0]
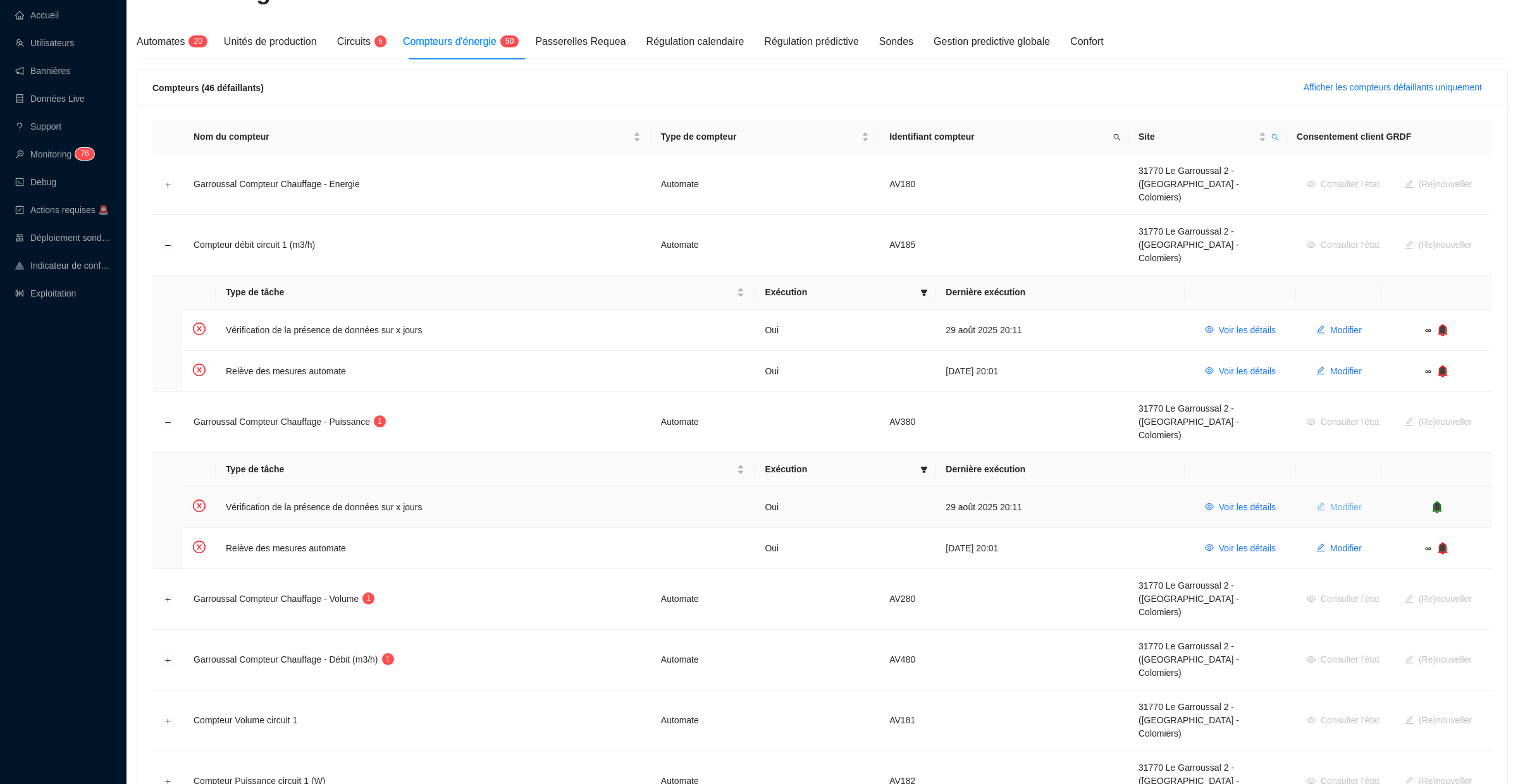
click at [1337, 501] on span "Modifier" at bounding box center [1347, 508] width 32 height 13
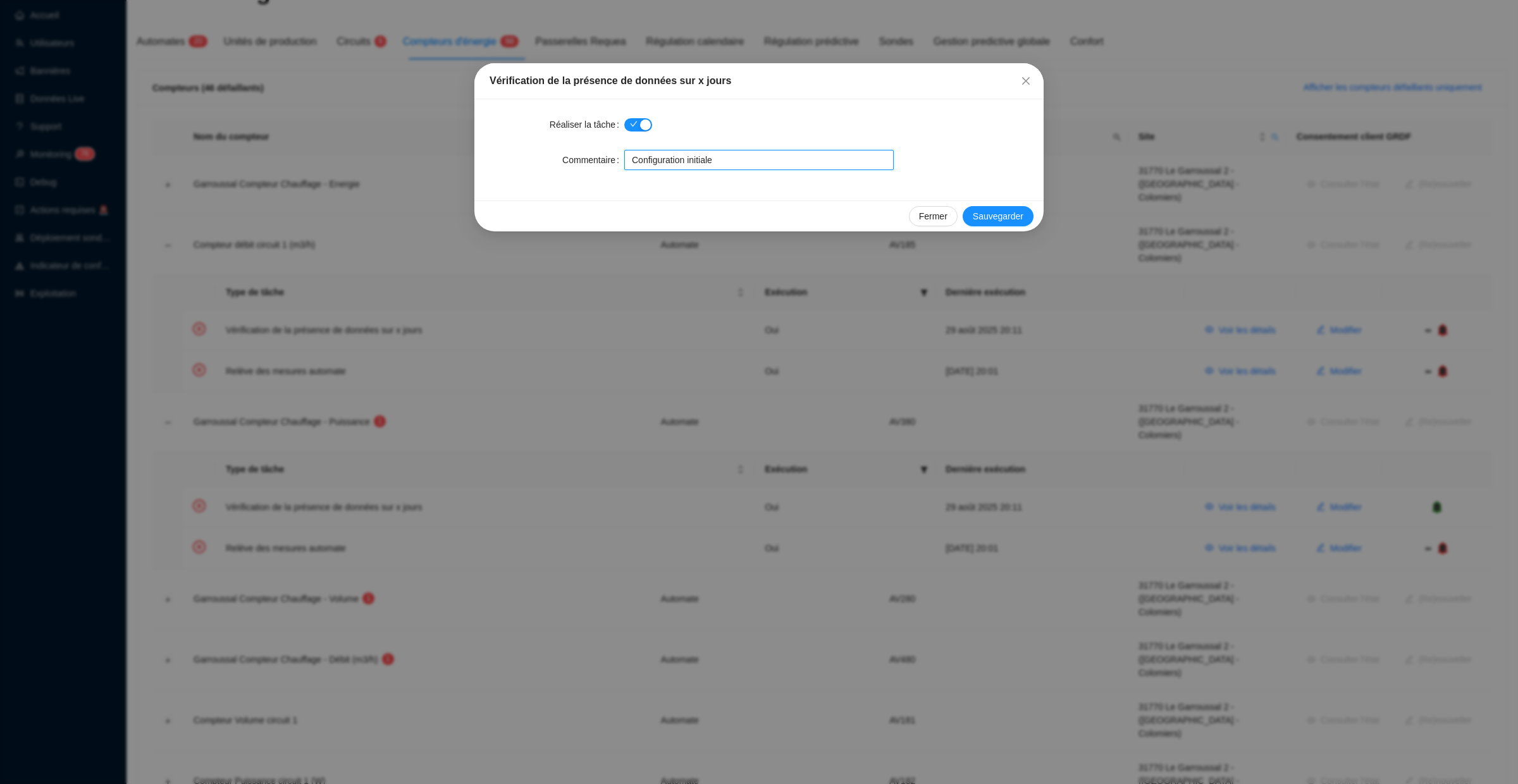
drag, startPoint x: 756, startPoint y: 162, endPoint x: 557, endPoint y: 162, distance: 199.0
click at [556, 162] on div "Commentaire Configuration initiale" at bounding box center [759, 160] width 539 height 20
paste input "Mise en sourdine le temps de la mise au propre du site - 28/08/25"
type input "Mise en sourdine le temps de la mise au propre du site - 28/08/25"
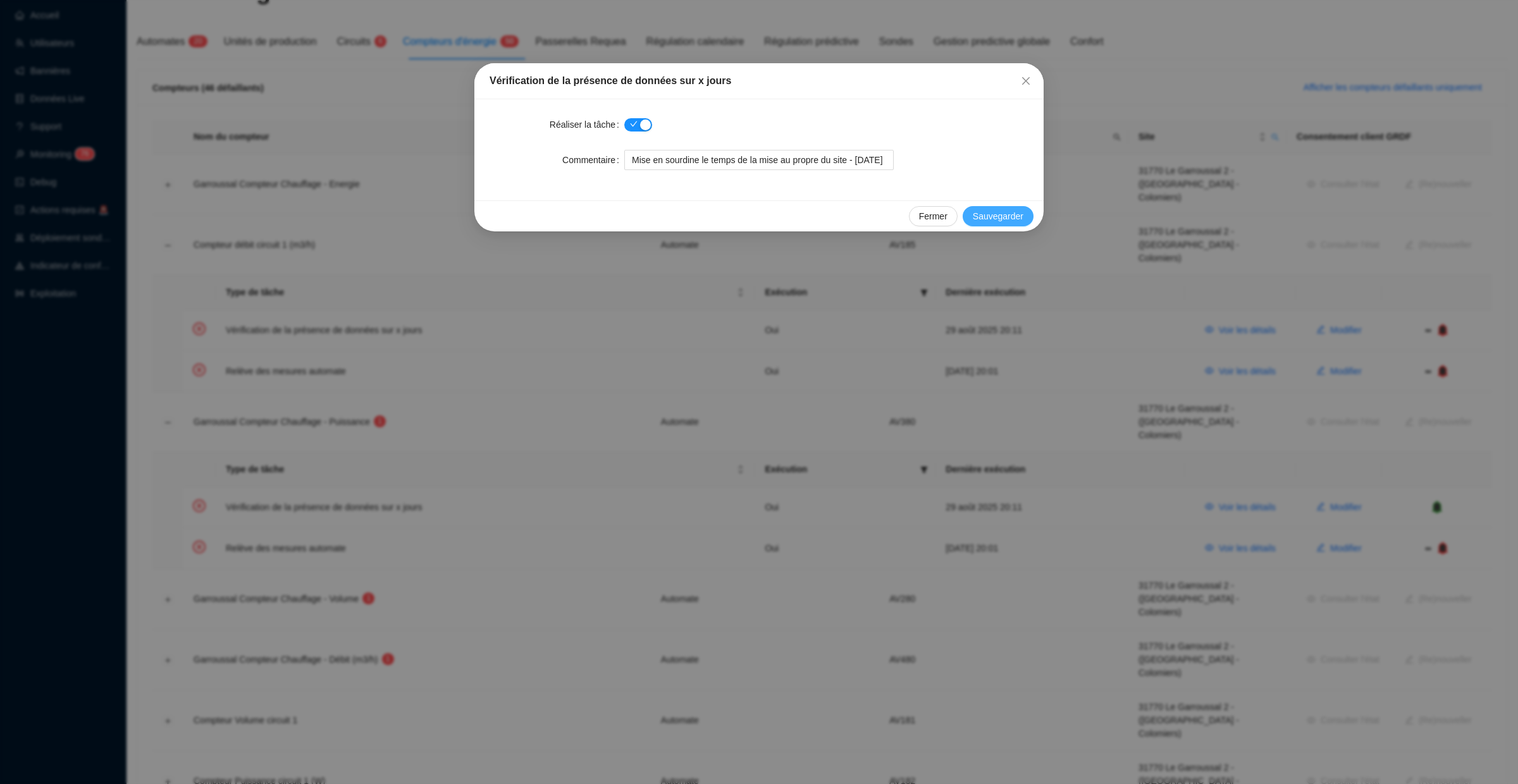
click at [1008, 213] on span "Sauvegarder" at bounding box center [998, 217] width 50 height 13
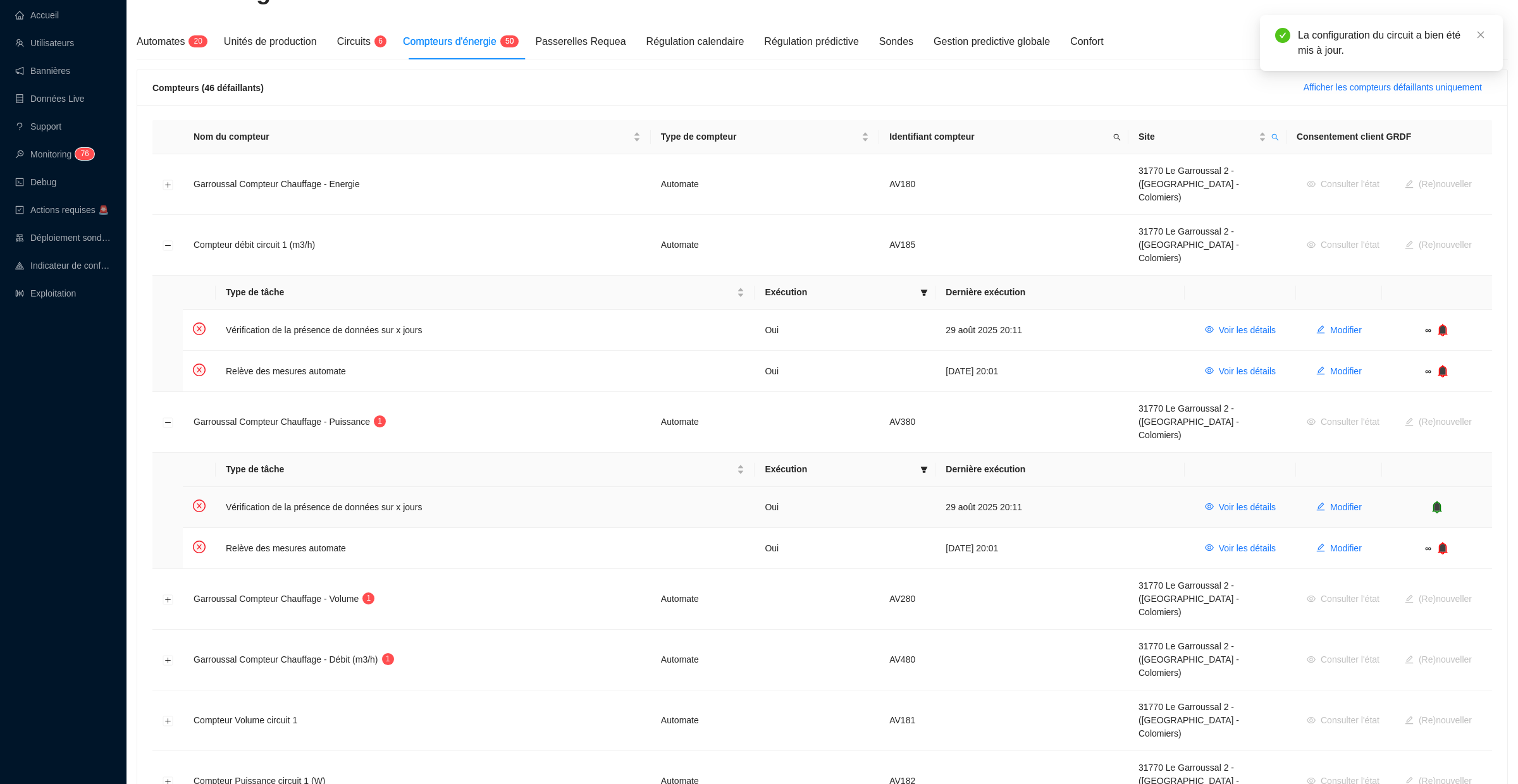
click at [1439, 502] on icon "bell" at bounding box center [1437, 506] width 8 height 9
click at [1437, 501] on icon "bell" at bounding box center [1442, 507] width 9 height 13
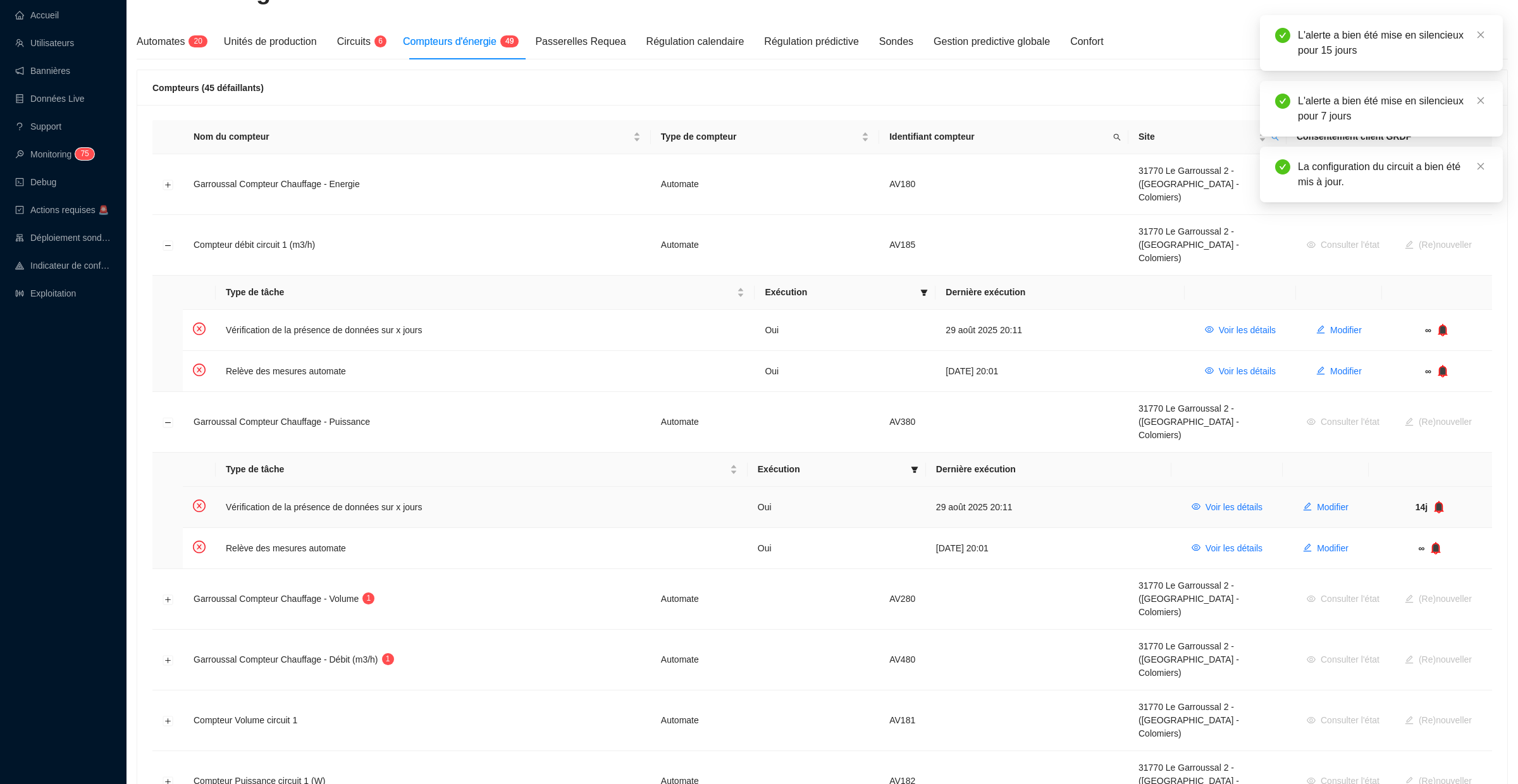
click at [1440, 502] on icon "bell" at bounding box center [1440, 506] width 8 height 9
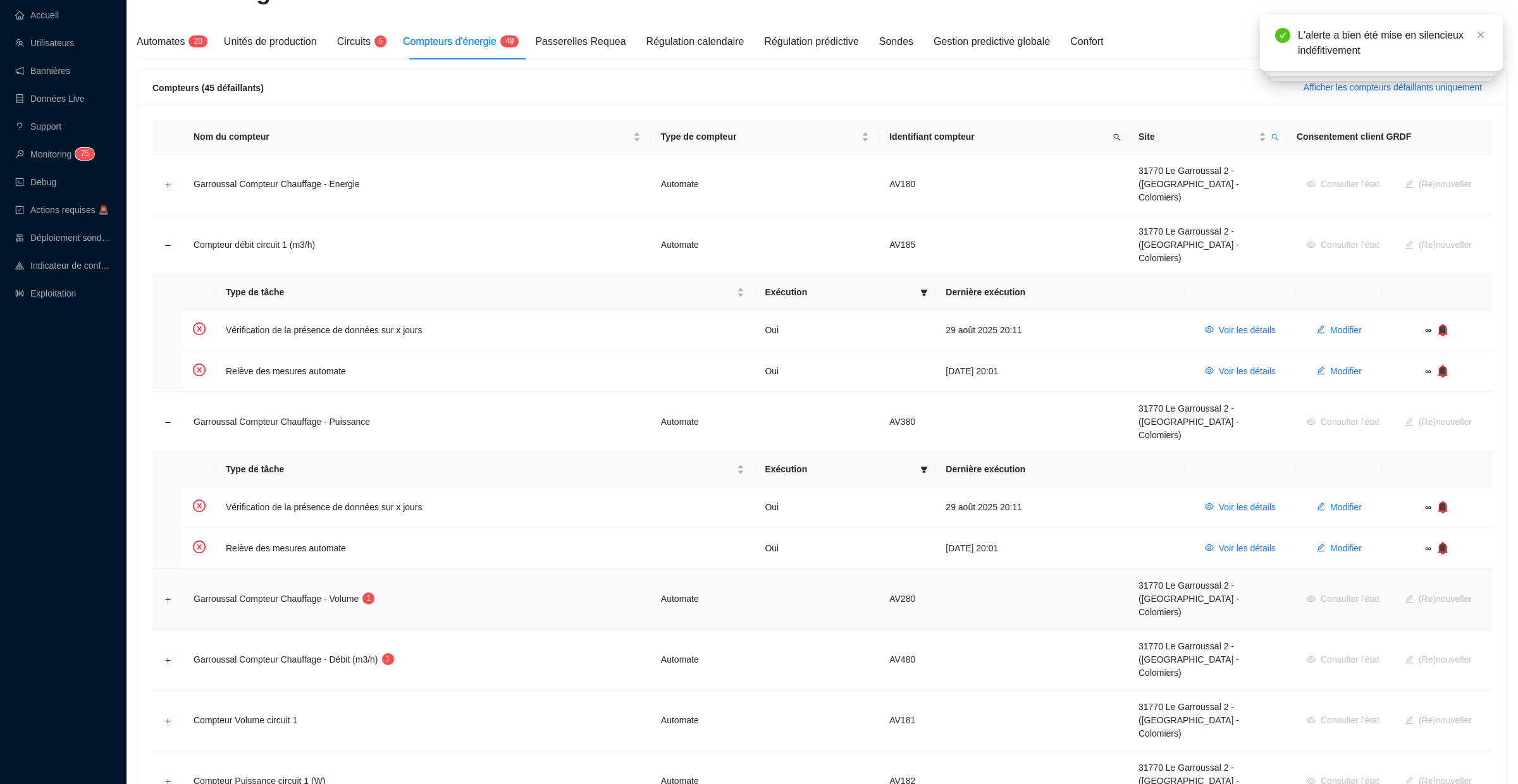
click at [174, 569] on td at bounding box center [168, 599] width 31 height 60
click at [165, 594] on button "Développer la ligne" at bounding box center [168, 599] width 10 height 10
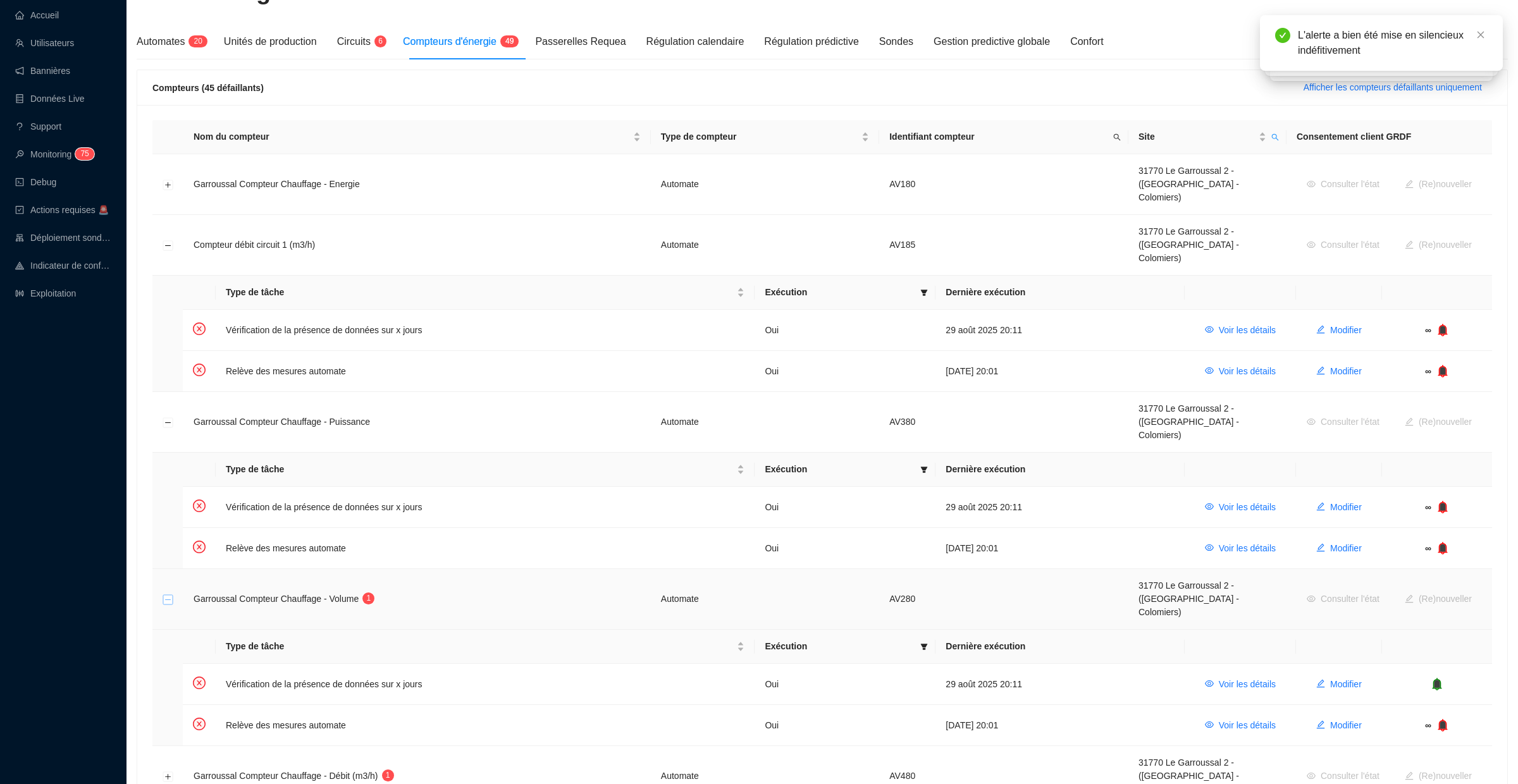
scroll to position [274, 0]
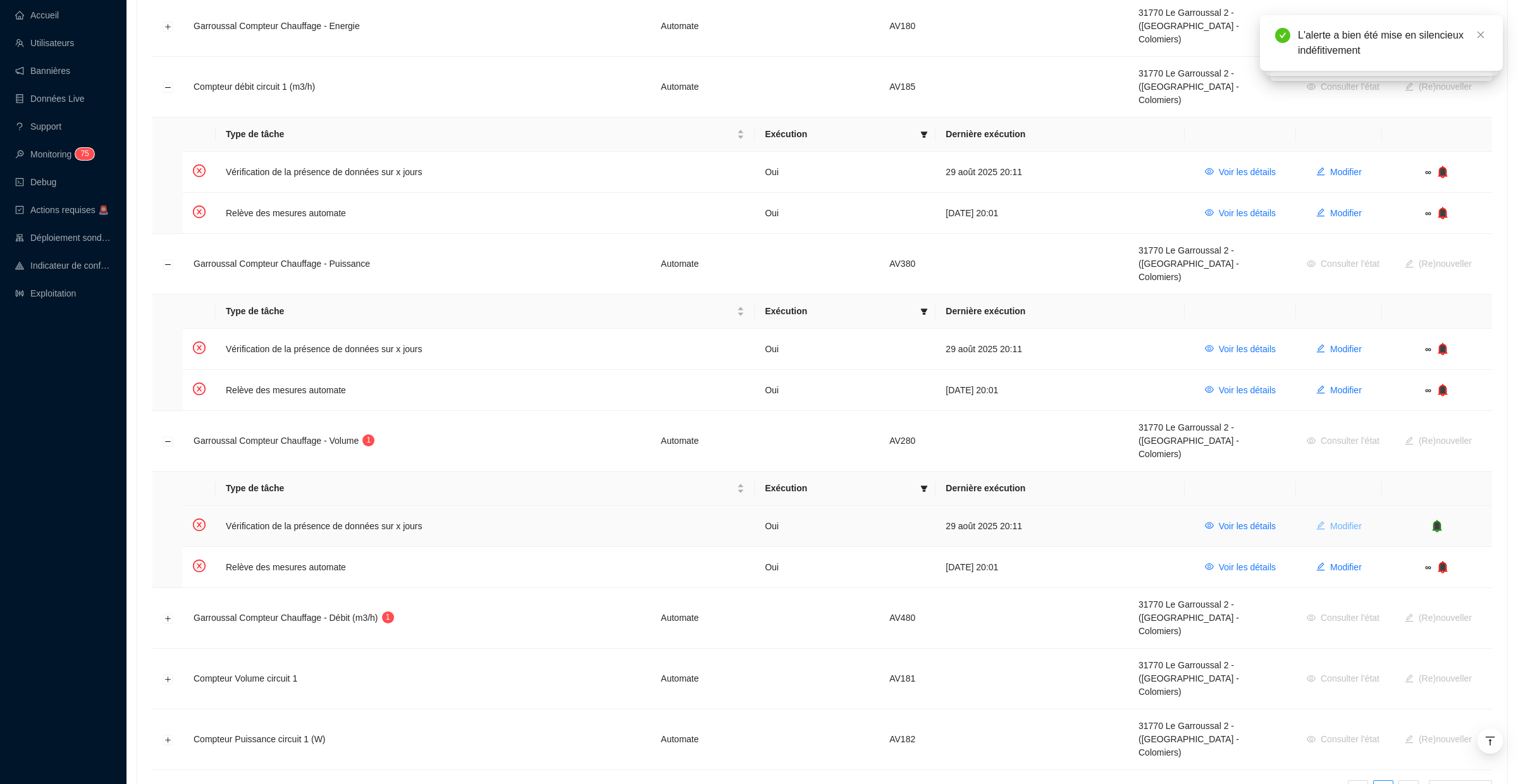
click at [1340, 520] on span "Modifier" at bounding box center [1347, 526] width 32 height 13
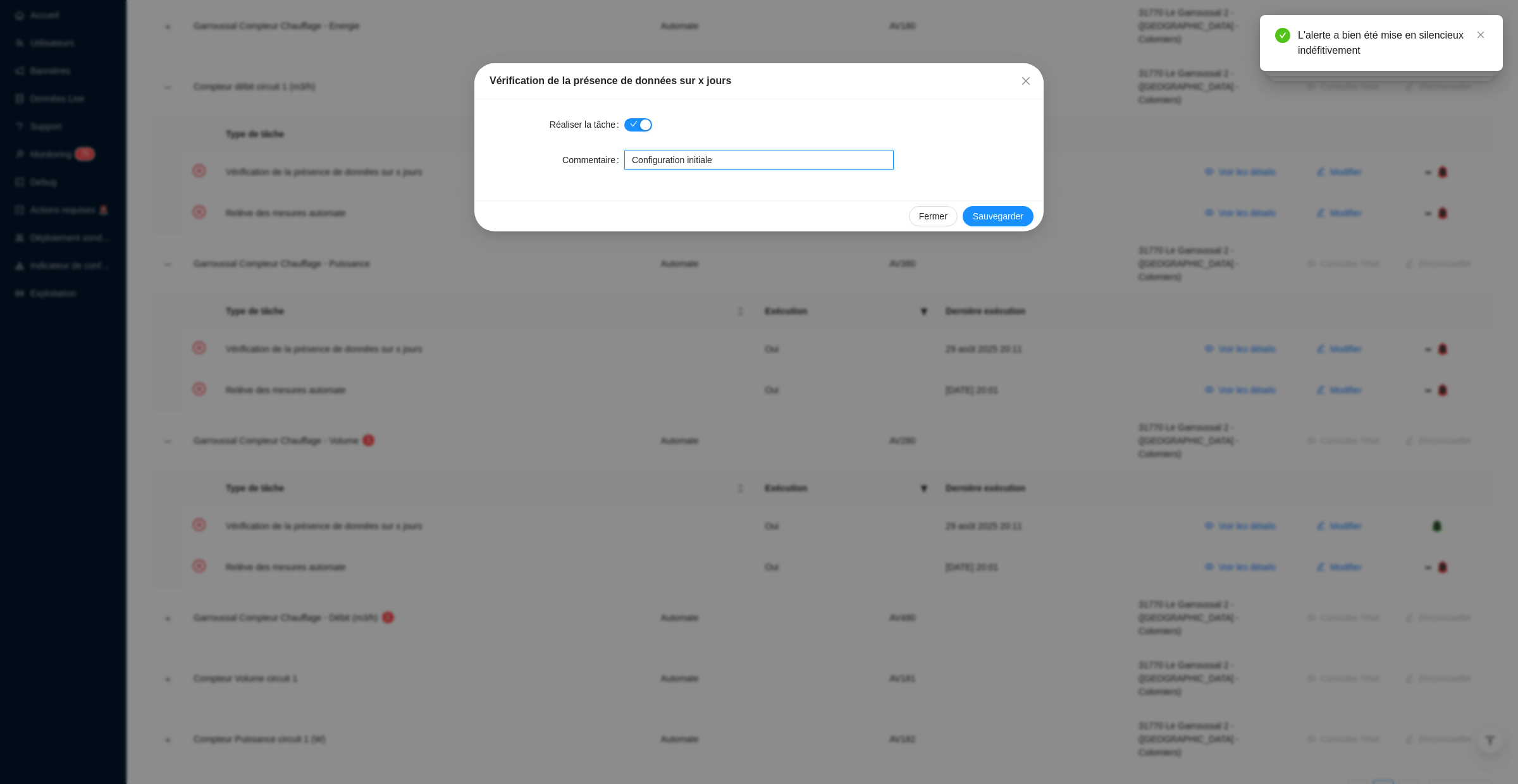
drag, startPoint x: 730, startPoint y: 161, endPoint x: 563, endPoint y: 161, distance: 167.0
click at [563, 161] on div "Commentaire Configuration initiale" at bounding box center [759, 160] width 539 height 20
paste input "Mise en sourdine le temps de la mise au propre du site - 28/08/25"
type input "Mise en sourdine le temps de la mise au propre du site - 28/08/25"
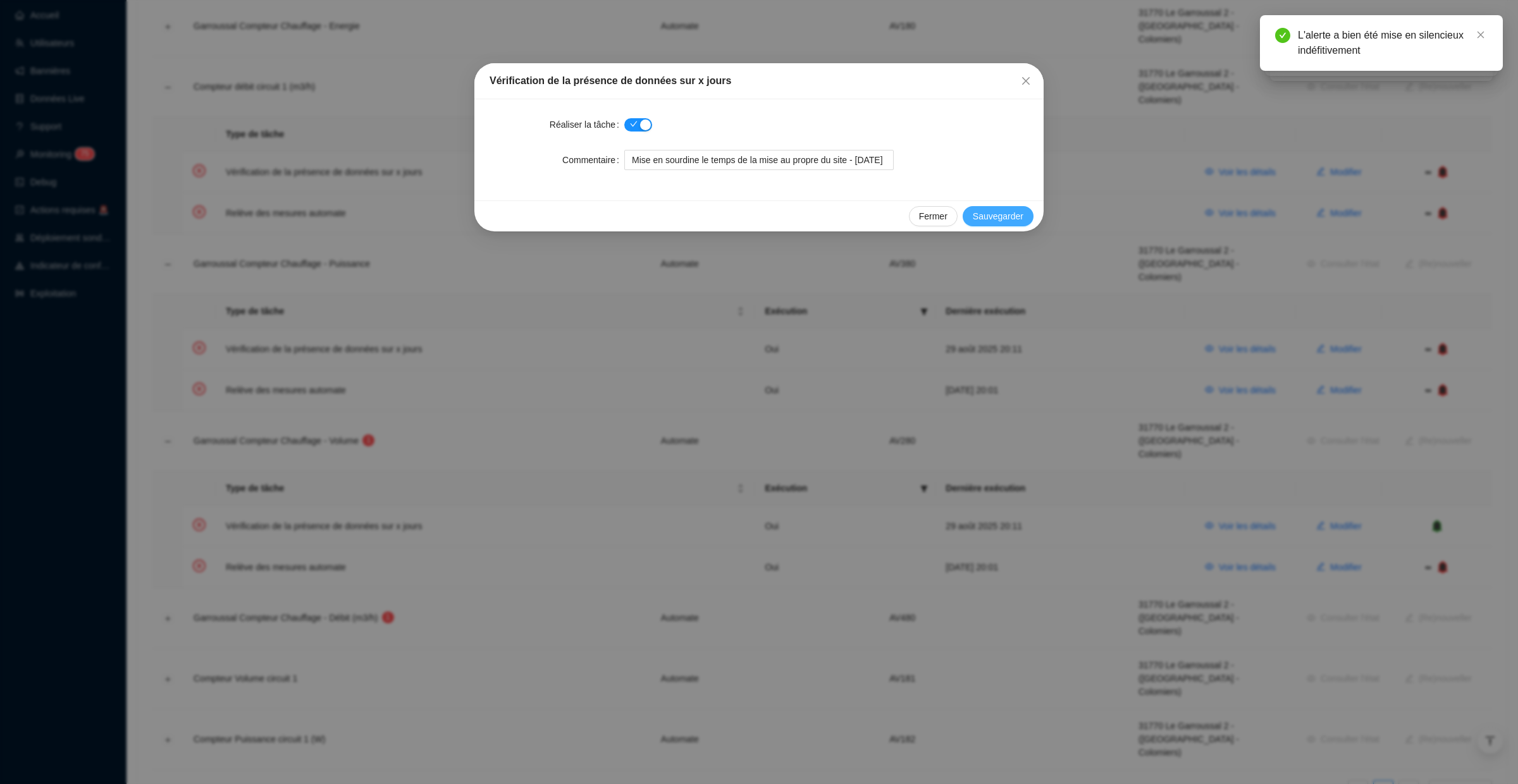
click at [996, 210] on span "Sauvegarder" at bounding box center [998, 217] width 50 height 13
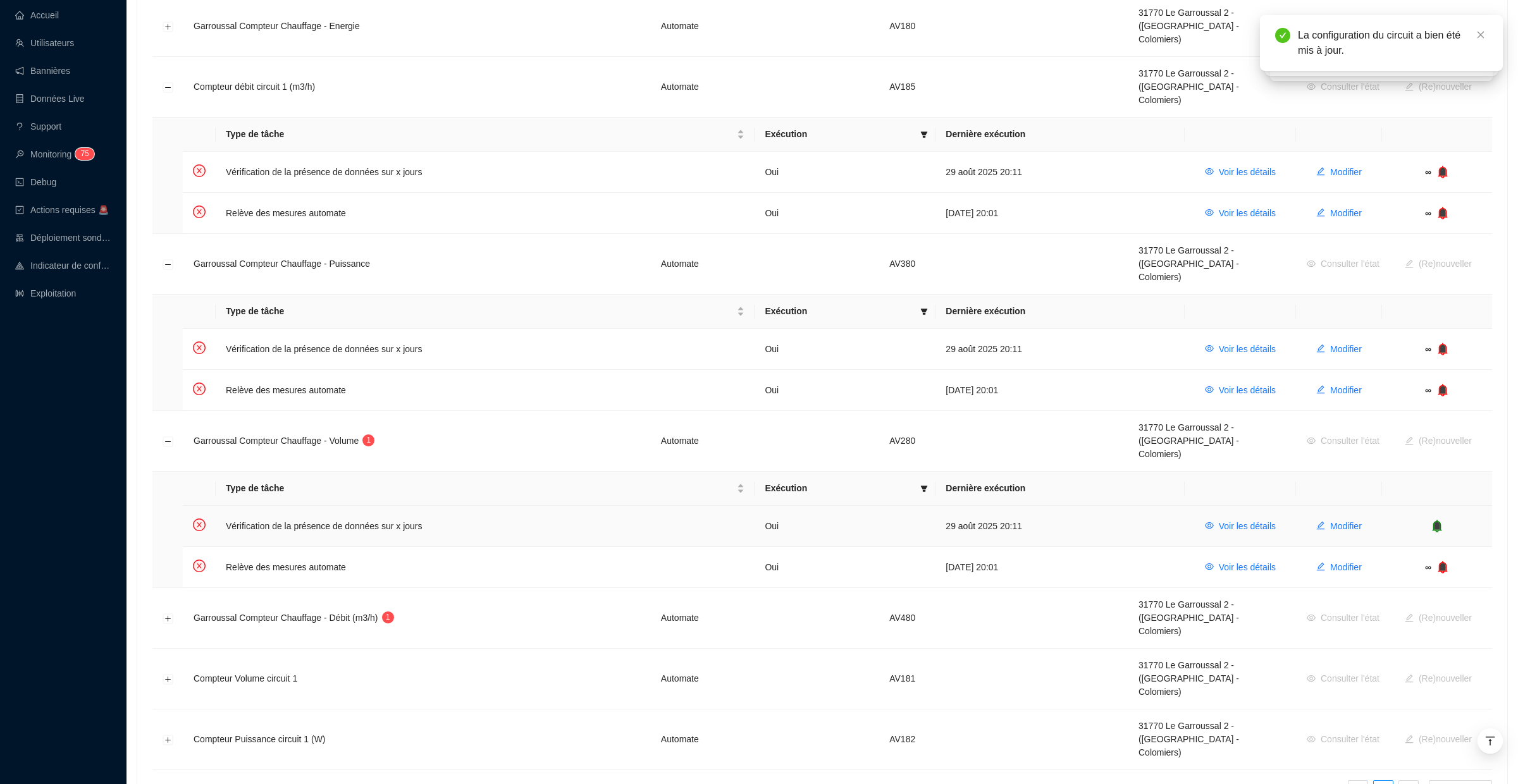
click at [1437, 520] on icon "bell" at bounding box center [1437, 525] width 9 height 13
click at [1437, 506] on td at bounding box center [1437, 526] width 110 height 41
click at [1437, 520] on icon "bell" at bounding box center [1442, 525] width 13 height 13
click at [1437, 520] on icon "bell" at bounding box center [1439, 525] width 9 height 13
click at [1439, 521] on icon "bell" at bounding box center [1440, 525] width 8 height 9
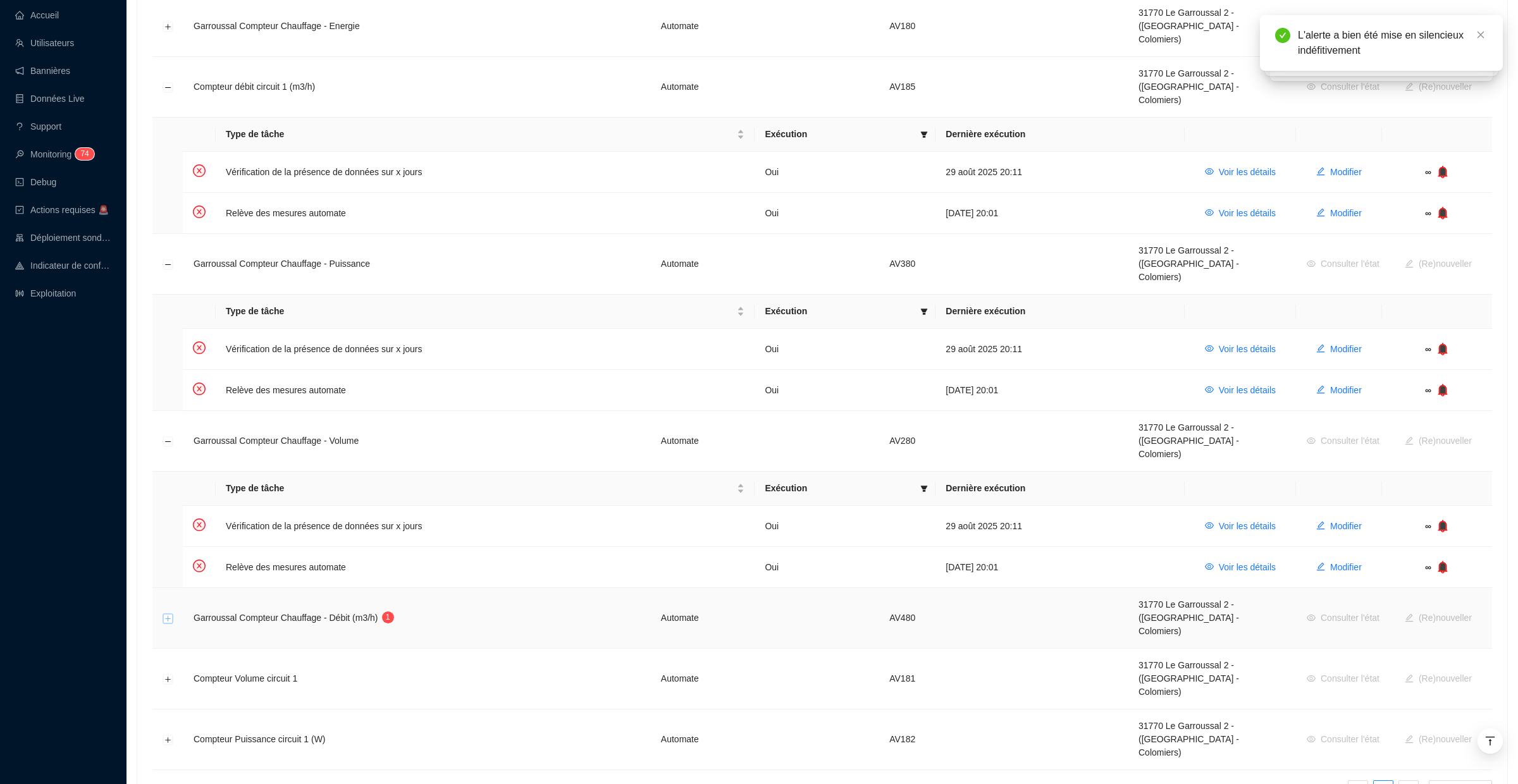
click at [168, 614] on button "Développer la ligne" at bounding box center [168, 619] width 10 height 10
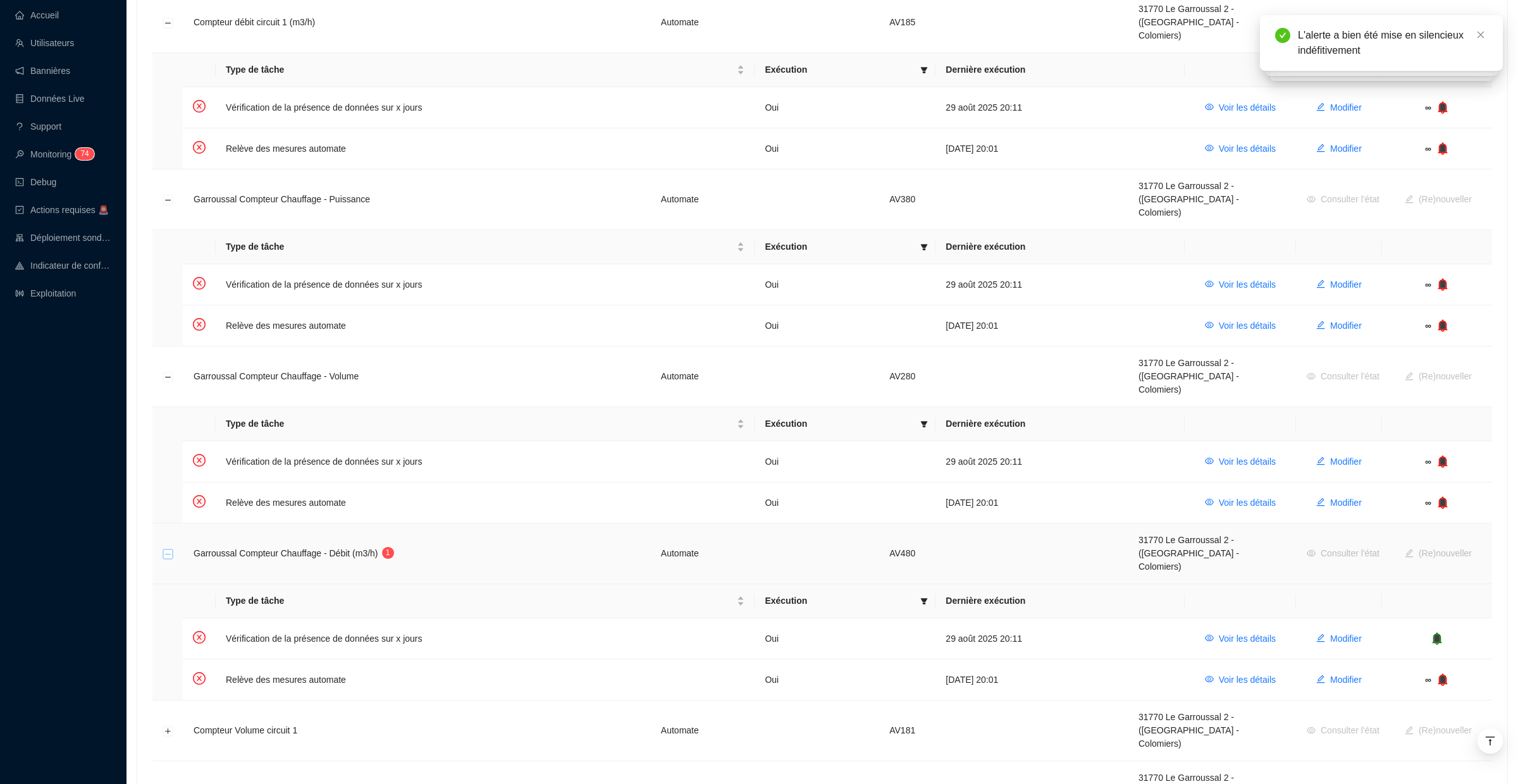
scroll to position [391, 0]
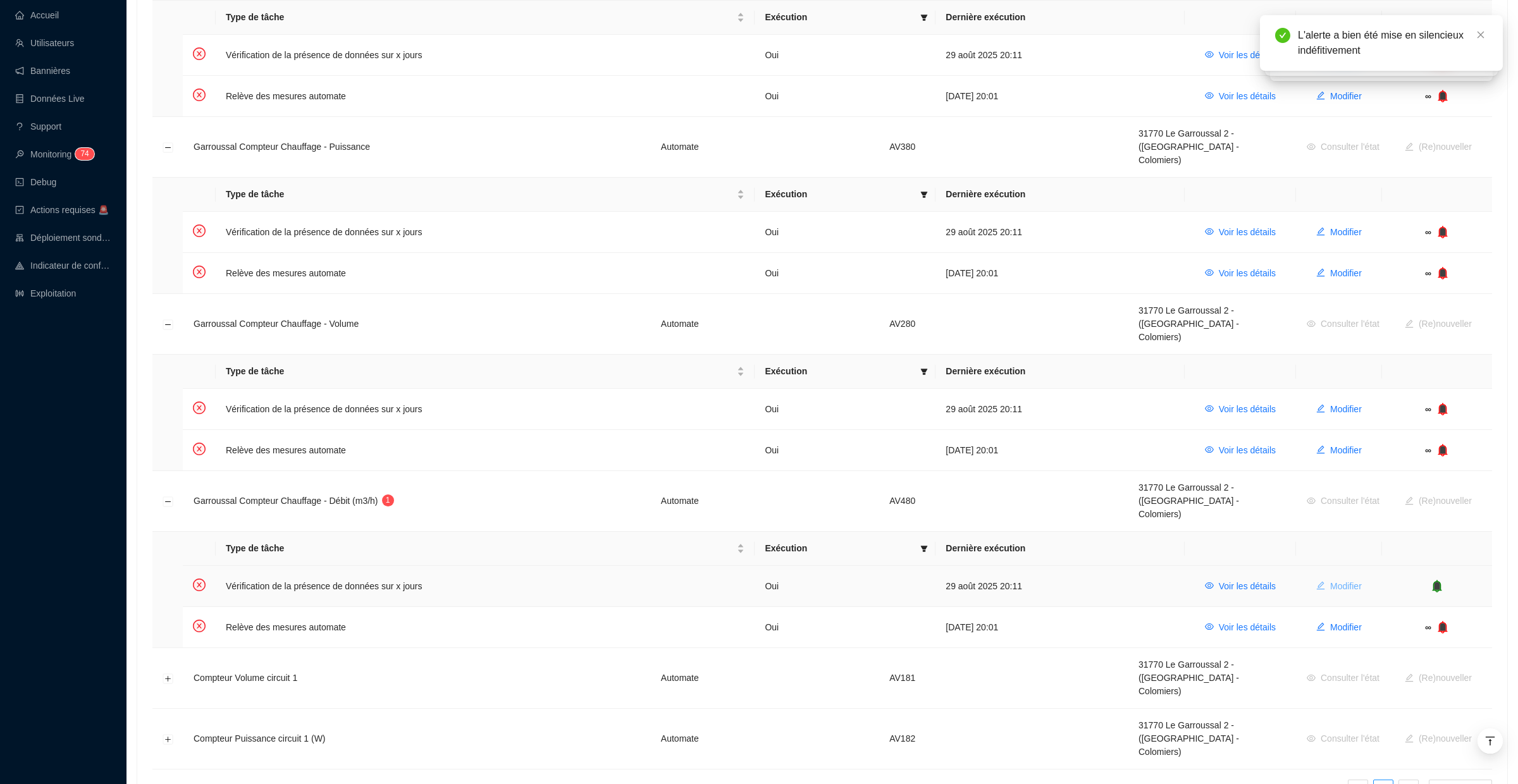
click at [1341, 580] on span "Modifier" at bounding box center [1347, 587] width 32 height 13
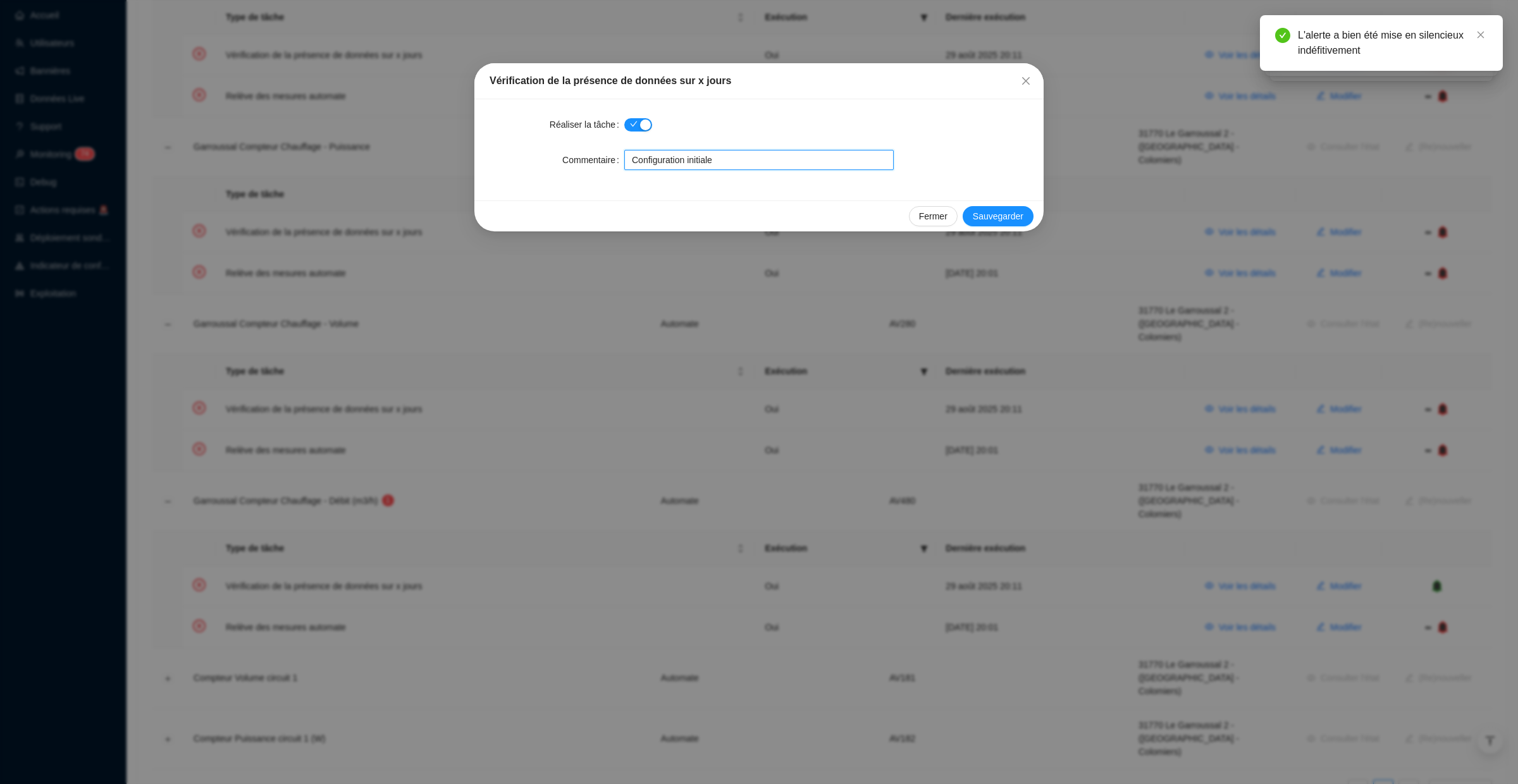
drag, startPoint x: 723, startPoint y: 155, endPoint x: 610, endPoint y: 155, distance: 113.0
click at [609, 155] on div "Commentaire Configuration initiale" at bounding box center [759, 160] width 539 height 20
paste input "Mise en sourdine le temps de la mise au propre du site - 28/08/25"
type input "Mise en sourdine le temps de la mise au propre du site - 28/08/25"
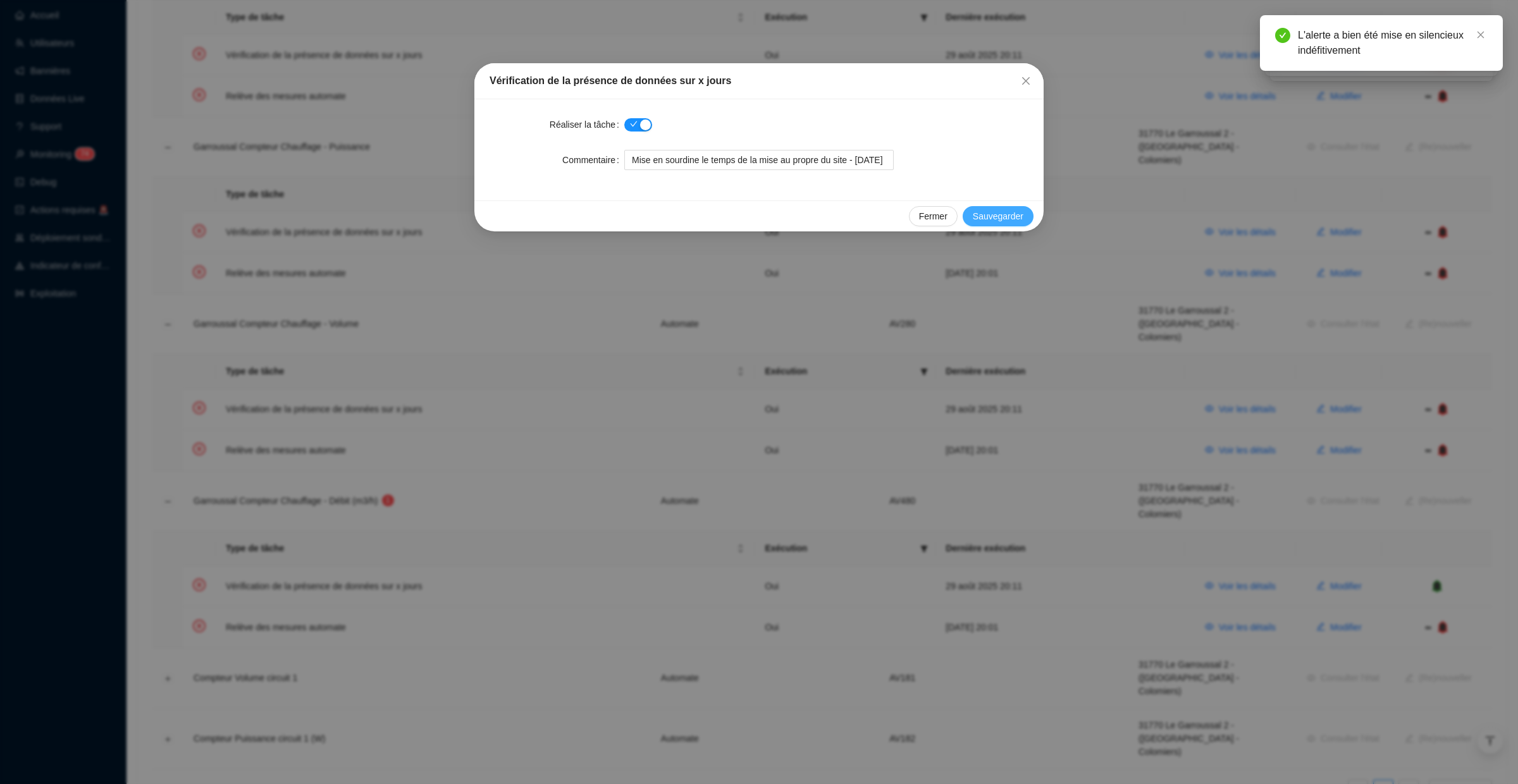
click at [987, 215] on span "Sauvegarder" at bounding box center [998, 217] width 50 height 13
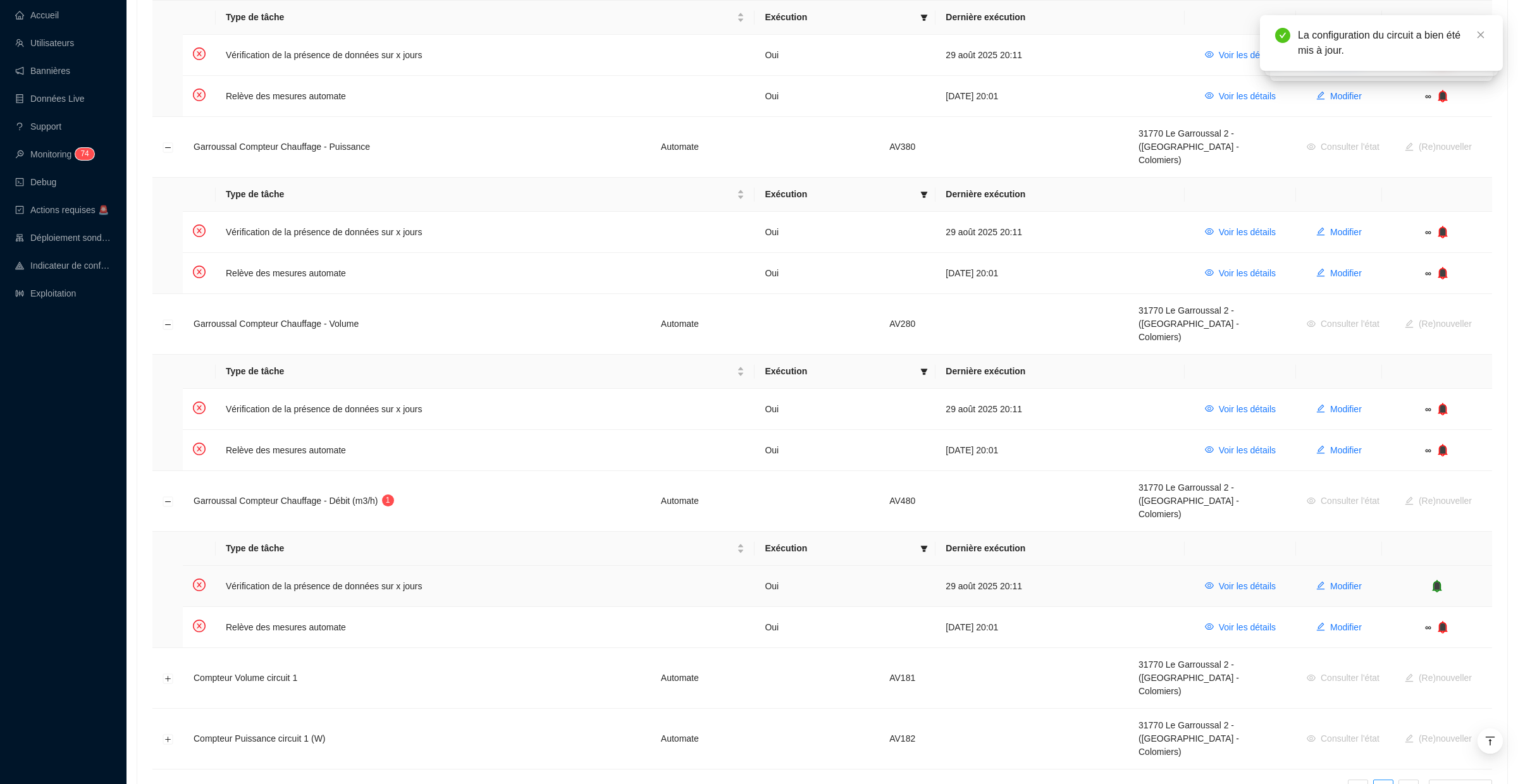
click at [1437, 581] on icon "bell" at bounding box center [1437, 585] width 8 height 9
click at [1437, 580] on icon "bell" at bounding box center [1442, 586] width 13 height 13
click at [1437, 581] on icon "bell" at bounding box center [1440, 585] width 8 height 9
click at [169, 674] on button "Développer la ligne" at bounding box center [168, 679] width 10 height 10
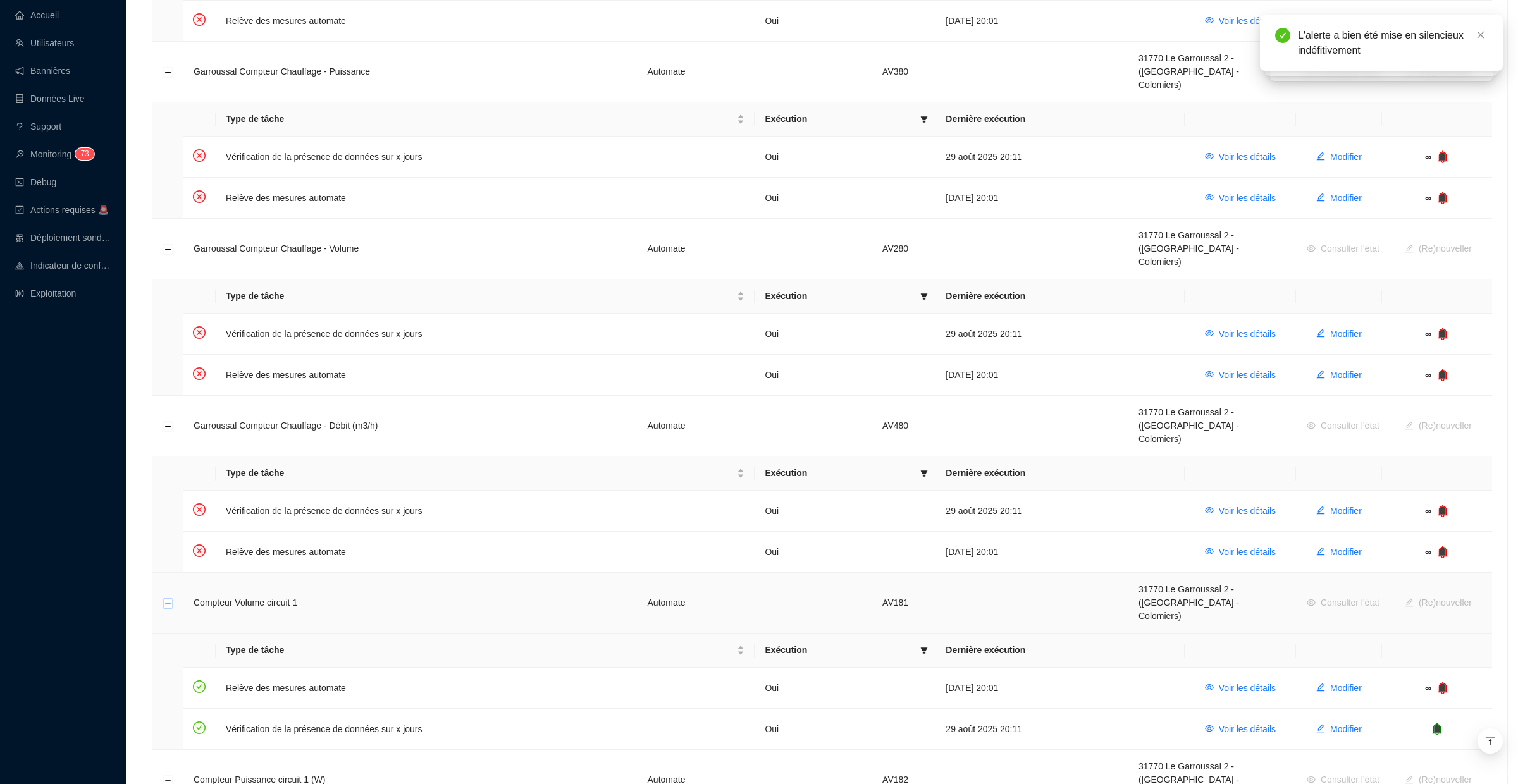
scroll to position [508, 0]
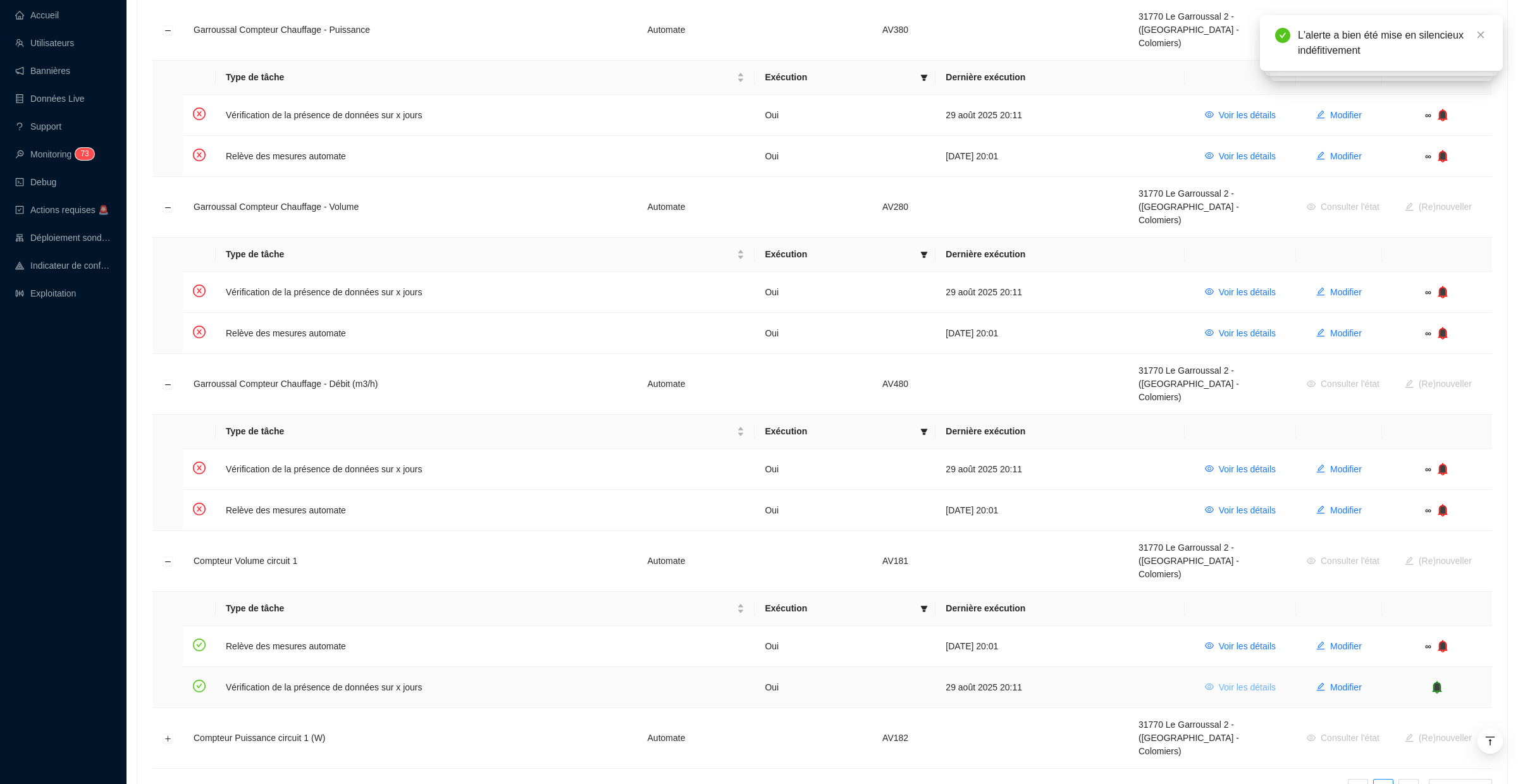
click at [1244, 682] on span "Voir les détails" at bounding box center [1248, 688] width 57 height 13
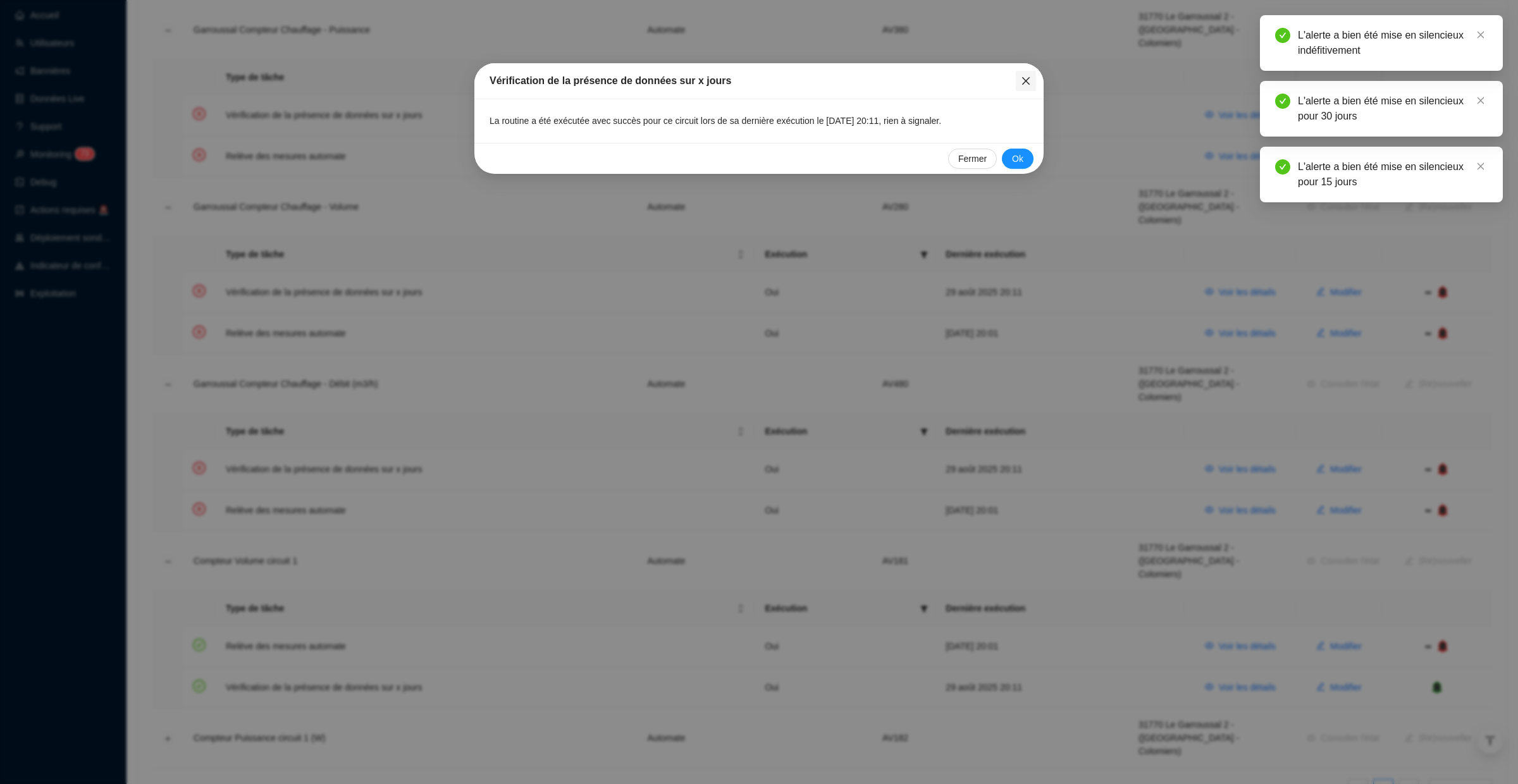
click at [1023, 86] on button "Close" at bounding box center [1026, 81] width 20 height 20
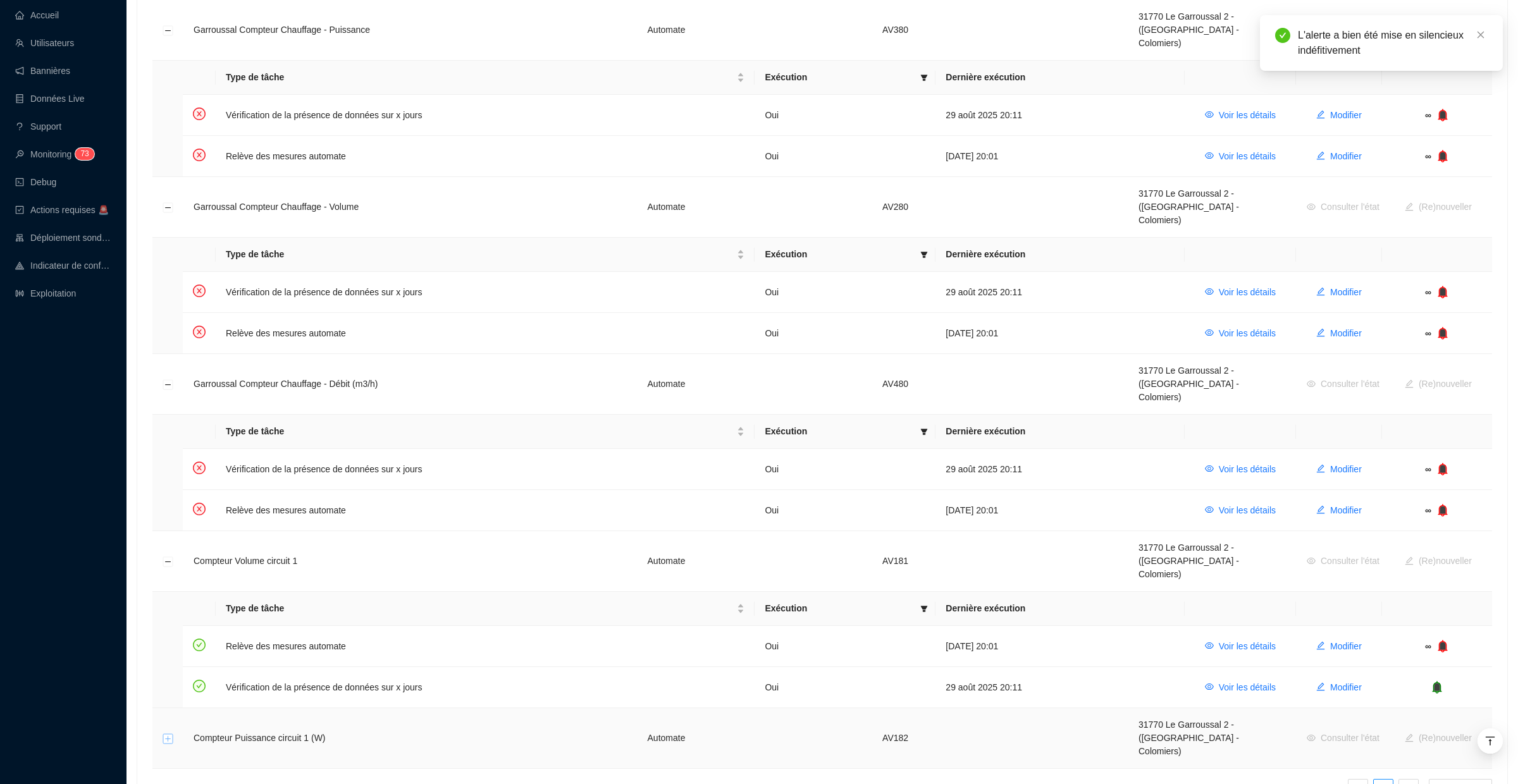
click at [166, 734] on button "Développer la ligne" at bounding box center [168, 739] width 10 height 10
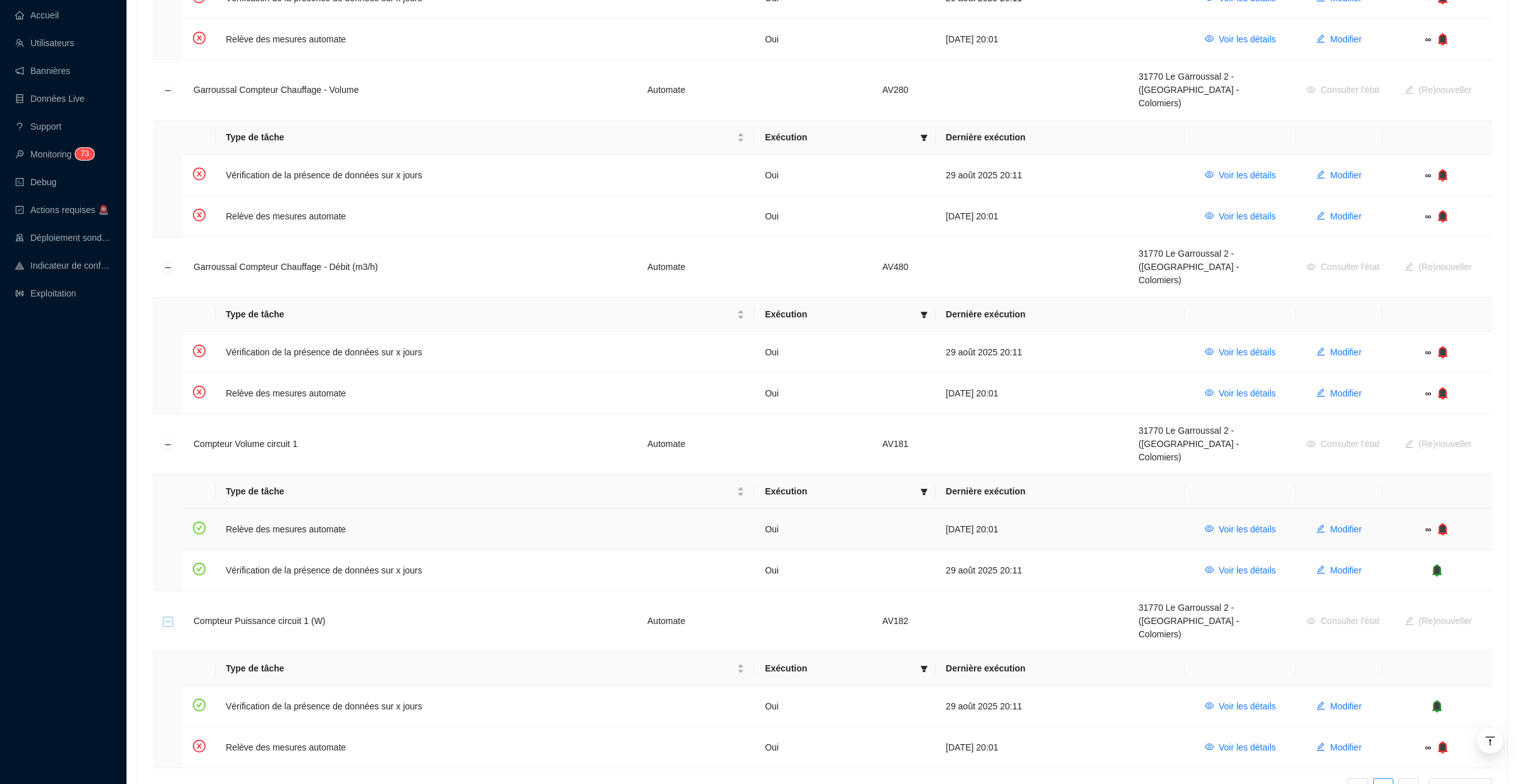
scroll to position [0, 0]
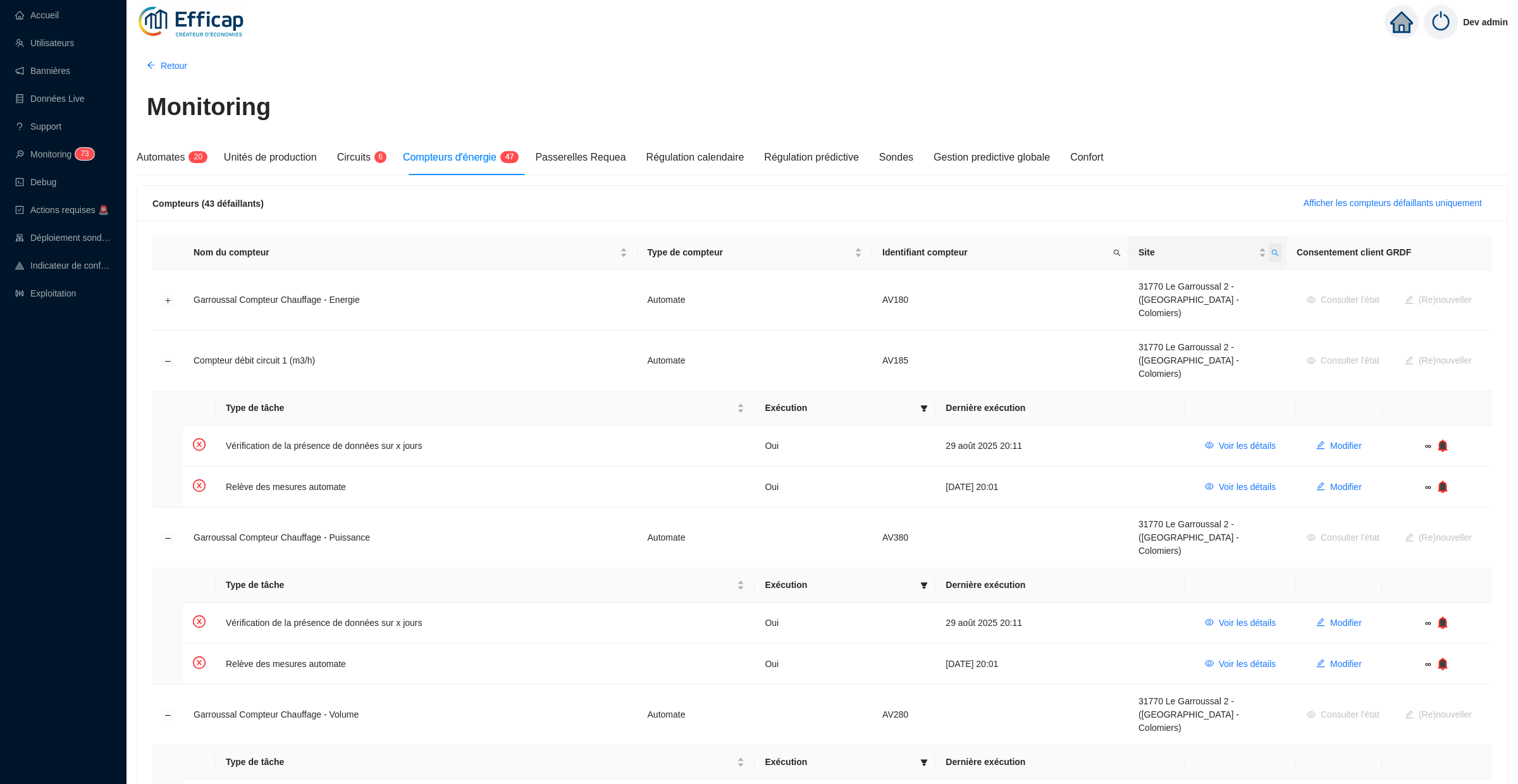
click at [1272, 249] on icon "search" at bounding box center [1275, 253] width 8 height 8
click at [1192, 305] on button "button" at bounding box center [1180, 302] width 57 height 15
click at [1272, 251] on icon "search" at bounding box center [1275, 253] width 8 height 8
click at [1182, 277] on input "garrou" at bounding box center [1212, 280] width 119 height 20
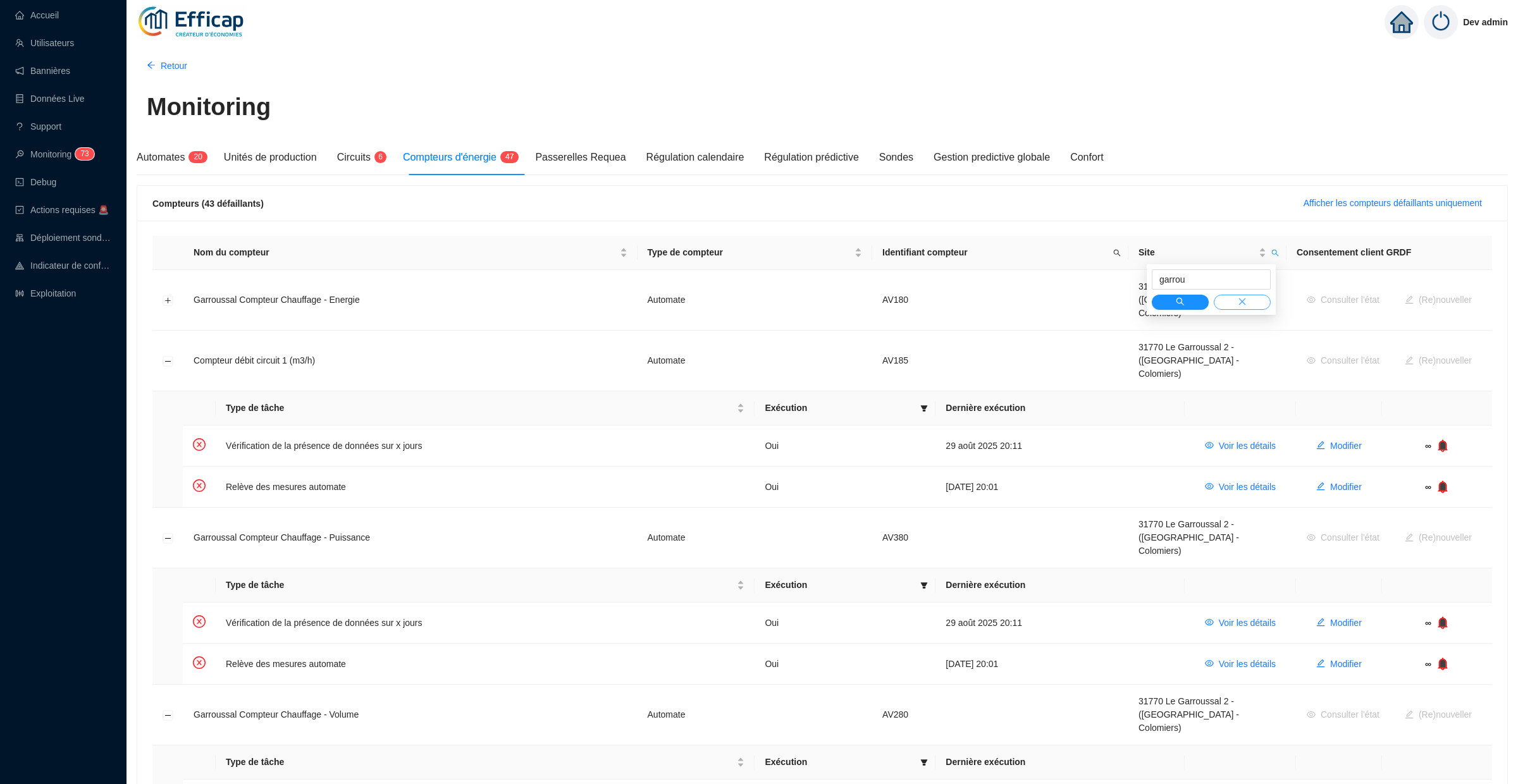
click at [1232, 301] on button "button" at bounding box center [1243, 302] width 57 height 15
click at [1183, 301] on icon "search" at bounding box center [1180, 301] width 9 height 9
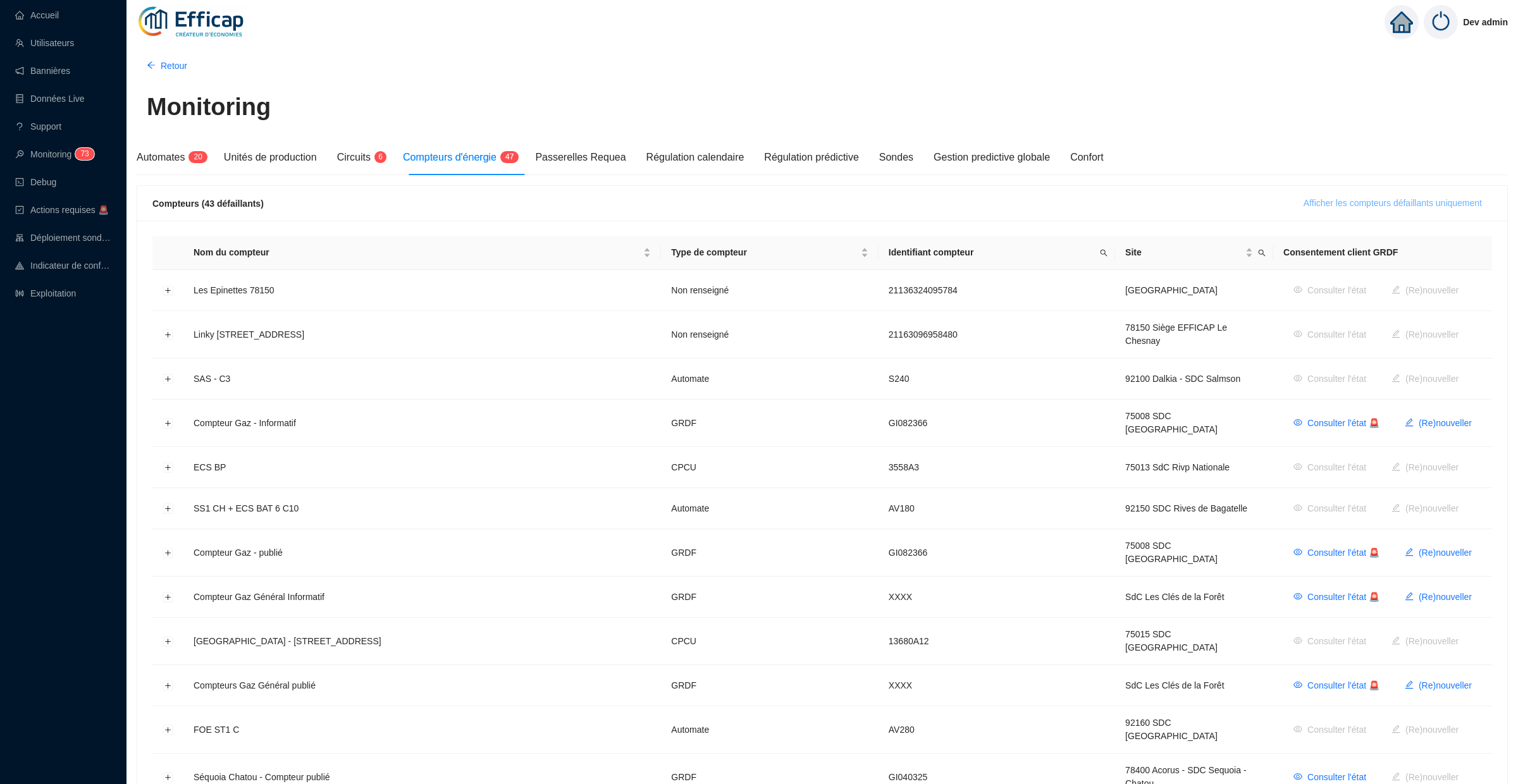
click at [1331, 209] on span "Afficher les compteurs défaillants uniquement" at bounding box center [1393, 203] width 178 height 13
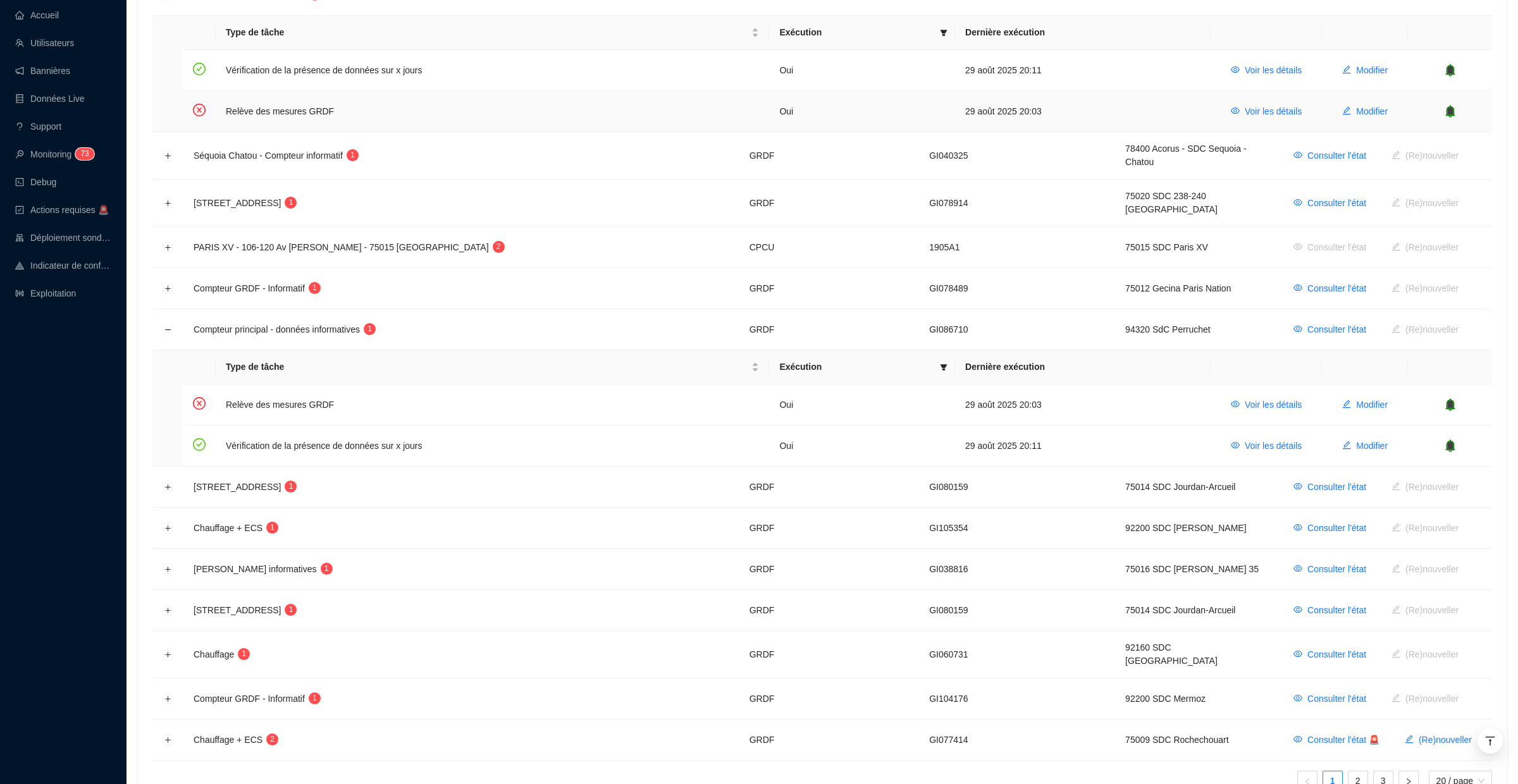
scroll to position [779, 0]
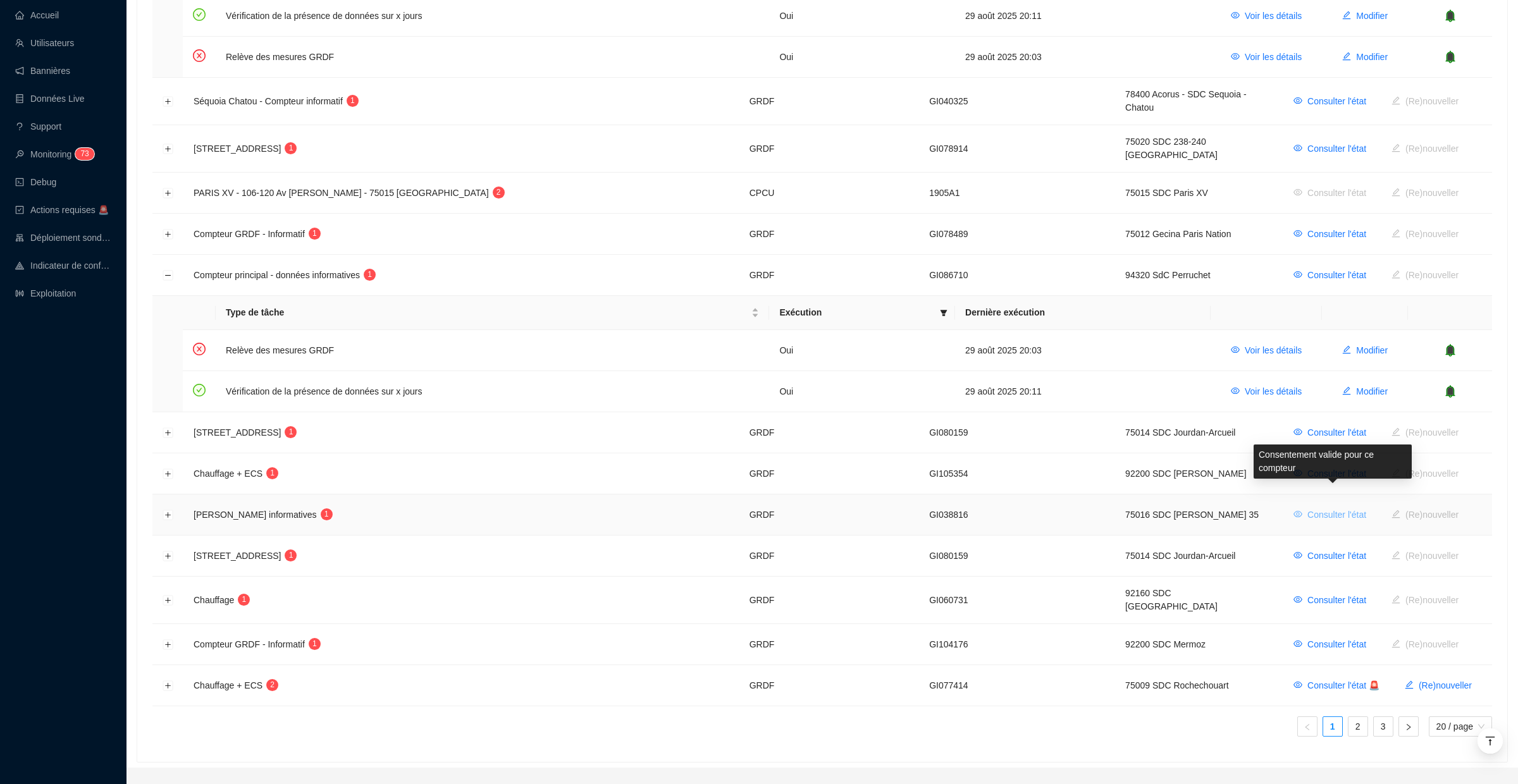
click at [1323, 509] on span "Consulter l'état" at bounding box center [1337, 515] width 59 height 13
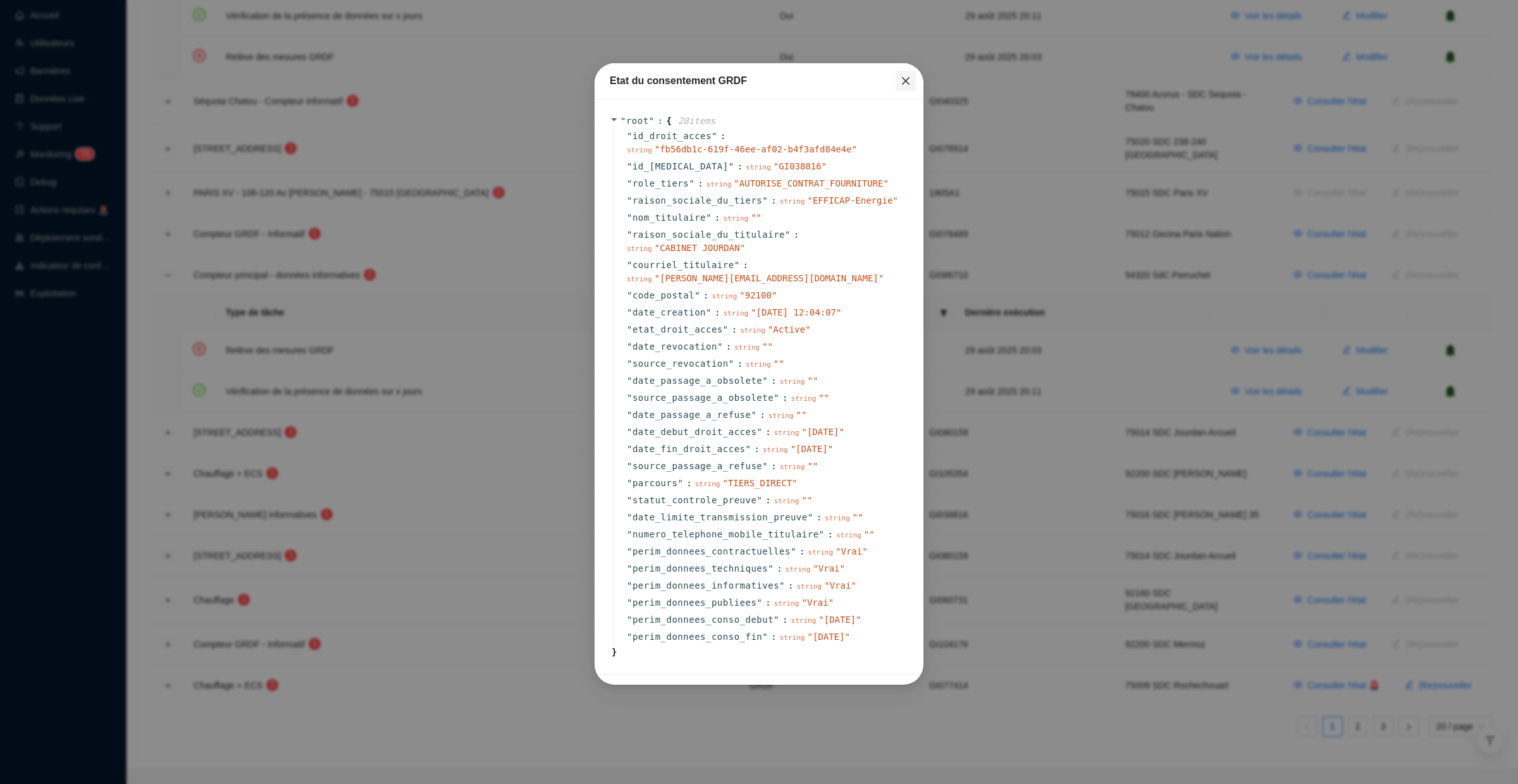
click at [913, 77] on span "Fermer" at bounding box center [906, 81] width 20 height 10
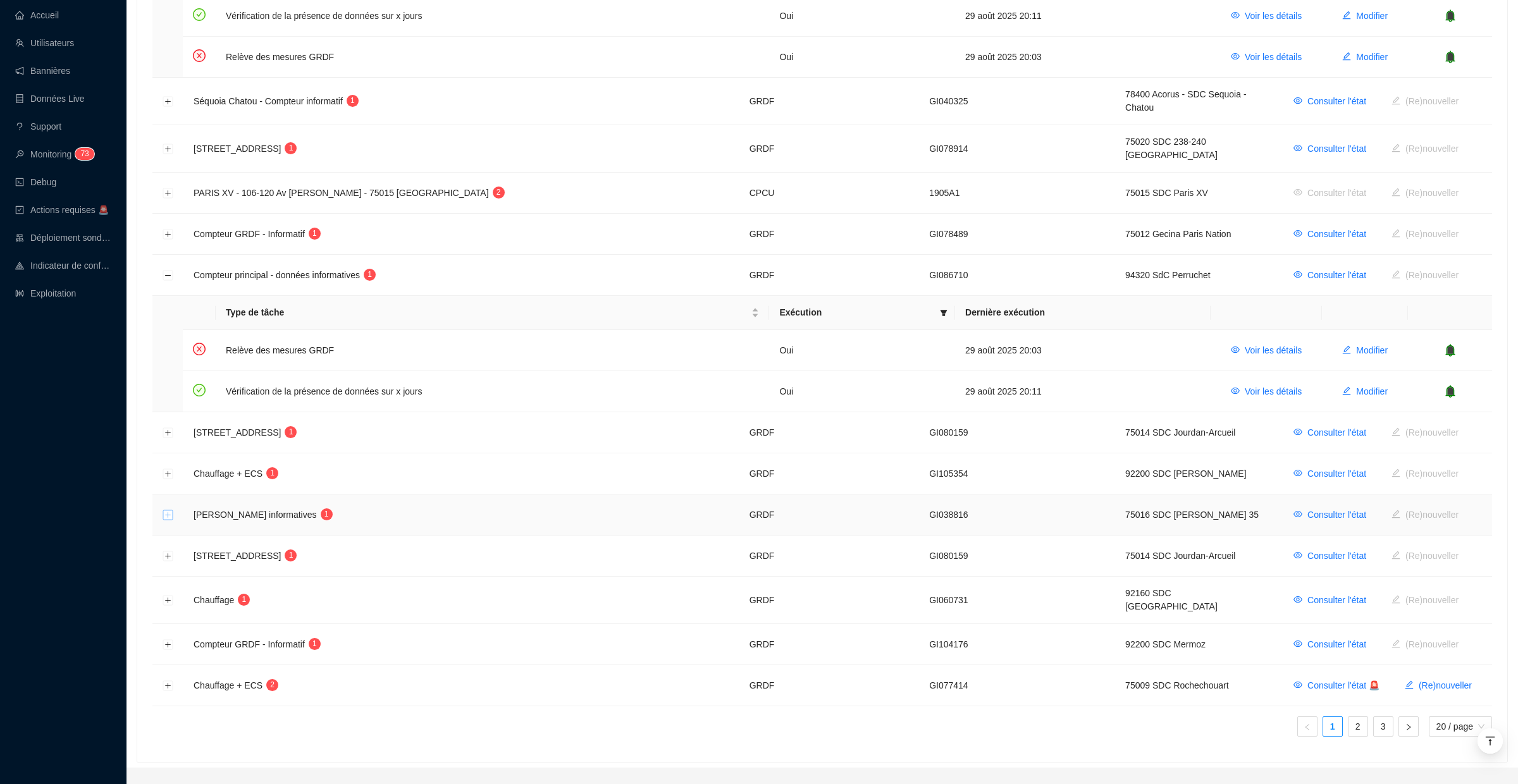
click at [167, 510] on button "Développer la ligne" at bounding box center [168, 515] width 10 height 10
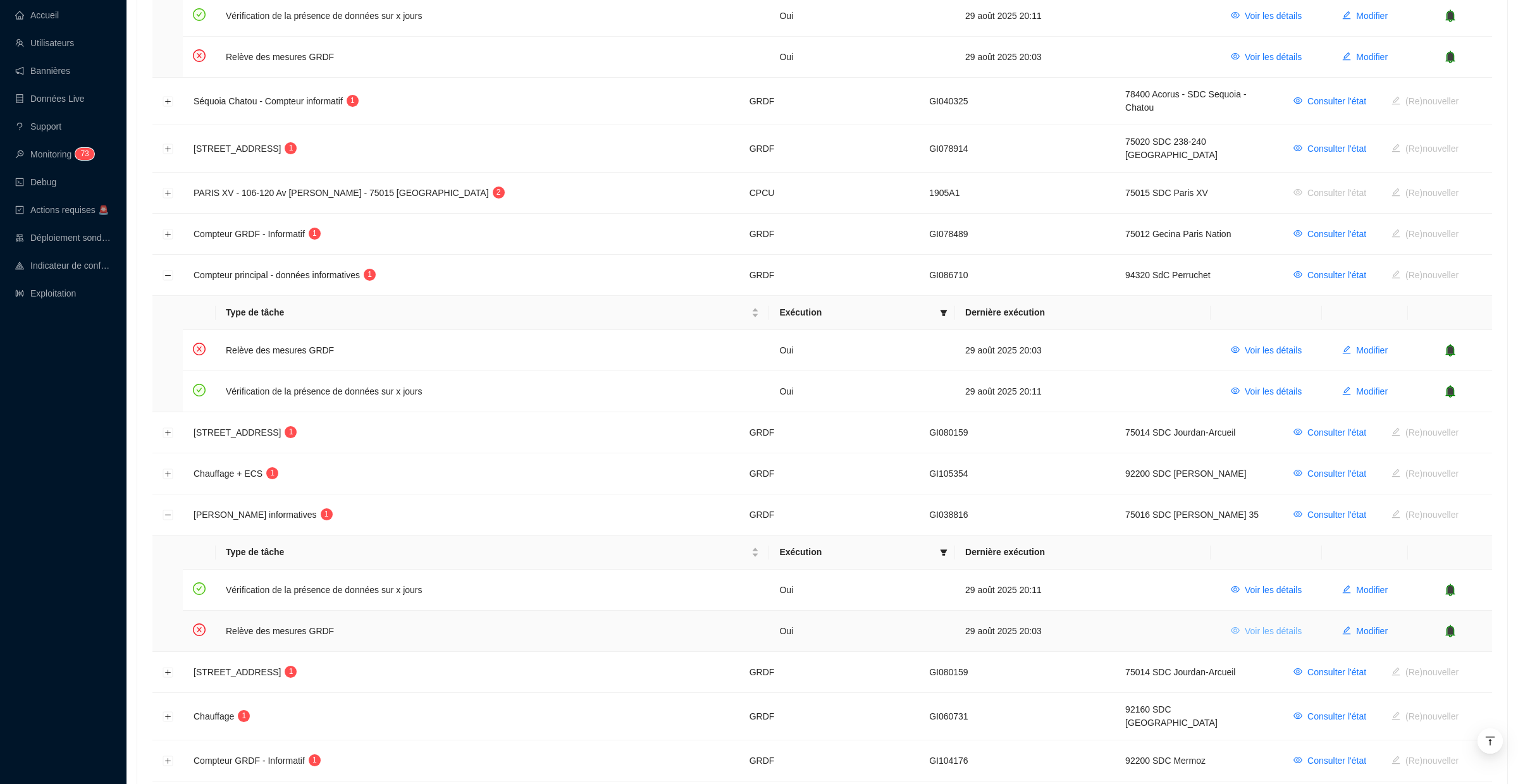
click at [1287, 625] on span "Voir les détails" at bounding box center [1274, 631] width 57 height 13
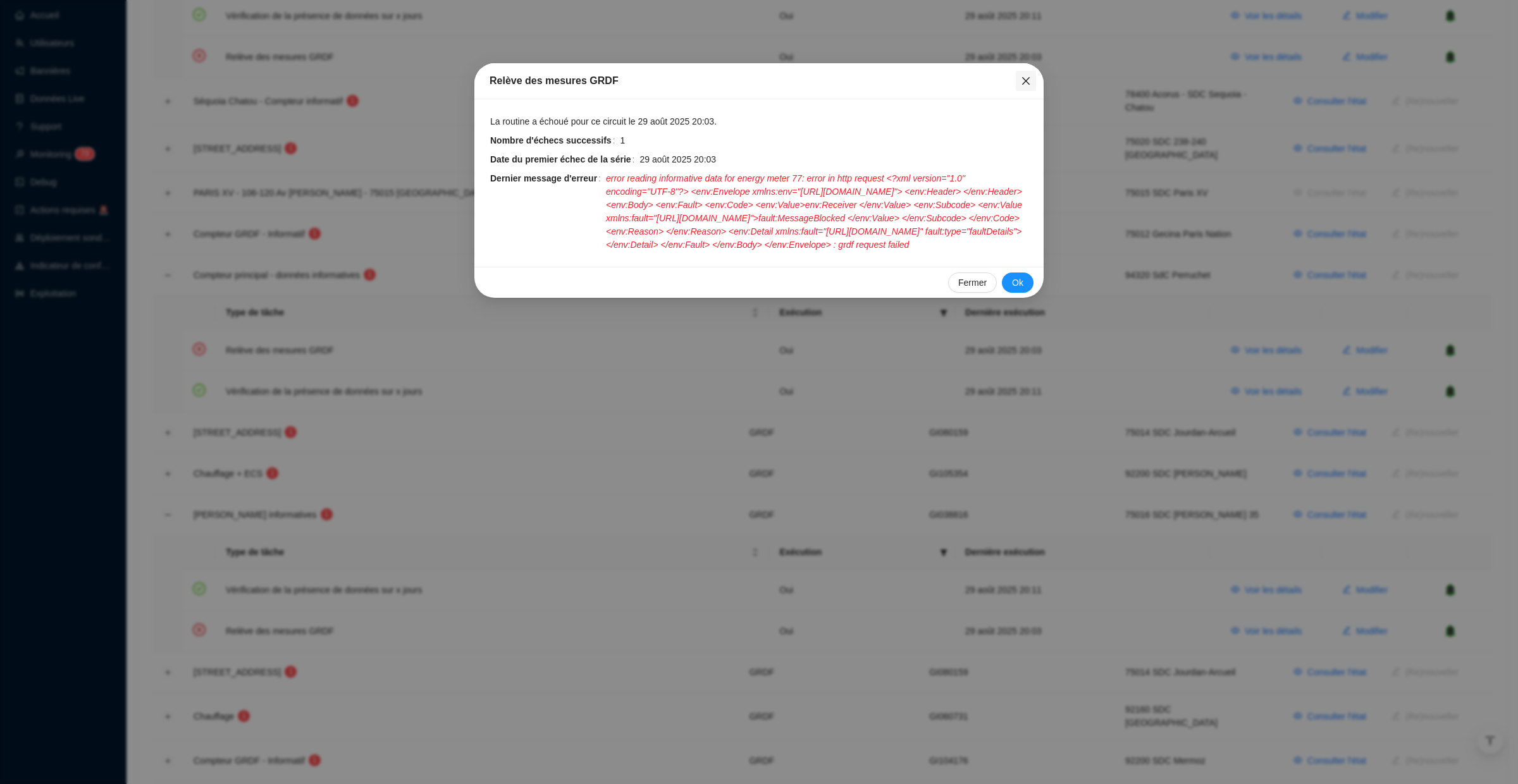
click at [1022, 75] on button "Close" at bounding box center [1026, 81] width 20 height 20
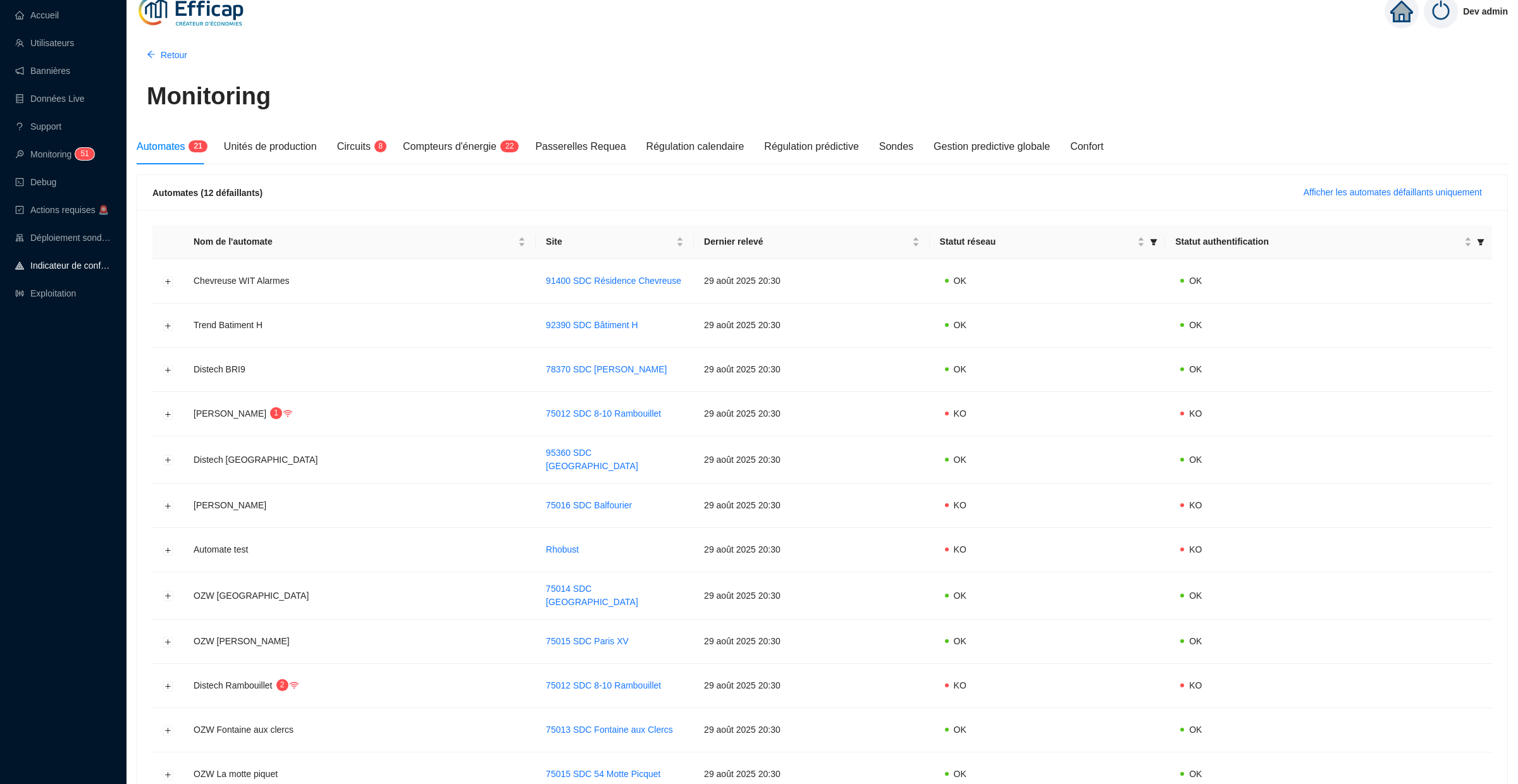
scroll to position [13, 0]
drag, startPoint x: 464, startPoint y: 140, endPoint x: 502, endPoint y: 130, distance: 39.3
click at [464, 140] on span "Compteurs d'énergie" at bounding box center [450, 144] width 94 height 11
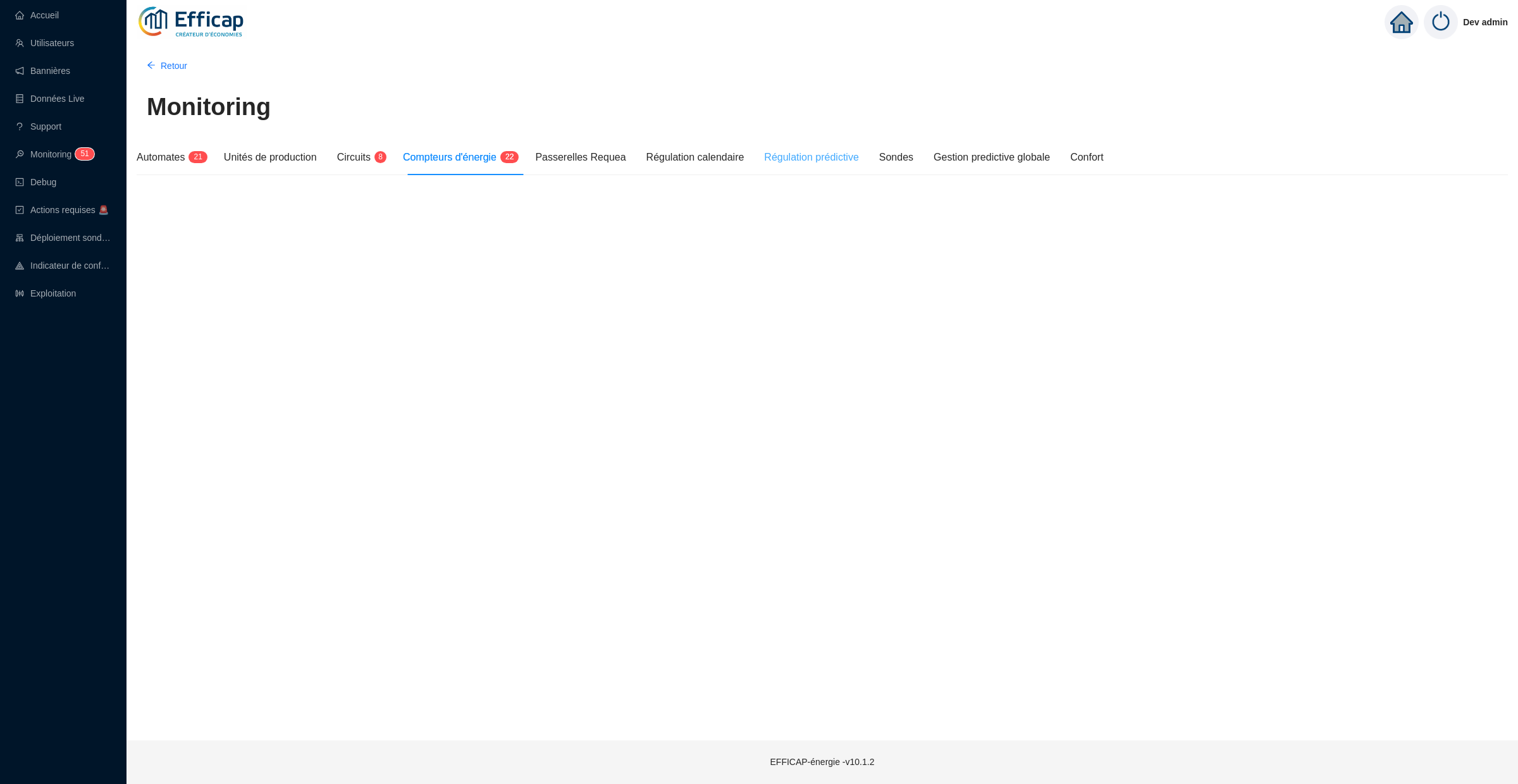
scroll to position [0, 0]
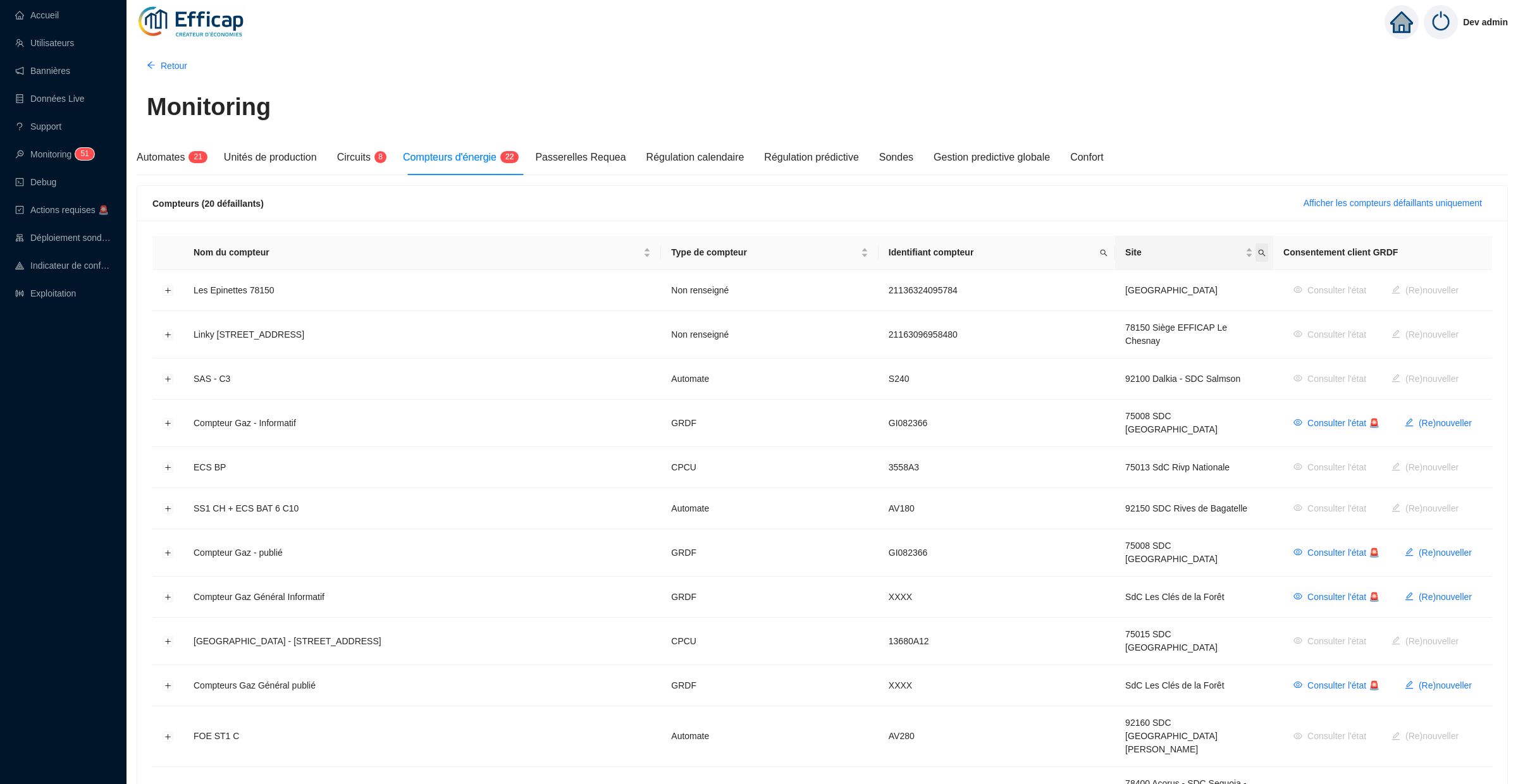
click at [1259, 252] on icon "search" at bounding box center [1262, 253] width 8 height 8
type input "mérid"
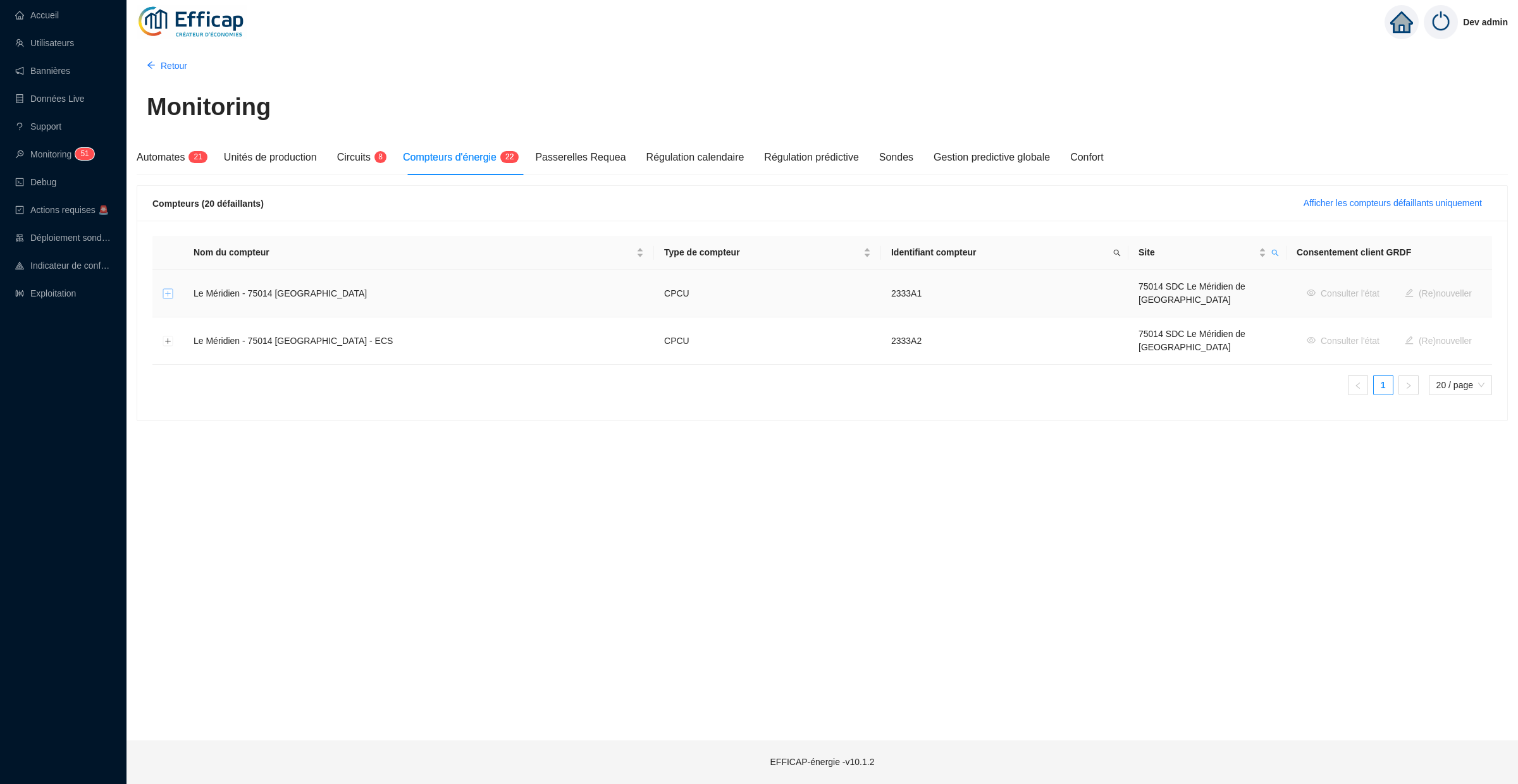
click at [170, 292] on button "Développer la ligne" at bounding box center [168, 294] width 10 height 10
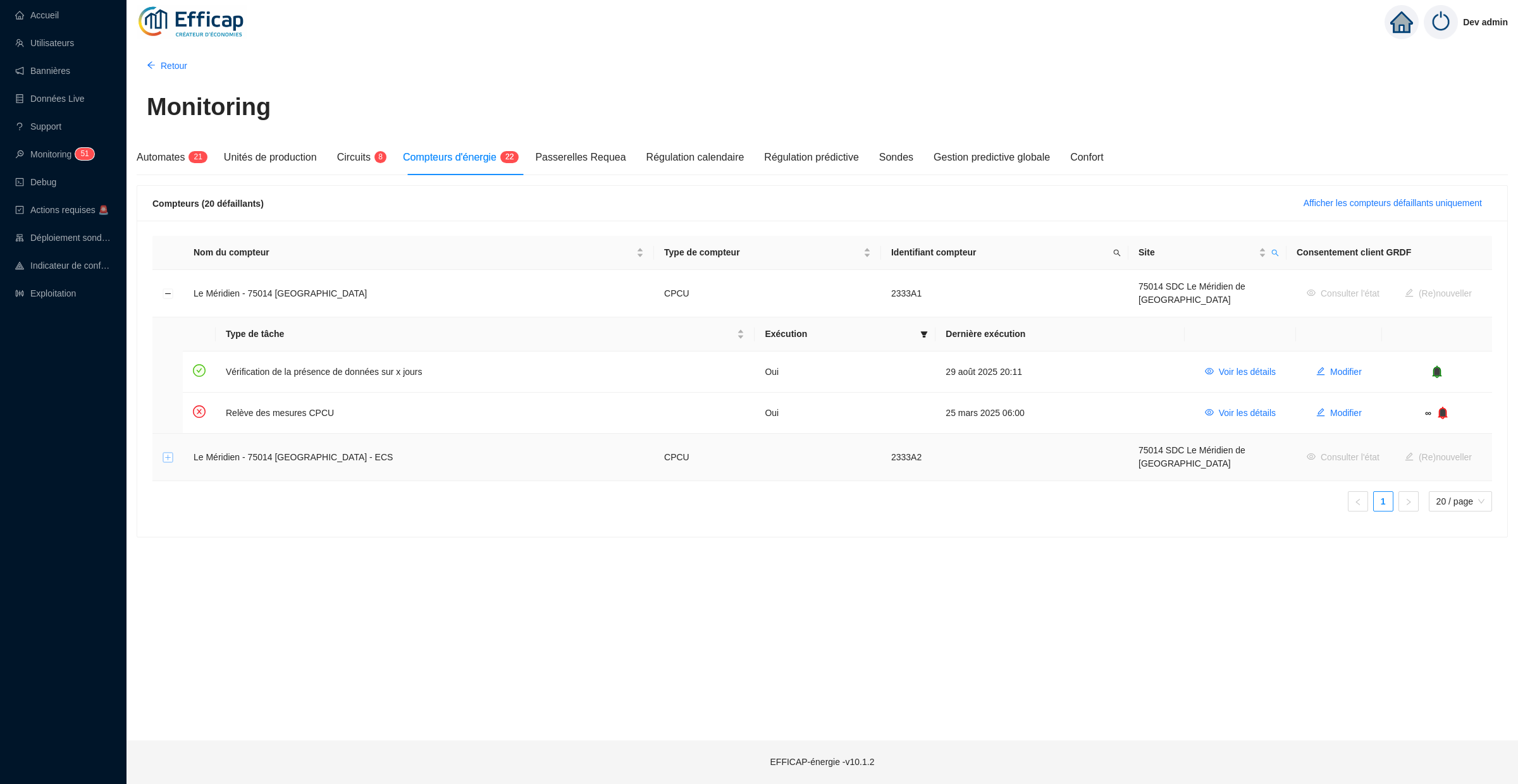
click at [168, 453] on button "Développer la ligne" at bounding box center [168, 458] width 10 height 10
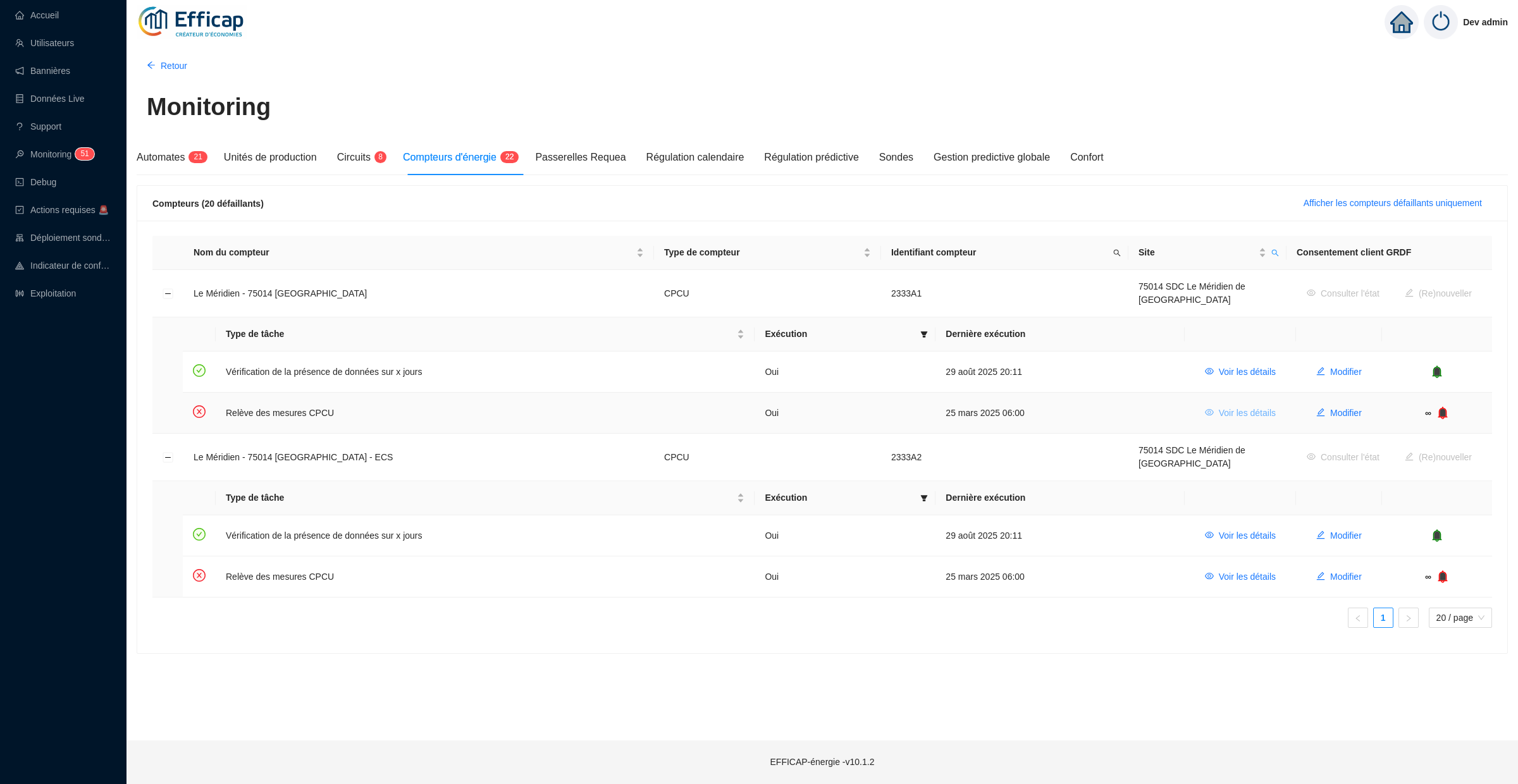
click at [1259, 407] on span "Voir les détails" at bounding box center [1248, 414] width 57 height 13
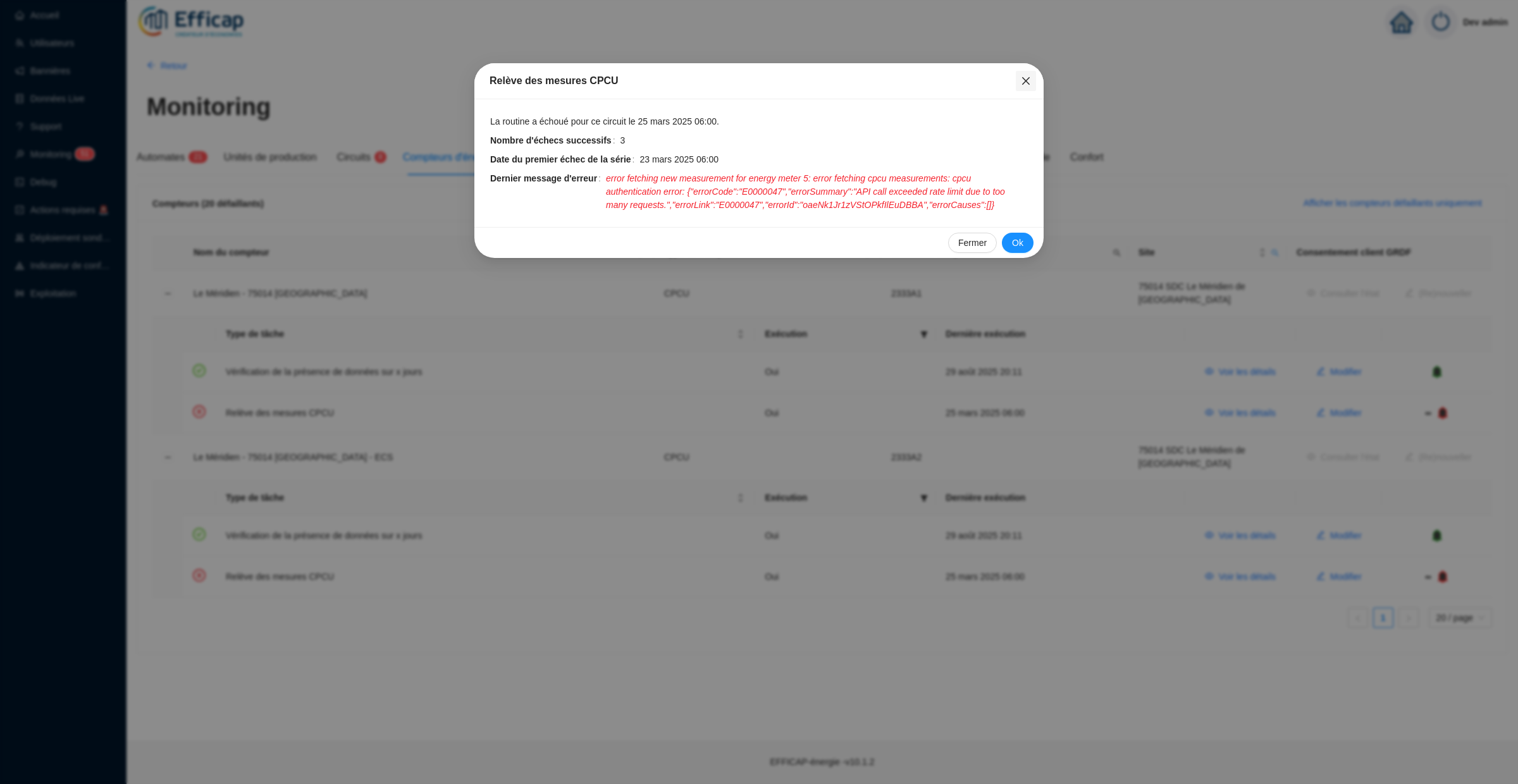
click at [1028, 84] on icon "close" at bounding box center [1026, 81] width 10 height 10
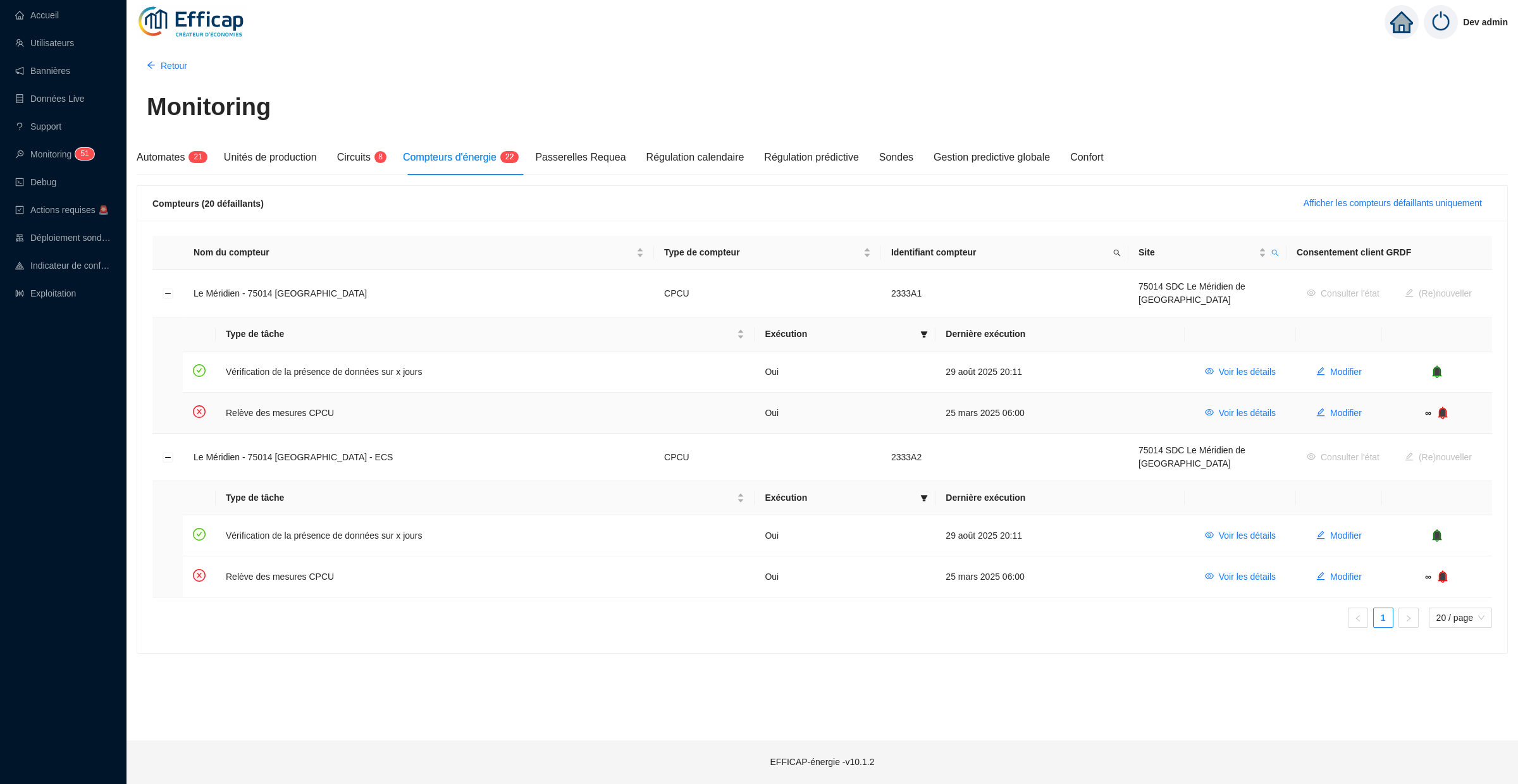
click at [1445, 410] on icon "bell" at bounding box center [1443, 412] width 8 height 9
click at [1447, 571] on icon "bell" at bounding box center [1442, 577] width 9 height 13
